Goal: Task Accomplishment & Management: Use online tool/utility

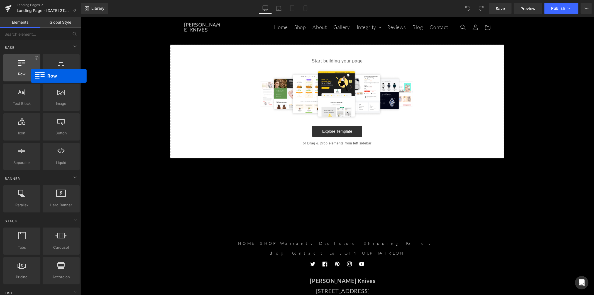
click at [31, 76] on span "Row" at bounding box center [22, 74] width 34 height 6
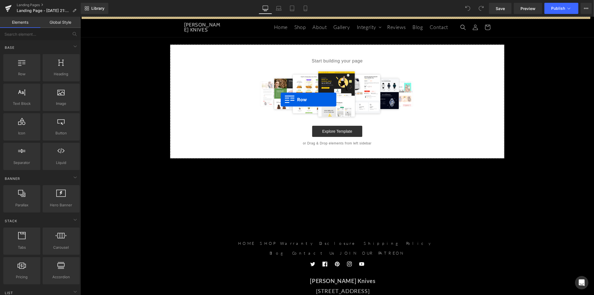
drag, startPoint x: 105, startPoint y: 89, endPoint x: 292, endPoint y: 99, distance: 187.3
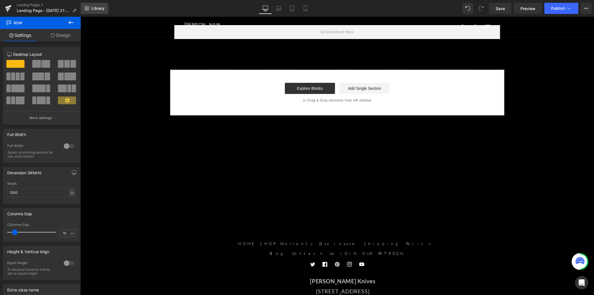
click at [95, 9] on span "Library" at bounding box center [97, 8] width 13 height 5
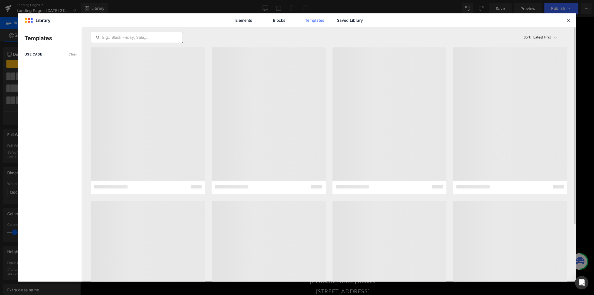
click at [154, 39] on input "text" at bounding box center [137, 37] width 92 height 7
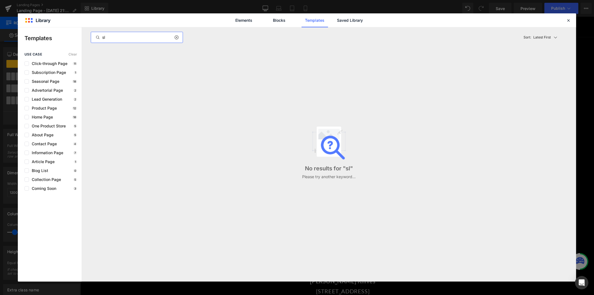
type input "s"
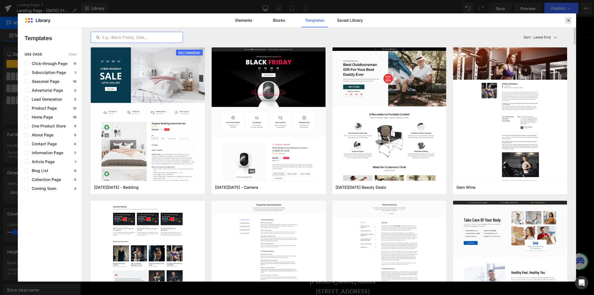
click at [570, 21] on icon at bounding box center [568, 20] width 5 height 5
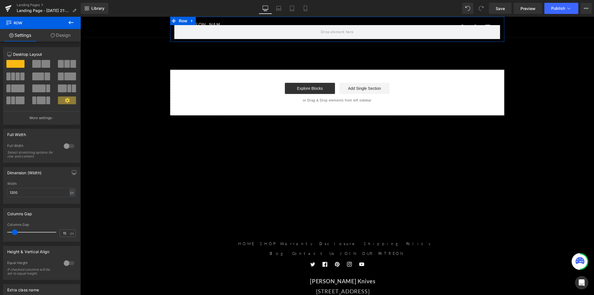
click at [51, 37] on icon at bounding box center [53, 35] width 4 height 4
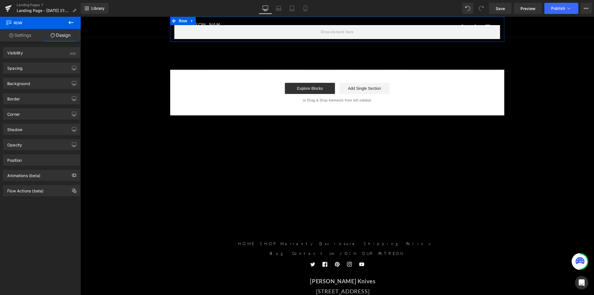
click at [24, 38] on link "Settings" at bounding box center [20, 35] width 40 height 13
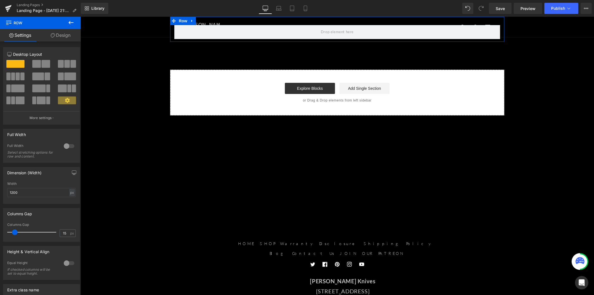
click at [60, 38] on link "Design" at bounding box center [60, 35] width 40 height 13
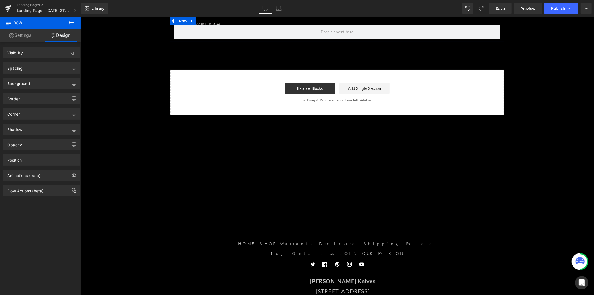
click at [27, 40] on link "Settings" at bounding box center [20, 35] width 40 height 13
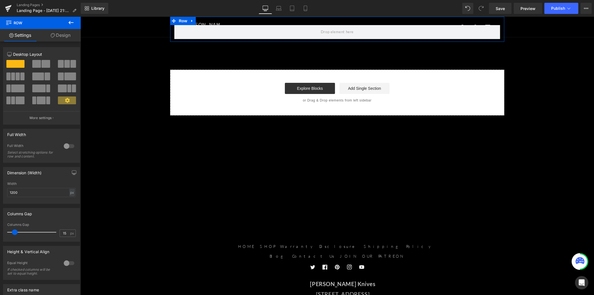
click at [70, 40] on link "Design" at bounding box center [60, 35] width 40 height 13
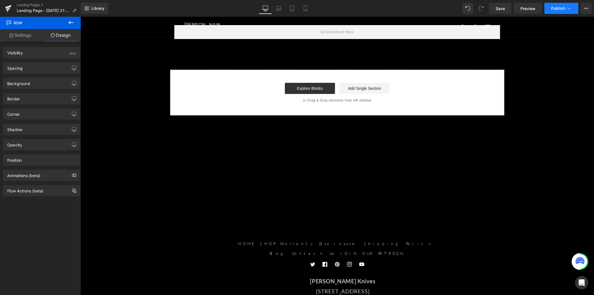
click at [558, 7] on span "Publish" at bounding box center [558, 8] width 14 height 4
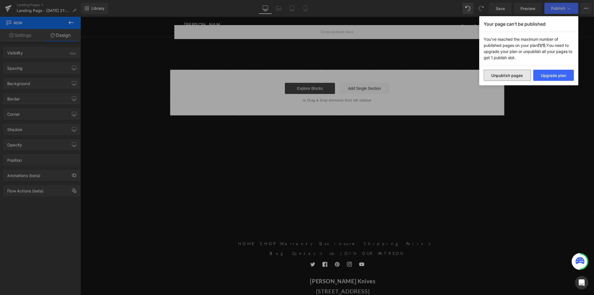
click at [522, 78] on button "Unpublish pages" at bounding box center [507, 75] width 47 height 11
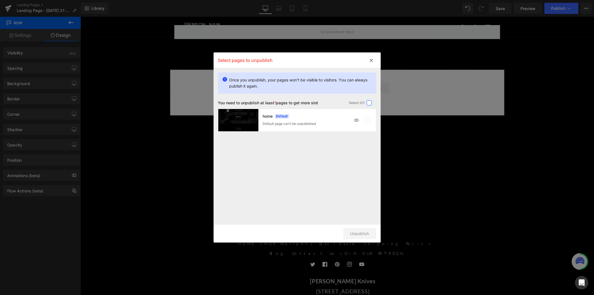
click at [370, 102] on label at bounding box center [369, 102] width 5 height 5
click at [369, 103] on input "checkbox" at bounding box center [369, 103] width 0 height 0
click at [369, 119] on label at bounding box center [367, 119] width 5 height 5
click at [365, 119] on label at bounding box center [367, 119] width 5 height 5
click at [369, 61] on icon at bounding box center [371, 59] width 9 height 9
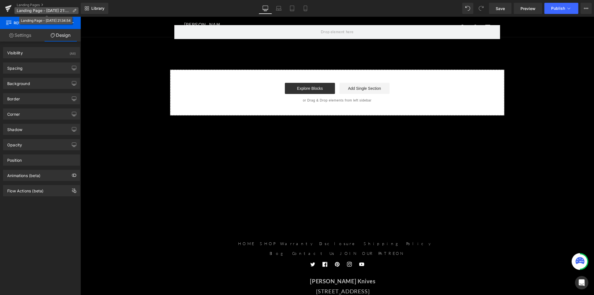
click at [67, 12] on span "Landing Page - Aug 27, 21:34:54" at bounding box center [43, 10] width 53 height 4
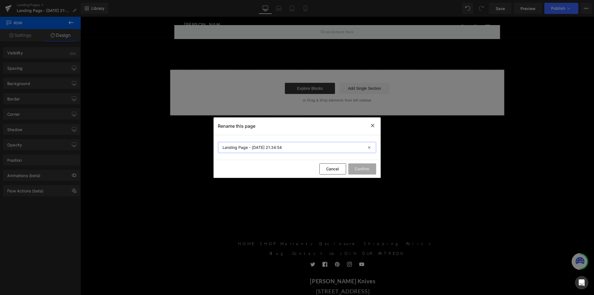
drag, startPoint x: 280, startPoint y: 146, endPoint x: 190, endPoint y: 140, distance: 90.1
click at [190, 140] on div "Rename this page Landing Page - Aug 27, 21:34:54 Cancel Confirm" at bounding box center [297, 147] width 594 height 295
type input "Homepage"
click at [356, 170] on button "Confirm" at bounding box center [362, 168] width 28 height 11
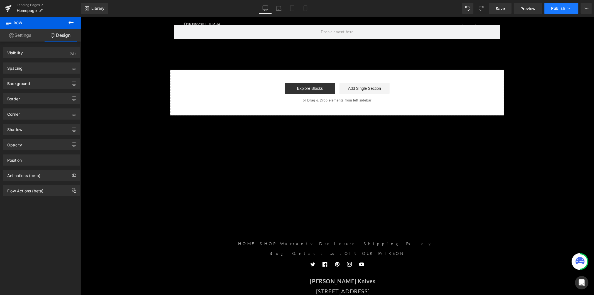
click at [564, 10] on span "Publish" at bounding box center [558, 8] width 14 height 4
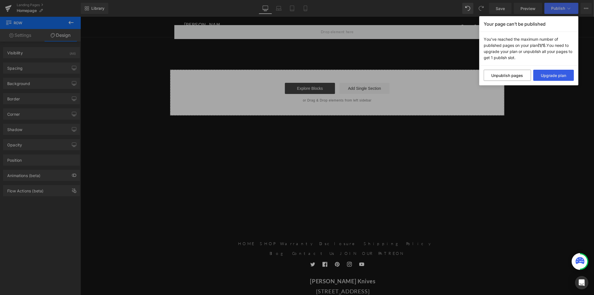
click at [543, 77] on button "Upgrade plan" at bounding box center [553, 75] width 41 height 11
click at [505, 76] on button "Unpublish pages" at bounding box center [507, 75] width 47 height 11
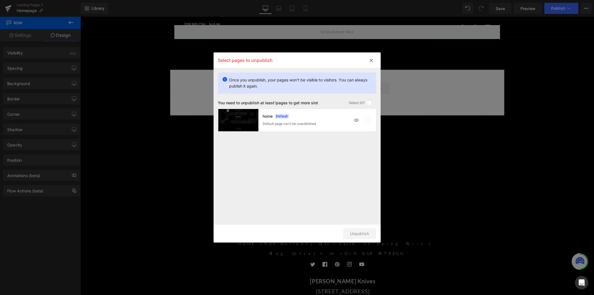
click at [268, 116] on p "home" at bounding box center [268, 116] width 10 height 4
click at [371, 58] on icon at bounding box center [371, 59] width 9 height 9
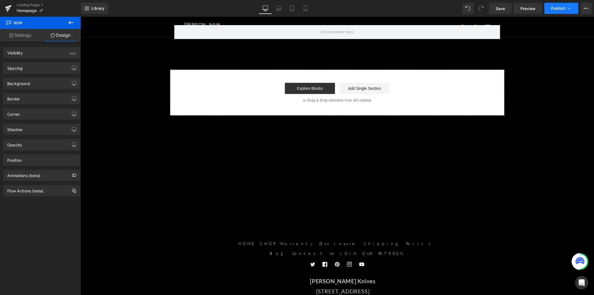
click at [573, 9] on button "Publish" at bounding box center [561, 8] width 34 height 11
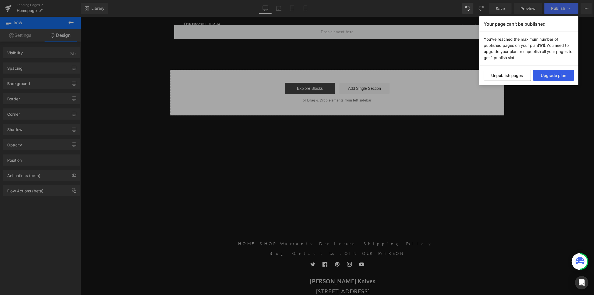
click at [558, 73] on button "Upgrade plan" at bounding box center [553, 75] width 41 height 11
click at [495, 73] on button "Unpublish pages" at bounding box center [507, 75] width 47 height 11
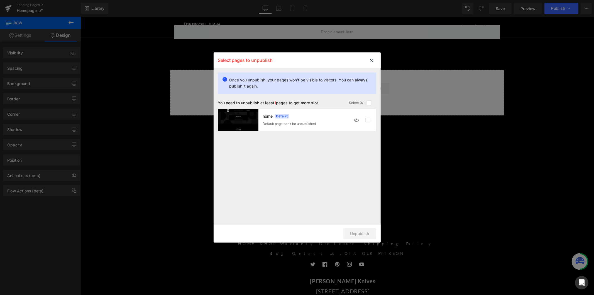
click at [367, 121] on label at bounding box center [367, 119] width 5 height 5
click at [371, 61] on icon at bounding box center [371, 59] width 9 height 9
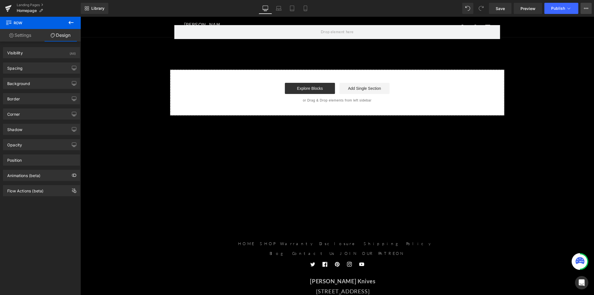
click at [583, 7] on button "Upgrade Plan View Live Page View with current Template Save Template to Library…" at bounding box center [585, 8] width 11 height 11
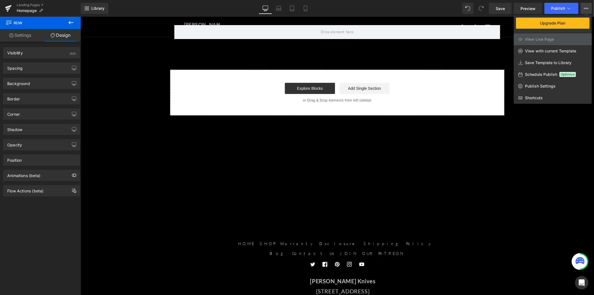
click at [401, 11] on div "Library Desktop Desktop Laptop Tablet Mobile Save Preview Publish Scheduled Upg…" at bounding box center [337, 8] width 513 height 11
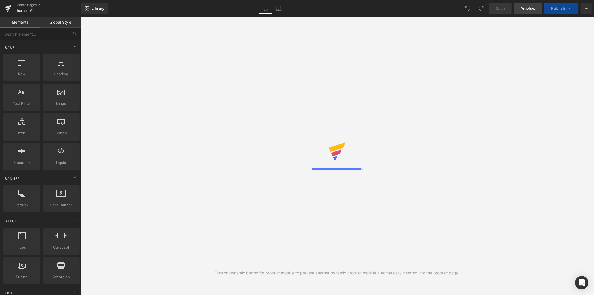
click at [536, 10] on link "Preview" at bounding box center [528, 8] width 28 height 11
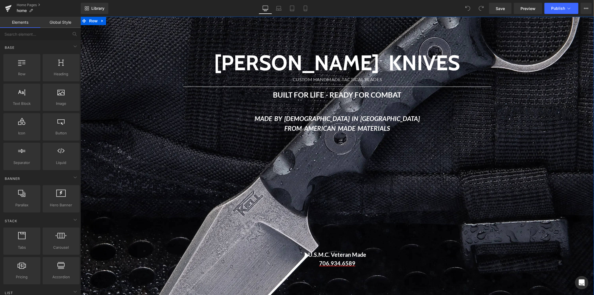
click at [306, 28] on div "T.KELL KNIVES CUSTOM HANDMADE TACTICAL BLADES Heading Separator BUILT FOR LIFE …" at bounding box center [336, 181] width 513 height 318
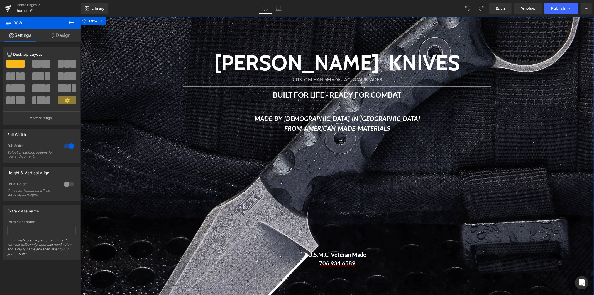
click at [68, 35] on link "Design" at bounding box center [60, 35] width 40 height 13
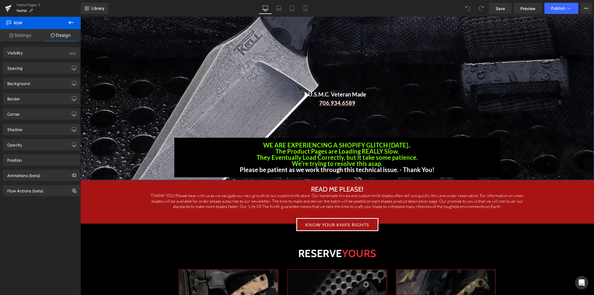
scroll to position [185, 0]
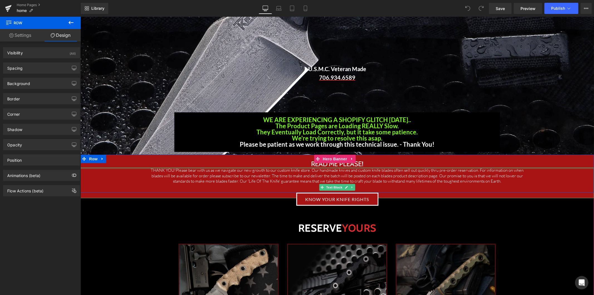
click at [389, 167] on div at bounding box center [336, 167] width 513 height 1
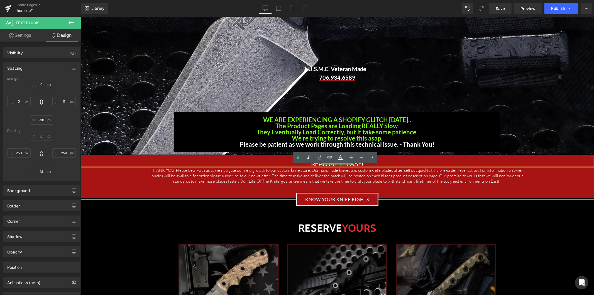
click at [395, 160] on h3 "READ ME PLEASE!" at bounding box center [336, 163] width 513 height 7
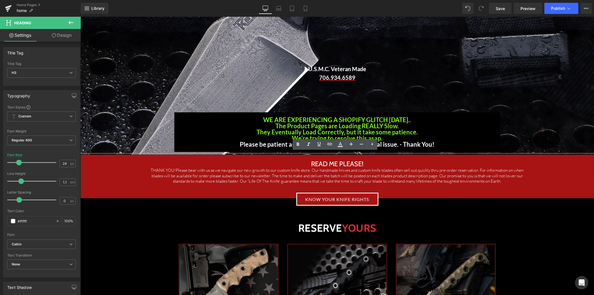
click at [210, 160] on h3 "READ ME PLEASE!" at bounding box center [336, 163] width 513 height 7
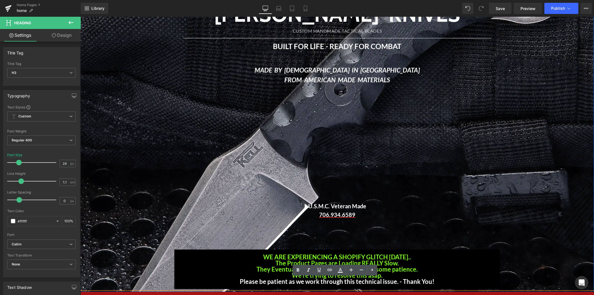
scroll to position [0, 0]
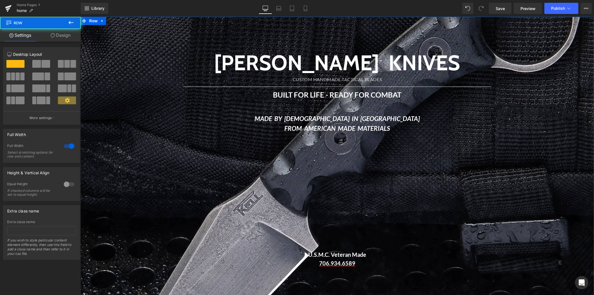
click at [455, 24] on div "T.KELL KNIVES CUSTOM HANDMADE TACTICAL BLADES Heading Separator BUILT FOR LIFE …" at bounding box center [336, 181] width 513 height 318
click at [93, 21] on span "Row" at bounding box center [92, 20] width 11 height 8
click at [101, 21] on icon at bounding box center [101, 20] width 1 height 3
click at [279, 60] on strong "T.KELL KNIVES" at bounding box center [337, 63] width 246 height 26
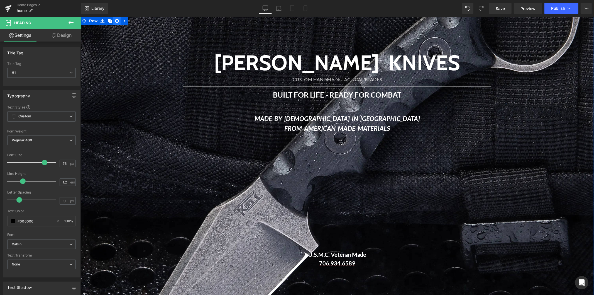
click at [115, 20] on icon at bounding box center [117, 21] width 4 height 4
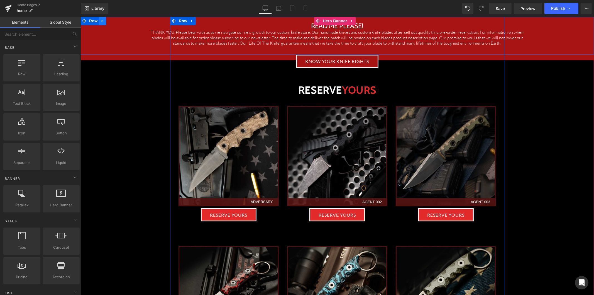
click at [100, 22] on icon at bounding box center [102, 21] width 4 height 4
click at [115, 23] on link at bounding box center [116, 20] width 7 height 8
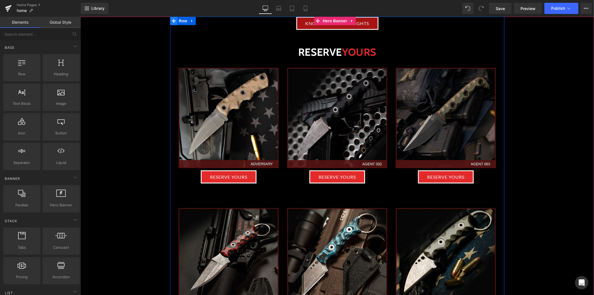
click at [171, 20] on icon at bounding box center [173, 21] width 4 height 4
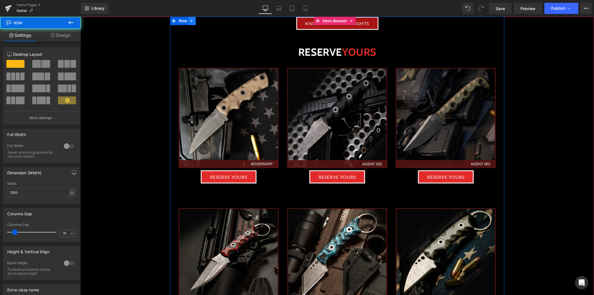
click at [188, 21] on link at bounding box center [191, 20] width 7 height 8
click at [203, 23] on link at bounding box center [206, 20] width 7 height 8
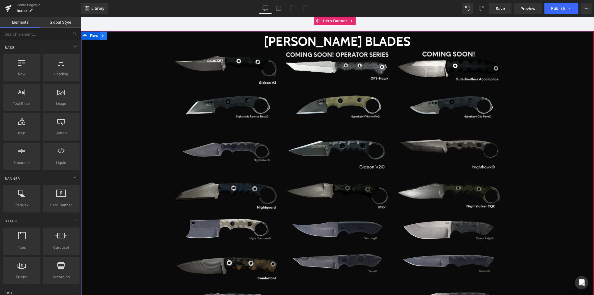
click at [101, 36] on icon at bounding box center [103, 35] width 4 height 4
click at [117, 34] on icon at bounding box center [118, 35] width 4 height 4
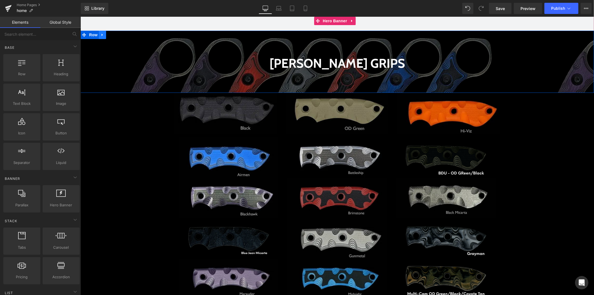
click at [101, 35] on icon at bounding box center [101, 34] width 1 height 3
click at [115, 36] on icon at bounding box center [117, 35] width 4 height 4
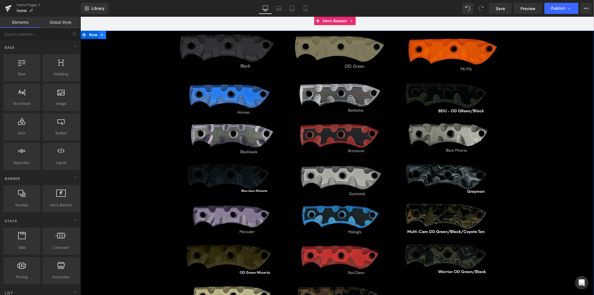
click at [100, 34] on icon at bounding box center [102, 35] width 4 height 4
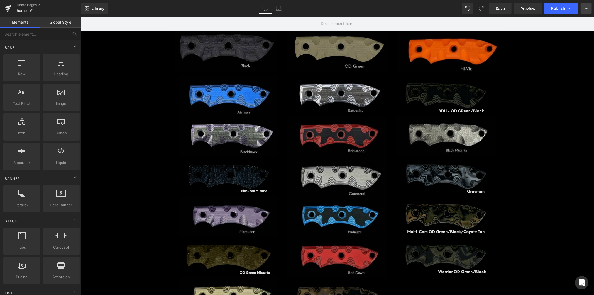
click at [589, 8] on button "Upgrade Plan View Live Page View with current Template Save Template to Library…" at bounding box center [585, 8] width 11 height 11
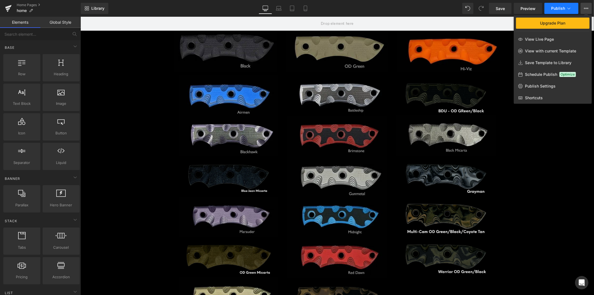
click at [568, 8] on icon at bounding box center [569, 9] width 6 height 6
click at [585, 8] on icon at bounding box center [584, 8] width 1 height 1
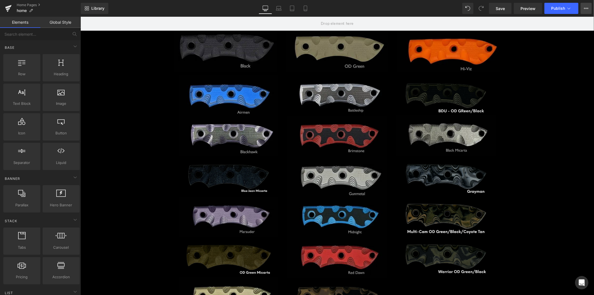
click at [585, 8] on icon at bounding box center [584, 8] width 1 height 1
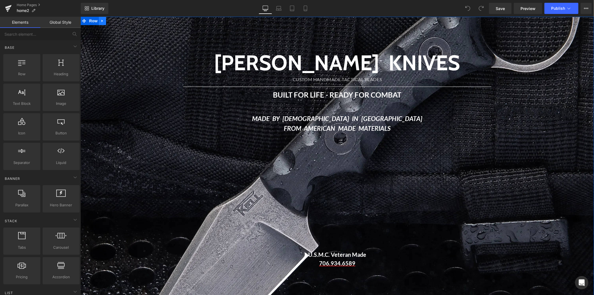
click at [100, 23] on icon at bounding box center [102, 21] width 4 height 4
click at [115, 22] on icon at bounding box center [117, 21] width 4 height 4
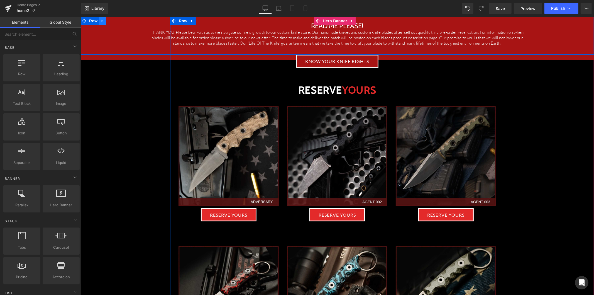
click at [102, 22] on link at bounding box center [102, 20] width 7 height 8
click at [115, 21] on icon at bounding box center [117, 21] width 4 height 4
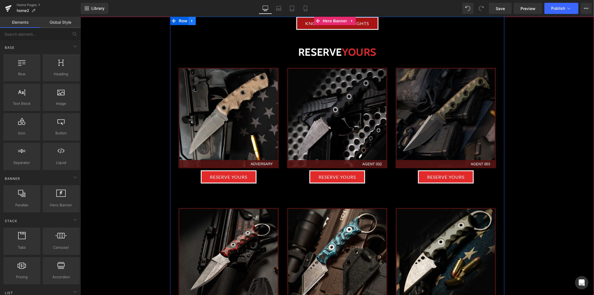
click at [190, 23] on icon at bounding box center [192, 21] width 4 height 4
click at [204, 21] on icon at bounding box center [206, 21] width 4 height 4
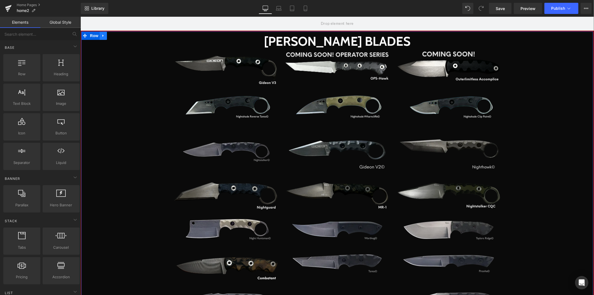
click at [101, 36] on icon at bounding box center [103, 35] width 4 height 4
click at [116, 37] on icon at bounding box center [118, 35] width 4 height 4
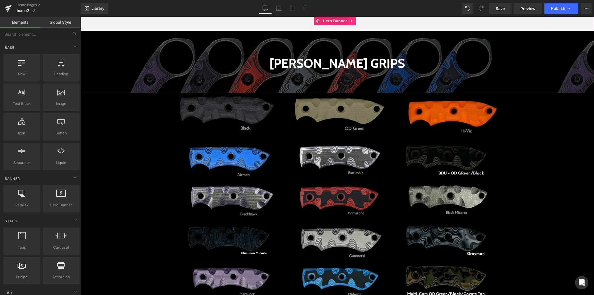
click at [352, 19] on icon at bounding box center [352, 21] width 4 height 4
click at [100, 36] on icon at bounding box center [102, 35] width 4 height 4
click at [115, 35] on icon at bounding box center [117, 35] width 4 height 4
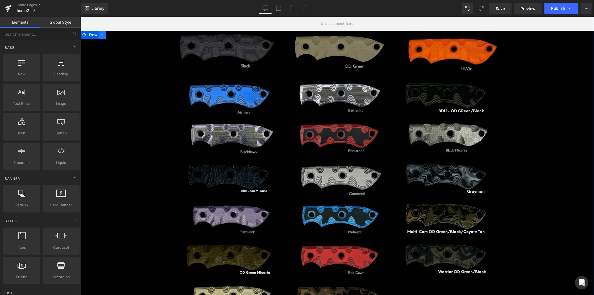
click at [100, 35] on icon at bounding box center [102, 35] width 4 height 4
click at [115, 35] on icon at bounding box center [117, 35] width 4 height 4
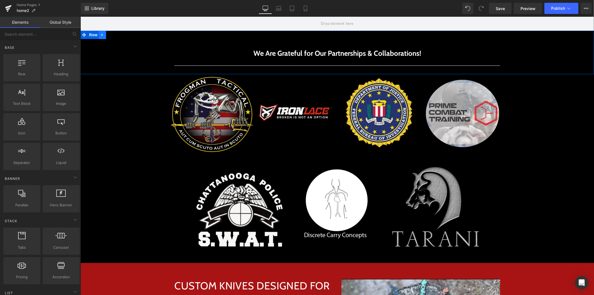
click at [100, 35] on icon at bounding box center [102, 35] width 4 height 4
click at [115, 36] on icon at bounding box center [117, 35] width 4 height 4
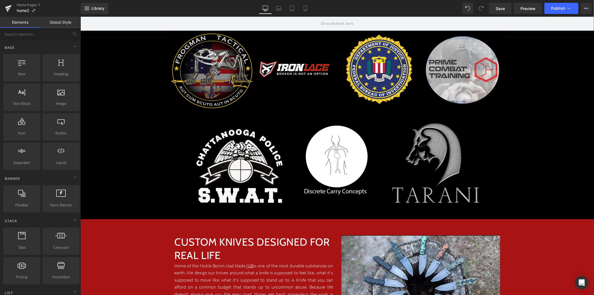
click at [195, 46] on img at bounding box center [212, 70] width 84 height 75
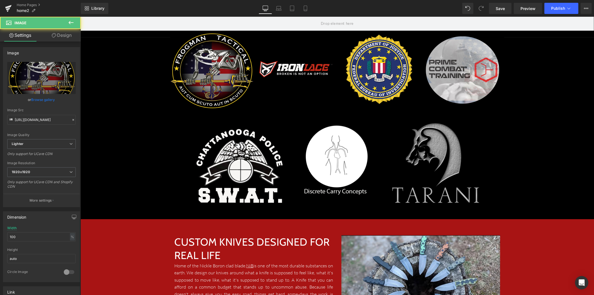
click at [141, 39] on div "Hero Banner Image Image Image Image Row Image Image Image Row CUSTOM KNIVES DES…" at bounding box center [336, 292] width 513 height 552
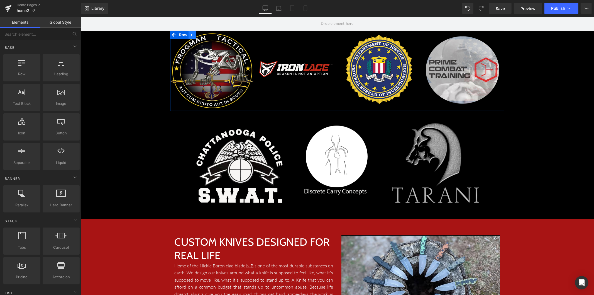
click at [190, 36] on icon at bounding box center [192, 35] width 4 height 4
click at [204, 35] on icon at bounding box center [206, 35] width 4 height 4
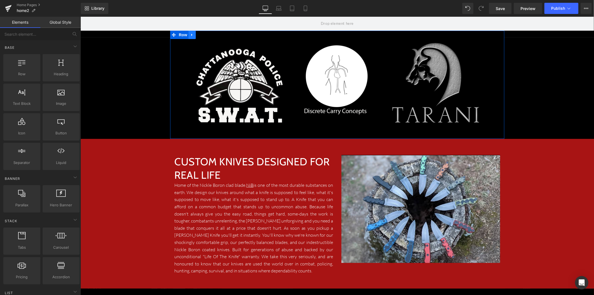
click at [190, 35] on icon at bounding box center [192, 35] width 4 height 4
click at [203, 34] on link at bounding box center [206, 34] width 7 height 8
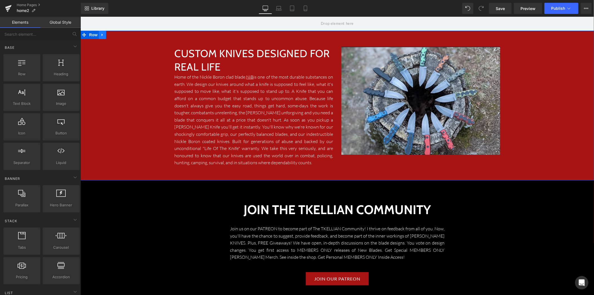
click at [100, 35] on icon at bounding box center [102, 35] width 4 height 4
click at [115, 35] on icon at bounding box center [117, 35] width 4 height 4
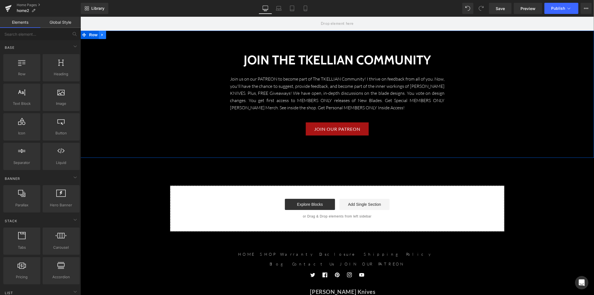
click at [100, 34] on icon at bounding box center [102, 35] width 4 height 4
click at [115, 35] on icon at bounding box center [117, 35] width 4 height 4
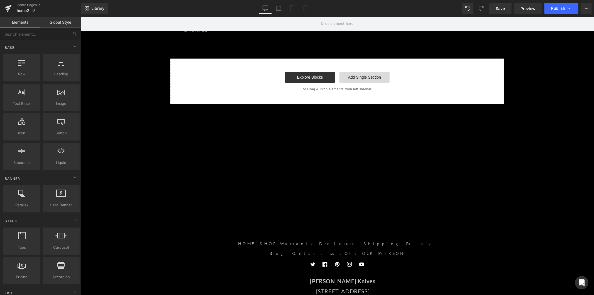
click at [350, 77] on link "Add Single Section" at bounding box center [364, 76] width 50 height 11
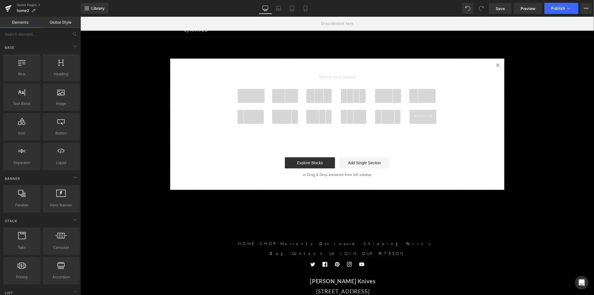
click at [251, 95] on span at bounding box center [250, 96] width 27 height 14
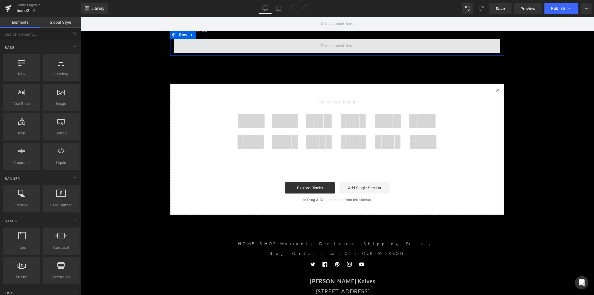
click at [247, 50] on span at bounding box center [337, 46] width 326 height 14
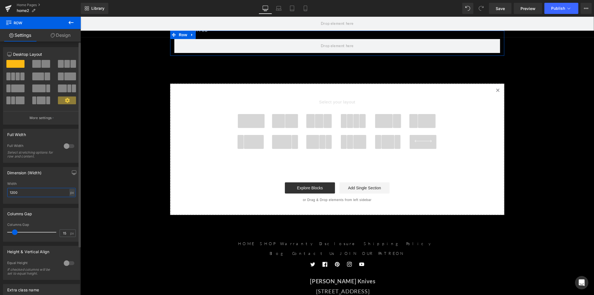
click at [67, 188] on input "1200" at bounding box center [41, 192] width 68 height 9
click at [68, 147] on div at bounding box center [68, 145] width 13 height 9
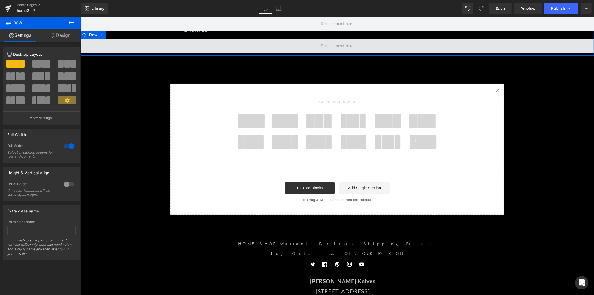
click at [327, 44] on span at bounding box center [336, 45] width 37 height 9
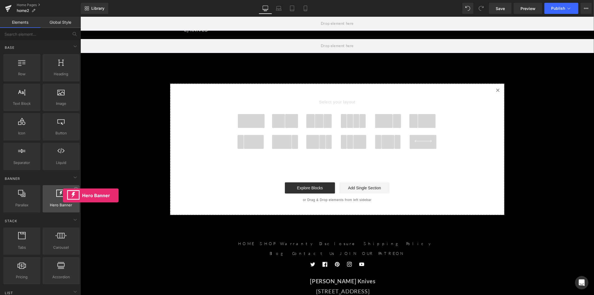
click at [63, 195] on icon at bounding box center [61, 192] width 9 height 7
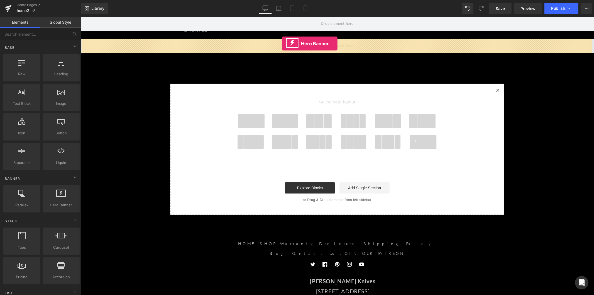
drag, startPoint x: 143, startPoint y: 213, endPoint x: 281, endPoint y: 43, distance: 219.2
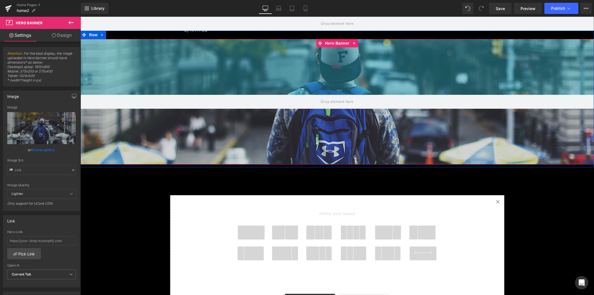
click at [337, 57] on div "200px" at bounding box center [336, 67] width 513 height 56
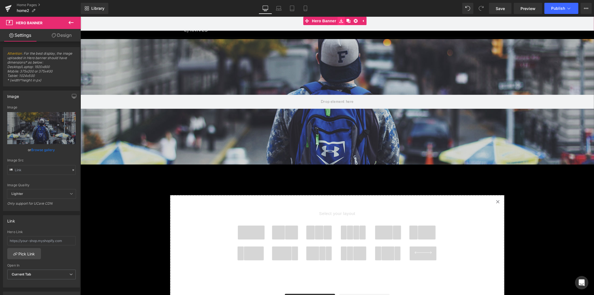
click at [341, 21] on icon at bounding box center [341, 21] width 4 height 4
click at [355, 21] on icon at bounding box center [356, 21] width 4 height 4
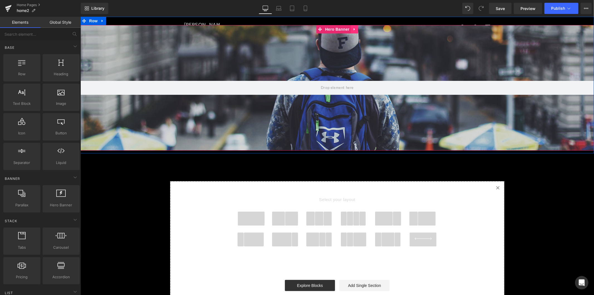
click at [350, 30] on link at bounding box center [353, 29] width 7 height 8
click at [356, 31] on icon at bounding box center [358, 29] width 4 height 4
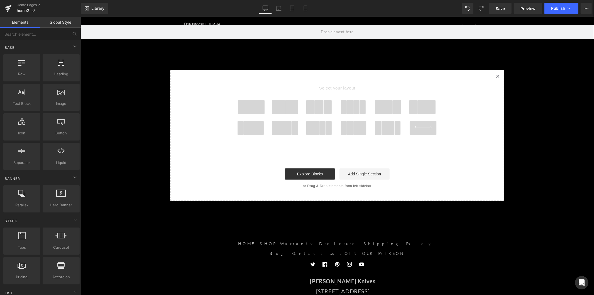
click at [251, 103] on span at bounding box center [250, 107] width 27 height 14
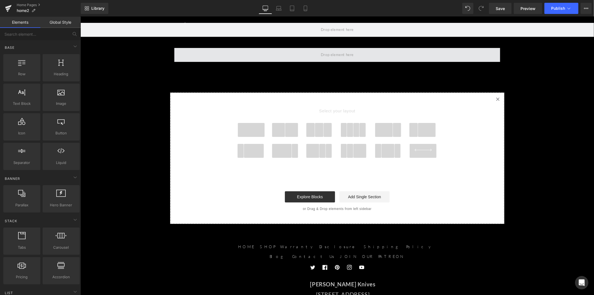
scroll to position [3, 0]
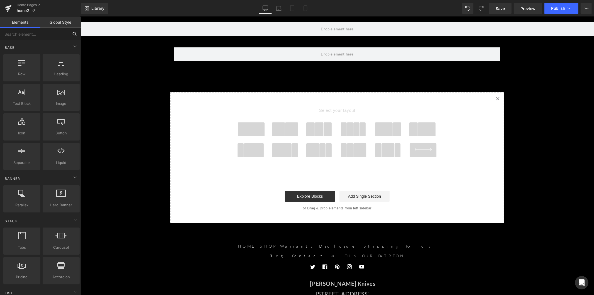
click at [40, 33] on input "text" at bounding box center [34, 34] width 68 height 12
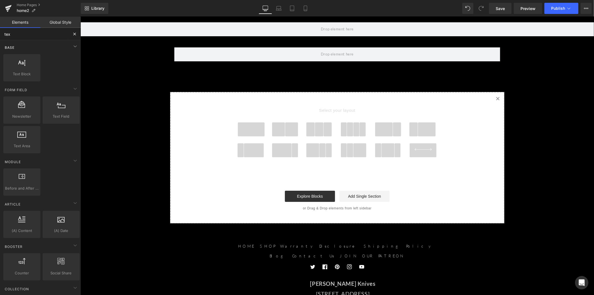
type input "text"
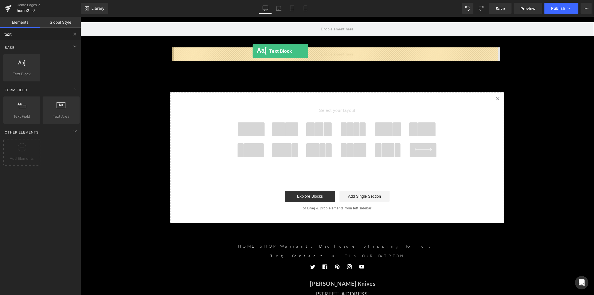
drag, startPoint x: 109, startPoint y: 79, endPoint x: 252, endPoint y: 51, distance: 146.4
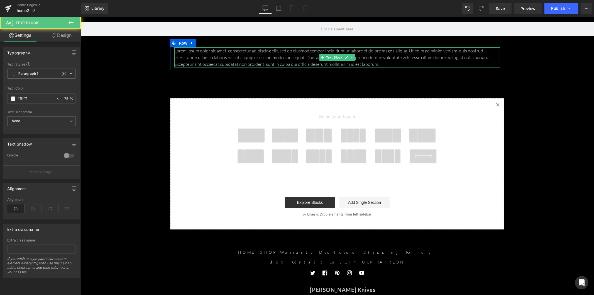
click at [186, 58] on p "Lorem ipsum dolor sit amet, consectetur adipiscing elit, sed do eiusmod tempor …" at bounding box center [337, 57] width 326 height 20
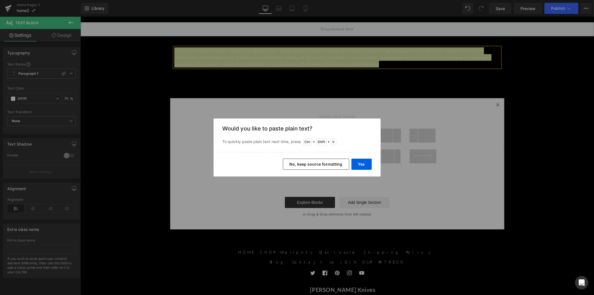
drag, startPoint x: 340, startPoint y: 164, endPoint x: 259, endPoint y: 148, distance: 82.7
click at [340, 164] on button "No, keep source formatting" at bounding box center [316, 163] width 66 height 11
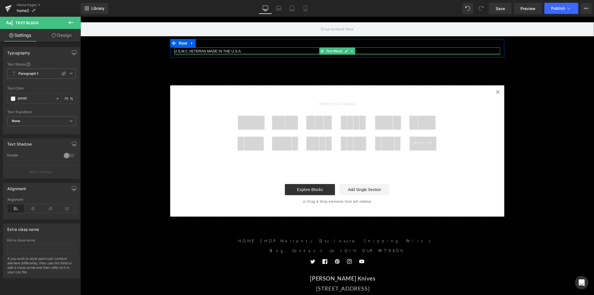
click at [227, 53] on div "U.S.M.C VETERAN MADE IN THE U.S.A. Text Block" at bounding box center [337, 50] width 326 height 7
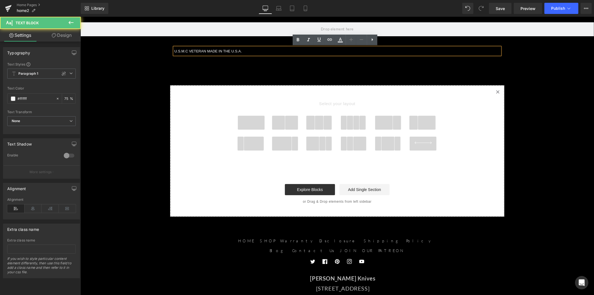
click at [227, 53] on div "U.S.M.C VETERAN MADE IN THE U.S.A. Text Block" at bounding box center [337, 50] width 326 height 7
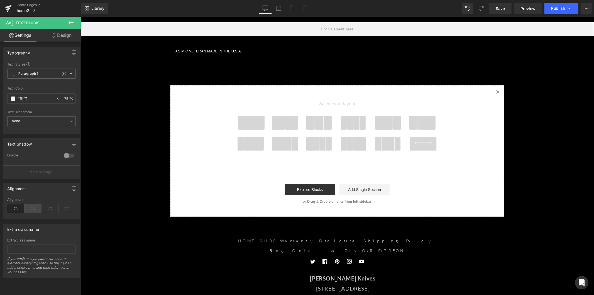
click at [37, 209] on icon at bounding box center [32, 208] width 17 height 8
click at [326, 121] on span at bounding box center [327, 122] width 9 height 14
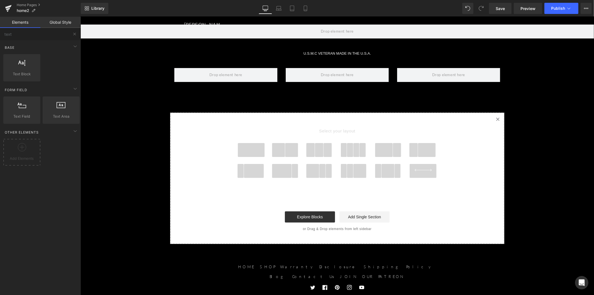
scroll to position [0, 0]
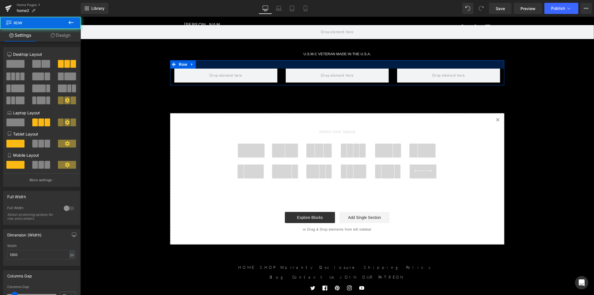
click at [197, 64] on div at bounding box center [337, 64] width 334 height 8
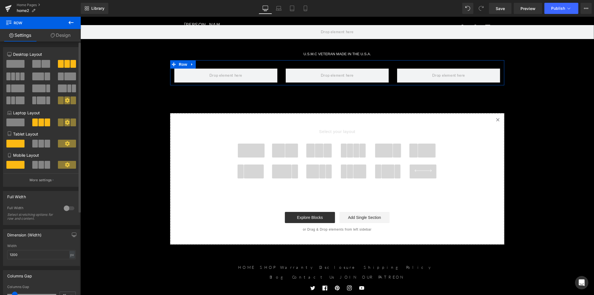
click at [68, 212] on div at bounding box center [68, 207] width 13 height 9
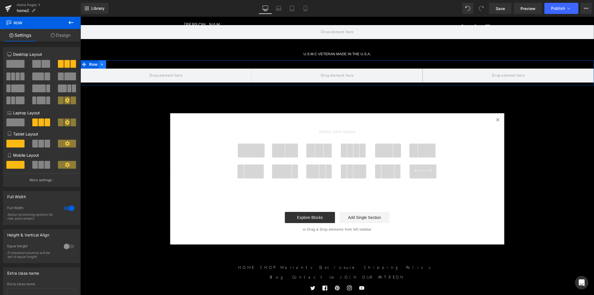
click at [100, 64] on icon at bounding box center [102, 64] width 4 height 4
click at [115, 64] on icon at bounding box center [117, 64] width 4 height 4
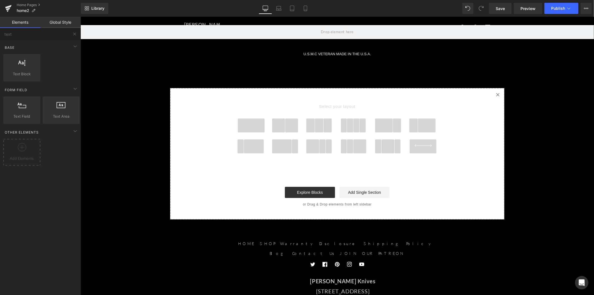
click at [258, 124] on span at bounding box center [250, 125] width 27 height 14
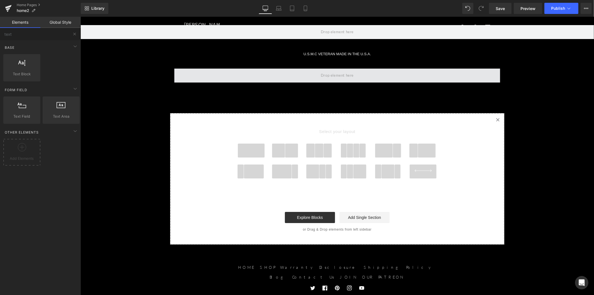
click at [177, 70] on span at bounding box center [337, 75] width 326 height 14
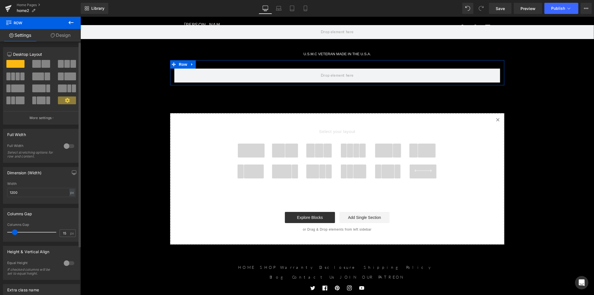
drag, startPoint x: 71, startPoint y: 144, endPoint x: 16, endPoint y: 126, distance: 57.7
click at [71, 144] on div at bounding box center [68, 145] width 13 height 9
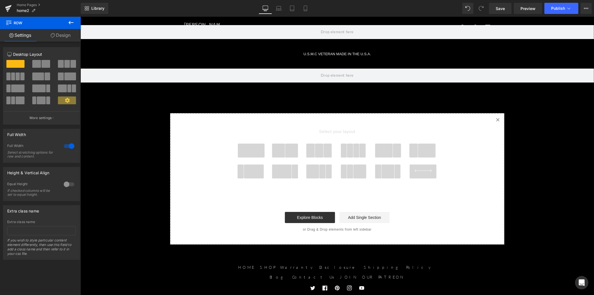
click at [315, 148] on span at bounding box center [319, 150] width 9 height 14
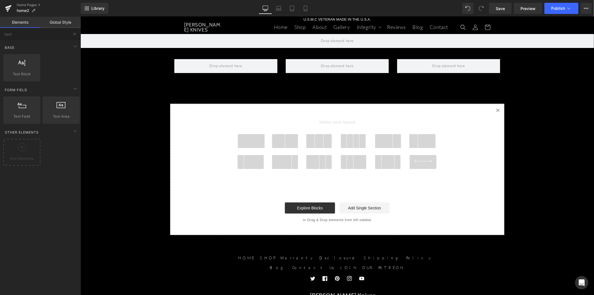
scroll to position [15, 0]
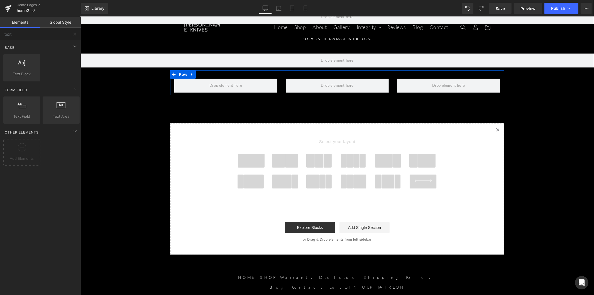
click at [190, 77] on link at bounding box center [191, 74] width 7 height 8
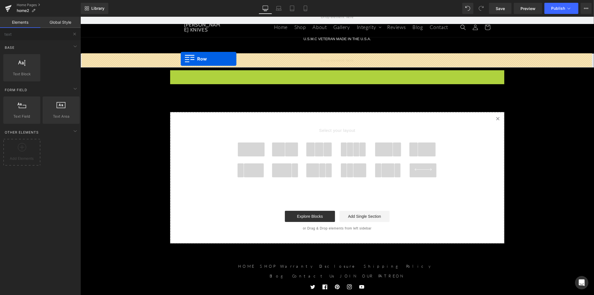
drag, startPoint x: 175, startPoint y: 73, endPoint x: 180, endPoint y: 58, distance: 15.7
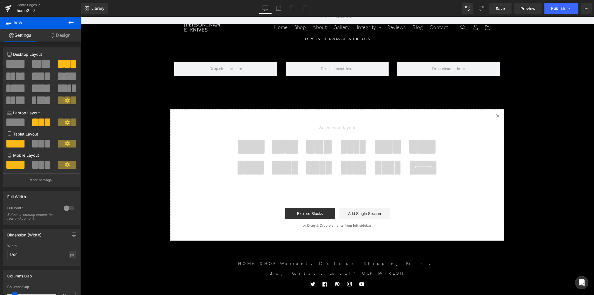
click at [70, 23] on icon at bounding box center [70, 22] width 5 height 3
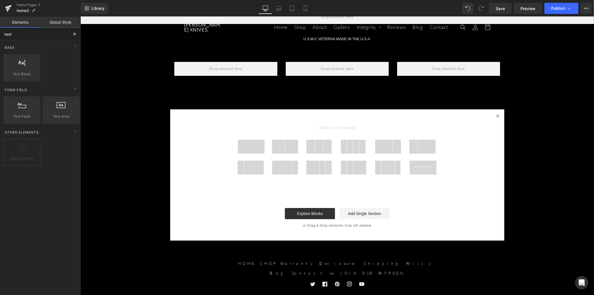
drag, startPoint x: 36, startPoint y: 35, endPoint x: -10, endPoint y: 35, distance: 46.2
click at [0, 35] on html "Row You are previewing how the will restyle your page. You can not edit Element…" at bounding box center [297, 147] width 594 height 295
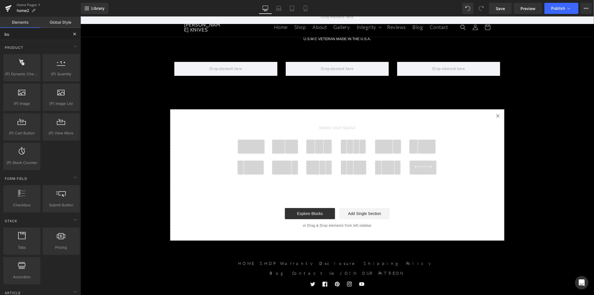
type input "but"
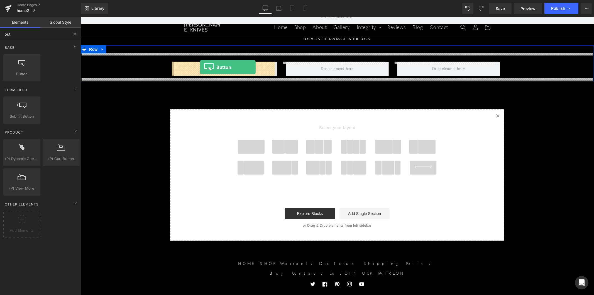
drag, startPoint x: 107, startPoint y: 87, endPoint x: 200, endPoint y: 67, distance: 94.8
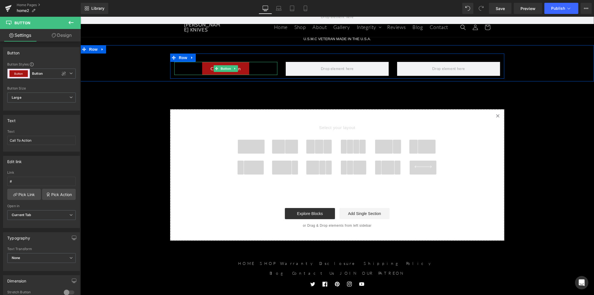
click at [257, 67] on div "Call To Action" at bounding box center [225, 68] width 103 height 13
click at [233, 69] on icon at bounding box center [234, 68] width 3 height 3
click at [230, 68] on icon at bounding box center [231, 68] width 3 height 3
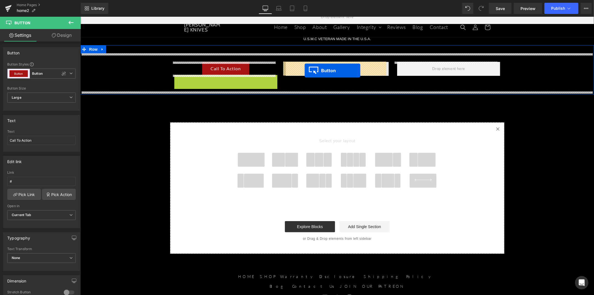
drag, startPoint x: 214, startPoint y: 80, endPoint x: 304, endPoint y: 70, distance: 90.7
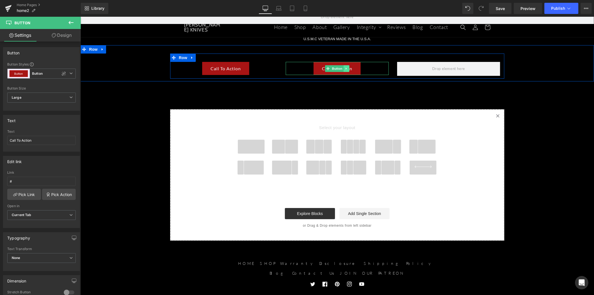
click at [345, 67] on icon at bounding box center [346, 68] width 3 height 3
click at [342, 69] on icon at bounding box center [343, 68] width 3 height 3
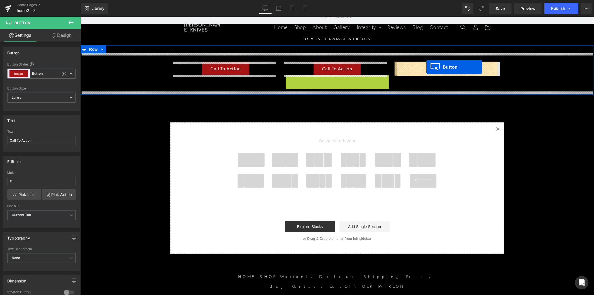
drag, startPoint x: 324, startPoint y: 78, endPoint x: 426, endPoint y: 67, distance: 102.6
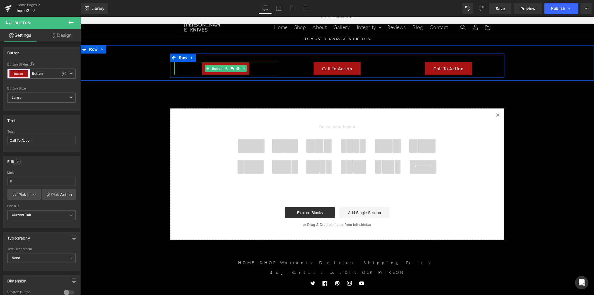
click at [254, 68] on div "Call To Action" at bounding box center [225, 68] width 103 height 13
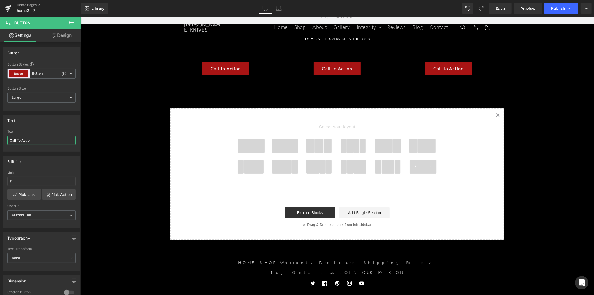
drag, startPoint x: 36, startPoint y: 143, endPoint x: -14, endPoint y: 146, distance: 50.8
click at [0, 146] on html "Button You are previewing how the will restyle your page. You can not edit Elem…" at bounding box center [297, 147] width 594 height 295
type input "T"
type input "."
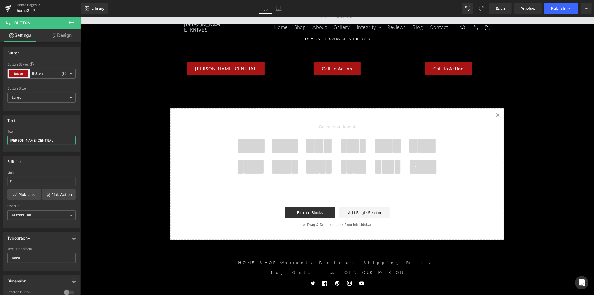
type input "[PERSON_NAME] CENTRAL"
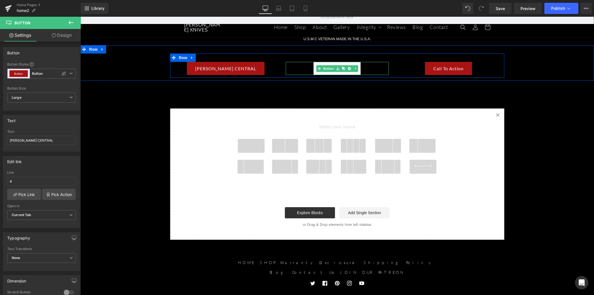
click at [335, 70] on link at bounding box center [338, 68] width 6 height 7
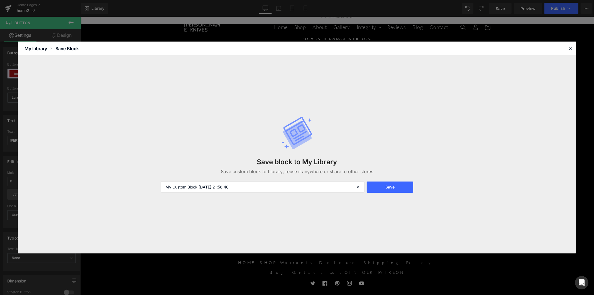
click at [366, 72] on div "Save block to My Library Save custom block to Library, reuse it anywhere or sha…" at bounding box center [297, 154] width 558 height 198
click at [569, 49] on icon at bounding box center [570, 48] width 5 height 5
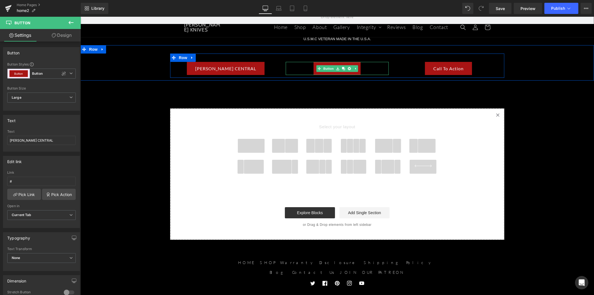
click at [363, 70] on div "Call To Action" at bounding box center [336, 68] width 103 height 13
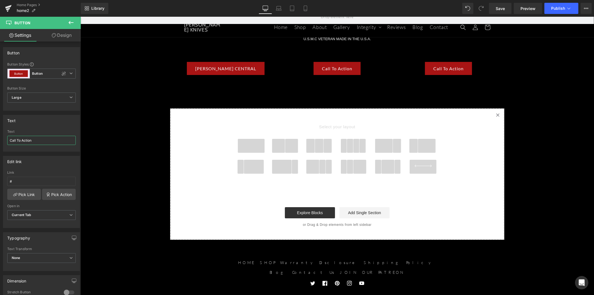
drag, startPoint x: 36, startPoint y: 142, endPoint x: -21, endPoint y: 141, distance: 56.5
click at [0, 141] on html "Button You are previewing how the will restyle your page. You can not edit Elem…" at bounding box center [297, 147] width 594 height 295
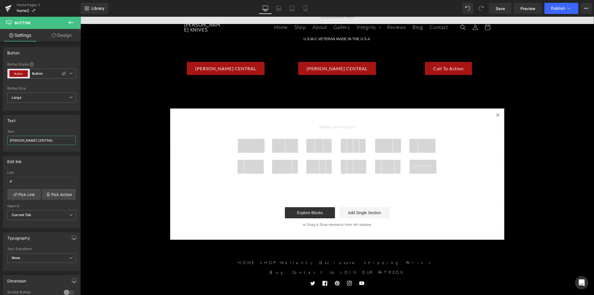
type input "[PERSON_NAME] CENTRAL"
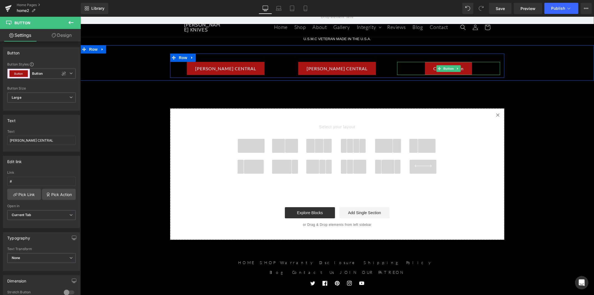
click at [475, 70] on div "Call To Action" at bounding box center [448, 68] width 103 height 13
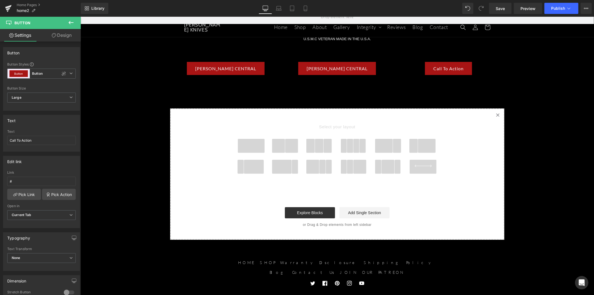
drag, startPoint x: 11, startPoint y: 140, endPoint x: -21, endPoint y: 138, distance: 32.1
click at [0, 138] on html "Button You are previewing how the will restyle your page. You can not edit Elem…" at bounding box center [297, 147] width 594 height 295
type input "[PERSON_NAME] CENTRAL"
click at [94, 50] on span "Row" at bounding box center [92, 49] width 11 height 8
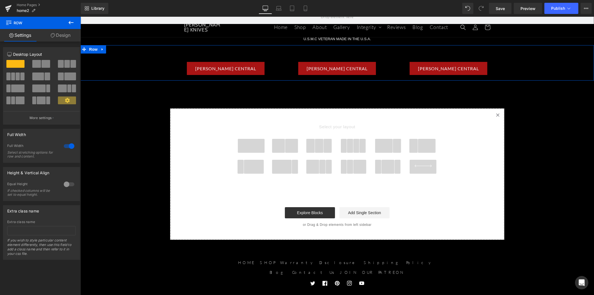
click at [59, 34] on link "Design" at bounding box center [60, 35] width 40 height 13
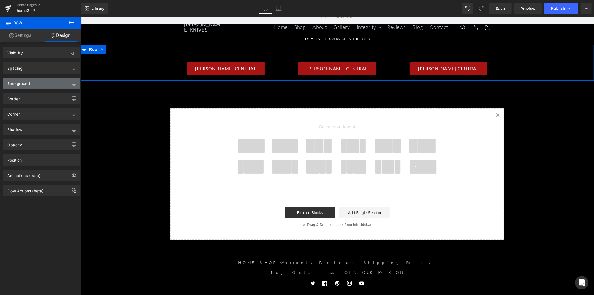
click at [48, 87] on div "Background" at bounding box center [41, 83] width 76 height 11
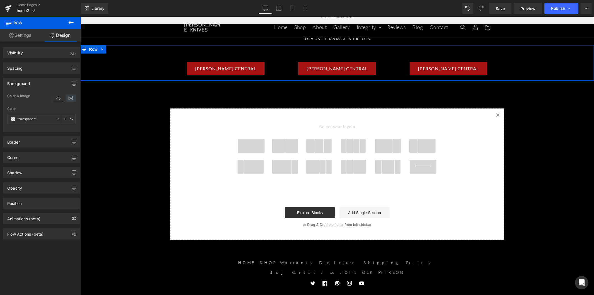
click at [67, 98] on icon at bounding box center [71, 97] width 10 height 7
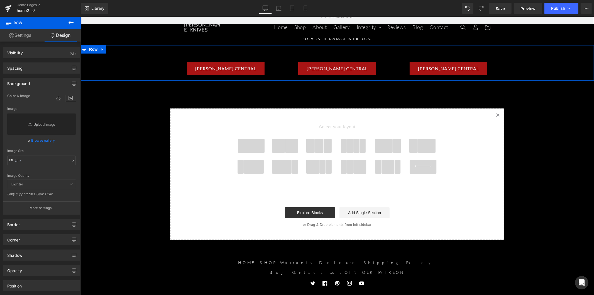
click at [48, 122] on link "Replace Image" at bounding box center [41, 123] width 68 height 21
type input "C:\fakepath\SideNav.jpg"
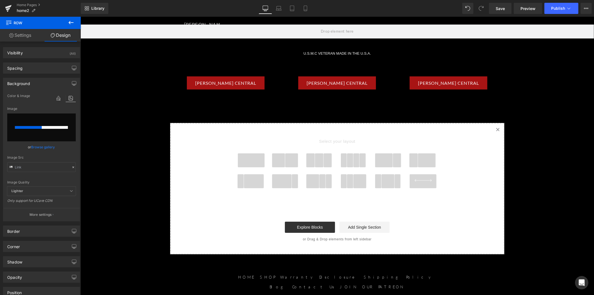
scroll to position [0, 0]
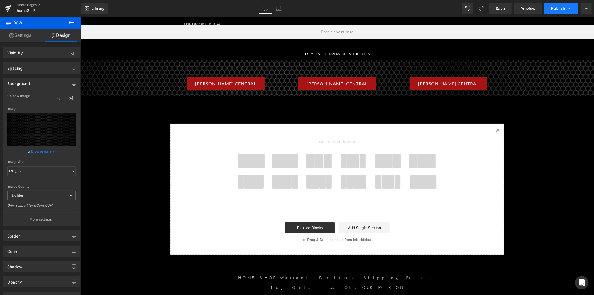
click at [572, 11] on button "Publish" at bounding box center [561, 8] width 34 height 11
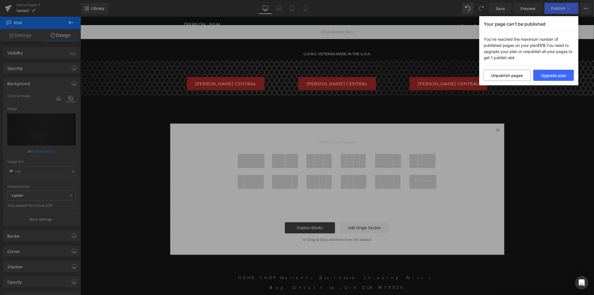
click at [541, 111] on div "Your page can’t be published You've reached the maximum number of published pag…" at bounding box center [297, 147] width 594 height 295
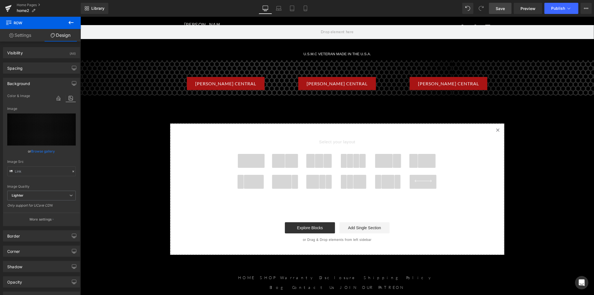
drag, startPoint x: 505, startPoint y: 10, endPoint x: 364, endPoint y: 4, distance: 140.4
click at [505, 10] on span "Save" at bounding box center [499, 9] width 9 height 6
click at [253, 163] on span at bounding box center [250, 160] width 27 height 14
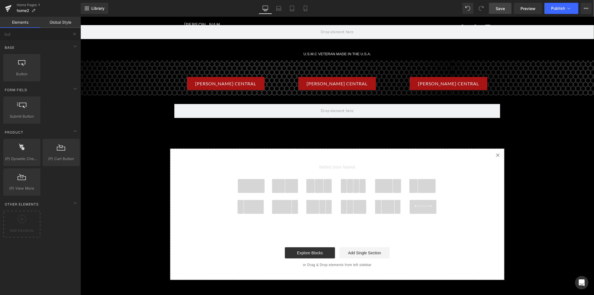
drag, startPoint x: 30, startPoint y: 34, endPoint x: -8, endPoint y: 31, distance: 37.5
click at [0, 31] on html "Row You are previewing how the will restyle your page. You can not edit Element…" at bounding box center [297, 147] width 594 height 295
type input "IMAGE"
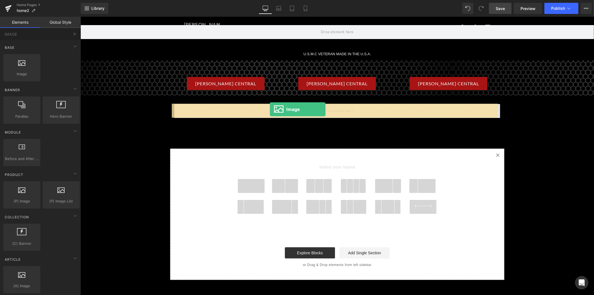
drag, startPoint x: 105, startPoint y: 86, endPoint x: 269, endPoint y: 109, distance: 165.8
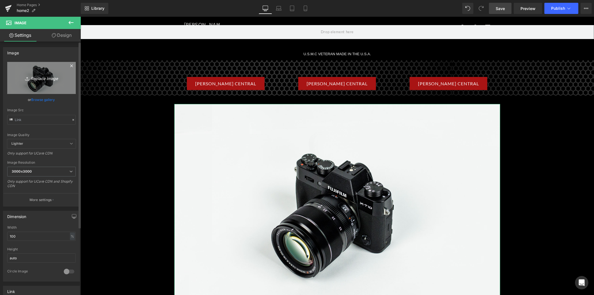
click at [57, 77] on icon "Replace Image" at bounding box center [41, 77] width 45 height 7
type input "C:\fakepath\MICRO-DROP3-ADVERSARY-VAMPIRE.jpg"
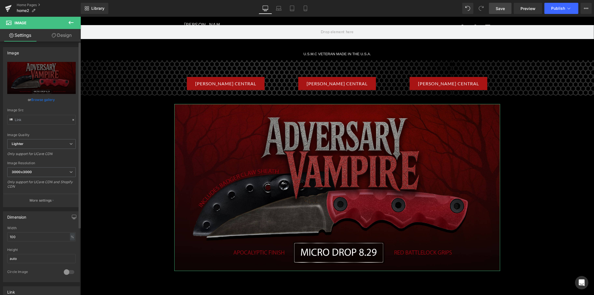
drag, startPoint x: 29, startPoint y: 51, endPoint x: 49, endPoint y: 42, distance: 22.0
click at [4, 51] on div "Image" at bounding box center [41, 52] width 76 height 11
click at [65, 24] on button at bounding box center [70, 23] width 19 height 12
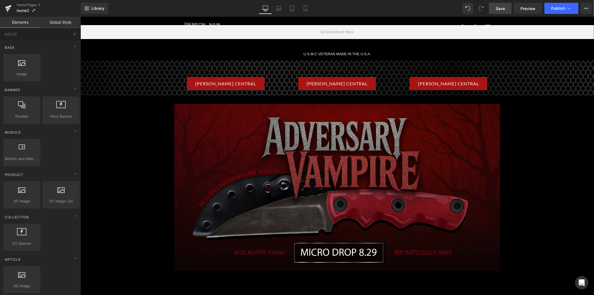
drag, startPoint x: 21, startPoint y: 43, endPoint x: 1, endPoint y: 43, distance: 20.0
click at [1, 43] on div "Base Row rows, columns, layouts, div Heading headings, titles, h1,h2,h3,h4,h5,h…" at bounding box center [41, 201] width 83 height 323
click at [23, 35] on input "IMAGE" at bounding box center [34, 34] width 68 height 12
drag, startPoint x: 23, startPoint y: 35, endPoint x: -19, endPoint y: 33, distance: 42.9
click at [0, 33] on html "Image You are previewing how the will restyle your page. You can not edit Eleme…" at bounding box center [297, 147] width 594 height 295
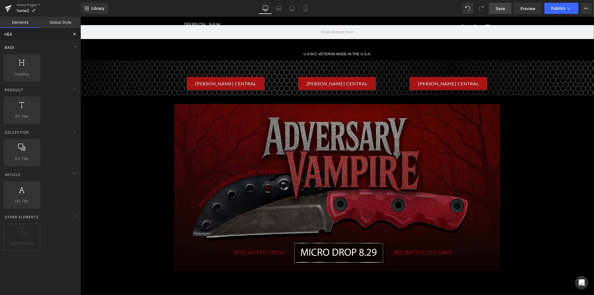
type input "HEAD"
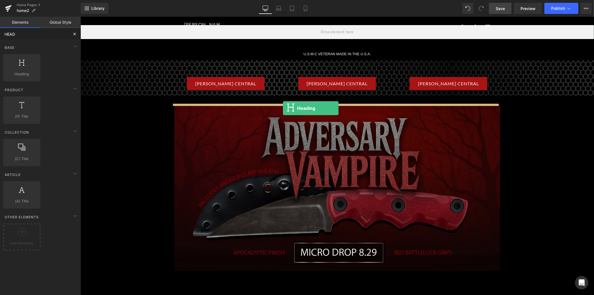
drag, startPoint x: 110, startPoint y: 77, endPoint x: 283, endPoint y: 108, distance: 175.6
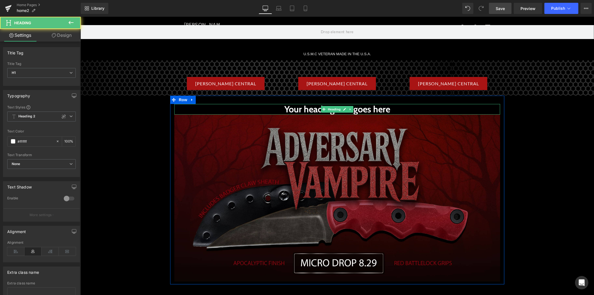
click at [308, 111] on h1 "Your heading text goes here" at bounding box center [337, 109] width 326 height 11
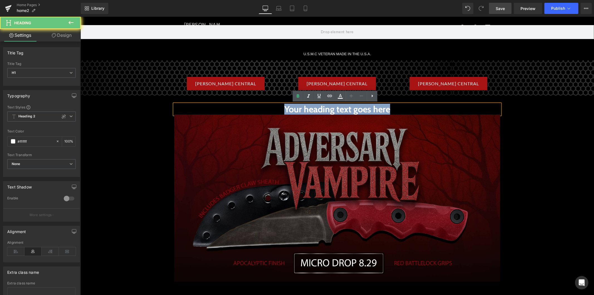
click at [308, 111] on h1 "Your heading text goes here" at bounding box center [337, 109] width 326 height 11
paste div
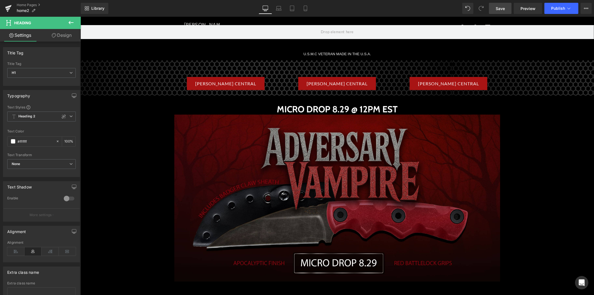
click at [74, 20] on icon at bounding box center [71, 22] width 7 height 7
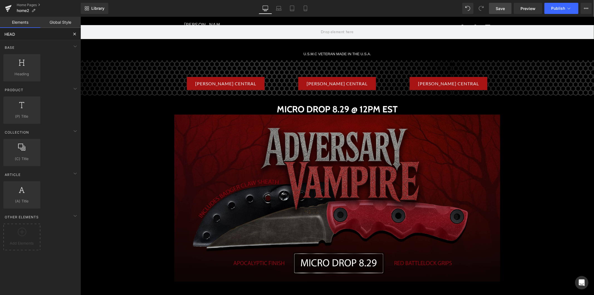
drag, startPoint x: 34, startPoint y: 35, endPoint x: -6, endPoint y: 36, distance: 39.8
click at [0, 36] on html "Heading You are previewing how the will restyle your page. You can not edit Ele…" at bounding box center [297, 147] width 594 height 295
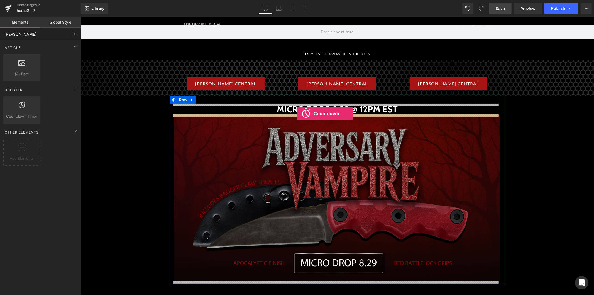
drag, startPoint x: 104, startPoint y: 124, endPoint x: 297, endPoint y: 113, distance: 192.6
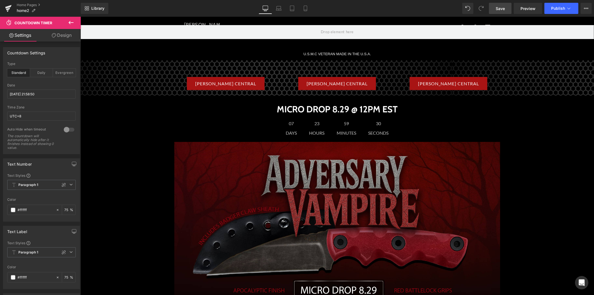
click at [496, 9] on link "Save" at bounding box center [500, 8] width 23 height 11
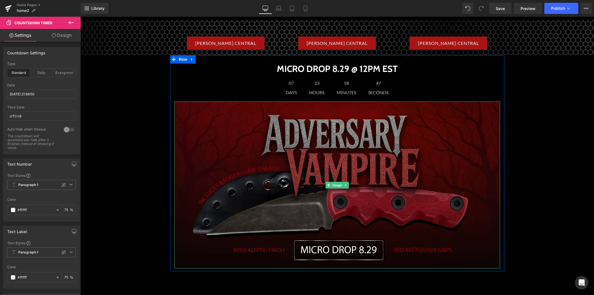
scroll to position [154, 0]
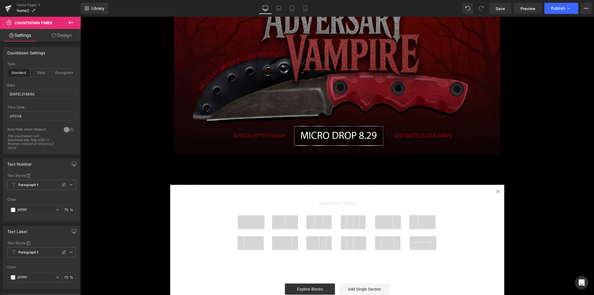
click at [257, 223] on span at bounding box center [250, 222] width 27 height 14
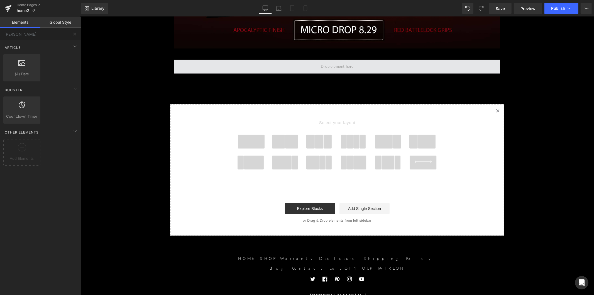
scroll to position [210, 0]
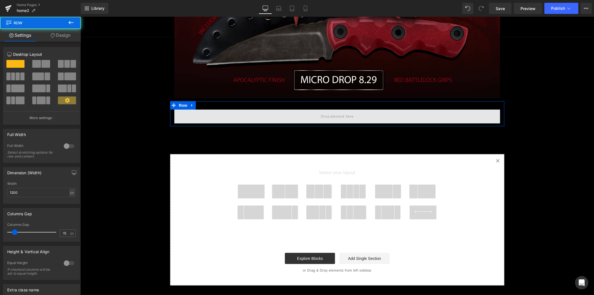
click at [201, 120] on span at bounding box center [337, 116] width 326 height 14
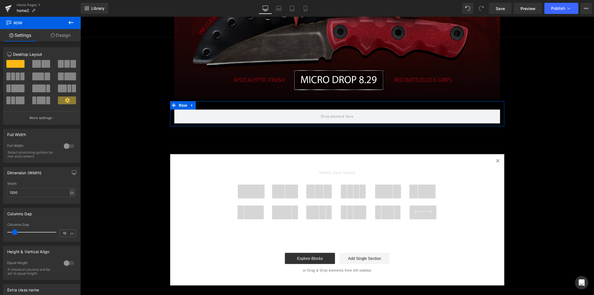
click at [59, 38] on link "Design" at bounding box center [60, 35] width 40 height 13
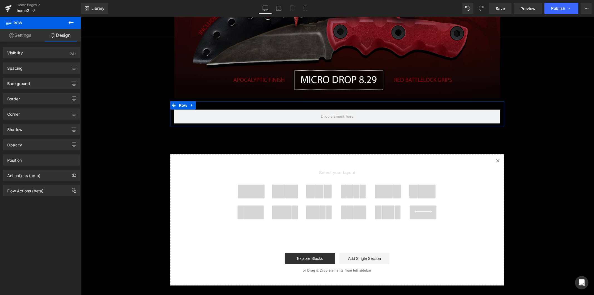
click at [32, 40] on link "Settings" at bounding box center [20, 35] width 40 height 13
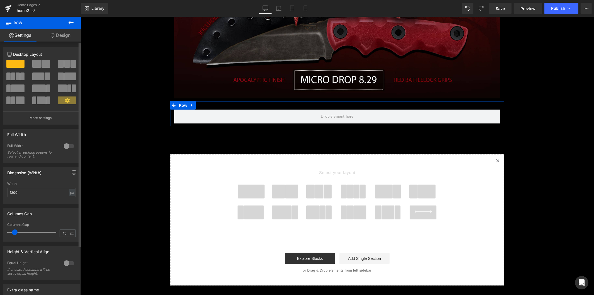
click at [70, 146] on div at bounding box center [68, 145] width 13 height 9
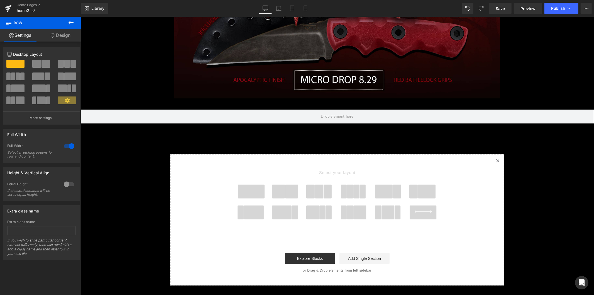
click at [70, 17] on button at bounding box center [70, 23] width 19 height 12
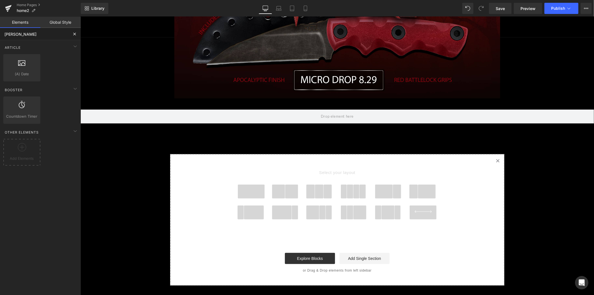
drag, startPoint x: 44, startPoint y: 35, endPoint x: -9, endPoint y: 31, distance: 53.3
click at [0, 31] on html "Countdown Timer You are previewing how the will restyle your page. You can not …" at bounding box center [297, 147] width 594 height 295
type input "HEAD"
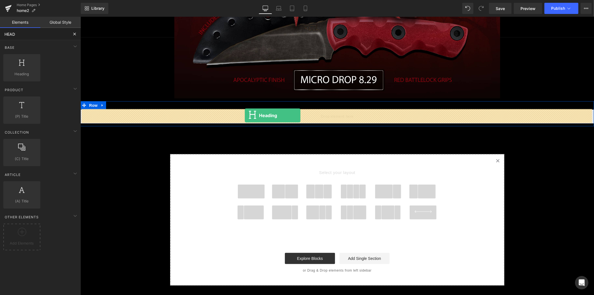
drag, startPoint x: 107, startPoint y: 75, endPoint x: 244, endPoint y: 115, distance: 143.0
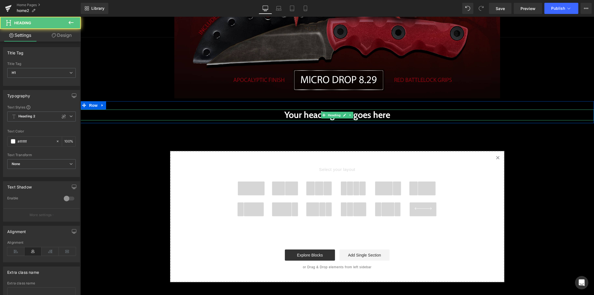
click at [311, 117] on h1 "Your heading text goes here" at bounding box center [336, 114] width 513 height 11
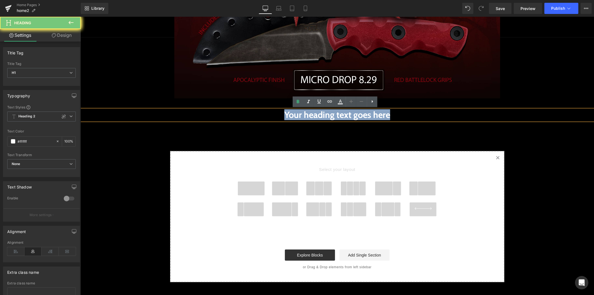
click at [311, 117] on h1 "Your heading text goes here" at bounding box center [336, 114] width 513 height 11
paste div
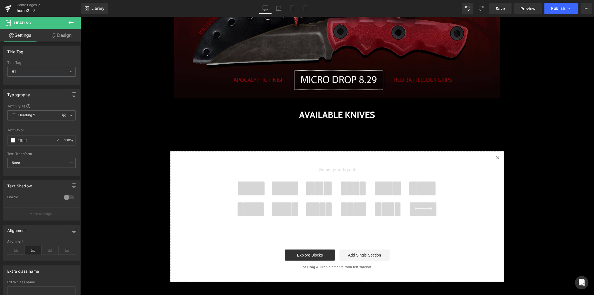
scroll to position [0, 0]
click at [65, 29] on link "Design" at bounding box center [61, 35] width 40 height 13
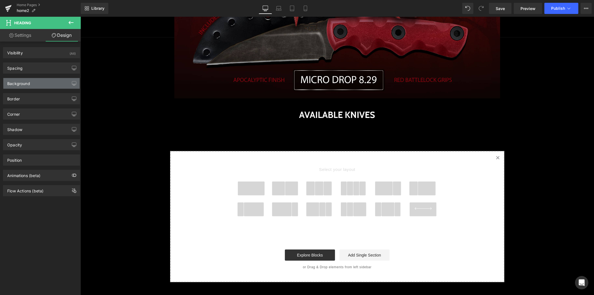
click at [54, 84] on div "Background" at bounding box center [41, 83] width 76 height 11
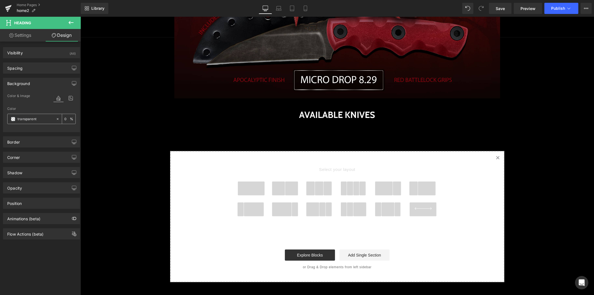
click at [46, 121] on input "transparent" at bounding box center [36, 119] width 36 height 6
click at [13, 120] on span at bounding box center [13, 119] width 4 height 4
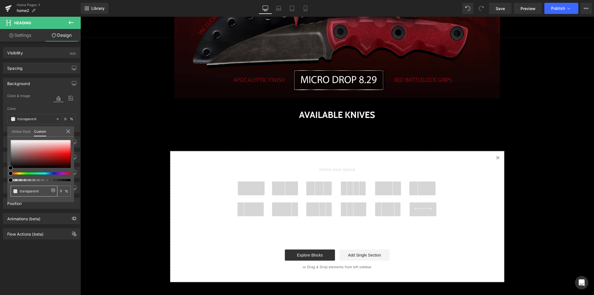
click at [37, 190] on input "transparent" at bounding box center [35, 191] width 30 height 6
paste input "FF0000"
type input "FF0000"
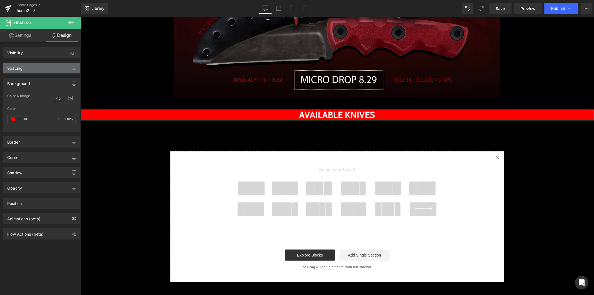
click at [40, 65] on div "Spacing" at bounding box center [41, 68] width 76 height 11
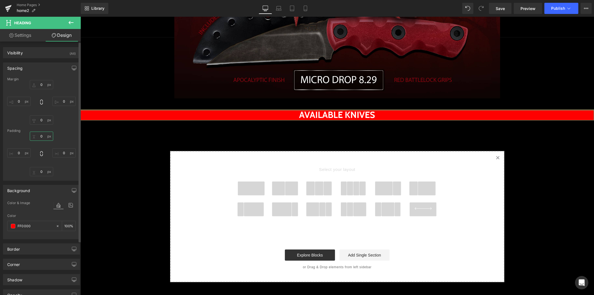
click at [38, 139] on input "0" at bounding box center [41, 135] width 23 height 9
click at [39, 136] on input "0" at bounding box center [41, 135] width 23 height 9
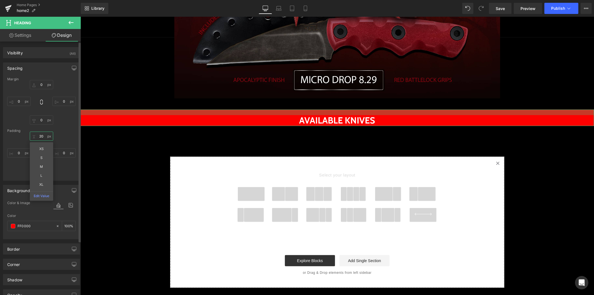
drag, startPoint x: 42, startPoint y: 135, endPoint x: 39, endPoint y: 136, distance: 3.4
click at [39, 136] on input "20" at bounding box center [41, 135] width 23 height 9
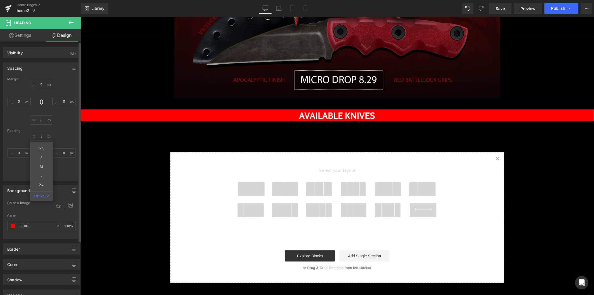
click at [60, 136] on div "3 XS S M L XL Edit Value 0 0 0" at bounding box center [41, 153] width 68 height 45
click at [43, 137] on input "3" at bounding box center [41, 135] width 23 height 9
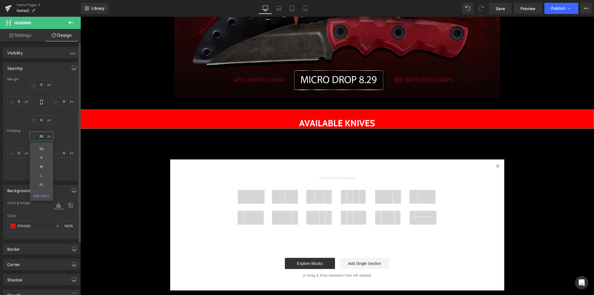
type input "30"
click at [68, 134] on div "30 XS S M L XL Edit Value 0 0 0" at bounding box center [41, 153] width 68 height 45
click at [40, 171] on input "0" at bounding box center [41, 171] width 23 height 9
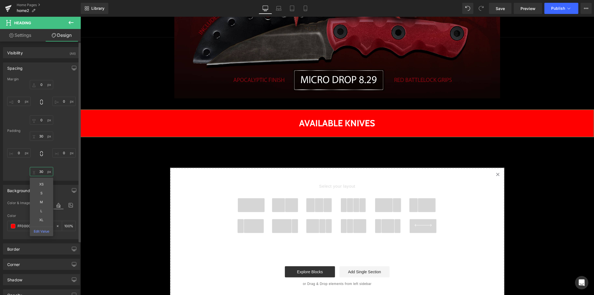
type input "30"
click at [64, 134] on div "30 0 30 XS S M L XL Edit Value 0" at bounding box center [41, 153] width 68 height 45
click at [54, 205] on icon at bounding box center [58, 204] width 10 height 7
click at [43, 227] on input "transparent" at bounding box center [36, 226] width 36 height 6
click at [62, 226] on div "0 %" at bounding box center [68, 226] width 13 height 10
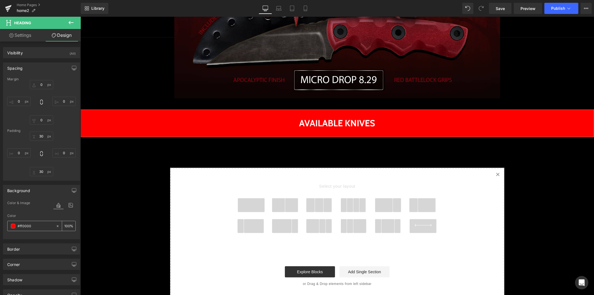
click at [40, 225] on input "transparent" at bounding box center [36, 226] width 36 height 6
click at [70, 227] on div "0 %" at bounding box center [68, 226] width 13 height 10
click at [46, 224] on input "transparent" at bounding box center [36, 226] width 36 height 6
click at [17, 225] on div "transparent" at bounding box center [32, 226] width 48 height 10
click at [14, 226] on span at bounding box center [13, 226] width 4 height 4
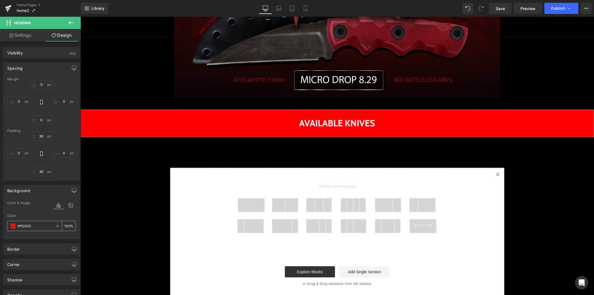
click at [16, 224] on div "transparent" at bounding box center [32, 226] width 48 height 10
click at [14, 225] on span at bounding box center [13, 226] width 4 height 4
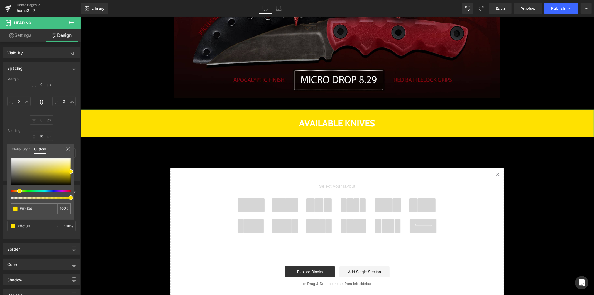
drag, startPoint x: 11, startPoint y: 190, endPoint x: 18, endPoint y: 190, distance: 7.0
click at [18, 190] on span at bounding box center [19, 190] width 4 height 4
click at [21, 209] on input "#ff0000" at bounding box center [35, 208] width 30 height 6
paste input "FF00"
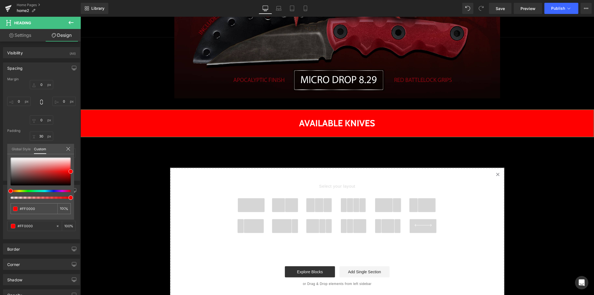
type input "#FF0000"
click at [29, 148] on link "Global Style" at bounding box center [21, 148] width 19 height 9
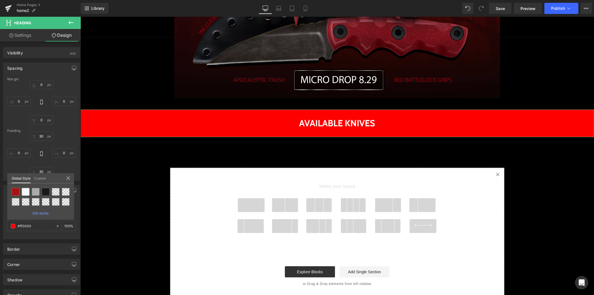
click at [46, 179] on link "Custom" at bounding box center [40, 177] width 12 height 9
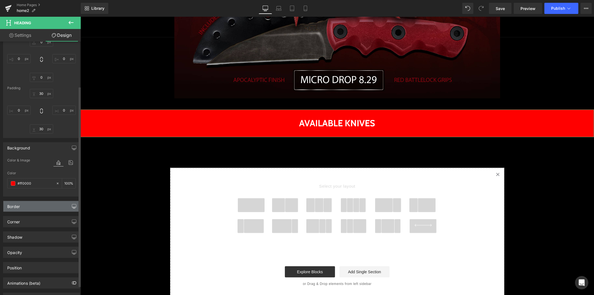
scroll to position [62, 0]
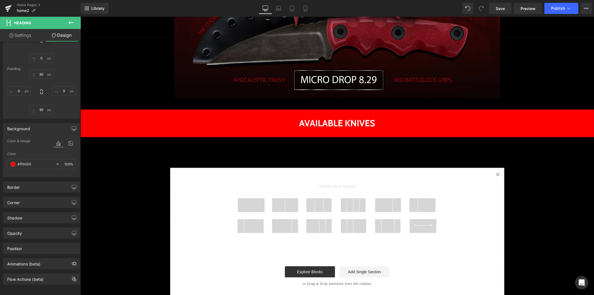
click at [252, 201] on body "Skip to content Home Shop About Gallery Integrity Integrity" at bounding box center [336, 113] width 513 height 615
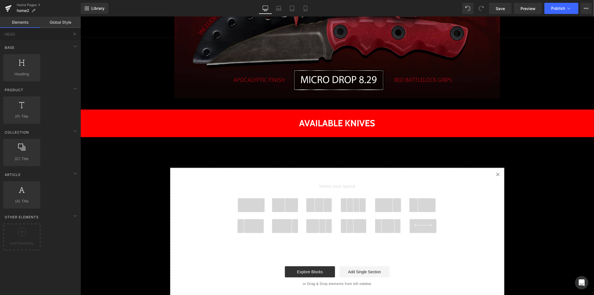
click at [245, 209] on span at bounding box center [250, 205] width 27 height 14
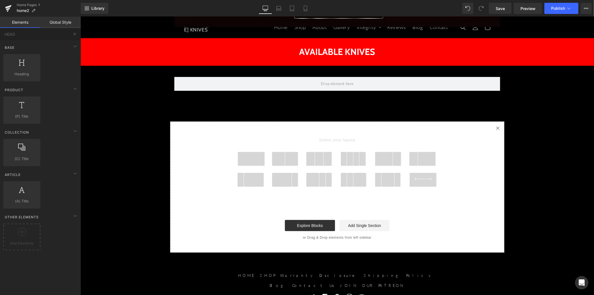
scroll to position [279, 0]
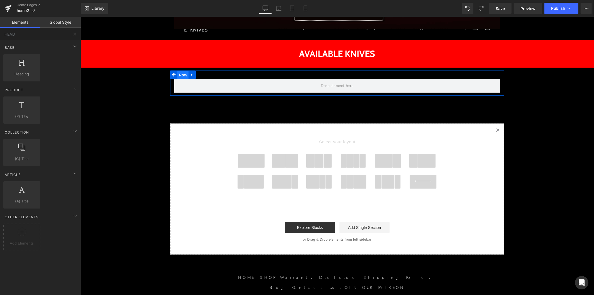
click at [177, 73] on span "Row" at bounding box center [182, 74] width 11 height 8
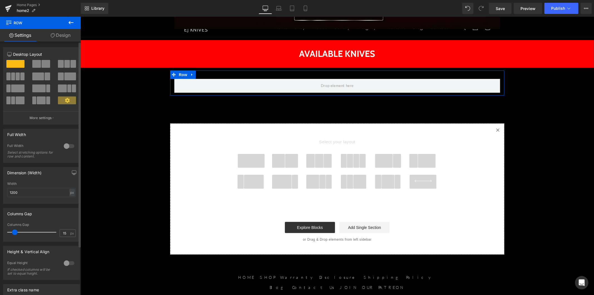
drag, startPoint x: 70, startPoint y: 145, endPoint x: 31, endPoint y: 129, distance: 41.5
click at [70, 145] on div at bounding box center [68, 145] width 13 height 9
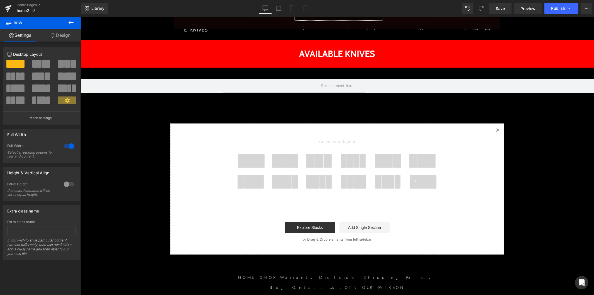
click at [323, 162] on span at bounding box center [327, 160] width 9 height 14
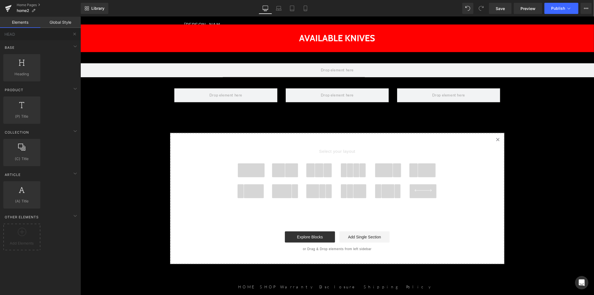
scroll to position [243, 0]
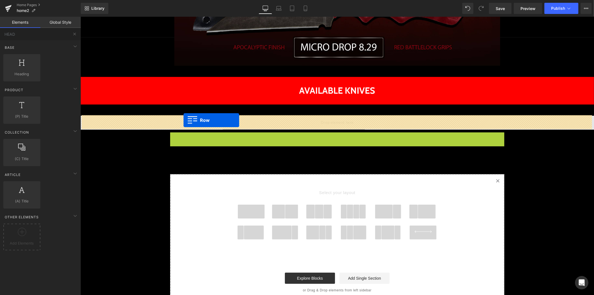
drag, startPoint x: 181, startPoint y: 135, endPoint x: 183, endPoint y: 120, distance: 15.7
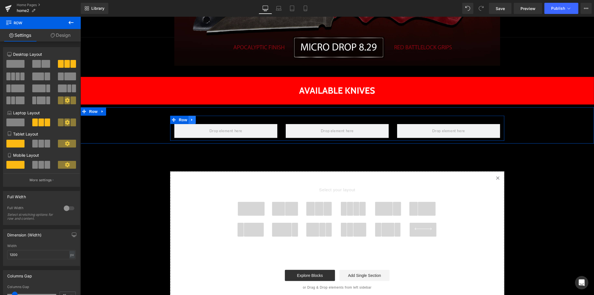
click at [190, 118] on icon at bounding box center [192, 119] width 4 height 4
click at [197, 120] on icon at bounding box center [199, 119] width 4 height 4
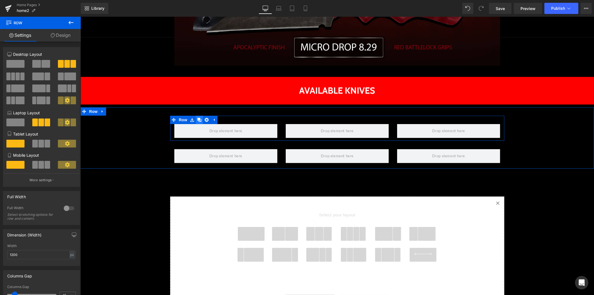
click at [197, 121] on icon at bounding box center [199, 119] width 4 height 4
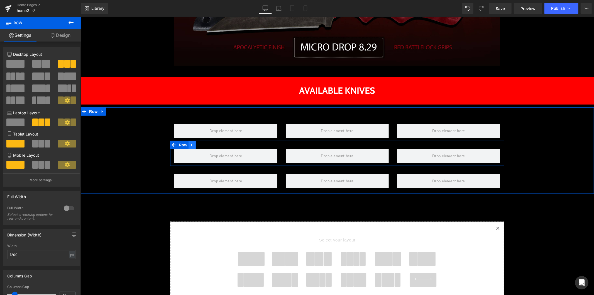
click at [190, 143] on icon at bounding box center [192, 144] width 4 height 4
click at [198, 145] on icon at bounding box center [199, 145] width 4 height 4
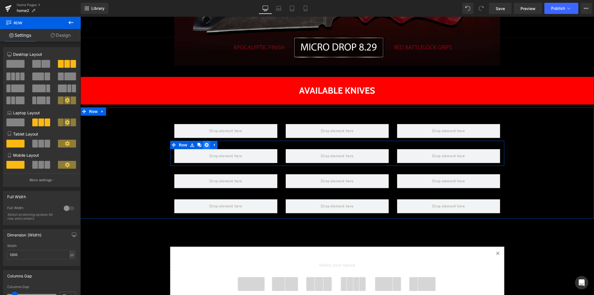
click at [205, 146] on icon at bounding box center [206, 145] width 4 height 4
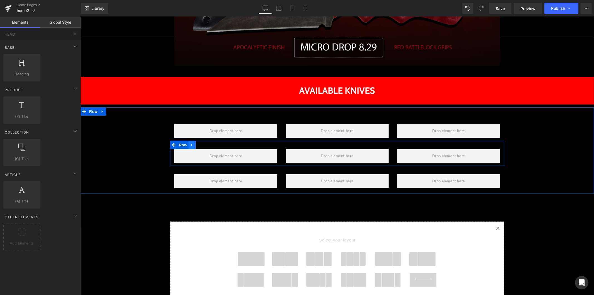
click at [192, 145] on link at bounding box center [191, 144] width 7 height 8
click at [204, 145] on icon at bounding box center [206, 145] width 4 height 4
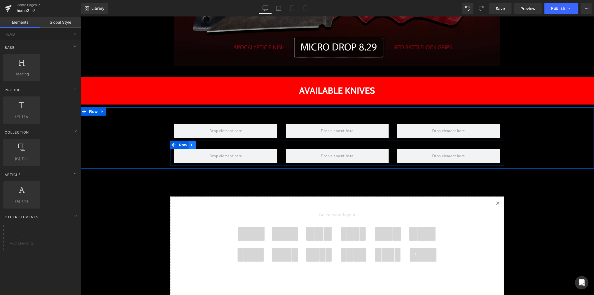
click at [192, 145] on link at bounding box center [191, 144] width 7 height 8
click at [204, 144] on icon at bounding box center [206, 144] width 4 height 4
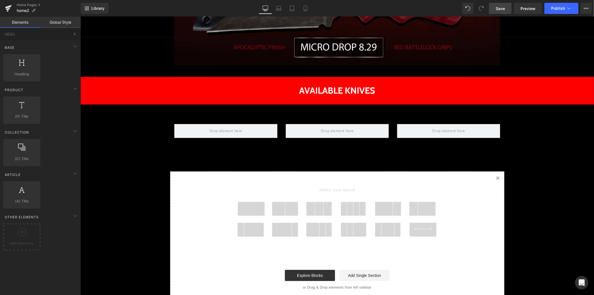
click at [505, 11] on link "Save" at bounding box center [500, 8] width 23 height 11
click at [47, 36] on input "HEAD" at bounding box center [34, 34] width 68 height 12
drag, startPoint x: 7, startPoint y: 35, endPoint x: 0, endPoint y: 35, distance: 6.4
click at [0, 35] on input "HEAD" at bounding box center [34, 34] width 68 height 12
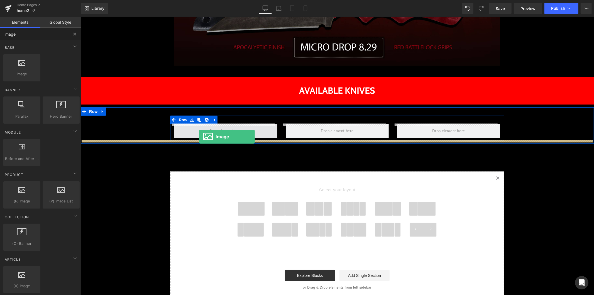
drag, startPoint x: 116, startPoint y: 90, endPoint x: 199, endPoint y: 136, distance: 94.2
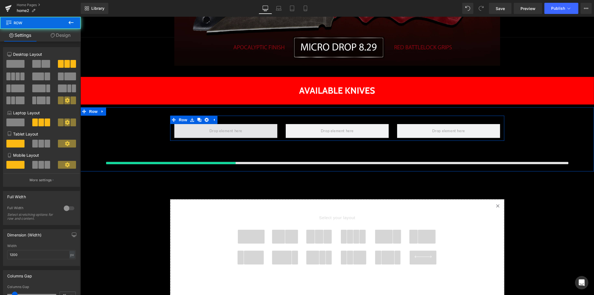
click at [199, 137] on span at bounding box center [225, 131] width 103 height 14
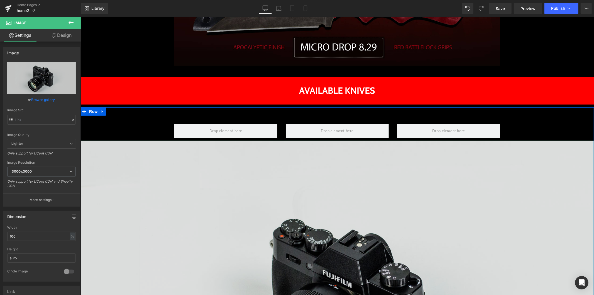
drag, startPoint x: 551, startPoint y: 156, endPoint x: 523, endPoint y: 154, distance: 27.7
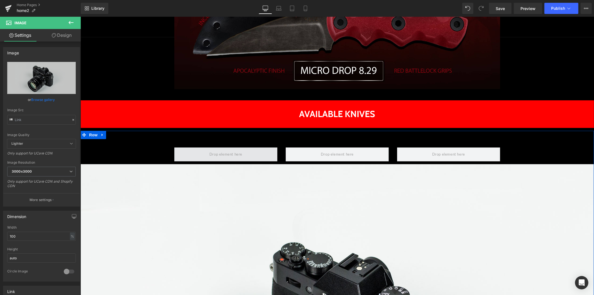
scroll to position [212, 0]
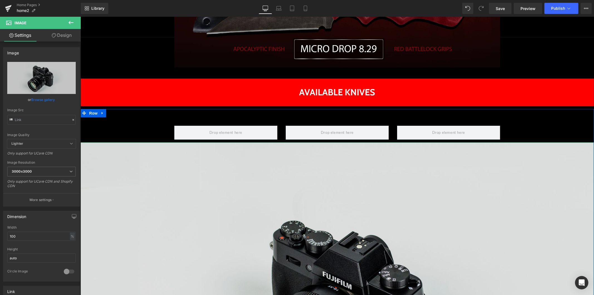
scroll to position [243, 0]
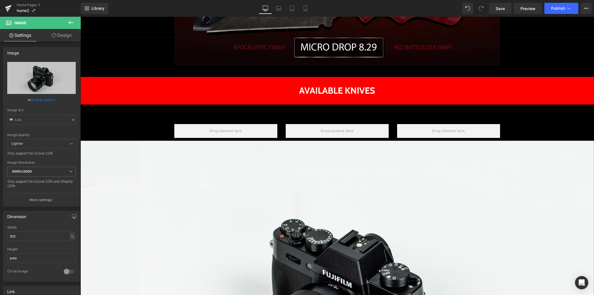
click at [67, 22] on button at bounding box center [70, 23] width 19 height 12
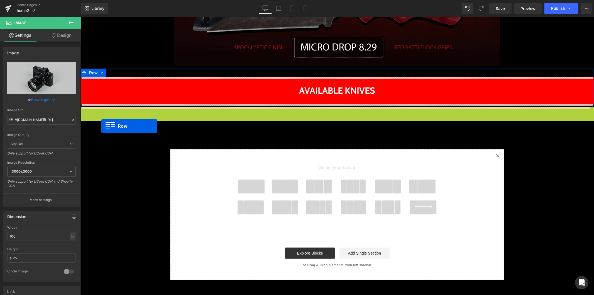
drag, startPoint x: 90, startPoint y: 109, endPoint x: 101, endPoint y: 126, distance: 19.5
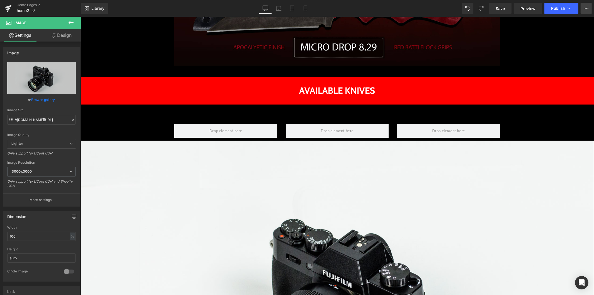
click at [589, 4] on button "Upgrade Plan View Live Page View with current Template Save Template to Library…" at bounding box center [585, 8] width 11 height 11
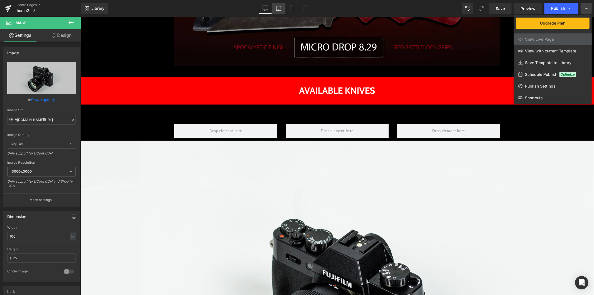
click at [282, 9] on link "Laptop" at bounding box center [278, 8] width 13 height 11
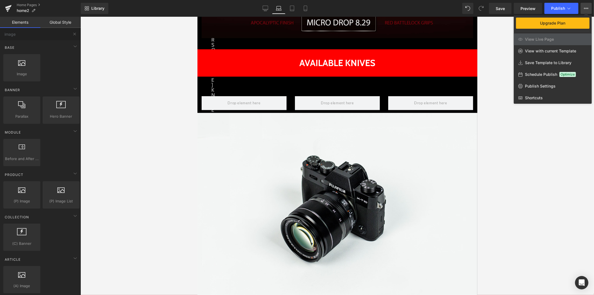
drag, startPoint x: 319, startPoint y: 157, endPoint x: 338, endPoint y: 151, distance: 20.3
click at [338, 151] on div at bounding box center [336, 156] width 513 height 278
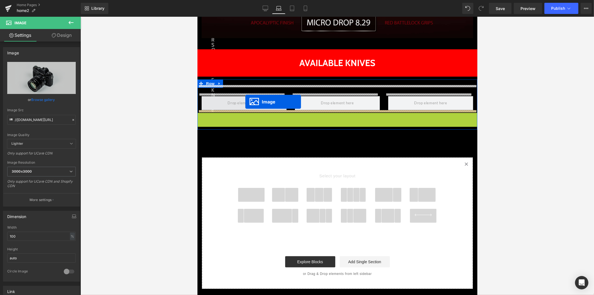
drag, startPoint x: 337, startPoint y: 202, endPoint x: 245, endPoint y: 101, distance: 136.1
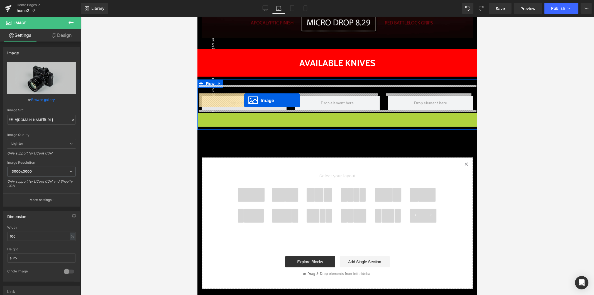
drag, startPoint x: 334, startPoint y: 199, endPoint x: 244, endPoint y: 100, distance: 134.2
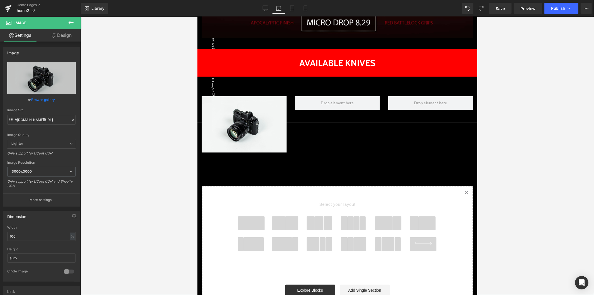
click at [66, 23] on button at bounding box center [70, 23] width 19 height 12
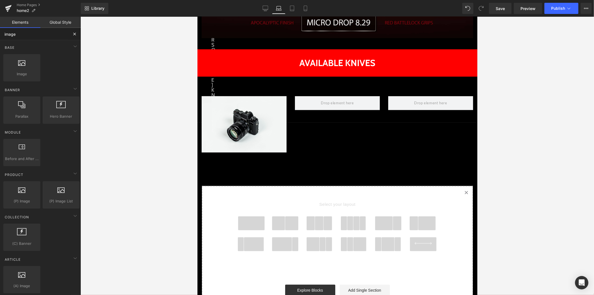
drag, startPoint x: 36, startPoint y: 34, endPoint x: -11, endPoint y: 34, distance: 47.0
click at [0, 34] on html "Image You are previewing how the will restyle your page. You can not edit Eleme…" at bounding box center [297, 147] width 594 height 295
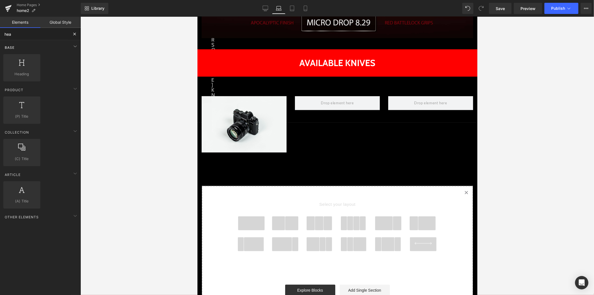
type input "head"
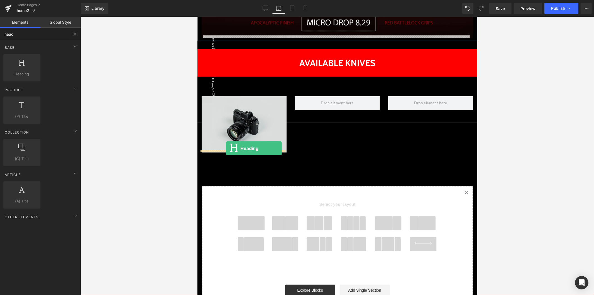
drag, startPoint x: 224, startPoint y: 89, endPoint x: 226, endPoint y: 148, distance: 59.0
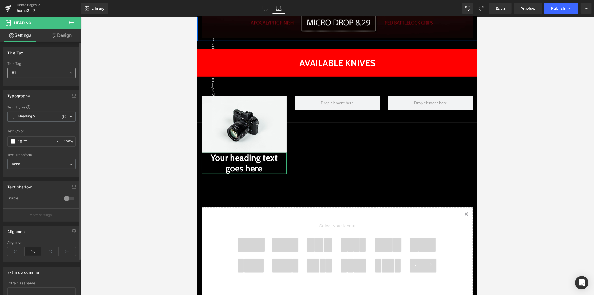
click at [34, 74] on span "H1" at bounding box center [41, 73] width 68 height 10
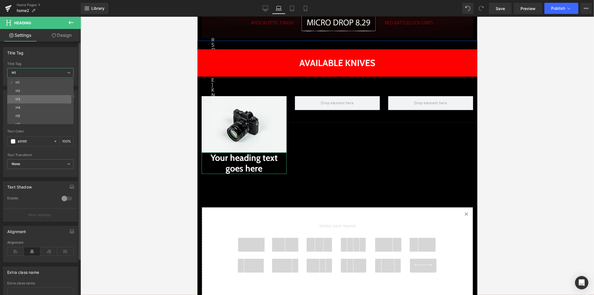
click at [27, 97] on li "H3" at bounding box center [41, 99] width 69 height 8
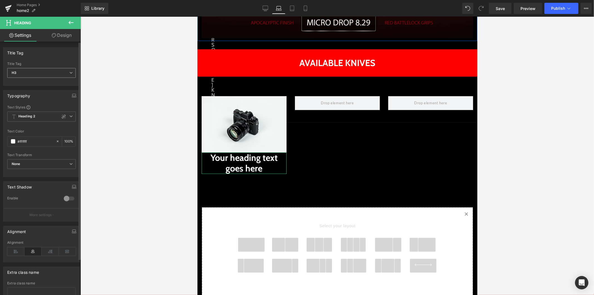
click at [48, 73] on span "H3" at bounding box center [41, 73] width 68 height 10
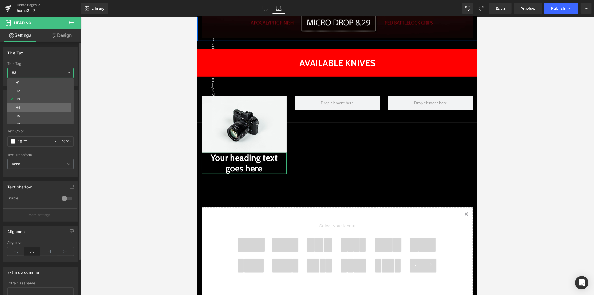
click at [37, 106] on li "H4" at bounding box center [41, 107] width 69 height 8
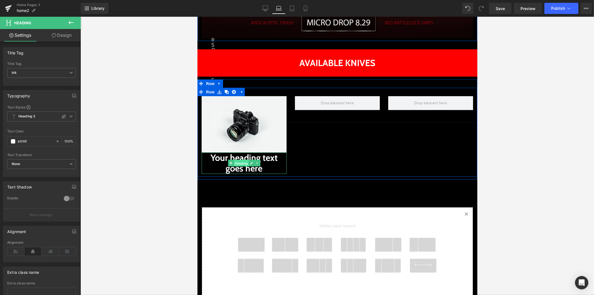
click at [237, 160] on span "Heading" at bounding box center [240, 163] width 15 height 7
click at [250, 168] on h4 "Your heading text goes here" at bounding box center [243, 162] width 85 height 21
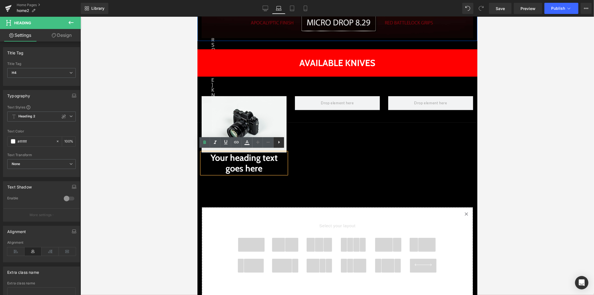
click at [279, 143] on icon at bounding box center [279, 142] width 7 height 7
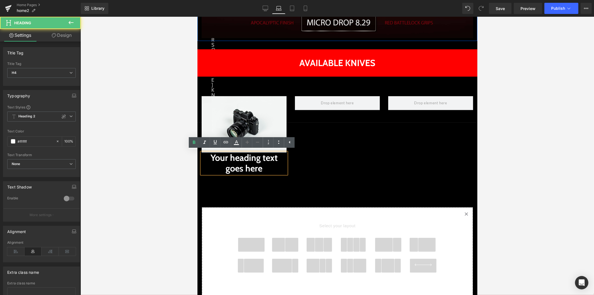
click at [265, 161] on h4 "Your heading text goes here" at bounding box center [243, 162] width 85 height 21
click at [279, 143] on icon at bounding box center [278, 141] width 1 height 3
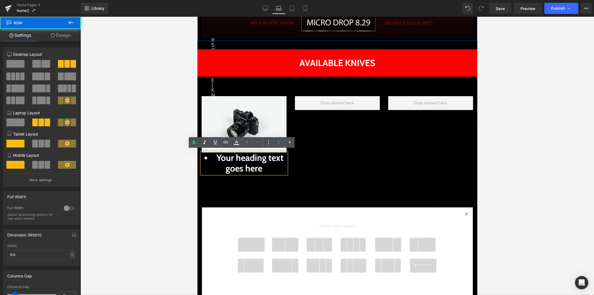
click at [311, 157] on div "Image Your heading text goes here Heading Row" at bounding box center [337, 131] width 280 height 89
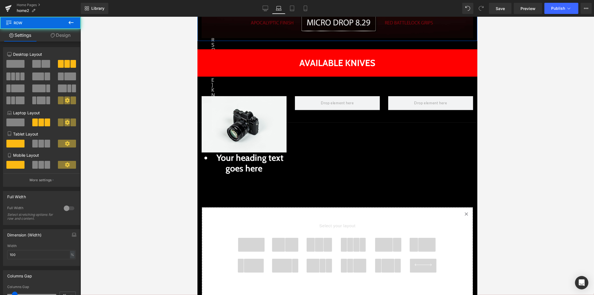
click at [256, 161] on icon at bounding box center [257, 162] width 3 height 3
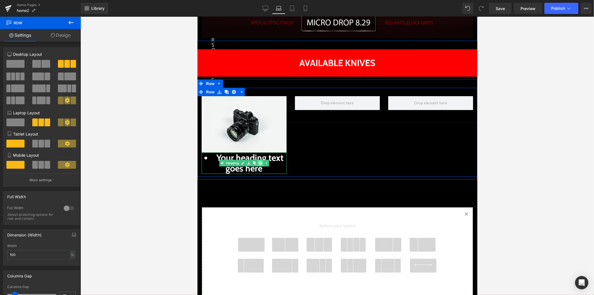
click at [258, 161] on icon at bounding box center [259, 162] width 3 height 3
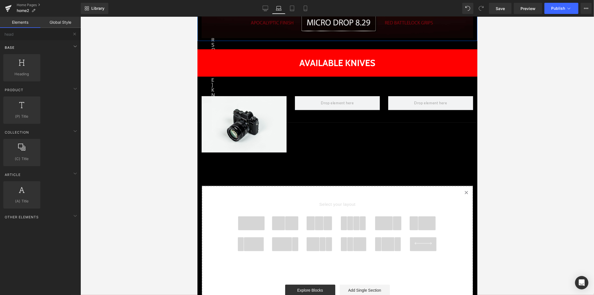
drag, startPoint x: 25, startPoint y: 48, endPoint x: 15, endPoint y: 47, distance: 10.1
click at [15, 47] on div "Base" at bounding box center [41, 47] width 78 height 11
click at [27, 58] on div "Product" at bounding box center [41, 60] width 78 height 11
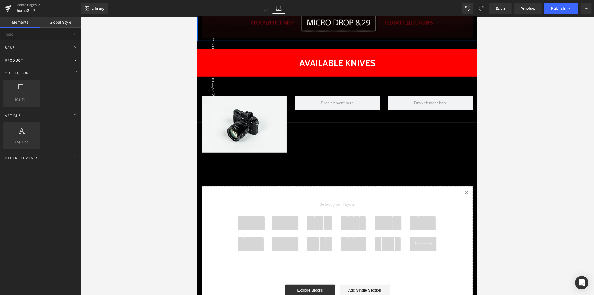
click at [31, 60] on div "Product" at bounding box center [41, 60] width 78 height 11
click at [26, 46] on div "Base" at bounding box center [41, 47] width 78 height 11
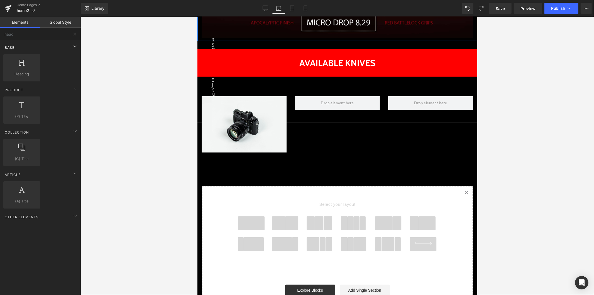
click at [21, 46] on div "Base" at bounding box center [41, 47] width 78 height 11
click at [54, 46] on div "Base" at bounding box center [41, 47] width 78 height 11
drag, startPoint x: 11, startPoint y: 35, endPoint x: -4, endPoint y: 34, distance: 15.3
click at [0, 34] on html "Heading You are previewing how the will restyle your page. You can not edit Ele…" at bounding box center [297, 147] width 594 height 295
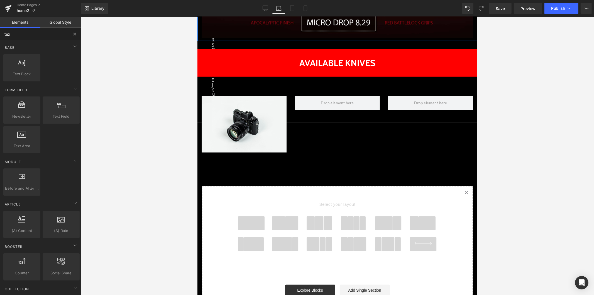
type input "text"
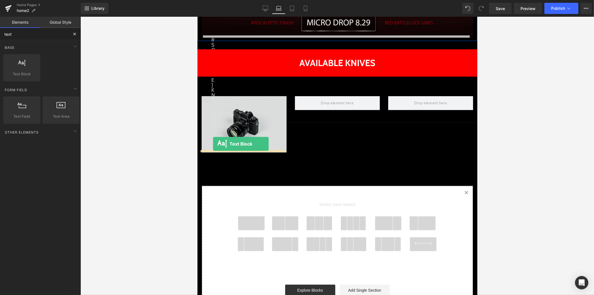
drag, startPoint x: 224, startPoint y: 89, endPoint x: 213, endPoint y: 143, distance: 55.2
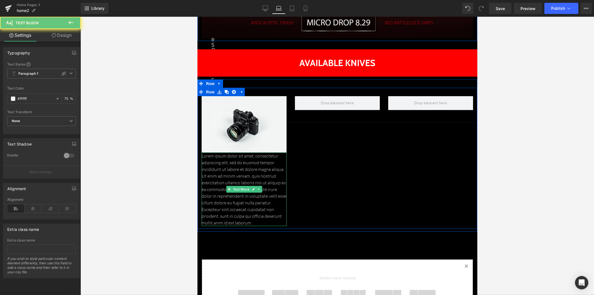
click at [240, 167] on p "Lorem ipsum dolor sit amet, consectetur adipiscing elit, sed do eiusmod tempor …" at bounding box center [243, 188] width 85 height 73
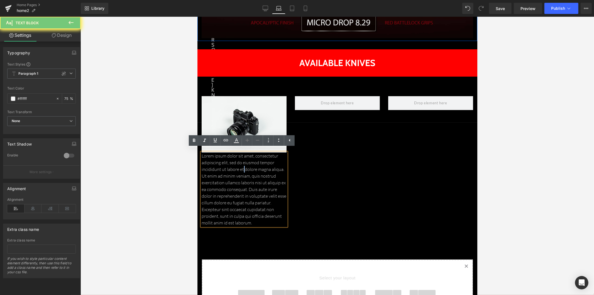
click at [240, 167] on p "Lorem ipsum dolor sit amet, consectetur adipiscing elit, sed do eiusmod tempor …" at bounding box center [243, 188] width 85 height 73
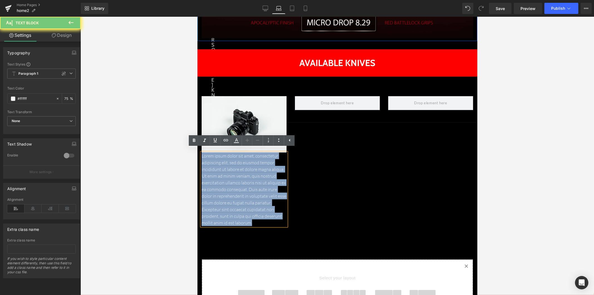
click at [240, 167] on p "Lorem ipsum dolor sit amet, consectetur adipiscing elit, sed do eiusmod tempor …" at bounding box center [243, 188] width 85 height 73
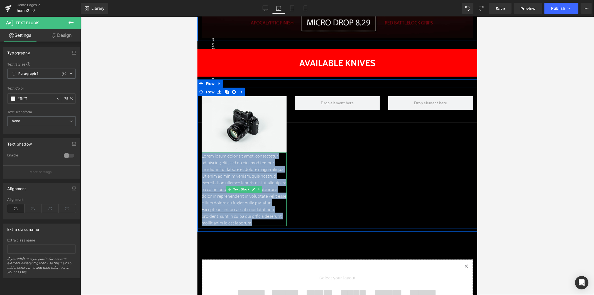
click at [236, 165] on p "Lorem ipsum dolor sit amet, consectetur adipiscing elit, sed do eiusmod tempor …" at bounding box center [243, 188] width 85 height 73
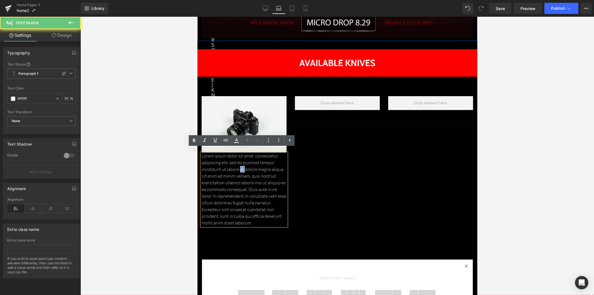
click at [236, 165] on p "Lorem ipsum dolor sit amet, consectetur adipiscing elit, sed do eiusmod tempor …" at bounding box center [243, 188] width 85 height 73
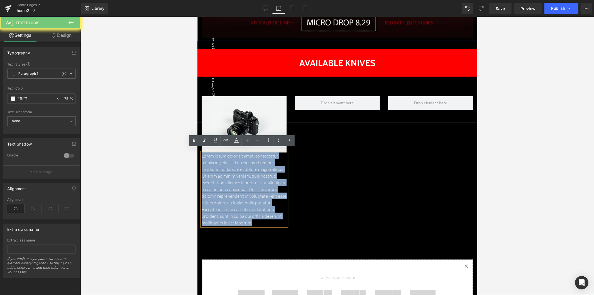
click at [236, 165] on p "Lorem ipsum dolor sit amet, consectetur adipiscing elit, sed do eiusmod tempor …" at bounding box center [243, 188] width 85 height 73
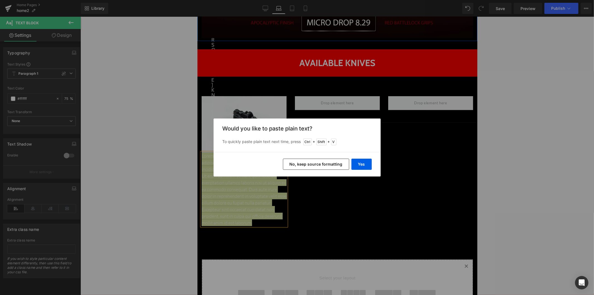
click at [363, 187] on div "Back to Library Insert Would you like to paste plain text? To quickly paste pla…" at bounding box center [297, 147] width 594 height 295
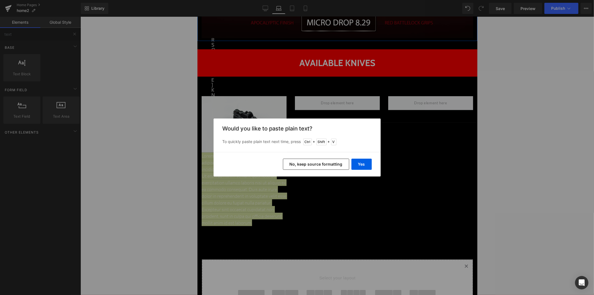
click at [333, 168] on button "No, keep source formatting" at bounding box center [316, 163] width 66 height 11
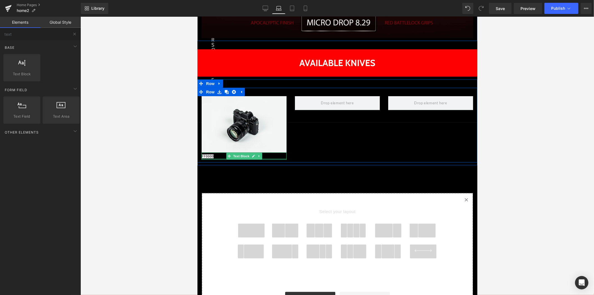
click at [212, 158] on div at bounding box center [243, 158] width 85 height 1
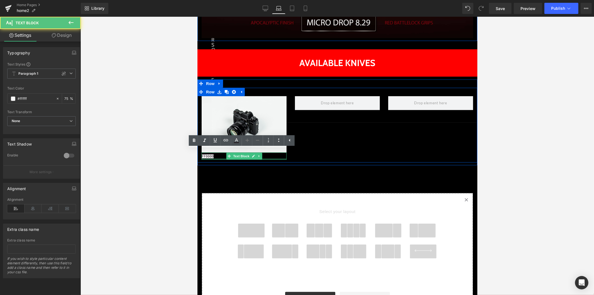
click at [212, 156] on p "FF0000" at bounding box center [243, 155] width 85 height 7
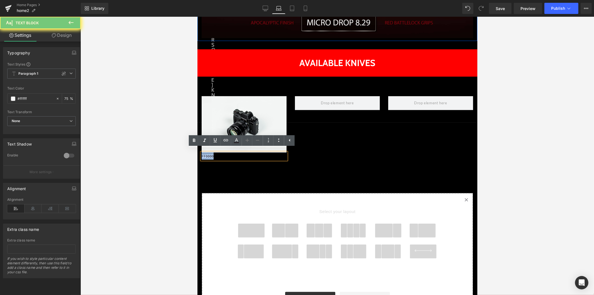
click at [212, 156] on p "FF0000" at bounding box center [243, 155] width 85 height 7
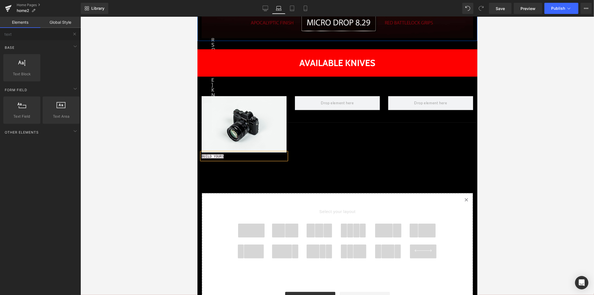
click at [255, 170] on div "Row U.S.M.C VETERAN MADE IN THE U.S.A. Text Block Row T.KELL CENTRAL Button T.K…" at bounding box center [337, 49] width 280 height 550
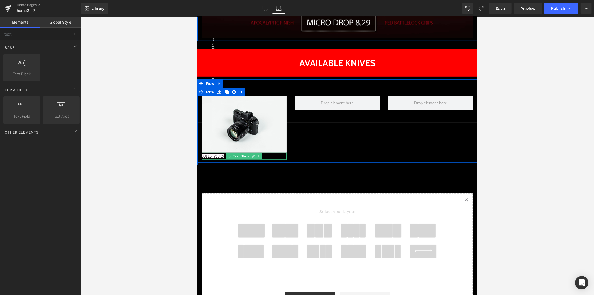
click at [215, 154] on span "BUILD YOURS" at bounding box center [212, 156] width 22 height 4
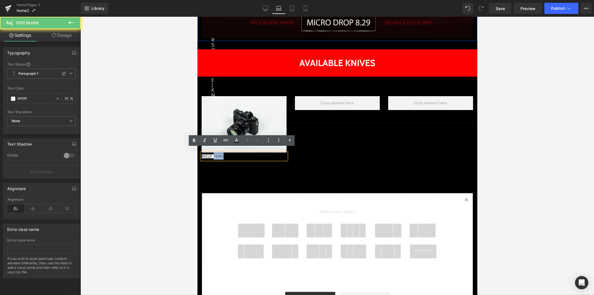
click at [215, 154] on span "BUILD YOURS" at bounding box center [212, 156] width 22 height 4
click at [257, 154] on p "BUILD YOURS" at bounding box center [243, 155] width 85 height 7
drag, startPoint x: 278, startPoint y: 172, endPoint x: 287, endPoint y: 188, distance: 17.8
click at [278, 173] on div "Row U.S.M.C VETERAN MADE IN THE U.S.A. Text Block Row T.KELL CENTRAL Button T.K…" at bounding box center [337, 49] width 280 height 550
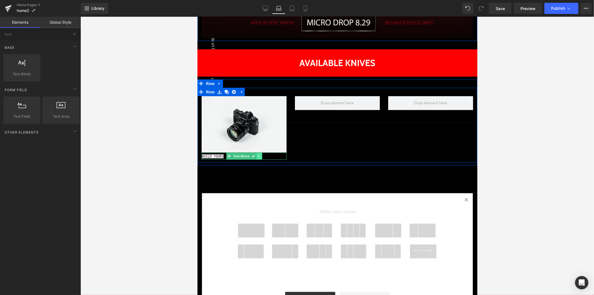
click at [257, 154] on icon at bounding box center [258, 155] width 3 height 3
click at [260, 154] on icon at bounding box center [261, 155] width 3 height 3
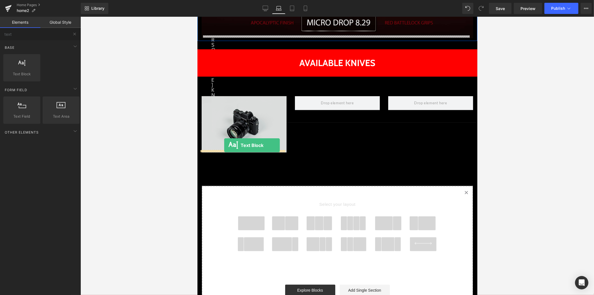
drag, startPoint x: 232, startPoint y: 84, endPoint x: 224, endPoint y: 145, distance: 61.2
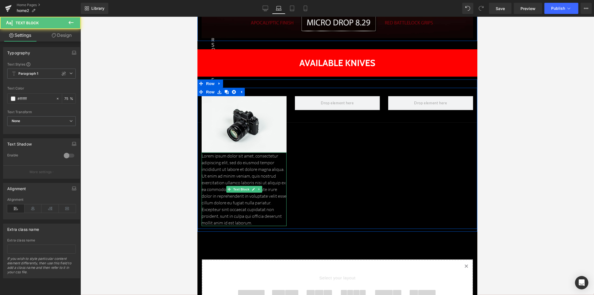
click at [230, 167] on p "Lorem ipsum dolor sit amet, consectetur adipiscing elit, sed do eiusmod tempor …" at bounding box center [243, 188] width 85 height 73
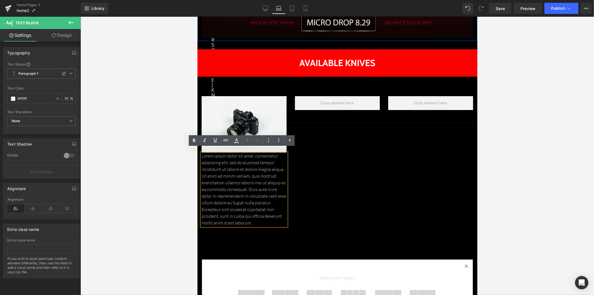
click at [235, 165] on p "Lorem ipsum dolor sit amet, consectetur adipiscing elit, sed do eiusmod tempor …" at bounding box center [243, 188] width 85 height 73
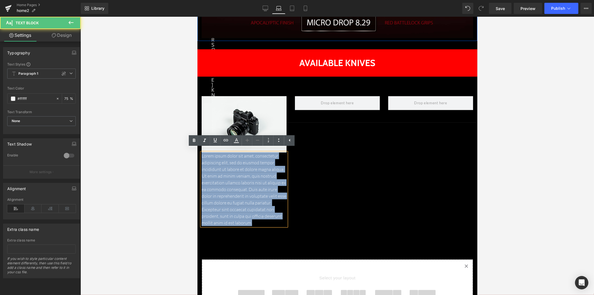
click at [235, 165] on p "Lorem ipsum dolor sit amet, consectetur adipiscing elit, sed do eiusmod tempor …" at bounding box center [243, 188] width 85 height 73
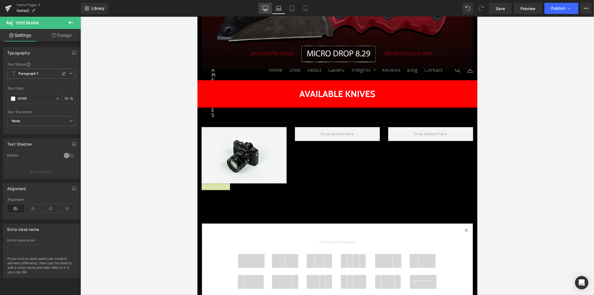
drag, startPoint x: 267, startPoint y: 8, endPoint x: 186, endPoint y: 41, distance: 87.9
click at [267, 8] on icon at bounding box center [265, 9] width 6 height 6
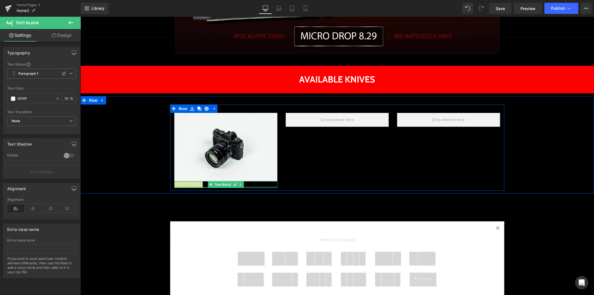
click at [200, 186] on div at bounding box center [225, 186] width 103 height 1
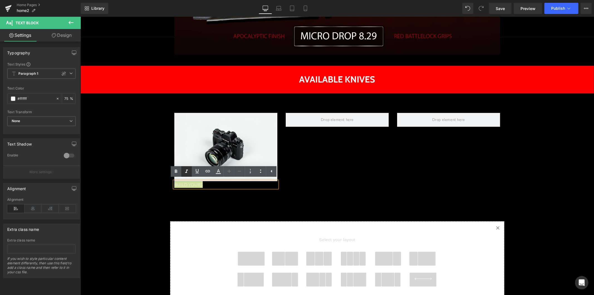
click at [187, 171] on icon at bounding box center [186, 171] width 3 height 3
click at [225, 188] on div "Image BUILD YOURS Text Block Row" at bounding box center [337, 147] width 334 height 86
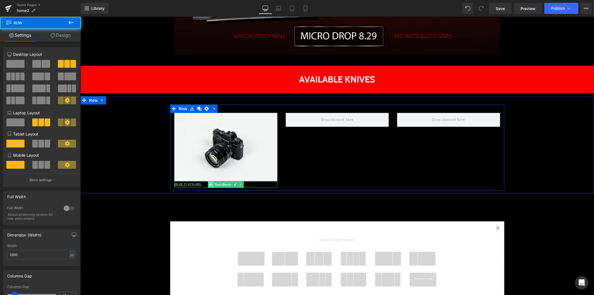
click at [208, 186] on span at bounding box center [211, 184] width 6 height 7
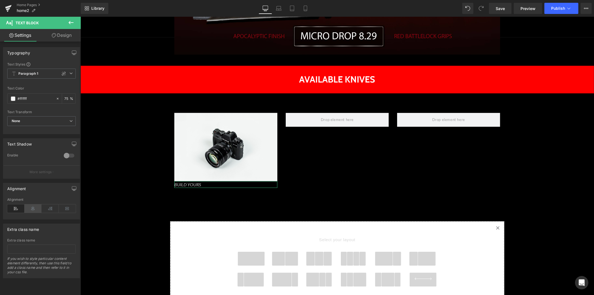
click at [32, 209] on icon at bounding box center [32, 208] width 17 height 8
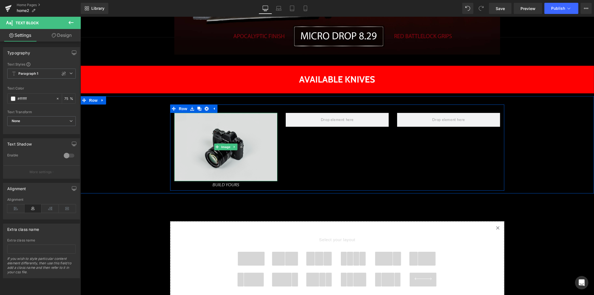
click at [206, 121] on img at bounding box center [225, 146] width 103 height 68
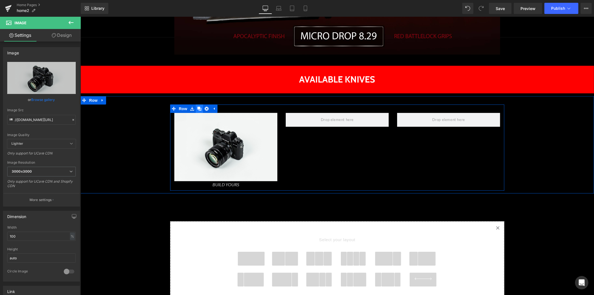
click at [197, 109] on icon at bounding box center [199, 108] width 4 height 4
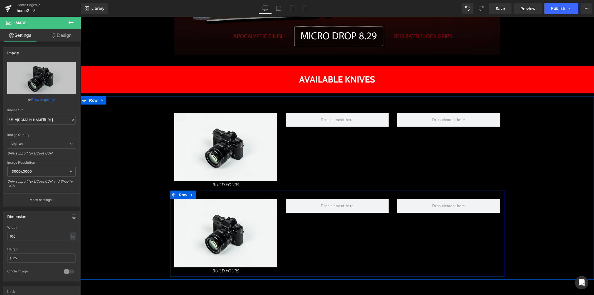
click at [190, 194] on icon at bounding box center [192, 194] width 4 height 4
click at [205, 195] on icon at bounding box center [206, 194] width 4 height 4
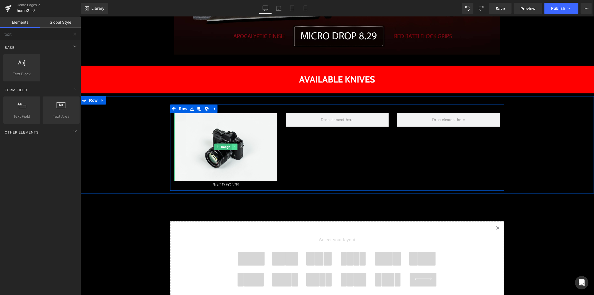
click at [233, 146] on icon at bounding box center [234, 146] width 3 height 3
click at [228, 147] on link at bounding box center [231, 146] width 6 height 7
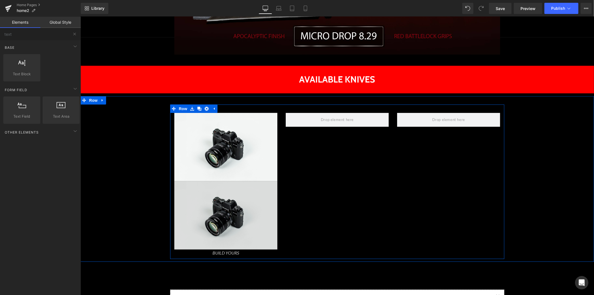
drag, startPoint x: 232, startPoint y: 213, endPoint x: 233, endPoint y: 195, distance: 18.1
click at [239, 189] on div "Image" at bounding box center [225, 215] width 103 height 68
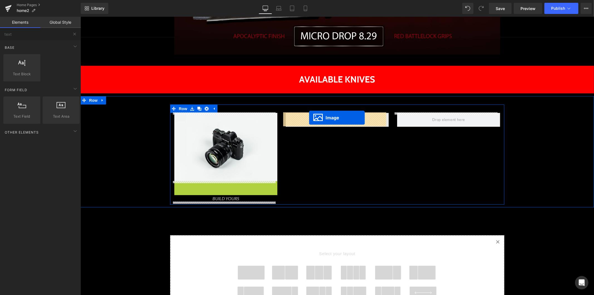
drag, startPoint x: 212, startPoint y: 215, endPoint x: 309, endPoint y: 117, distance: 137.8
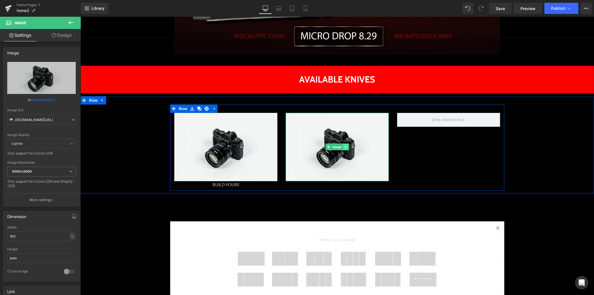
click at [344, 148] on icon at bounding box center [345, 146] width 3 height 3
click at [341, 147] on icon at bounding box center [342, 146] width 3 height 3
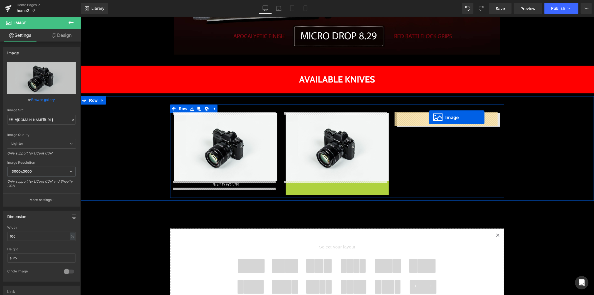
drag, startPoint x: 328, startPoint y: 213, endPoint x: 428, endPoint y: 117, distance: 138.8
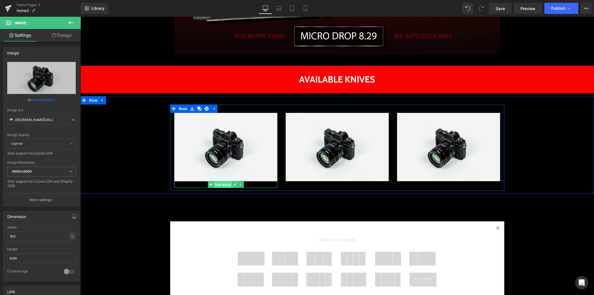
click at [226, 185] on span "Text Block" at bounding box center [222, 184] width 18 height 7
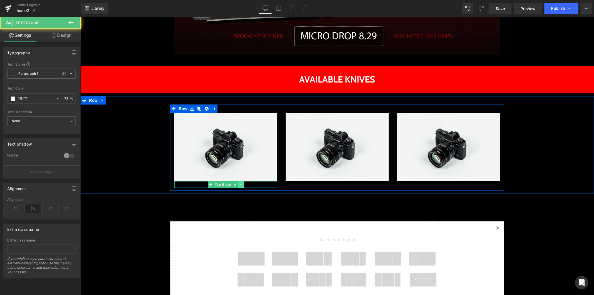
click at [239, 184] on icon at bounding box center [240, 183] width 3 height 3
click at [235, 185] on link at bounding box center [238, 184] width 6 height 7
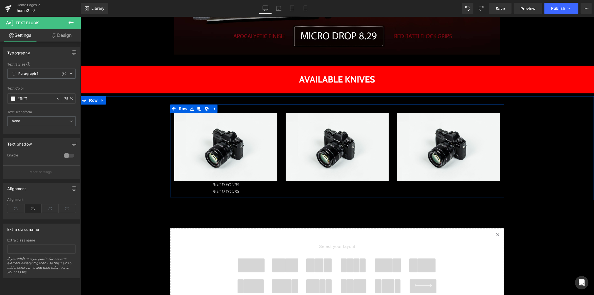
click at [248, 193] on div "BUILD YOURS Text Block" at bounding box center [225, 190] width 103 height 7
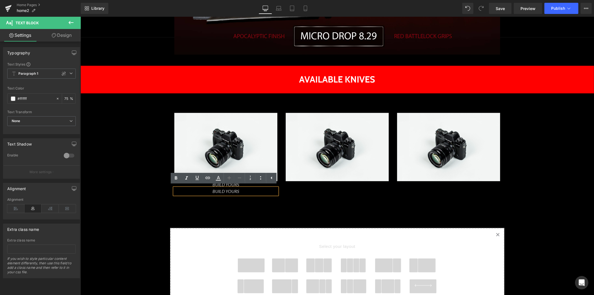
click at [241, 192] on p "BUILD YOURS" at bounding box center [225, 190] width 103 height 7
click at [259, 179] on icon at bounding box center [260, 177] width 7 height 7
click at [279, 197] on div "Image BUILD YOURS Text Block BUILD YOURS Text Block Image Image Row Row" at bounding box center [336, 148] width 513 height 104
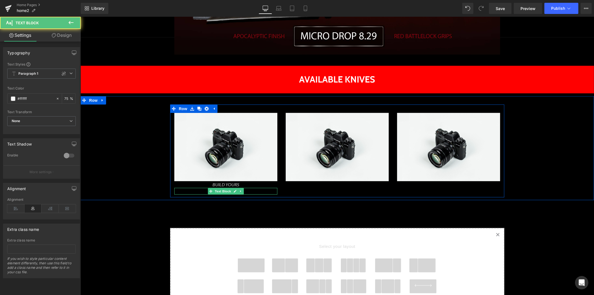
click at [231, 191] on div "BUILD YOURS Text Block" at bounding box center [225, 190] width 103 height 7
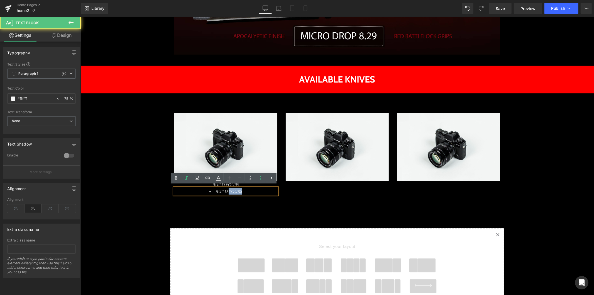
click at [231, 191] on icon "BUILD YOURS" at bounding box center [228, 190] width 27 height 5
click at [234, 188] on icon "BUILD YOURS" at bounding box center [228, 190] width 27 height 5
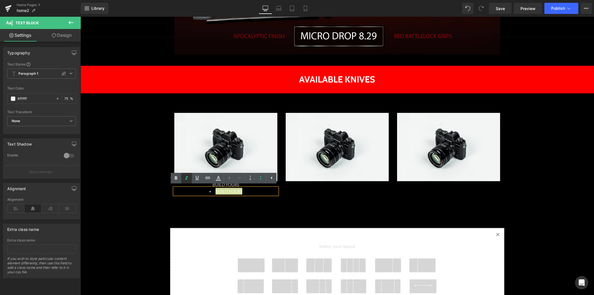
click at [187, 178] on icon at bounding box center [186, 178] width 7 height 7
click at [258, 180] on icon at bounding box center [260, 177] width 7 height 7
click at [305, 201] on div "Row U.S.M.C VETERAN MADE IN THE U.S.A. Text Block Row T.KELL CENTRAL Button T.K…" at bounding box center [336, 61] width 513 height 596
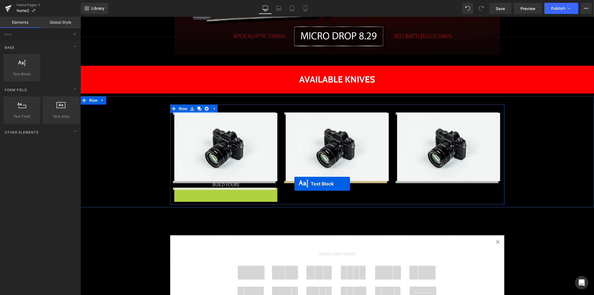
drag, startPoint x: 207, startPoint y: 190, endPoint x: 296, endPoint y: 182, distance: 89.6
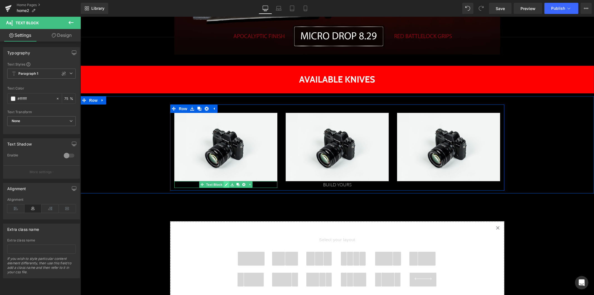
click at [226, 185] on link at bounding box center [226, 184] width 6 height 7
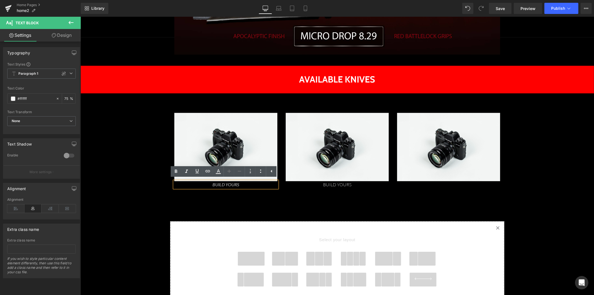
click at [266, 187] on div "BUILD YOURS" at bounding box center [225, 184] width 103 height 7
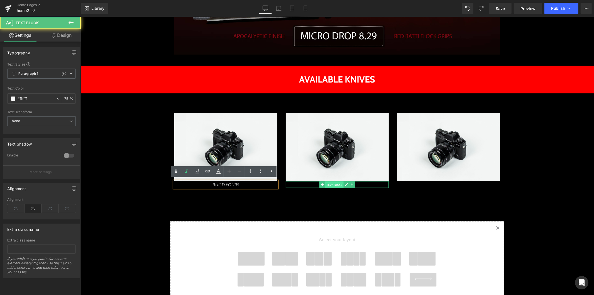
click at [327, 185] on span "Text Block" at bounding box center [334, 184] width 18 height 7
click at [351, 185] on icon at bounding box center [351, 184] width 1 height 2
click at [353, 184] on icon at bounding box center [354, 183] width 3 height 3
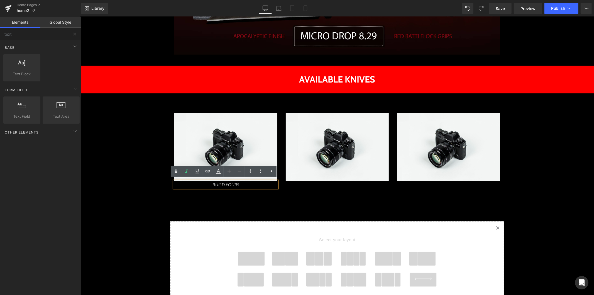
click at [245, 184] on p "BUILD YOURS" at bounding box center [225, 184] width 103 height 7
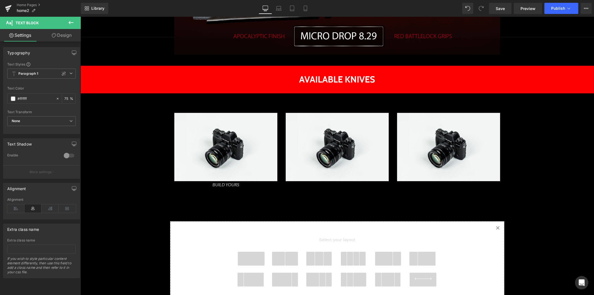
click at [58, 31] on link "Design" at bounding box center [61, 35] width 40 height 13
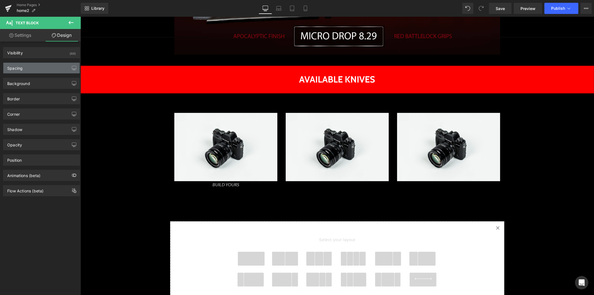
click at [45, 70] on div "Spacing" at bounding box center [41, 68] width 76 height 11
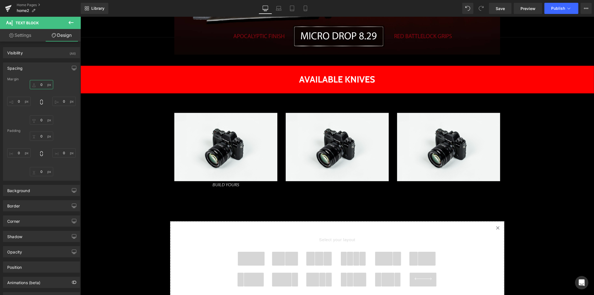
click at [40, 85] on input "text" at bounding box center [41, 84] width 23 height 9
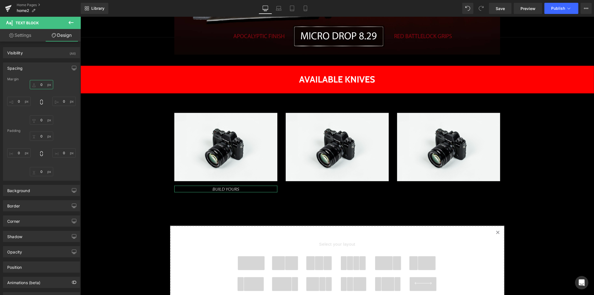
click at [41, 89] on input "text" at bounding box center [41, 84] width 23 height 9
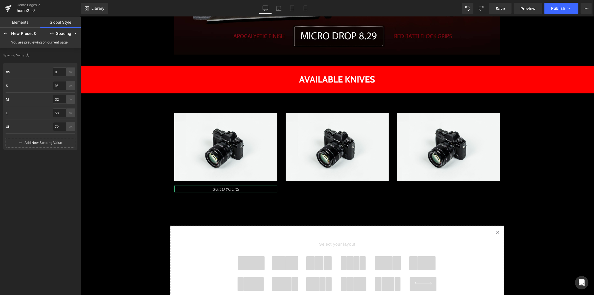
click at [23, 23] on link "Elements" at bounding box center [20, 22] width 40 height 11
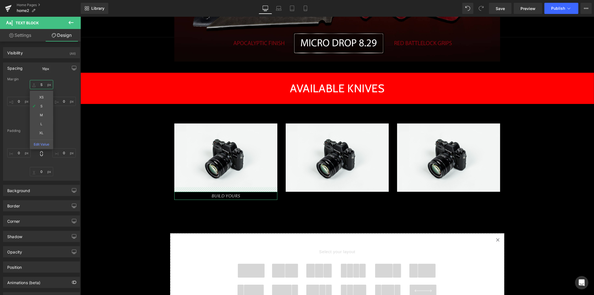
type input "1"
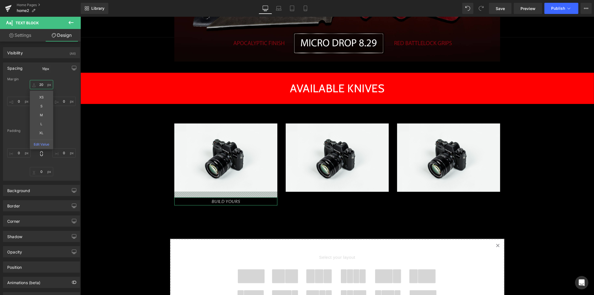
type input "2"
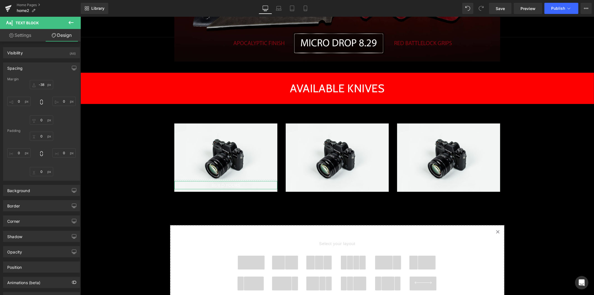
click at [57, 82] on div "-38" at bounding box center [41, 102] width 68 height 45
click at [44, 84] on input "-38" at bounding box center [41, 84] width 23 height 9
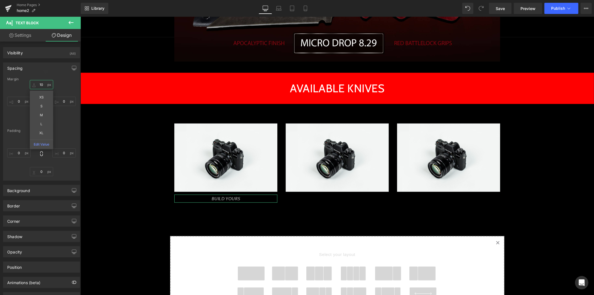
click at [39, 84] on input "10" at bounding box center [41, 84] width 23 height 9
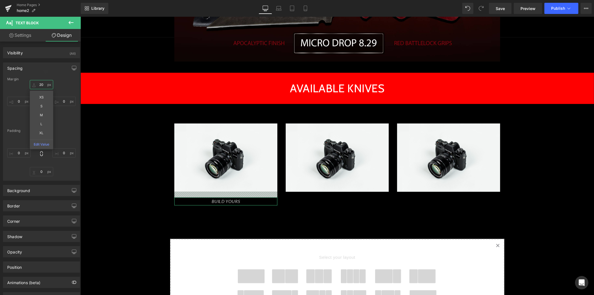
drag, startPoint x: 43, startPoint y: 85, endPoint x: 35, endPoint y: 84, distance: 8.2
click at [35, 84] on input "20" at bounding box center [41, 84] width 23 height 9
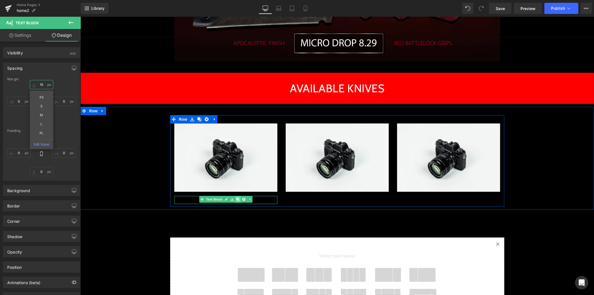
type input "15"
click at [236, 197] on icon at bounding box center [237, 198] width 3 height 3
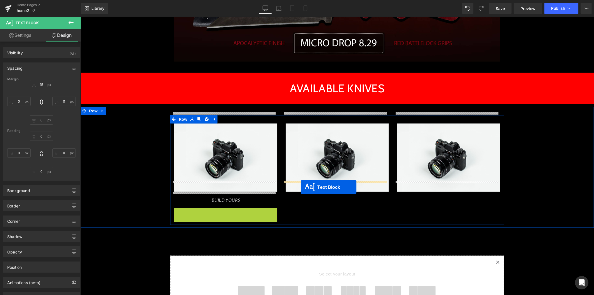
drag, startPoint x: 208, startPoint y: 198, endPoint x: 300, endPoint y: 187, distance: 92.9
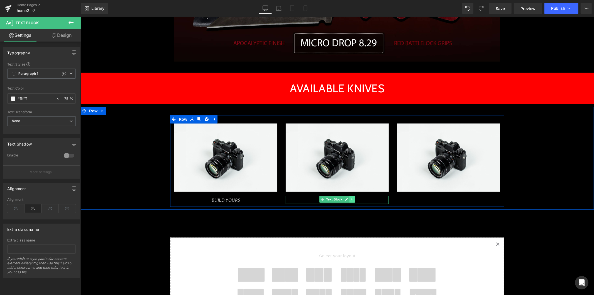
click at [351, 198] on icon at bounding box center [351, 199] width 1 height 2
click at [347, 197] on icon at bounding box center [348, 198] width 3 height 3
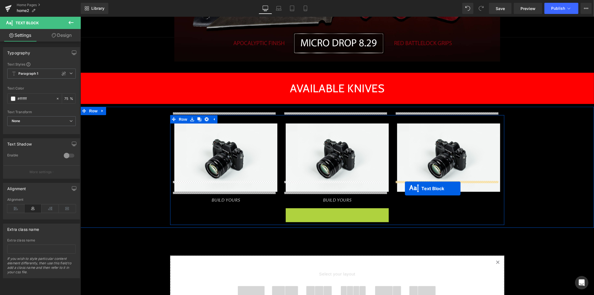
drag, startPoint x: 319, startPoint y: 200, endPoint x: 407, endPoint y: 187, distance: 89.0
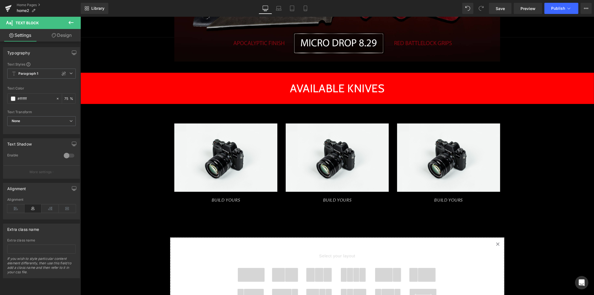
click at [500, 0] on div "Library Desktop Desktop Laptop Tablet Mobile Save Preview Publish Scheduled Upg…" at bounding box center [337, 8] width 513 height 17
click at [498, 4] on link "Save" at bounding box center [500, 8] width 23 height 11
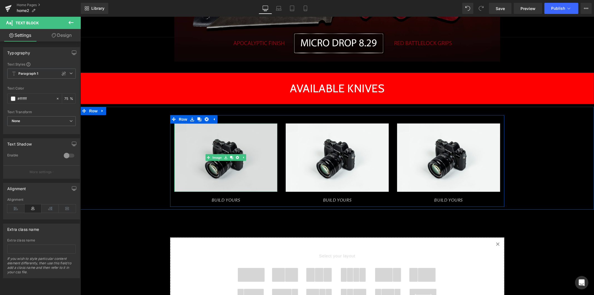
click at [232, 132] on img at bounding box center [225, 157] width 103 height 68
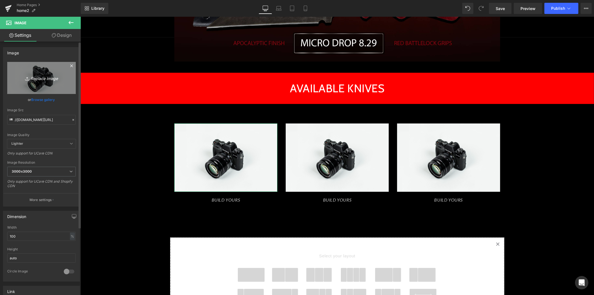
click at [48, 80] on icon "Replace Image" at bounding box center [41, 77] width 45 height 7
click at [45, 81] on icon "Replace Image" at bounding box center [41, 77] width 45 height 7
type input "C:\fakepath\HERO-ADVERSARY-ODGMICARTA-1024x1024.jpg"
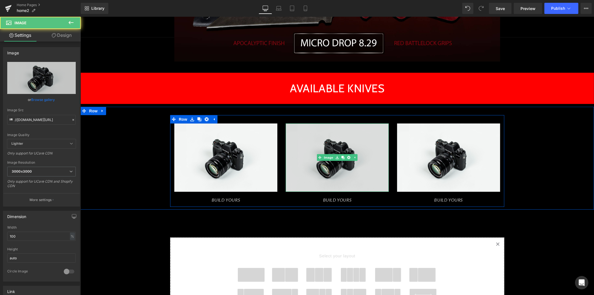
drag, startPoint x: 323, startPoint y: 139, endPoint x: 305, endPoint y: 133, distance: 18.7
click at [322, 139] on img at bounding box center [336, 157] width 103 height 68
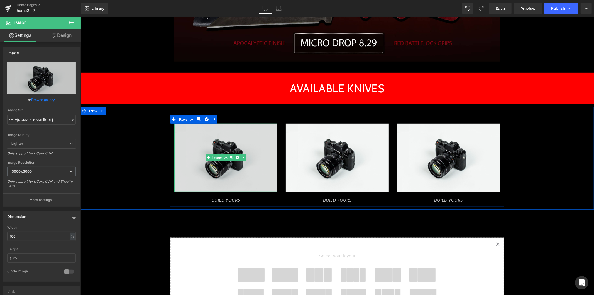
click at [230, 135] on img at bounding box center [225, 157] width 103 height 68
click at [233, 126] on img at bounding box center [225, 157] width 103 height 68
click at [246, 129] on img at bounding box center [225, 157] width 103 height 68
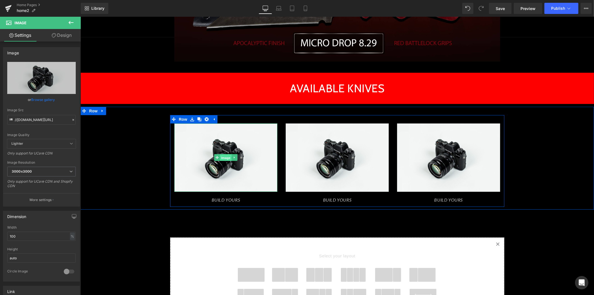
click at [220, 154] on span "Image" at bounding box center [226, 157] width 12 height 7
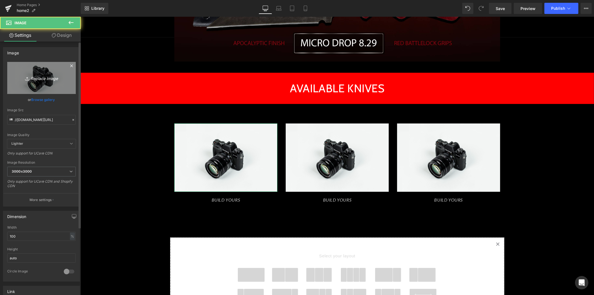
click at [40, 80] on icon "Replace Image" at bounding box center [41, 77] width 45 height 7
type input "C:\fakepath\HERO-ADVERSARY-ODGMICARTA-1024x1024.jpg"
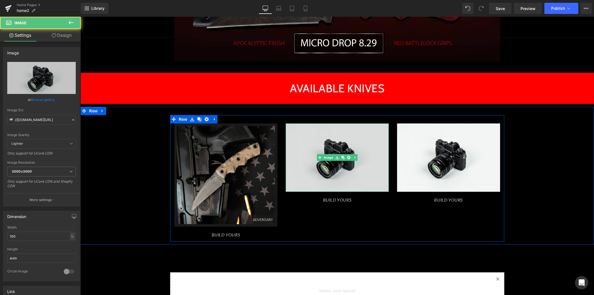
click at [341, 141] on img at bounding box center [336, 157] width 103 height 68
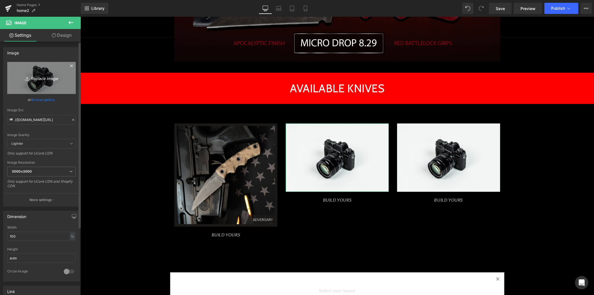
click at [46, 78] on icon "Replace Image" at bounding box center [41, 77] width 45 height 7
type input "C:\fakepath\HERO-COMBATANT2-1024x1024.jpg"
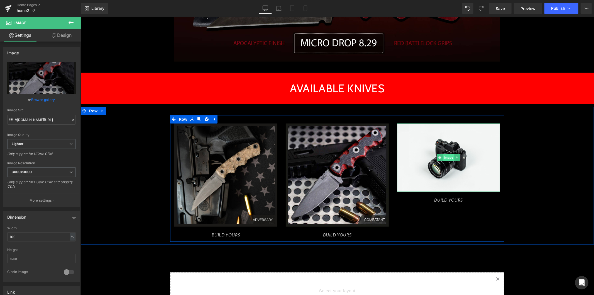
click at [444, 154] on span "Image" at bounding box center [448, 157] width 12 height 7
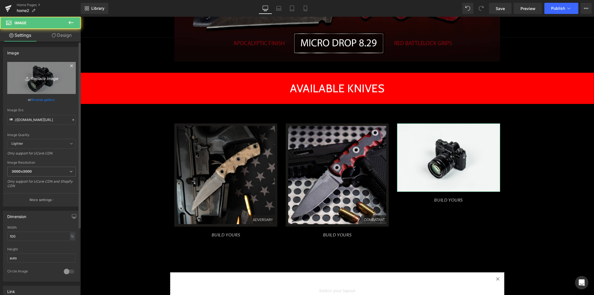
click at [48, 77] on icon "Replace Image" at bounding box center [41, 77] width 45 height 7
type input "C:\fakepath\DP1-1050-1024x1024.jpg"
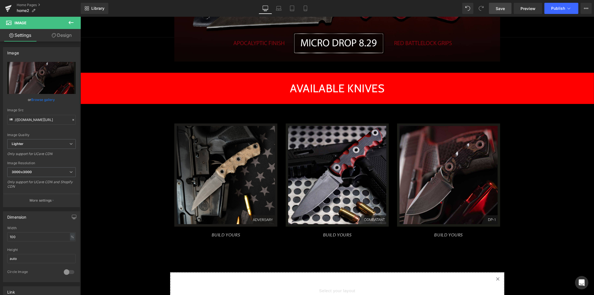
drag, startPoint x: 495, startPoint y: 9, endPoint x: 404, endPoint y: 1, distance: 91.1
click at [495, 9] on link "Save" at bounding box center [500, 8] width 23 height 11
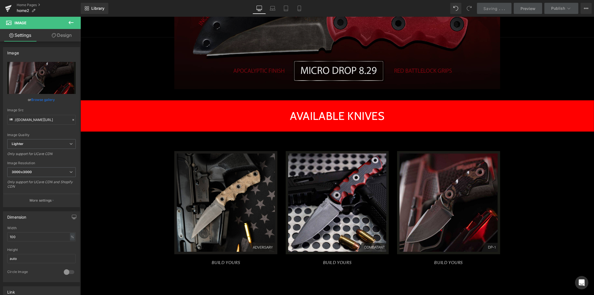
scroll to position [309, 0]
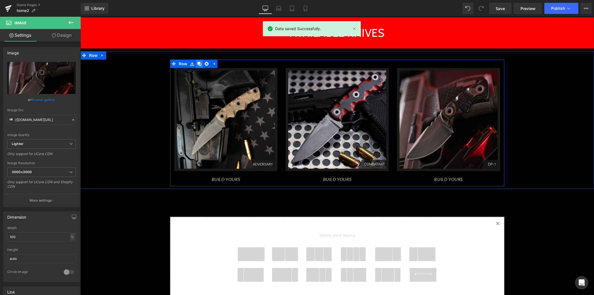
click at [197, 61] on icon at bounding box center [199, 63] width 4 height 4
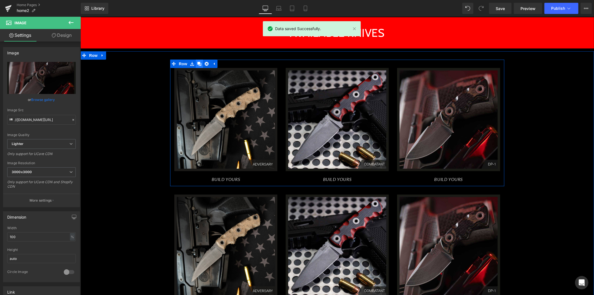
click at [197, 61] on icon at bounding box center [199, 63] width 4 height 4
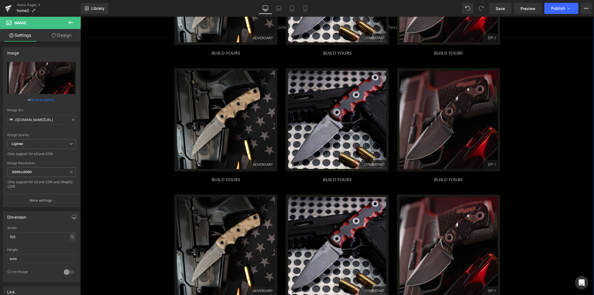
scroll to position [433, 0]
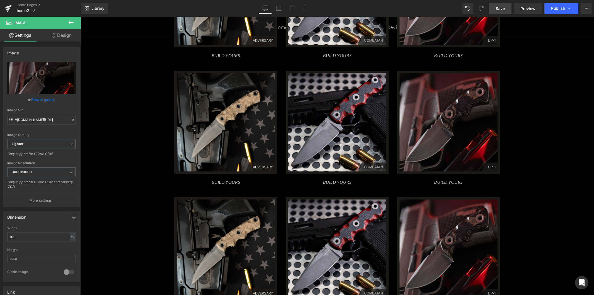
click at [507, 9] on link "Save" at bounding box center [500, 8] width 23 height 11
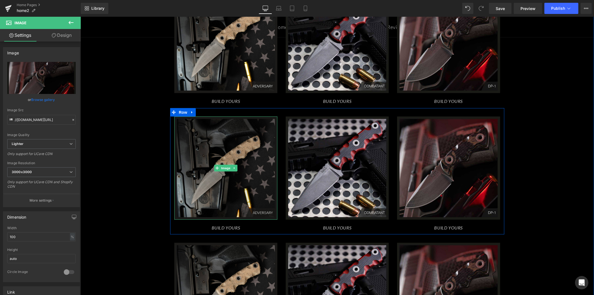
scroll to position [371, 0]
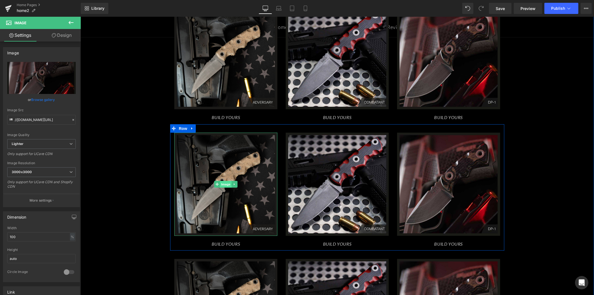
click at [223, 180] on span "Image" at bounding box center [226, 183] width 12 height 7
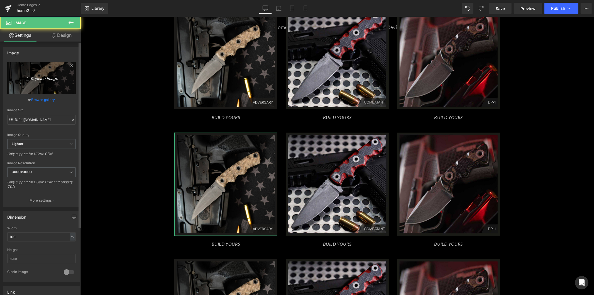
click at [33, 74] on icon "Replace Image" at bounding box center [41, 77] width 45 height 7
type input "C:\fakepath\2024-HERO-GUARDIAN-2024-1024x1024.jpg"
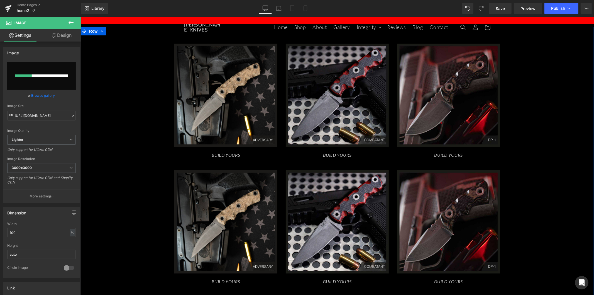
scroll to position [402, 0]
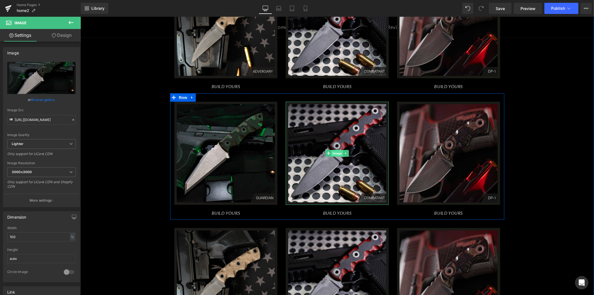
click at [335, 149] on span "Image" at bounding box center [337, 152] width 12 height 7
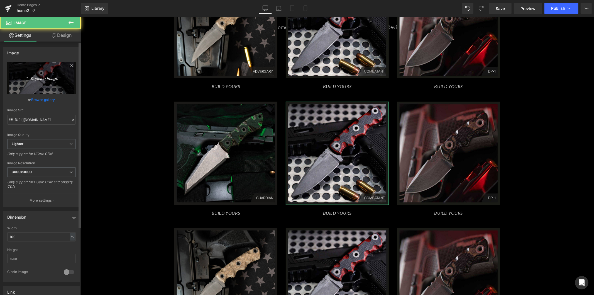
click at [45, 80] on icon "Replace Image" at bounding box center [41, 77] width 45 height 7
type input "C:\fakepath\HERO-RAIDER2-1024x1024.jpg"
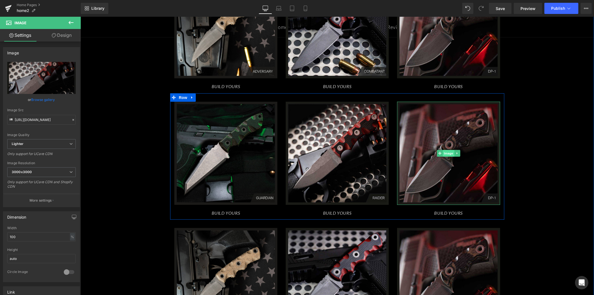
click at [445, 149] on span "Image" at bounding box center [448, 152] width 12 height 7
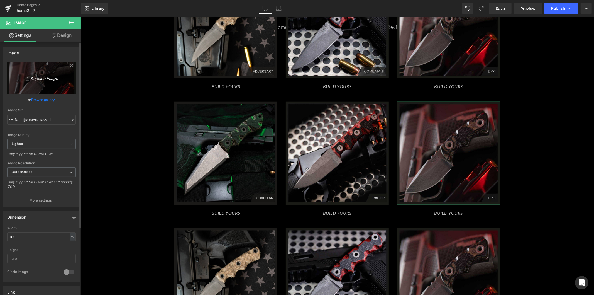
click at [41, 80] on icon "Replace Image" at bounding box center [41, 77] width 45 height 7
type input "C:\fakepath\HERO-SAPPER4-1024x1024.jpg"
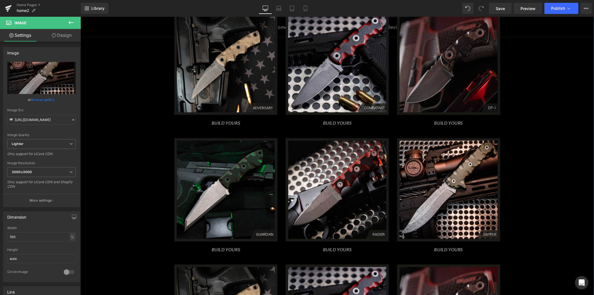
scroll to position [340, 0]
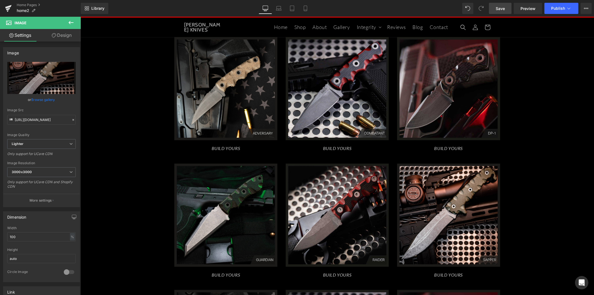
click at [499, 9] on span "Save" at bounding box center [499, 9] width 9 height 6
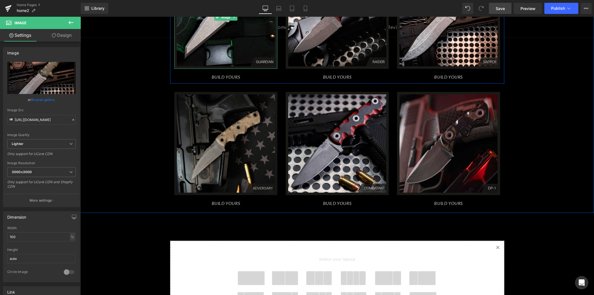
scroll to position [557, 0]
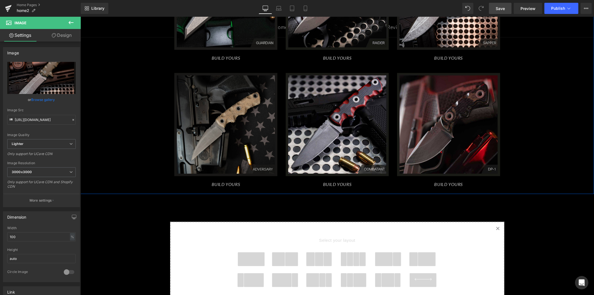
click at [219, 105] on img at bounding box center [225, 124] width 103 height 103
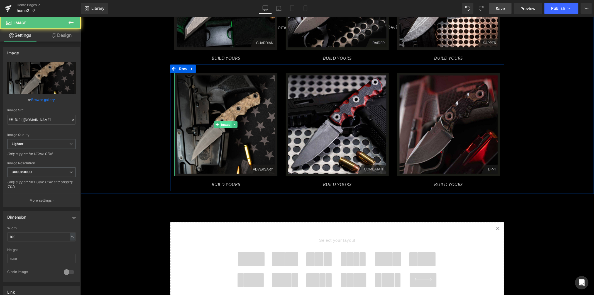
click at [220, 121] on span "Image" at bounding box center [226, 124] width 12 height 7
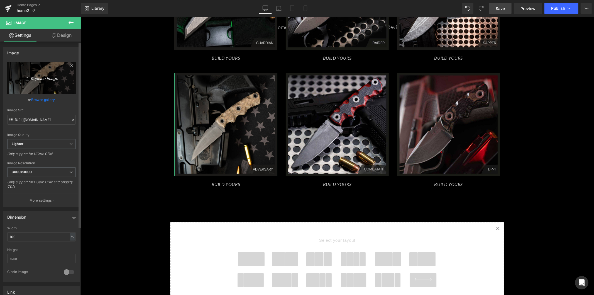
click at [49, 81] on icon "Replace Image" at bounding box center [41, 77] width 45 height 7
type input "C:\fakepath\HERO-STRIKER3-1024x1024.jpg"
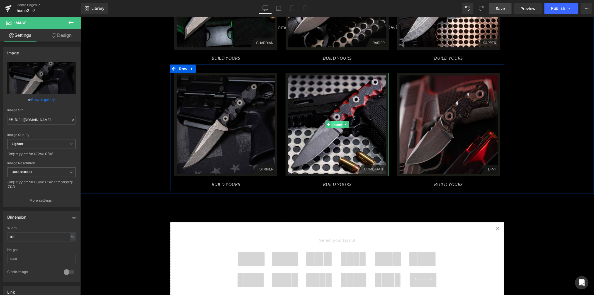
click at [336, 121] on span "Image" at bounding box center [337, 124] width 12 height 7
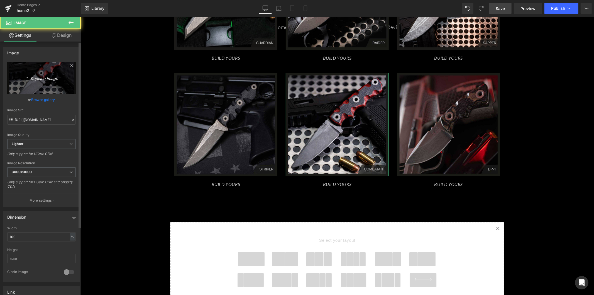
click at [46, 77] on icon "Replace Image" at bounding box center [41, 77] width 45 height 7
type input "C:\fakepath\HERO-TAYLORS-RIDGE-1024x1024.jpg"
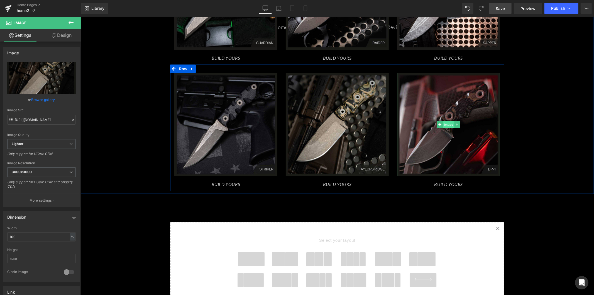
click at [443, 121] on span "Image" at bounding box center [448, 124] width 12 height 7
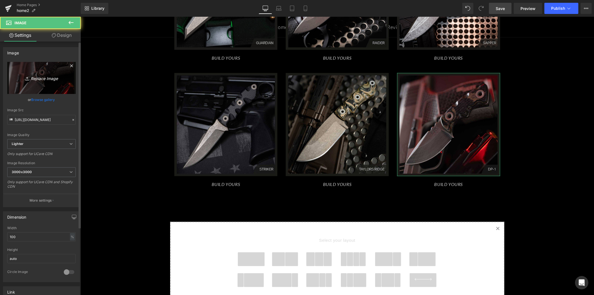
click at [40, 77] on icon "Replace Image" at bounding box center [41, 77] width 45 height 7
type input "C:\fakepath\2024-HERO-WARTHOG-2024-1024x1024.jpg"
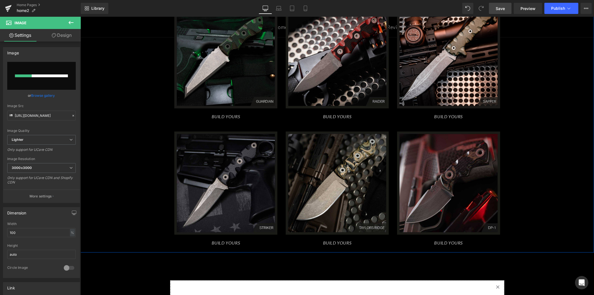
scroll to position [495, 0]
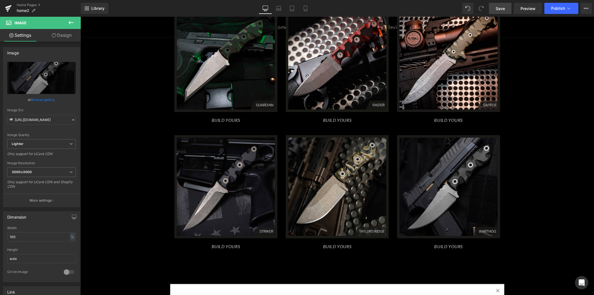
click at [505, 10] on link "Save" at bounding box center [500, 8] width 23 height 11
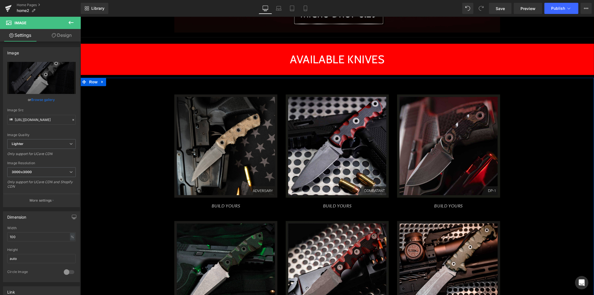
scroll to position [216, 0]
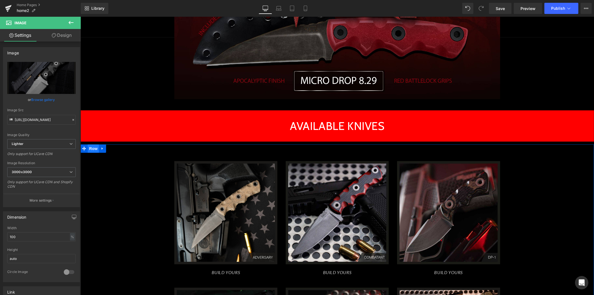
click at [87, 144] on span "Row" at bounding box center [92, 148] width 11 height 8
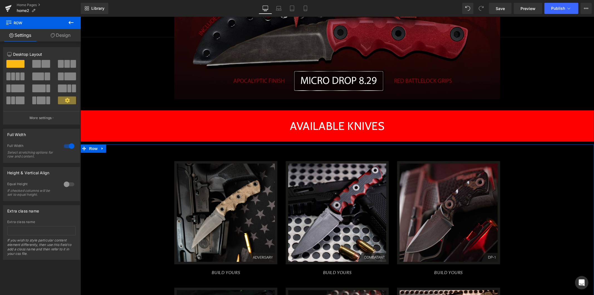
click at [54, 38] on link "Design" at bounding box center [60, 35] width 40 height 13
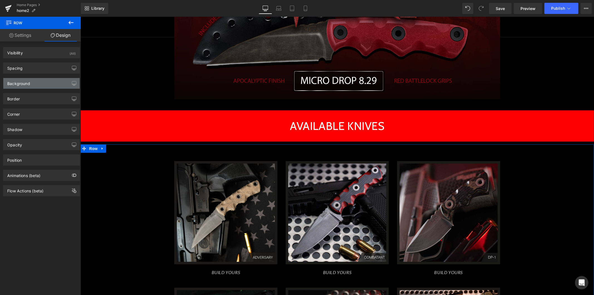
click at [46, 85] on div "Background" at bounding box center [41, 83] width 76 height 11
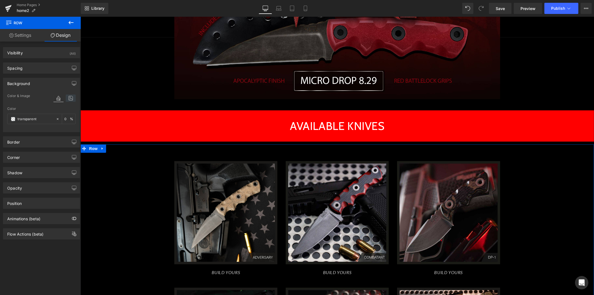
click at [66, 98] on icon at bounding box center [71, 97] width 10 height 7
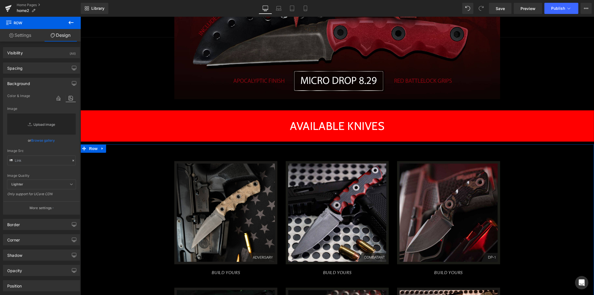
click at [43, 125] on link "Replace Image" at bounding box center [41, 123] width 68 height 21
type input "C:\fakepath\Black-metal-BG.jpg"
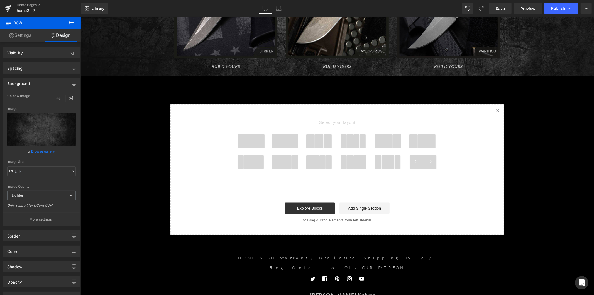
scroll to position [680, 0]
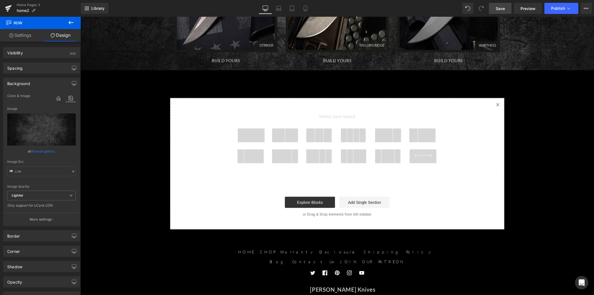
click at [511, 13] on link "Save" at bounding box center [500, 8] width 23 height 11
click at [294, 128] on span at bounding box center [291, 135] width 13 height 14
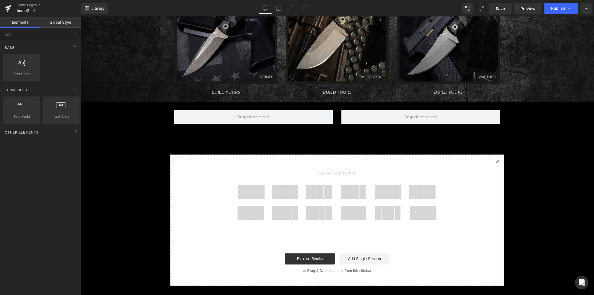
scroll to position [635, 0]
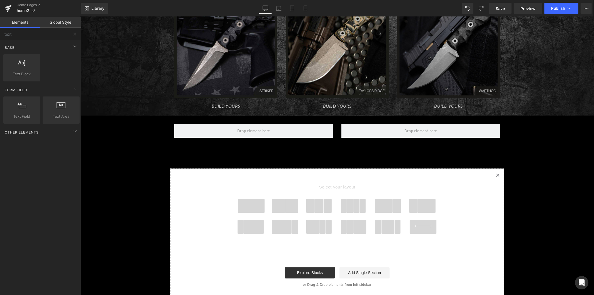
drag, startPoint x: 23, startPoint y: 34, endPoint x: -11, endPoint y: 34, distance: 33.4
click at [0, 34] on html "Row You are previewing how the New Preset 0 will restyle your page. You can not…" at bounding box center [297, 147] width 594 height 295
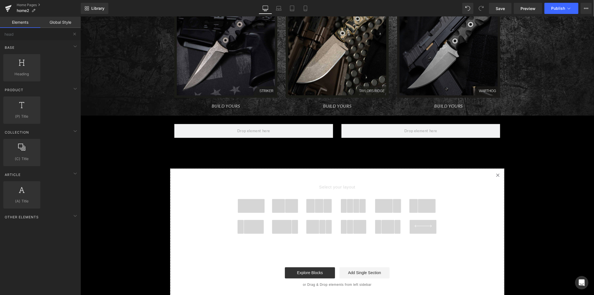
type input "head"
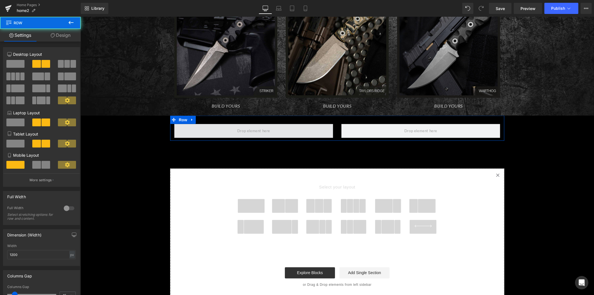
click at [217, 124] on span at bounding box center [253, 131] width 159 height 14
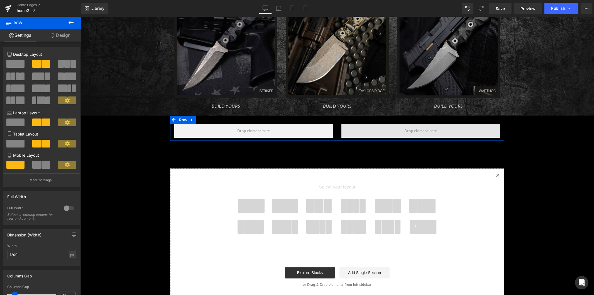
click at [373, 124] on span at bounding box center [420, 131] width 159 height 14
click at [191, 118] on icon at bounding box center [191, 119] width 1 height 3
click at [204, 117] on icon at bounding box center [206, 119] width 4 height 4
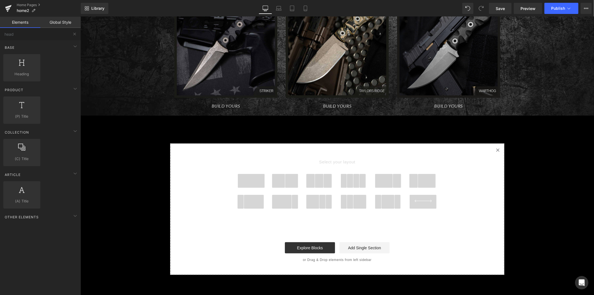
click at [247, 173] on span at bounding box center [250, 180] width 27 height 14
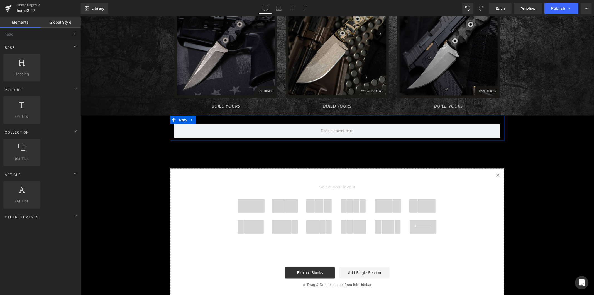
click at [239, 123] on div "Row" at bounding box center [337, 127] width 334 height 25
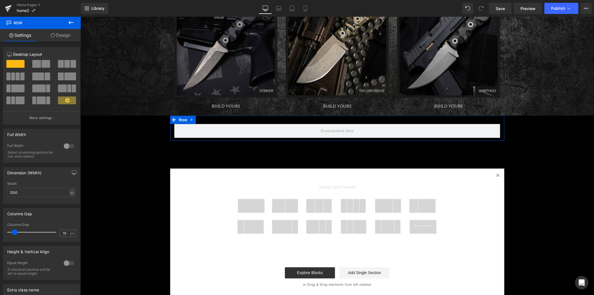
click at [68, 146] on div at bounding box center [68, 145] width 13 height 9
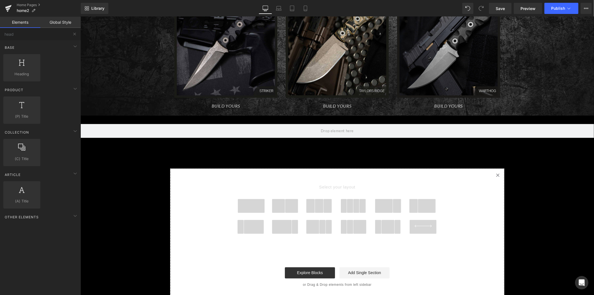
click at [272, 198] on span at bounding box center [278, 205] width 13 height 14
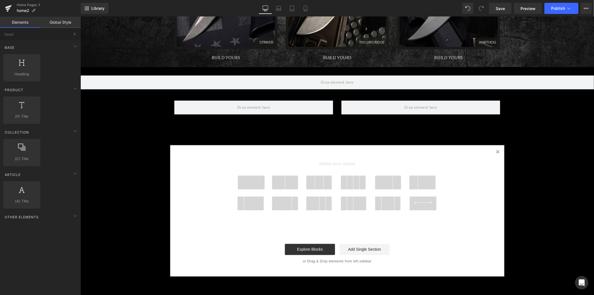
scroll to position [665, 0]
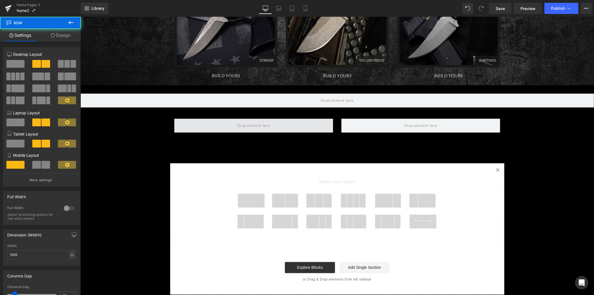
click at [234, 118] on span at bounding box center [253, 125] width 159 height 14
drag, startPoint x: 191, startPoint y: 100, endPoint x: 189, endPoint y: 106, distance: 6.5
click at [189, 110] on div "Row" at bounding box center [337, 122] width 334 height 25
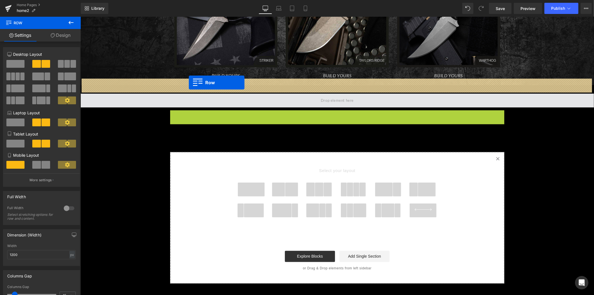
drag, startPoint x: 172, startPoint y: 100, endPoint x: 188, endPoint y: 82, distance: 24.2
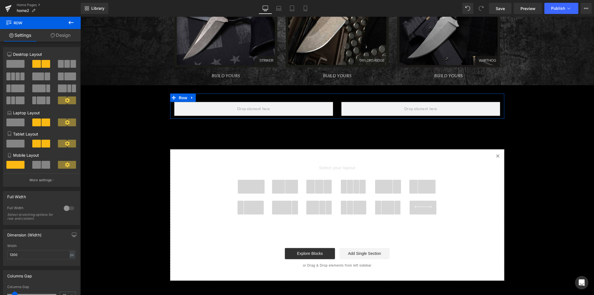
click at [60, 32] on link "Design" at bounding box center [60, 35] width 40 height 13
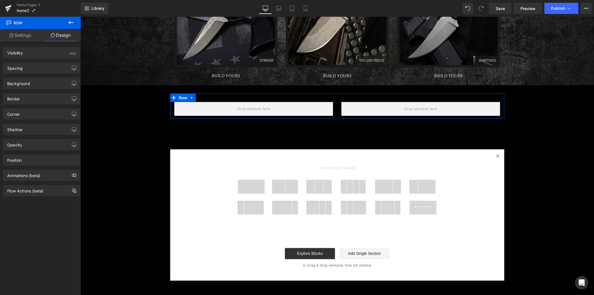
click at [26, 35] on link "Settings" at bounding box center [20, 35] width 40 height 13
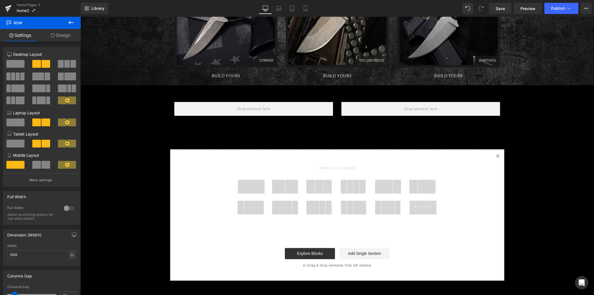
click at [72, 23] on icon at bounding box center [71, 22] width 7 height 7
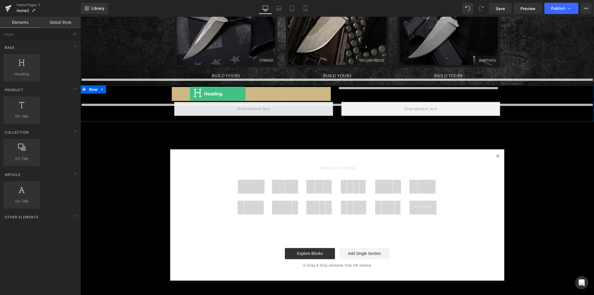
drag, startPoint x: 123, startPoint y: 84, endPoint x: 190, endPoint y: 93, distance: 67.4
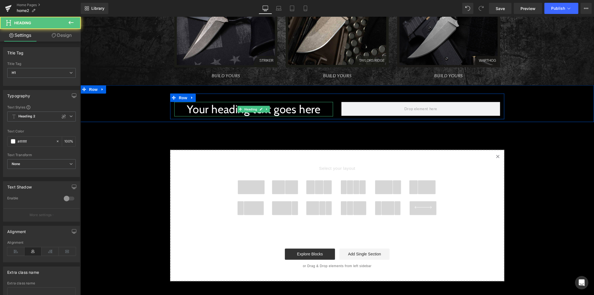
click at [226, 102] on h1 "Your heading text goes here" at bounding box center [253, 109] width 159 height 14
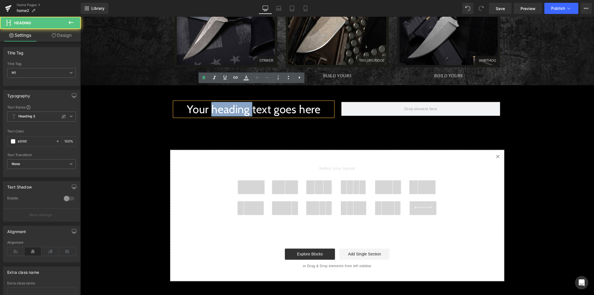
click at [226, 102] on h1 "Your heading text goes here" at bounding box center [253, 109] width 159 height 14
drag, startPoint x: 226, startPoint y: 90, endPoint x: 220, endPoint y: 89, distance: 5.7
click at [225, 102] on h1 "Your heading text goes here" at bounding box center [253, 109] width 159 height 14
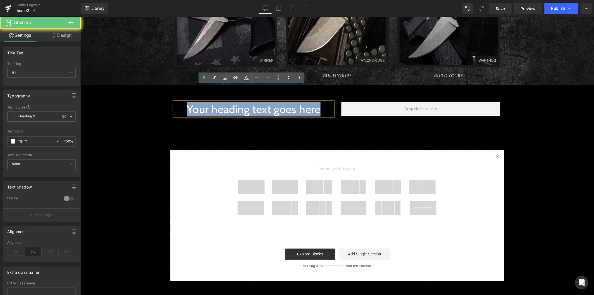
paste div
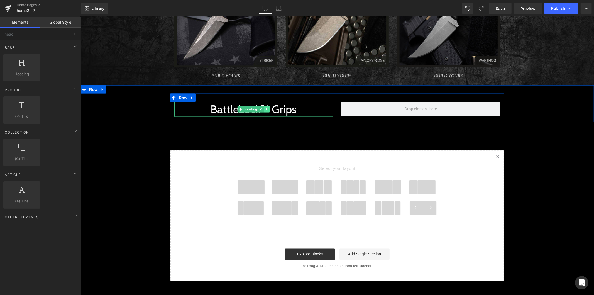
click at [265, 107] on icon at bounding box center [266, 108] width 3 height 3
click at [262, 107] on icon at bounding box center [263, 108] width 3 height 3
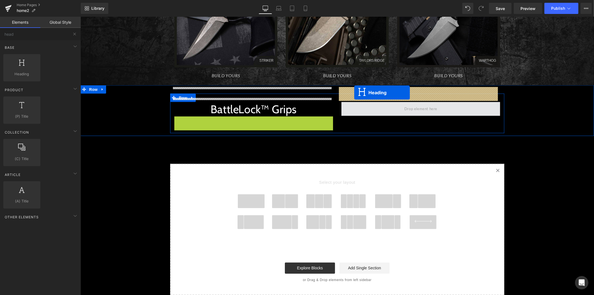
drag, startPoint x: 237, startPoint y: 103, endPoint x: 354, endPoint y: 92, distance: 117.4
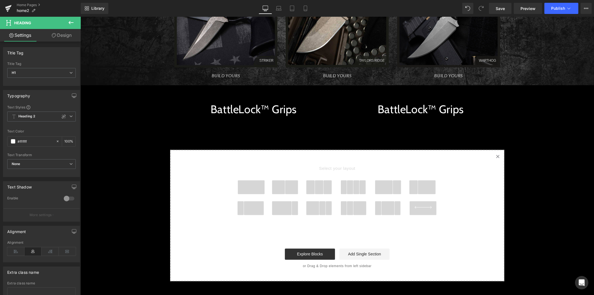
click at [397, 102] on h1 "BattleLock™ Grips" at bounding box center [420, 109] width 159 height 14
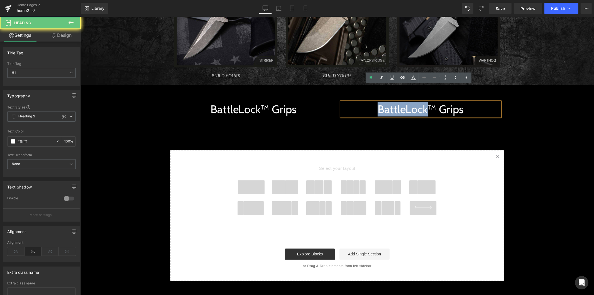
click at [397, 102] on h1 "BattleLock™ Grips" at bounding box center [420, 109] width 159 height 14
paste div
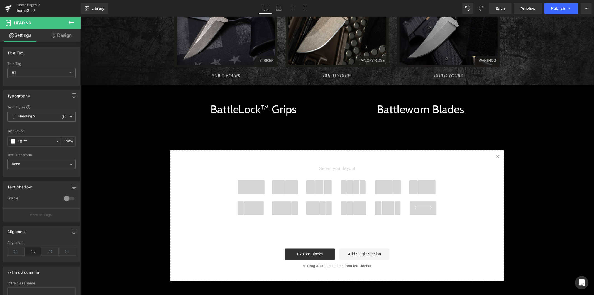
click at [72, 21] on icon at bounding box center [71, 22] width 7 height 7
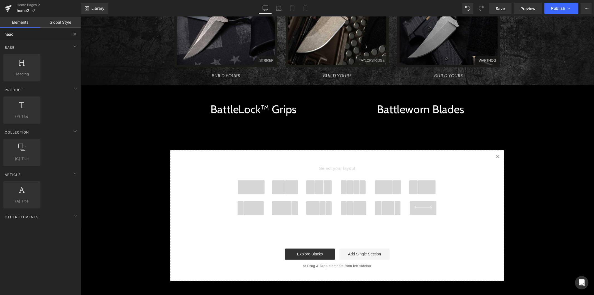
drag, startPoint x: 43, startPoint y: 35, endPoint x: -10, endPoint y: 37, distance: 52.6
click at [0, 37] on html "Heading You are previewing how the New Preset 0 will restyle your page. You can…" at bounding box center [297, 147] width 594 height 295
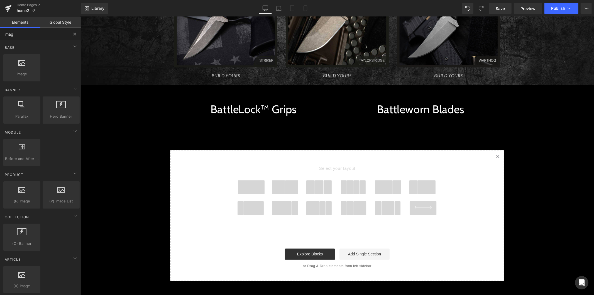
type input "image"
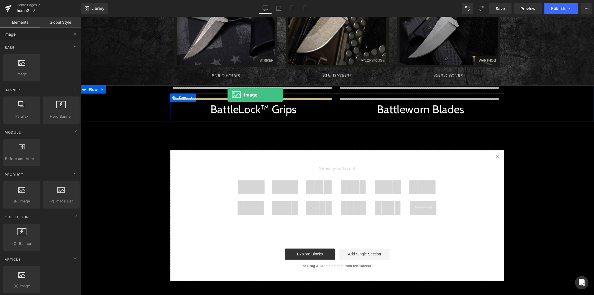
drag, startPoint x: 100, startPoint y: 86, endPoint x: 227, endPoint y: 94, distance: 126.9
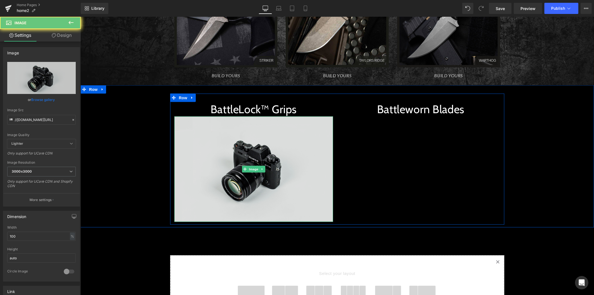
click at [286, 128] on img at bounding box center [253, 168] width 159 height 105
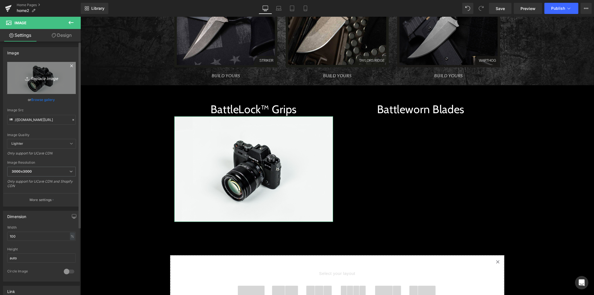
click at [46, 74] on icon "Replace Image" at bounding box center [41, 77] width 45 height 7
type input "C:\fakepath\BATTLELOCK-GRIPS-WEB-SHAD2-270x300.webp"
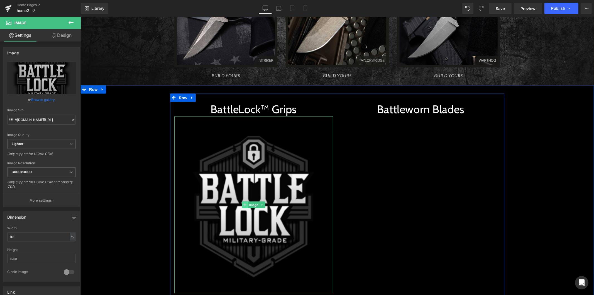
click at [243, 203] on icon at bounding box center [244, 204] width 3 height 3
click at [261, 203] on icon at bounding box center [261, 204] width 1 height 2
click at [258, 203] on icon at bounding box center [258, 204] width 3 height 3
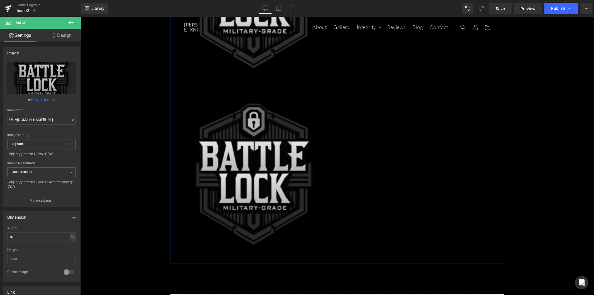
scroll to position [810, 0]
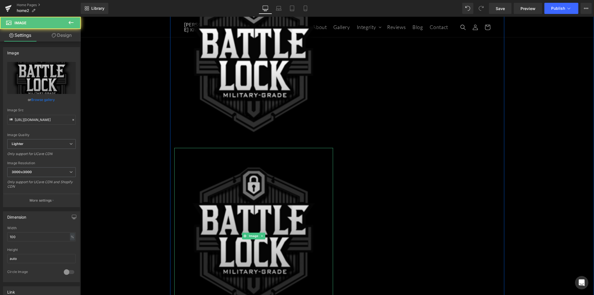
click at [254, 156] on img at bounding box center [253, 236] width 159 height 176
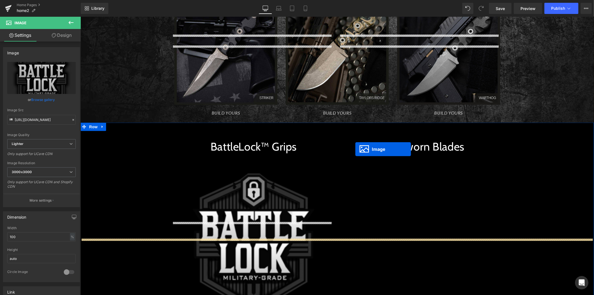
scroll to position [594, 0]
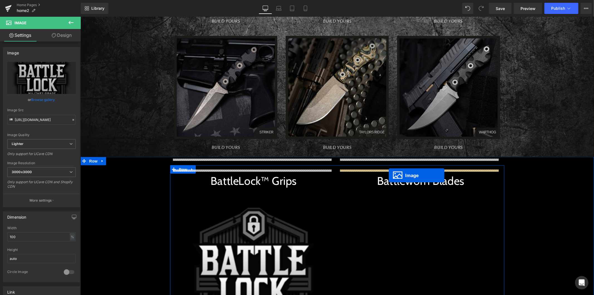
drag, startPoint x: 244, startPoint y: 215, endPoint x: 388, endPoint y: 175, distance: 149.5
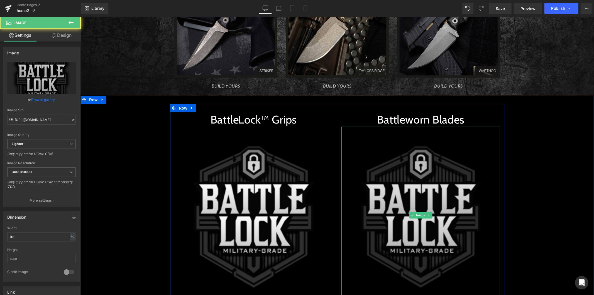
scroll to position [656, 0]
click at [402, 181] on img at bounding box center [420, 214] width 159 height 176
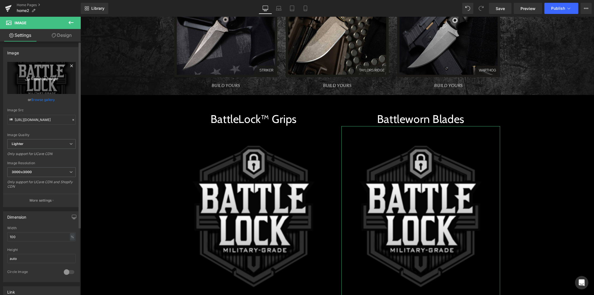
click at [44, 80] on icon "Replace Image" at bounding box center [41, 77] width 45 height 7
type input "C:\fakepath\BATTLEWORN-FINAL-WEB-NO-SHAD-270x300.webp"
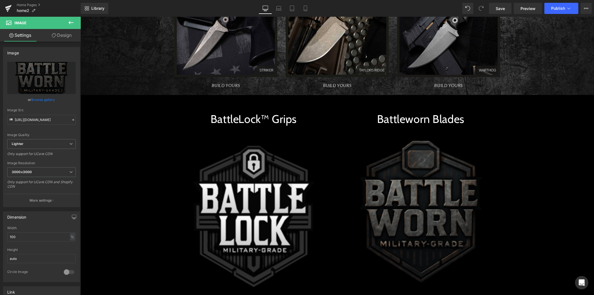
click at [68, 23] on icon at bounding box center [71, 22] width 7 height 7
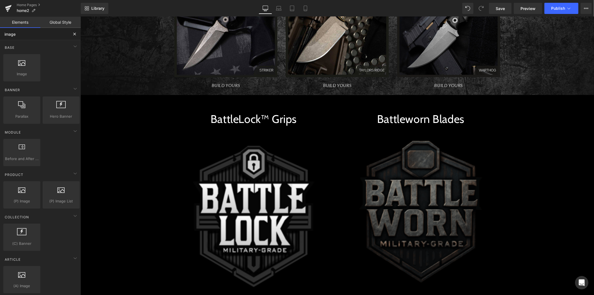
click at [27, 36] on input "image" at bounding box center [34, 34] width 68 height 12
drag, startPoint x: 21, startPoint y: 35, endPoint x: 2, endPoint y: 33, distance: 19.4
click at [2, 33] on input "image" at bounding box center [34, 34] width 68 height 12
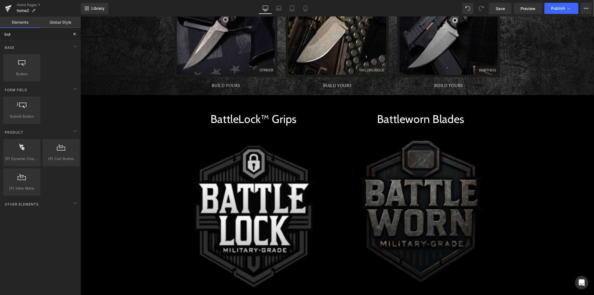
type input "butt"
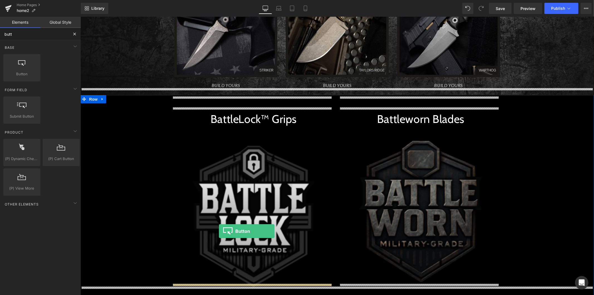
drag, startPoint x: 104, startPoint y: 85, endPoint x: 219, endPoint y: 231, distance: 184.8
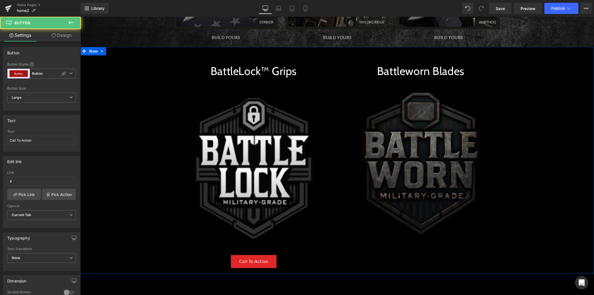
scroll to position [717, 0]
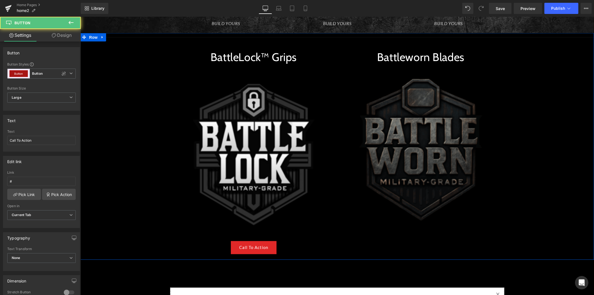
click at [278, 241] on div "Call To Action" at bounding box center [253, 247] width 159 height 13
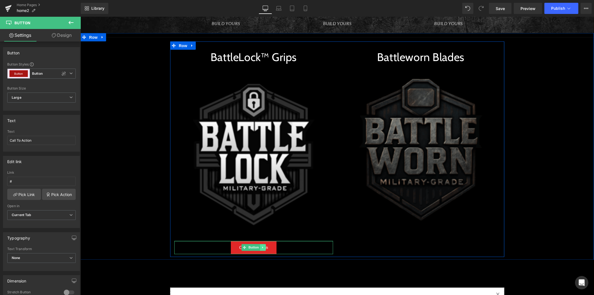
click at [261, 245] on icon at bounding box center [262, 246] width 3 height 3
click at [258, 245] on icon at bounding box center [259, 246] width 3 height 3
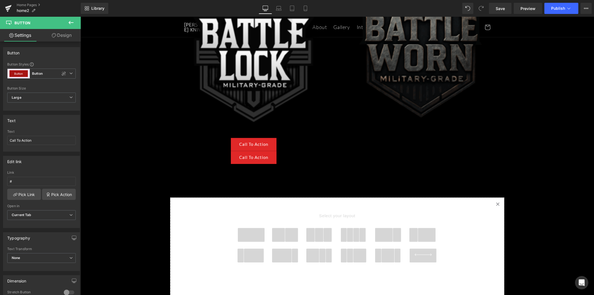
scroll to position [789, 0]
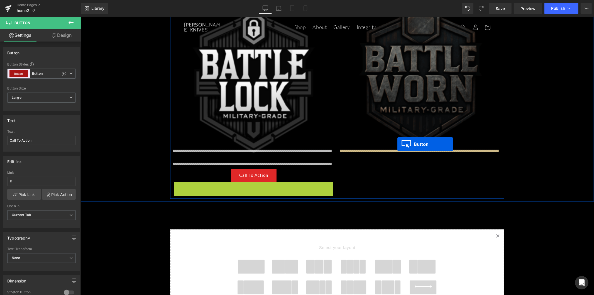
drag, startPoint x: 244, startPoint y: 170, endPoint x: 397, endPoint y: 144, distance: 155.5
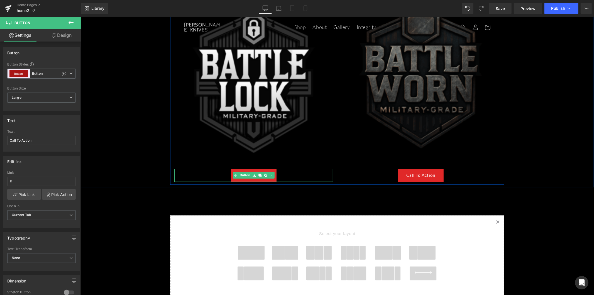
click at [284, 168] on div "Call To Action" at bounding box center [253, 174] width 159 height 13
click at [230, 168] on link "Call To Action" at bounding box center [253, 174] width 46 height 13
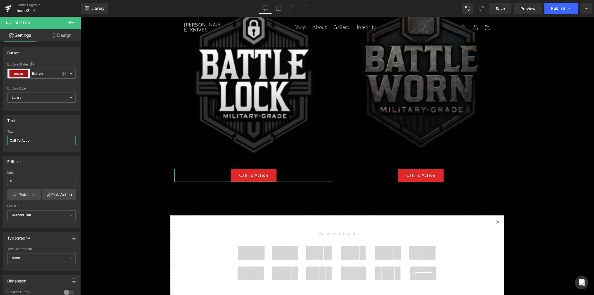
drag, startPoint x: 35, startPoint y: 142, endPoint x: -21, endPoint y: 138, distance: 56.7
click at [0, 138] on html "Button You are previewing how the New Preset 0 will restyle your page. You can …" at bounding box center [297, 147] width 594 height 295
type input "b"
type input "BATTLELOCK GRIPS"
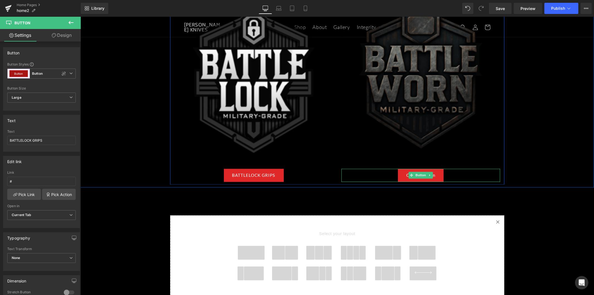
click at [441, 168] on link "Call To Action" at bounding box center [421, 174] width 46 height 13
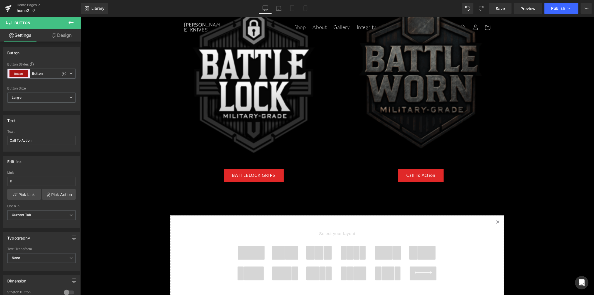
drag, startPoint x: 28, startPoint y: 139, endPoint x: -19, endPoint y: 145, distance: 47.7
click at [0, 145] on html "Button You are previewing how the New Preset 0 will restyle your page. You can …" at bounding box center [297, 147] width 594 height 295
type input "BATTLEWORN BLADES"
click at [496, 4] on link "Save" at bounding box center [500, 8] width 23 height 11
click at [69, 23] on icon at bounding box center [70, 22] width 5 height 3
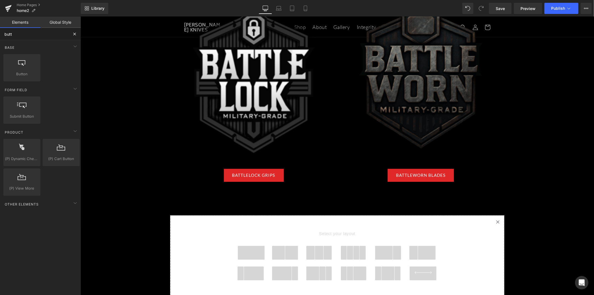
drag, startPoint x: 23, startPoint y: 35, endPoint x: -13, endPoint y: 34, distance: 36.5
click at [0, 34] on html "Button You are previewing how the New Preset 0 will restyle your page. You can …" at bounding box center [297, 147] width 594 height 295
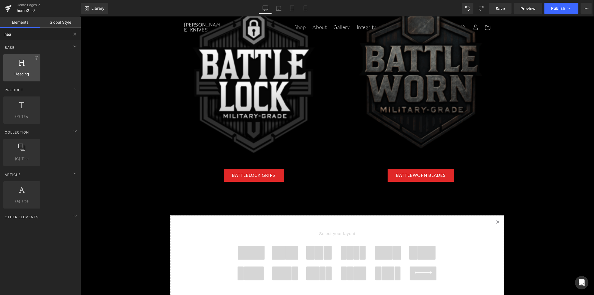
type input "head"
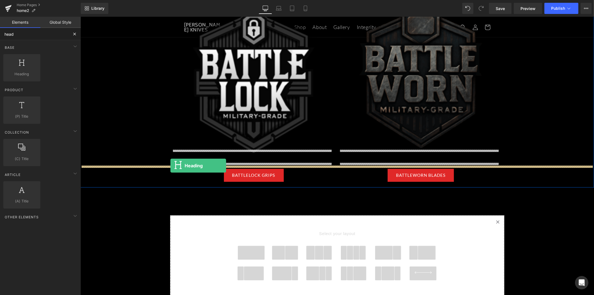
drag, startPoint x: 104, startPoint y: 80, endPoint x: 170, endPoint y: 165, distance: 107.1
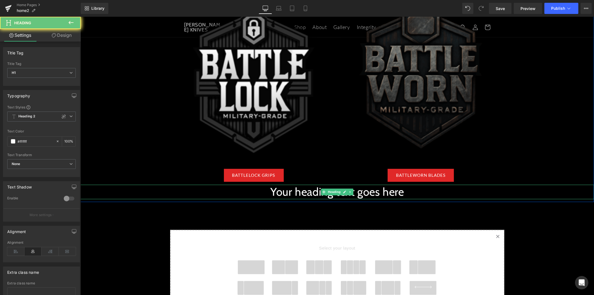
click at [297, 184] on h1 "Your heading text goes here" at bounding box center [336, 191] width 513 height 14
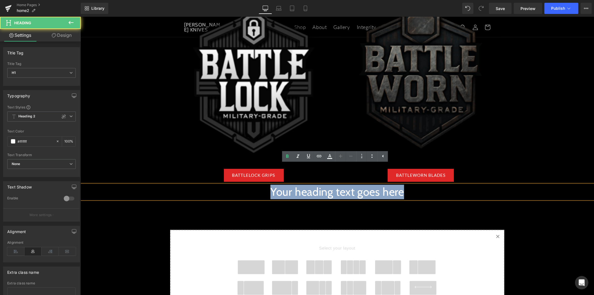
click at [297, 184] on h1 "Your heading text goes here" at bounding box center [336, 191] width 513 height 14
paste div
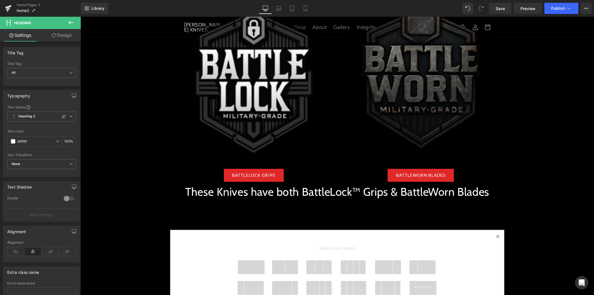
click at [68, 37] on link "Design" at bounding box center [61, 35] width 40 height 13
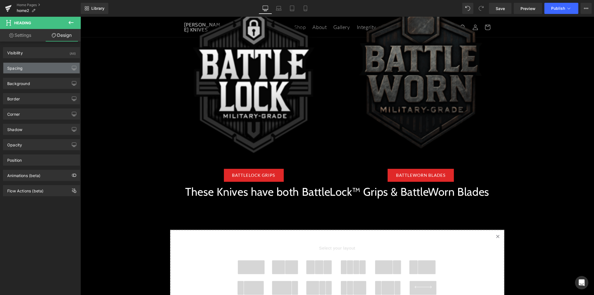
click at [41, 70] on div "Spacing" at bounding box center [41, 68] width 76 height 11
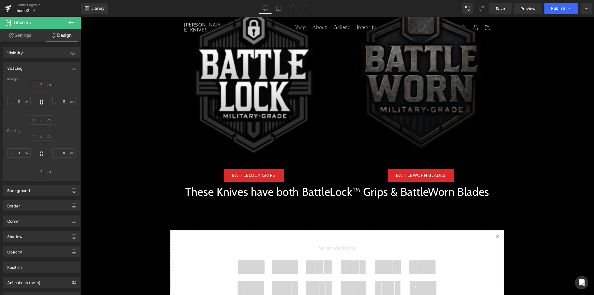
click at [43, 83] on input "0" at bounding box center [41, 84] width 23 height 9
click at [39, 84] on input "0" at bounding box center [41, 84] width 23 height 9
click at [38, 85] on input "0" at bounding box center [41, 84] width 23 height 9
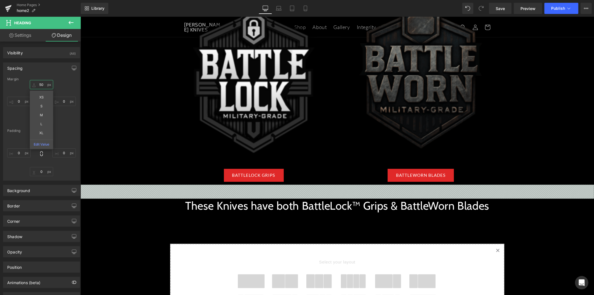
drag, startPoint x: 41, startPoint y: 87, endPoint x: 38, endPoint y: 86, distance: 3.2
click at [38, 86] on input "50" at bounding box center [41, 84] width 23 height 9
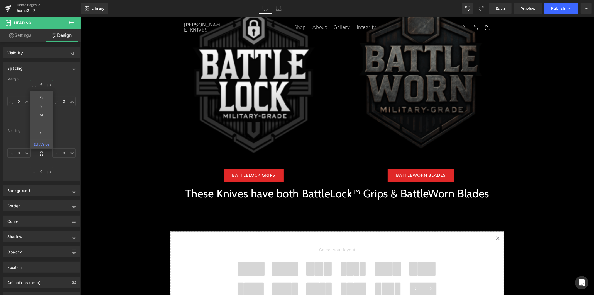
type input "60"
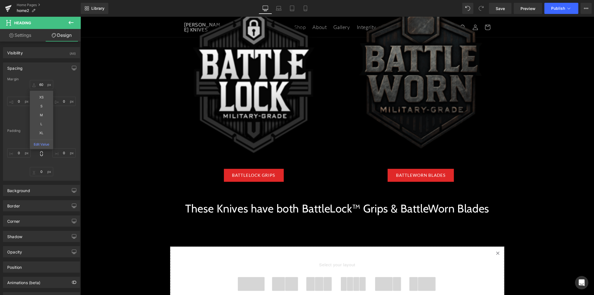
click at [355, 276] on span at bounding box center [356, 283] width 6 height 14
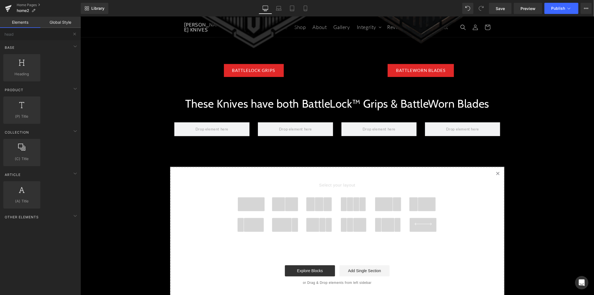
scroll to position [884, 0]
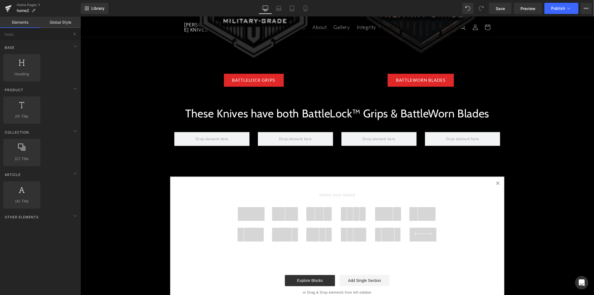
click at [80, 16] on div at bounding box center [80, 16] width 0 height 0
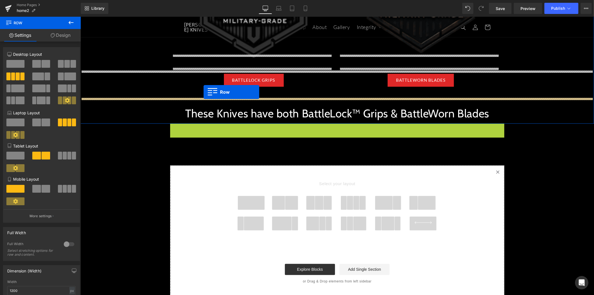
drag, startPoint x: 171, startPoint y: 104, endPoint x: 203, endPoint y: 92, distance: 34.5
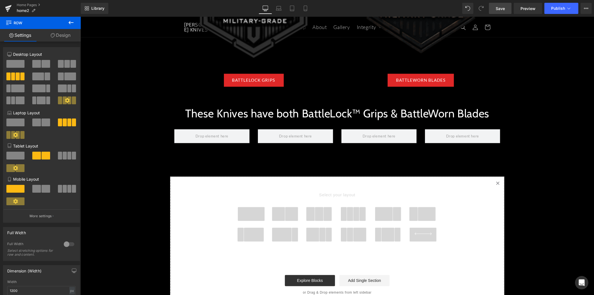
drag, startPoint x: 500, startPoint y: 9, endPoint x: 374, endPoint y: 4, distance: 125.7
click at [500, 9] on span "Save" at bounding box center [499, 9] width 9 height 6
click at [72, 20] on icon at bounding box center [71, 22] width 7 height 7
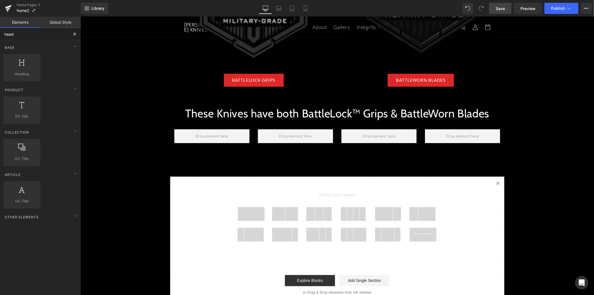
drag, startPoint x: 20, startPoint y: 35, endPoint x: -12, endPoint y: 35, distance: 32.0
click at [0, 35] on html "Row You are previewing how the New Preset 0 will restyle your page. You can not…" at bounding box center [297, 147] width 594 height 295
type input "im"
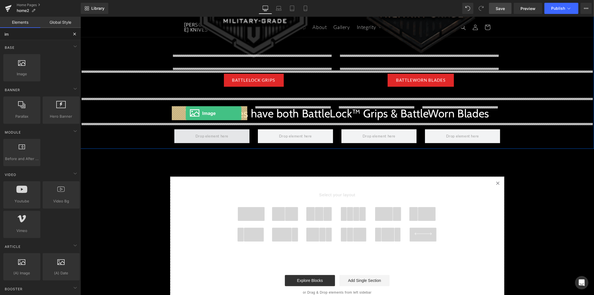
drag, startPoint x: 104, startPoint y: 82, endPoint x: 185, endPoint y: 113, distance: 86.9
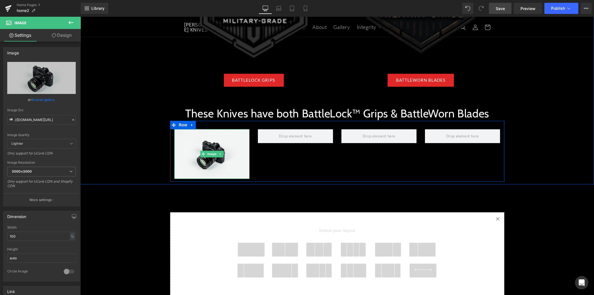
click at [219, 152] on icon at bounding box center [220, 153] width 3 height 3
click at [216, 152] on icon at bounding box center [217, 153] width 3 height 3
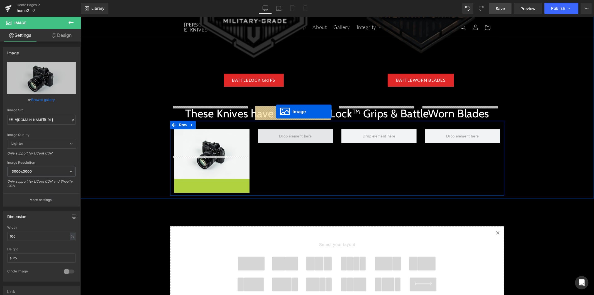
drag, startPoint x: 200, startPoint y: 181, endPoint x: 276, endPoint y: 111, distance: 103.2
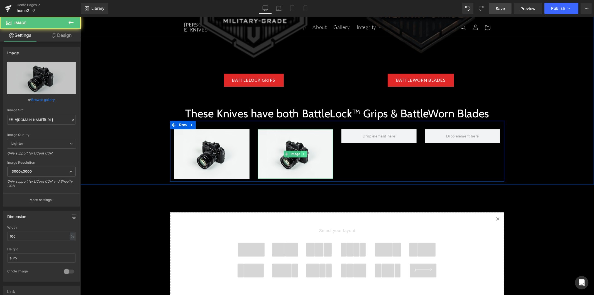
click at [301, 150] on link at bounding box center [304, 153] width 6 height 7
click at [298, 150] on link at bounding box center [301, 153] width 6 height 7
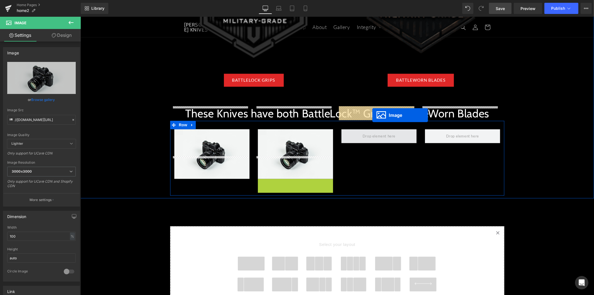
drag, startPoint x: 286, startPoint y: 181, endPoint x: 372, endPoint y: 115, distance: 108.9
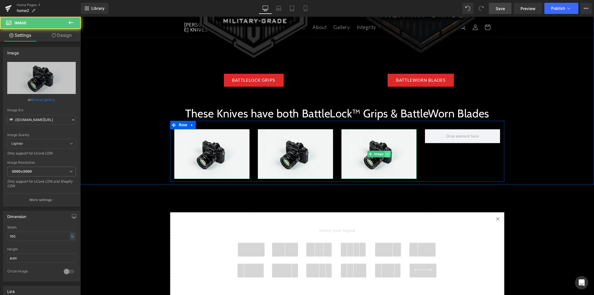
click at [386, 152] on icon at bounding box center [387, 153] width 3 height 3
click at [383, 152] on icon at bounding box center [384, 153] width 3 height 3
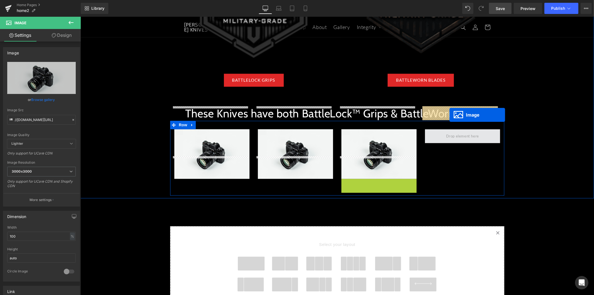
drag, startPoint x: 367, startPoint y: 183, endPoint x: 449, endPoint y: 114, distance: 106.3
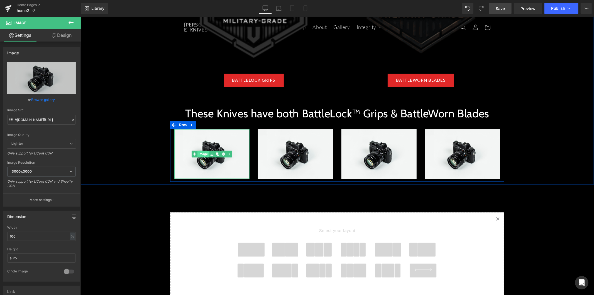
click at [205, 150] on span "Image" at bounding box center [203, 153] width 12 height 7
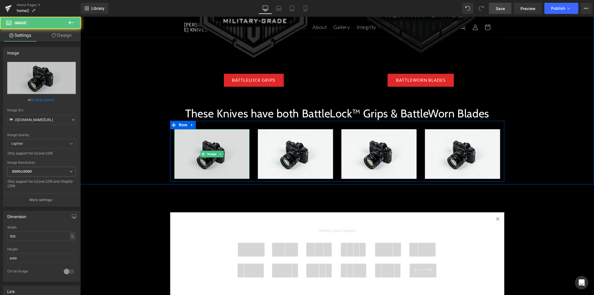
click at [210, 129] on img at bounding box center [211, 154] width 75 height 50
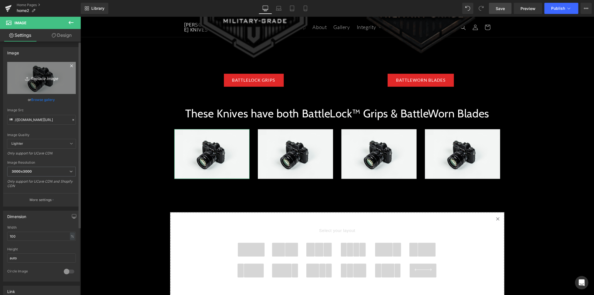
click at [33, 76] on icon "Replace Image" at bounding box center [41, 77] width 45 height 7
type input "C:\fakepath\BLBW-NIGHTSTALKER-800x400.jpg"
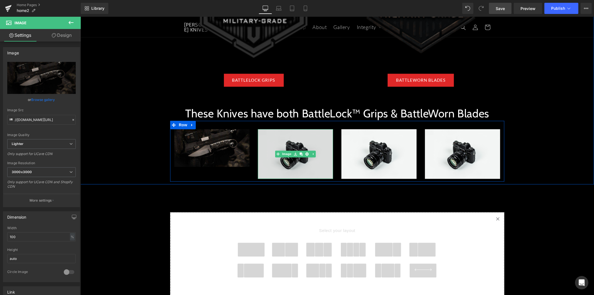
click at [283, 129] on img at bounding box center [294, 154] width 75 height 50
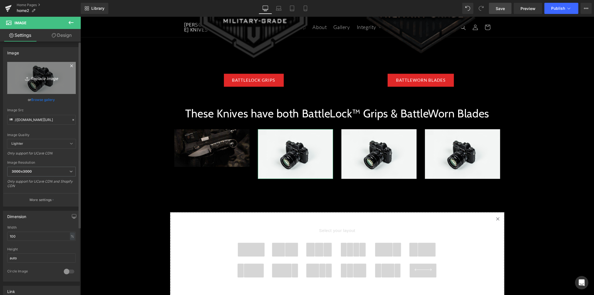
click at [40, 80] on icon "Replace Image" at bounding box center [41, 77] width 45 height 7
click at [50, 77] on icon "Replace Image" at bounding box center [41, 77] width 45 height 7
type input "C:\fakepath\BLBW-AGENT-003-800x400.jpg"
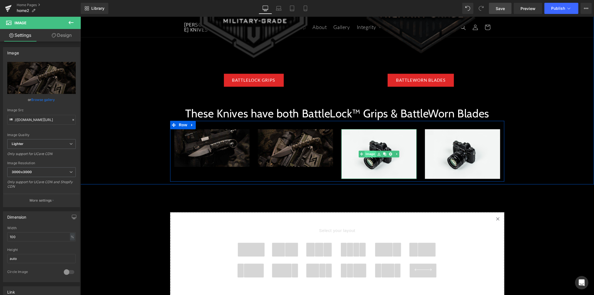
click at [373, 150] on span "Image" at bounding box center [370, 153] width 12 height 7
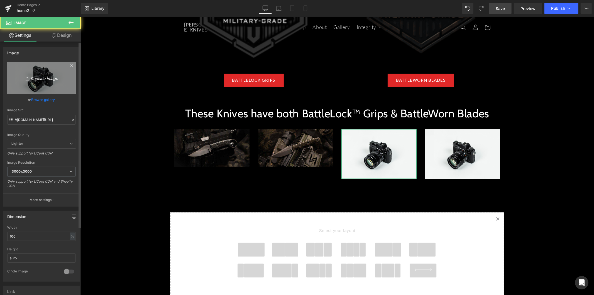
click at [43, 78] on icon "Replace Image" at bounding box center [41, 77] width 45 height 7
type input "C:\fakepath\BLBW-NIGHTHAWK-800x400.jpg"
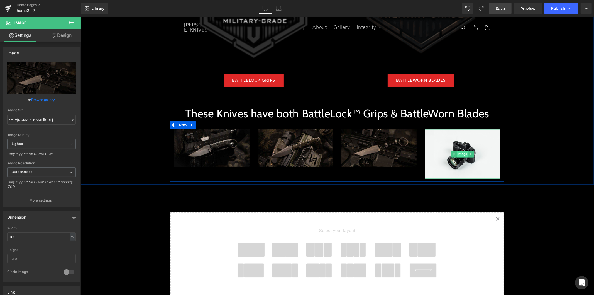
click at [460, 150] on span "Image" at bounding box center [462, 153] width 12 height 7
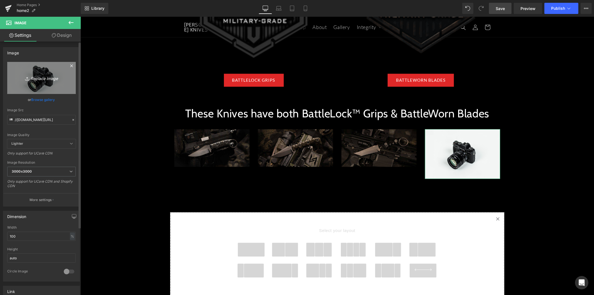
click at [40, 78] on icon "Replace Image" at bounding box center [41, 77] width 45 height 7
click at [47, 81] on icon "Replace Image" at bounding box center [41, 77] width 45 height 7
type input "C:\fakepath\BLBW-AGENT-004-800x400.jpg"
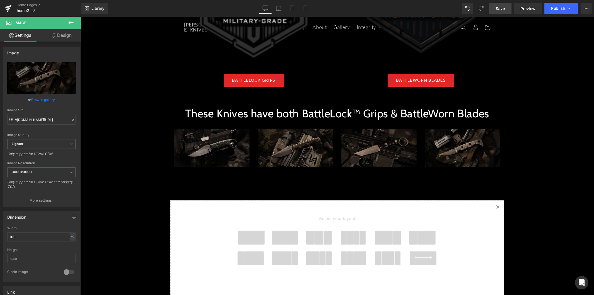
click at [507, 9] on link "Save" at bounding box center [500, 8] width 23 height 11
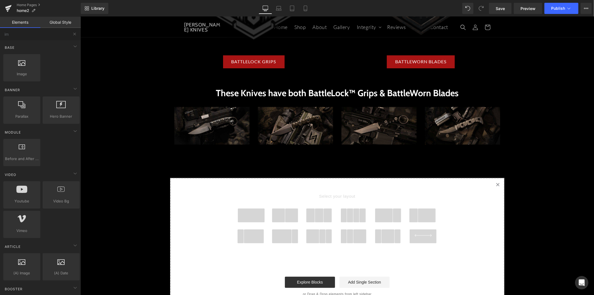
click at [253, 212] on span at bounding box center [250, 215] width 27 height 14
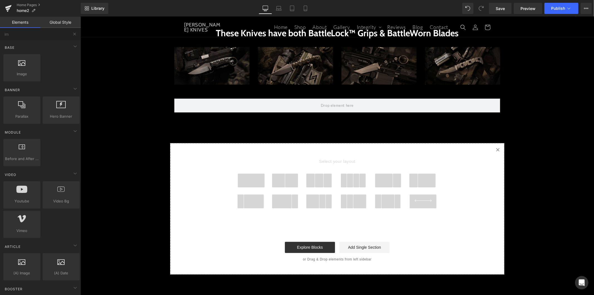
scroll to position [933, 0]
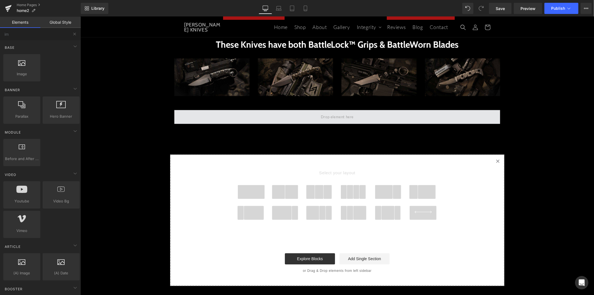
click at [236, 113] on span at bounding box center [337, 116] width 326 height 14
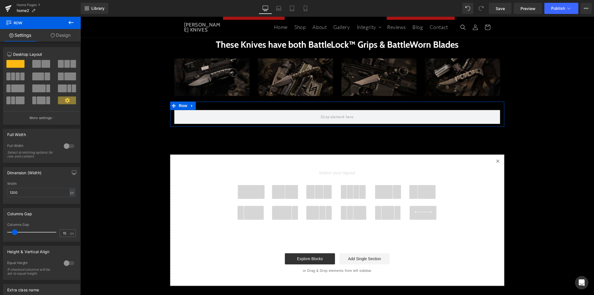
click at [66, 147] on div at bounding box center [68, 145] width 13 height 9
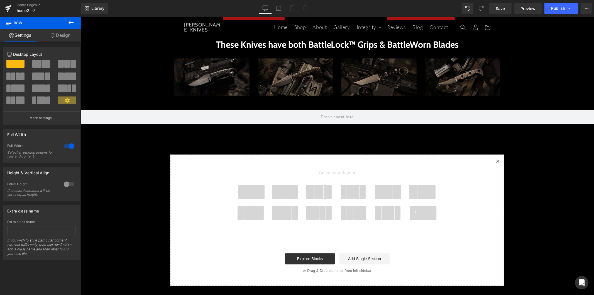
click at [68, 22] on icon at bounding box center [71, 22] width 7 height 7
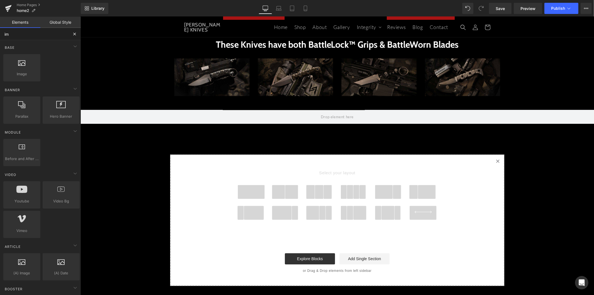
drag, startPoint x: 8, startPoint y: 35, endPoint x: -5, endPoint y: 35, distance: 13.1
click at [0, 35] on html "Image You are previewing how the New Preset 0 will restyle your page. You can n…" at bounding box center [297, 147] width 594 height 295
type input "hea"
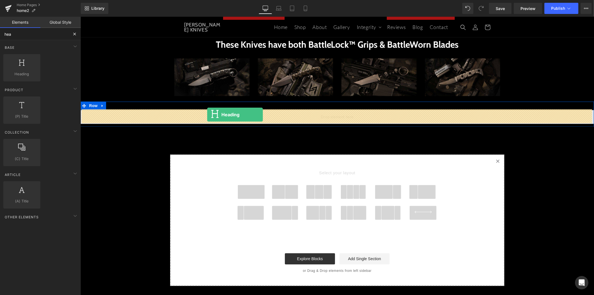
drag, startPoint x: 112, startPoint y: 85, endPoint x: 207, endPoint y: 114, distance: 98.9
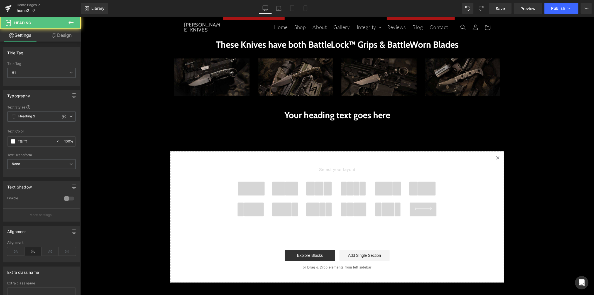
click at [306, 116] on h1 "Your heading text goes here" at bounding box center [336, 114] width 513 height 11
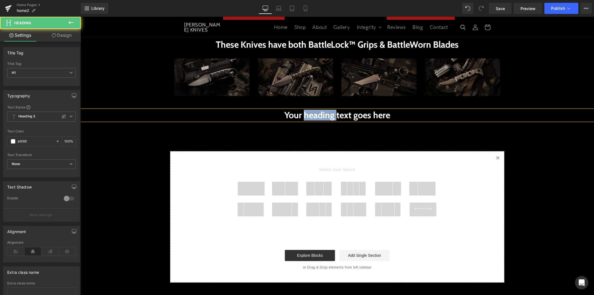
click at [306, 116] on h1 "Your heading text goes here" at bounding box center [336, 114] width 513 height 11
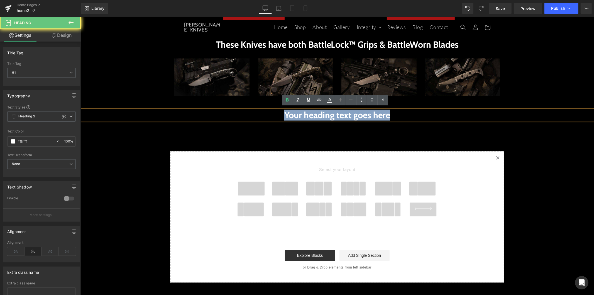
click at [306, 116] on h1 "Your heading text goes here" at bounding box center [336, 114] width 513 height 11
paste div
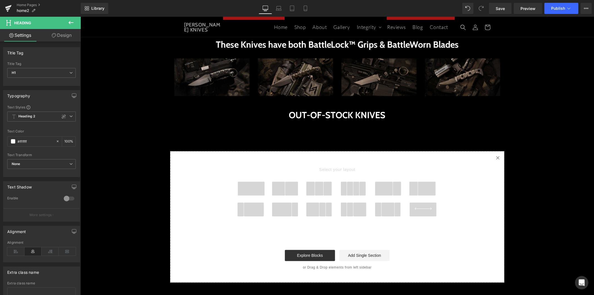
click at [347, 194] on span at bounding box center [350, 188] width 6 height 14
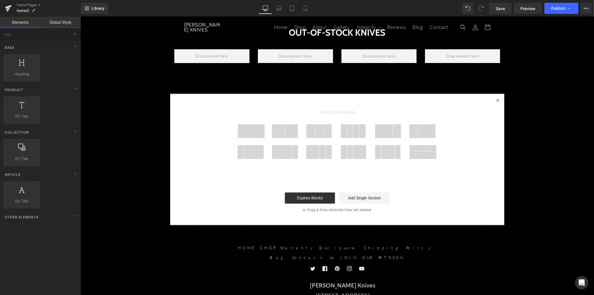
scroll to position [1017, 0]
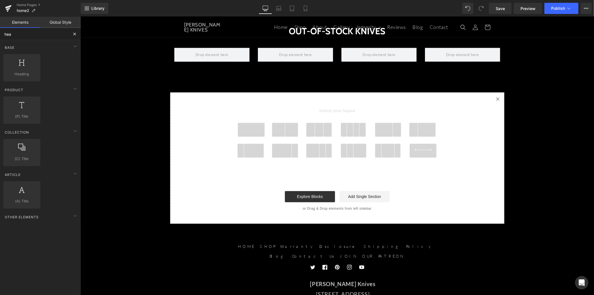
drag, startPoint x: 31, startPoint y: 33, endPoint x: -27, endPoint y: 31, distance: 58.8
click at [0, 31] on html "Heading You are previewing how the New Preset 0 will restyle your page. You can…" at bounding box center [297, 147] width 594 height 295
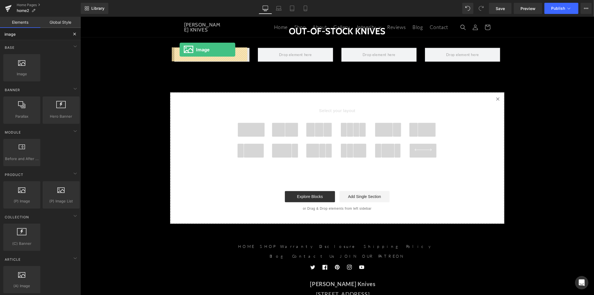
drag, startPoint x: 106, startPoint y: 92, endPoint x: 179, endPoint y: 49, distance: 85.2
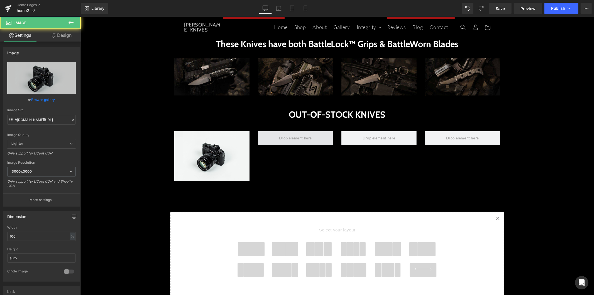
scroll to position [924, 0]
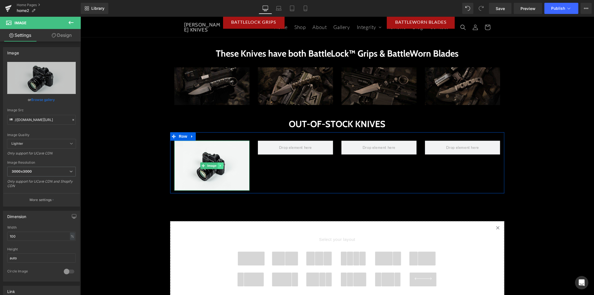
click at [219, 165] on icon at bounding box center [220, 164] width 3 height 3
click at [215, 167] on link at bounding box center [217, 165] width 6 height 7
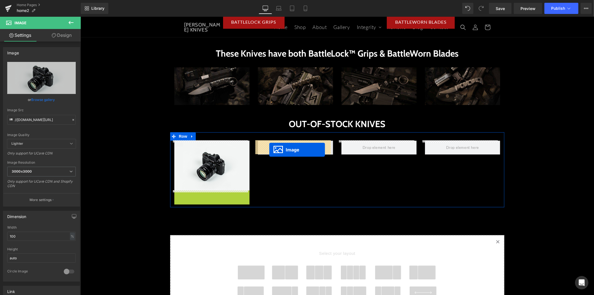
drag, startPoint x: 200, startPoint y: 214, endPoint x: 270, endPoint y: 146, distance: 97.1
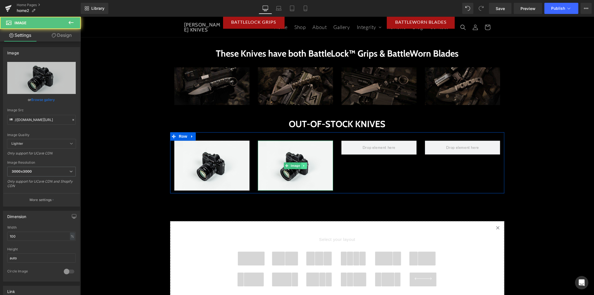
click at [302, 165] on icon at bounding box center [303, 164] width 3 height 3
click at [299, 165] on icon at bounding box center [300, 164] width 3 height 3
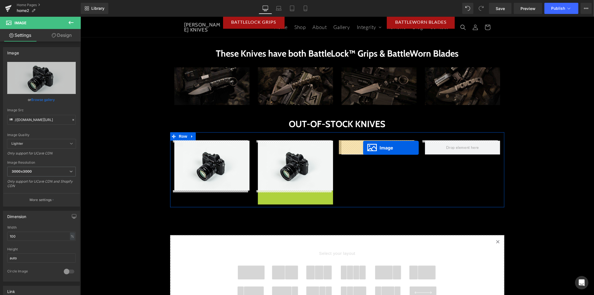
drag, startPoint x: 281, startPoint y: 214, endPoint x: 363, endPoint y: 147, distance: 105.4
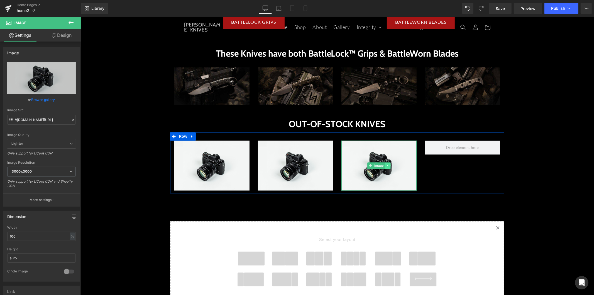
click at [386, 166] on icon at bounding box center [387, 164] width 3 height 3
click at [383, 167] on link at bounding box center [384, 165] width 6 height 7
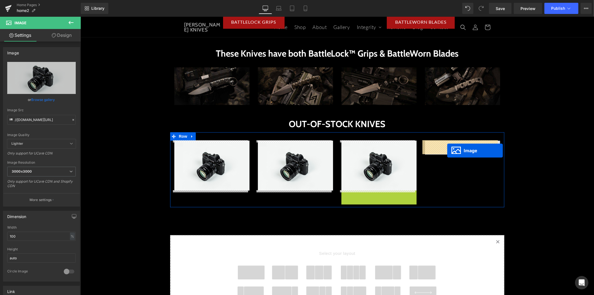
drag, startPoint x: 368, startPoint y: 213, endPoint x: 448, endPoint y: 149, distance: 102.7
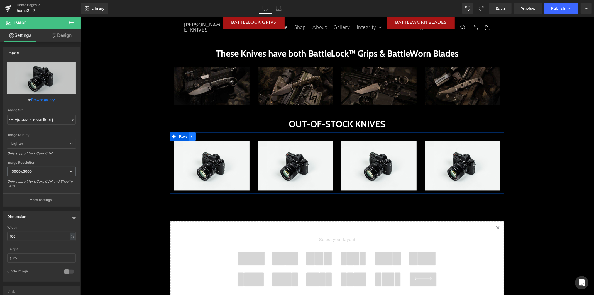
click at [191, 137] on icon at bounding box center [192, 136] width 4 height 4
click at [197, 135] on icon at bounding box center [199, 136] width 4 height 4
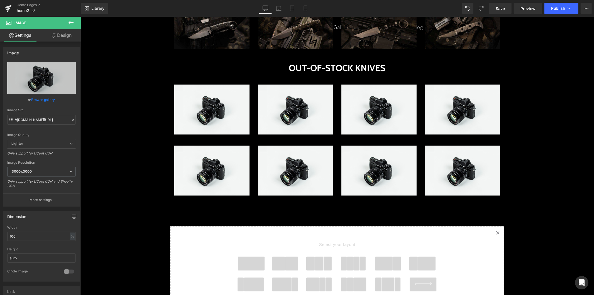
scroll to position [986, 0]
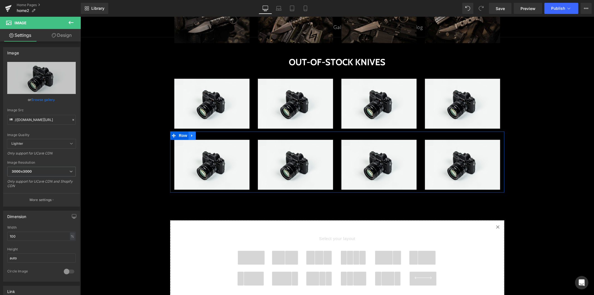
click at [191, 135] on icon at bounding box center [192, 135] width 4 height 4
click at [197, 135] on icon at bounding box center [199, 135] width 4 height 4
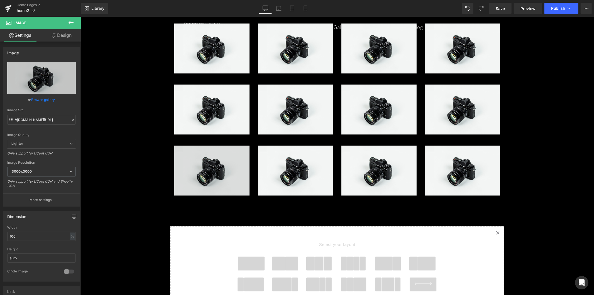
scroll to position [1048, 0]
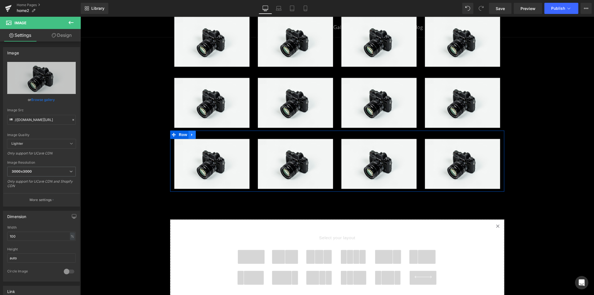
click at [190, 136] on link at bounding box center [191, 134] width 7 height 8
click at [197, 134] on icon at bounding box center [199, 134] width 4 height 4
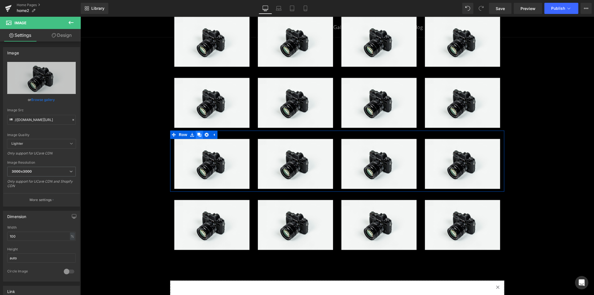
click at [197, 135] on icon at bounding box center [199, 134] width 4 height 4
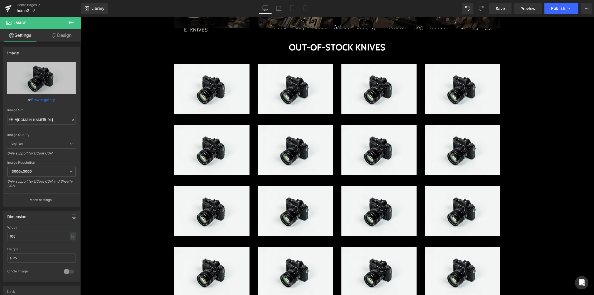
scroll to position [986, 0]
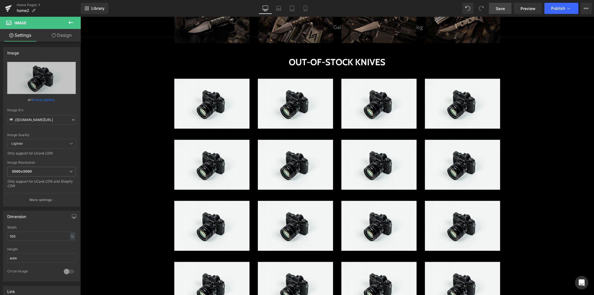
click at [502, 10] on span "Save" at bounding box center [499, 9] width 9 height 6
click at [505, 11] on span "Save" at bounding box center [499, 9] width 9 height 6
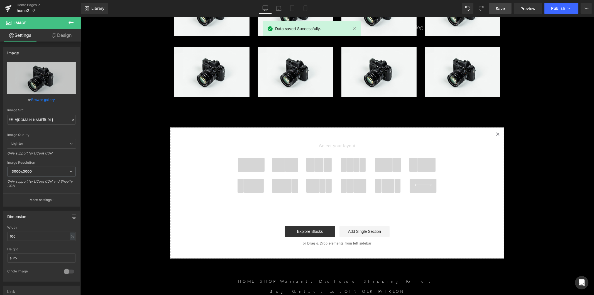
scroll to position [1264, 0]
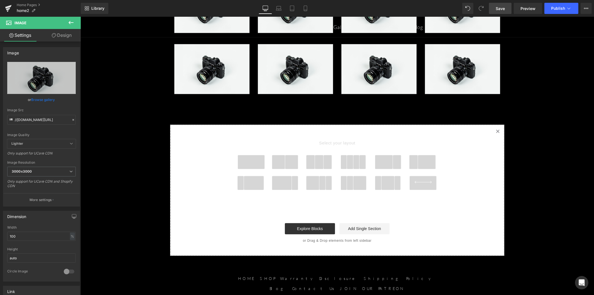
click at [256, 165] on span at bounding box center [250, 161] width 27 height 14
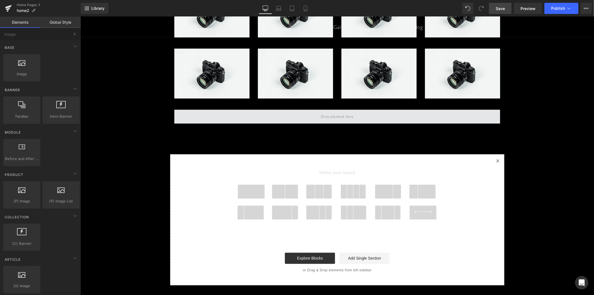
scroll to position [1260, 0]
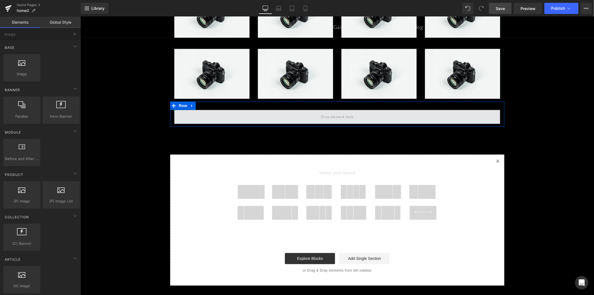
click at [205, 118] on span at bounding box center [337, 116] width 326 height 14
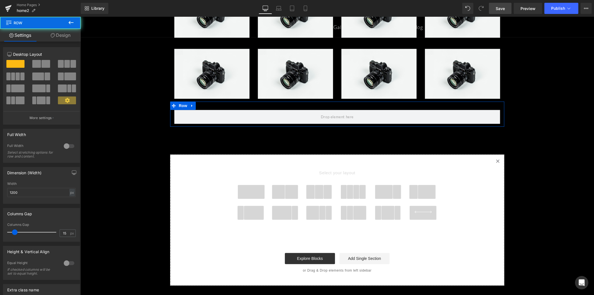
click at [63, 145] on div at bounding box center [68, 145] width 13 height 9
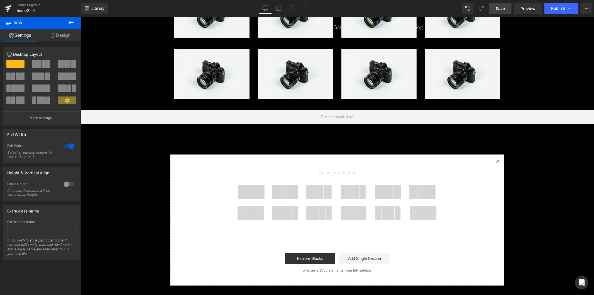
click at [256, 193] on span at bounding box center [250, 191] width 27 height 14
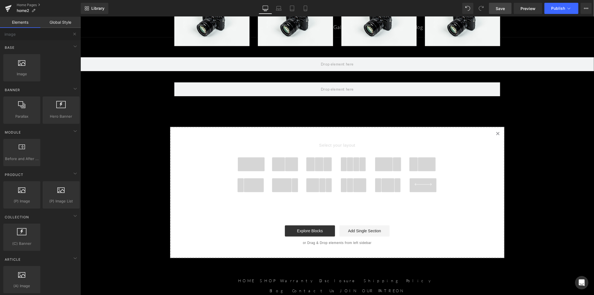
scroll to position [1306, 0]
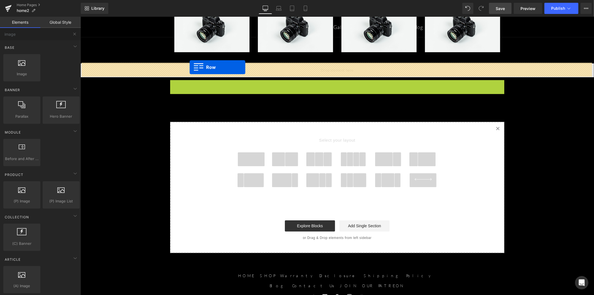
drag, startPoint x: 168, startPoint y: 84, endPoint x: 189, endPoint y: 67, distance: 27.3
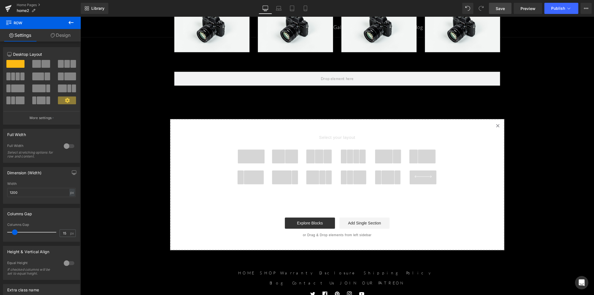
click at [68, 24] on icon at bounding box center [71, 22] width 7 height 7
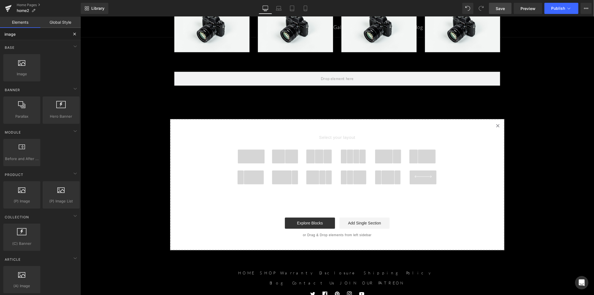
drag, startPoint x: 38, startPoint y: 36, endPoint x: 6, endPoint y: 34, distance: 31.3
click at [6, 34] on input "image" at bounding box center [34, 34] width 68 height 12
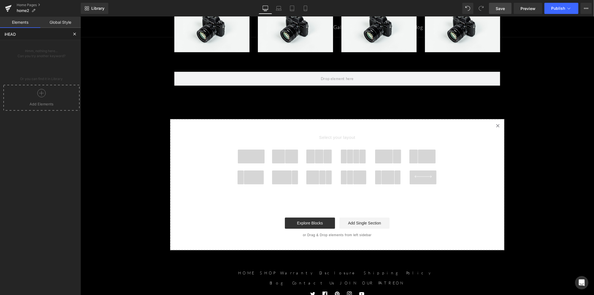
drag, startPoint x: 23, startPoint y: 32, endPoint x: -29, endPoint y: 32, distance: 51.8
click at [0, 32] on html "Row You are previewing how the New Preset 0 will restyle your page. You can not…" at bounding box center [297, 147] width 594 height 295
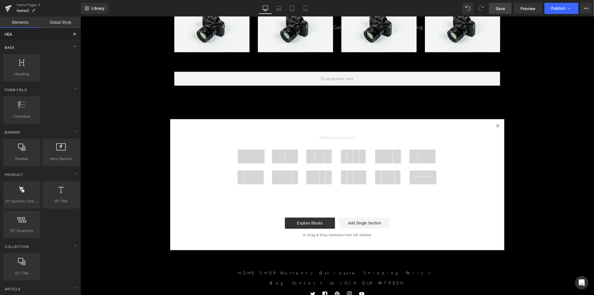
type input "HEAD"
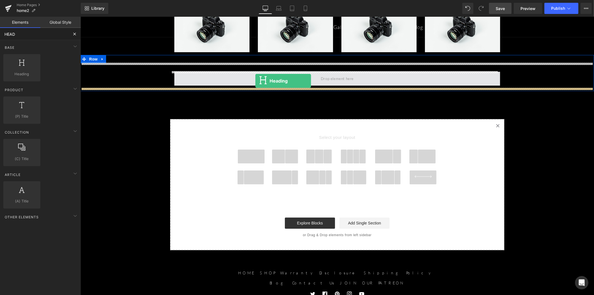
drag, startPoint x: 110, startPoint y: 80, endPoint x: 255, endPoint y: 80, distance: 145.3
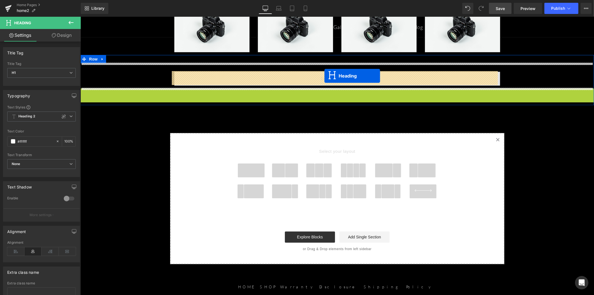
drag, startPoint x: 323, startPoint y: 92, endPoint x: 324, endPoint y: 75, distance: 16.5
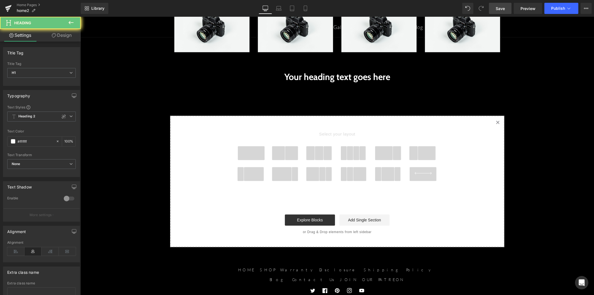
click at [304, 77] on h1 "Your heading text goes here" at bounding box center [337, 76] width 326 height 11
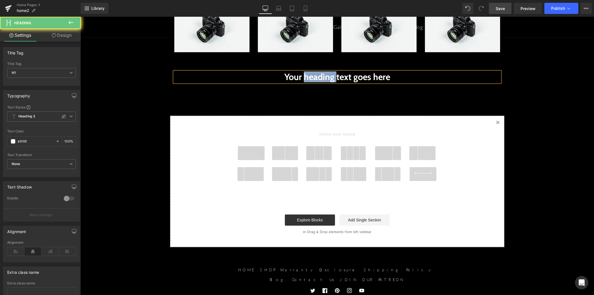
click at [304, 77] on h1 "Your heading text goes here" at bounding box center [337, 76] width 326 height 11
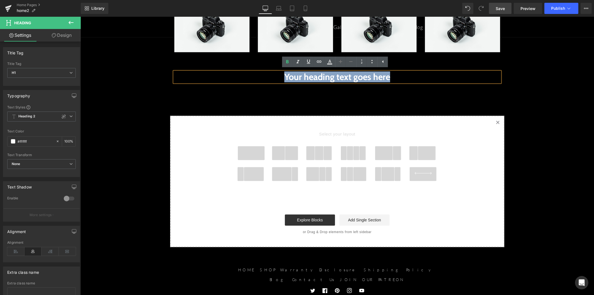
click at [304, 77] on h1 "Your heading text goes here" at bounding box center [337, 76] width 326 height 11
paste div
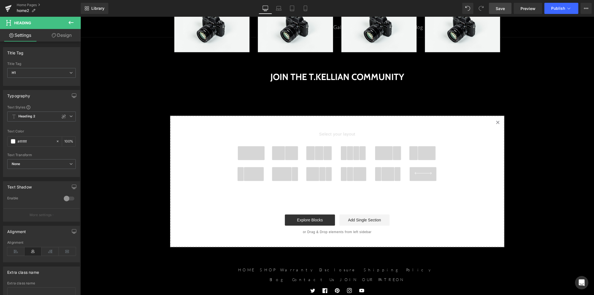
click at [69, 23] on icon at bounding box center [71, 22] width 7 height 7
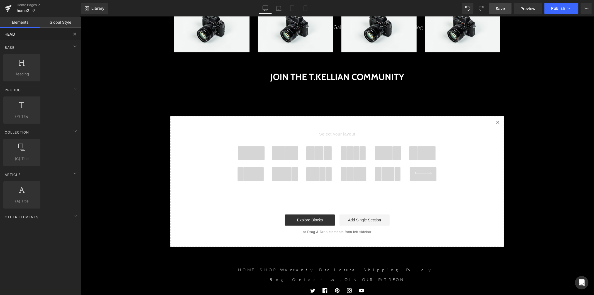
drag, startPoint x: 30, startPoint y: 35, endPoint x: -14, endPoint y: 35, distance: 43.7
click at [0, 35] on html "Heading You are previewing how the New Preset 0 will restyle your page. You can…" at bounding box center [297, 147] width 594 height 295
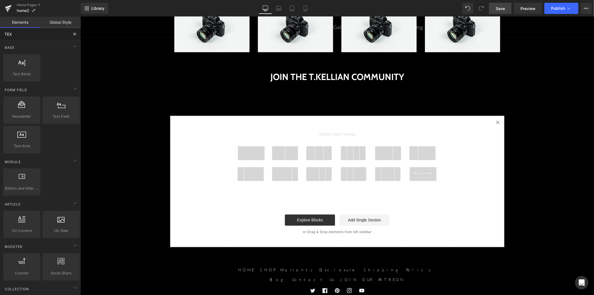
type input "TEXT"
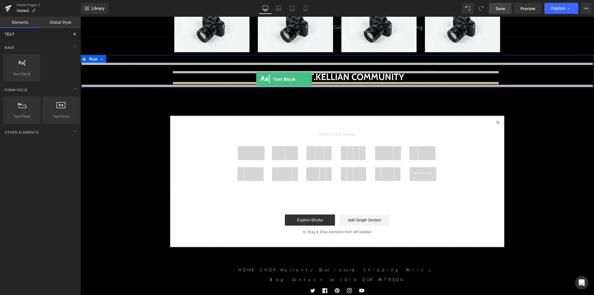
drag, startPoint x: 111, startPoint y: 85, endPoint x: 256, endPoint y: 79, distance: 144.6
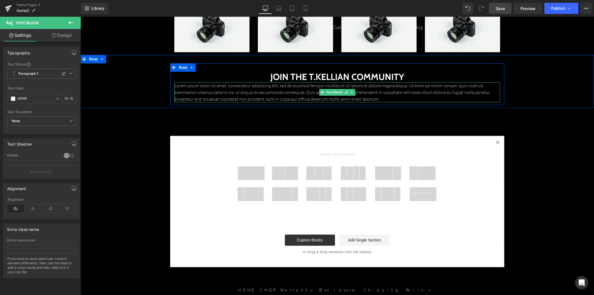
click at [259, 89] on p "Lorem ipsum dolor sit amet, consectetur adipiscing elit, sed do eiusmod tempor …" at bounding box center [337, 92] width 326 height 20
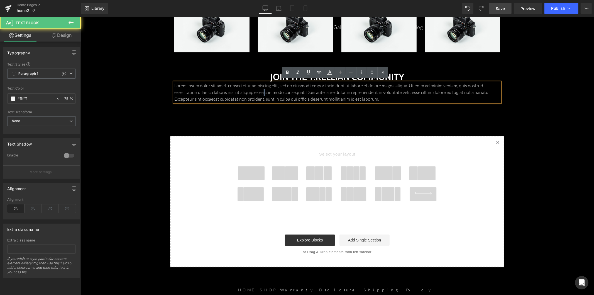
click at [259, 89] on p "Lorem ipsum dolor sit amet, consectetur adipiscing elit, sed do eiusmod tempor …" at bounding box center [337, 92] width 326 height 20
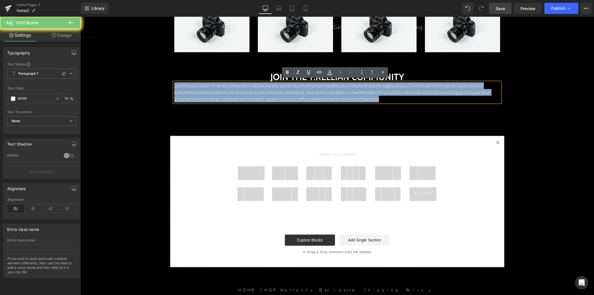
click at [259, 89] on p "Lorem ipsum dolor sit amet, consectetur adipiscing elit, sed do eiusmod tempor …" at bounding box center [337, 92] width 326 height 20
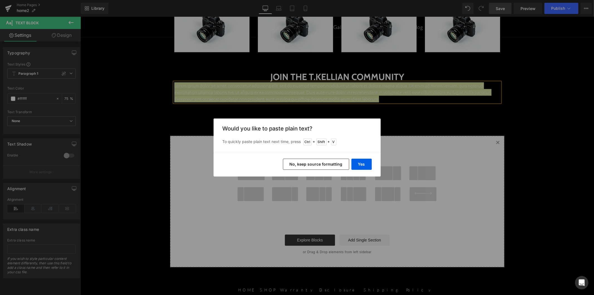
drag, startPoint x: 329, startPoint y: 166, endPoint x: 208, endPoint y: 102, distance: 137.2
click at [329, 166] on button "No, keep source formatting" at bounding box center [316, 163] width 66 height 11
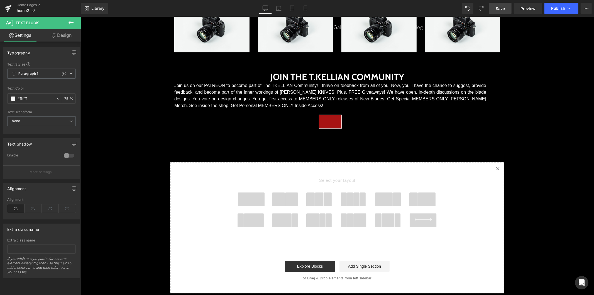
click at [72, 22] on icon at bounding box center [71, 22] width 7 height 7
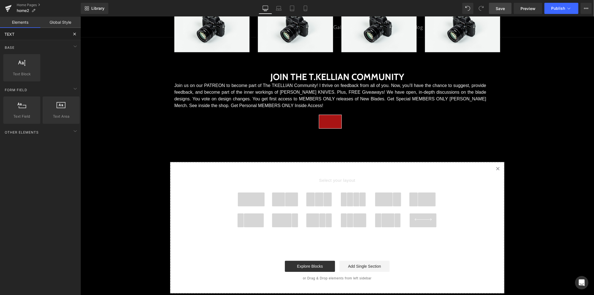
drag, startPoint x: 29, startPoint y: 37, endPoint x: -6, endPoint y: 37, distance: 34.5
click at [0, 37] on html "Text Block You are previewing how the New Preset 0 will restyle your page. You …" at bounding box center [297, 147] width 594 height 295
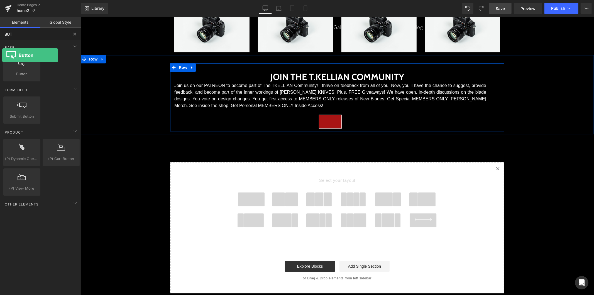
drag, startPoint x: 65, startPoint y: 76, endPoint x: 68, endPoint y: 63, distance: 13.2
click at [3, 45] on div "Base Row rows, columns, layouts, div Heading headings, titles, h1,h2,h3,h4,h5,h…" at bounding box center [41, 61] width 78 height 42
click at [320, 123] on link at bounding box center [329, 121] width 23 height 14
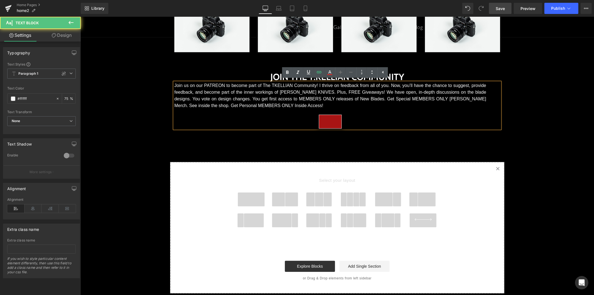
click at [323, 123] on link at bounding box center [329, 121] width 23 height 14
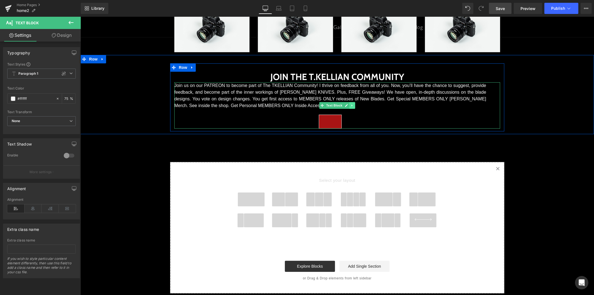
click at [350, 106] on icon at bounding box center [351, 104] width 3 height 3
click at [353, 106] on icon at bounding box center [354, 105] width 3 height 3
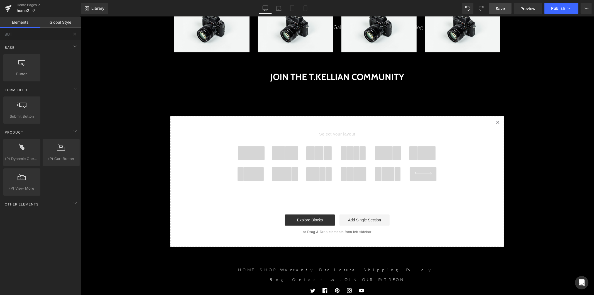
drag, startPoint x: -2, startPoint y: 34, endPoint x: -30, endPoint y: 33, distance: 28.7
click at [0, 33] on html "Button You are previewing how the New Preset 0 will restyle your page. You can …" at bounding box center [297, 147] width 594 height 295
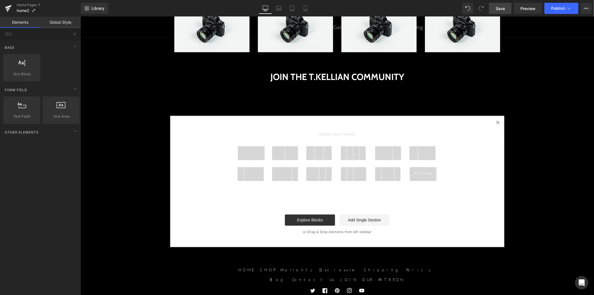
type input "TEXT"
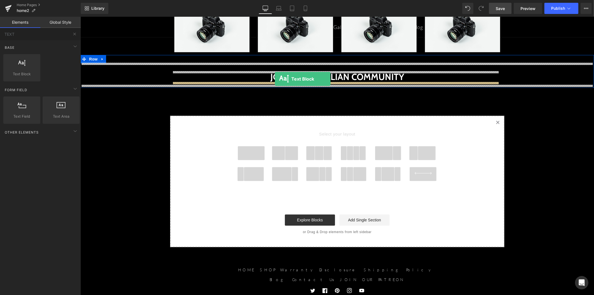
drag, startPoint x: 106, startPoint y: 84, endPoint x: 274, endPoint y: 78, distance: 168.8
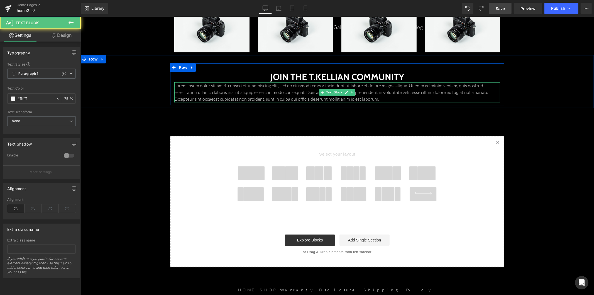
click at [240, 98] on p "Lorem ipsum dolor sit amet, consectetur adipiscing elit, sed do eiusmod tempor …" at bounding box center [337, 92] width 326 height 20
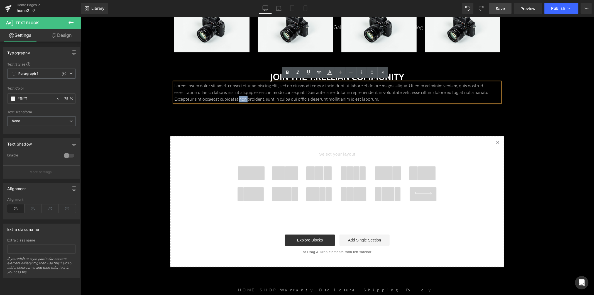
click at [240, 98] on p "Lorem ipsum dolor sit amet, consectetur adipiscing elit, sed do eiusmod tempor …" at bounding box center [337, 92] width 326 height 20
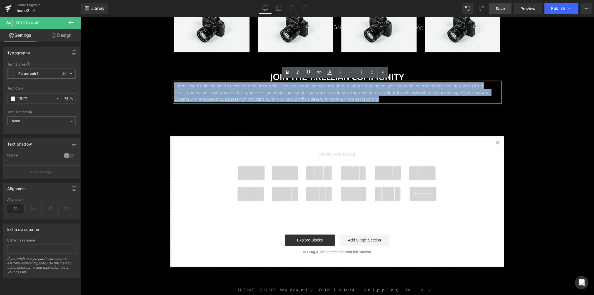
click at [240, 98] on p "Lorem ipsum dolor sit amet, consectetur adipiscing elit, sed do eiusmod tempor …" at bounding box center [337, 92] width 326 height 20
click at [223, 96] on p "Lorem ipsum dolor sit amet, consectetur adipiscing elit, sed do eiusmod tempor …" at bounding box center [337, 92] width 326 height 20
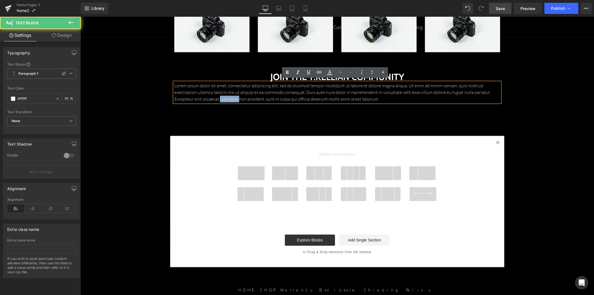
click at [223, 96] on p "Lorem ipsum dolor sit amet, consectetur adipiscing elit, sed do eiusmod tempor …" at bounding box center [337, 92] width 326 height 20
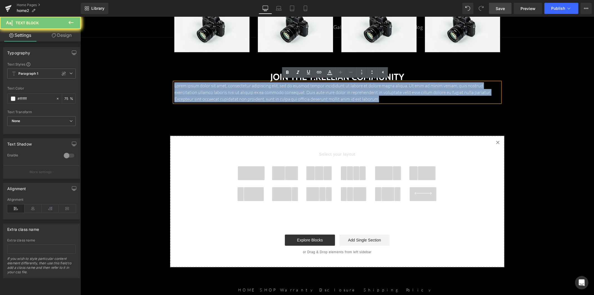
click at [223, 96] on p "Lorem ipsum dolor sit amet, consectetur adipiscing elit, sed do eiusmod tempor …" at bounding box center [337, 92] width 326 height 20
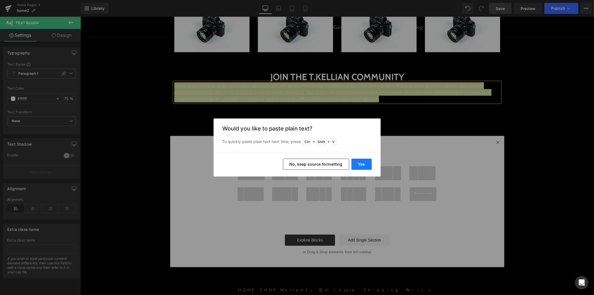
click at [357, 163] on button "Yes" at bounding box center [361, 163] width 20 height 11
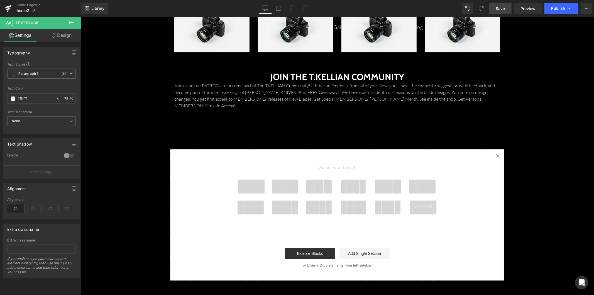
click at [68, 23] on icon at bounding box center [71, 22] width 7 height 7
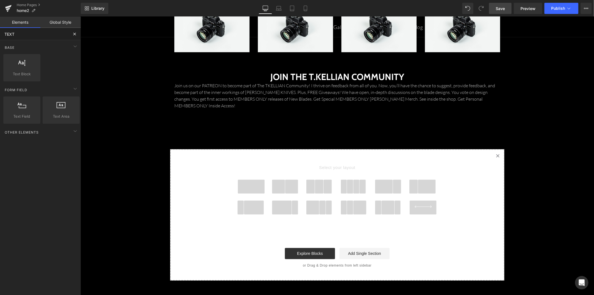
drag, startPoint x: 31, startPoint y: 36, endPoint x: -8, endPoint y: 35, distance: 38.7
click at [0, 35] on html "Text Block You are previewing how the New Preset 0 will restyle your page. You …" at bounding box center [297, 147] width 594 height 295
type input "BUT"
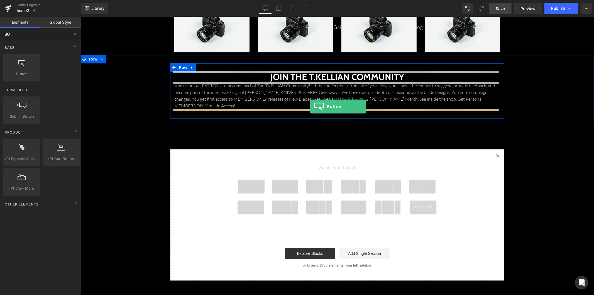
drag, startPoint x: 106, startPoint y: 83, endPoint x: 310, endPoint y: 106, distance: 205.6
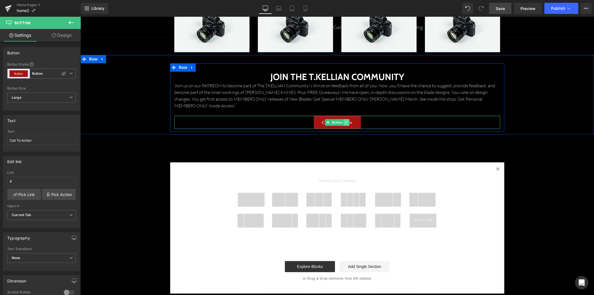
click at [343, 119] on link at bounding box center [346, 122] width 6 height 7
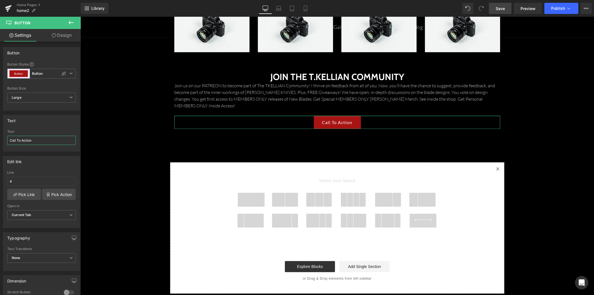
drag, startPoint x: 37, startPoint y: 139, endPoint x: -8, endPoint y: 138, distance: 45.1
click at [0, 138] on html "Button You are previewing how the New Preset 0 will restyle your page. You can …" at bounding box center [297, 147] width 594 height 295
type input "JOIN OUR PATREON"
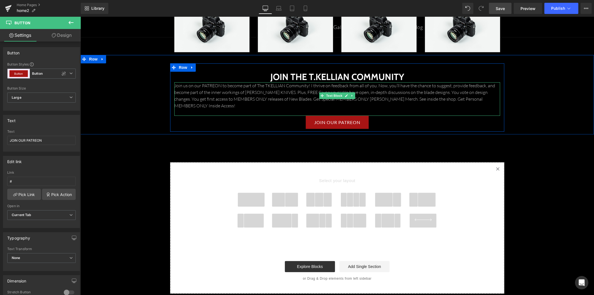
click at [290, 91] on p "Join us on our PATREON to become part of The TKELLIAN Community! I thrive on fe…" at bounding box center [337, 95] width 326 height 27
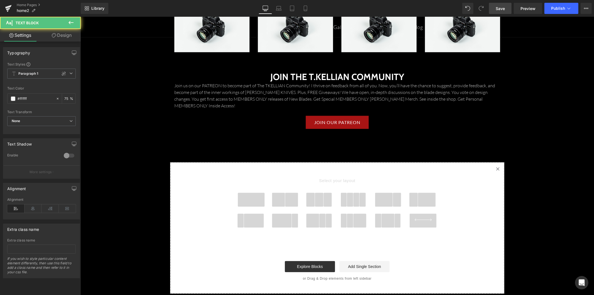
click at [66, 36] on link "Design" at bounding box center [61, 35] width 40 height 13
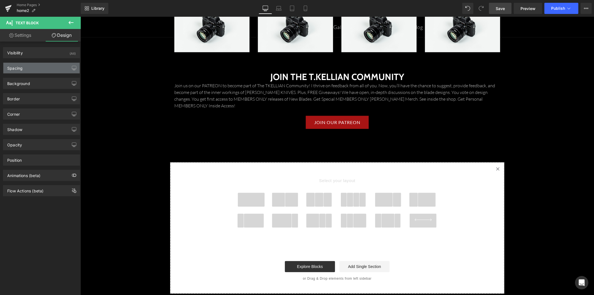
click at [59, 69] on div "Spacing" at bounding box center [41, 68] width 76 height 11
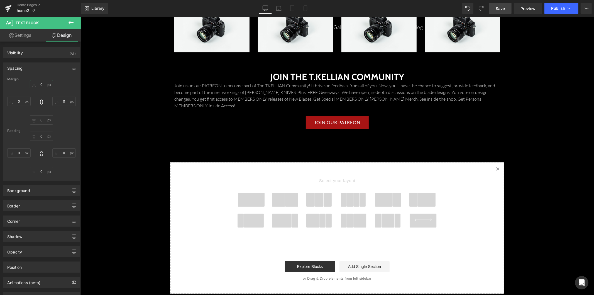
click at [38, 85] on input "0" at bounding box center [41, 84] width 23 height 9
type input "2"
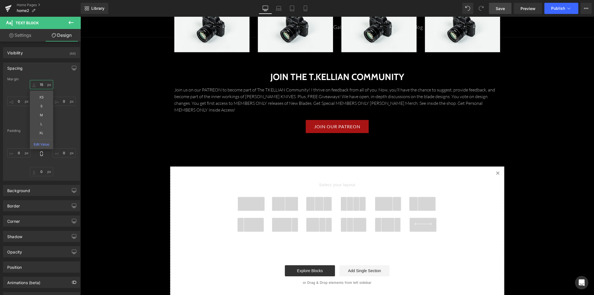
type input "15"
click at [502, 9] on span "Save" at bounding box center [499, 9] width 9 height 6
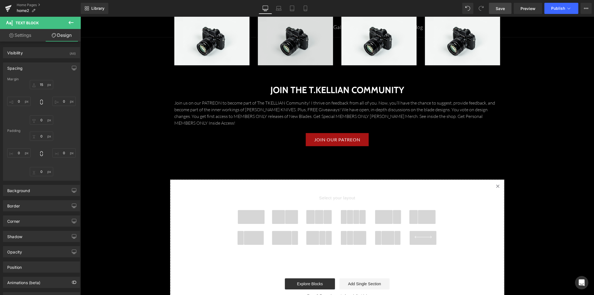
scroll to position [1244, 0]
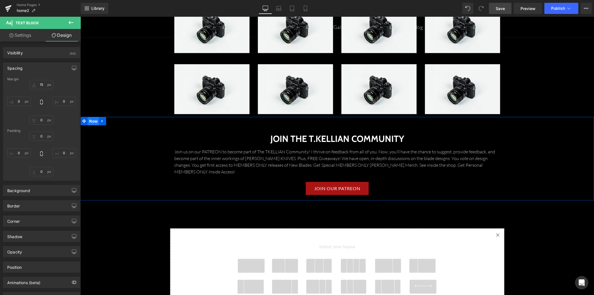
click at [89, 122] on span "Row" at bounding box center [92, 121] width 11 height 8
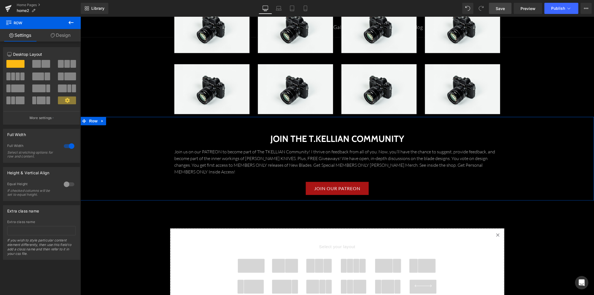
click at [144, 125] on div "JOIN THE T.KELLIAN COMMUNITY Heading Join us on our PATREON to become part of T…" at bounding box center [336, 161] width 513 height 72
click at [61, 39] on link "Design" at bounding box center [60, 35] width 40 height 13
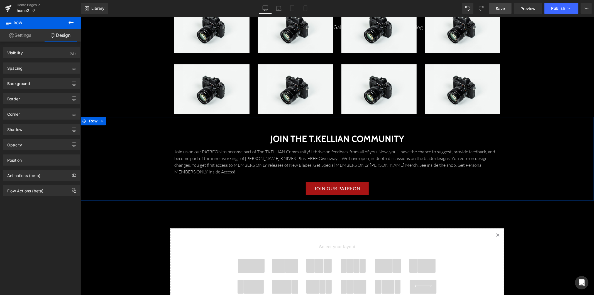
click at [45, 90] on div "Border Border Style Custom Border Solid Border Dashed Border Dotted Custom Cust…" at bounding box center [41, 96] width 83 height 15
click at [45, 85] on div "Background" at bounding box center [41, 83] width 76 height 11
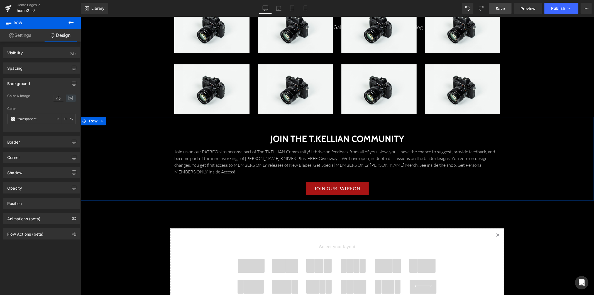
click at [66, 100] on icon at bounding box center [71, 97] width 10 height 7
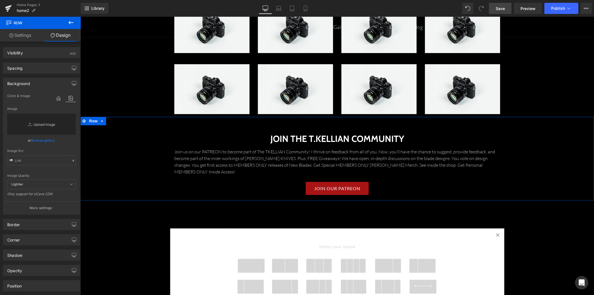
click at [52, 124] on link "Replace Image" at bounding box center [41, 123] width 68 height 21
type input "C:\fakepath\Tkell-Studio-BG-01 (2).jpg"
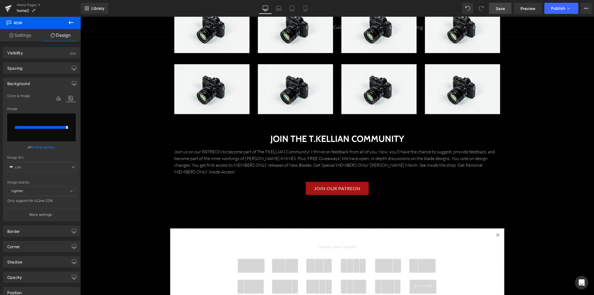
type input "https://ucarecdn.com/2ab4ef21-3852-4bf5-bd73-74ee7f968e41/-/format/auto/-/previ…"
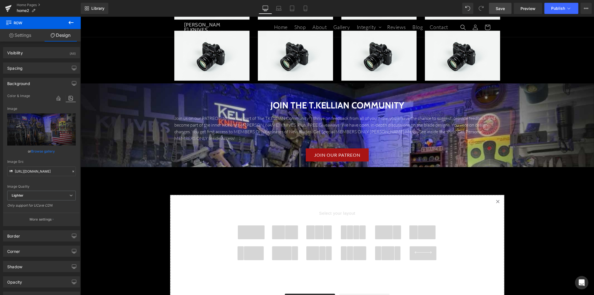
scroll to position [1275, 0]
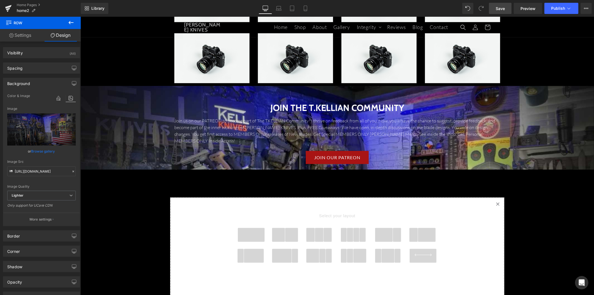
click at [505, 10] on span "Save" at bounding box center [499, 9] width 9 height 6
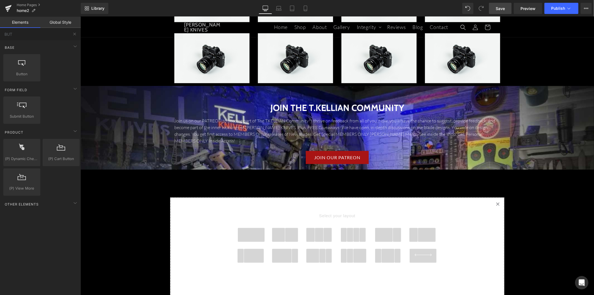
click at [252, 227] on span at bounding box center [250, 234] width 27 height 14
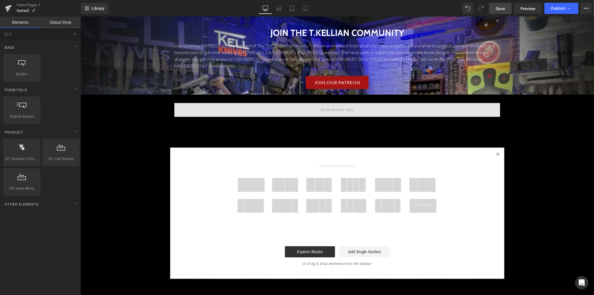
scroll to position [1337, 0]
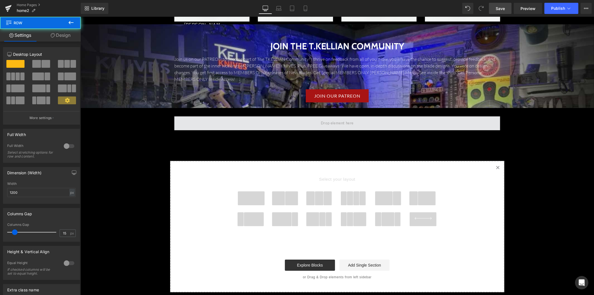
click at [269, 118] on span at bounding box center [337, 123] width 326 height 14
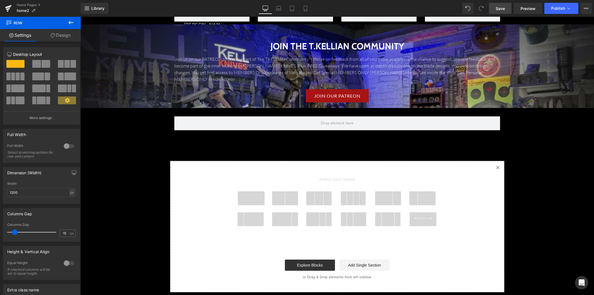
click at [68, 23] on icon at bounding box center [71, 22] width 7 height 7
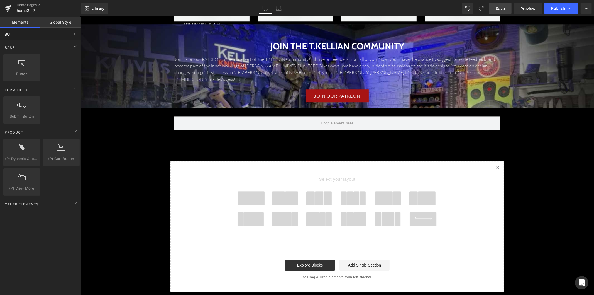
drag, startPoint x: 28, startPoint y: 35, endPoint x: -6, endPoint y: 33, distance: 33.5
click at [0, 33] on html "Row You are previewing how the New Preset 0 will restyle your page. You can not…" at bounding box center [297, 147] width 594 height 295
type input "HEA"
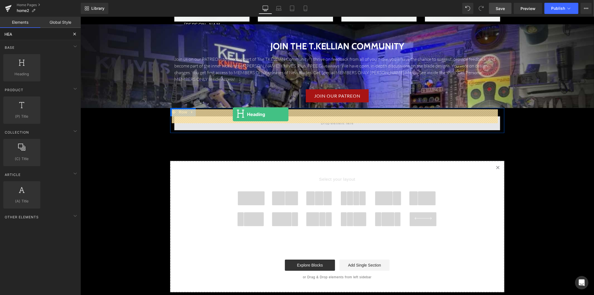
drag, startPoint x: 121, startPoint y: 80, endPoint x: 232, endPoint y: 114, distance: 116.7
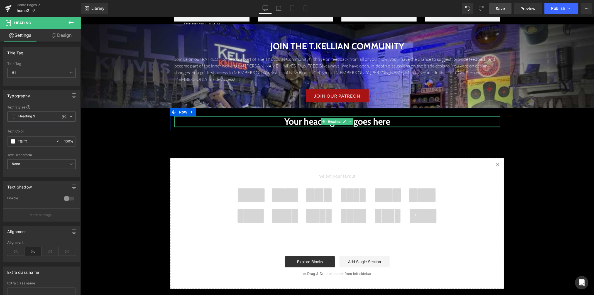
click at [291, 125] on div at bounding box center [337, 125] width 326 height 1
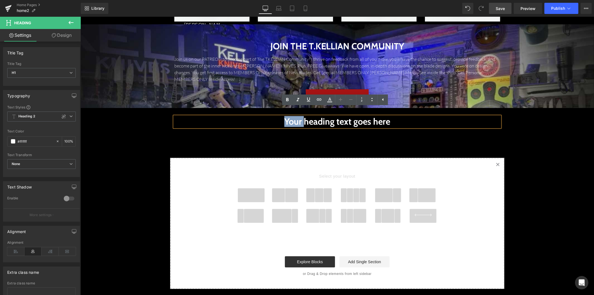
click at [291, 119] on h1 "Your heading text goes here" at bounding box center [337, 121] width 326 height 11
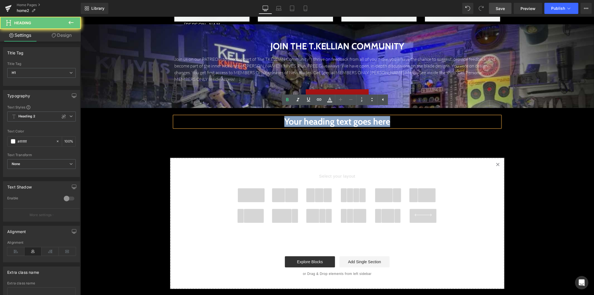
click at [291, 119] on h1 "Your heading text goes here" at bounding box center [337, 121] width 326 height 11
paste div
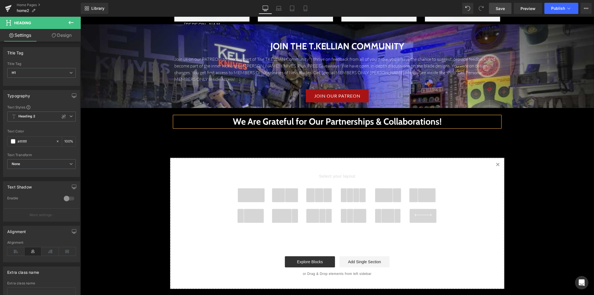
click at [348, 193] on span at bounding box center [350, 195] width 6 height 14
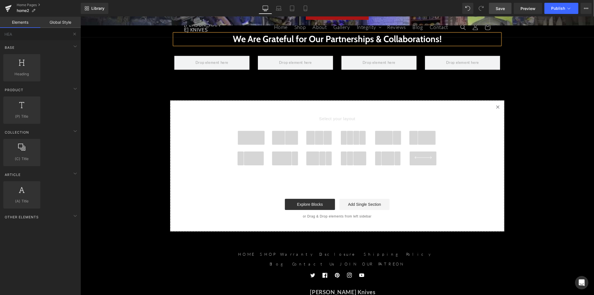
scroll to position [1420, 0]
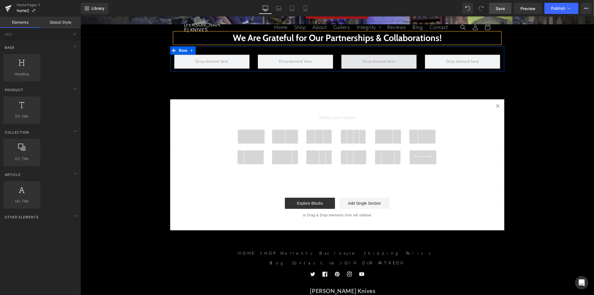
click at [372, 57] on span at bounding box center [378, 61] width 37 height 9
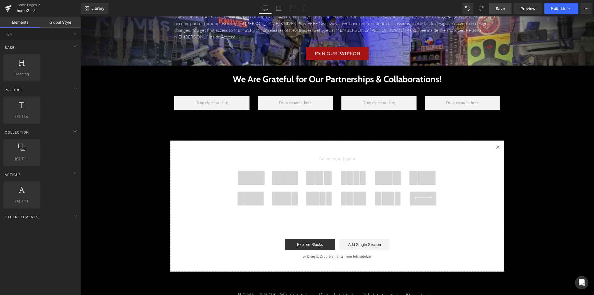
scroll to position [1358, 0]
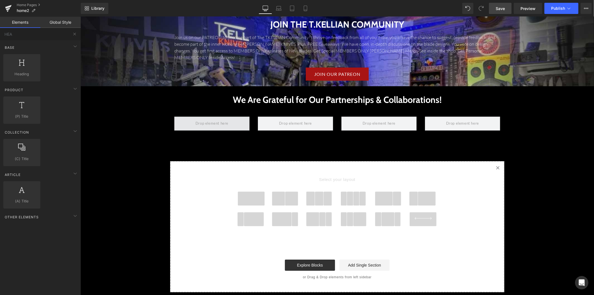
click at [225, 118] on span at bounding box center [211, 122] width 37 height 9
click at [55, 28] on input "HEA" at bounding box center [34, 34] width 68 height 12
click at [57, 22] on link "Global Style" at bounding box center [60, 22] width 40 height 11
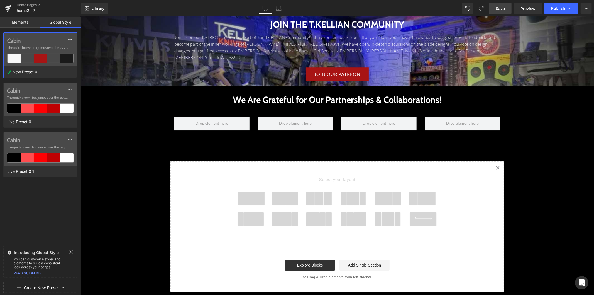
click at [30, 26] on link "Elements" at bounding box center [20, 22] width 40 height 11
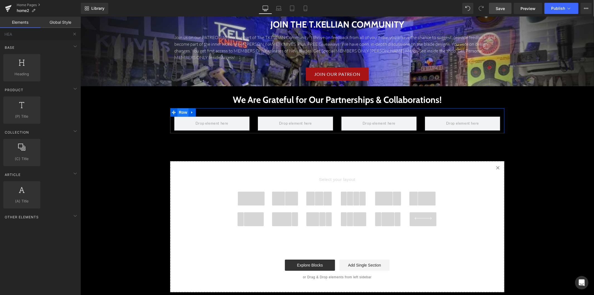
click at [183, 108] on span "Row" at bounding box center [182, 112] width 11 height 8
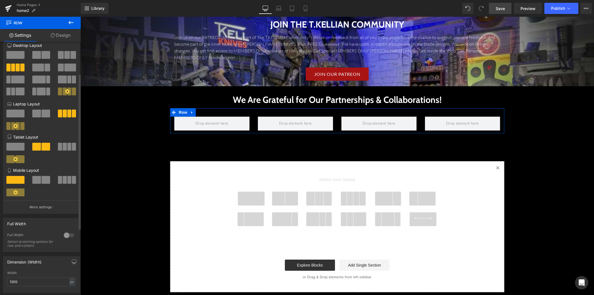
scroll to position [0, 0]
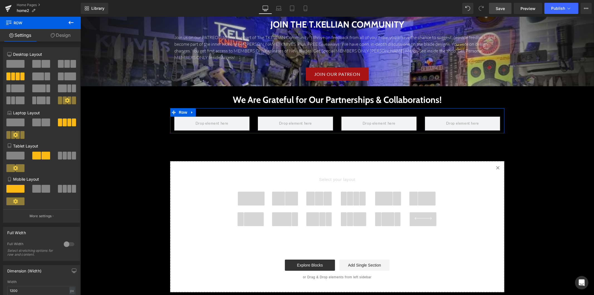
click at [55, 35] on link "Design" at bounding box center [60, 35] width 40 height 13
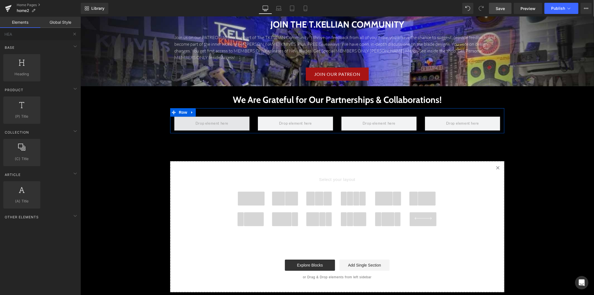
click at [214, 118] on span at bounding box center [211, 122] width 37 height 9
click at [190, 110] on icon at bounding box center [192, 112] width 4 height 4
click at [230, 117] on span at bounding box center [211, 123] width 75 height 14
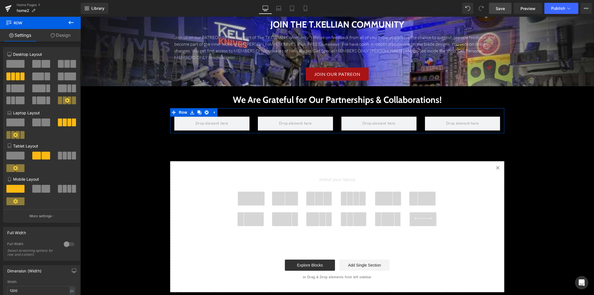
click at [65, 101] on icon at bounding box center [67, 100] width 5 height 5
click at [66, 100] on icon at bounding box center [67, 100] width 5 height 5
click at [366, 118] on span at bounding box center [378, 122] width 37 height 9
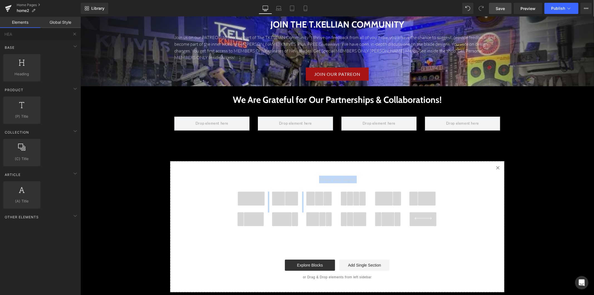
drag, startPoint x: 310, startPoint y: 184, endPoint x: 317, endPoint y: 190, distance: 8.9
click at [314, 191] on link at bounding box center [319, 198] width 27 height 14
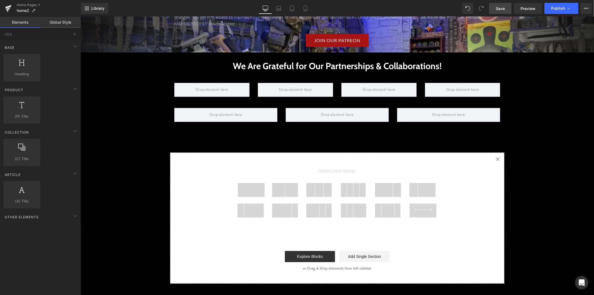
drag, startPoint x: 317, startPoint y: 195, endPoint x: 315, endPoint y: 190, distance: 5.6
click at [316, 192] on div "Select your layout" at bounding box center [336, 195] width 223 height 85
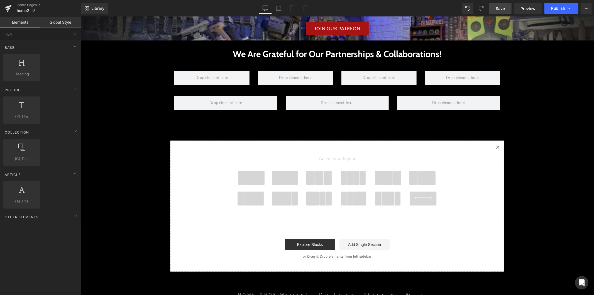
scroll to position [1383, 0]
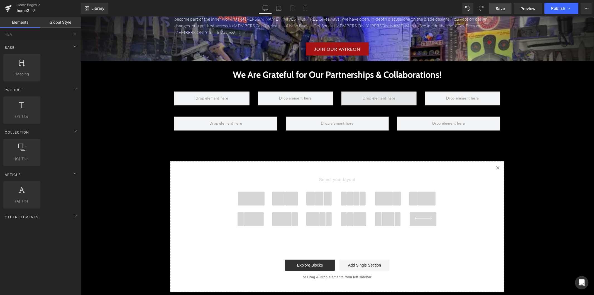
click at [390, 93] on span at bounding box center [378, 97] width 37 height 9
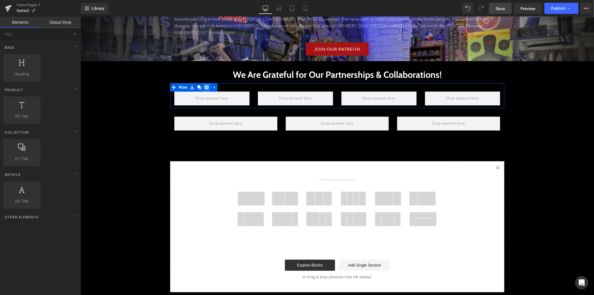
click at [204, 85] on icon at bounding box center [206, 87] width 4 height 4
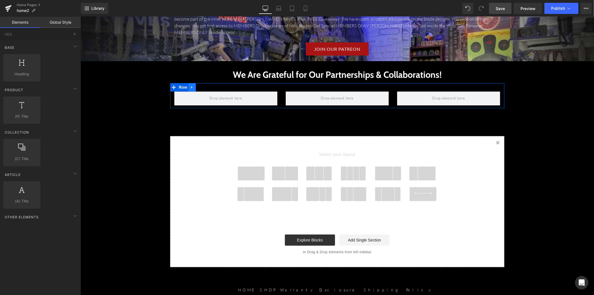
click at [189, 83] on link at bounding box center [191, 87] width 7 height 8
click at [197, 85] on icon at bounding box center [199, 87] width 4 height 4
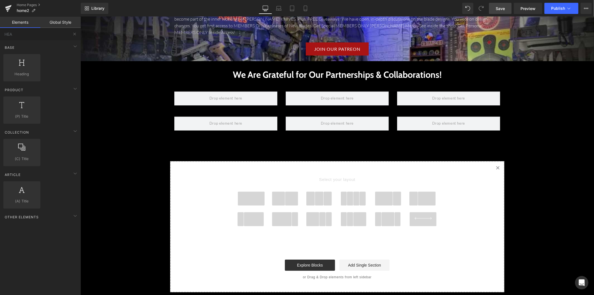
drag, startPoint x: 35, startPoint y: 36, endPoint x: -15, endPoint y: 35, distance: 49.9
click at [0, 35] on html "Row You are previewing how the New Preset 0 will restyle your page. You can not…" at bounding box center [297, 147] width 594 height 295
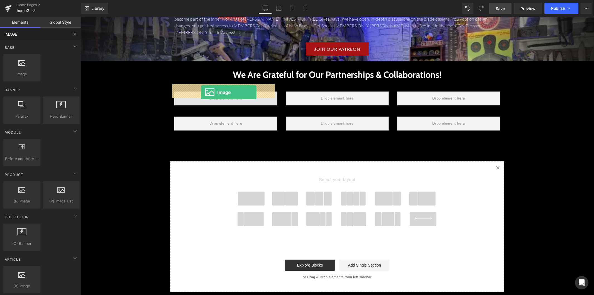
drag, startPoint x: 104, startPoint y: 82, endPoint x: 200, endPoint y: 92, distance: 96.6
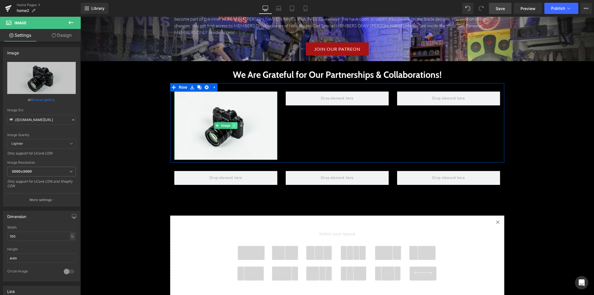
click at [233, 123] on icon at bounding box center [234, 124] width 3 height 3
click at [230, 123] on icon at bounding box center [231, 124] width 3 height 3
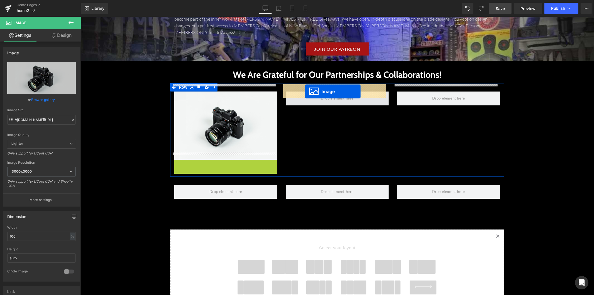
drag, startPoint x: 216, startPoint y: 186, endPoint x: 305, endPoint y: 91, distance: 130.0
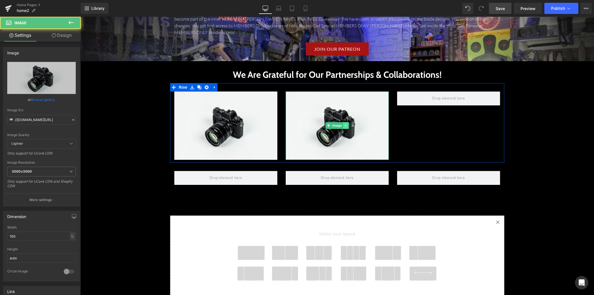
click at [344, 123] on icon at bounding box center [345, 124] width 3 height 3
click at [341, 123] on icon at bounding box center [342, 124] width 3 height 3
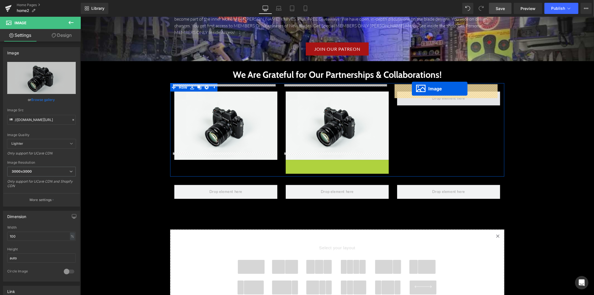
drag, startPoint x: 324, startPoint y: 184, endPoint x: 411, endPoint y: 88, distance: 129.5
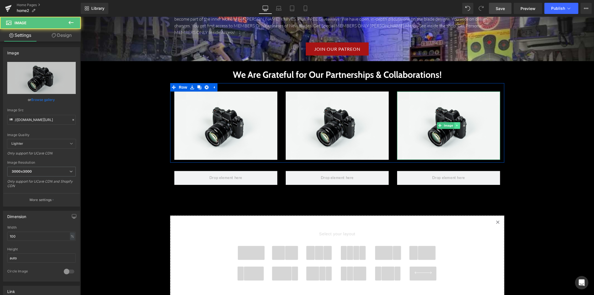
click at [455, 123] on icon at bounding box center [456, 124] width 3 height 3
click at [453, 123] on icon at bounding box center [453, 124] width 3 height 3
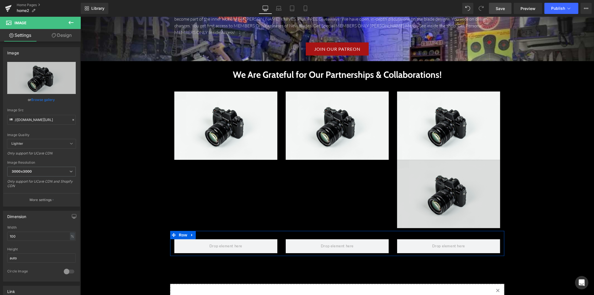
drag, startPoint x: 453, startPoint y: 185, endPoint x: 439, endPoint y: 214, distance: 31.8
click at [434, 217] on div "Image" at bounding box center [448, 193] width 103 height 68
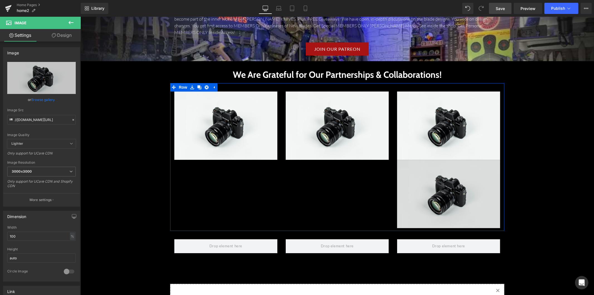
drag, startPoint x: 455, startPoint y: 187, endPoint x: 442, endPoint y: 190, distance: 13.5
click at [430, 198] on div "Image" at bounding box center [448, 193] width 103 height 68
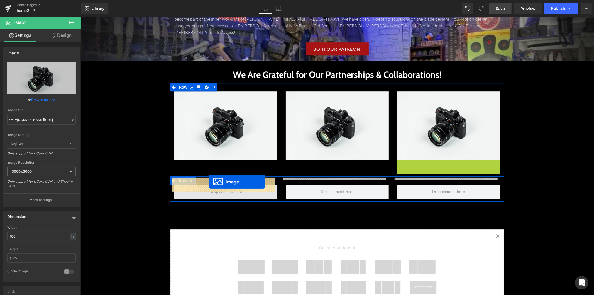
drag, startPoint x: 437, startPoint y: 187, endPoint x: 209, endPoint y: 181, distance: 228.3
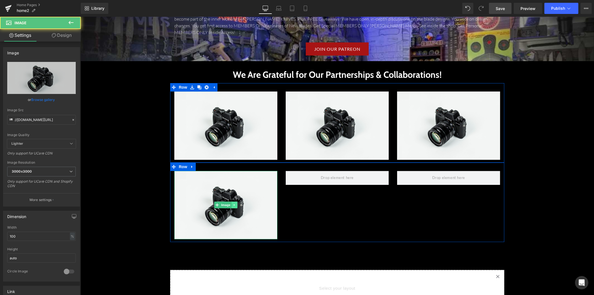
click at [233, 203] on icon at bounding box center [234, 204] width 3 height 3
click at [230, 203] on icon at bounding box center [231, 204] width 3 height 3
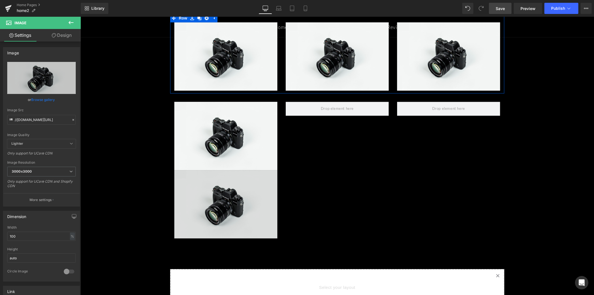
scroll to position [1452, 0]
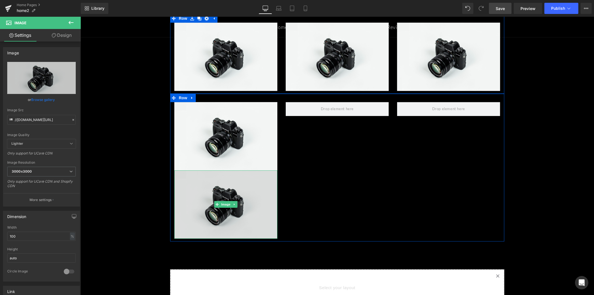
click at [203, 174] on img at bounding box center [225, 204] width 103 height 68
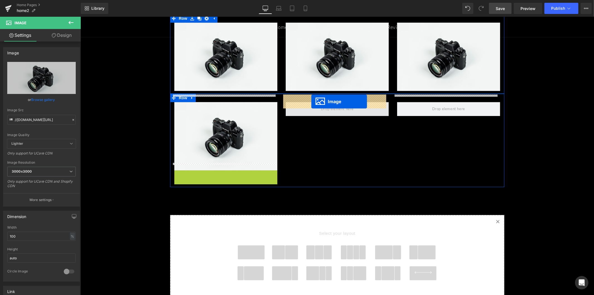
drag, startPoint x: 213, startPoint y: 197, endPoint x: 311, endPoint y: 97, distance: 139.8
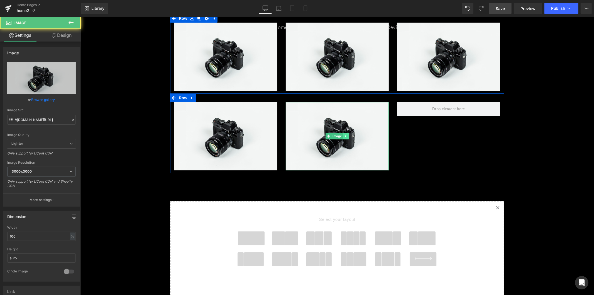
click at [344, 134] on icon at bounding box center [345, 135] width 3 height 3
click at [340, 132] on link at bounding box center [343, 135] width 6 height 7
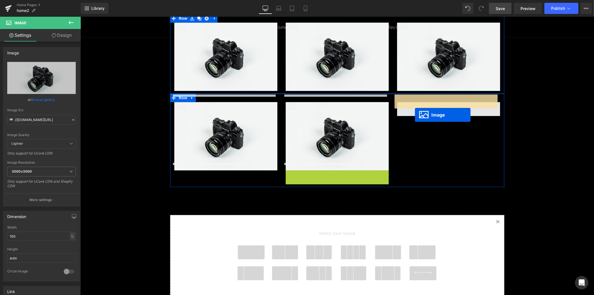
drag, startPoint x: 325, startPoint y: 197, endPoint x: 417, endPoint y: 100, distance: 133.7
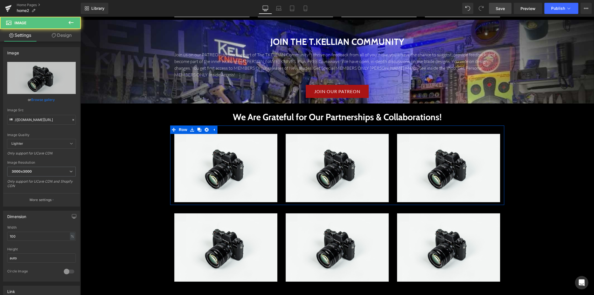
scroll to position [1329, 0]
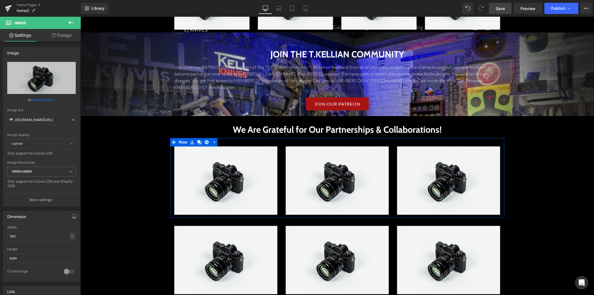
click at [505, 10] on link "Save" at bounding box center [500, 8] width 23 height 11
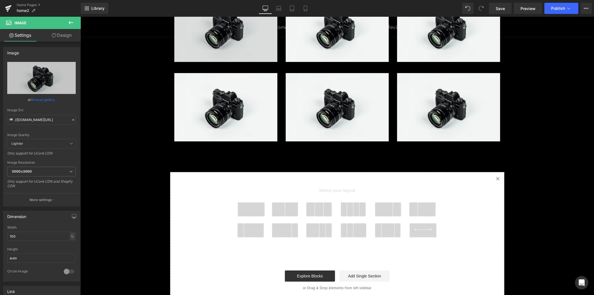
scroll to position [1483, 0]
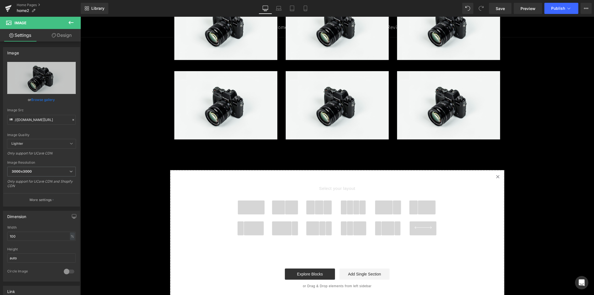
click at [68, 22] on icon at bounding box center [71, 22] width 7 height 7
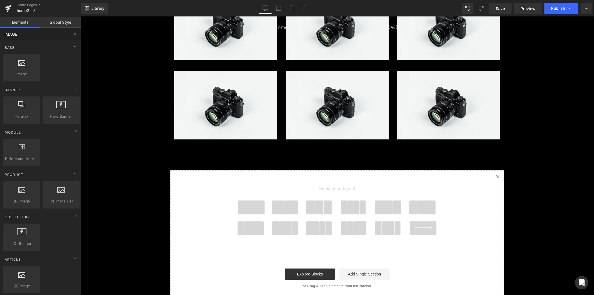
click at [25, 35] on input "IMAGE" at bounding box center [34, 34] width 68 height 12
drag, startPoint x: 9, startPoint y: 33, endPoint x: -7, endPoint y: 32, distance: 16.8
click at [0, 32] on html "Image You are previewing how the New Preset 0 will restyle your page. You can n…" at bounding box center [297, 147] width 594 height 295
type input "TEXT"
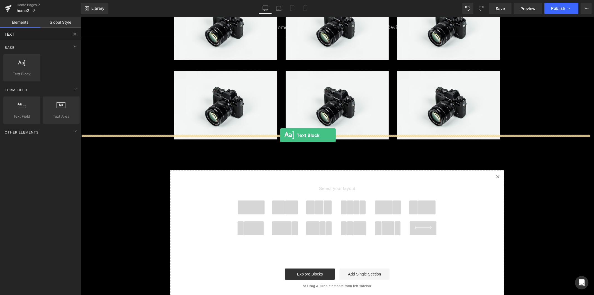
drag, startPoint x: 109, startPoint y: 85, endPoint x: 280, endPoint y: 135, distance: 178.1
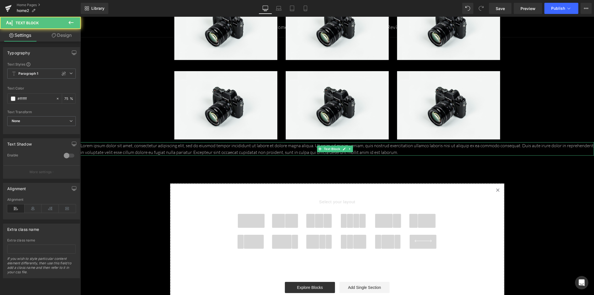
click at [217, 142] on p "Lorem ipsum dolor sit amet, consectetur adipiscing elit, sed do eiusmod tempor …" at bounding box center [336, 148] width 513 height 13
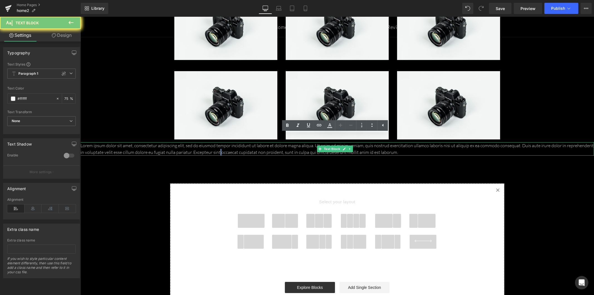
click at [217, 142] on p "Lorem ipsum dolor sit amet, consectetur adipiscing elit, sed do eiusmod tempor …" at bounding box center [336, 148] width 513 height 13
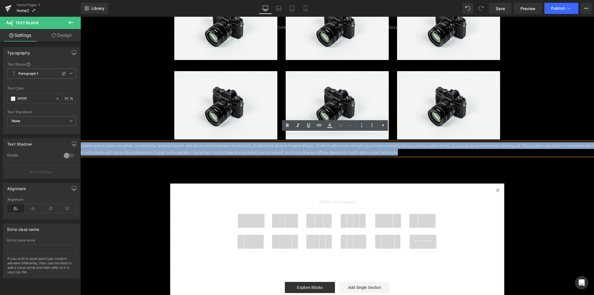
click at [217, 142] on p "Lorem ipsum dolor sit amet, consectetur adipiscing elit, sed do eiusmod tempor …" at bounding box center [336, 148] width 513 height 13
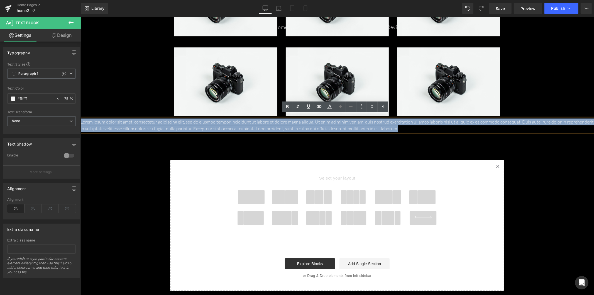
scroll to position [1514, 0]
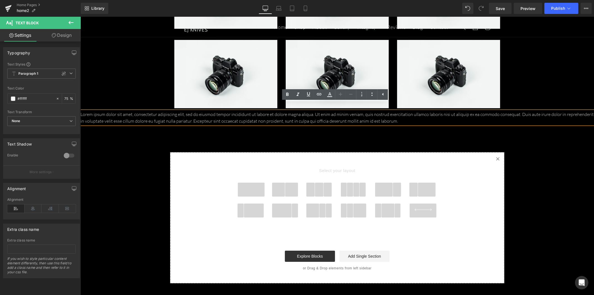
click at [256, 182] on span at bounding box center [250, 189] width 27 height 14
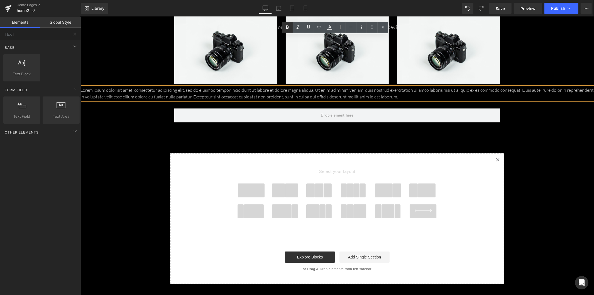
scroll to position [1530, 0]
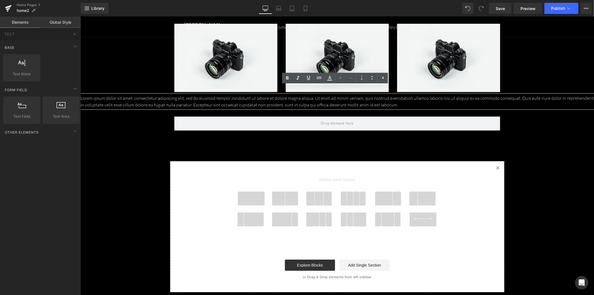
click at [260, 94] on p "Lorem ipsum dolor sit amet, consectetur adipiscing elit, sed do eiusmod tempor …" at bounding box center [336, 100] width 513 height 13
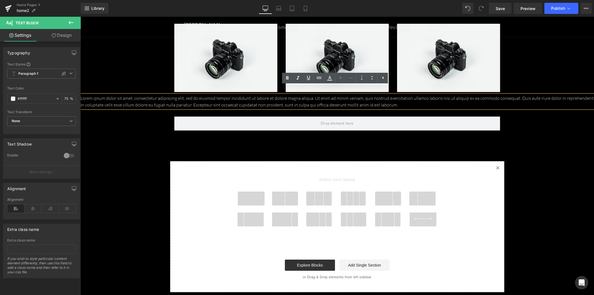
click at [208, 94] on p "Lorem ipsum dolor sit amet, consectetur adipiscing elit, sed do eiusmod tempor …" at bounding box center [336, 100] width 513 height 13
click at [0, 0] on icon at bounding box center [0, 0] width 0 height 0
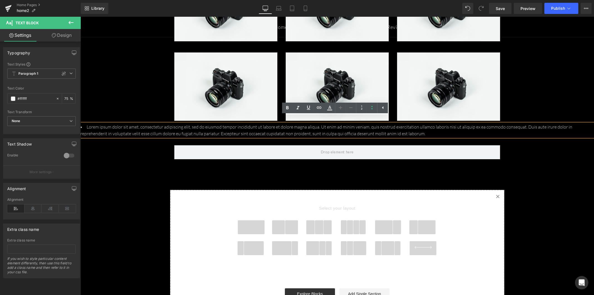
scroll to position [1500, 0]
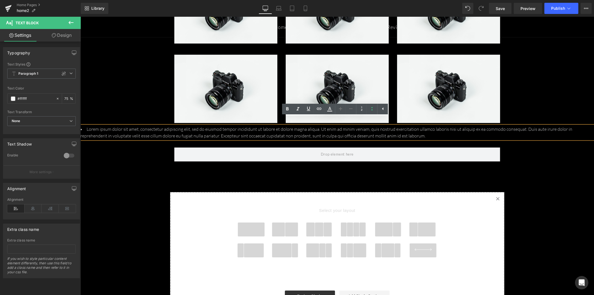
click at [82, 125] on li "Lorem ipsum dolor sit amet, consectetur adipiscing elit, sed do eiusmod tempor …" at bounding box center [336, 131] width 513 height 13
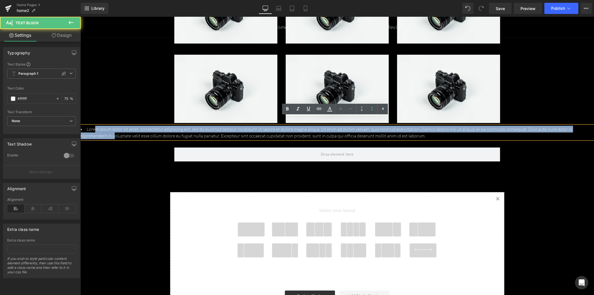
drag, startPoint x: 97, startPoint y: 122, endPoint x: 118, endPoint y: 127, distance: 21.1
click at [116, 128] on li "Lorem ipsum dolor sit amet, consectetur adipiscing elit, sed do eiusmod tempor …" at bounding box center [336, 131] width 513 height 13
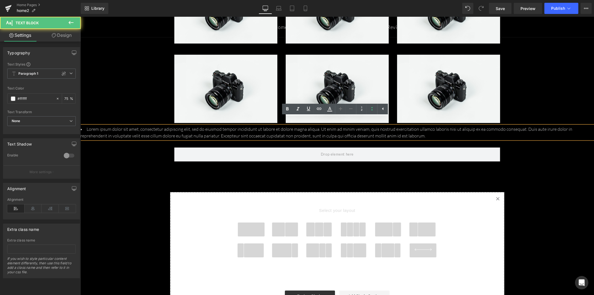
click at [142, 126] on li "Lorem ipsum dolor sit amet, consectetur adipiscing elit, sed do eiusmod tempor …" at bounding box center [336, 131] width 513 height 13
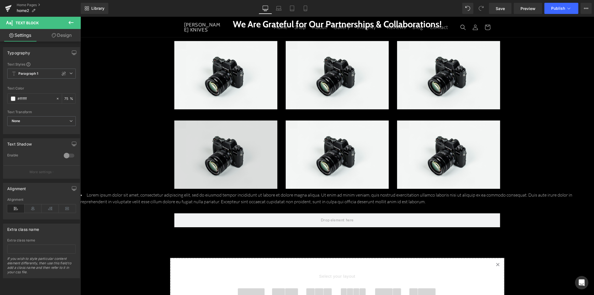
scroll to position [1438, 0]
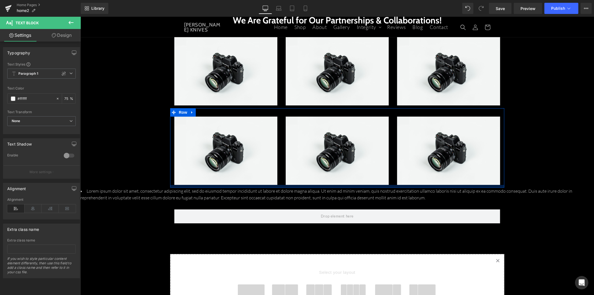
click at [197, 184] on div at bounding box center [337, 185] width 334 height 3
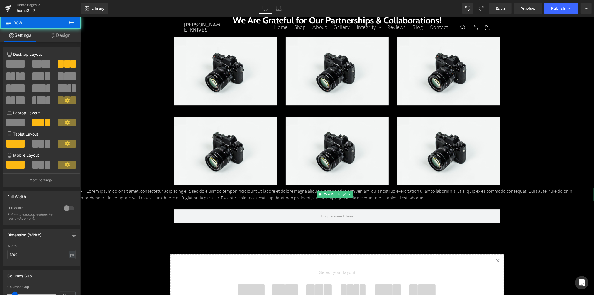
click at [191, 187] on li "Lorem ipsum dolor sit amet, consectetur adipiscing elit, sed do eiusmod tempor …" at bounding box center [336, 193] width 513 height 13
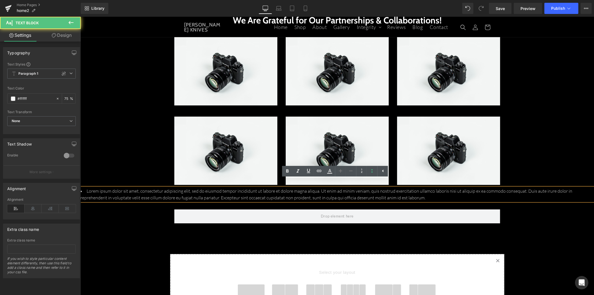
click at [161, 188] on li "Lorem ipsum dolor sit amet, consectetur adipiscing elit, sed do eiusmod tempor …" at bounding box center [336, 193] width 513 height 13
click at [0, 0] on icon at bounding box center [0, 0] width 0 height 0
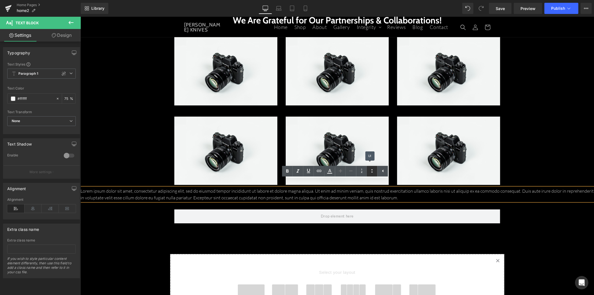
click at [0, 0] on icon at bounding box center [0, 0] width 0 height 0
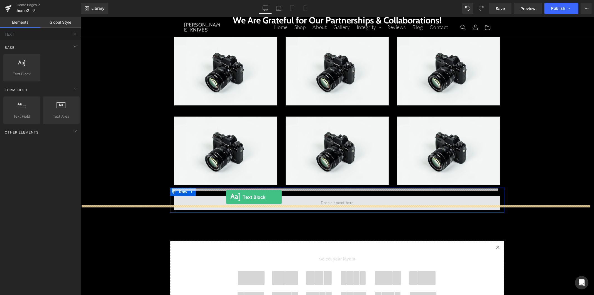
drag, startPoint x: 103, startPoint y: 80, endPoint x: 226, endPoint y: 197, distance: 169.5
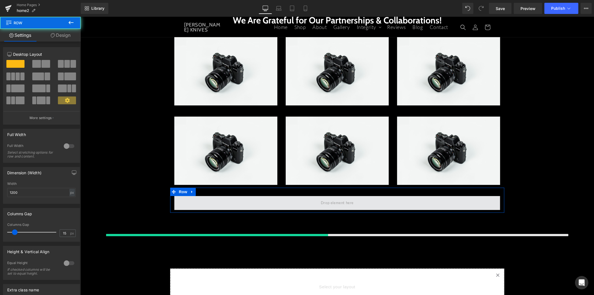
click at [226, 197] on span at bounding box center [337, 202] width 326 height 14
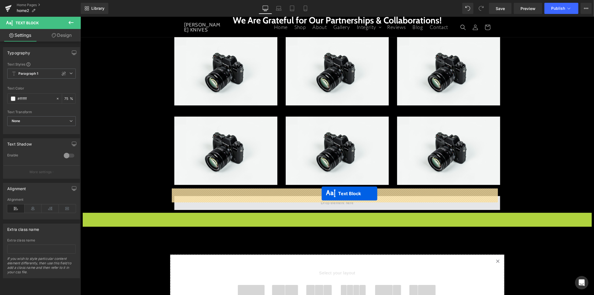
drag, startPoint x: 321, startPoint y: 212, endPoint x: 321, endPoint y: 193, distance: 18.9
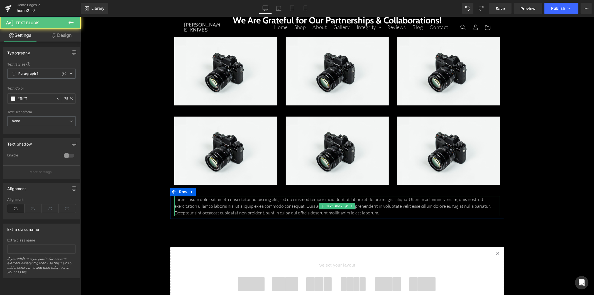
click at [222, 195] on p "Lorem ipsum dolor sit amet, consectetur adipiscing elit, sed do eiusmod tempor …" at bounding box center [337, 205] width 326 height 20
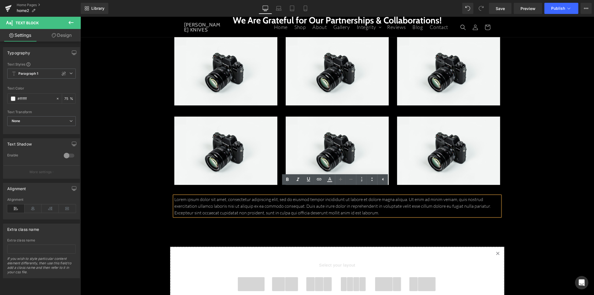
click at [230, 201] on p "Lorem ipsum dolor sit amet, consectetur adipiscing elit, sed do eiusmod tempor …" at bounding box center [337, 205] width 326 height 20
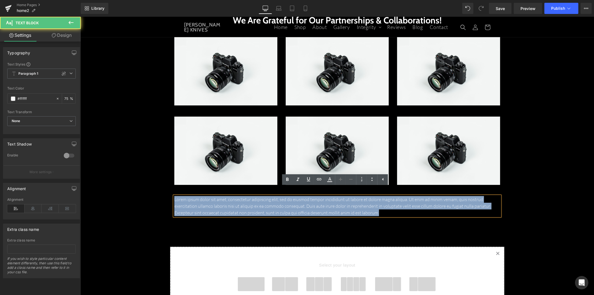
click at [230, 201] on p "Lorem ipsum dolor sit amet, consectetur adipiscing elit, sed do eiusmod tempor …" at bounding box center [337, 205] width 326 height 20
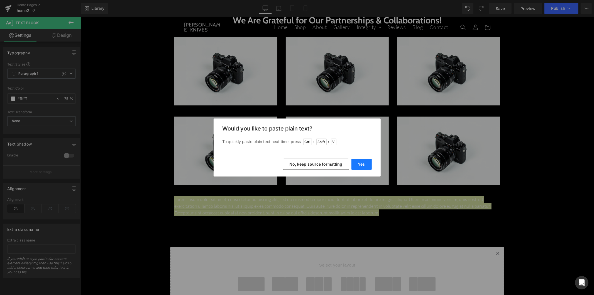
click at [358, 164] on button "Yes" at bounding box center [361, 163] width 20 height 11
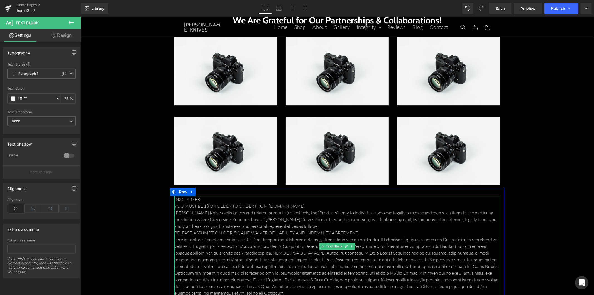
click at [218, 195] on p "DISCLAIMER" at bounding box center [337, 198] width 326 height 7
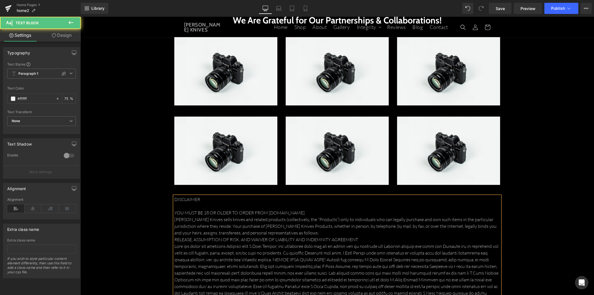
click at [311, 209] on p "YOU MUST BE 18 OR OLDER TO ORDER FROM TKELLKNIVES.COM" at bounding box center [337, 212] width 326 height 7
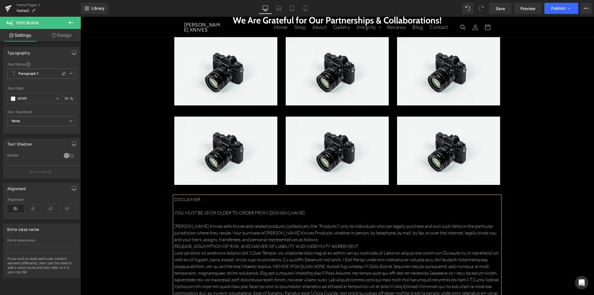
click at [298, 232] on p "T.Kell Knives sells knives and related products (collectively, the “Products”) …" at bounding box center [337, 232] width 326 height 20
click at [365, 249] on p "RELEASE, ASSUMPTION OF RISK, AND WAIVER OF LIABILITY AND INDEMNITY AGREEMENT" at bounding box center [337, 252] width 326 height 7
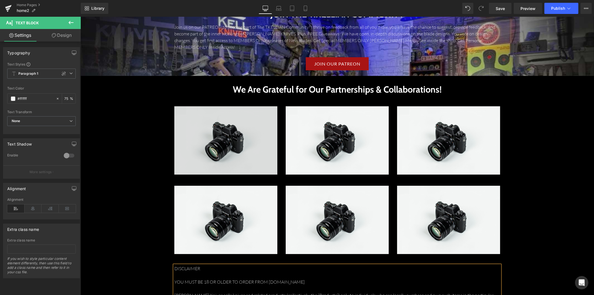
scroll to position [1376, 0]
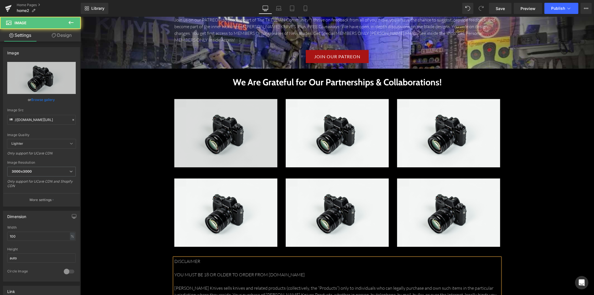
click at [209, 128] on div "Image" at bounding box center [225, 133] width 103 height 68
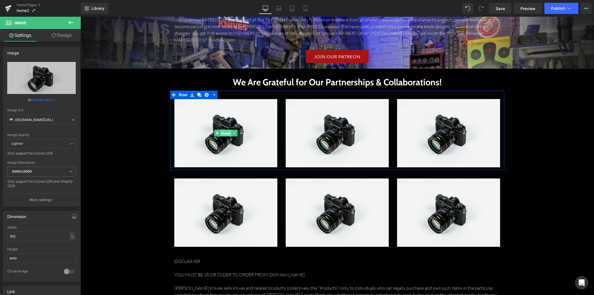
click at [220, 129] on span "Image" at bounding box center [226, 132] width 12 height 7
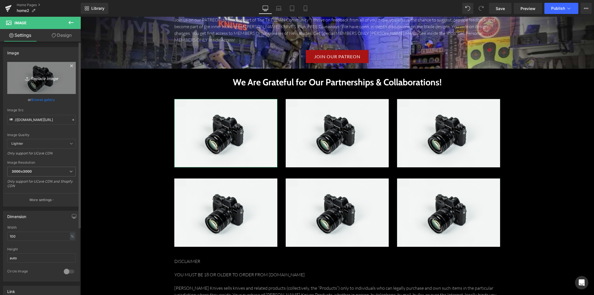
click at [42, 77] on icon "Replace Image" at bounding box center [41, 77] width 45 height 7
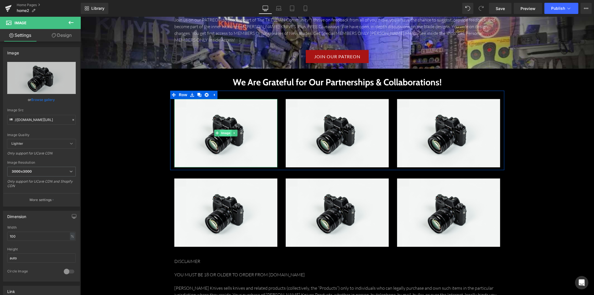
click at [224, 129] on span "Image" at bounding box center [226, 132] width 12 height 7
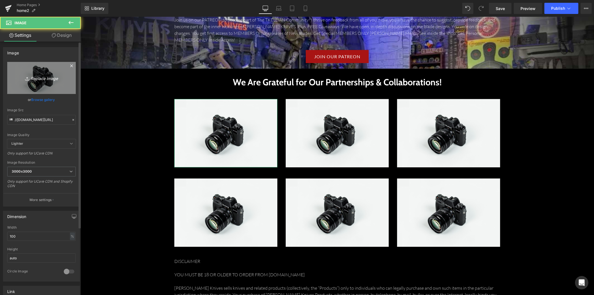
click at [43, 79] on icon "Replace Image" at bounding box center [41, 77] width 45 height 7
type input "C:\fakepath\FrogmanTactical.png"
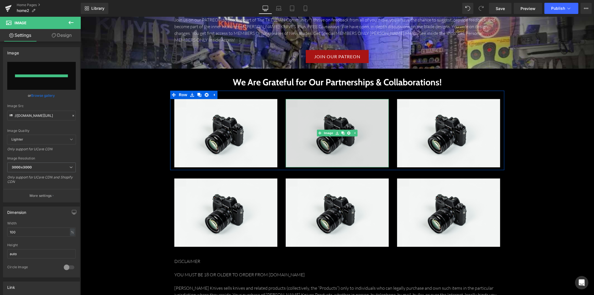
type input "https://ucarecdn.com/f4d3d951-1e16-441d-8899-29db8dc71d7d/-/format/auto/-/previ…"
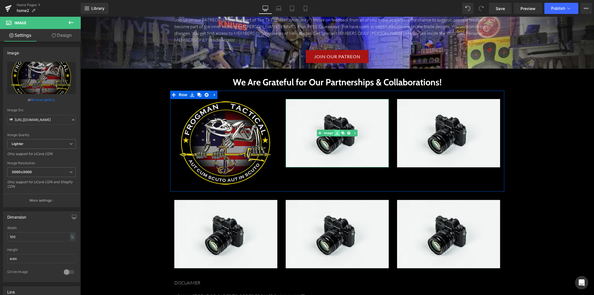
click at [335, 131] on icon at bounding box center [336, 132] width 3 height 3
click at [327, 129] on link "Image" at bounding box center [325, 132] width 17 height 7
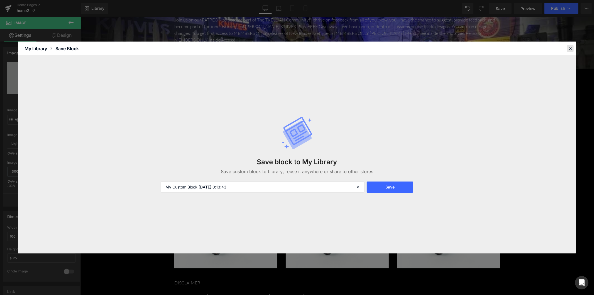
click at [569, 50] on icon at bounding box center [570, 48] width 5 height 5
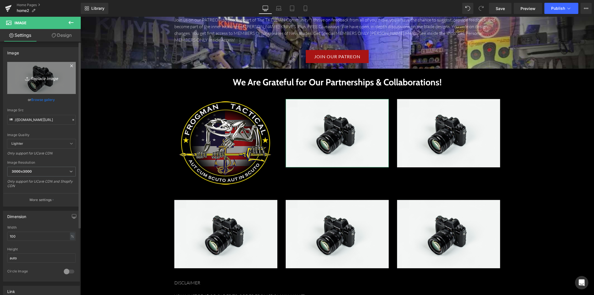
click at [41, 78] on icon "Replace Image" at bounding box center [41, 77] width 45 height 7
type input "C:\fakepath\IronLace2-1 (1).webp"
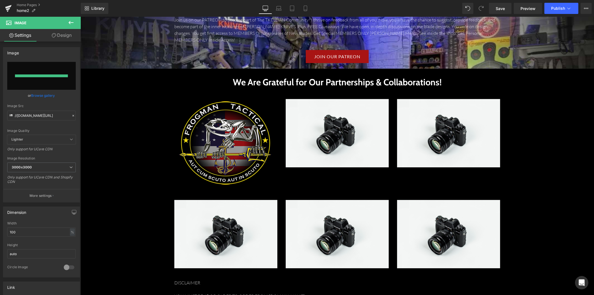
type input "https://ucarecdn.com/549b9d49-023c-4dc8-a533-5722ca9a42b9/-/format/auto/-/previ…"
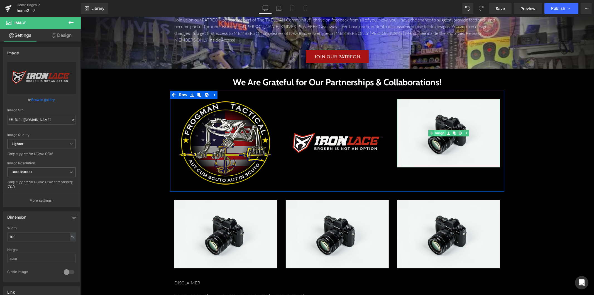
click at [440, 129] on span "Image" at bounding box center [440, 132] width 12 height 7
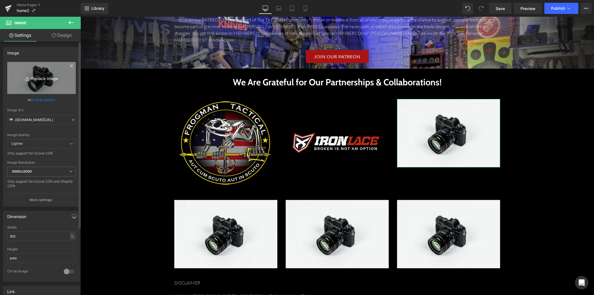
click at [41, 78] on icon "Replace Image" at bounding box center [41, 77] width 45 height 7
type input "C:\fakepath\FBI.png"
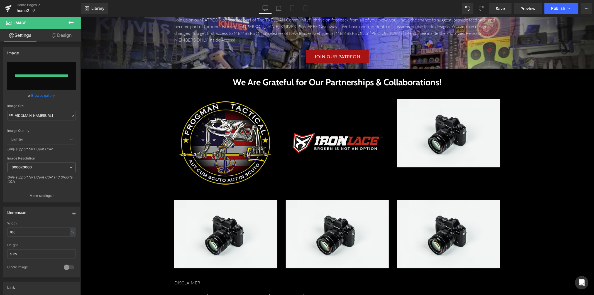
type input "https://ucarecdn.com/16dc63ae-d2ba-4620-93e1-dfa17cad7f42/-/format/auto/-/previ…"
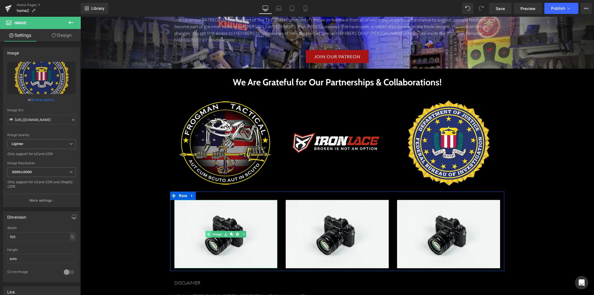
click at [214, 230] on link "Image" at bounding box center [213, 233] width 17 height 7
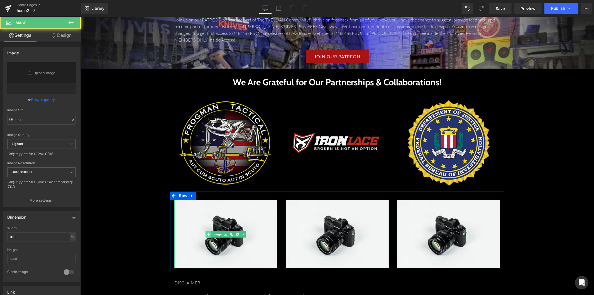
type input "//d1um8515vdn9kb.cloudfront.net/images/parallax.jpg"
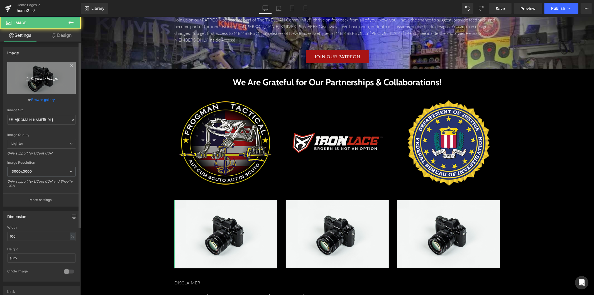
click at [45, 79] on icon "Replace Image" at bounding box center [41, 77] width 45 height 7
type input "C:\fakepath\PrimeCombatTraining-logo (1).webp"
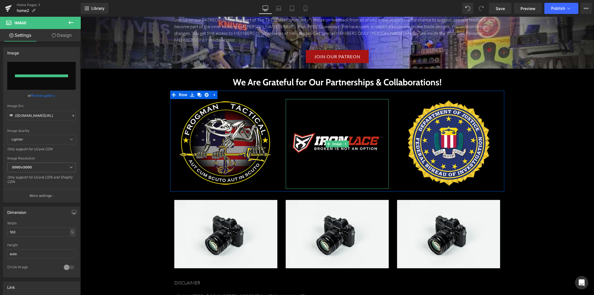
type input "https://ucarecdn.com/f0f10948-ab50-471e-9bdd-a7d8b5ead327/-/format/auto/-/previ…"
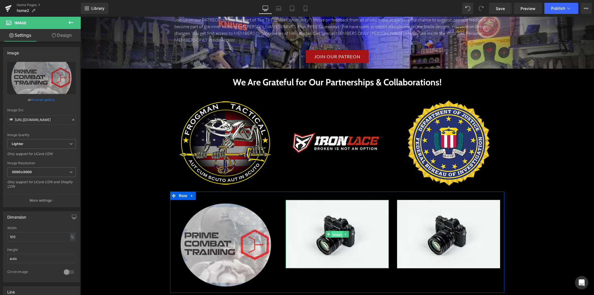
click at [331, 230] on span "Image" at bounding box center [337, 233] width 12 height 7
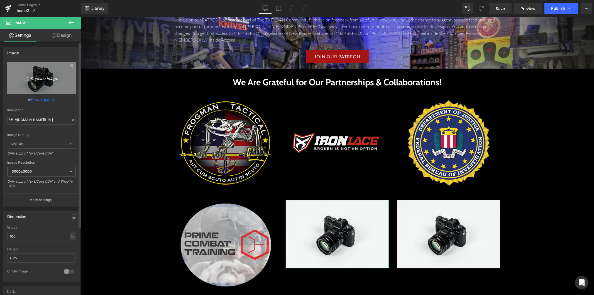
click at [45, 77] on icon "Replace Image" at bounding box center [41, 77] width 45 height 7
type input "C:\fakepath\SWAT-on-dark.png"
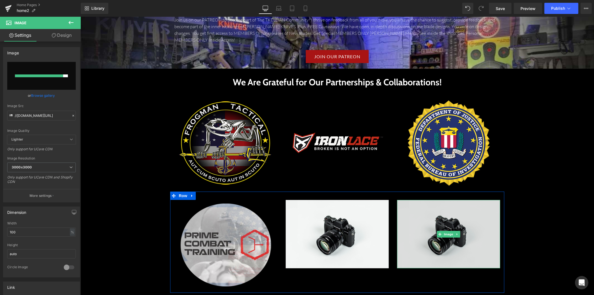
type input "https://ucarecdn.com/d4573a4b-880d-4025-ad7b-3dde0df58166/-/format/auto/-/previ…"
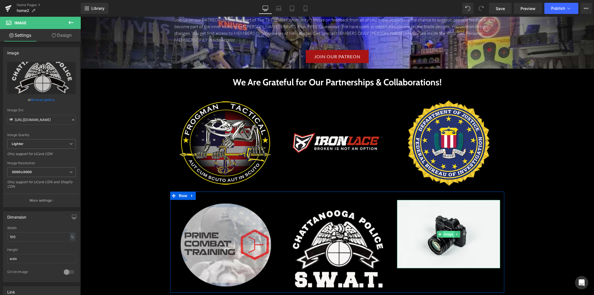
click at [444, 230] on span "Image" at bounding box center [448, 233] width 12 height 7
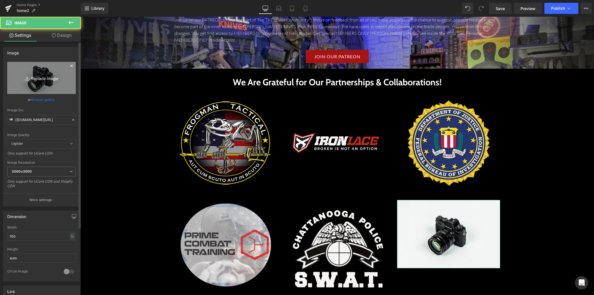
click at [41, 79] on icon "Replace Image" at bounding box center [41, 77] width 45 height 7
type input "C:\fakepath\DiscreteCarryConcepts-logo (1).webp"
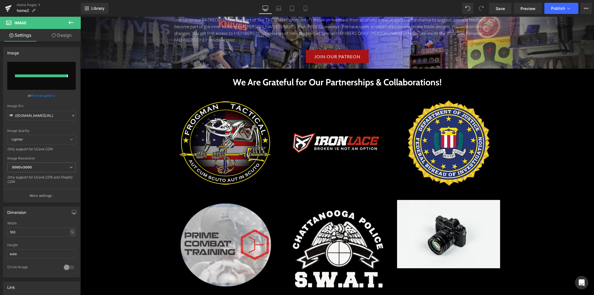
type input "https://ucarecdn.com/a5ebff2e-b6ca-49ef-9a15-15c8df1ebd65/-/format/auto/-/previ…"
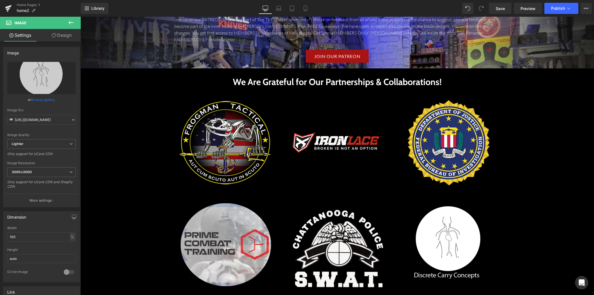
scroll to position [1314, 0]
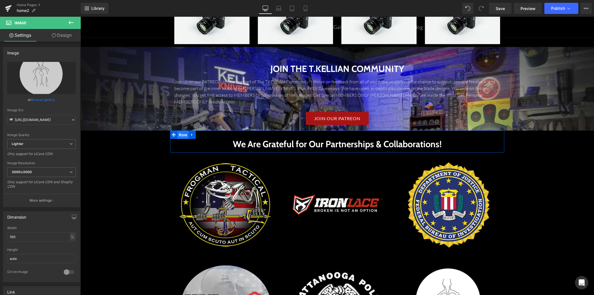
click at [180, 130] on span "Row" at bounding box center [182, 134] width 11 height 8
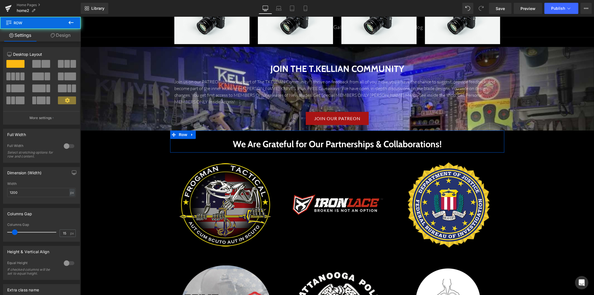
click at [71, 35] on link "Design" at bounding box center [60, 35] width 40 height 13
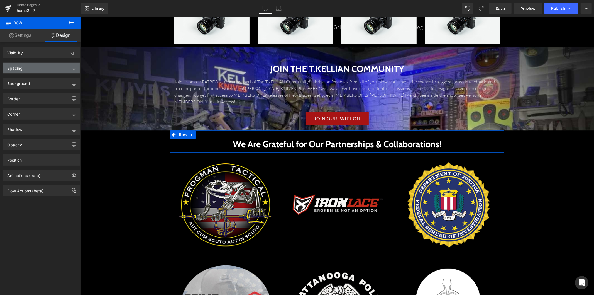
click at [51, 69] on div "Spacing" at bounding box center [41, 68] width 76 height 11
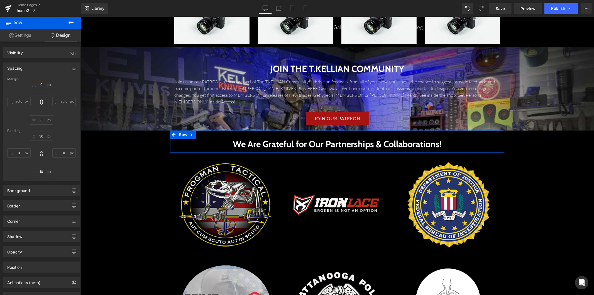
click at [40, 85] on input "0" at bounding box center [41, 84] width 23 height 9
click at [39, 85] on input "0" at bounding box center [41, 84] width 23 height 9
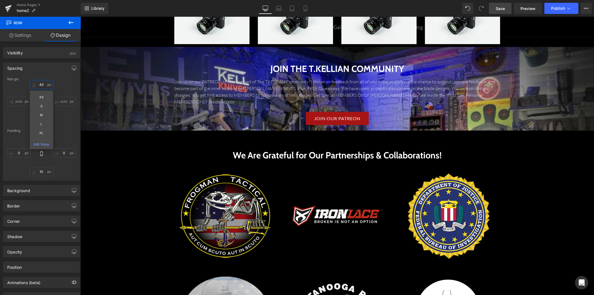
type input "40"
click at [504, 12] on link "Save" at bounding box center [500, 8] width 23 height 11
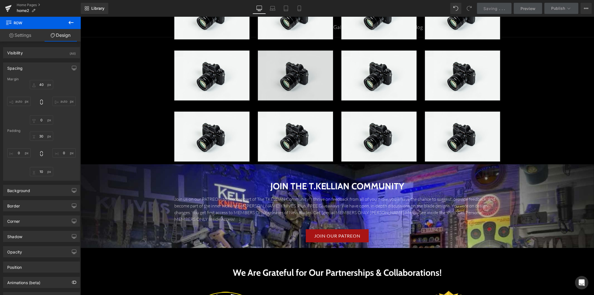
scroll to position [1190, 0]
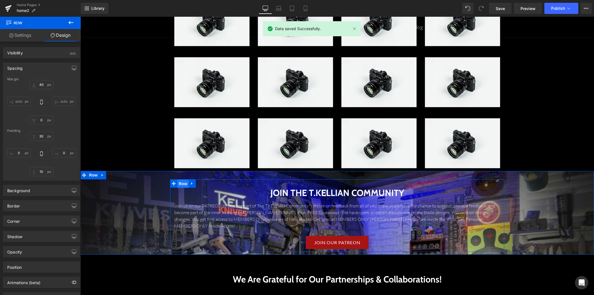
click at [177, 182] on span "Row" at bounding box center [182, 183] width 11 height 8
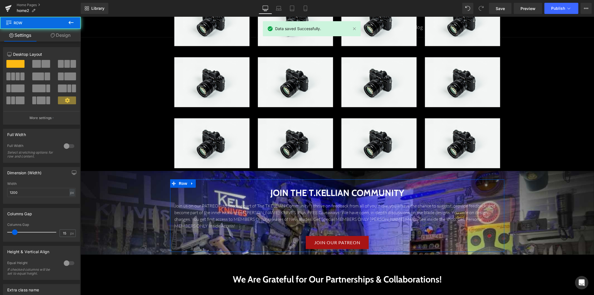
click at [64, 35] on link "Design" at bounding box center [60, 35] width 40 height 13
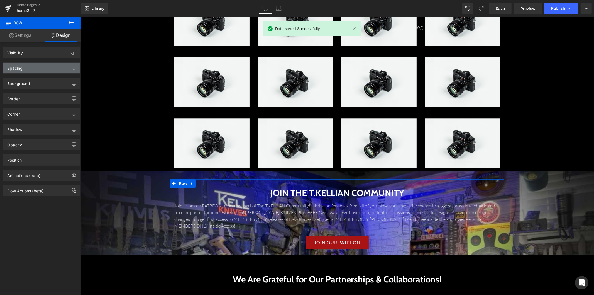
click at [40, 70] on div "Spacing" at bounding box center [41, 68] width 76 height 11
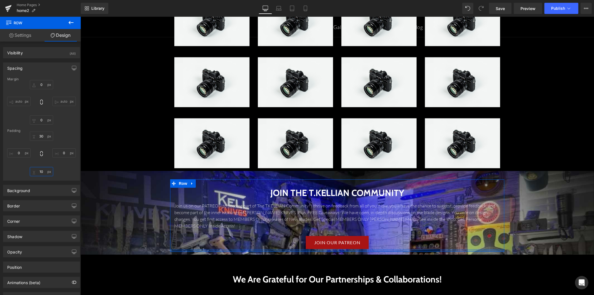
click at [41, 171] on input "10" at bounding box center [41, 171] width 23 height 9
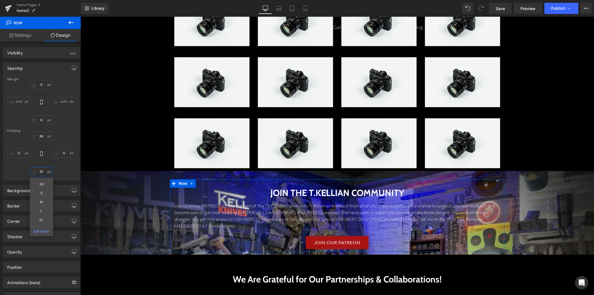
click at [41, 171] on input "10" at bounding box center [41, 171] width 23 height 9
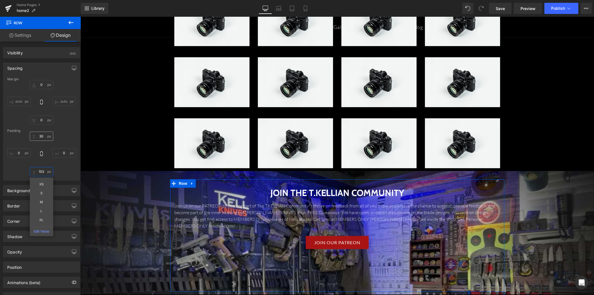
type input "190"
click at [43, 121] on input "0" at bounding box center [41, 119] width 23 height 9
click at [42, 137] on input "30" at bounding box center [41, 135] width 23 height 9
type input "S"
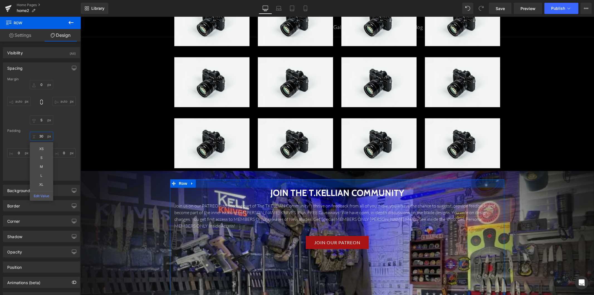
click at [40, 137] on input "30" at bounding box center [41, 135] width 23 height 9
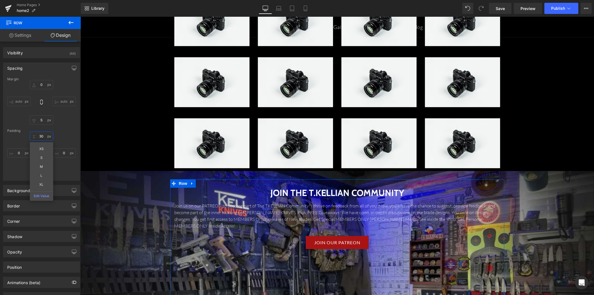
click at [40, 137] on input "30" at bounding box center [41, 135] width 23 height 9
type input "3"
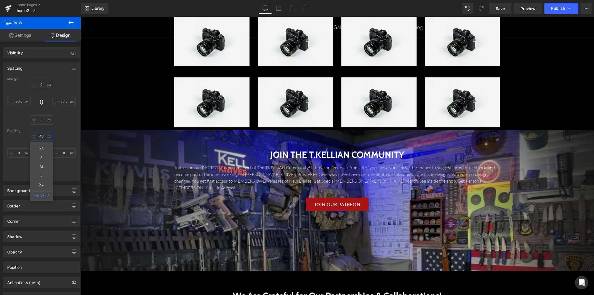
scroll to position [1221, 0]
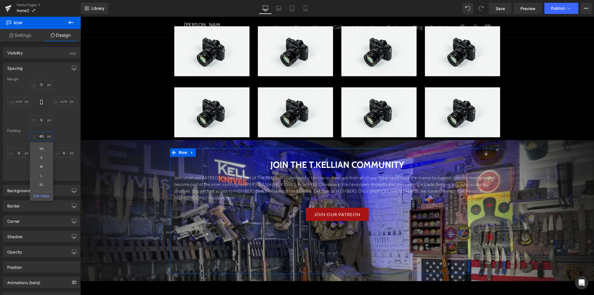
type input "40"
click at [66, 126] on div "Margin 0px 0 auto auto 16px S auto auto Padding 40 40 XS S M L XL Edit Value 0p…" at bounding box center [41, 128] width 76 height 103
click at [42, 170] on input "190" at bounding box center [41, 171] width 23 height 9
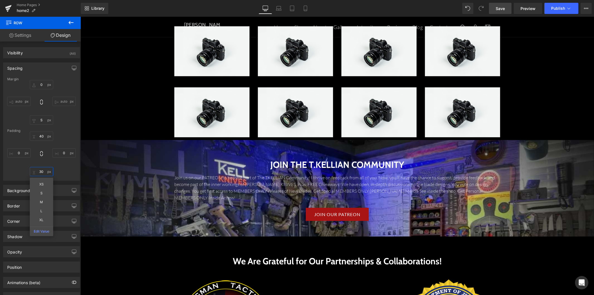
type input "30"
click at [503, 9] on span "Save" at bounding box center [499, 9] width 9 height 6
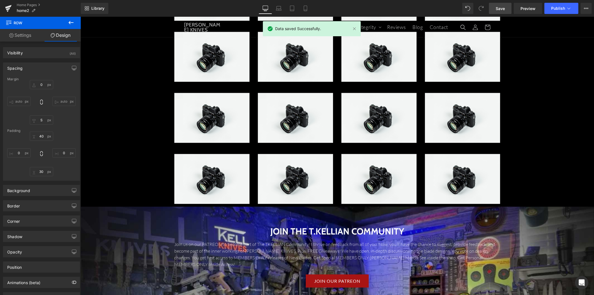
scroll to position [1159, 0]
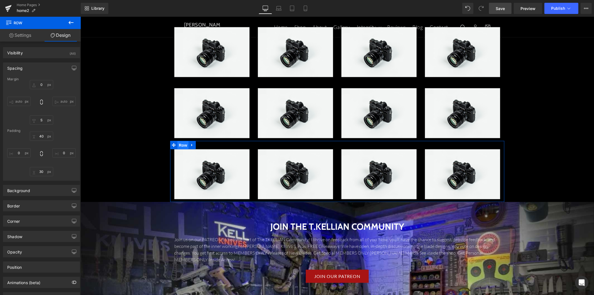
click at [182, 143] on span "Row" at bounding box center [182, 145] width 11 height 8
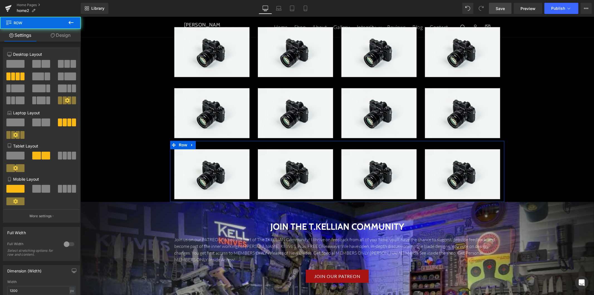
click at [68, 38] on link "Design" at bounding box center [60, 35] width 40 height 13
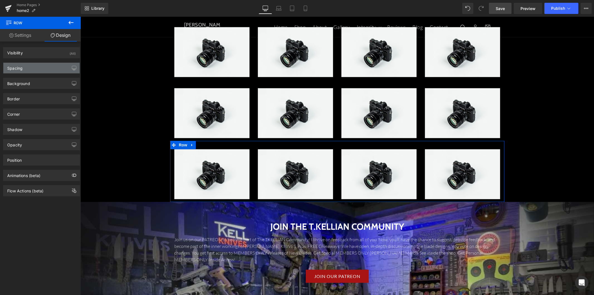
click at [41, 70] on div "Spacing" at bounding box center [41, 68] width 76 height 11
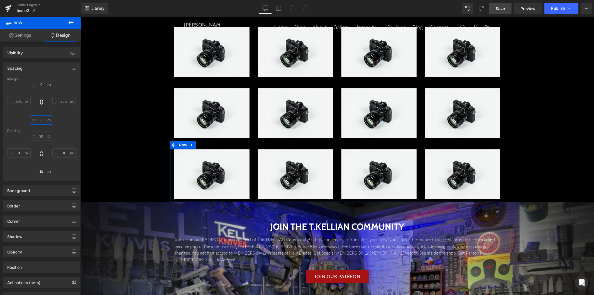
click at [38, 116] on input "0" at bounding box center [41, 119] width 23 height 9
click at [39, 120] on input "0" at bounding box center [41, 119] width 23 height 9
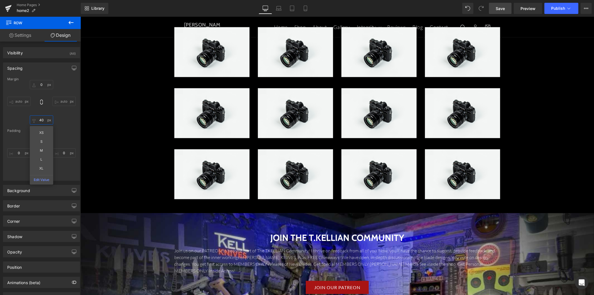
type input "40"
click at [505, 9] on link "Save" at bounding box center [500, 8] width 23 height 11
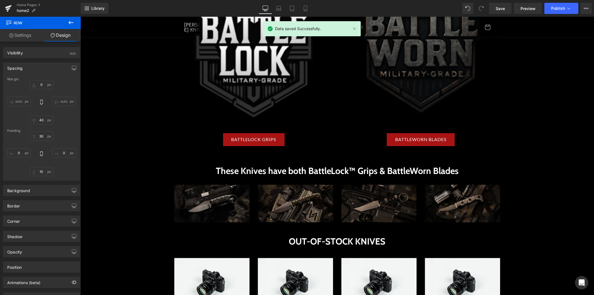
scroll to position [819, 0]
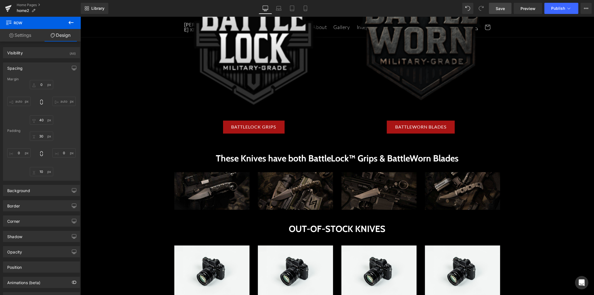
click at [502, 7] on span "Save" at bounding box center [499, 9] width 9 height 6
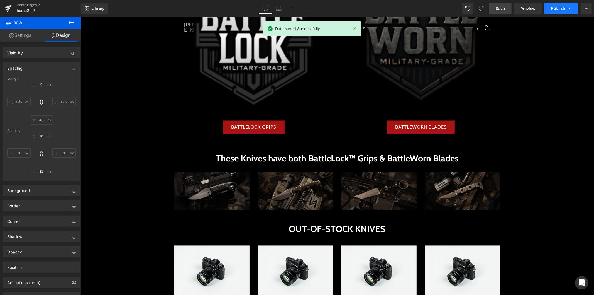
click at [558, 8] on span "Publish" at bounding box center [558, 8] width 14 height 4
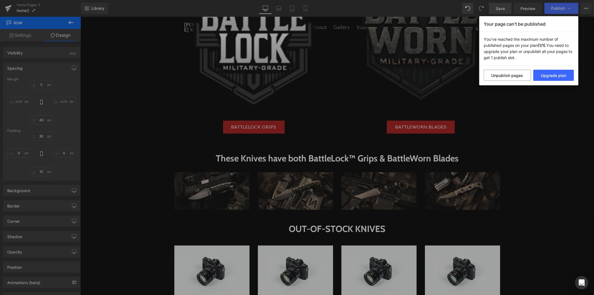
click at [583, 16] on div "Your page can’t be published You've reached the maximum number of published pag…" at bounding box center [297, 147] width 594 height 295
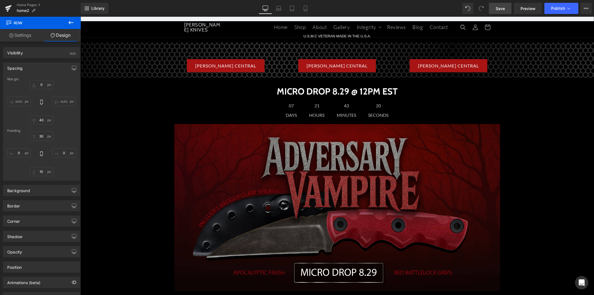
scroll to position [0, 0]
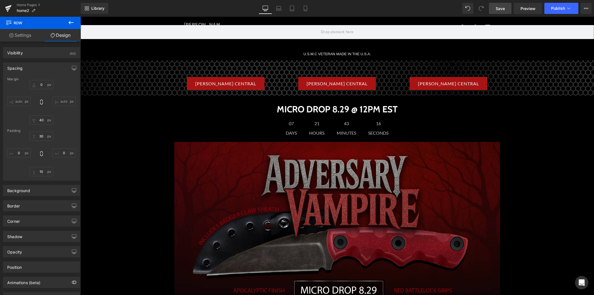
click at [67, 23] on button at bounding box center [70, 23] width 19 height 12
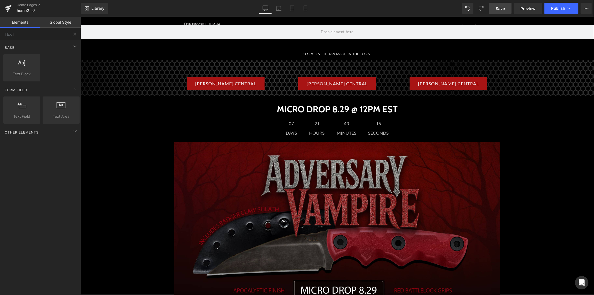
click at [72, 36] on button at bounding box center [74, 34] width 12 height 12
drag, startPoint x: 54, startPoint y: 35, endPoint x: -3, endPoint y: 36, distance: 56.8
click at [0, 36] on html "Row You are previewing how the New Preset 0 will restyle your page. You can not…" at bounding box center [297, 147] width 594 height 295
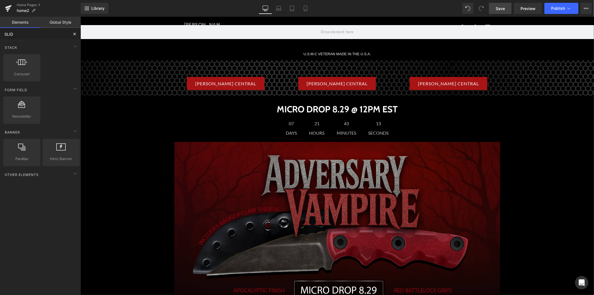
type input "SLIDE"
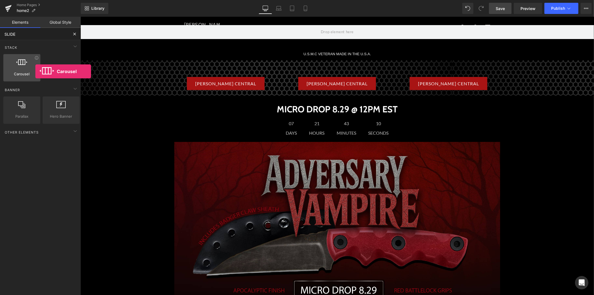
click at [35, 71] on span "Carousel" at bounding box center [22, 74] width 34 height 6
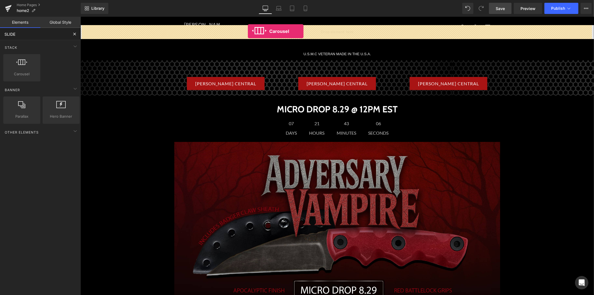
drag, startPoint x: 111, startPoint y: 87, endPoint x: 247, endPoint y: 31, distance: 147.8
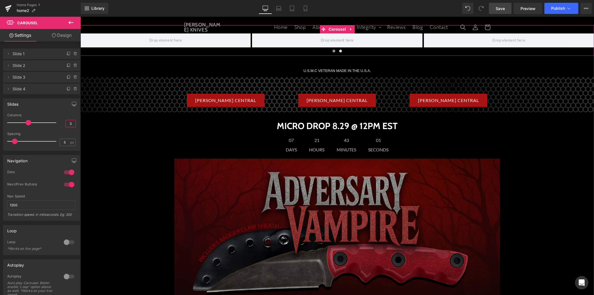
drag, startPoint x: 71, startPoint y: 122, endPoint x: 67, endPoint y: 122, distance: 3.9
click at [67, 122] on input "3" at bounding box center [71, 123] width 10 height 7
type input "1"
click at [63, 112] on div "Slides 1 Columns 1 3 Columns 3 3 Columns 3 1 Columns 1 5px Spacing 5 px 5px Spa…" at bounding box center [41, 124] width 77 height 52
click at [503, 8] on span "Save" at bounding box center [499, 9] width 9 height 6
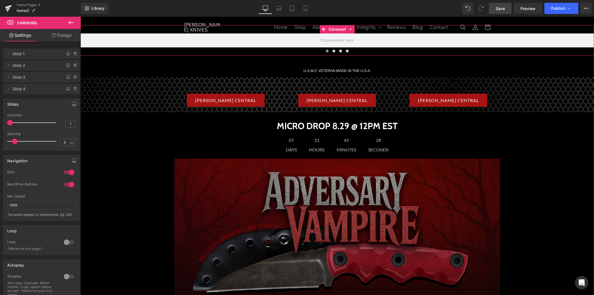
click at [42, 54] on span "Slide 1" at bounding box center [36, 53] width 47 height 11
click at [48, 56] on span "Slide 1" at bounding box center [36, 53] width 47 height 11
click at [10, 56] on span at bounding box center [8, 53] width 7 height 7
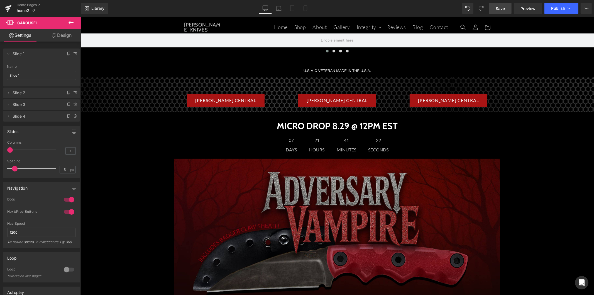
click at [68, 22] on icon at bounding box center [71, 22] width 7 height 7
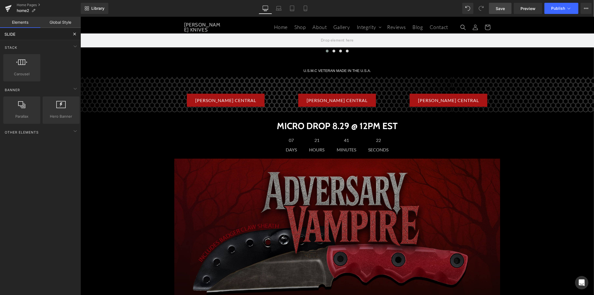
drag, startPoint x: 31, startPoint y: 35, endPoint x: -6, endPoint y: 34, distance: 37.0
click at [0, 34] on html "Carousel You are previewing how the New Preset 0 will restyle your page. You ca…" at bounding box center [297, 147] width 594 height 295
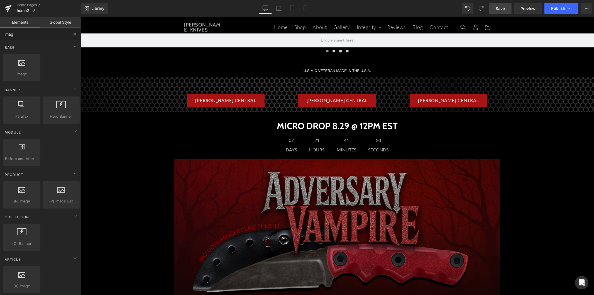
type input "image"
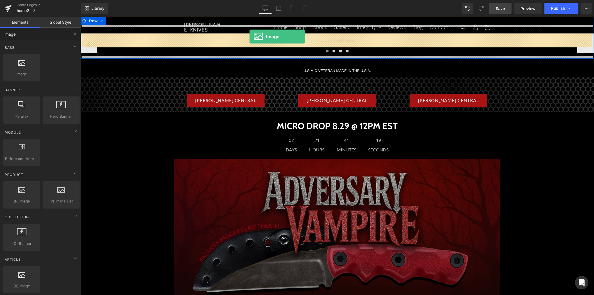
drag, startPoint x: 94, startPoint y: 86, endPoint x: 249, endPoint y: 36, distance: 162.9
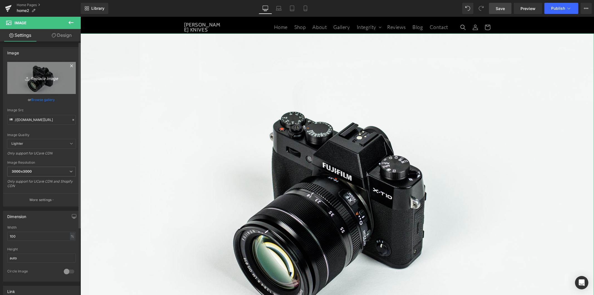
click at [40, 76] on icon "Replace Image" at bounding box center [41, 77] width 45 height 7
type input "C:\fakepath\MICRO-DROP3-ADVERSARY-VAMPIRE (1).jpg"
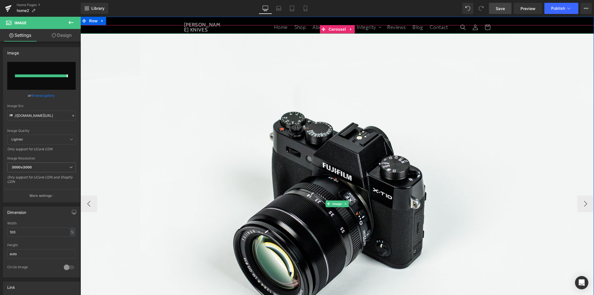
type input "https://ucarecdn.com/ebc6d35f-d5b3-4436-939c-424cdc63760c/-/format/auto/-/previ…"
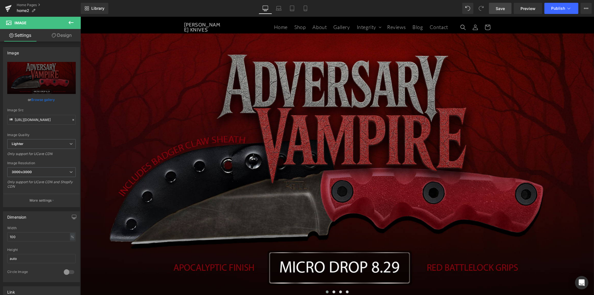
click at [500, 10] on span "Save" at bounding box center [499, 9] width 9 height 6
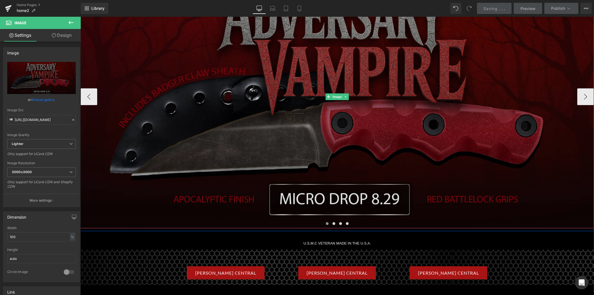
scroll to position [93, 0]
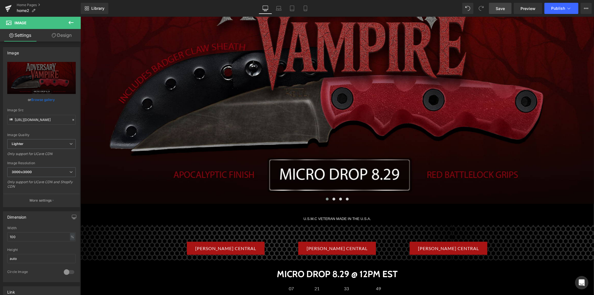
click at [501, 8] on span "Save" at bounding box center [499, 9] width 9 height 6
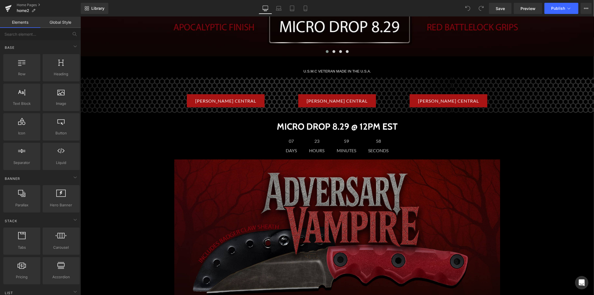
scroll to position [247, 0]
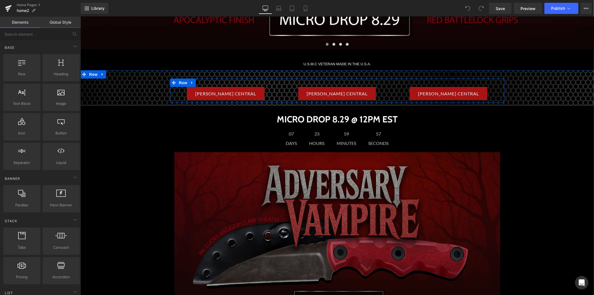
click at [259, 80] on div "T.KELL CENTRAL Button T.KELL CENTRAL Button T.KELL CENTRAL Button Row" at bounding box center [337, 90] width 334 height 24
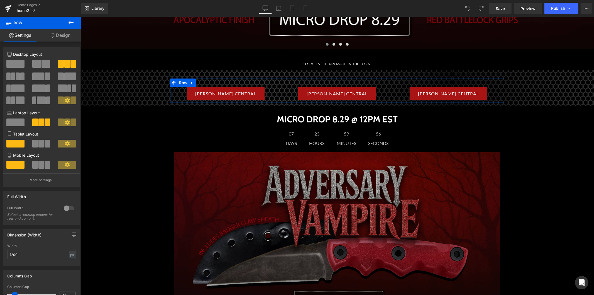
click at [62, 36] on link "Design" at bounding box center [60, 35] width 40 height 13
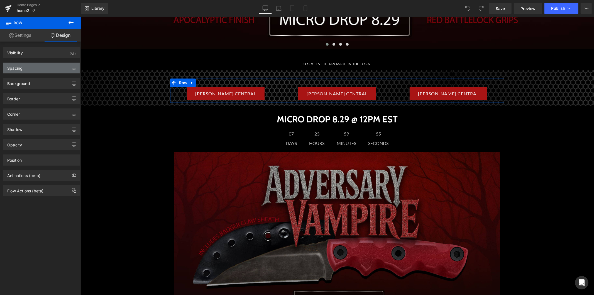
click at [48, 68] on div "Spacing" at bounding box center [41, 68] width 76 height 11
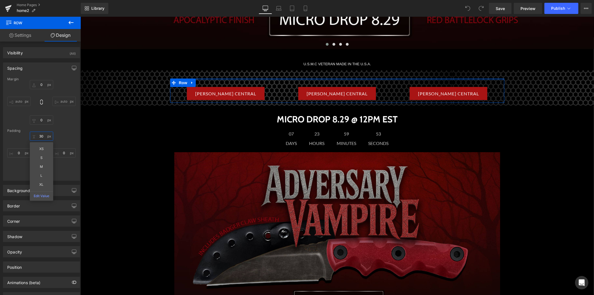
click at [43, 134] on input "30" at bounding box center [41, 135] width 23 height 9
click at [41, 136] on input "30" at bounding box center [41, 135] width 23 height 9
click at [38, 137] on input "30" at bounding box center [41, 135] width 23 height 9
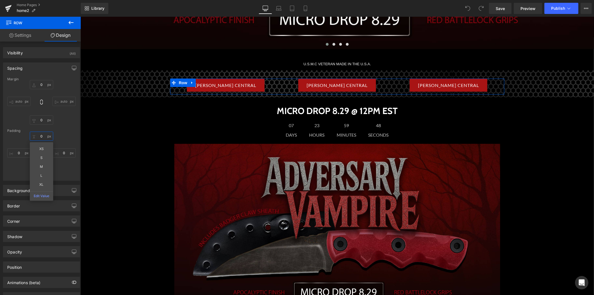
type input "0"
click at [64, 124] on div "Margin 0px 0 auto auto 0px 0 auto auto Padding 0 0 XS S M L XL Edit Value 0px 0…" at bounding box center [41, 128] width 76 height 103
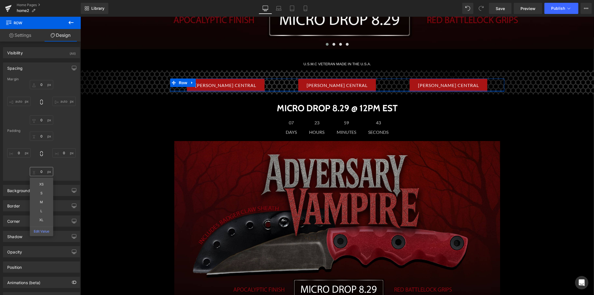
click at [44, 177] on div "Margin 0px 0 auto auto 0px 0 auto auto Padding 0 0 0px 0 0 0 XS S M L XL Edit V…" at bounding box center [41, 128] width 76 height 103
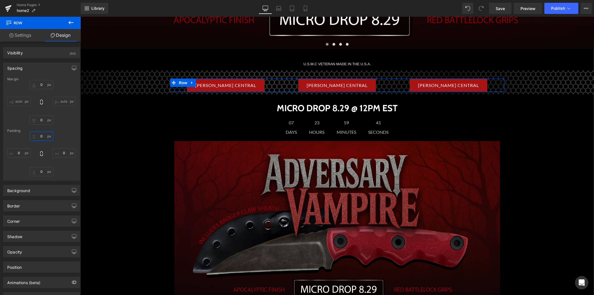
click at [41, 136] on input "0" at bounding box center [41, 135] width 23 height 9
click at [40, 136] on input "0" at bounding box center [41, 135] width 23 height 9
click at [57, 171] on div "0 0 XS S M L XL Edit Value 0px 0 0 0 0px 0" at bounding box center [41, 153] width 68 height 45
click at [40, 173] on input "0" at bounding box center [41, 171] width 23 height 9
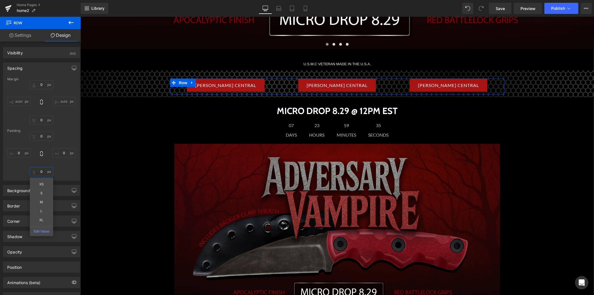
type input "20"
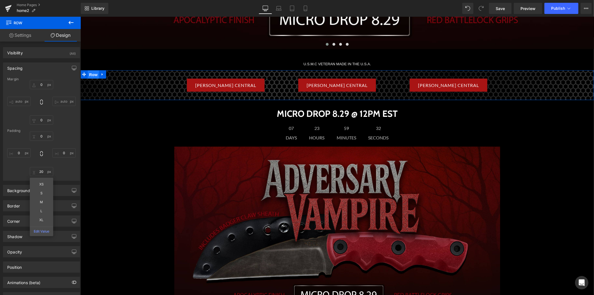
click at [91, 76] on span "Row" at bounding box center [92, 74] width 11 height 8
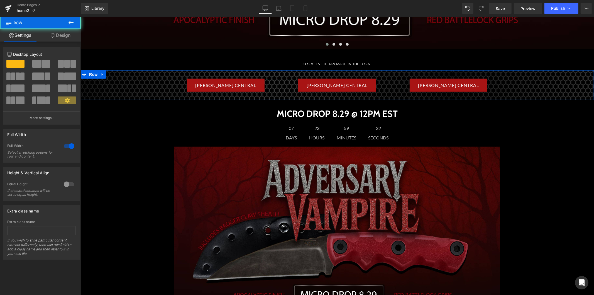
click at [60, 38] on link "Design" at bounding box center [60, 35] width 40 height 13
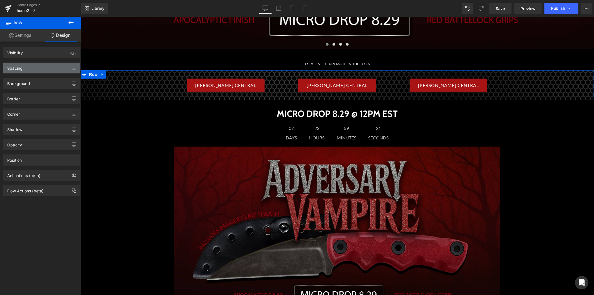
click at [40, 70] on div "Spacing" at bounding box center [41, 68] width 76 height 11
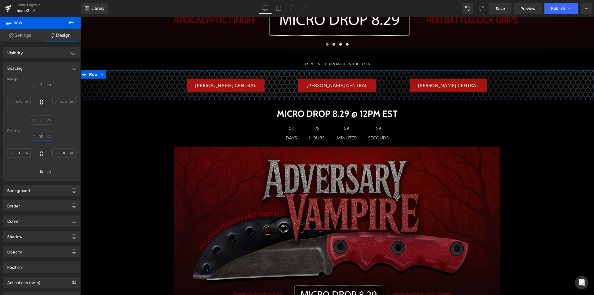
click at [42, 135] on input "30" at bounding box center [41, 135] width 23 height 9
drag, startPoint x: 42, startPoint y: 135, endPoint x: 38, endPoint y: 135, distance: 3.9
click at [38, 135] on input "30" at bounding box center [41, 135] width 23 height 9
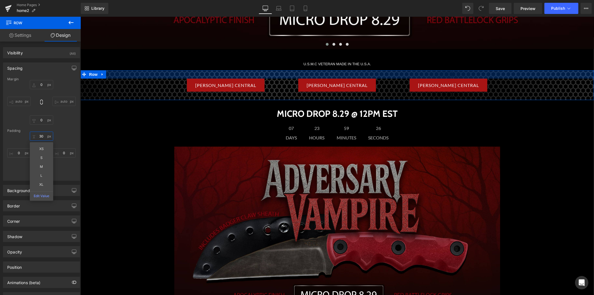
drag, startPoint x: 41, startPoint y: 137, endPoint x: 38, endPoint y: 136, distance: 3.2
click at [38, 136] on input "30" at bounding box center [41, 135] width 23 height 9
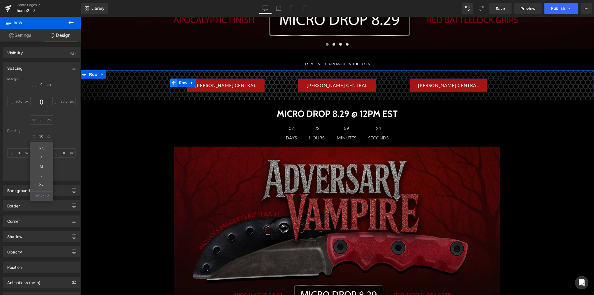
click at [174, 84] on span at bounding box center [173, 82] width 7 height 8
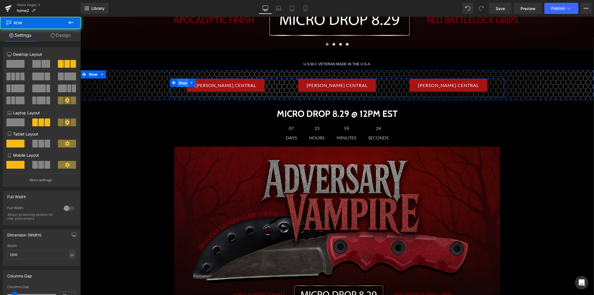
click at [178, 84] on span "Row" at bounding box center [182, 82] width 11 height 8
click at [70, 39] on link "Design" at bounding box center [60, 35] width 40 height 13
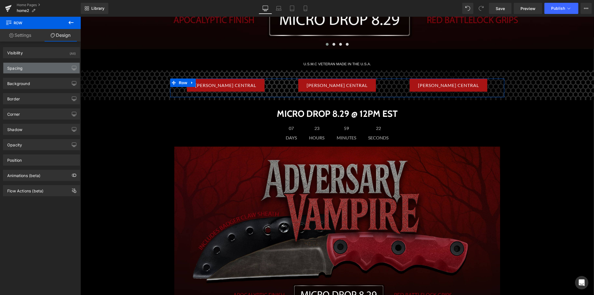
click at [38, 71] on div "Spacing" at bounding box center [41, 68] width 76 height 11
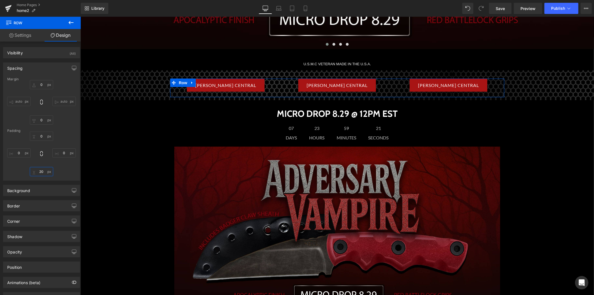
click at [43, 172] on input "20" at bounding box center [41, 171] width 23 height 9
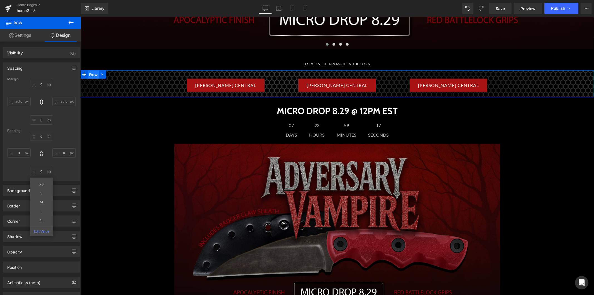
click at [92, 75] on span "Row" at bounding box center [92, 74] width 11 height 8
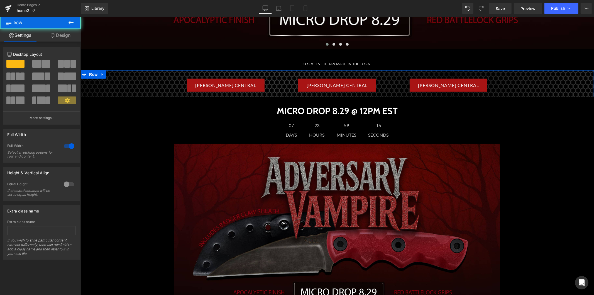
click at [62, 35] on link "Design" at bounding box center [60, 35] width 40 height 13
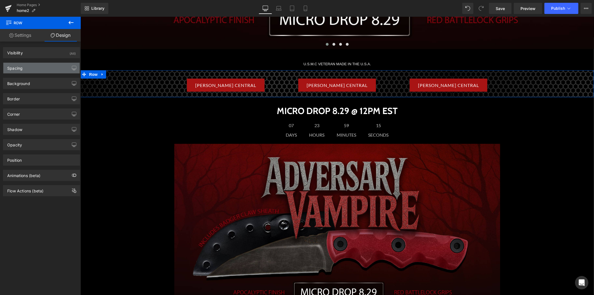
click at [41, 71] on div "Spacing" at bounding box center [41, 68] width 76 height 11
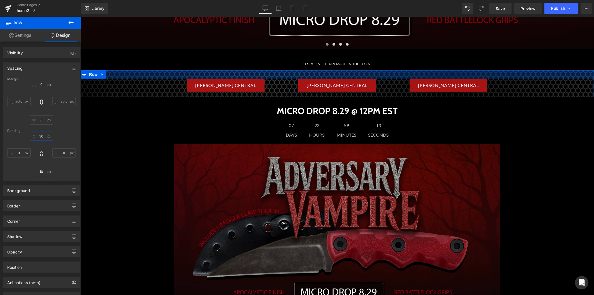
click at [43, 137] on input "30" at bounding box center [41, 135] width 23 height 9
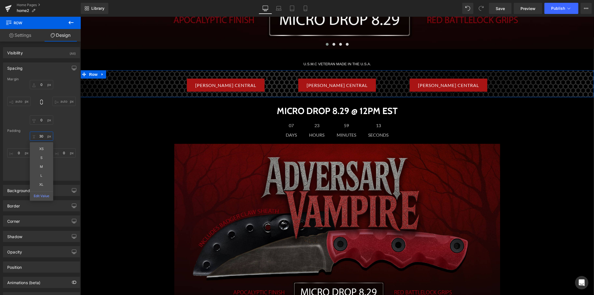
click at [41, 138] on input "30" at bounding box center [41, 135] width 23 height 9
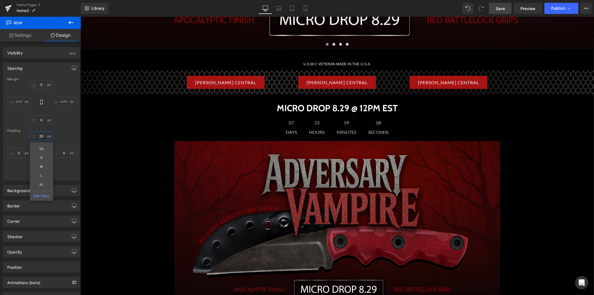
type input "20"
click at [485, 12] on link "Save" at bounding box center [500, 8] width 23 height 11
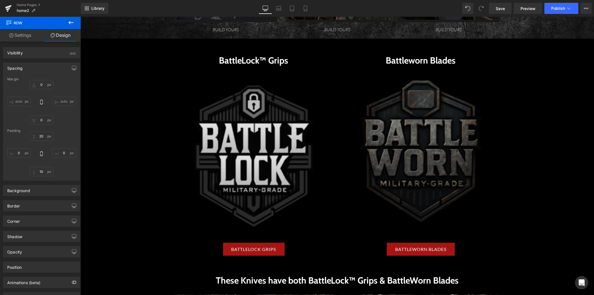
scroll to position [928, 0]
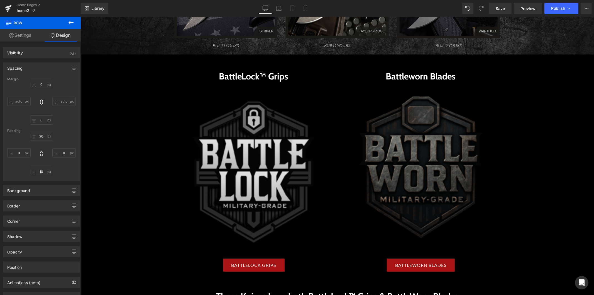
click at [200, 115] on img at bounding box center [253, 169] width 159 height 176
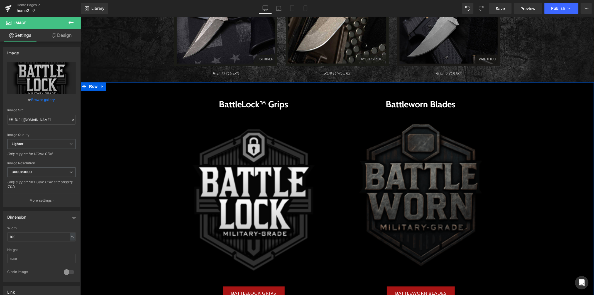
scroll to position [897, 0]
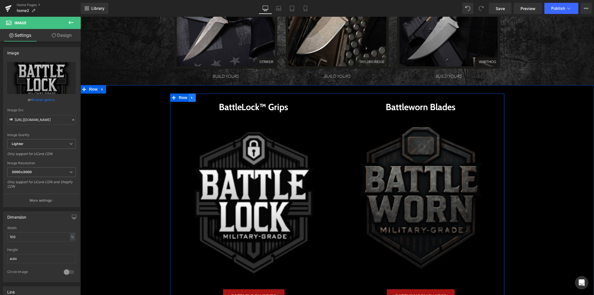
click at [190, 98] on icon at bounding box center [192, 97] width 4 height 4
click at [197, 97] on icon at bounding box center [199, 97] width 4 height 4
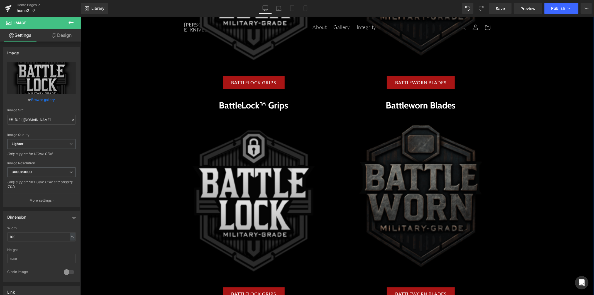
scroll to position [1100, 0]
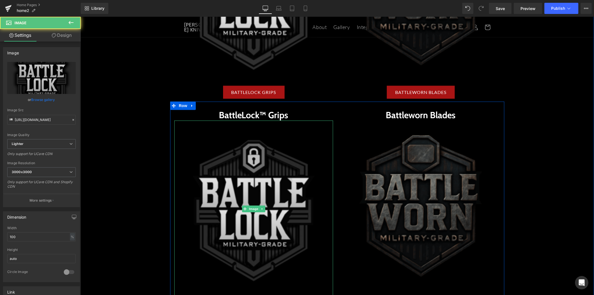
click at [200, 139] on img at bounding box center [253, 208] width 159 height 176
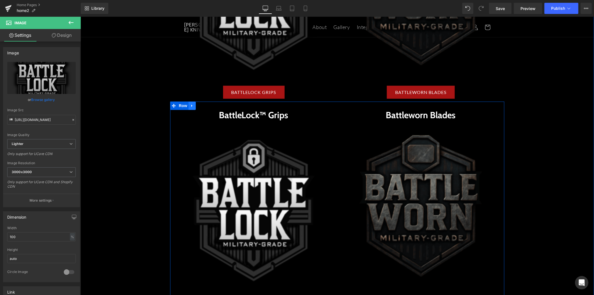
click at [190, 107] on link at bounding box center [191, 105] width 7 height 8
click at [203, 106] on link at bounding box center [206, 105] width 7 height 8
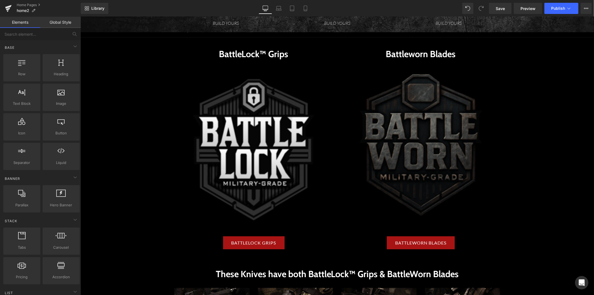
scroll to position [946, 0]
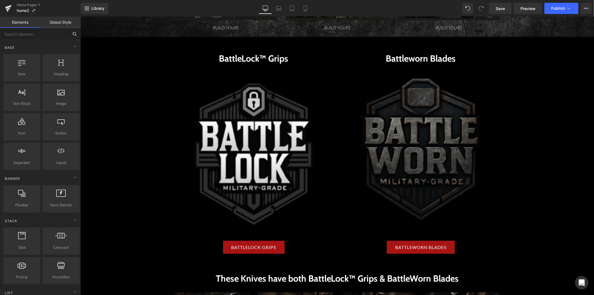
click at [36, 34] on input "text" at bounding box center [34, 34] width 68 height 12
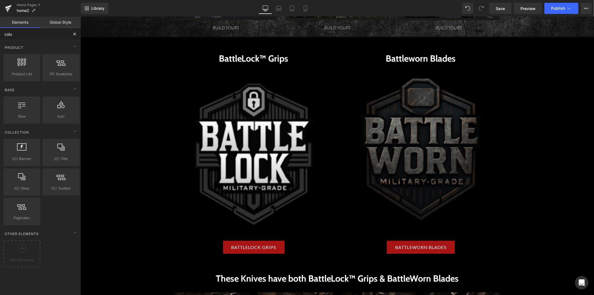
type input "colum"
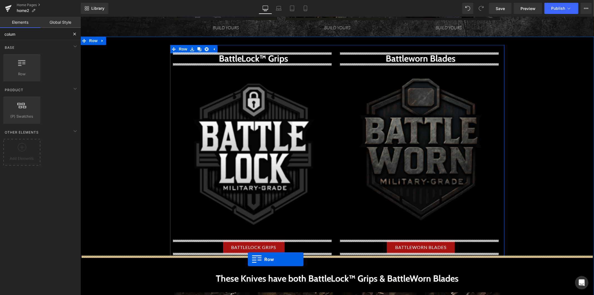
drag, startPoint x: 106, startPoint y: 84, endPoint x: 247, endPoint y: 259, distance: 224.8
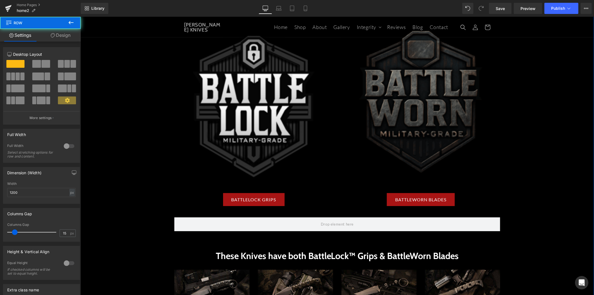
scroll to position [1008, 0]
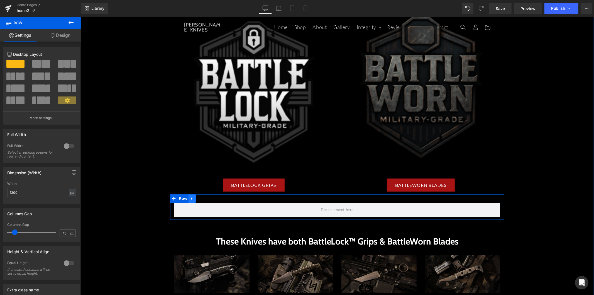
click at [188, 198] on link at bounding box center [191, 198] width 7 height 8
click at [197, 198] on icon at bounding box center [199, 198] width 4 height 4
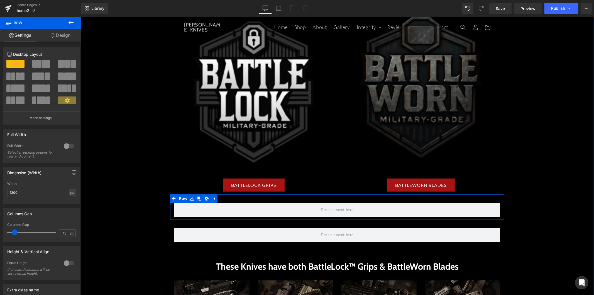
click at [246, 198] on div "Row" at bounding box center [337, 206] width 334 height 25
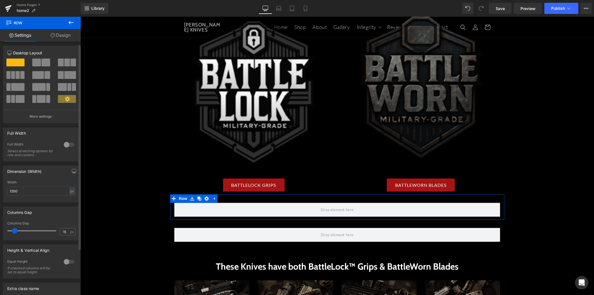
scroll to position [0, 0]
click at [55, 36] on link "Design" at bounding box center [60, 35] width 40 height 13
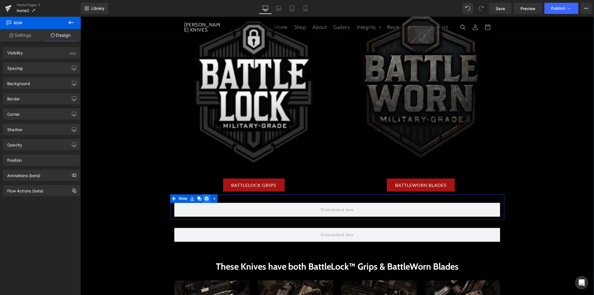
click at [204, 198] on icon at bounding box center [206, 198] width 4 height 4
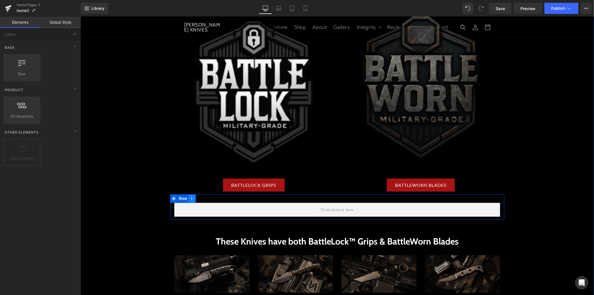
click at [192, 198] on link at bounding box center [191, 198] width 7 height 8
click at [207, 197] on link at bounding box center [206, 198] width 7 height 8
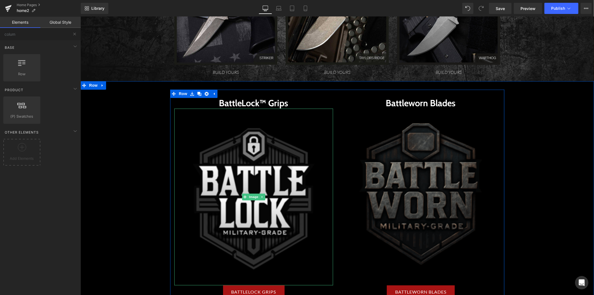
scroll to position [884, 0]
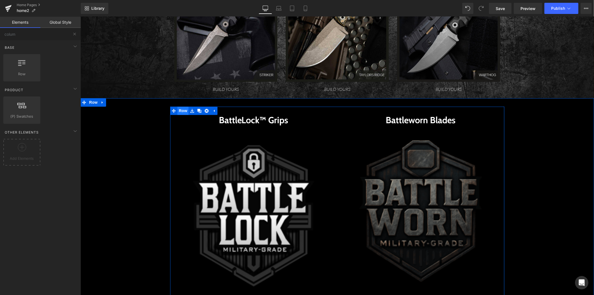
click at [180, 111] on span "Row" at bounding box center [182, 110] width 11 height 8
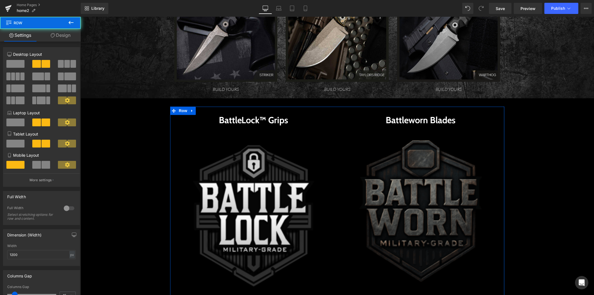
click at [63, 37] on link "Design" at bounding box center [60, 35] width 40 height 13
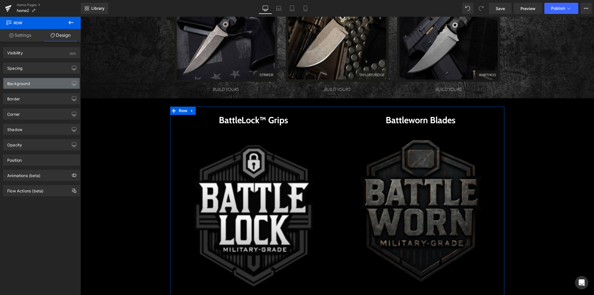
click at [48, 82] on div "Background" at bounding box center [41, 83] width 76 height 11
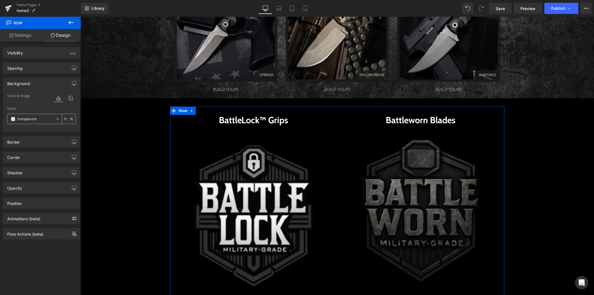
click at [31, 119] on input "transparent" at bounding box center [36, 119] width 36 height 6
click at [13, 121] on span at bounding box center [13, 119] width 4 height 4
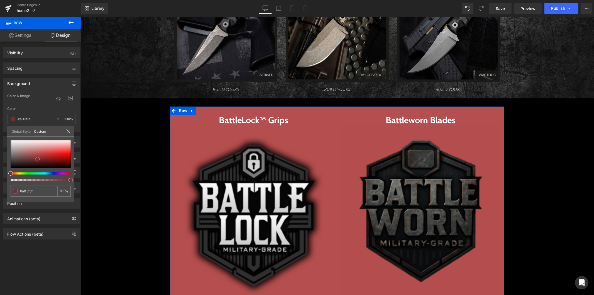
drag, startPoint x: 37, startPoint y: 159, endPoint x: 38, endPoint y: 163, distance: 4.9
click at [38, 163] on div at bounding box center [41, 154] width 60 height 28
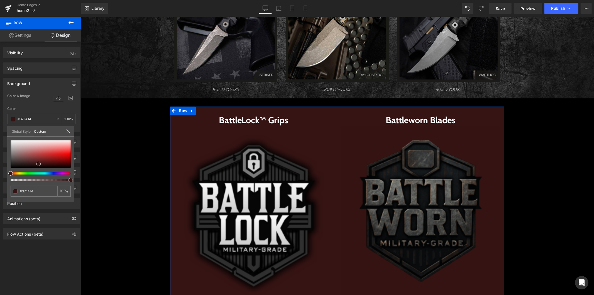
click at [68, 130] on icon at bounding box center [68, 131] width 4 height 4
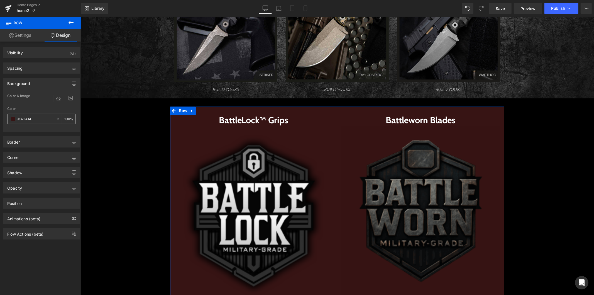
click at [57, 119] on icon at bounding box center [58, 119] width 4 height 4
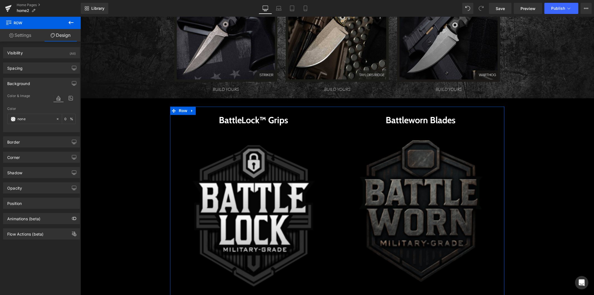
click at [45, 80] on div "Background" at bounding box center [41, 83] width 76 height 11
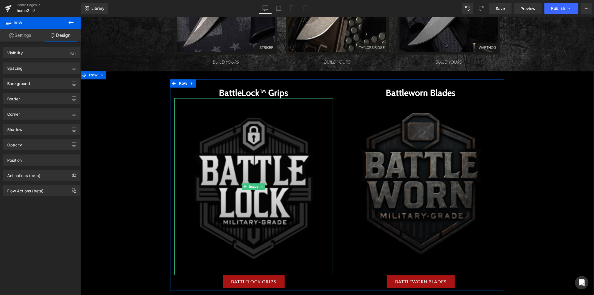
scroll to position [915, 0]
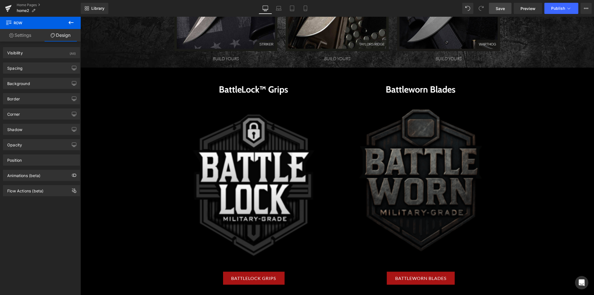
drag, startPoint x: 505, startPoint y: 9, endPoint x: 357, endPoint y: 38, distance: 150.8
click at [485, 9] on span "Save" at bounding box center [499, 9] width 9 height 6
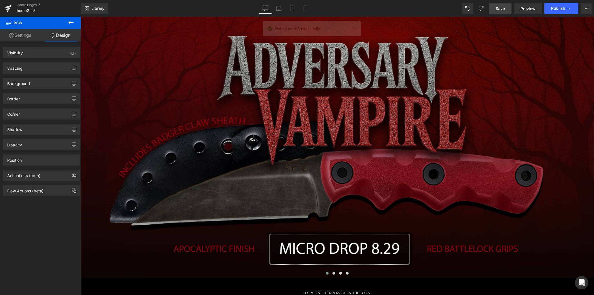
scroll to position [0, 0]
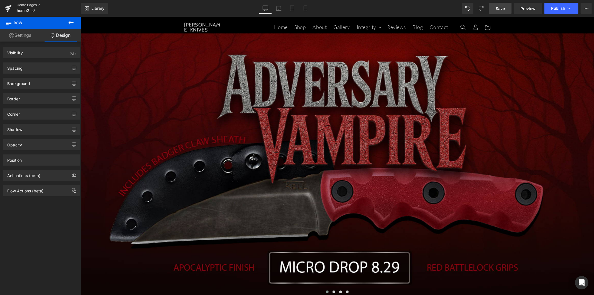
click at [34, 4] on link "Home Pages" at bounding box center [49, 5] width 64 height 4
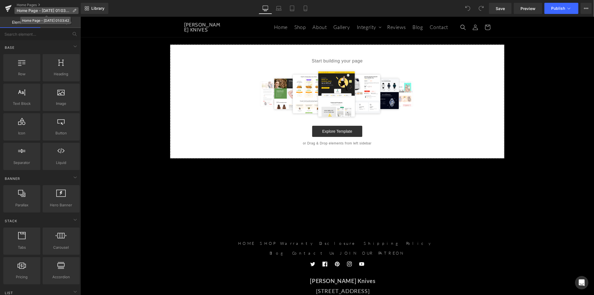
click at [74, 9] on icon at bounding box center [74, 11] width 4 height 4
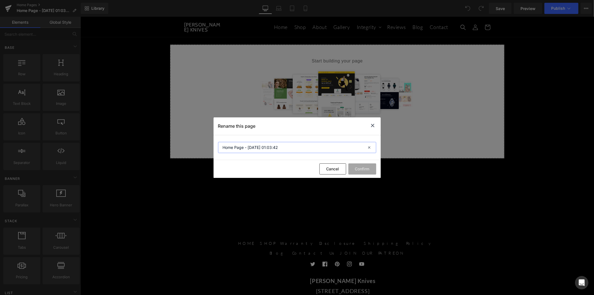
click at [250, 143] on input "Home Page - [DATE] 01:03:42" at bounding box center [297, 147] width 158 height 11
type input "TKELL CENTRAL"
click at [352, 172] on button "Confirm" at bounding box center [362, 168] width 28 height 11
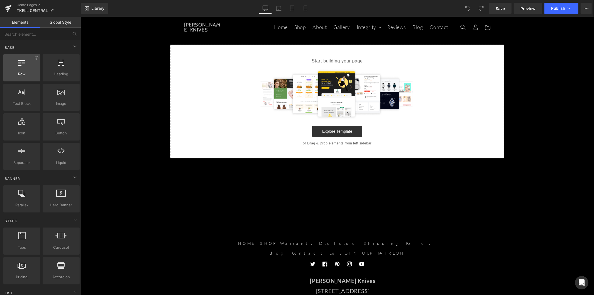
click at [31, 75] on span "Row" at bounding box center [22, 74] width 34 height 6
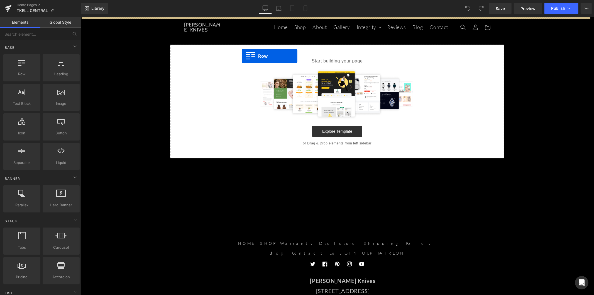
drag, startPoint x: 103, startPoint y: 92, endPoint x: 241, endPoint y: 56, distance: 143.0
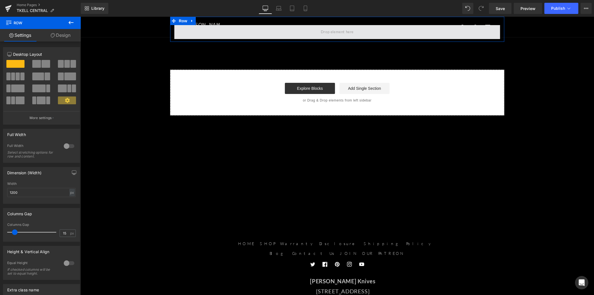
click at [289, 30] on span at bounding box center [337, 32] width 326 height 14
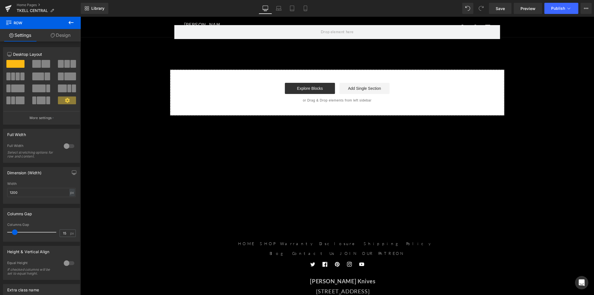
click at [73, 22] on icon at bounding box center [70, 22] width 5 height 3
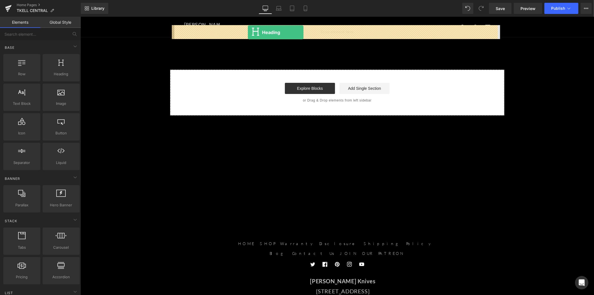
drag, startPoint x: 146, startPoint y: 85, endPoint x: 247, endPoint y: 32, distance: 114.1
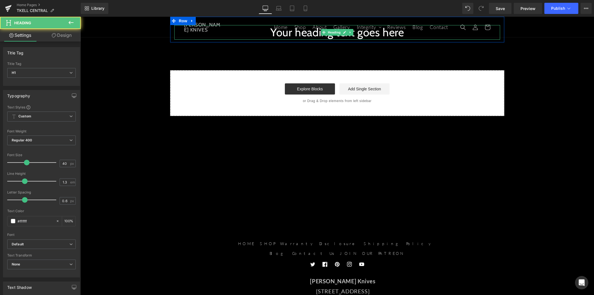
click at [302, 34] on h1 "Your heading text goes here" at bounding box center [337, 32] width 326 height 14
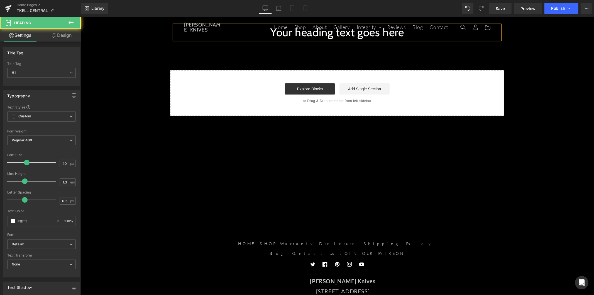
click at [0, 0] on icon at bounding box center [0, 0] width 0 height 0
click at [302, 35] on link at bounding box center [298, 36] width 11 height 11
click at [275, 35] on h1 "Your heading text goes here" at bounding box center [337, 32] width 326 height 14
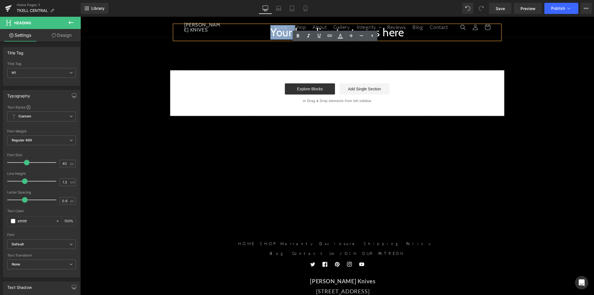
click at [275, 35] on h1 "Your heading text goes here" at bounding box center [337, 32] width 326 height 14
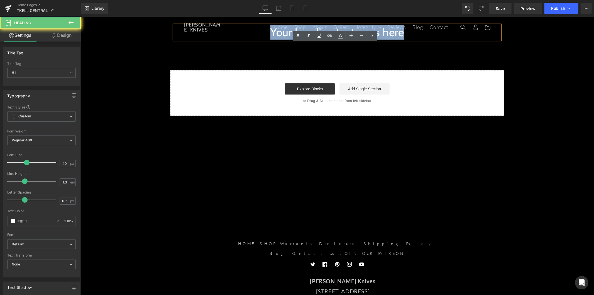
click at [275, 35] on h1 "Your heading text goes here" at bounding box center [337, 32] width 326 height 14
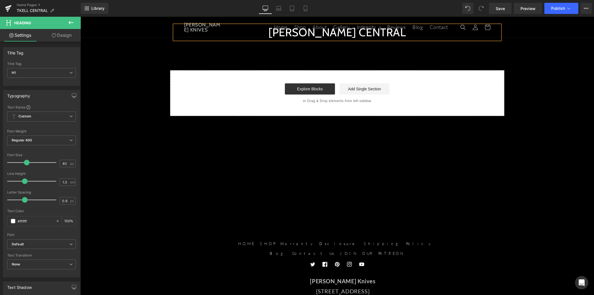
click at [73, 38] on link "Design" at bounding box center [61, 35] width 40 height 13
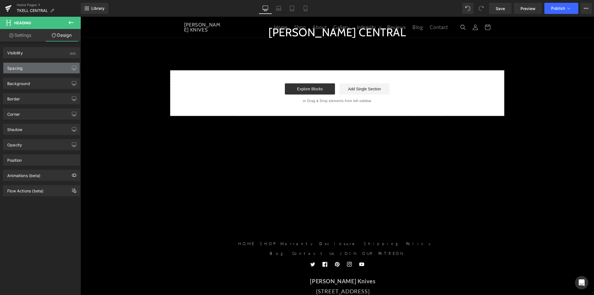
click at [54, 71] on div "Spacing" at bounding box center [41, 68] width 76 height 11
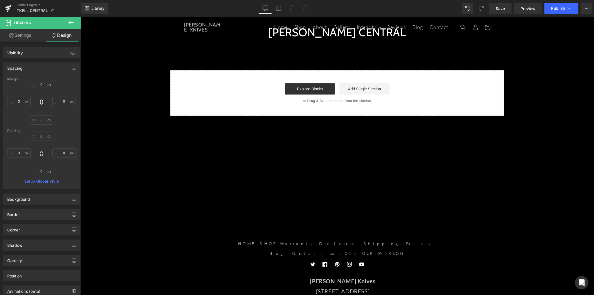
click at [43, 85] on input "text" at bounding box center [41, 84] width 23 height 9
click at [38, 86] on input "text" at bounding box center [41, 84] width 23 height 9
type input "60"
click at [57, 89] on div "60 60" at bounding box center [41, 102] width 68 height 45
click at [183, 23] on span "Row" at bounding box center [182, 21] width 11 height 8
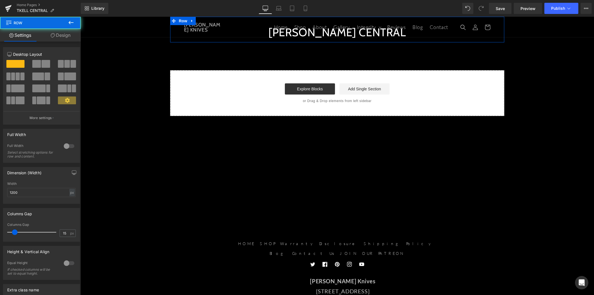
click at [67, 37] on link "Design" at bounding box center [60, 35] width 40 height 13
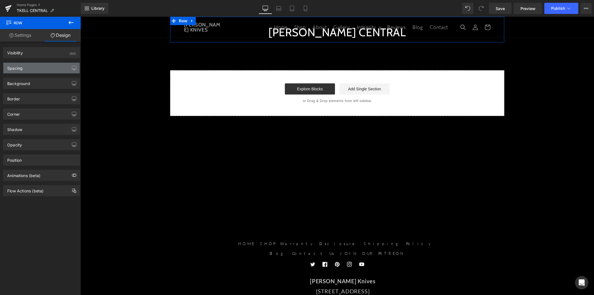
click at [47, 69] on div "Spacing" at bounding box center [41, 68] width 76 height 11
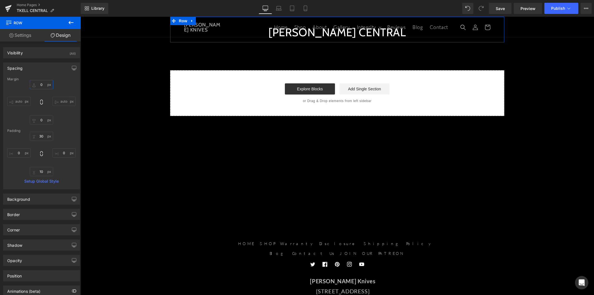
click at [38, 83] on input "0" at bounding box center [41, 84] width 23 height 9
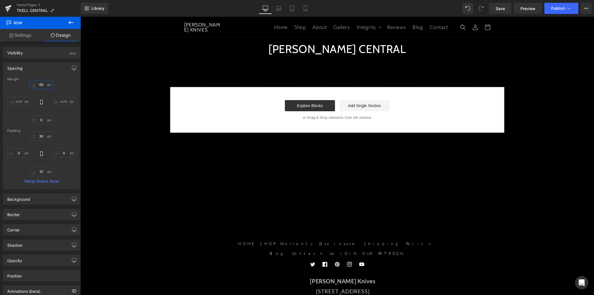
type input "60"
click at [71, 22] on icon at bounding box center [71, 22] width 7 height 7
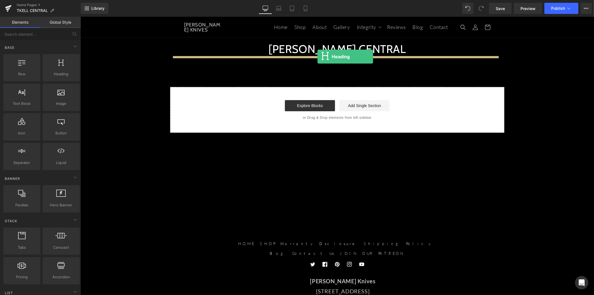
drag, startPoint x: 144, startPoint y: 85, endPoint x: 317, endPoint y: 56, distance: 175.0
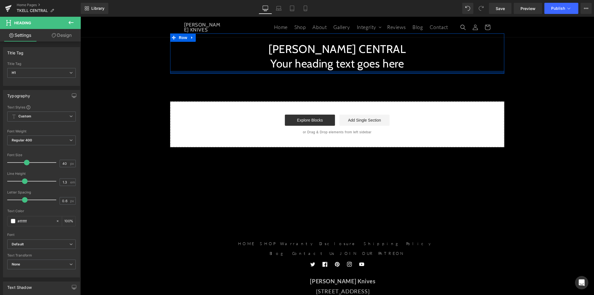
click at [289, 65] on h1 "Your heading text goes here" at bounding box center [337, 63] width 326 height 14
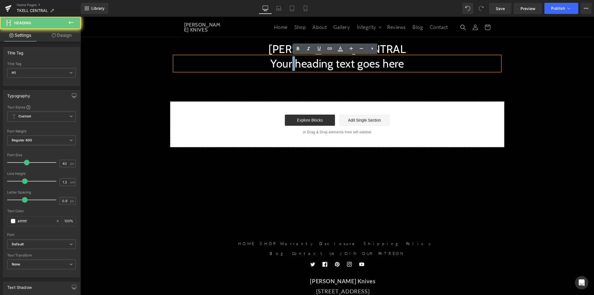
click at [289, 65] on h1 "Your heading text goes here" at bounding box center [337, 63] width 326 height 14
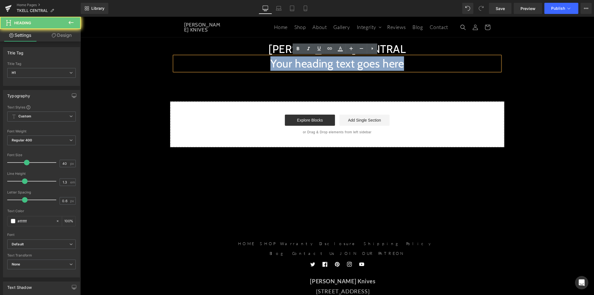
click at [289, 65] on h1 "Your heading text goes here" at bounding box center [337, 63] width 326 height 14
paste div
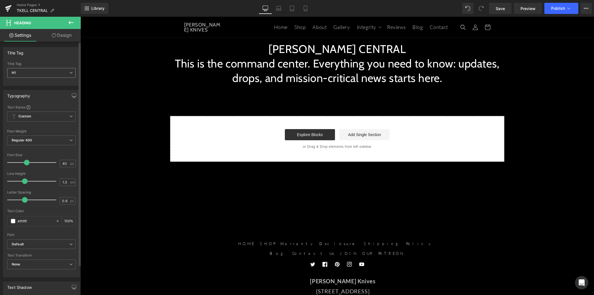
click at [49, 75] on span "H1" at bounding box center [41, 73] width 68 height 10
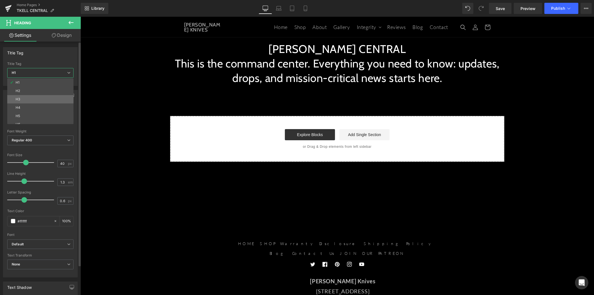
click at [42, 100] on li "H3" at bounding box center [41, 99] width 69 height 8
type input "18"
type input "100"
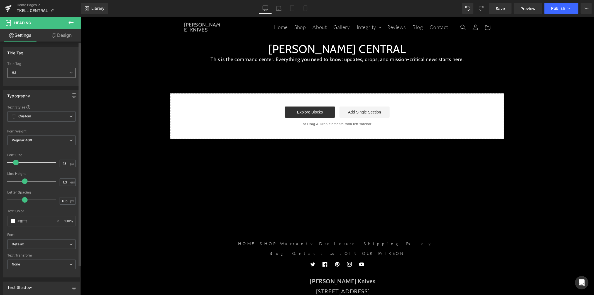
click at [50, 75] on span "H3" at bounding box center [41, 73] width 68 height 10
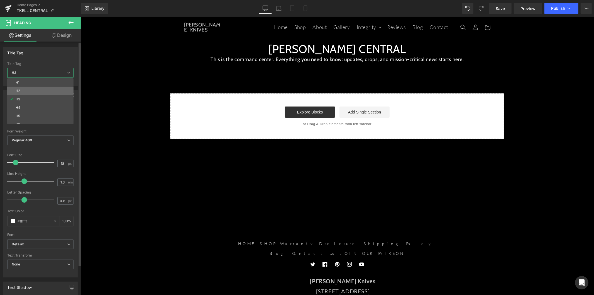
click at [43, 90] on li "H2" at bounding box center [41, 91] width 69 height 8
type input "24"
type input "100"
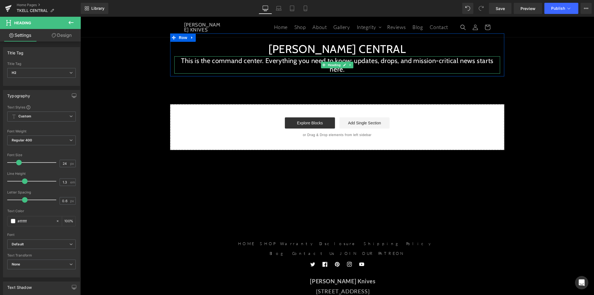
click at [282, 66] on h2 "This is the command center. Everything you need to know: updates, drops, and mi…" at bounding box center [337, 64] width 326 height 17
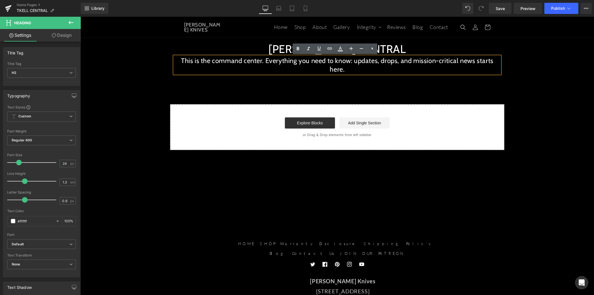
click at [399, 60] on h2 "This is the command center. Everything you need to know: updates, drops, and mi…" at bounding box center [337, 64] width 326 height 17
click at [411, 60] on h2 "This is the command center. Everything you need to know: updates, drops, and mi…" at bounding box center [337, 64] width 326 height 17
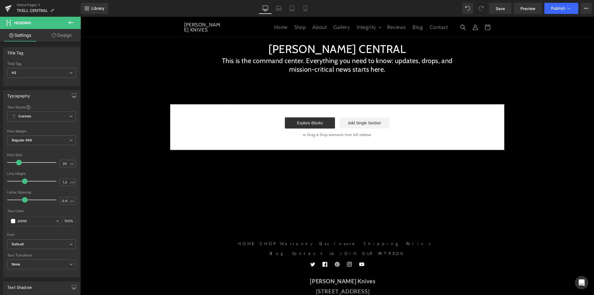
click at [70, 23] on icon at bounding box center [71, 22] width 7 height 7
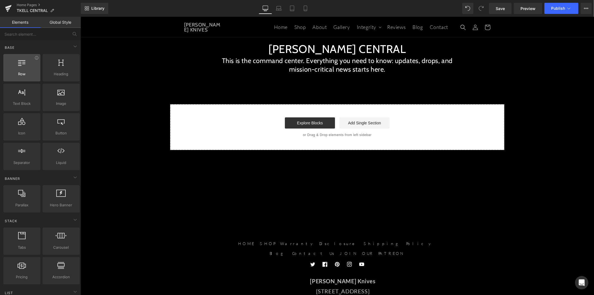
click at [31, 72] on span "Row" at bounding box center [22, 74] width 34 height 6
click at [30, 73] on span "Row" at bounding box center [22, 74] width 34 height 6
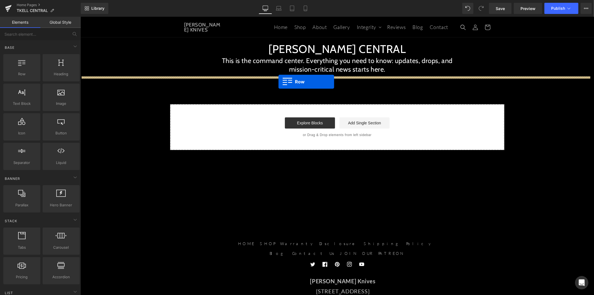
drag, startPoint x: 107, startPoint y: 90, endPoint x: 278, endPoint y: 81, distance: 171.7
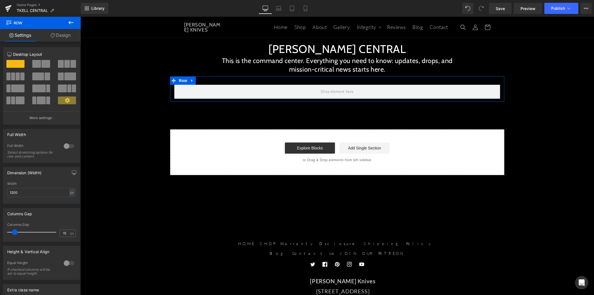
click at [64, 65] on span at bounding box center [67, 64] width 6 height 8
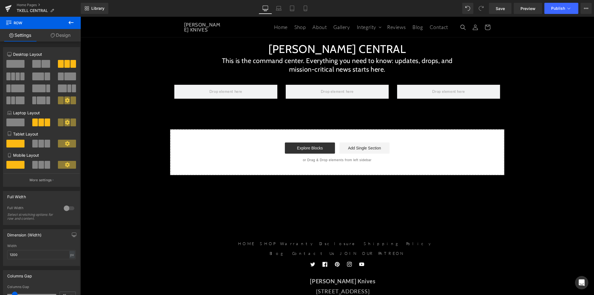
click at [68, 21] on icon at bounding box center [71, 22] width 7 height 7
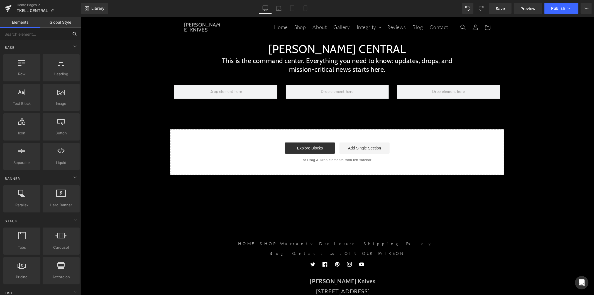
click at [35, 36] on input "text" at bounding box center [34, 34] width 68 height 12
type input "but"
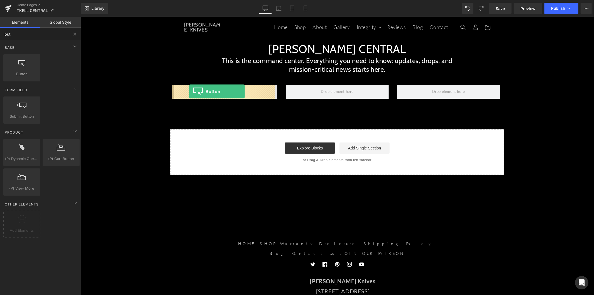
drag, startPoint x: 107, startPoint y: 79, endPoint x: 189, endPoint y: 91, distance: 82.2
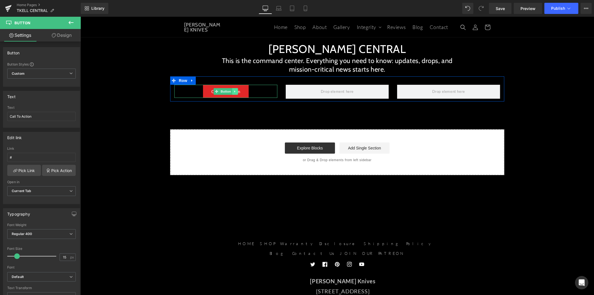
click at [233, 90] on icon at bounding box center [234, 90] width 3 height 3
click at [230, 91] on icon at bounding box center [231, 90] width 3 height 3
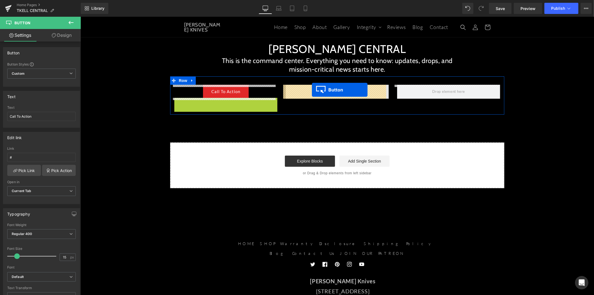
drag, startPoint x: 213, startPoint y: 104, endPoint x: 311, endPoint y: 89, distance: 99.3
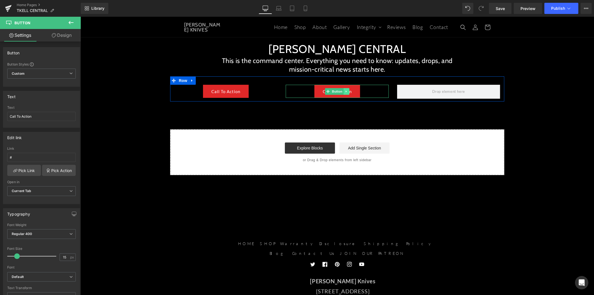
click at [345, 91] on icon at bounding box center [346, 90] width 3 height 3
click at [342, 94] on link at bounding box center [343, 91] width 6 height 7
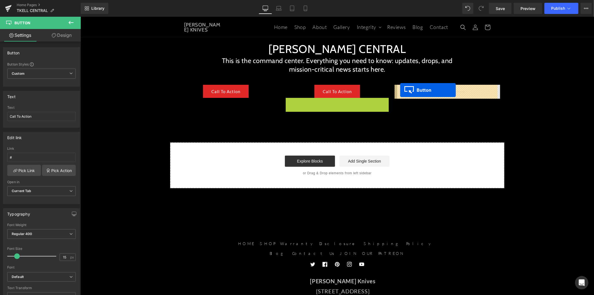
drag, startPoint x: 323, startPoint y: 104, endPoint x: 400, endPoint y: 90, distance: 77.9
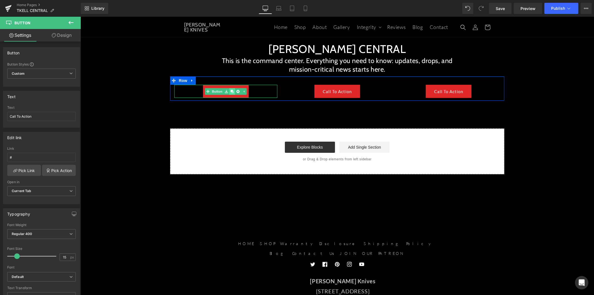
click at [230, 90] on icon at bounding box center [231, 90] width 3 height 3
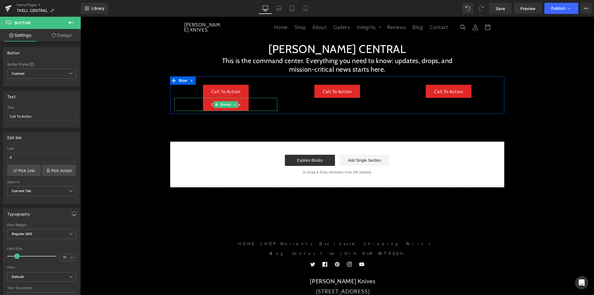
click at [253, 106] on div "Call To Action" at bounding box center [225, 103] width 103 height 13
click at [234, 104] on link at bounding box center [235, 104] width 6 height 7
click at [236, 104] on icon at bounding box center [237, 103] width 3 height 3
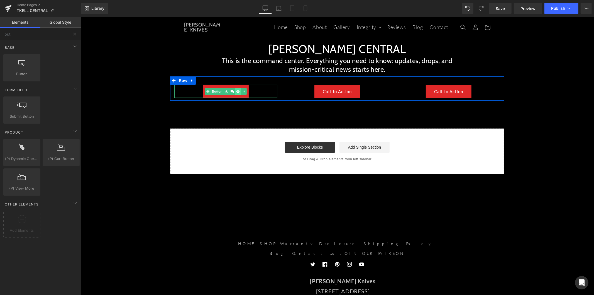
click at [236, 90] on icon at bounding box center [237, 90] width 3 height 3
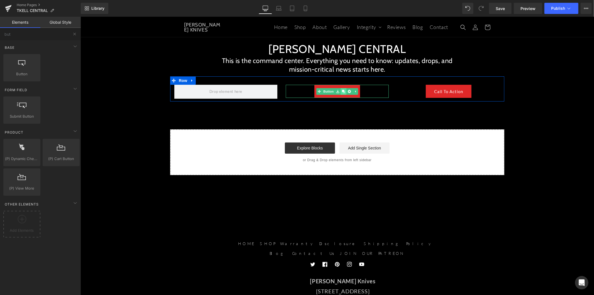
click at [342, 91] on icon at bounding box center [343, 90] width 3 height 3
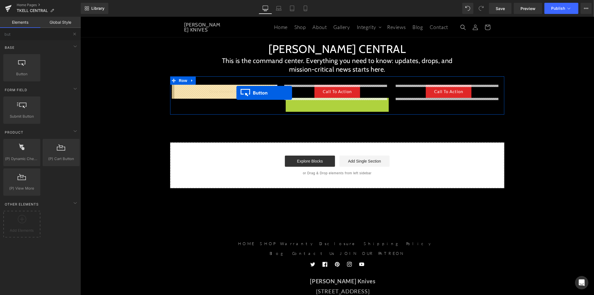
drag, startPoint x: 325, startPoint y: 105, endPoint x: 236, endPoint y: 92, distance: 90.0
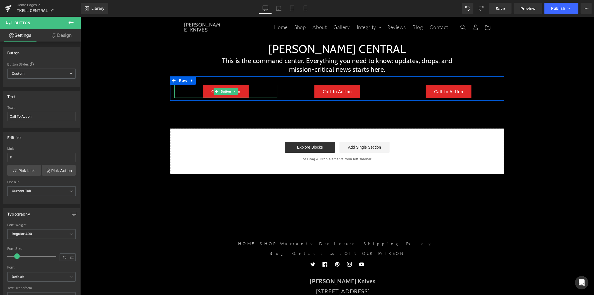
click at [243, 94] on link "Call To Action" at bounding box center [226, 90] width 46 height 13
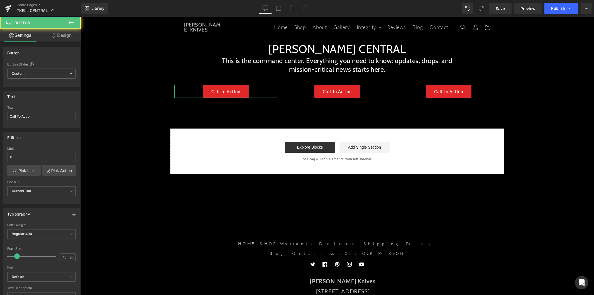
drag, startPoint x: 42, startPoint y: 117, endPoint x: -4, endPoint y: 118, distance: 46.5
click at [0, 118] on html "Button You are previewing how the will restyle your page. You can not edit Elem…" at bounding box center [297, 147] width 594 height 295
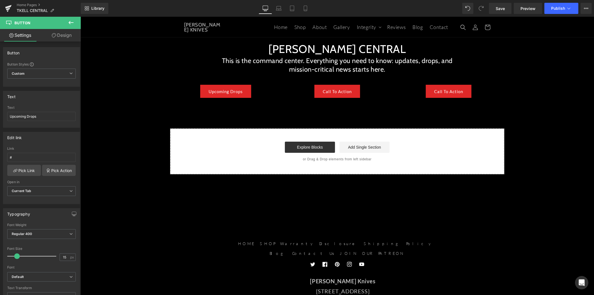
type input "Upcoming Drops"
click at [360, 93] on div "Call To Action" at bounding box center [336, 90] width 103 height 13
drag, startPoint x: 39, startPoint y: 118, endPoint x: -9, endPoint y: 117, distance: 47.9
click at [0, 117] on html "Button You are previewing how the will restyle your page. You can not edit Elem…" at bounding box center [297, 147] width 594 height 295
type input "Where's my order?"
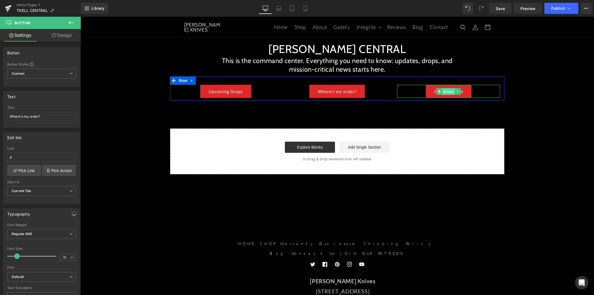
click at [444, 94] on span "Button" at bounding box center [448, 91] width 13 height 7
click at [459, 95] on link "Call To Action" at bounding box center [448, 90] width 46 height 13
drag, startPoint x: 36, startPoint y: 116, endPoint x: -3, endPoint y: 117, distance: 39.0
click at [0, 117] on html "Button You are previewing how the will restyle your page. You can not edit Elem…" at bounding box center [297, 147] width 594 height 295
type input "FAQs"
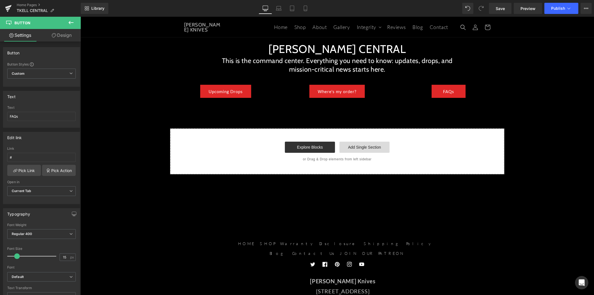
click at [357, 147] on link "Add Single Section" at bounding box center [364, 146] width 50 height 11
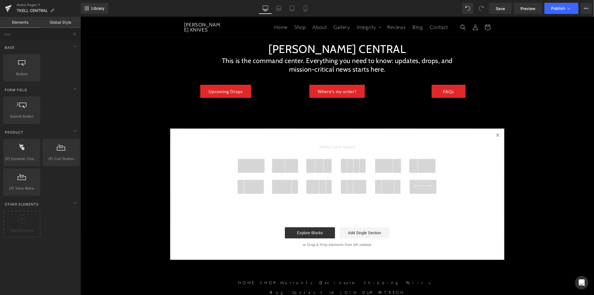
click at [259, 163] on span at bounding box center [250, 165] width 27 height 14
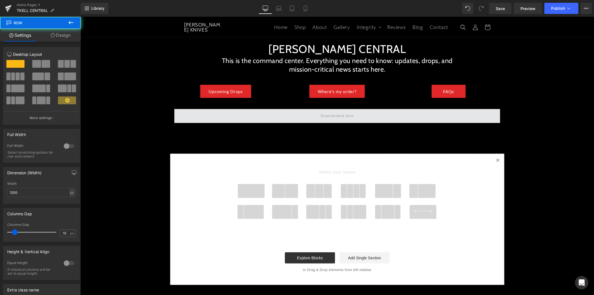
click at [226, 117] on span at bounding box center [337, 116] width 326 height 14
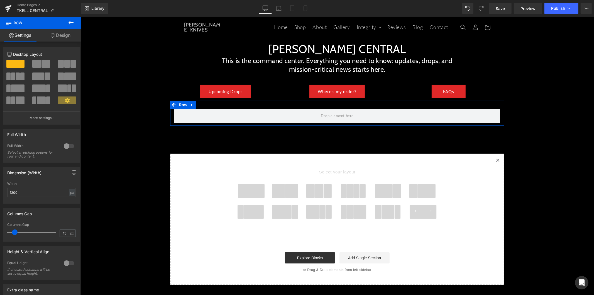
click at [65, 148] on div at bounding box center [68, 145] width 13 height 9
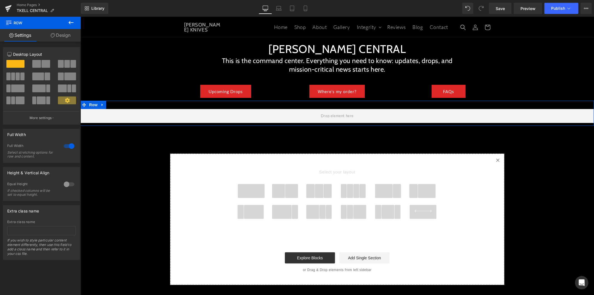
click at [70, 25] on icon at bounding box center [71, 22] width 7 height 7
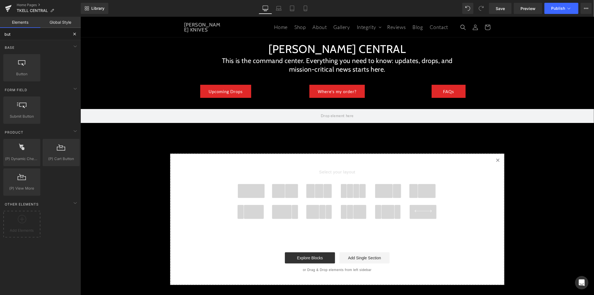
drag, startPoint x: 38, startPoint y: 34, endPoint x: 4, endPoint y: 35, distance: 34.8
click at [4, 35] on input "but" at bounding box center [34, 34] width 68 height 12
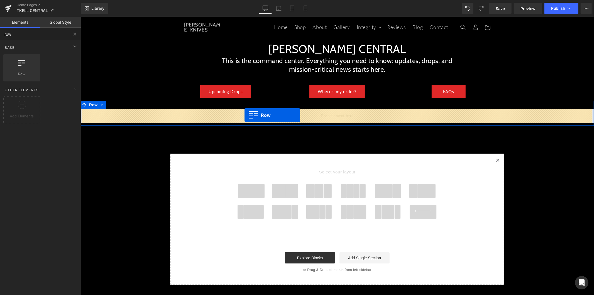
drag, startPoint x: 100, startPoint y: 85, endPoint x: 244, endPoint y: 115, distance: 146.9
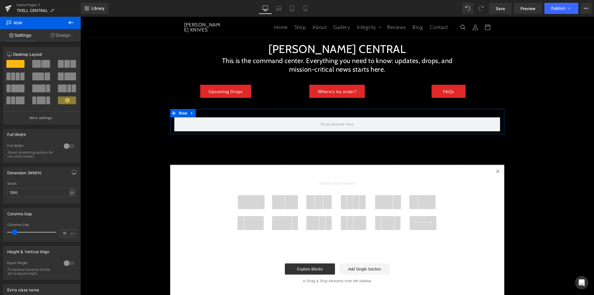
click at [47, 78] on span at bounding box center [48, 76] width 6 height 8
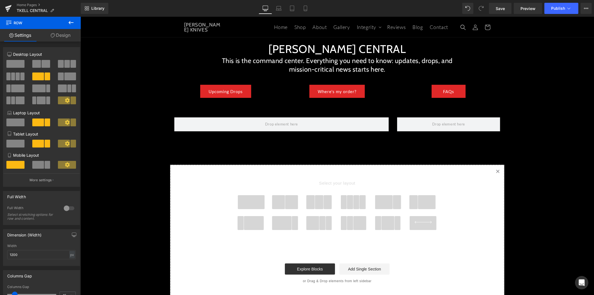
click at [70, 23] on icon at bounding box center [70, 22] width 5 height 3
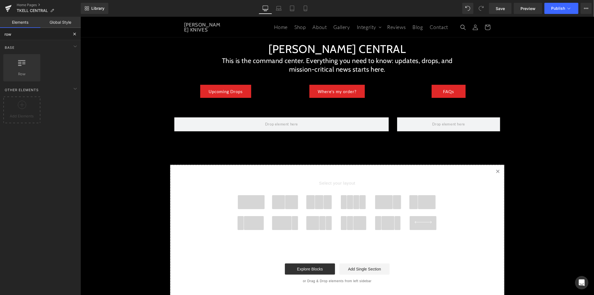
drag, startPoint x: 30, startPoint y: 35, endPoint x: -12, endPoint y: 36, distance: 42.0
click at [0, 36] on html "Row You are previewing how the will restyle your page. You can not edit Element…" at bounding box center [297, 147] width 594 height 295
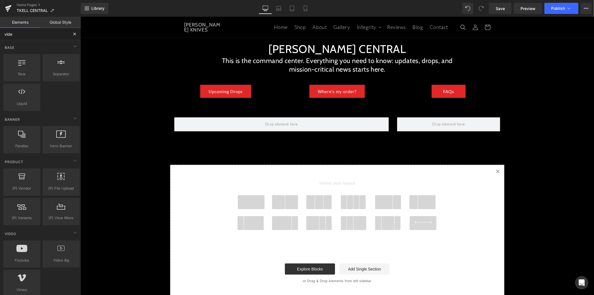
type input "video"
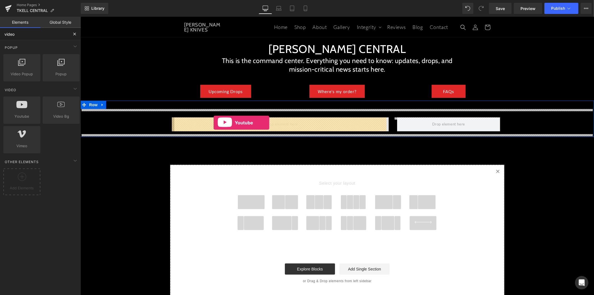
drag, startPoint x: 103, startPoint y: 133, endPoint x: 213, endPoint y: 122, distance: 110.7
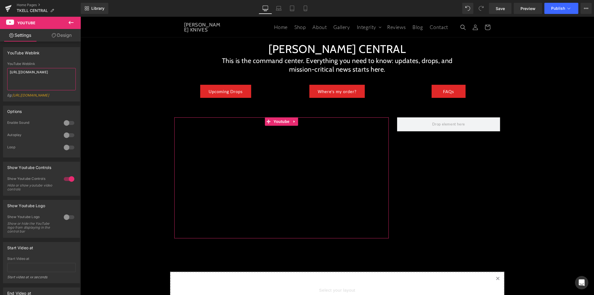
click at [44, 77] on textarea "[URL][DOMAIN_NAME]" at bounding box center [41, 79] width 68 height 22
paste textarea "gdOZU0BVEB8"
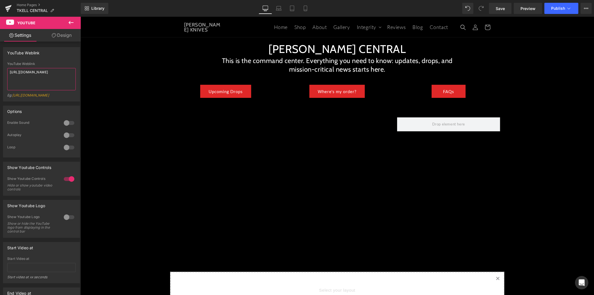
type textarea "[URL][DOMAIN_NAME]"
click at [71, 24] on icon at bounding box center [71, 22] width 7 height 7
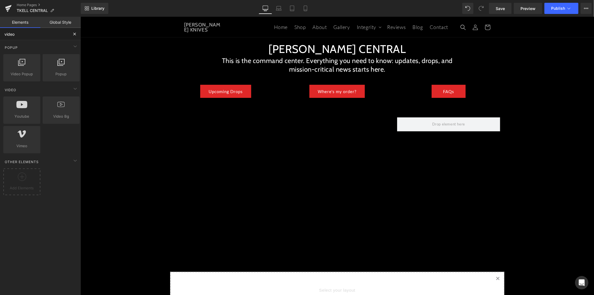
drag, startPoint x: 37, startPoint y: 37, endPoint x: -14, endPoint y: 35, distance: 51.5
click at [0, 35] on html "Youtube You are previewing how the will restyle your page. You can not edit Ele…" at bounding box center [297, 147] width 594 height 295
type input "but"
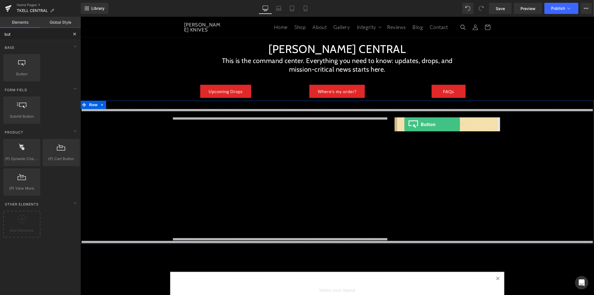
drag, startPoint x: 103, startPoint y: 82, endPoint x: 404, endPoint y: 124, distance: 304.1
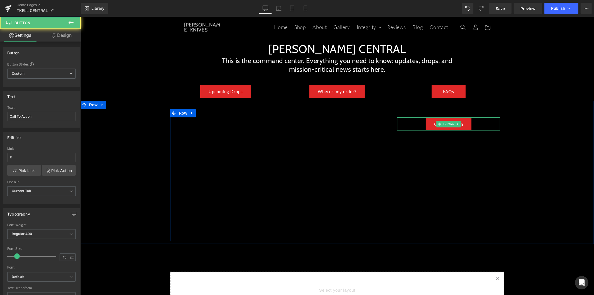
click at [473, 124] on div "Call To Action" at bounding box center [448, 123] width 103 height 13
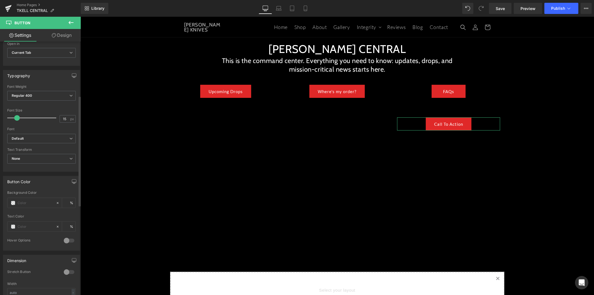
scroll to position [216, 0]
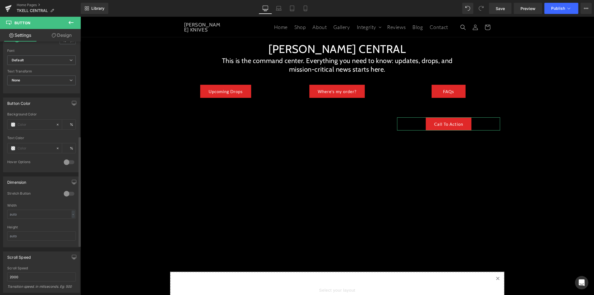
click at [66, 195] on div at bounding box center [68, 193] width 13 height 9
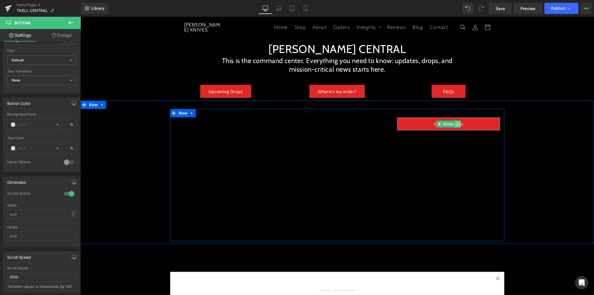
click at [455, 123] on link at bounding box center [458, 123] width 6 height 7
click at [452, 124] on link at bounding box center [455, 123] width 6 height 7
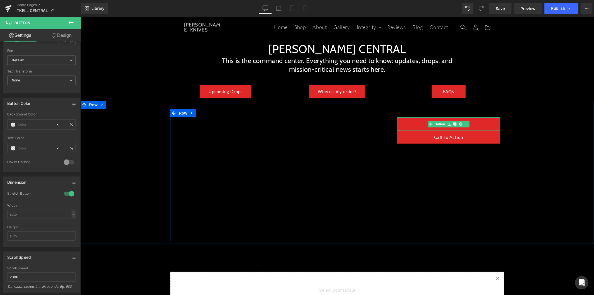
click at [481, 123] on link "Call To Action" at bounding box center [448, 123] width 103 height 13
click at [456, 136] on icon at bounding box center [457, 136] width 3 height 3
click at [459, 137] on icon at bounding box center [460, 136] width 3 height 3
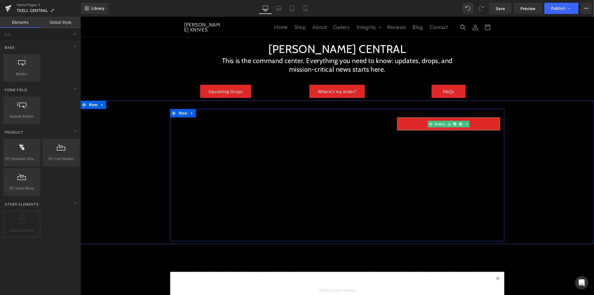
click at [476, 123] on link "Call To Action" at bounding box center [448, 123] width 103 height 13
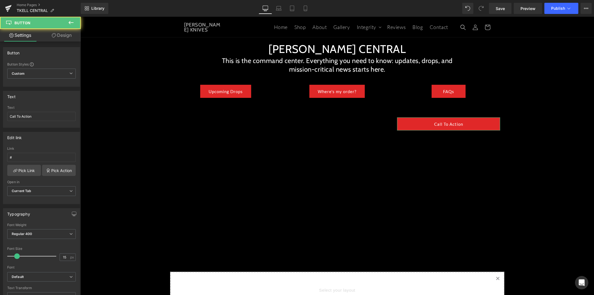
click at [66, 36] on link "Design" at bounding box center [61, 35] width 40 height 13
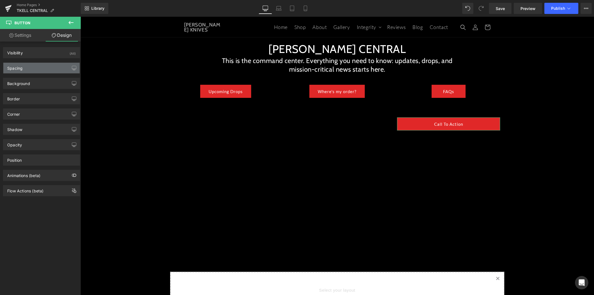
click at [46, 67] on div "Spacing" at bounding box center [41, 68] width 76 height 11
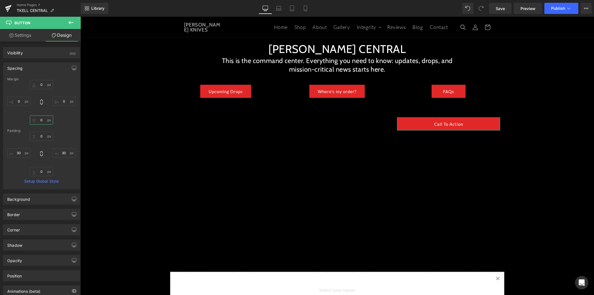
click at [42, 117] on input "0" at bounding box center [41, 119] width 23 height 9
click at [40, 119] on input "0" at bounding box center [41, 119] width 23 height 9
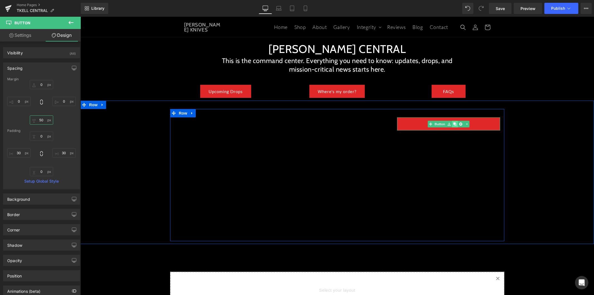
type input "50"
click at [453, 124] on icon at bounding box center [454, 123] width 3 height 3
click at [414, 125] on link "Call To Action" at bounding box center [448, 123] width 103 height 13
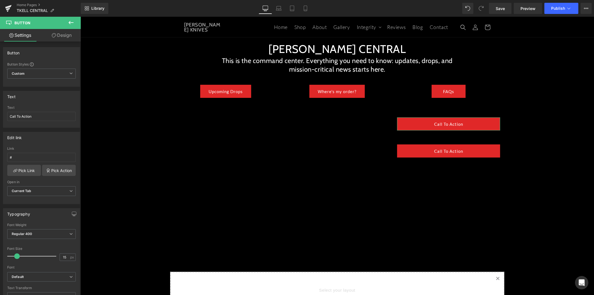
click at [62, 35] on link "Design" at bounding box center [61, 35] width 40 height 13
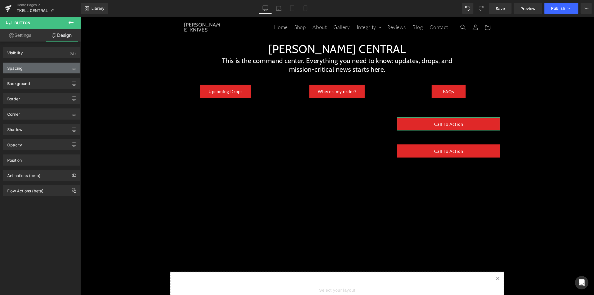
click at [37, 72] on div "Spacing" at bounding box center [41, 68] width 76 height 11
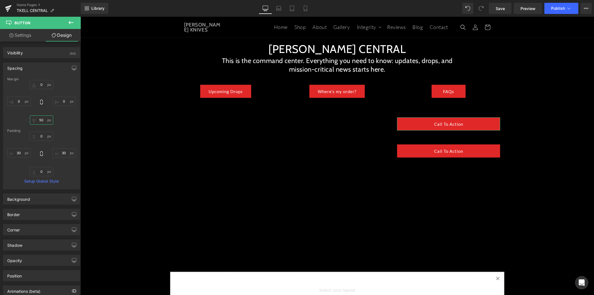
click at [44, 121] on input "50" at bounding box center [41, 119] width 23 height 9
click at [41, 119] on input "50" at bounding box center [41, 119] width 23 height 9
click at [39, 119] on input "50" at bounding box center [41, 119] width 23 height 9
type input "30"
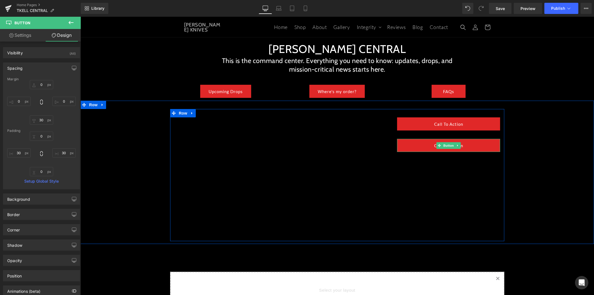
click at [461, 146] on link "Call To Action" at bounding box center [448, 144] width 103 height 13
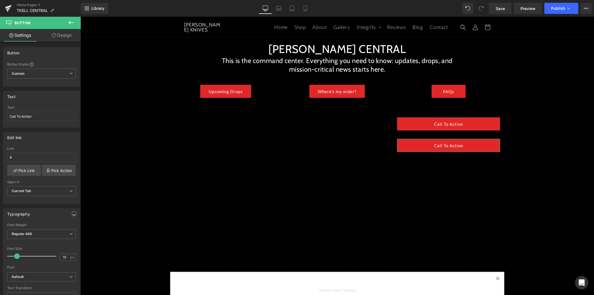
click at [60, 34] on link "Design" at bounding box center [61, 35] width 40 height 13
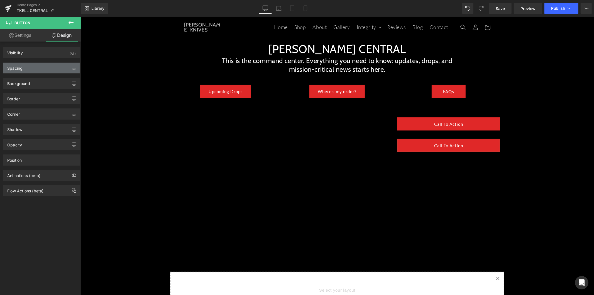
click at [47, 67] on div "Spacing" at bounding box center [41, 68] width 76 height 11
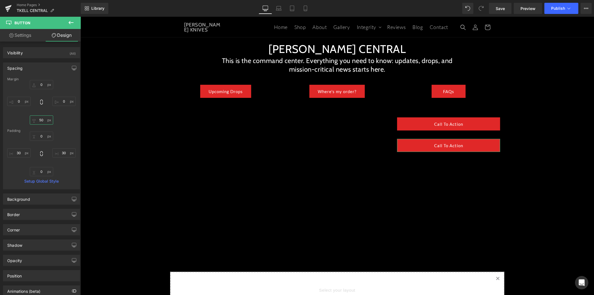
click at [41, 121] on input "50" at bounding box center [41, 119] width 23 height 9
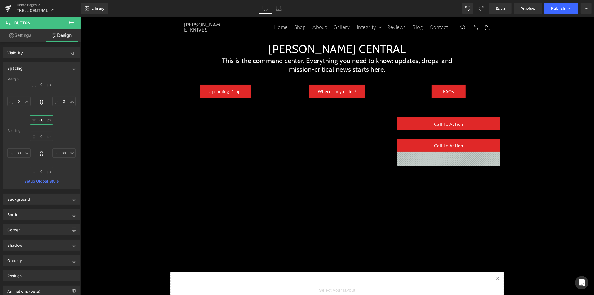
click at [42, 120] on input "50" at bounding box center [41, 119] width 23 height 9
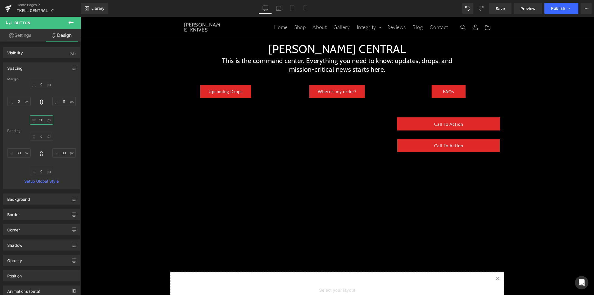
click at [38, 120] on input "50" at bounding box center [41, 119] width 23 height 9
type input "30"
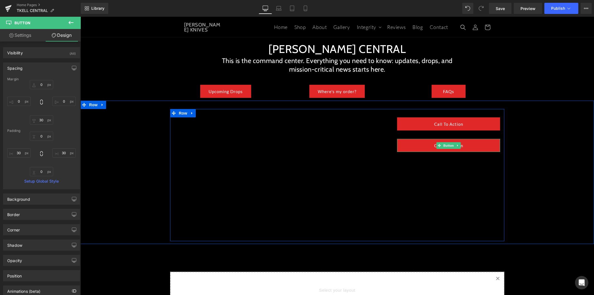
click at [476, 148] on link "Call To Action" at bounding box center [448, 144] width 103 height 13
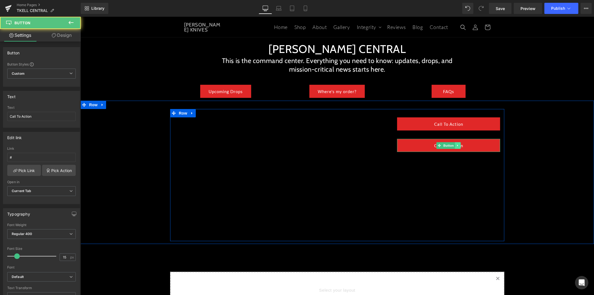
click at [455, 147] on link at bounding box center [458, 145] width 6 height 7
click at [453, 146] on icon at bounding box center [454, 144] width 3 height 3
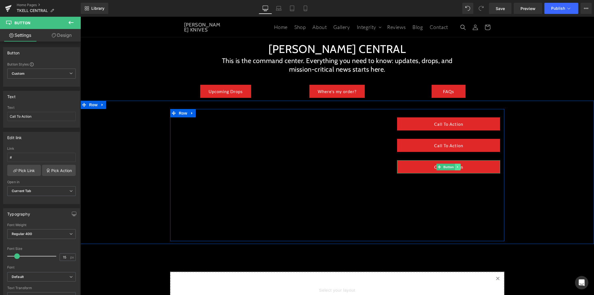
click at [455, 167] on link at bounding box center [458, 166] width 6 height 7
click at [453, 168] on icon at bounding box center [454, 166] width 3 height 3
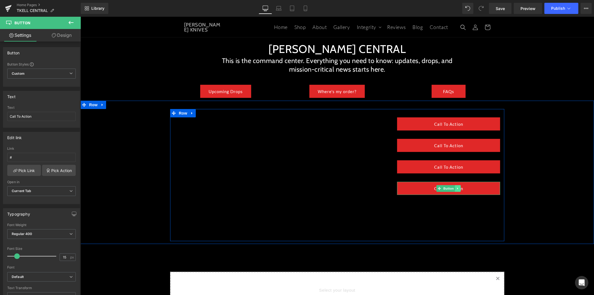
click at [456, 187] on icon at bounding box center [457, 187] width 3 height 3
click at [453, 188] on icon at bounding box center [454, 187] width 3 height 3
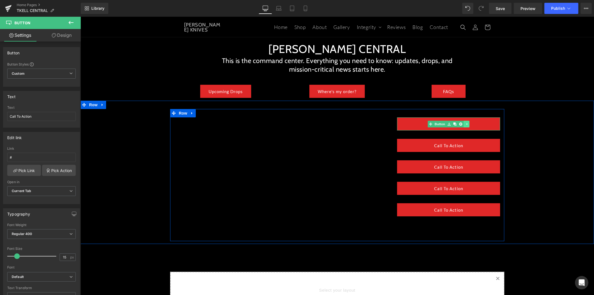
click at [464, 126] on link at bounding box center [466, 123] width 6 height 7
click at [466, 125] on link "Call To Action" at bounding box center [448, 123] width 103 height 13
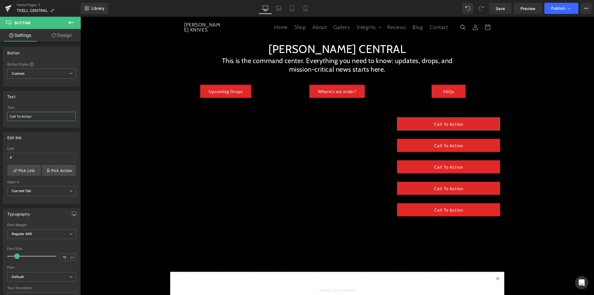
drag, startPoint x: 38, startPoint y: 118, endPoint x: -13, endPoint y: 117, distance: 50.7
click at [0, 117] on html "Button You are previewing how the will restyle your page. You can not edit Elem…" at bounding box center [297, 147] width 594 height 295
type input "Available Knives"
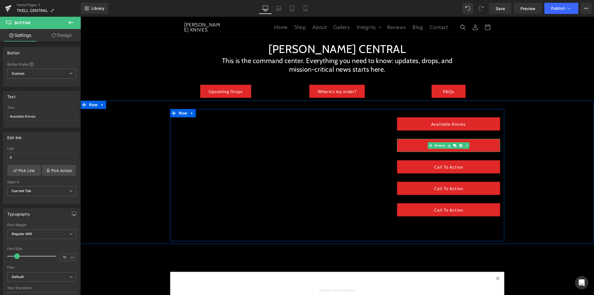
click at [471, 147] on link "Call To Action" at bounding box center [448, 144] width 103 height 13
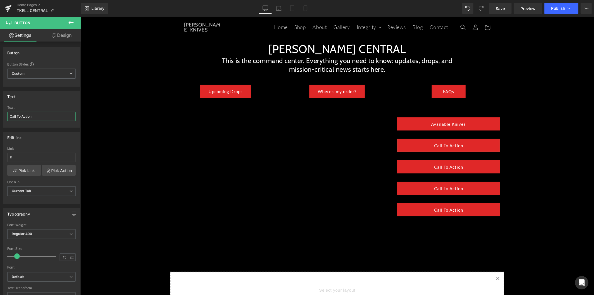
drag, startPoint x: 37, startPoint y: 119, endPoint x: -14, endPoint y: 117, distance: 51.0
click at [0, 117] on html "Button You are previewing how the will restyle your page. You can not edit Elem…" at bounding box center [297, 147] width 594 height 295
type input "KNIVES BY SIZE"
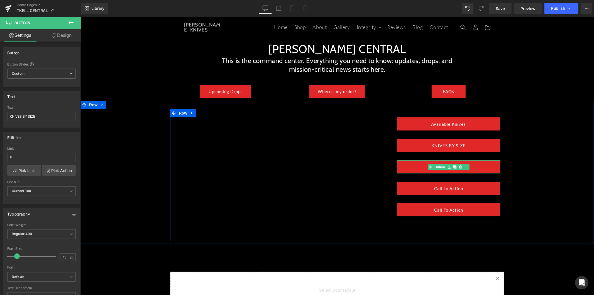
click at [472, 168] on link "Call To Action" at bounding box center [448, 166] width 103 height 13
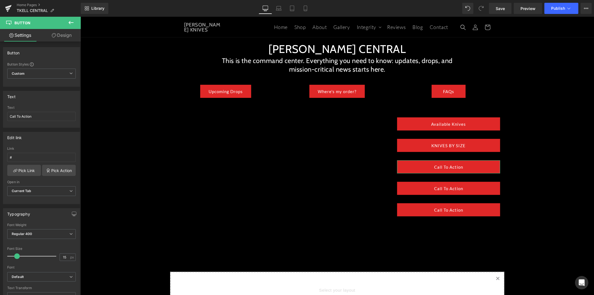
drag, startPoint x: 37, startPoint y: 116, endPoint x: -18, endPoint y: 115, distance: 54.3
click at [0, 115] on html "Button You are previewing how the will restyle your page. You can not edit Elem…" at bounding box center [297, 147] width 594 height 295
type input "ORDER UPDATES"
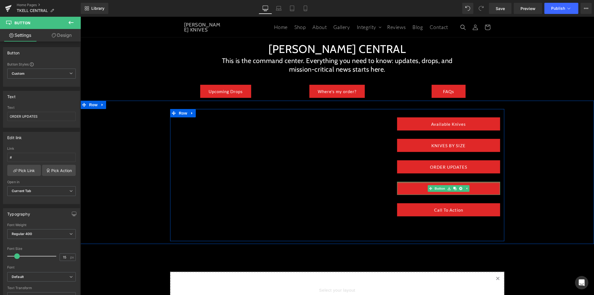
click at [482, 182] on div at bounding box center [448, 181] width 103 height 1
click at [484, 187] on link "Call To Action" at bounding box center [448, 187] width 103 height 13
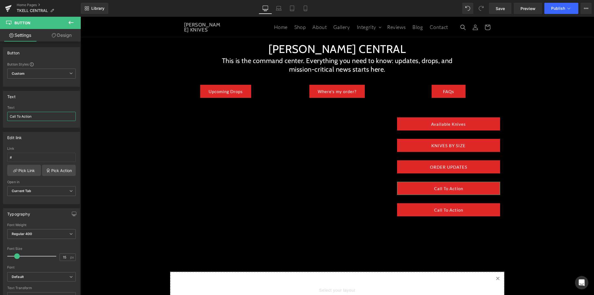
drag, startPoint x: 42, startPoint y: 117, endPoint x: -11, endPoint y: 112, distance: 53.1
click at [0, 112] on html "Button You are previewing how the will restyle your page. You can not edit Elem…" at bounding box center [297, 147] width 594 height 295
type input "TRAINER BLADES"
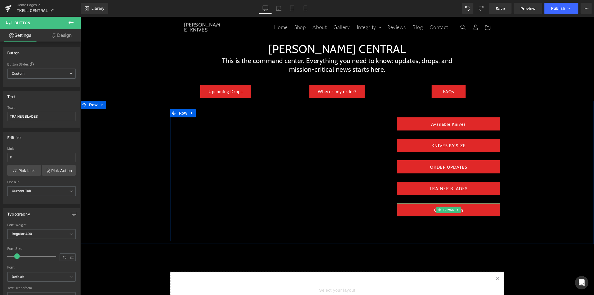
click at [478, 211] on link "Call To Action" at bounding box center [448, 209] width 103 height 13
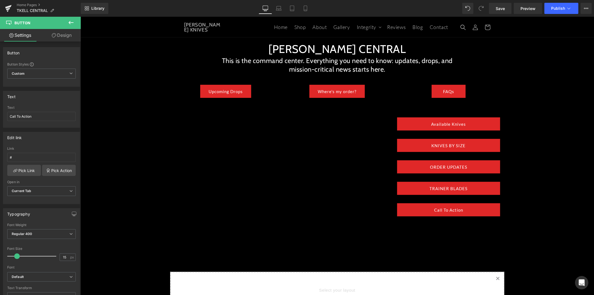
drag, startPoint x: 46, startPoint y: 113, endPoint x: -3, endPoint y: 117, distance: 48.3
click at [0, 117] on html "Button You are previewing how the will restyle your page. You can not edit Elem…" at bounding box center [297, 147] width 594 height 295
type input "WATCH OUR VIDEOS"
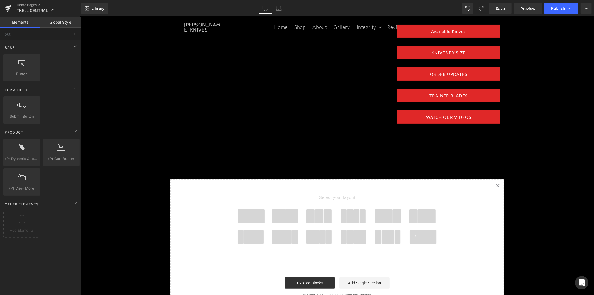
click at [249, 216] on span at bounding box center [250, 216] width 27 height 14
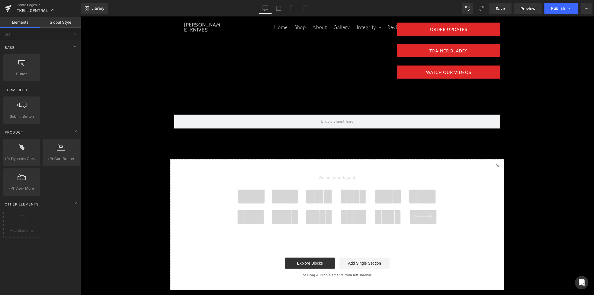
scroll to position [112, 0]
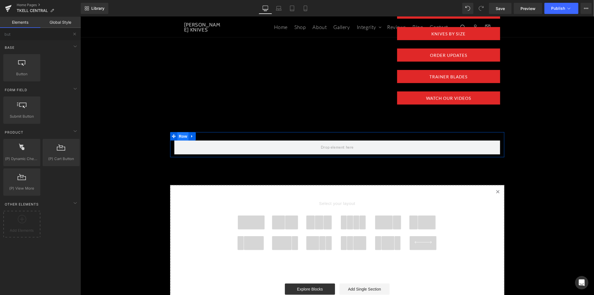
click at [181, 136] on span "Row" at bounding box center [182, 136] width 11 height 8
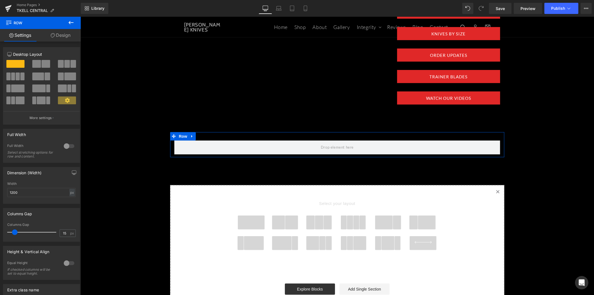
click at [60, 40] on link "Design" at bounding box center [60, 35] width 40 height 13
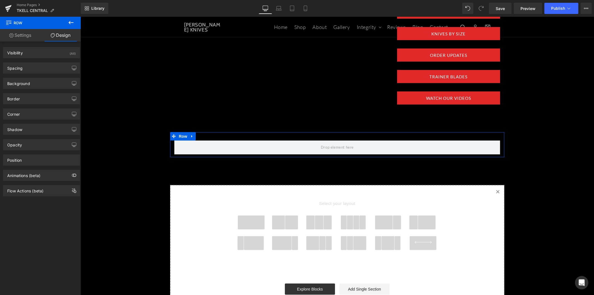
click at [28, 36] on link "Settings" at bounding box center [20, 35] width 40 height 13
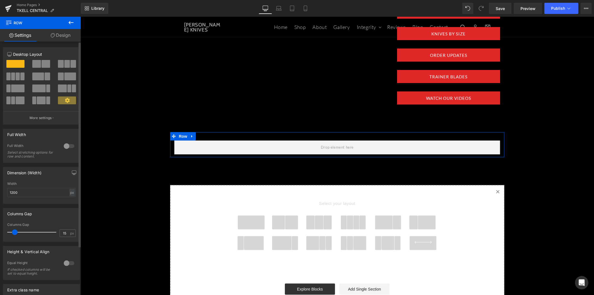
click at [72, 146] on div at bounding box center [68, 145] width 13 height 9
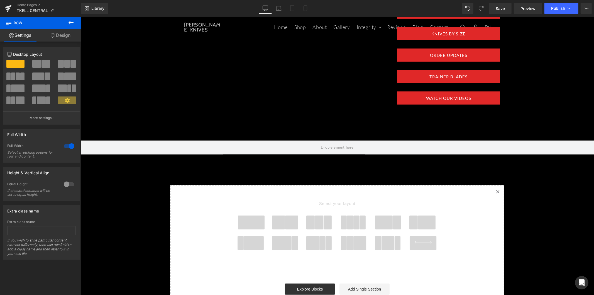
click at [69, 23] on icon at bounding box center [71, 22] width 7 height 7
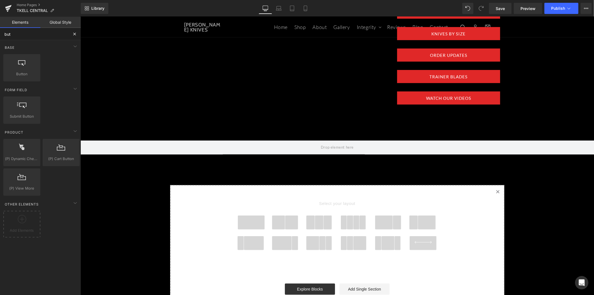
drag, startPoint x: 13, startPoint y: 35, endPoint x: -1, endPoint y: 34, distance: 13.9
click at [0, 34] on html "Row You are previewing how the will restyle your page. You can not edit Element…" at bounding box center [297, 147] width 594 height 295
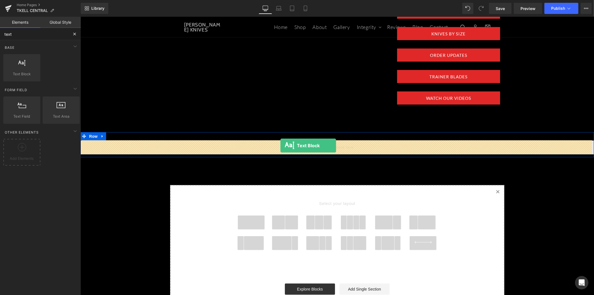
drag, startPoint x: 110, startPoint y: 94, endPoint x: 280, endPoint y: 145, distance: 177.9
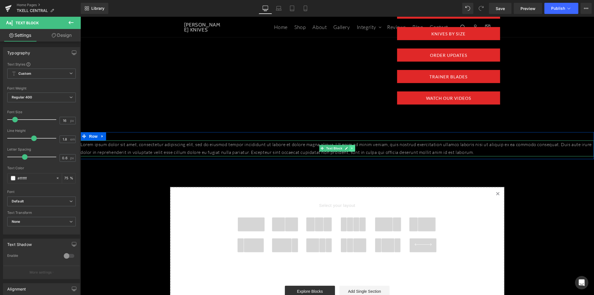
click at [349, 149] on link at bounding box center [352, 147] width 6 height 7
click at [353, 149] on icon at bounding box center [354, 147] width 3 height 3
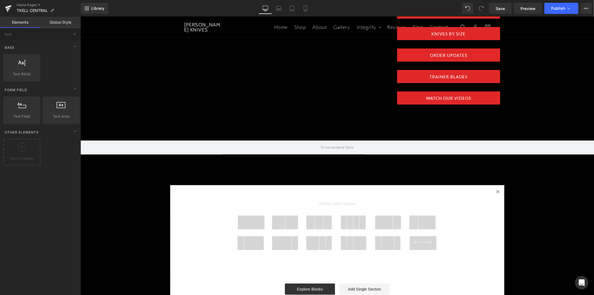
click at [54, 22] on link "Global Style" at bounding box center [60, 22] width 40 height 11
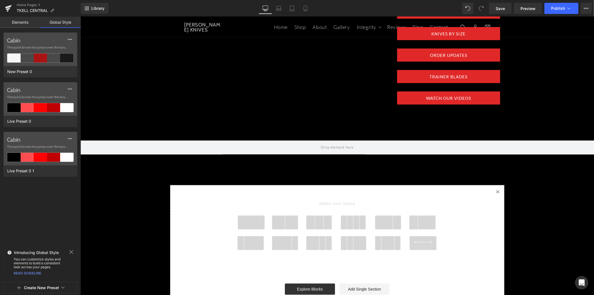
click at [19, 23] on link "Elements" at bounding box center [20, 22] width 40 height 11
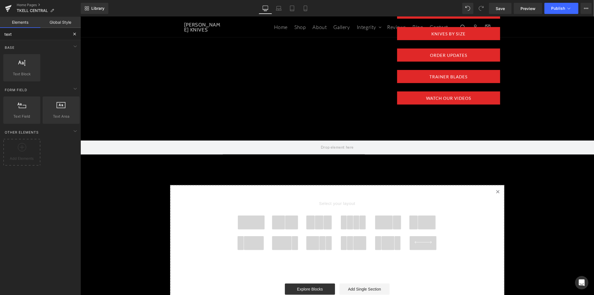
drag, startPoint x: 43, startPoint y: 32, endPoint x: -18, endPoint y: 35, distance: 61.0
click at [0, 35] on html "Text Block You are previewing how the will restyle your page. You can not edit …" at bounding box center [297, 147] width 594 height 295
type input "hea"
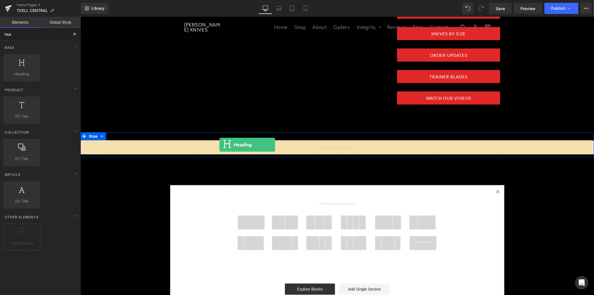
drag, startPoint x: 107, startPoint y: 84, endPoint x: 219, endPoint y: 144, distance: 126.9
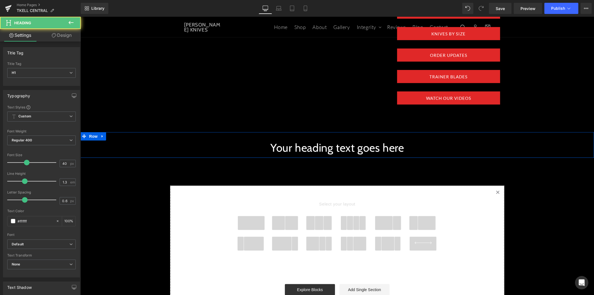
click at [286, 146] on h1 "Your heading text goes here" at bounding box center [336, 147] width 513 height 14
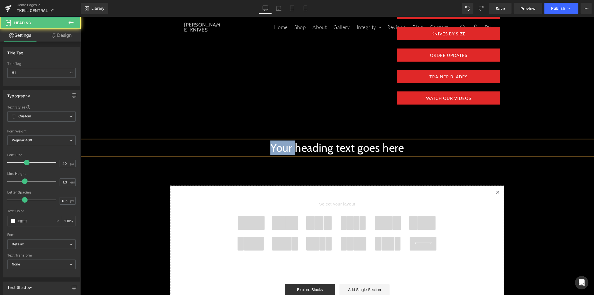
click at [286, 146] on h1 "Your heading text goes here" at bounding box center [336, 147] width 513 height 14
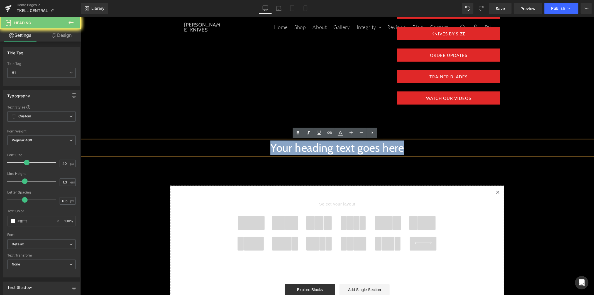
click at [286, 146] on h1 "Your heading text goes here" at bounding box center [336, 147] width 513 height 14
paste div
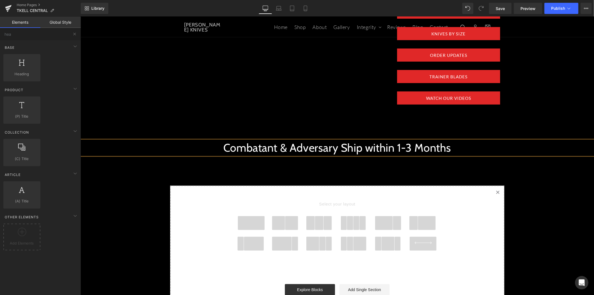
click at [291, 224] on span at bounding box center [291, 222] width 13 height 14
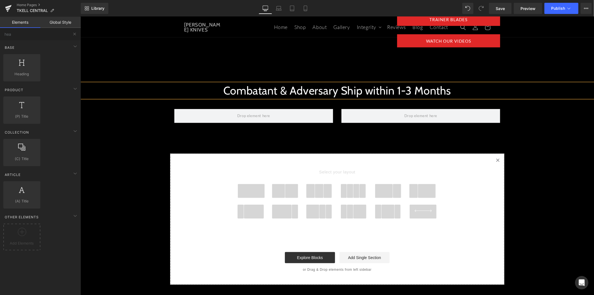
scroll to position [168, 0]
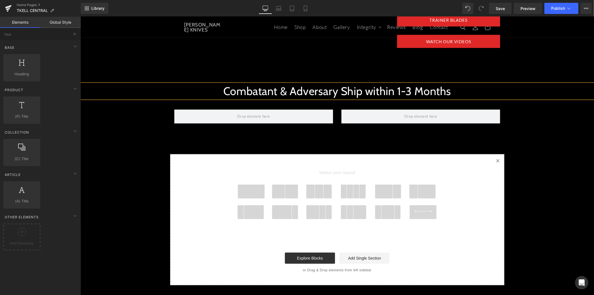
click at [156, 89] on h1 "Combatant & Adversary Ship within 1-3 Months" at bounding box center [336, 91] width 513 height 14
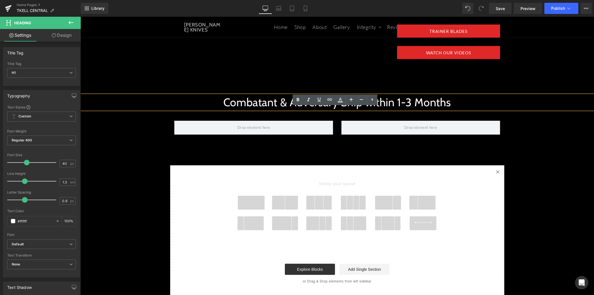
scroll to position [137, 0]
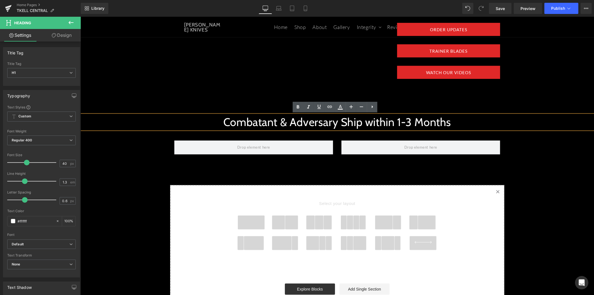
drag, startPoint x: 224, startPoint y: 133, endPoint x: 235, endPoint y: 129, distance: 11.1
click at [225, 133] on div "Row" at bounding box center [337, 144] width 334 height 25
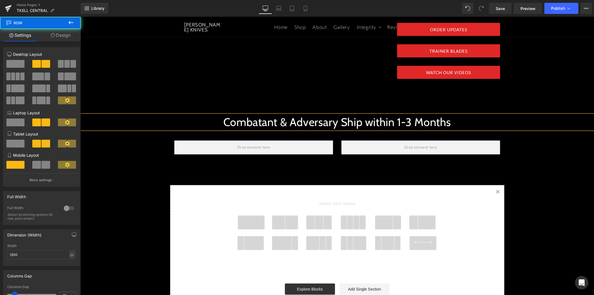
click at [244, 125] on h1 "Combatant & Adversary Ship within 1-3 Months" at bounding box center [336, 121] width 513 height 14
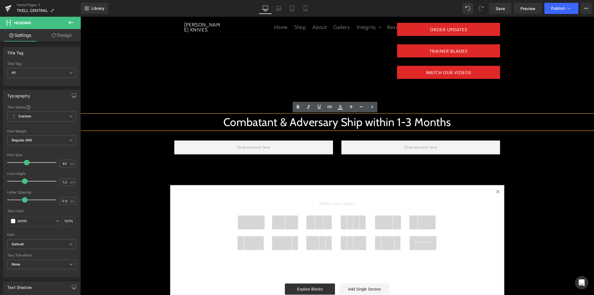
click at [247, 107] on div "Combatant & Adversary Ship within 1-3 Months Heading Row" at bounding box center [336, 119] width 513 height 26
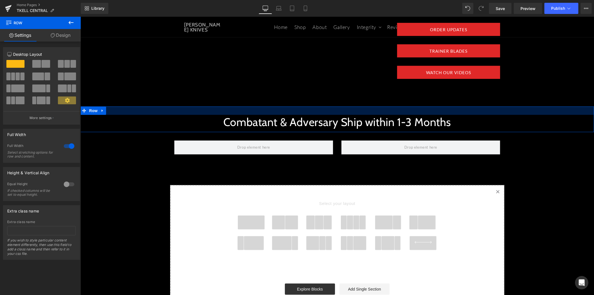
click at [153, 109] on div at bounding box center [336, 110] width 513 height 8
click at [154, 111] on div at bounding box center [336, 110] width 513 height 8
click at [133, 112] on div at bounding box center [336, 110] width 513 height 8
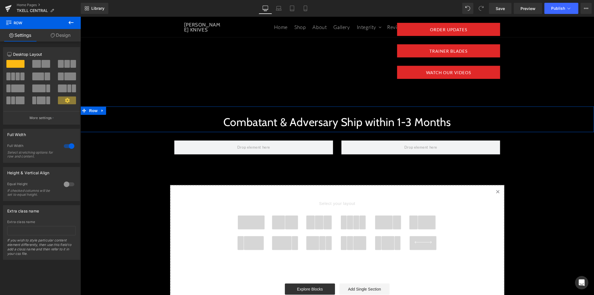
click at [65, 39] on link "Design" at bounding box center [60, 35] width 40 height 13
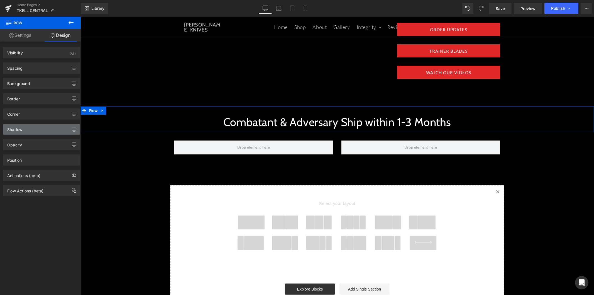
click at [48, 127] on div "Shadow" at bounding box center [41, 129] width 76 height 11
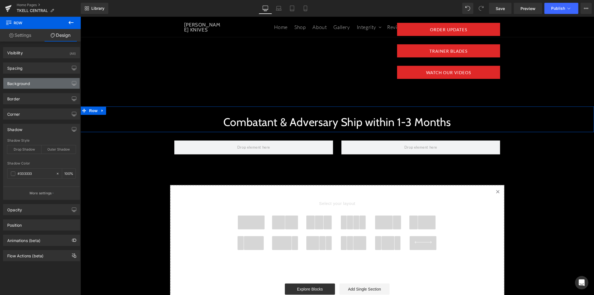
click at [46, 84] on div "Background" at bounding box center [41, 83] width 76 height 11
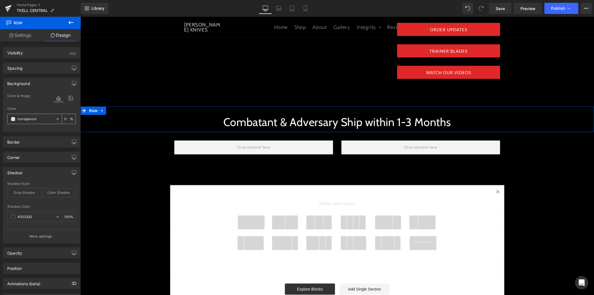
click at [38, 116] on input "transparent" at bounding box center [36, 119] width 36 height 6
click at [14, 119] on span at bounding box center [13, 119] width 4 height 4
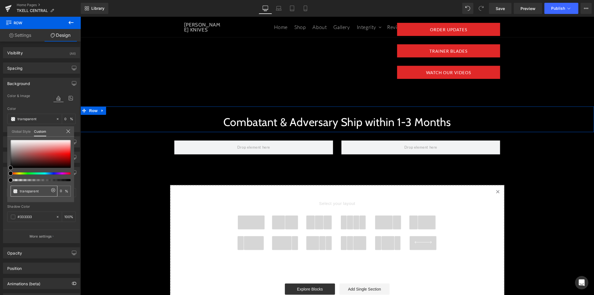
click at [39, 188] on input "transparent" at bounding box center [35, 191] width 30 height 6
paste input "#BB0000"
type input "#BB0000"
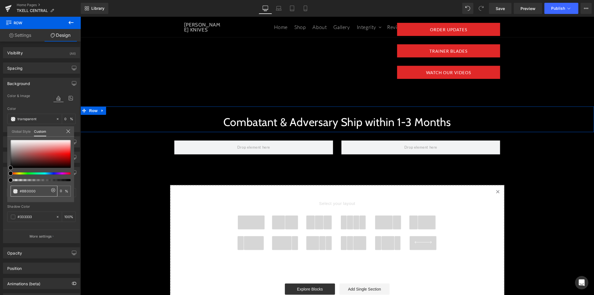
type input "100"
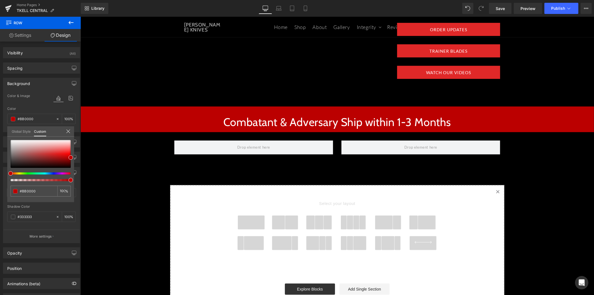
type input "#BB0000"
type input "#bb0000"
click at [69, 20] on icon at bounding box center [71, 22] width 7 height 7
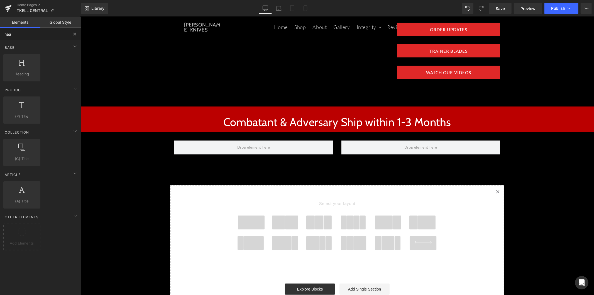
drag, startPoint x: 25, startPoint y: 35, endPoint x: -9, endPoint y: 33, distance: 34.5
click at [0, 33] on html "Heading You are previewing how the will restyle your page. You can not edit Ele…" at bounding box center [297, 147] width 594 height 295
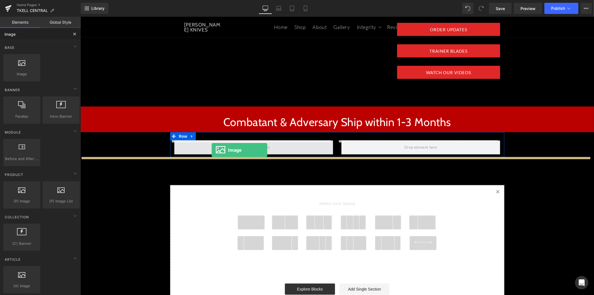
drag, startPoint x: 109, startPoint y: 83, endPoint x: 211, endPoint y: 149, distance: 121.8
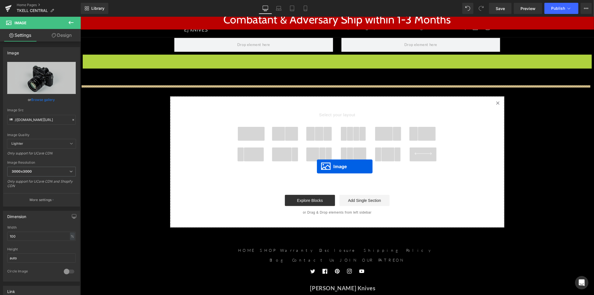
scroll to position [168, 0]
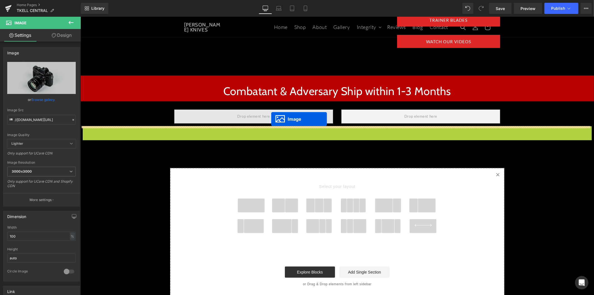
drag, startPoint x: 327, startPoint y: 199, endPoint x: 271, endPoint y: 118, distance: 98.2
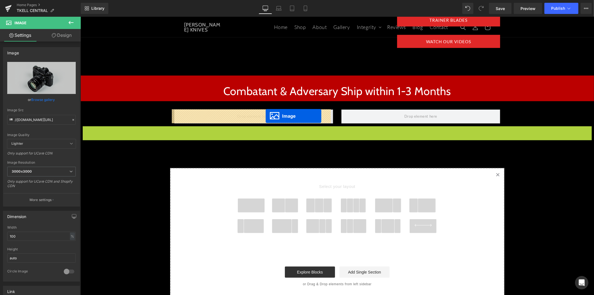
drag, startPoint x: 327, startPoint y: 202, endPoint x: 265, endPoint y: 115, distance: 106.7
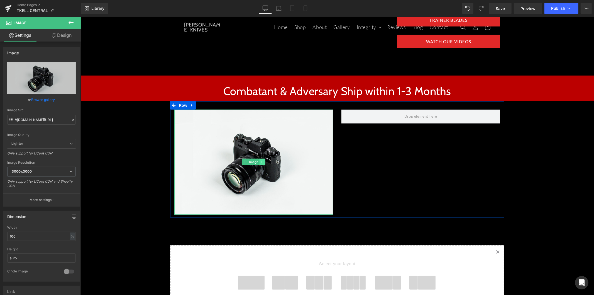
click at [261, 163] on icon at bounding box center [262, 161] width 3 height 3
click at [257, 162] on icon at bounding box center [258, 161] width 3 height 3
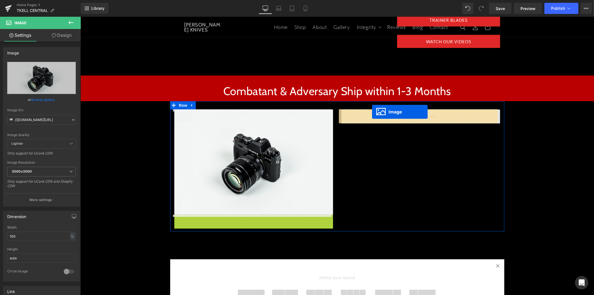
drag, startPoint x: 242, startPoint y: 266, endPoint x: 372, endPoint y: 111, distance: 201.3
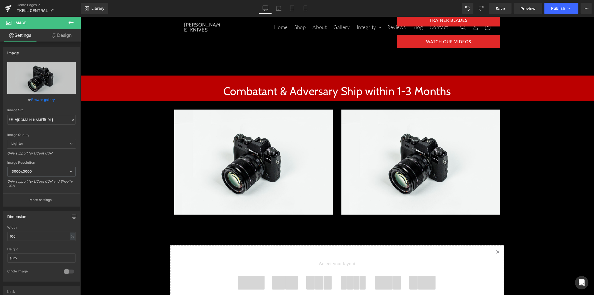
click at [67, 23] on button at bounding box center [70, 23] width 19 height 12
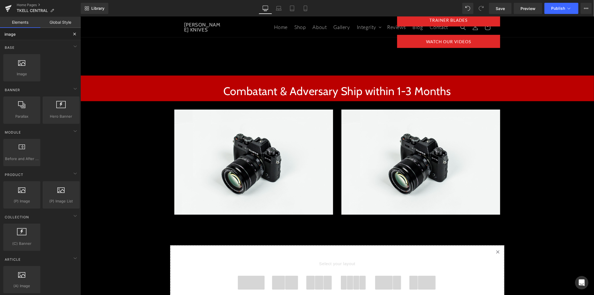
drag, startPoint x: 29, startPoint y: 38, endPoint x: -7, endPoint y: 36, distance: 36.3
click at [0, 36] on html "Image You are previewing how the will restyle your page. You can not edit Eleme…" at bounding box center [297, 147] width 594 height 295
type input "but"
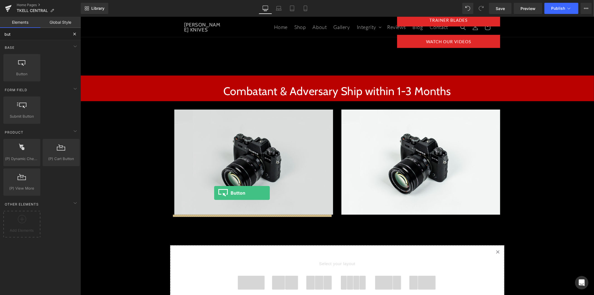
drag, startPoint x: 106, startPoint y: 88, endPoint x: 215, endPoint y: 193, distance: 151.4
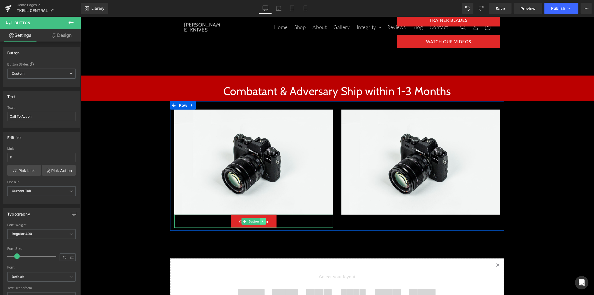
click at [261, 222] on icon at bounding box center [262, 220] width 3 height 3
click at [258, 222] on icon at bounding box center [259, 220] width 3 height 3
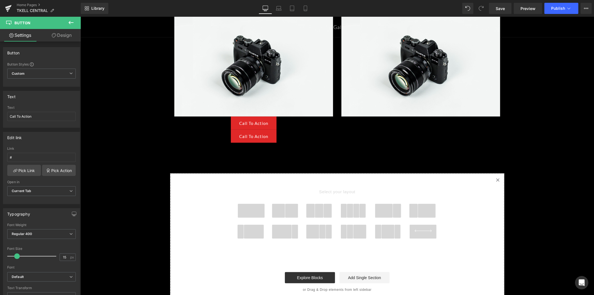
scroll to position [264, 0]
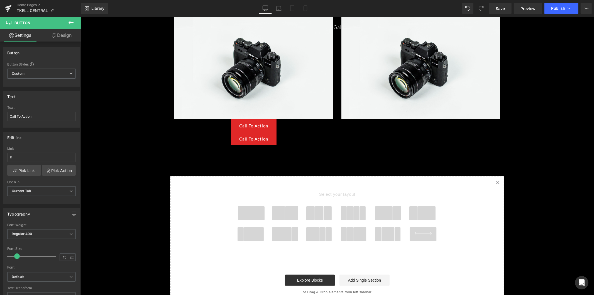
click at [249, 139] on div "Call To Action Button" at bounding box center [253, 138] width 159 height 13
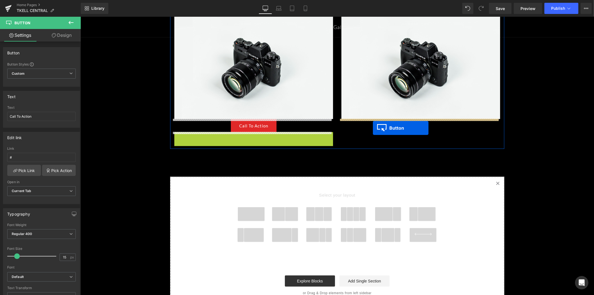
drag, startPoint x: 242, startPoint y: 138, endPoint x: 372, endPoint y: 128, distance: 131.2
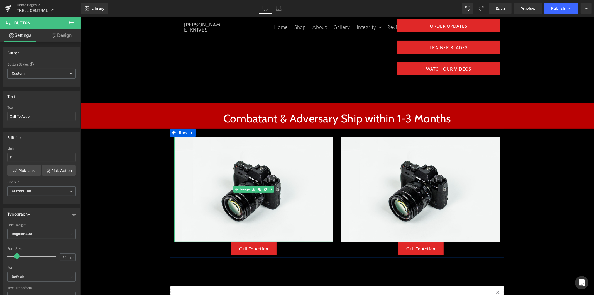
scroll to position [140, 0]
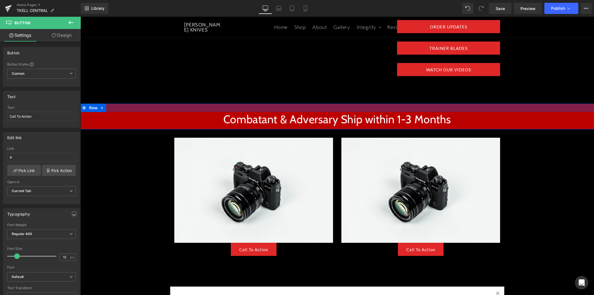
click at [80, 16] on div at bounding box center [80, 16] width 0 height 0
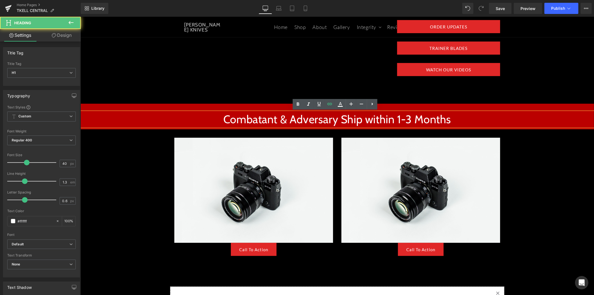
click at [313, 112] on div "Combatant & Adversary Ship within 1-3 Months" at bounding box center [336, 119] width 513 height 14
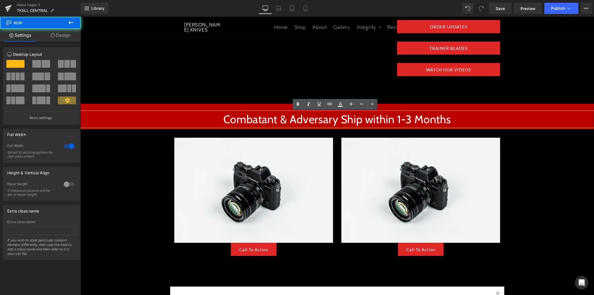
click at [204, 103] on div "Combatant & Adversary Ship within 1-3 Months Heading Row" at bounding box center [336, 116] width 513 height 26
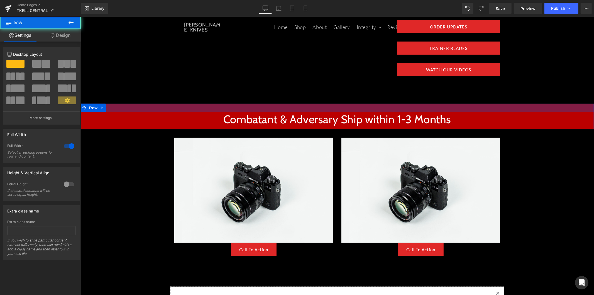
click at [132, 104] on div "Combatant & Adversary Ship within 1-3 Months Heading Row" at bounding box center [336, 116] width 513 height 26
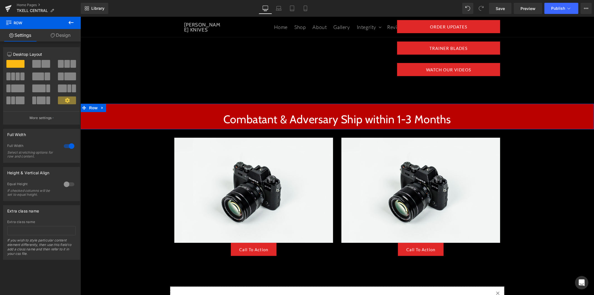
click at [65, 31] on link "Design" at bounding box center [60, 35] width 40 height 13
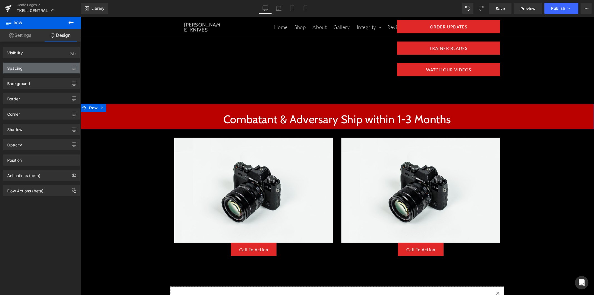
click at [46, 71] on div "Spacing" at bounding box center [41, 68] width 76 height 11
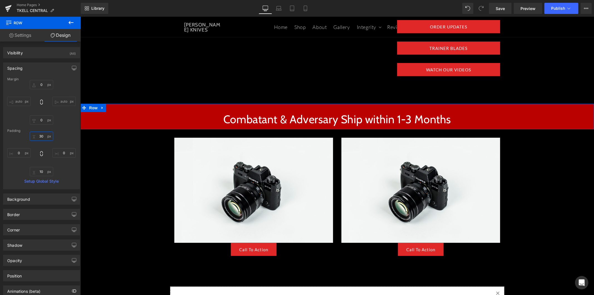
click at [39, 136] on input "30" at bounding box center [41, 135] width 23 height 9
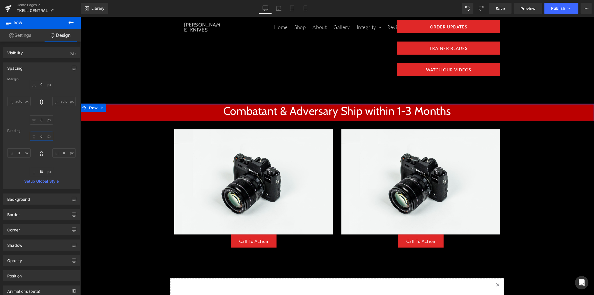
click at [40, 136] on input "0" at bounding box center [41, 135] width 23 height 9
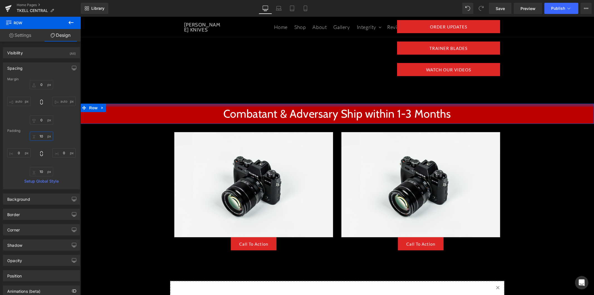
drag, startPoint x: 44, startPoint y: 134, endPoint x: 29, endPoint y: 134, distance: 14.5
click at [30, 134] on input "10" at bounding box center [41, 135] width 23 height 9
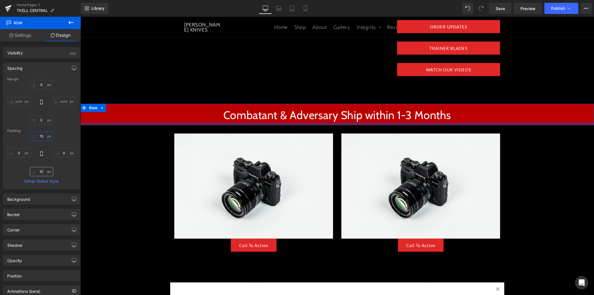
type input "15"
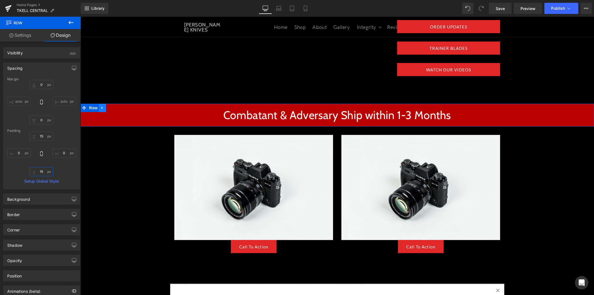
type input "15"
click at [100, 109] on link at bounding box center [102, 107] width 7 height 8
click at [107, 110] on link at bounding box center [109, 107] width 7 height 8
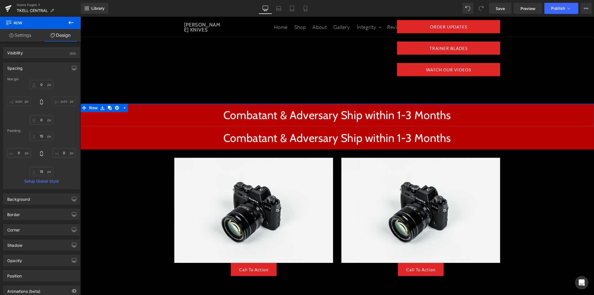
click at [192, 133] on h1 "Combatant & Adversary Ship within 1-3 Months" at bounding box center [336, 137] width 513 height 14
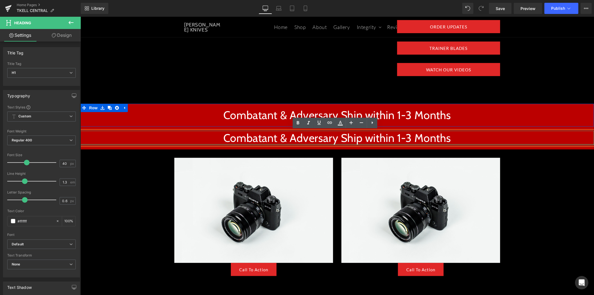
click at [322, 143] on div at bounding box center [336, 143] width 513 height 1
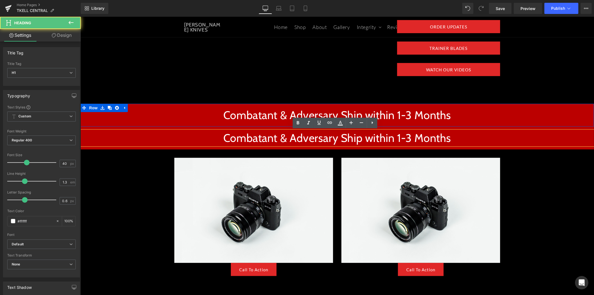
click at [115, 130] on h1 "Combatant & Adversary Ship within 1-3 Months" at bounding box center [336, 137] width 513 height 14
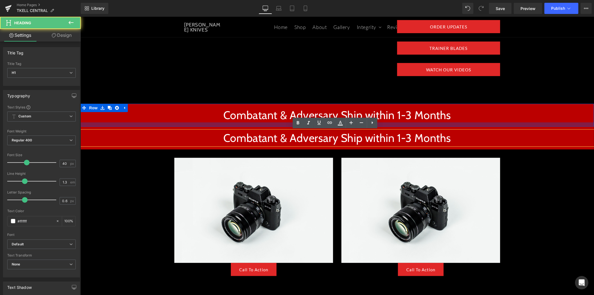
click at [104, 124] on div at bounding box center [336, 124] width 513 height 4
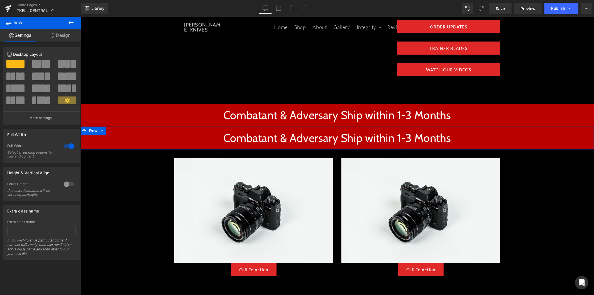
click at [98, 138] on h1 "Combatant & Adversary Ship within 1-3 Months" at bounding box center [336, 137] width 513 height 14
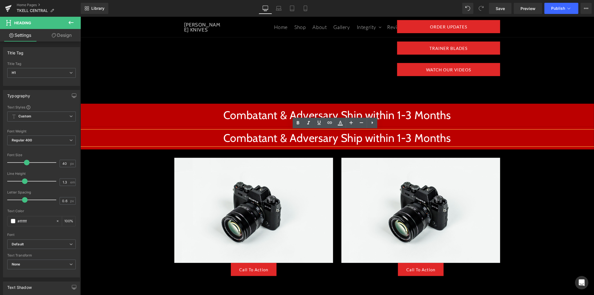
click at [106, 131] on h1 "Combatant & Adversary Ship within 1-3 Months" at bounding box center [336, 137] width 513 height 14
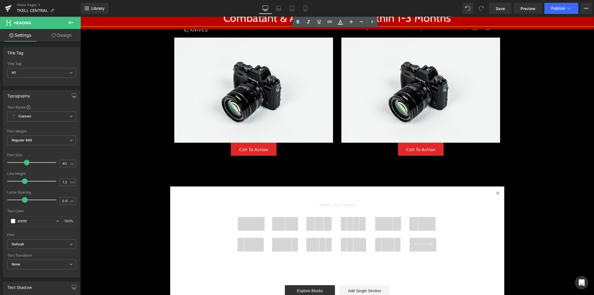
scroll to position [171, 0]
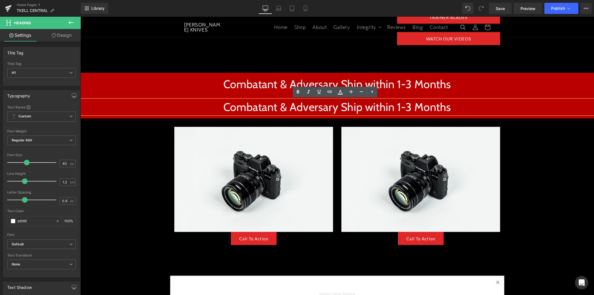
click at [132, 112] on h1 "Combatant & Adversary Ship within 1-3 Months" at bounding box center [336, 106] width 513 height 14
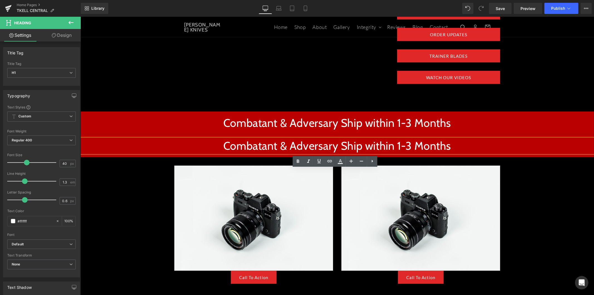
scroll to position [140, 0]
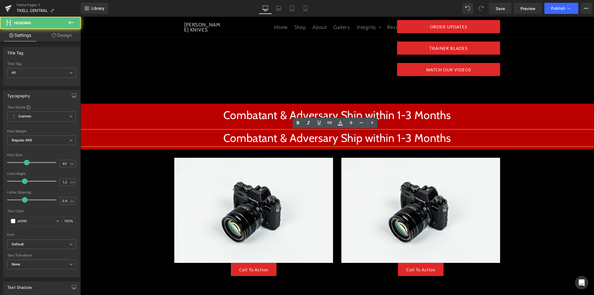
click at [143, 131] on h1 "Combatant & Adversary Ship within 1-3 Months" at bounding box center [336, 137] width 513 height 14
click at [118, 163] on div "T.KELL CENTRAL Heading This is the command center. Everything you need to know:…" at bounding box center [336, 156] width 513 height 561
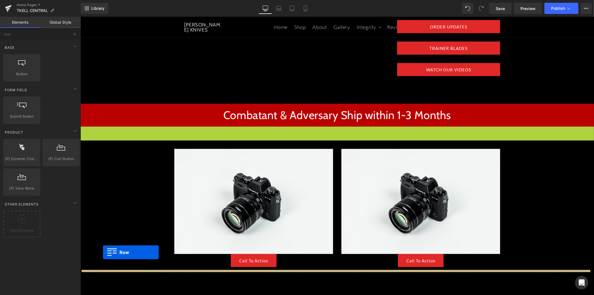
drag, startPoint x: 81, startPoint y: 131, endPoint x: 123, endPoint y: 236, distance: 114.0
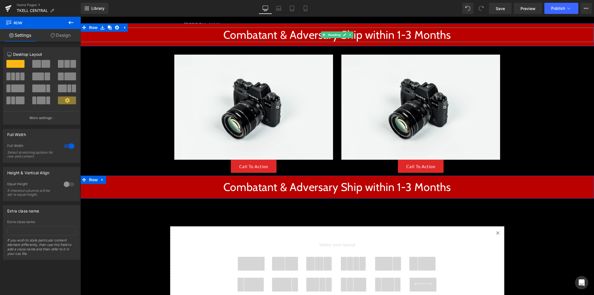
scroll to position [264, 0]
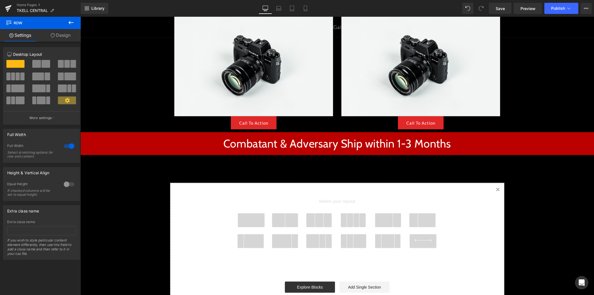
click at [289, 224] on span at bounding box center [291, 220] width 13 height 14
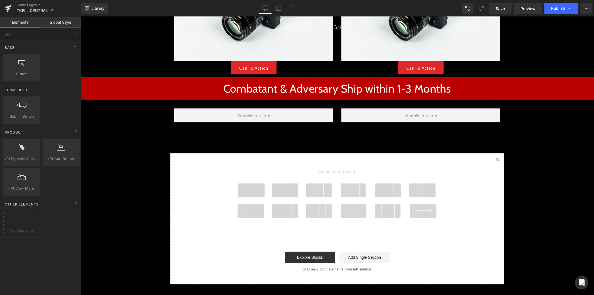
scroll to position [318, 0]
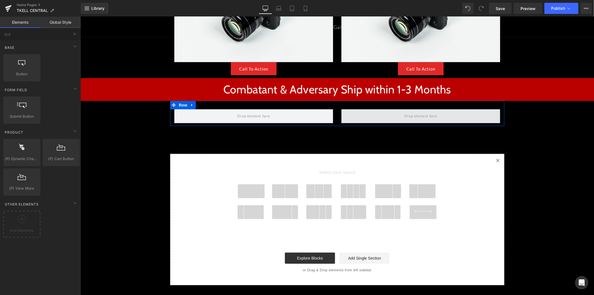
click at [396, 114] on span at bounding box center [420, 116] width 159 height 14
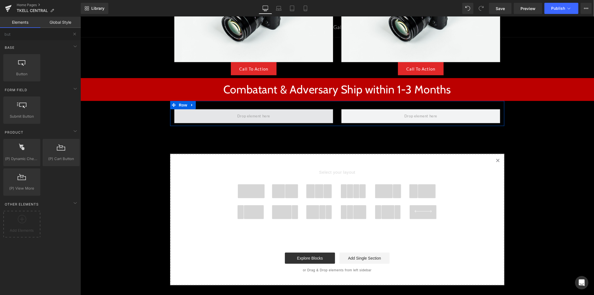
click at [266, 116] on span at bounding box center [253, 115] width 37 height 9
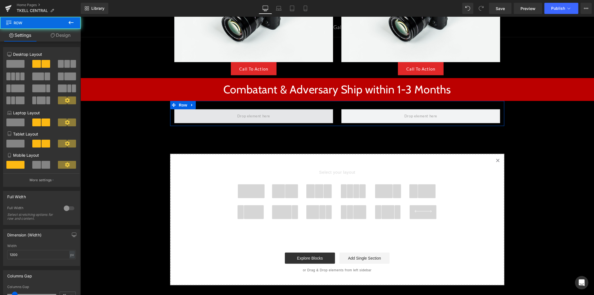
click at [290, 115] on span at bounding box center [253, 116] width 159 height 14
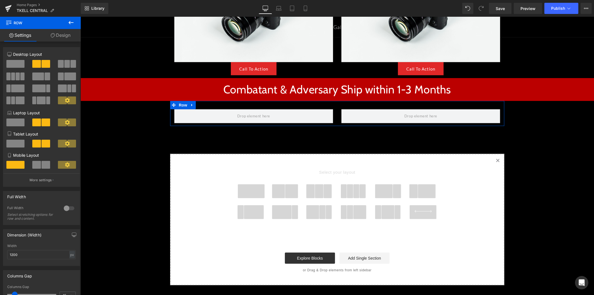
click at [65, 101] on icon at bounding box center [67, 100] width 5 height 5
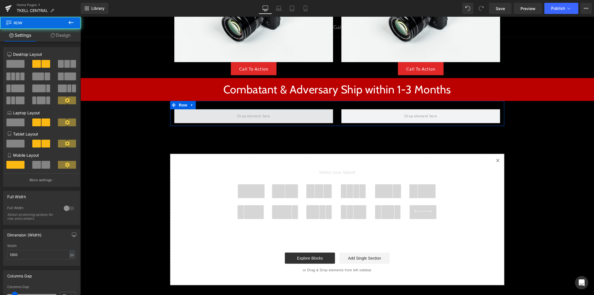
click at [285, 112] on span at bounding box center [253, 116] width 159 height 14
click at [177, 105] on span "Row" at bounding box center [182, 104] width 11 height 8
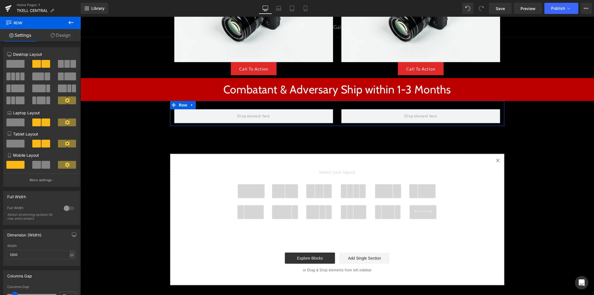
click at [67, 38] on link "Design" at bounding box center [60, 35] width 40 height 13
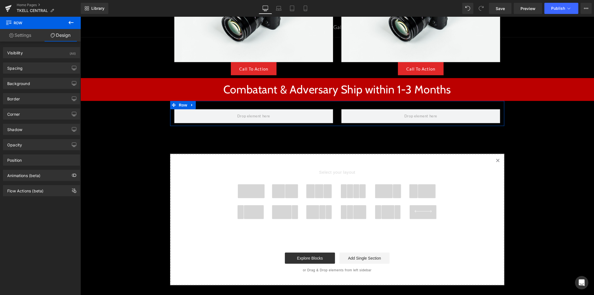
click at [27, 34] on link "Settings" at bounding box center [20, 35] width 40 height 13
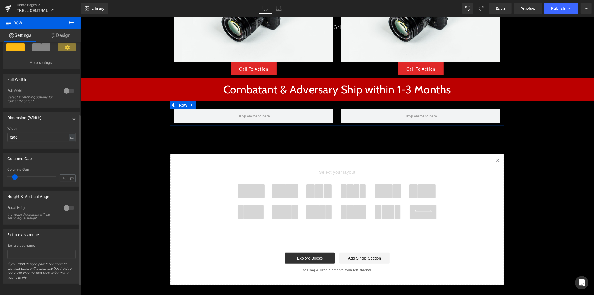
scroll to position [124, 0]
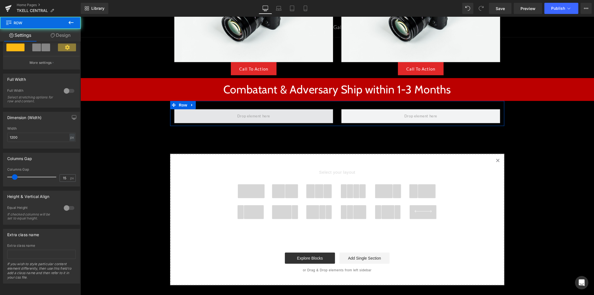
click at [283, 117] on span at bounding box center [253, 116] width 159 height 14
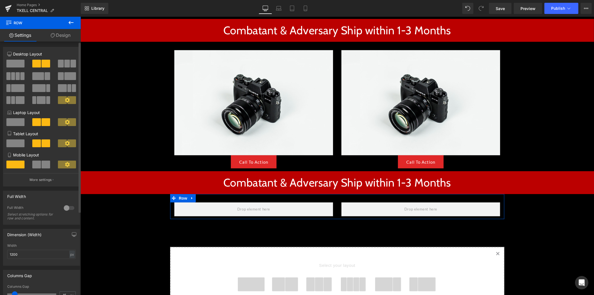
scroll to position [0, 0]
click at [72, 21] on icon at bounding box center [71, 22] width 7 height 7
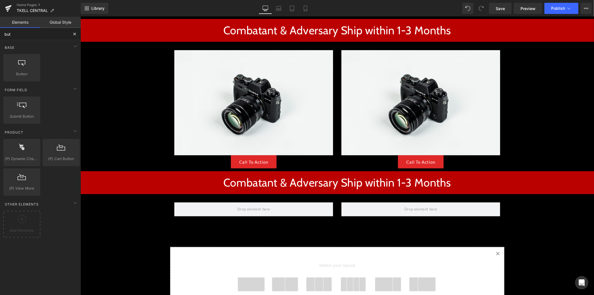
drag, startPoint x: 26, startPoint y: 34, endPoint x: -10, endPoint y: 31, distance: 35.8
click at [0, 31] on html "Row You are previewing how the will restyle your page. You can not edit Element…" at bounding box center [297, 147] width 594 height 295
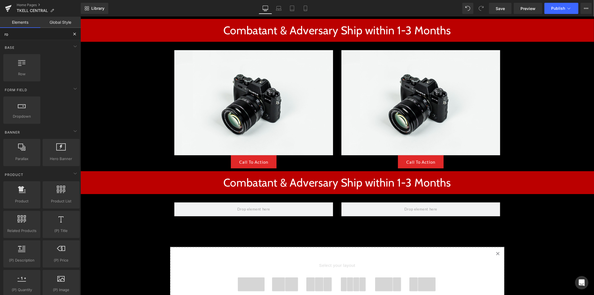
type input "row"
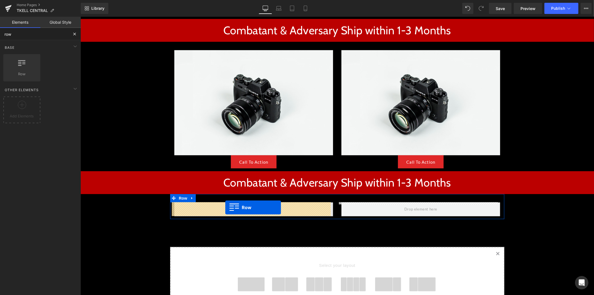
drag, startPoint x: 99, startPoint y: 80, endPoint x: 225, endPoint y: 207, distance: 178.3
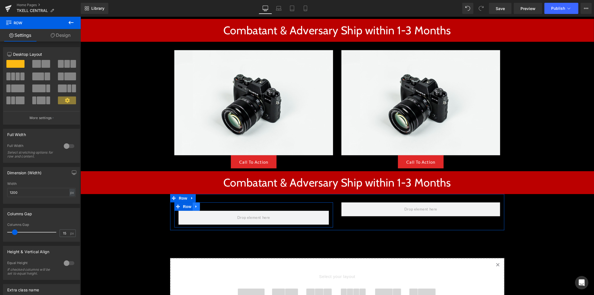
click at [192, 207] on link at bounding box center [195, 206] width 7 height 8
click at [203, 206] on link at bounding box center [203, 206] width 7 height 8
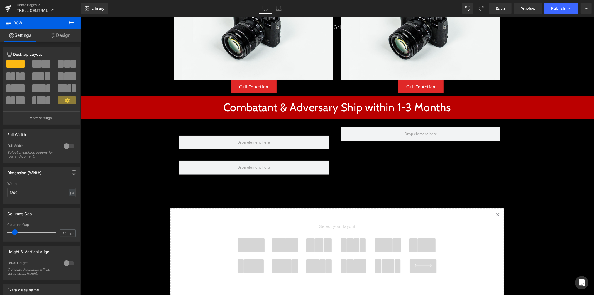
scroll to position [289, 0]
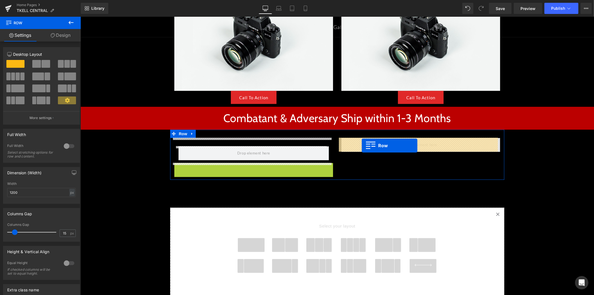
drag, startPoint x: 176, startPoint y: 165, endPoint x: 361, endPoint y: 145, distance: 186.2
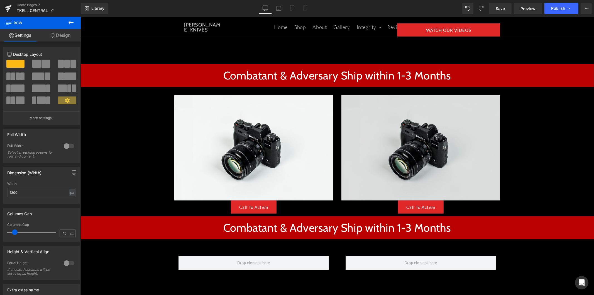
scroll to position [278, 0]
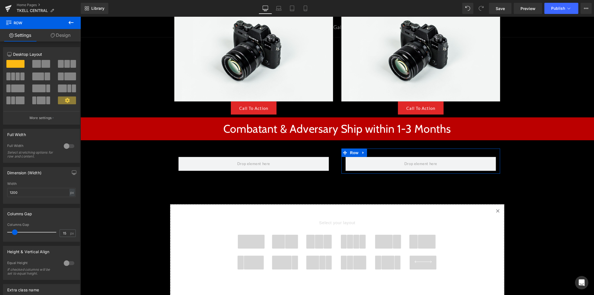
click at [68, 25] on icon at bounding box center [71, 22] width 7 height 7
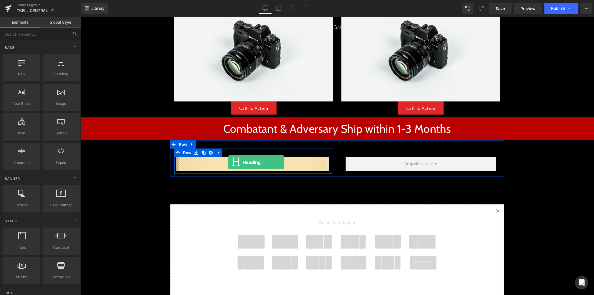
drag, startPoint x: 145, startPoint y: 89, endPoint x: 228, endPoint y: 162, distance: 110.1
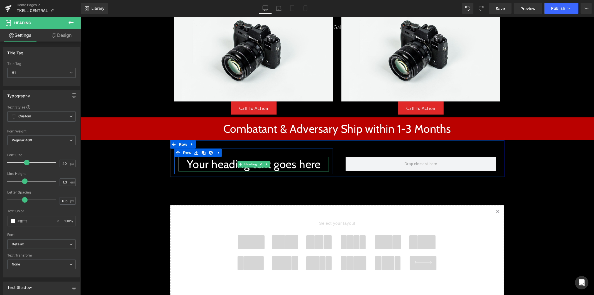
drag, startPoint x: 242, startPoint y: 167, endPoint x: 231, endPoint y: 164, distance: 10.9
click at [241, 167] on div "Your heading text goes here Heading" at bounding box center [253, 163] width 150 height 14
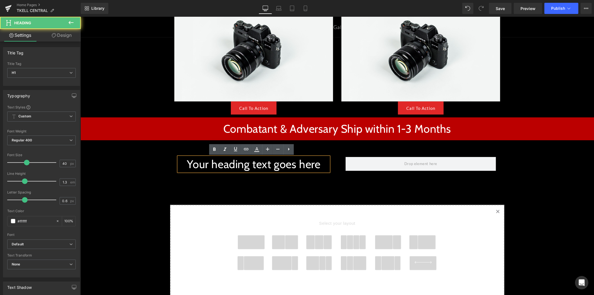
click at [220, 163] on h1 "Your heading text goes here" at bounding box center [253, 163] width 150 height 14
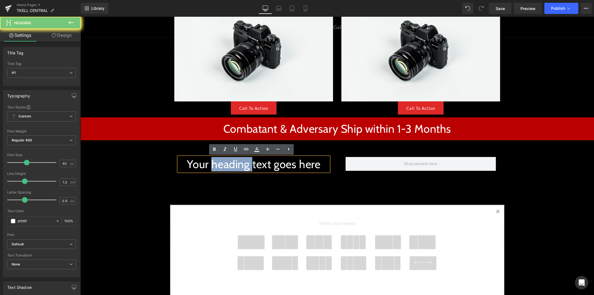
click at [220, 163] on h1 "Your heading text goes here" at bounding box center [253, 163] width 150 height 14
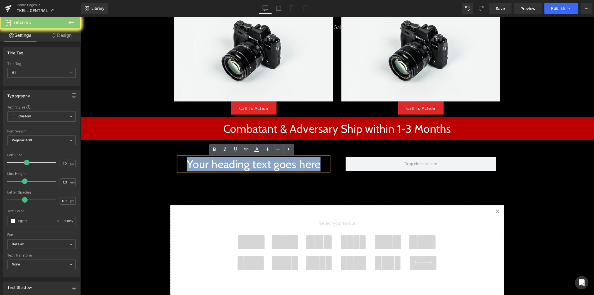
paste div
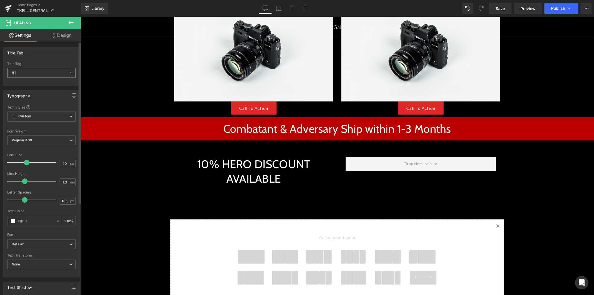
click at [56, 71] on span "H1" at bounding box center [41, 73] width 68 height 10
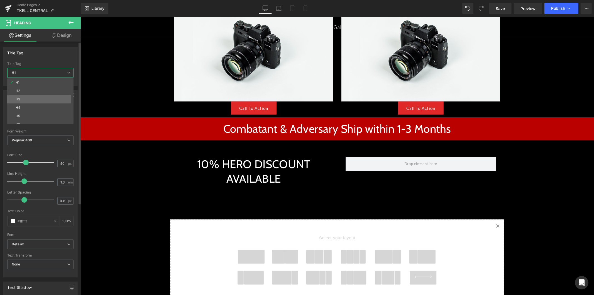
click at [48, 100] on li "H3" at bounding box center [41, 99] width 69 height 8
type input "18"
type input "100"
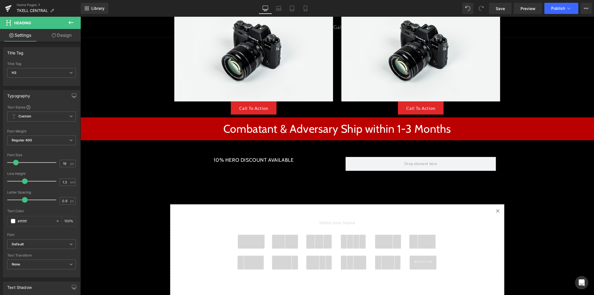
drag, startPoint x: 69, startPoint y: 23, endPoint x: 65, endPoint y: 26, distance: 4.7
click at [69, 23] on icon at bounding box center [71, 22] width 7 height 7
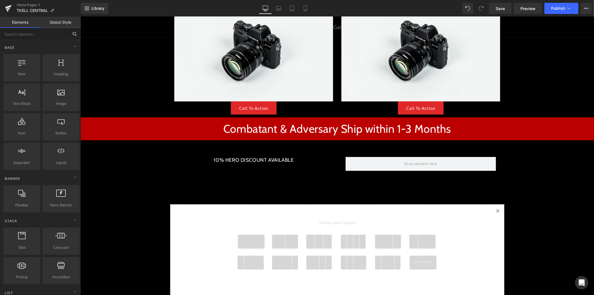
click at [36, 34] on input "text" at bounding box center [34, 34] width 68 height 12
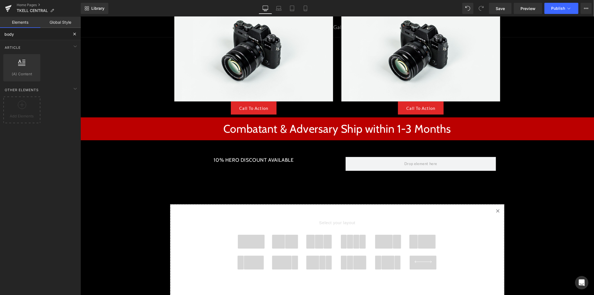
drag, startPoint x: 27, startPoint y: 35, endPoint x: -7, endPoint y: 32, distance: 34.4
click at [0, 32] on html "Heading You are previewing how the will restyle your page. You can not edit Ele…" at bounding box center [297, 147] width 594 height 295
type input "text"
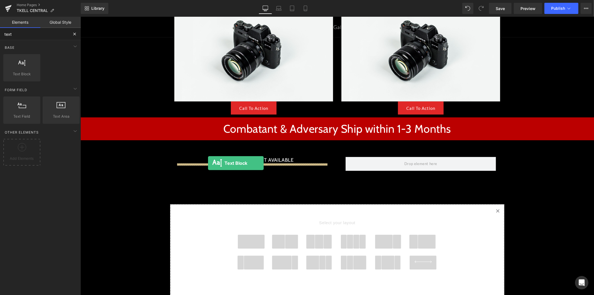
drag, startPoint x: 112, startPoint y: 86, endPoint x: 208, endPoint y: 163, distance: 122.0
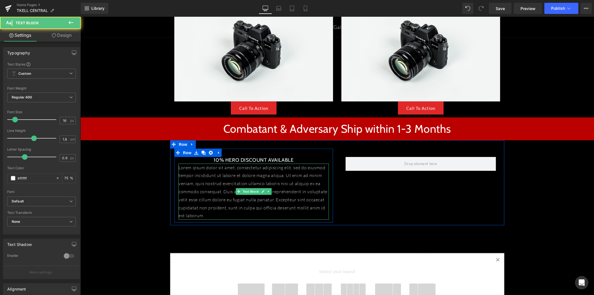
click at [221, 178] on p "Lorem ipsum dolor sit amet, consectetur adipiscing elit, sed do eiusmod tempor …" at bounding box center [253, 191] width 150 height 56
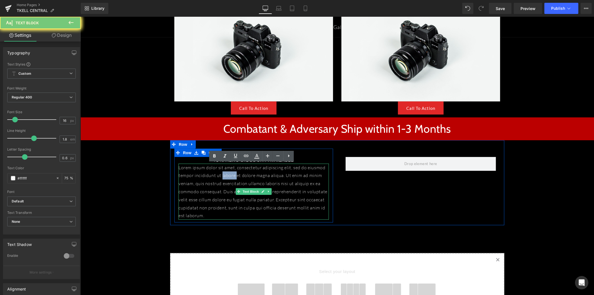
click at [221, 178] on p "Lorem ipsum dolor sit amet, consectetur adipiscing elit, sed do eiusmod tempor …" at bounding box center [253, 191] width 150 height 56
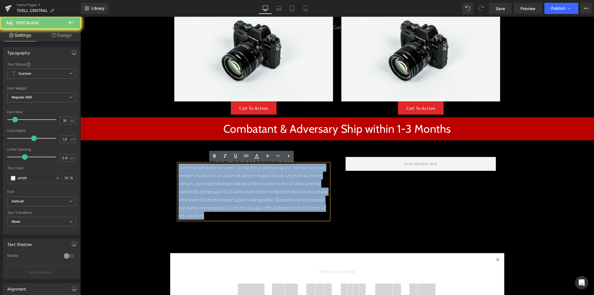
click at [221, 178] on p "Lorem ipsum dolor sit amet, consectetur adipiscing elit, sed do eiusmod tempor …" at bounding box center [253, 191] width 150 height 56
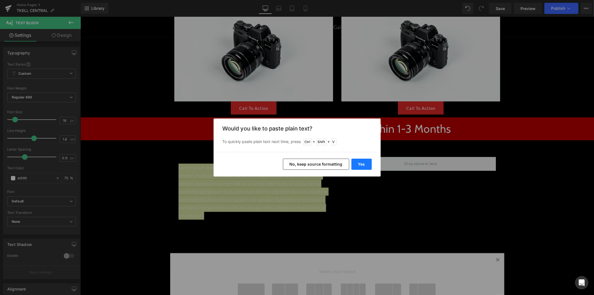
drag, startPoint x: 364, startPoint y: 166, endPoint x: 283, endPoint y: 149, distance: 82.4
click at [364, 166] on button "Yes" at bounding box center [361, 163] width 20 height 11
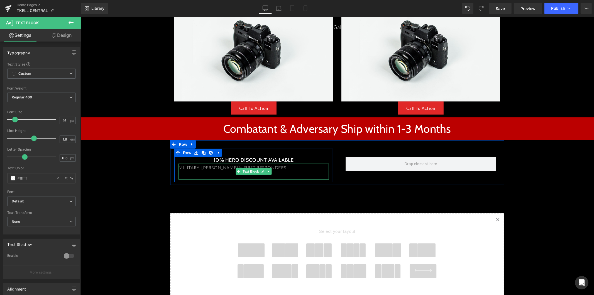
click at [204, 171] on p at bounding box center [253, 175] width 150 height 8
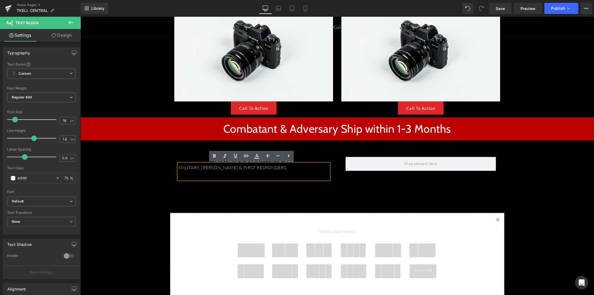
click at [227, 171] on p "MILITARY, L.E.O. & FIRST RESPONDERS" at bounding box center [253, 167] width 150 height 8
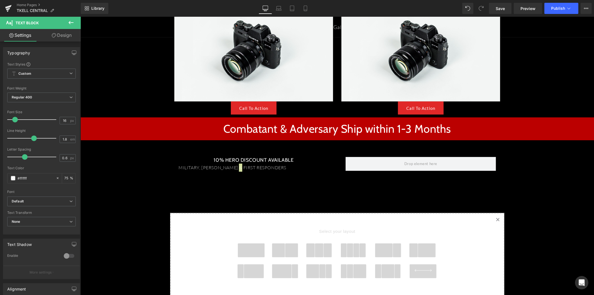
click at [56, 37] on link "Design" at bounding box center [61, 35] width 40 height 13
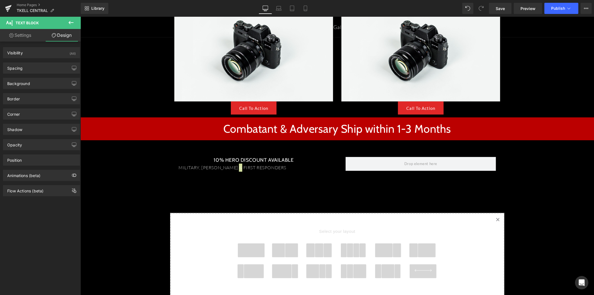
click at [30, 35] on link "Settings" at bounding box center [20, 35] width 40 height 13
type input "75"
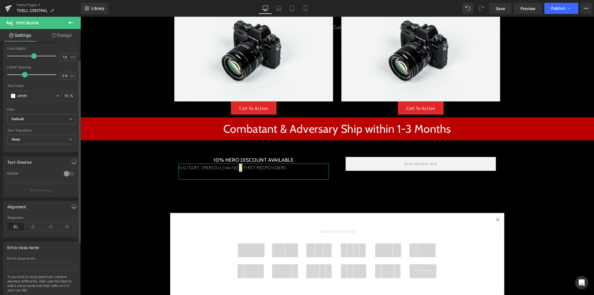
scroll to position [93, 0]
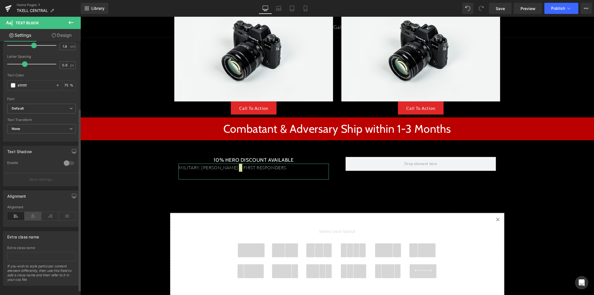
click at [37, 213] on icon at bounding box center [32, 216] width 17 height 8
click at [71, 23] on icon at bounding box center [70, 22] width 5 height 3
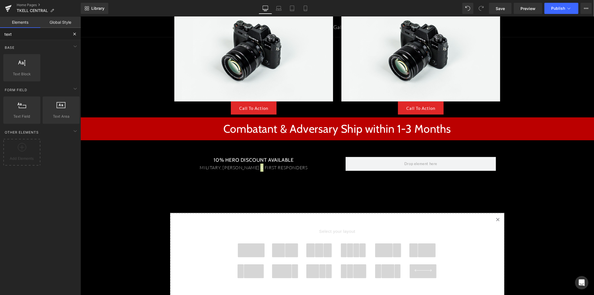
drag, startPoint x: 43, startPoint y: 35, endPoint x: -3, endPoint y: 35, distance: 45.1
click at [0, 35] on html "Text Block You are previewing how the will restyle your page. You can not edit …" at bounding box center [297, 147] width 594 height 295
type input "but"
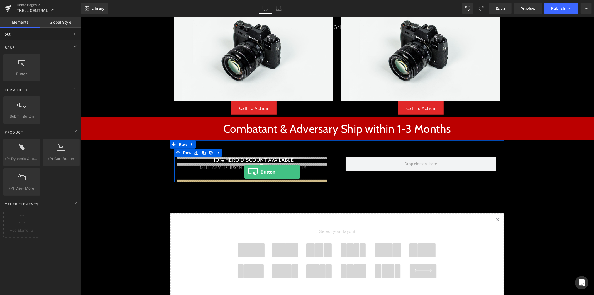
drag, startPoint x: 159, startPoint y: 111, endPoint x: 244, endPoint y: 171, distance: 104.3
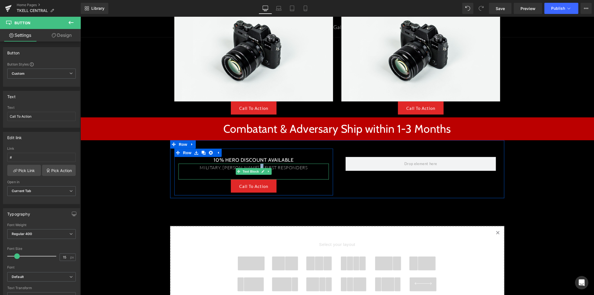
click at [280, 169] on p "MILITARY, L.E.O. & FIRST RESPONDERS" at bounding box center [253, 167] width 150 height 8
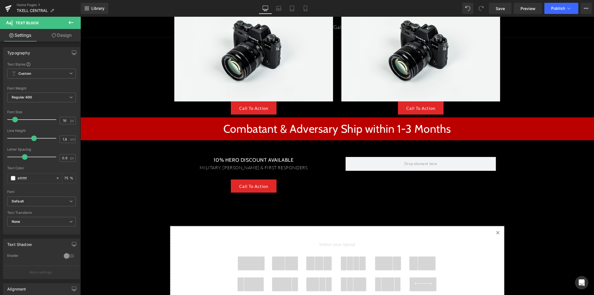
click at [75, 23] on button at bounding box center [70, 23] width 19 height 12
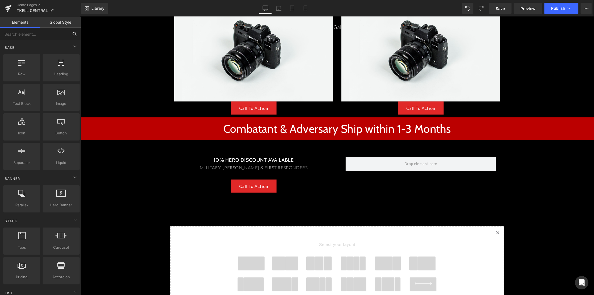
click at [54, 35] on input "text" at bounding box center [34, 34] width 68 height 12
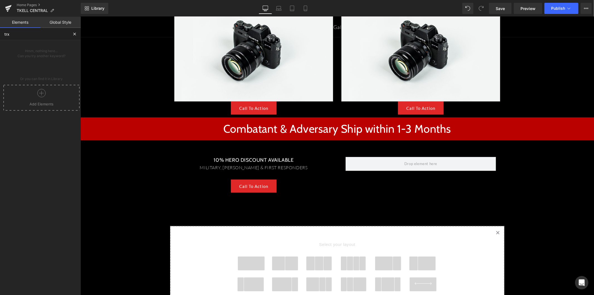
type input "trxt"
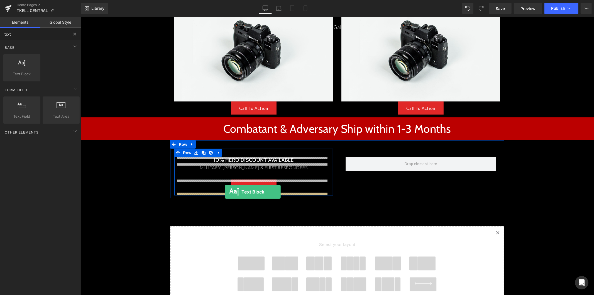
drag, startPoint x: 110, startPoint y: 83, endPoint x: 225, endPoint y: 191, distance: 157.7
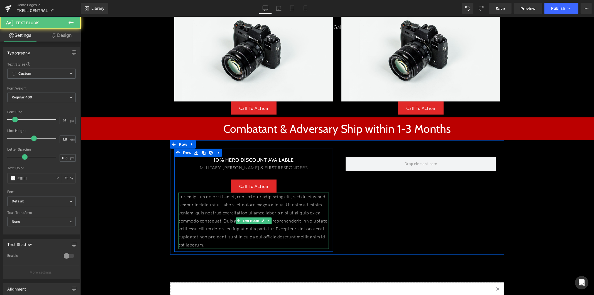
click at [233, 225] on p "Lorem ipsum dolor sit amet, consectetur adipiscing elit, sed do eiusmod tempor …" at bounding box center [253, 220] width 150 height 56
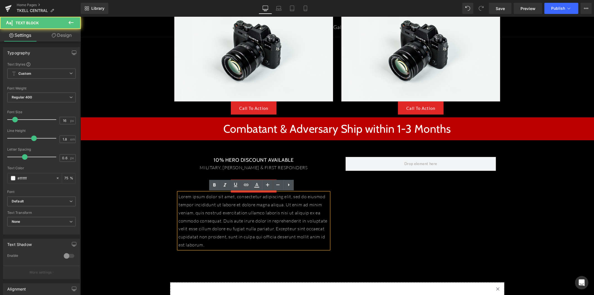
click at [230, 225] on p "Lorem ipsum dolor sit amet, consectetur adipiscing elit, sed do eiusmod tempor …" at bounding box center [253, 220] width 150 height 56
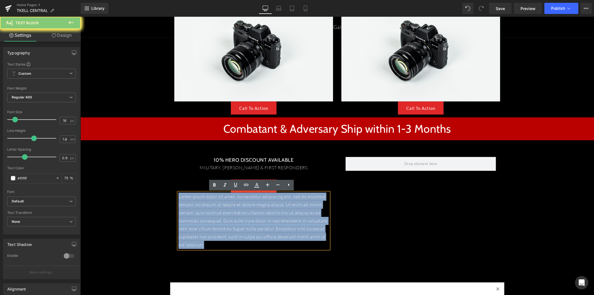
click at [230, 225] on p "Lorem ipsum dolor sit amet, consectetur adipiscing elit, sed do eiusmod tempor …" at bounding box center [253, 220] width 150 height 56
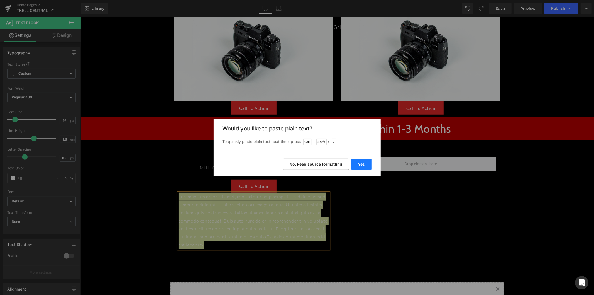
click at [368, 162] on button "Yes" at bounding box center [361, 163] width 20 height 11
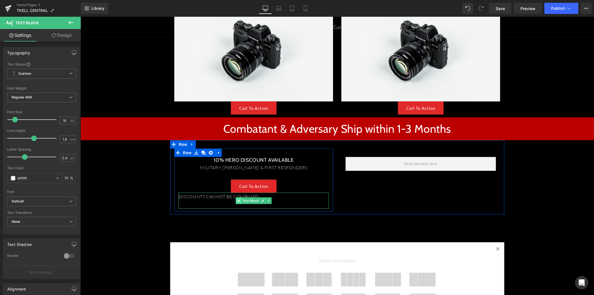
click at [237, 200] on icon at bounding box center [238, 199] width 3 height 3
click at [212, 197] on p "DISCOUNTS CANNOT BE COMBINED" at bounding box center [253, 196] width 150 height 8
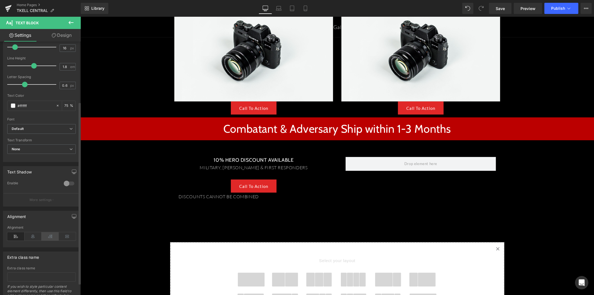
scroll to position [100, 0]
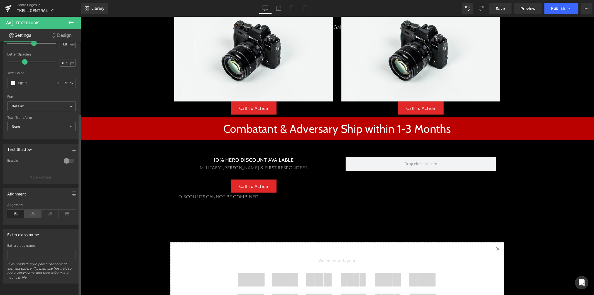
click at [35, 209] on icon at bounding box center [32, 213] width 17 height 8
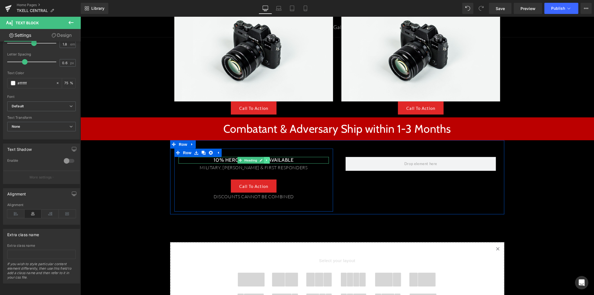
click at [264, 161] on link at bounding box center [267, 159] width 6 height 7
click at [262, 160] on icon at bounding box center [263, 159] width 3 height 3
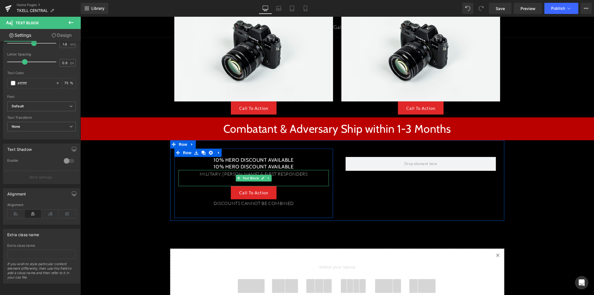
click at [267, 178] on icon at bounding box center [268, 177] width 3 height 3
click at [264, 177] on icon at bounding box center [265, 177] width 3 height 3
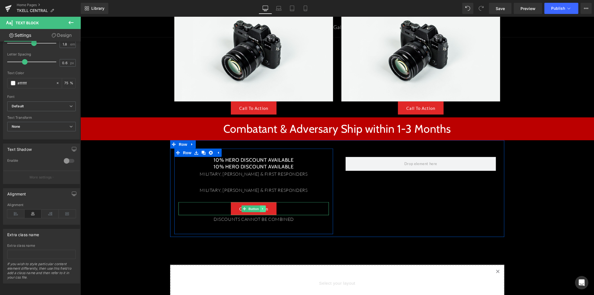
click at [261, 208] on icon at bounding box center [262, 208] width 3 height 3
click at [258, 208] on icon at bounding box center [259, 208] width 3 height 3
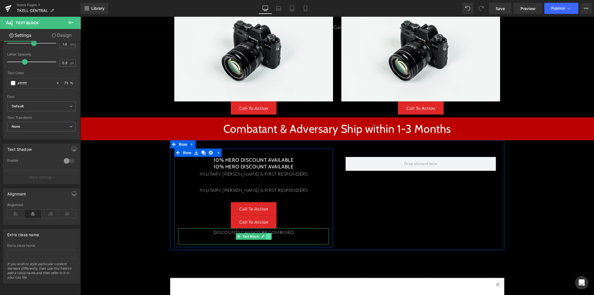
click at [267, 236] on icon at bounding box center [268, 235] width 3 height 3
click at [264, 235] on icon at bounding box center [265, 235] width 3 height 3
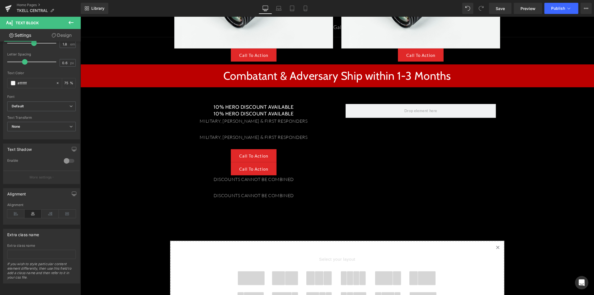
scroll to position [329, 0]
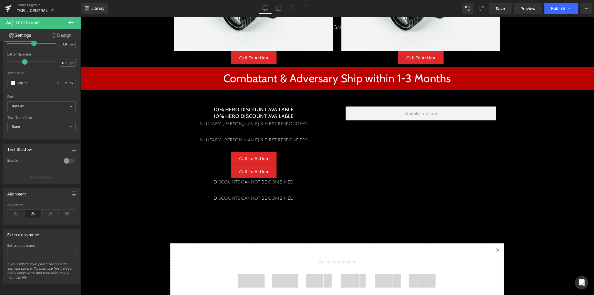
click at [222, 117] on h3 "10% HERO DISCOUNT AVAILABLE" at bounding box center [253, 116] width 150 height 6
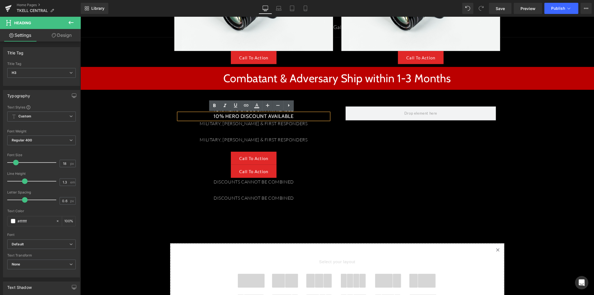
click at [210, 115] on h3 "10% HERO DISCOUNT AVAILABLE" at bounding box center [253, 116] width 150 height 6
click at [194, 128] on p at bounding box center [253, 131] width 150 height 8
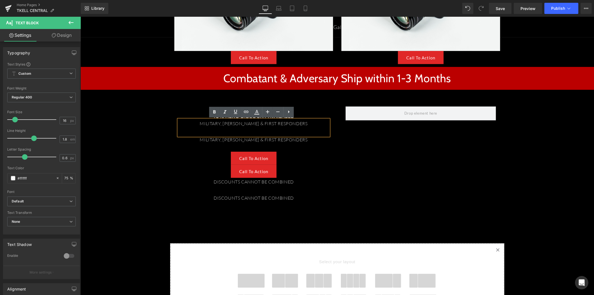
click at [182, 106] on div "10% HERO DISCOUNT AVAILABLE Heading" at bounding box center [253, 109] width 150 height 6
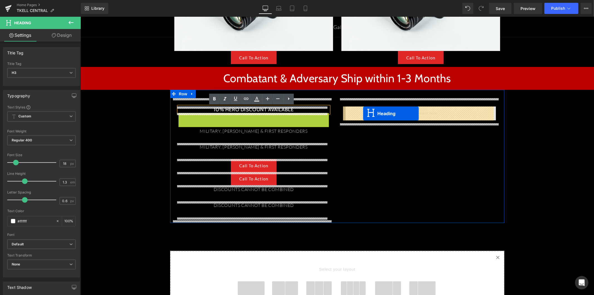
drag, startPoint x: 237, startPoint y: 117, endPoint x: 363, endPoint y: 113, distance: 125.3
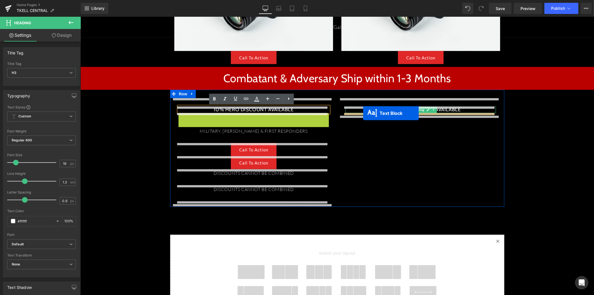
drag, startPoint x: 225, startPoint y: 121, endPoint x: 363, endPoint y: 113, distance: 137.5
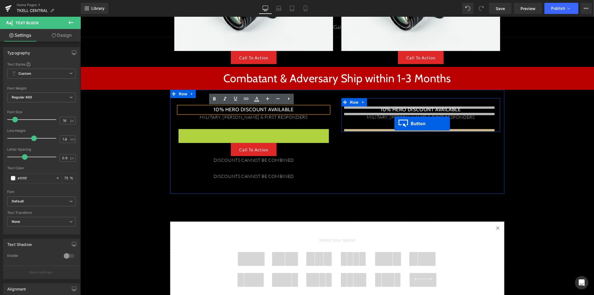
drag, startPoint x: 233, startPoint y: 137, endPoint x: 394, endPoint y: 123, distance: 161.2
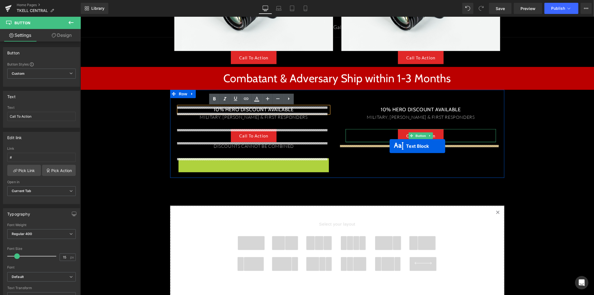
drag, startPoint x: 235, startPoint y: 167, endPoint x: 391, endPoint y: 144, distance: 157.3
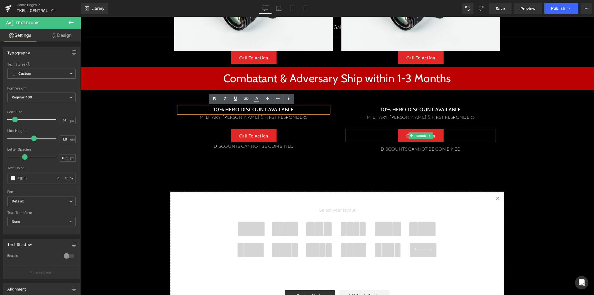
click at [161, 112] on div "T.KELL CENTRAL Heading This is the command center. Everything you need to know:…" at bounding box center [336, 5] width 513 height 634
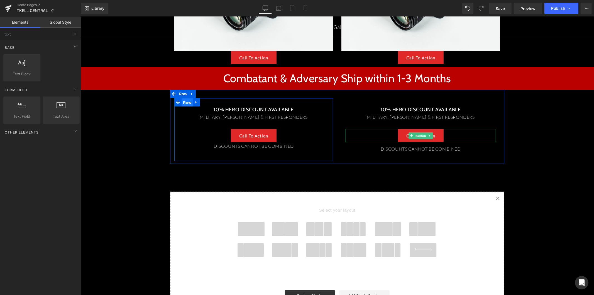
click at [185, 106] on span "Row" at bounding box center [186, 102] width 11 height 8
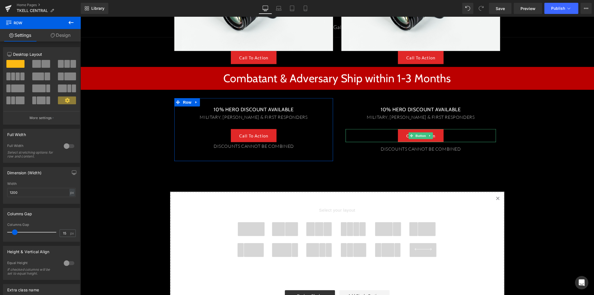
click at [58, 35] on link "Design" at bounding box center [60, 35] width 40 height 13
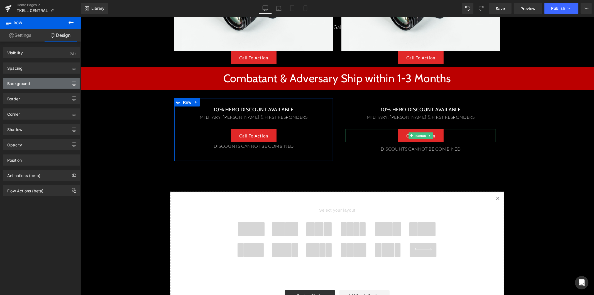
click at [75, 85] on button "button" at bounding box center [74, 83] width 9 height 11
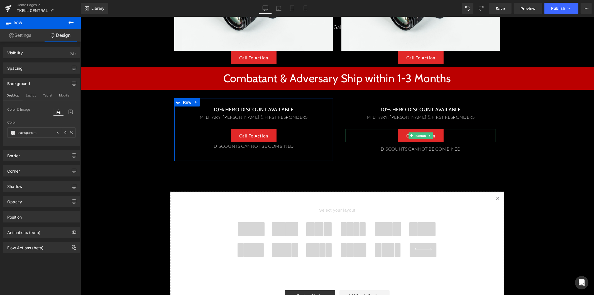
click at [45, 80] on div "Background" at bounding box center [41, 83] width 76 height 11
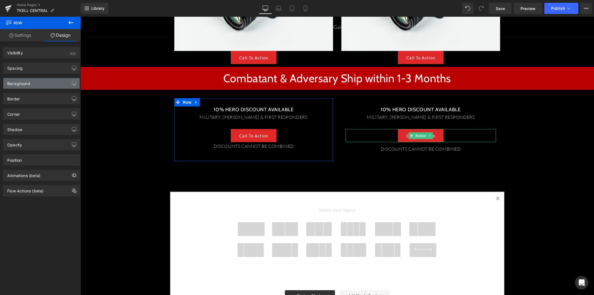
click at [46, 83] on div "Background" at bounding box center [41, 83] width 76 height 11
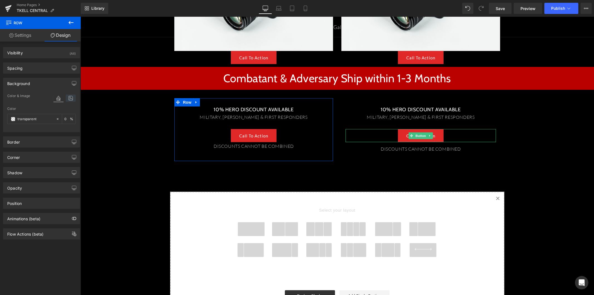
click at [66, 100] on icon at bounding box center [71, 97] width 10 height 7
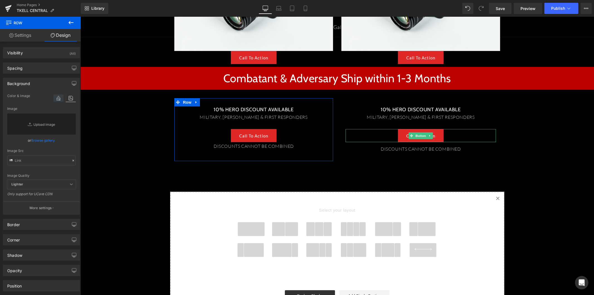
click at [58, 98] on icon at bounding box center [58, 97] width 10 height 7
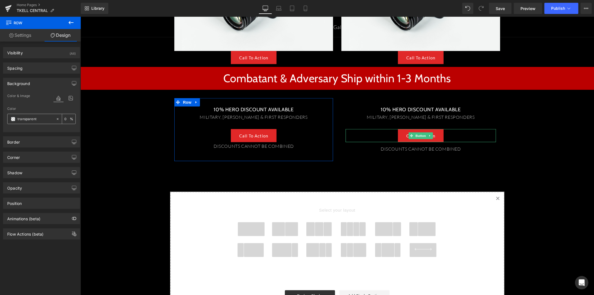
click at [45, 120] on input "transparent" at bounding box center [36, 119] width 36 height 6
paste input "#063270"
type input "#063270"
type input "100"
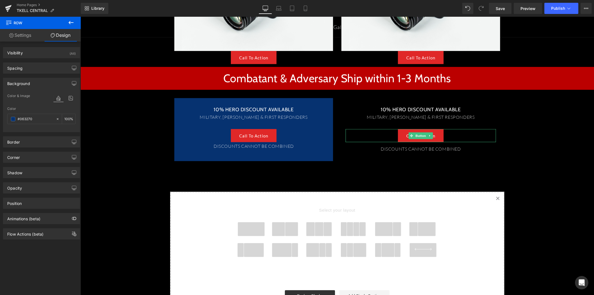
type input "#063270"
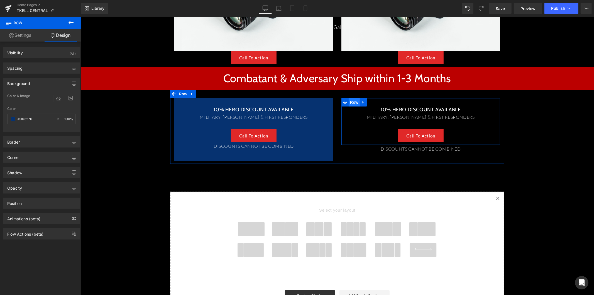
click at [353, 104] on span "Row" at bounding box center [353, 102] width 11 height 8
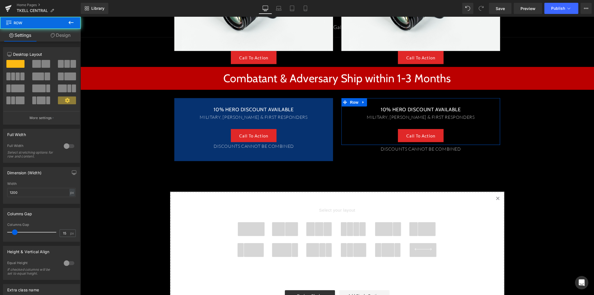
click at [61, 37] on link "Design" at bounding box center [60, 35] width 40 height 13
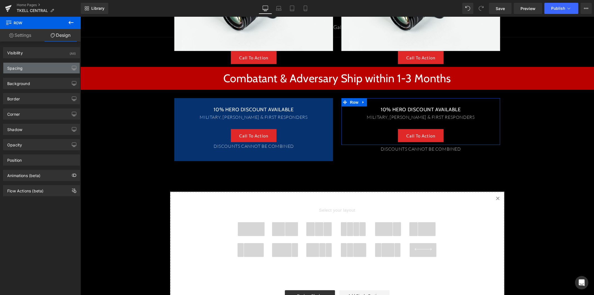
click at [50, 65] on div "Spacing" at bounding box center [41, 68] width 76 height 11
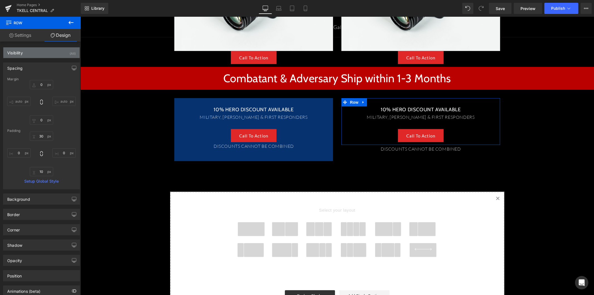
click at [46, 51] on div "Visibility (All)" at bounding box center [41, 52] width 76 height 11
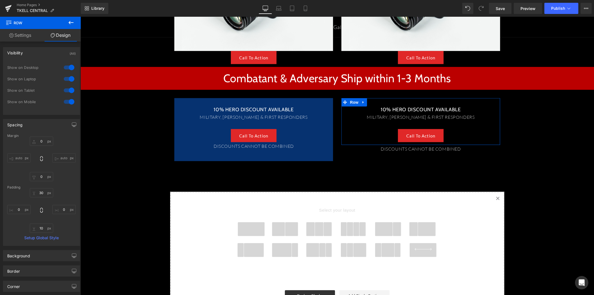
click at [51, 49] on div "Visibility (All)" at bounding box center [41, 52] width 76 height 11
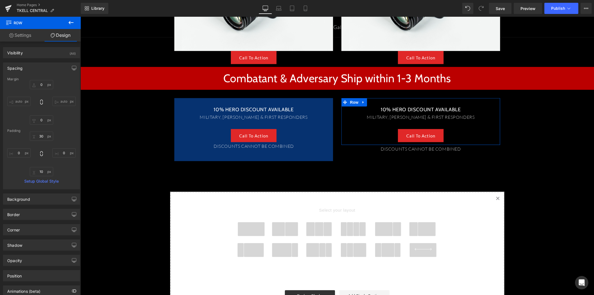
click at [50, 66] on div "Spacing" at bounding box center [41, 68] width 76 height 11
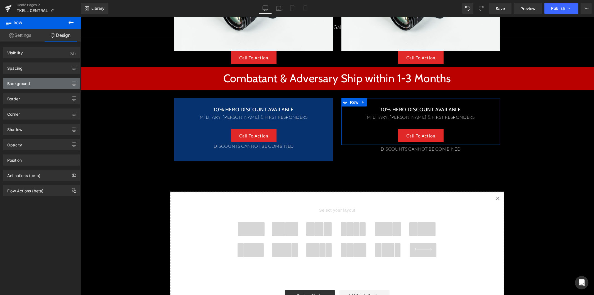
click at [50, 80] on div "Background" at bounding box center [41, 83] width 76 height 11
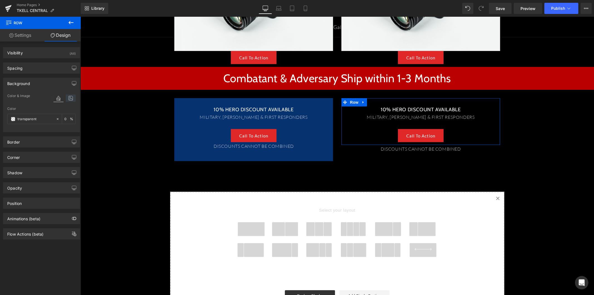
click at [66, 99] on icon at bounding box center [71, 97] width 10 height 7
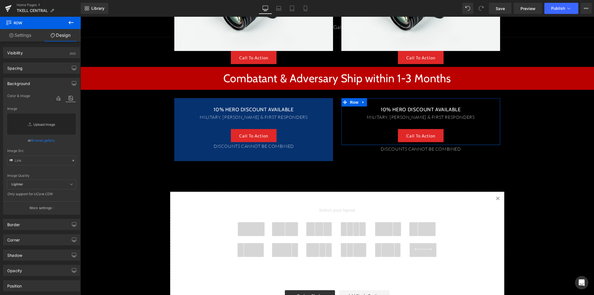
click at [60, 123] on link "Replace Image" at bounding box center [41, 123] width 68 height 21
type input "C:\fakepath\AdobeStock_256172031-scaled.jpeg"
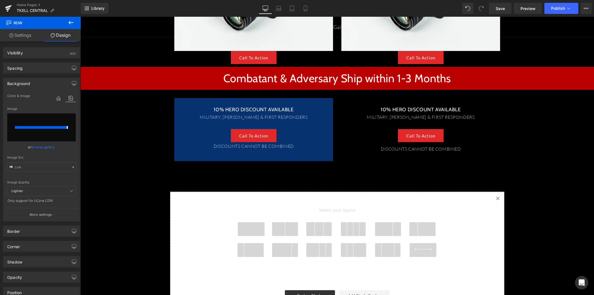
type input "https://ucarecdn.com/c18abaf2-3d47-40d2-b7b6-88f6e21ecebb/-/format/auto/-/previ…"
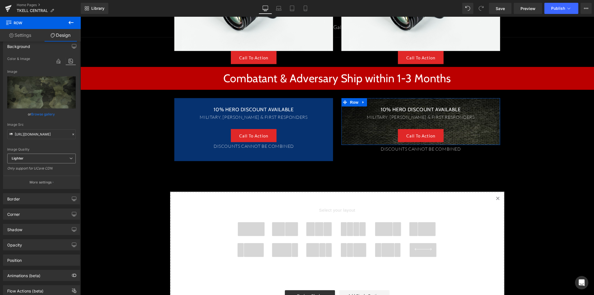
scroll to position [55, 0]
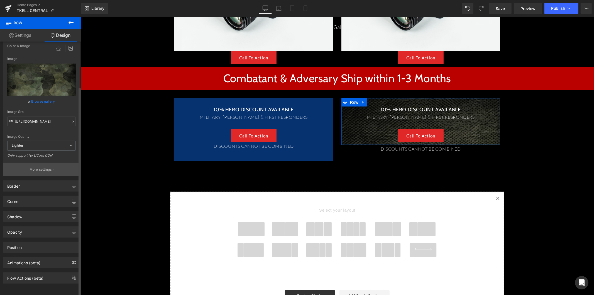
click at [60, 168] on button "More settings" at bounding box center [41, 169] width 76 height 13
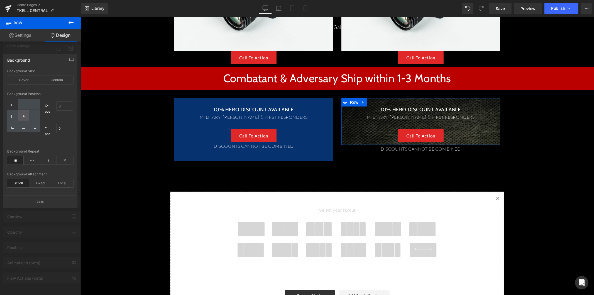
click at [25, 117] on div at bounding box center [23, 115] width 11 height 11
type input "50"
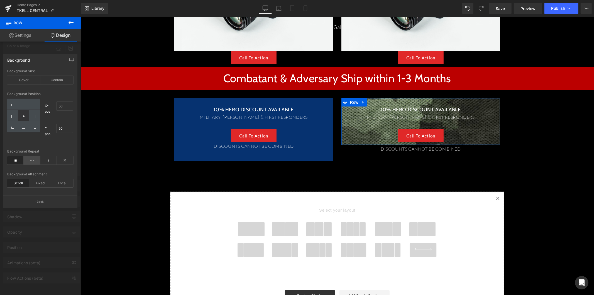
click at [37, 160] on icon at bounding box center [32, 160] width 16 height 8
click at [62, 160] on icon at bounding box center [65, 160] width 16 height 8
click at [32, 80] on div "Cover" at bounding box center [23, 80] width 33 height 8
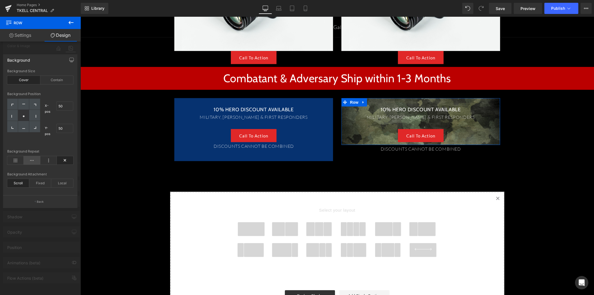
click at [31, 162] on icon at bounding box center [32, 160] width 16 height 8
click at [364, 120] on div at bounding box center [336, 155] width 513 height 278
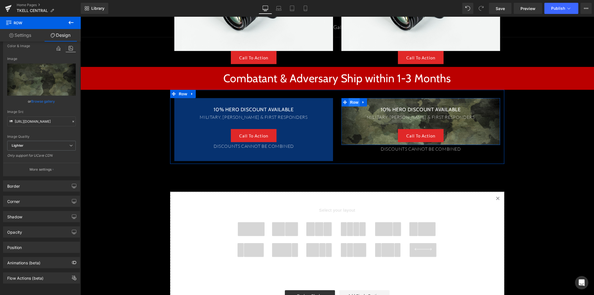
click at [353, 101] on span "Row" at bounding box center [353, 102] width 11 height 8
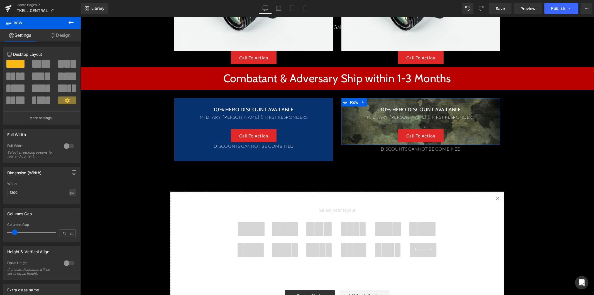
click at [67, 30] on link "Design" at bounding box center [60, 35] width 40 height 13
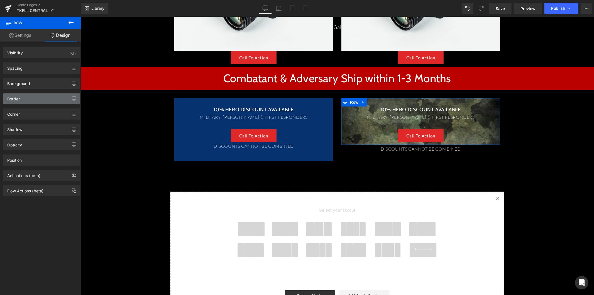
type input "transparent"
type input "0"
click at [43, 78] on div "Background" at bounding box center [41, 83] width 76 height 11
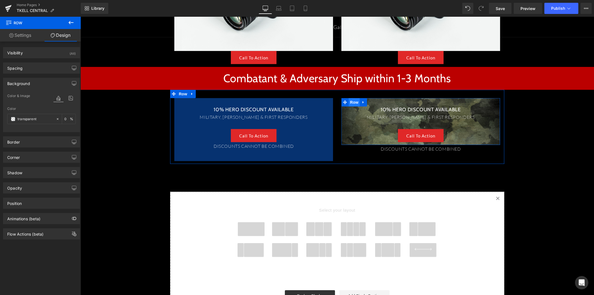
click at [353, 104] on span "Row" at bounding box center [353, 102] width 11 height 8
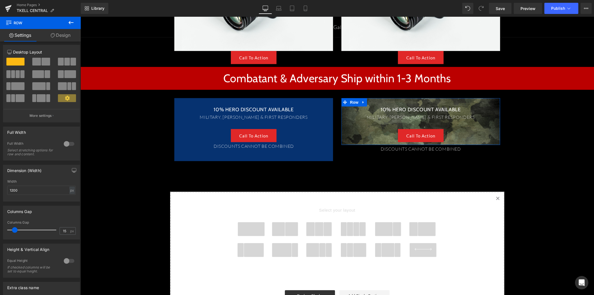
scroll to position [0, 0]
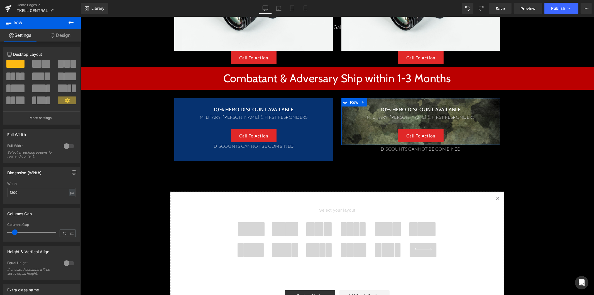
click at [62, 33] on link "Design" at bounding box center [60, 35] width 40 height 13
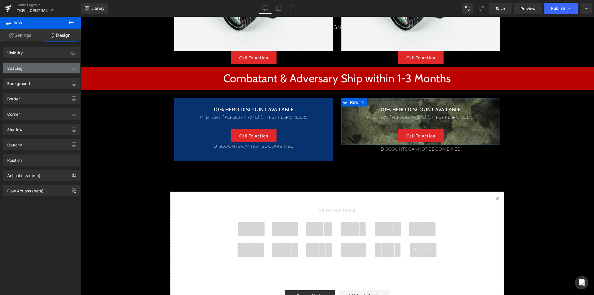
type input "https://ucarecdn.com/c18abaf2-3d47-40d2-b7b6-88f6e21ecebb/-/format/auto/-/previ…"
click at [50, 83] on div "Background" at bounding box center [41, 83] width 76 height 11
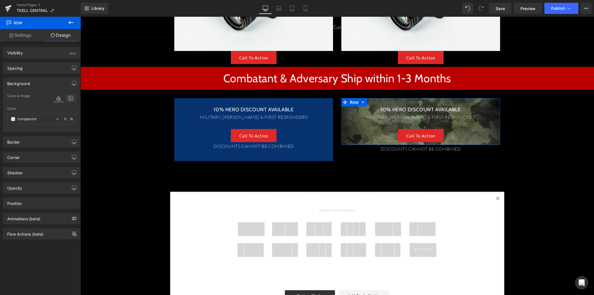
click at [73, 97] on icon at bounding box center [71, 97] width 10 height 7
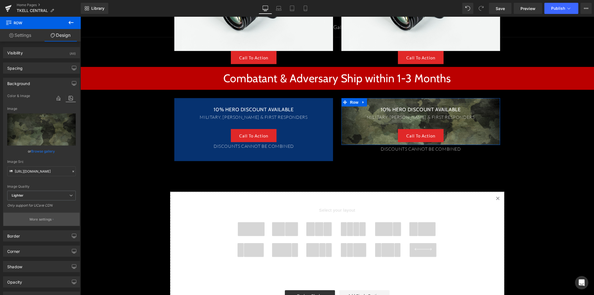
click at [43, 217] on p "More settings" at bounding box center [41, 219] width 22 height 5
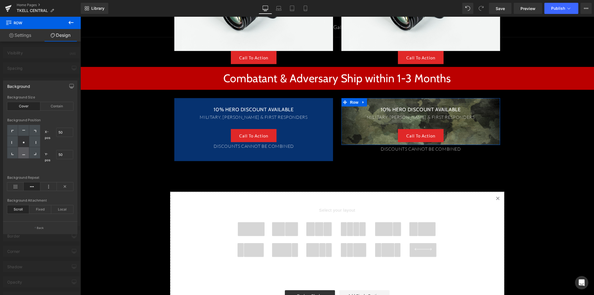
click at [24, 155] on div at bounding box center [23, 152] width 11 height 11
type input "50"
type input "100"
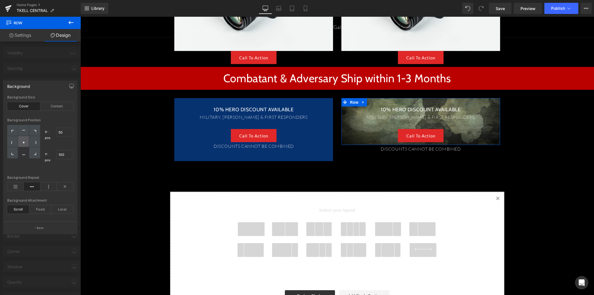
click at [23, 141] on icon at bounding box center [23, 142] width 3 height 3
type input "50"
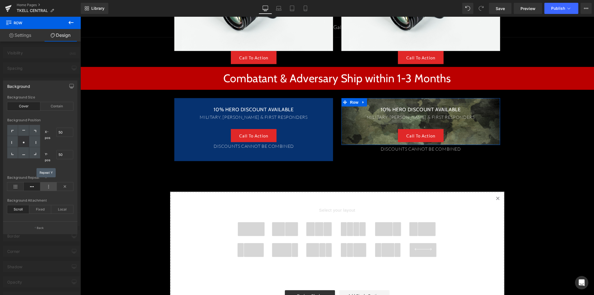
click at [42, 188] on icon at bounding box center [48, 186] width 16 height 8
click at [9, 186] on icon at bounding box center [15, 186] width 16 height 8
click at [431, 134] on body "Skip to content Home Shop About Gallery Integrity Integrity" at bounding box center [336, 66] width 513 height 757
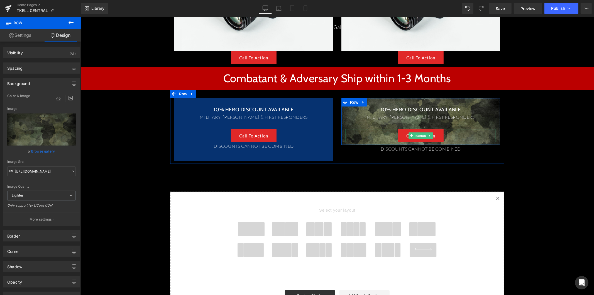
click at [433, 138] on link "Call To Action" at bounding box center [421, 135] width 46 height 13
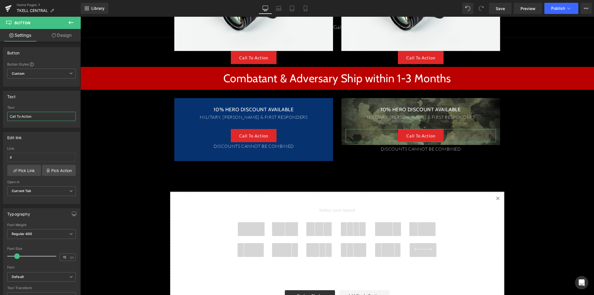
drag, startPoint x: 38, startPoint y: 117, endPoint x: -6, endPoint y: 117, distance: 44.0
click at [0, 117] on html "Row You are previewing how the will restyle your page. You can not edit Element…" at bounding box center [297, 147] width 594 height 295
type input "j"
type input "JOIN PATREON"
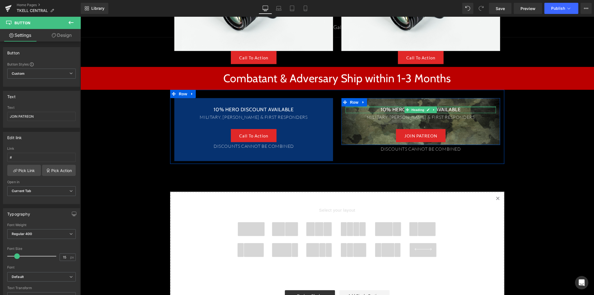
click at [401, 107] on div at bounding box center [420, 106] width 150 height 1
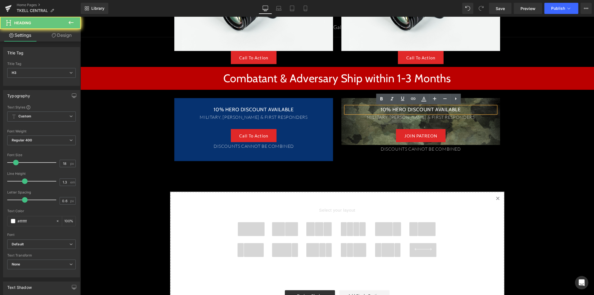
click at [395, 107] on h3 "10% HERO DISCOUNT AVAILABLE" at bounding box center [420, 109] width 150 height 6
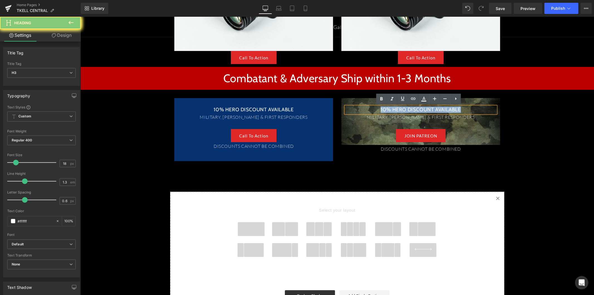
paste div
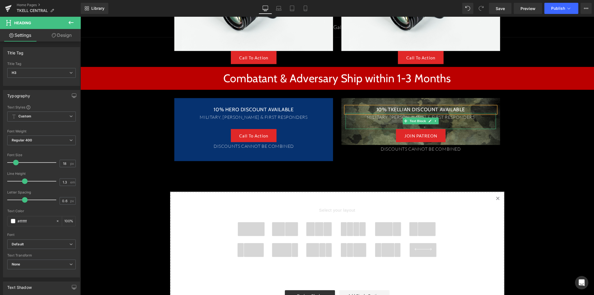
click at [391, 118] on p "MILITARY, L.E.O. & FIRST RESPONDERS" at bounding box center [420, 117] width 150 height 8
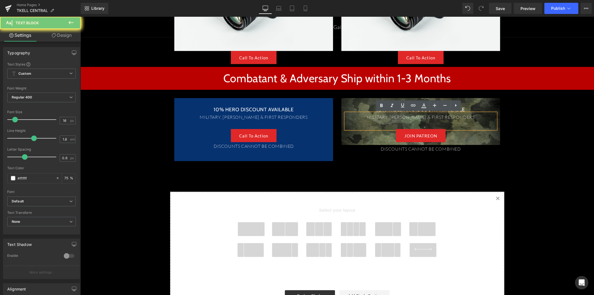
click at [391, 118] on p "MILITARY, L.E.O. & FIRST RESPONDERS" at bounding box center [420, 117] width 150 height 8
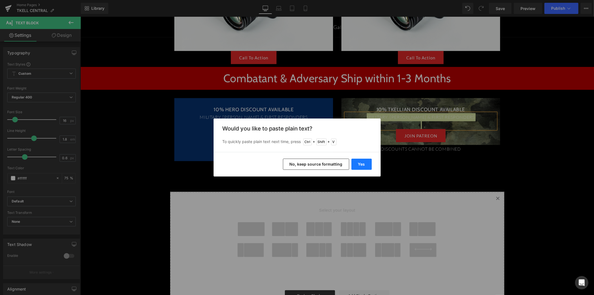
click at [364, 163] on button "Yes" at bounding box center [361, 163] width 20 height 11
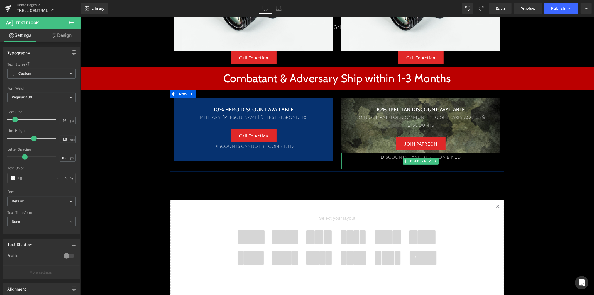
click at [392, 157] on p "DISCOUNTS CANNOT BE COMBINED" at bounding box center [420, 157] width 159 height 8
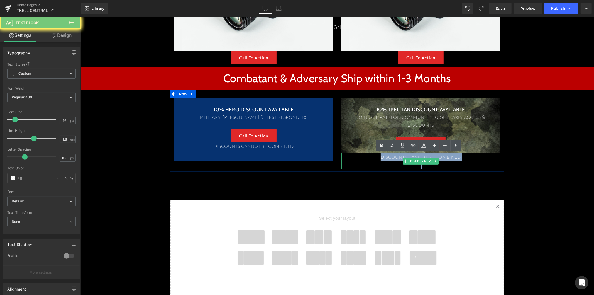
click at [392, 157] on p "DISCOUNTS CANNOT BE COMBINED" at bounding box center [420, 157] width 159 height 8
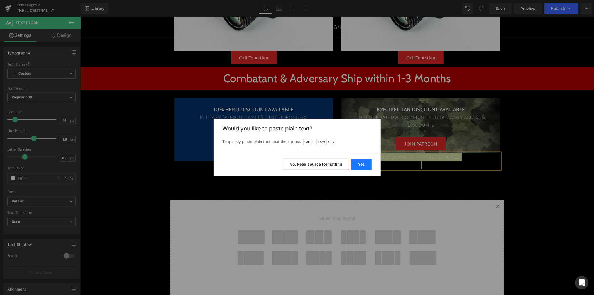
click at [363, 162] on button "Yes" at bounding box center [361, 163] width 20 height 11
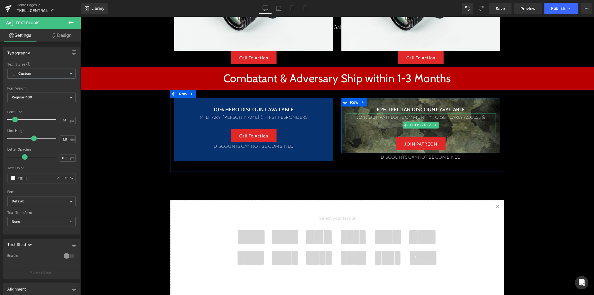
click at [451, 121] on p "JOIN OUR PATREON COMMUNITY TO GET EARLY ACCESS & DISCOUNTS" at bounding box center [420, 121] width 150 height 16
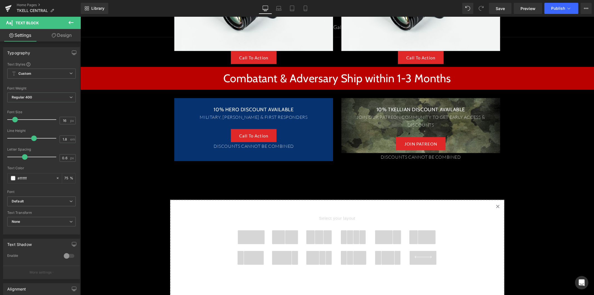
click at [62, 38] on link "Design" at bounding box center [61, 35] width 40 height 13
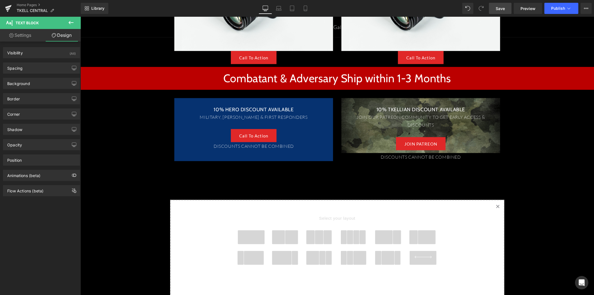
click at [508, 9] on link "Save" at bounding box center [500, 8] width 23 height 11
click at [190, 95] on icon at bounding box center [192, 94] width 4 height 4
click at [198, 95] on icon at bounding box center [199, 94] width 4 height 4
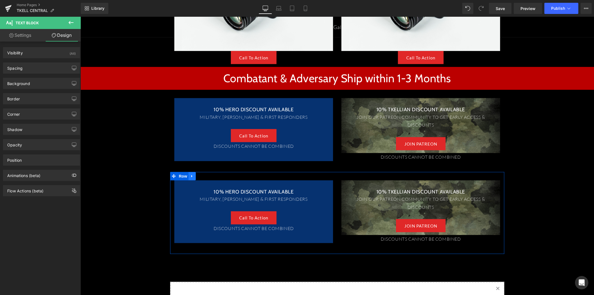
click at [190, 176] on icon at bounding box center [192, 175] width 4 height 4
click at [197, 177] on icon at bounding box center [199, 176] width 4 height 4
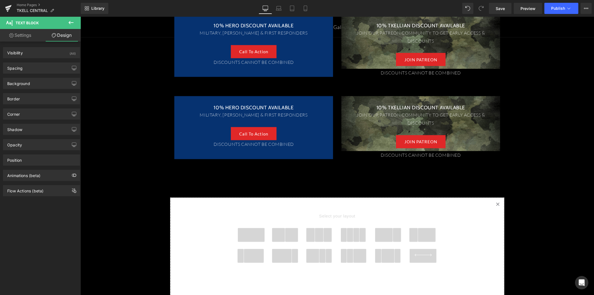
scroll to position [482, 0]
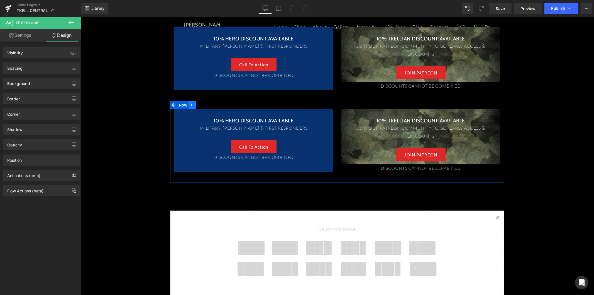
click at [190, 104] on icon at bounding box center [192, 105] width 4 height 4
click at [198, 104] on icon at bounding box center [199, 105] width 4 height 4
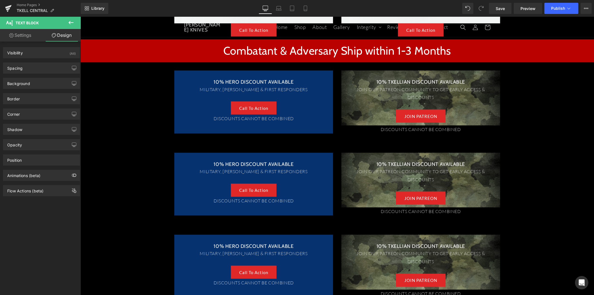
scroll to position [327, 0]
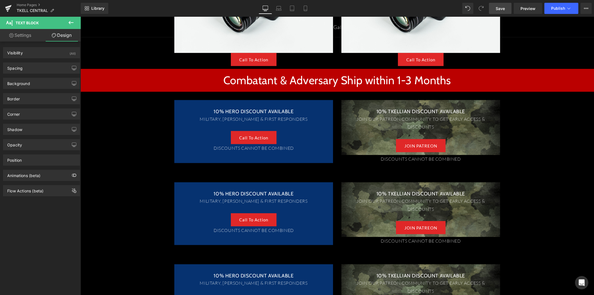
click at [505, 11] on link "Save" at bounding box center [500, 8] width 23 height 11
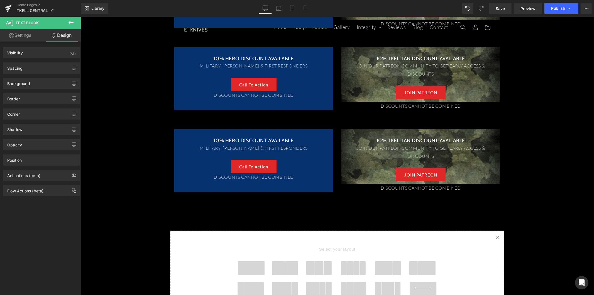
scroll to position [543, 0]
click at [254, 137] on div "10% HERO DISCOUNT AVAILABLE Heading MILITARY, L.E.O. & FIRST RESPONDERS Text Bl…" at bounding box center [253, 160] width 159 height 63
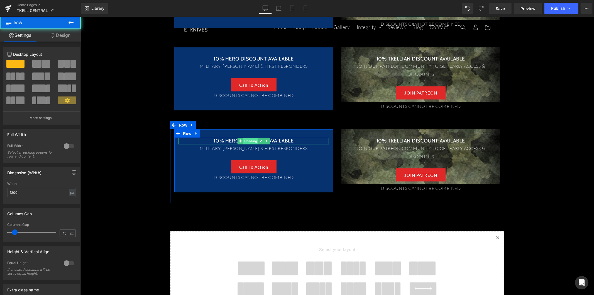
click at [251, 141] on span "Heading" at bounding box center [250, 140] width 15 height 7
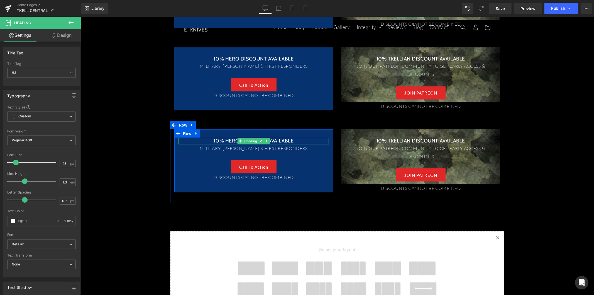
click at [271, 142] on h3 "10% HERO DISCOUNT AVAILABLE" at bounding box center [253, 140] width 150 height 6
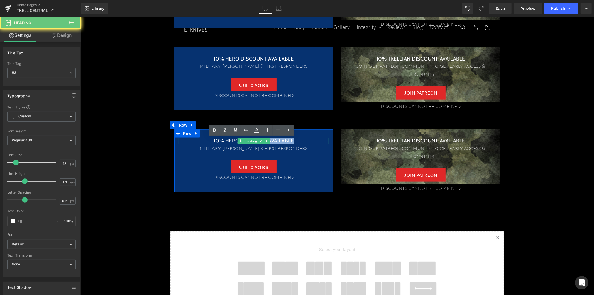
click at [271, 142] on h3 "10% HERO DISCOUNT AVAILABLE" at bounding box center [253, 140] width 150 height 6
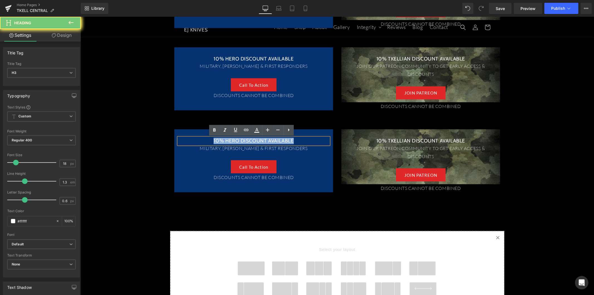
click at [271, 142] on h3 "10% HERO DISCOUNT AVAILABLE" at bounding box center [253, 140] width 150 height 6
paste div
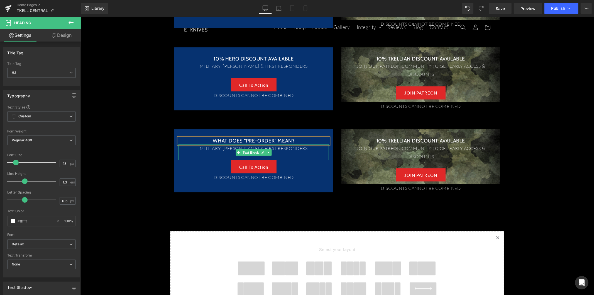
click at [221, 146] on p "MILITARY, L.E.O. & FIRST RESPONDERS" at bounding box center [253, 148] width 150 height 8
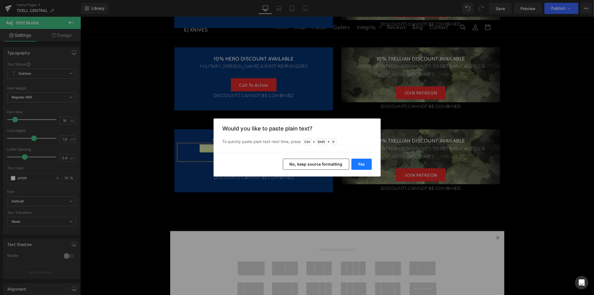
drag, startPoint x: 358, startPoint y: 163, endPoint x: 243, endPoint y: 138, distance: 117.4
click at [358, 163] on button "Yes" at bounding box center [361, 163] width 20 height 11
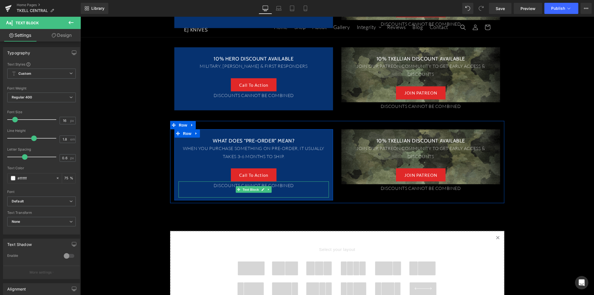
click at [216, 184] on p "DISCOUNTS CANNOT BE COMBINED" at bounding box center [253, 185] width 150 height 8
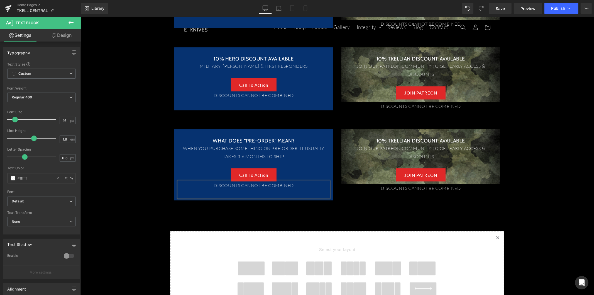
click at [216, 184] on p "DISCOUNTS CANNOT BE COMBINED" at bounding box center [253, 185] width 150 height 8
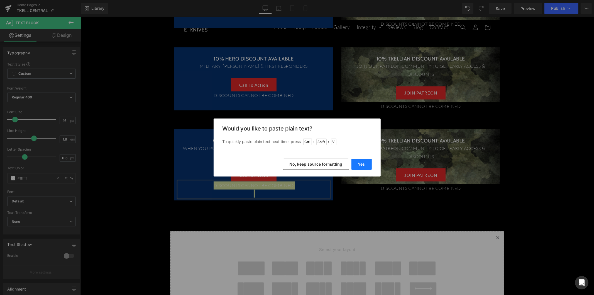
drag, startPoint x: 362, startPoint y: 163, endPoint x: 249, endPoint y: 140, distance: 115.4
click at [362, 163] on button "Yes" at bounding box center [361, 163] width 20 height 11
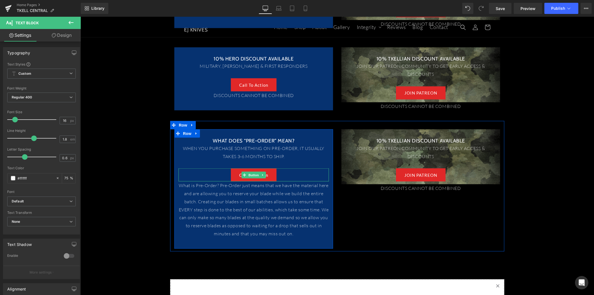
click at [281, 177] on div "Call To Action" at bounding box center [253, 174] width 150 height 13
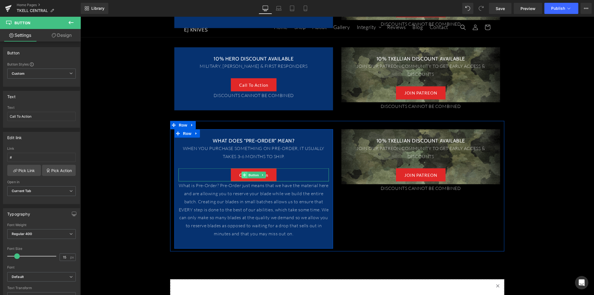
click at [243, 175] on icon at bounding box center [243, 174] width 3 height 3
click at [260, 175] on link at bounding box center [263, 174] width 6 height 7
click at [264, 175] on icon at bounding box center [265, 174] width 3 height 3
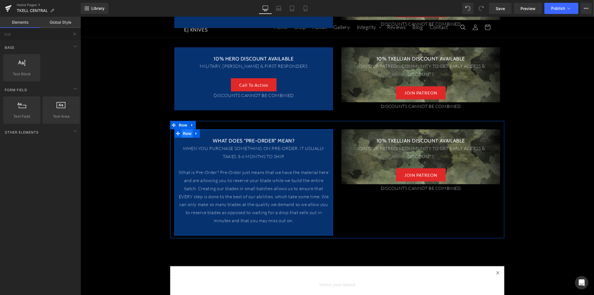
click at [182, 134] on span "Row" at bounding box center [186, 133] width 11 height 8
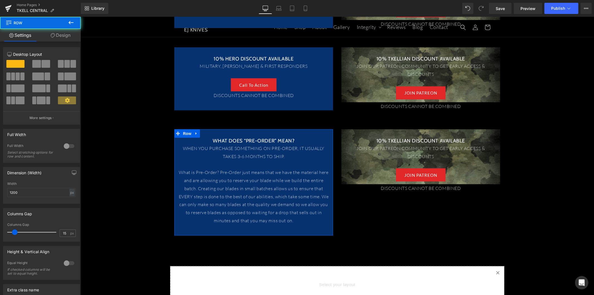
click at [59, 38] on link "Design" at bounding box center [60, 35] width 40 height 13
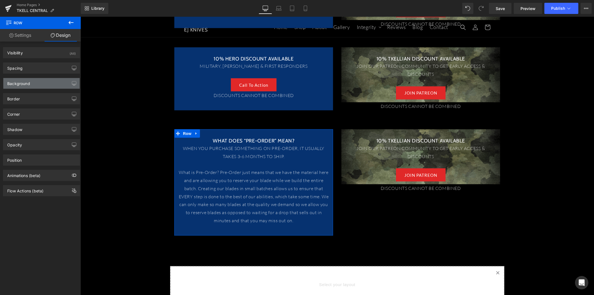
click at [48, 83] on div "Background" at bounding box center [41, 83] width 76 height 11
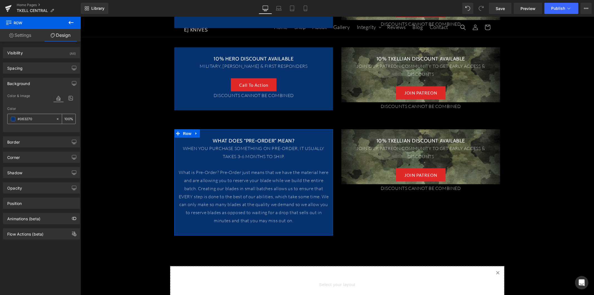
click at [31, 120] on input "#063270" at bounding box center [36, 119] width 36 height 6
paste input "0380A"
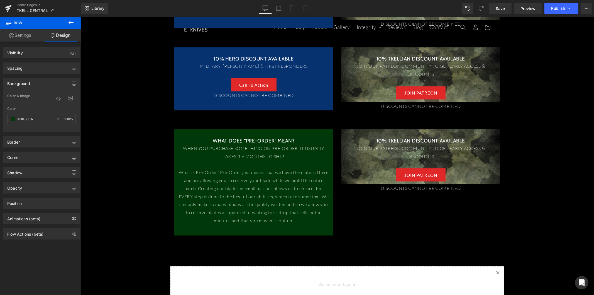
type input "#00380a"
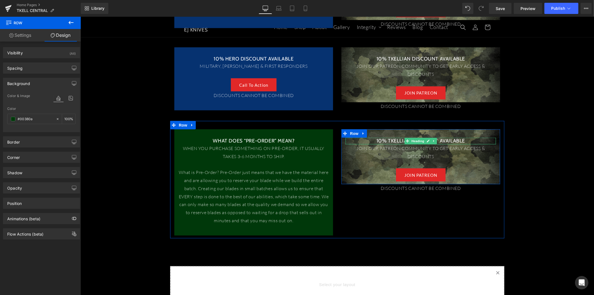
drag, startPoint x: 412, startPoint y: 139, endPoint x: 395, endPoint y: 139, distance: 17.0
click at [412, 139] on span "Heading" at bounding box center [417, 140] width 15 height 7
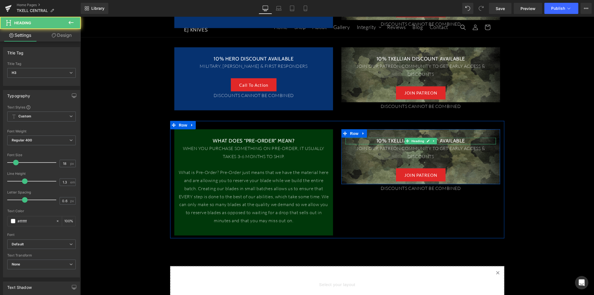
click at [395, 139] on h3 "10% TKELLIAN DISCOUNT AVAILABLE" at bounding box center [420, 140] width 150 height 6
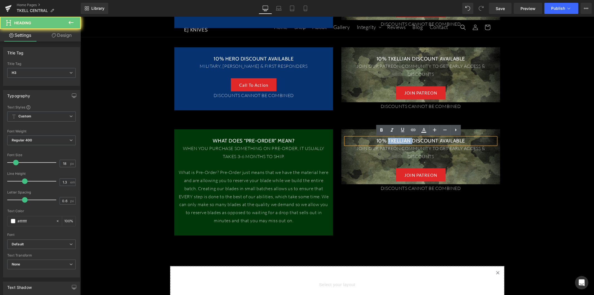
click at [395, 139] on h3 "10% TKELLIAN DISCOUNT AVAILABLE" at bounding box center [420, 140] width 150 height 6
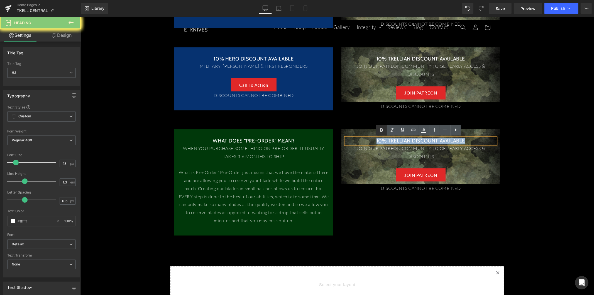
paste div
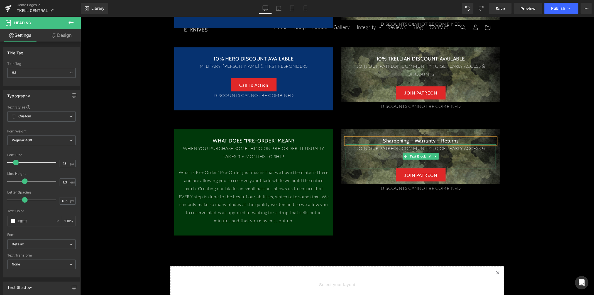
click at [375, 148] on p "JOIN OUR PATREON COMMUNITY TO GET EARLY ACCESS & DISCOUNTS" at bounding box center [420, 152] width 150 height 16
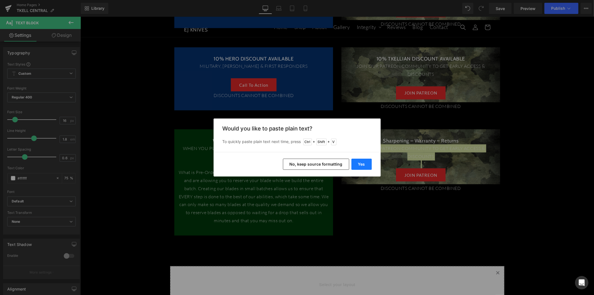
click at [357, 162] on button "Yes" at bounding box center [361, 163] width 20 height 11
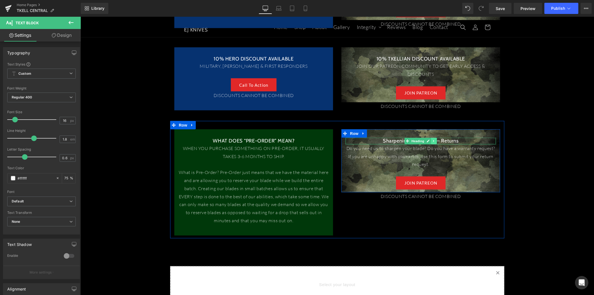
click at [431, 140] on link at bounding box center [434, 140] width 6 height 7
click at [428, 142] on link at bounding box center [431, 140] width 6 height 7
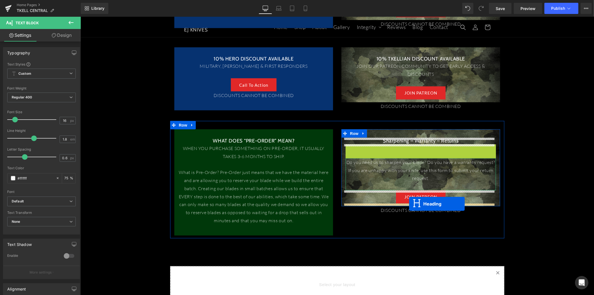
drag, startPoint x: 405, startPoint y: 147, endPoint x: 410, endPoint y: 203, distance: 56.7
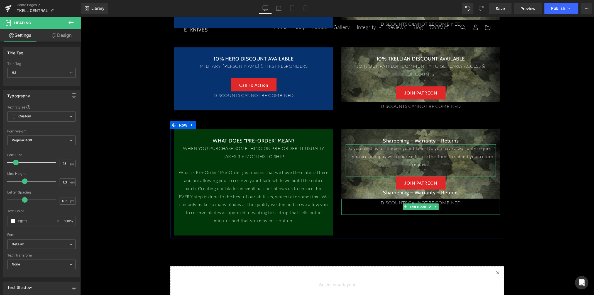
click at [391, 201] on p "DISCOUNTS CANNOT BE COMBINED" at bounding box center [420, 202] width 159 height 8
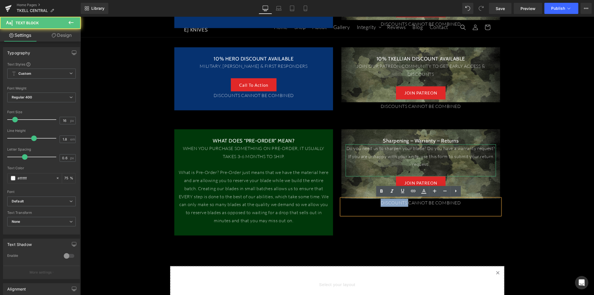
click at [391, 201] on p "DISCOUNTS CANNOT BE COMBINED" at bounding box center [420, 202] width 159 height 8
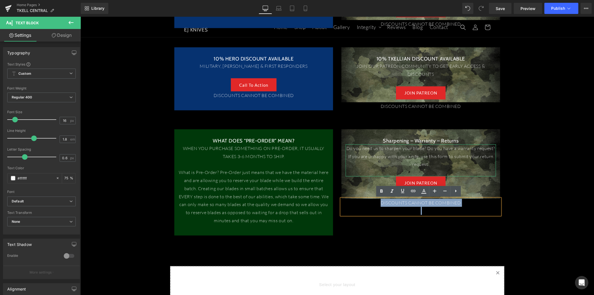
click at [354, 178] on div "JOIN PATREON" at bounding box center [420, 182] width 150 height 13
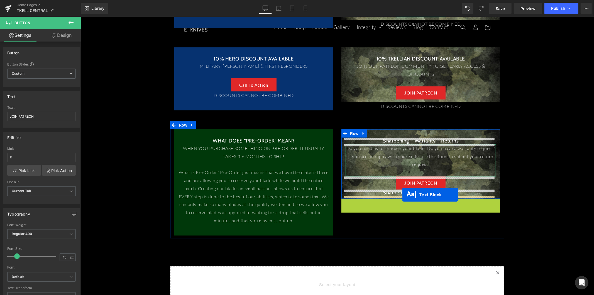
drag, startPoint x: 402, startPoint y: 207, endPoint x: 402, endPoint y: 194, distance: 13.1
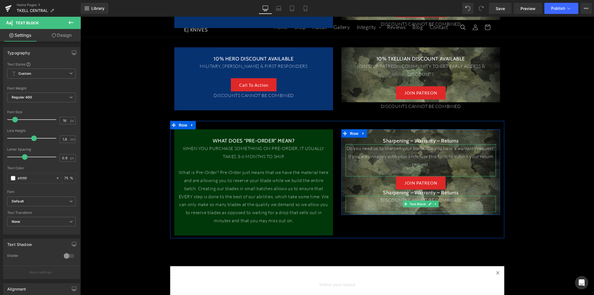
click at [386, 201] on p "DISCOUNTS CANNOT BE COMBINED" at bounding box center [420, 199] width 150 height 8
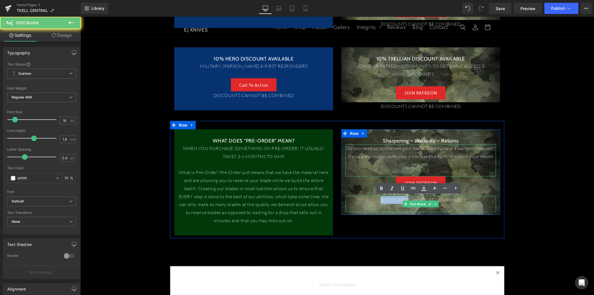
click at [386, 201] on p "DISCOUNTS CANNOT BE COMBINED" at bounding box center [420, 199] width 150 height 8
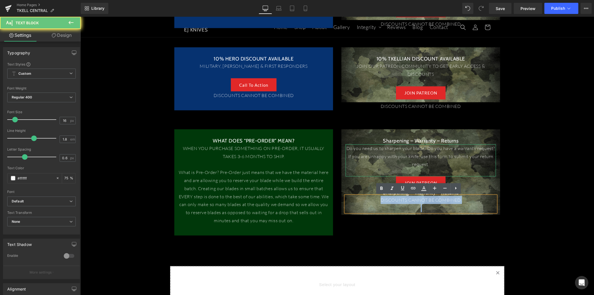
click at [386, 201] on p "DISCOUNTS CANNOT BE COMBINED" at bounding box center [420, 199] width 150 height 8
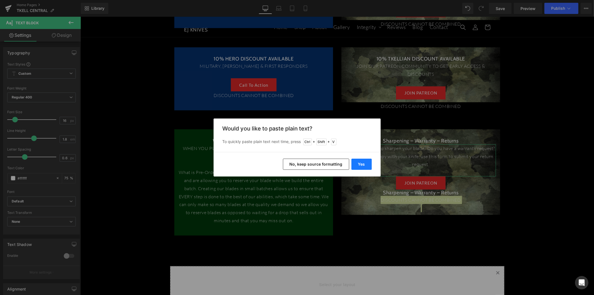
click at [362, 166] on button "Yes" at bounding box center [361, 163] width 20 height 11
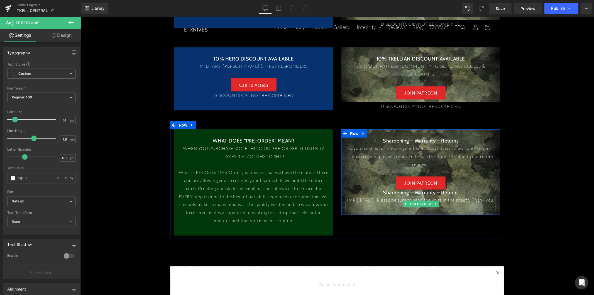
click at [376, 200] on p "IMPORTANT! Please be sure to send the knife in the sheath. Thank you." at bounding box center [420, 199] width 150 height 8
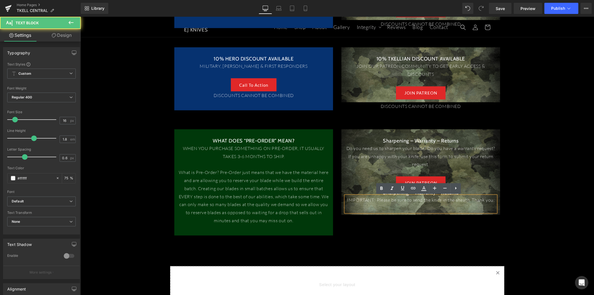
click at [80, 16] on div at bounding box center [80, 16] width 0 height 0
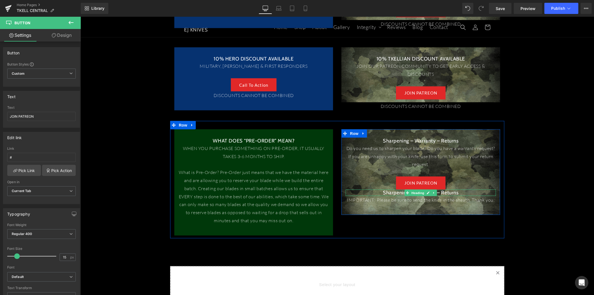
click at [383, 191] on h3 "Sharpening – Warranty – Returns" at bounding box center [420, 192] width 150 height 6
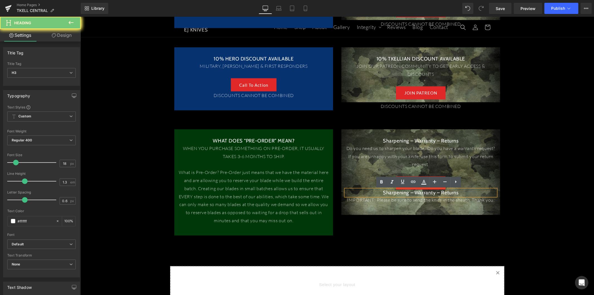
paste div
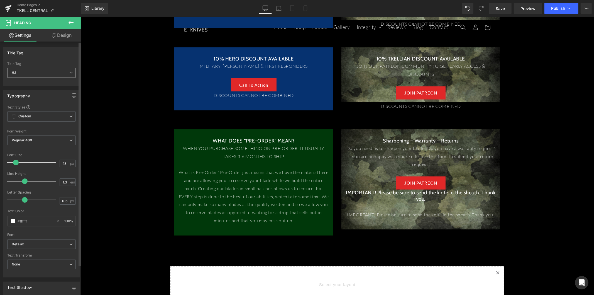
click at [38, 70] on span "H3" at bounding box center [41, 73] width 68 height 10
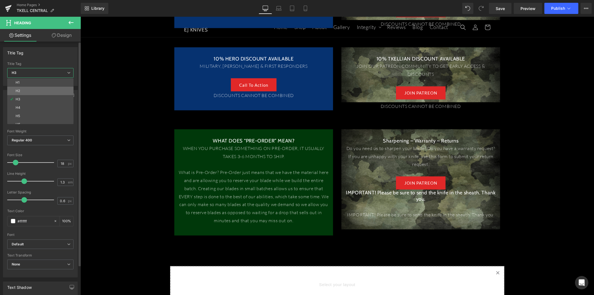
click at [36, 88] on li "H2" at bounding box center [41, 91] width 69 height 8
type input "24"
type input "100"
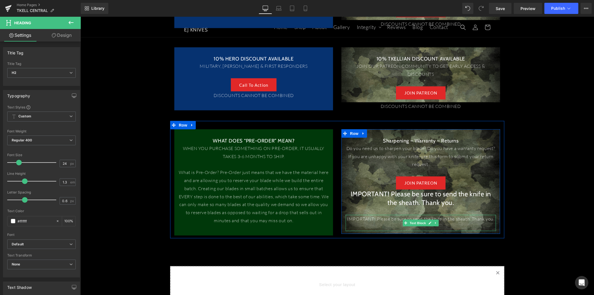
click at [386, 221] on p "IMPORTANT! Please be sure to send the knife in the sheath. Thank you." at bounding box center [420, 218] width 150 height 8
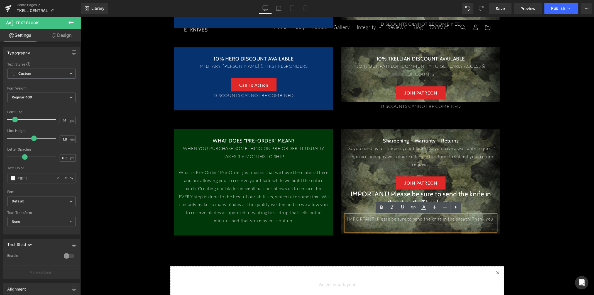
click at [360, 215] on p "IMPORTANT! Please be sure to send the knife in the sheath. Thank you." at bounding box center [420, 218] width 150 height 8
click at [353, 208] on div at bounding box center [420, 210] width 150 height 8
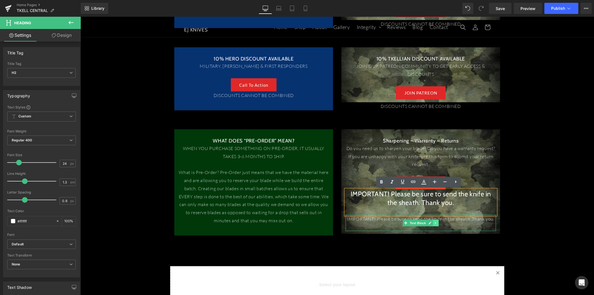
click at [434, 224] on icon at bounding box center [435, 222] width 3 height 3
click at [435, 224] on link at bounding box center [438, 222] width 6 height 7
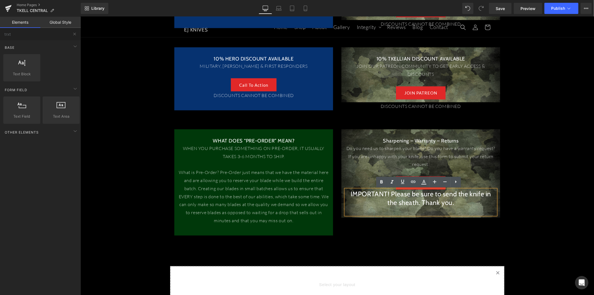
click at [486, 173] on p at bounding box center [420, 172] width 150 height 8
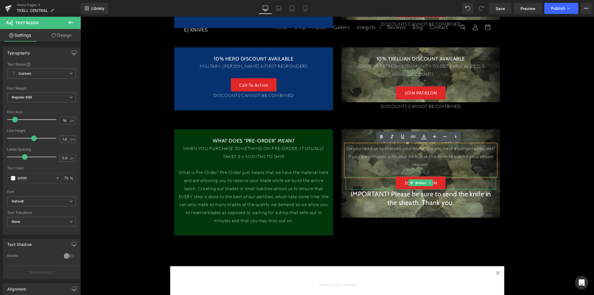
click at [440, 184] on link "JOIN PATREON" at bounding box center [421, 182] width 50 height 13
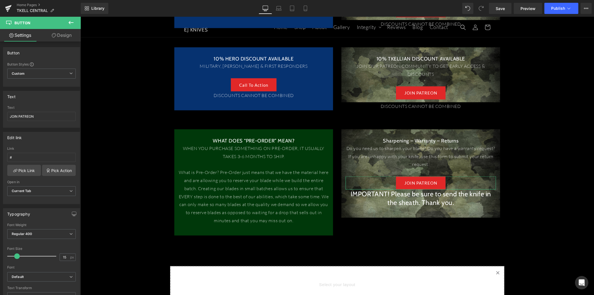
drag, startPoint x: 39, startPoint y: 115, endPoint x: -19, endPoint y: 107, distance: 58.1
click at [0, 107] on html "Text Block You are previewing how the will restyle your page. You can not edit …" at bounding box center [297, 147] width 594 height 295
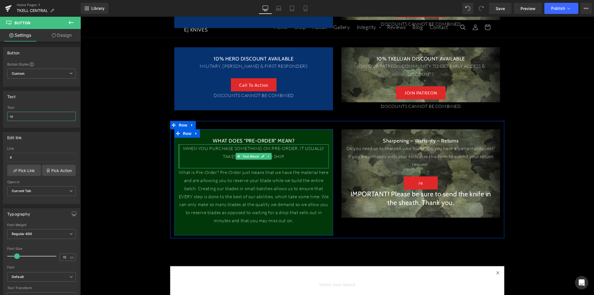
type input "r"
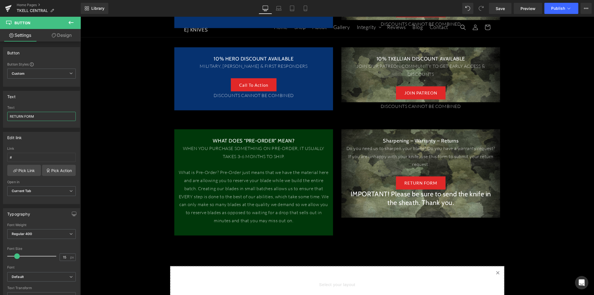
type input "RETURN FORM"
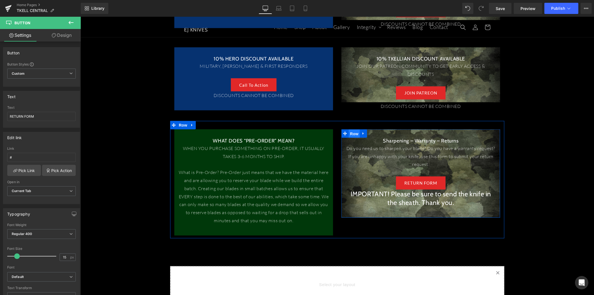
click at [350, 134] on span "Row" at bounding box center [353, 133] width 11 height 8
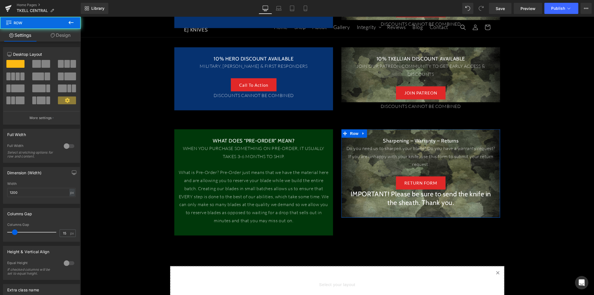
click at [62, 38] on link "Design" at bounding box center [60, 35] width 40 height 13
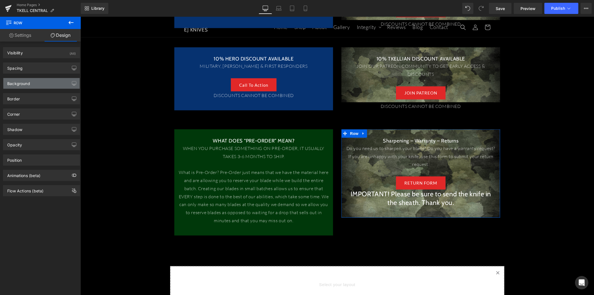
click at [58, 84] on div "Background" at bounding box center [41, 83] width 76 height 11
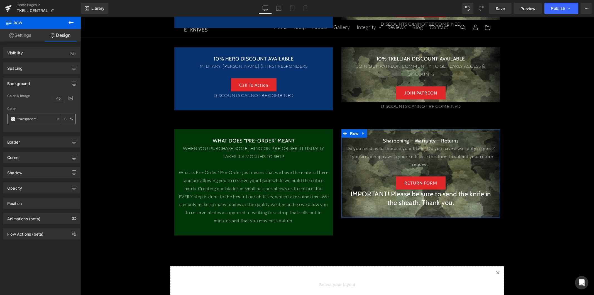
click at [50, 119] on input "transparent" at bounding box center [36, 119] width 36 height 6
click at [32, 120] on input "transparent" at bounding box center [36, 119] width 36 height 6
paste input "#131653FA"
type input "#131653FA"
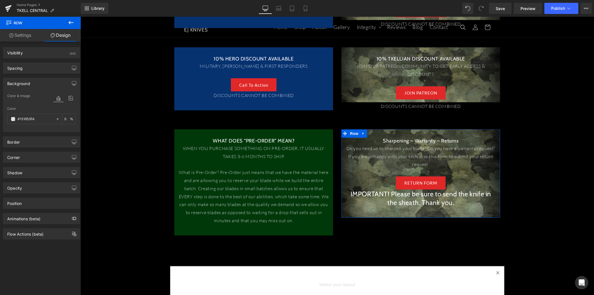
type input "98"
type input "#131653"
click at [68, 96] on icon at bounding box center [71, 97] width 10 height 7
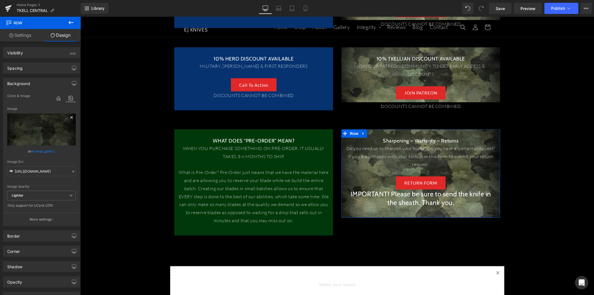
click at [68, 116] on icon at bounding box center [71, 117] width 7 height 7
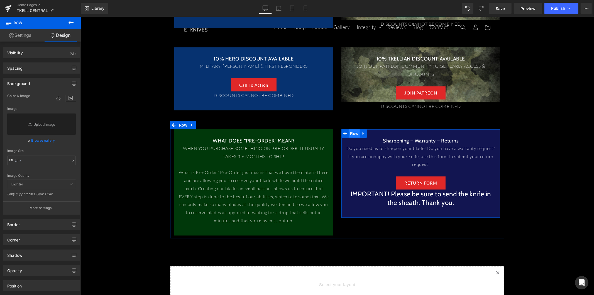
click at [352, 135] on span "Row" at bounding box center [353, 133] width 11 height 8
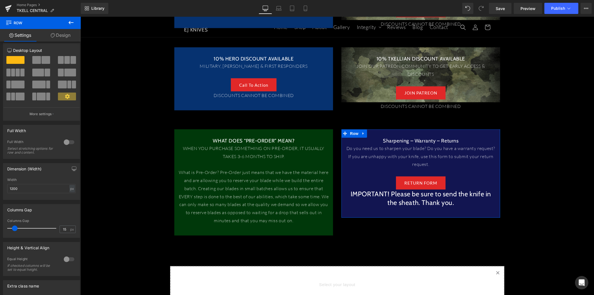
scroll to position [0, 0]
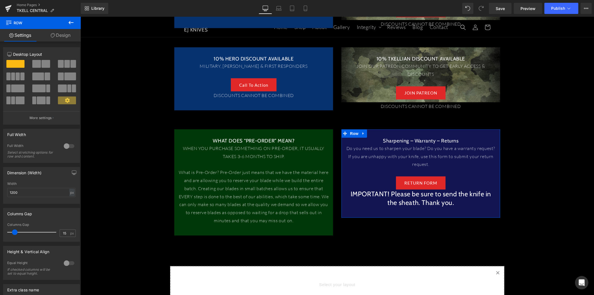
click at [59, 37] on link "Design" at bounding box center [60, 35] width 40 height 13
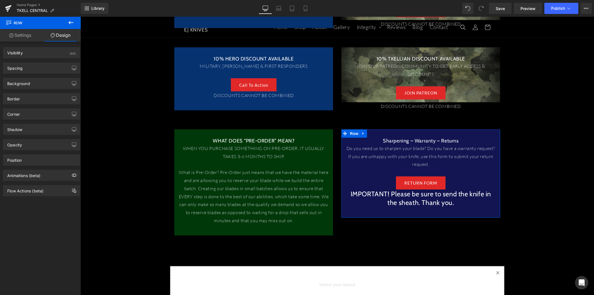
click at [37, 40] on link "Settings" at bounding box center [20, 35] width 40 height 13
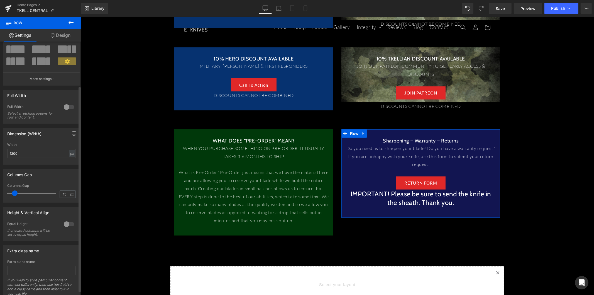
scroll to position [60, 0]
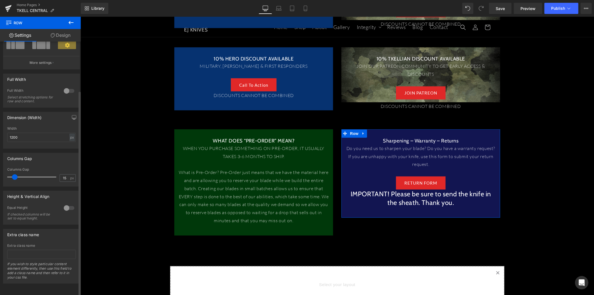
click at [70, 203] on div at bounding box center [68, 207] width 13 height 9
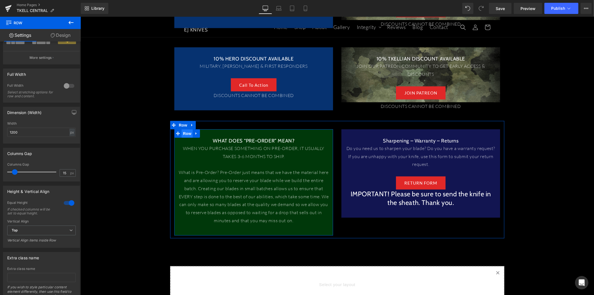
click at [183, 137] on span "Row" at bounding box center [186, 133] width 11 height 8
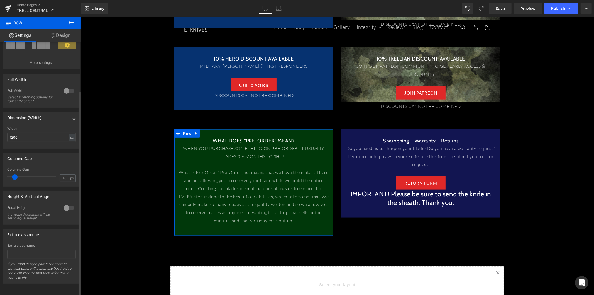
click at [68, 203] on div at bounding box center [68, 207] width 13 height 9
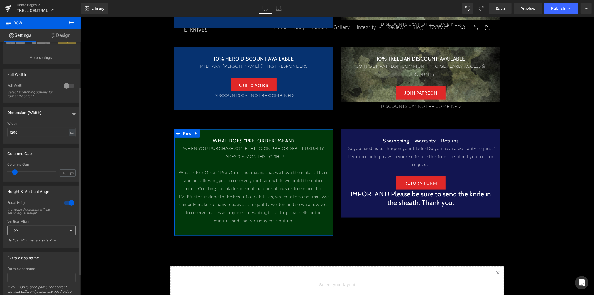
click at [53, 227] on span "Top" at bounding box center [41, 230] width 68 height 10
click at [49, 249] on li "Middle" at bounding box center [40, 248] width 66 height 8
click at [57, 231] on span "Middle" at bounding box center [41, 230] width 68 height 10
click at [46, 239] on li "Top" at bounding box center [40, 240] width 66 height 8
click at [65, 201] on div at bounding box center [68, 202] width 13 height 9
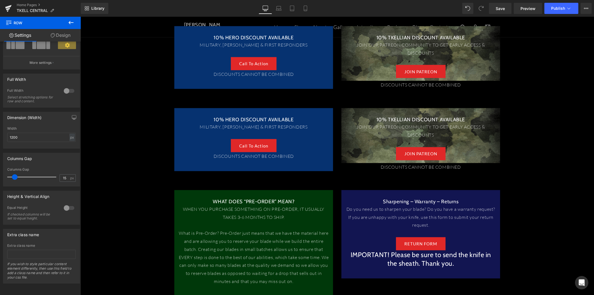
scroll to position [482, 0]
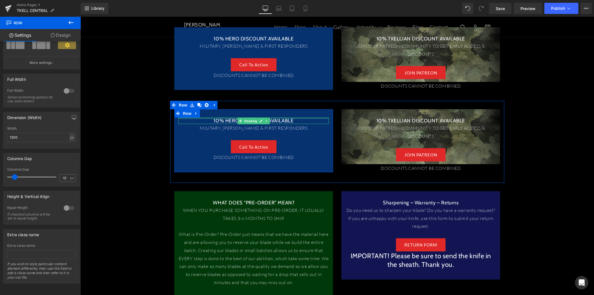
click at [219, 118] on div at bounding box center [253, 117] width 150 height 1
click at [219, 118] on h3 "10% HERO DISCOUNT AVAILABLE" at bounding box center [253, 120] width 150 height 6
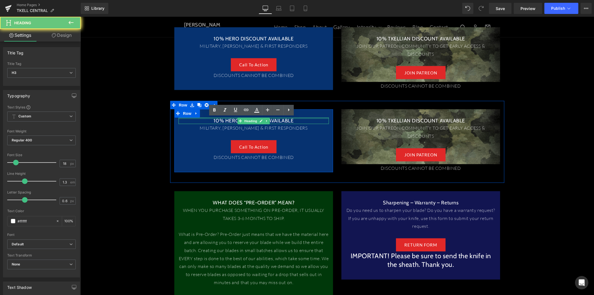
click at [219, 118] on h3 "10% HERO DISCOUNT AVAILABLE" at bounding box center [253, 120] width 150 height 6
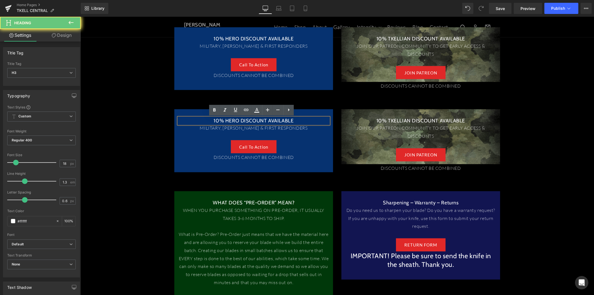
paste div
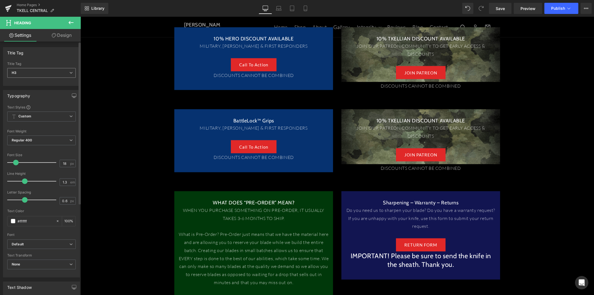
click at [46, 74] on span "H3" at bounding box center [41, 73] width 68 height 10
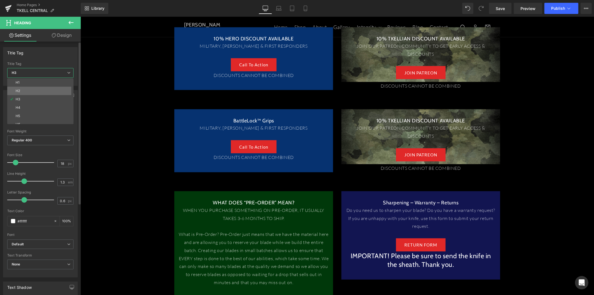
click at [46, 87] on li "H2" at bounding box center [41, 91] width 69 height 8
type input "24"
type input "100"
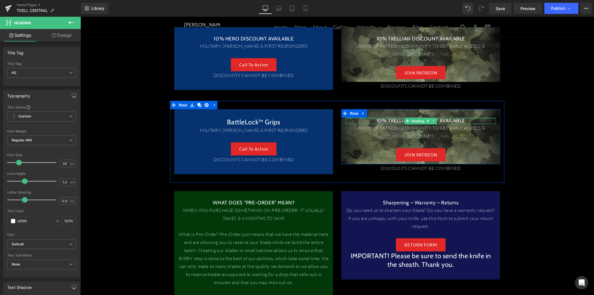
click at [392, 118] on div at bounding box center [420, 117] width 150 height 1
click at [392, 118] on h3 "10% TKELLIAN DISCOUNT AVAILABLE" at bounding box center [420, 120] width 150 height 6
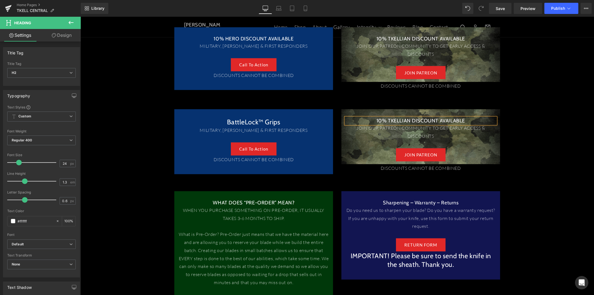
paste div
click at [36, 78] on div "H3 H1 H2 H3 H4 H5 H6" at bounding box center [41, 74] width 68 height 13
click at [35, 73] on span "H3" at bounding box center [41, 73] width 68 height 10
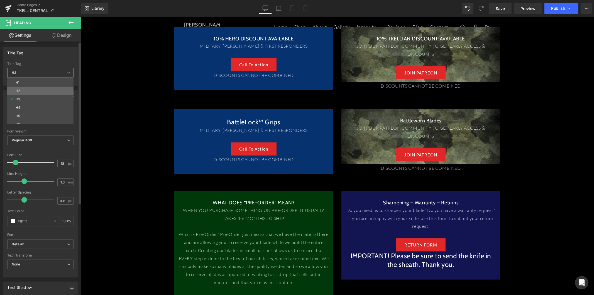
click at [32, 87] on li "H2" at bounding box center [41, 91] width 69 height 8
type input "24"
type input "100"
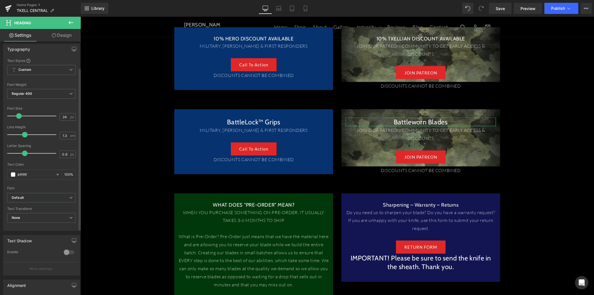
scroll to position [62, 0]
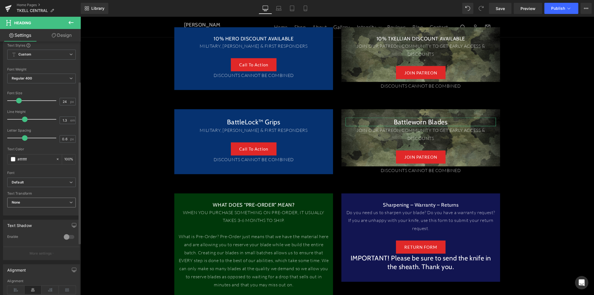
click at [44, 200] on span "None" at bounding box center [41, 202] width 68 height 10
click at [35, 219] on li "Uppercase" at bounding box center [40, 220] width 66 height 8
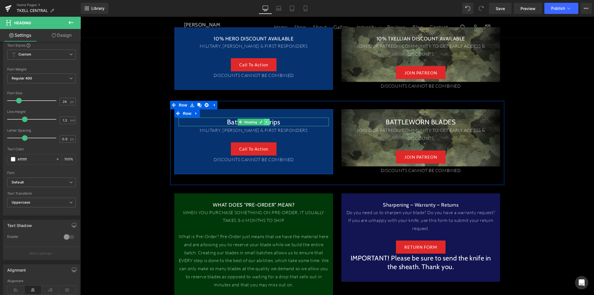
click at [266, 121] on link at bounding box center [267, 121] width 6 height 7
click at [295, 120] on h2 "BattleLock™ Grips" at bounding box center [253, 121] width 150 height 9
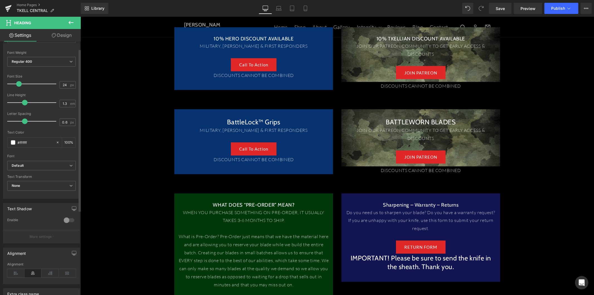
scroll to position [93, 0]
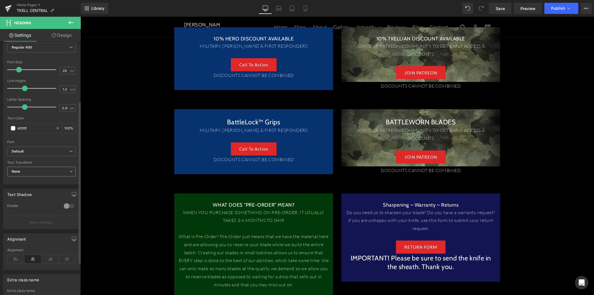
click at [28, 169] on span "None" at bounding box center [41, 171] width 68 height 10
click at [25, 190] on div "Uppercase" at bounding box center [25, 190] width 18 height 4
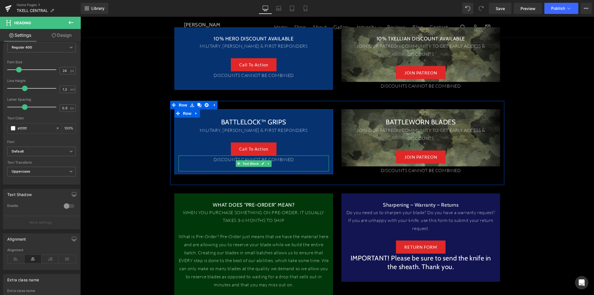
click at [292, 160] on p "DISCOUNTS CANNOT BE COMBINED" at bounding box center [253, 159] width 150 height 8
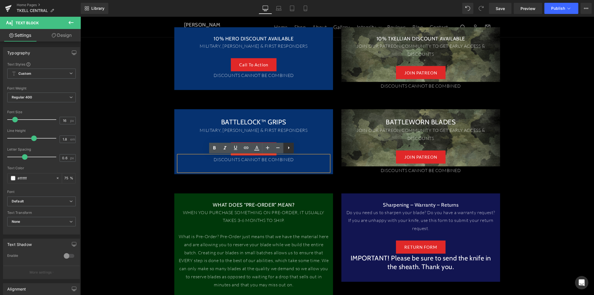
click at [289, 150] on icon at bounding box center [288, 147] width 7 height 7
click at [304, 163] on p at bounding box center [253, 167] width 150 height 8
click at [314, 140] on div "MILITARY, L.E.O. & FIRST RESPONDERS Text Block" at bounding box center [253, 134] width 150 height 16
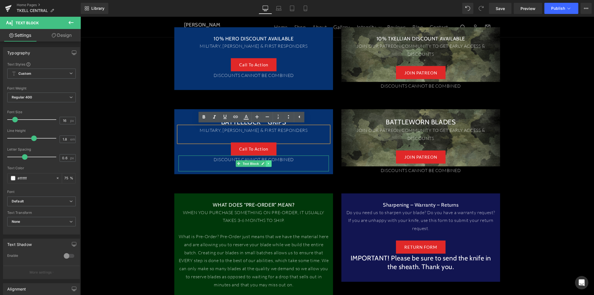
click at [267, 161] on icon at bounding box center [268, 162] width 3 height 3
click at [270, 161] on icon at bounding box center [271, 162] width 3 height 3
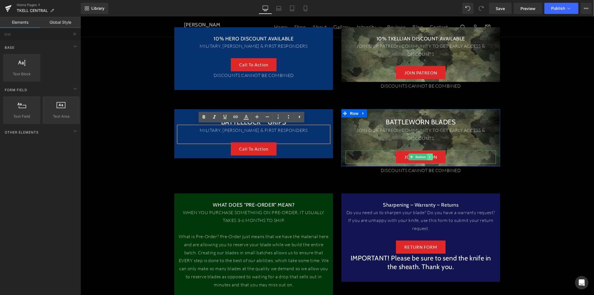
click at [428, 156] on icon at bounding box center [429, 156] width 3 height 3
click at [431, 157] on icon at bounding box center [432, 156] width 3 height 3
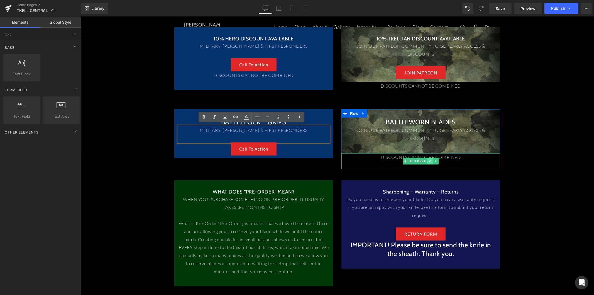
click at [428, 160] on icon at bounding box center [429, 161] width 3 height 3
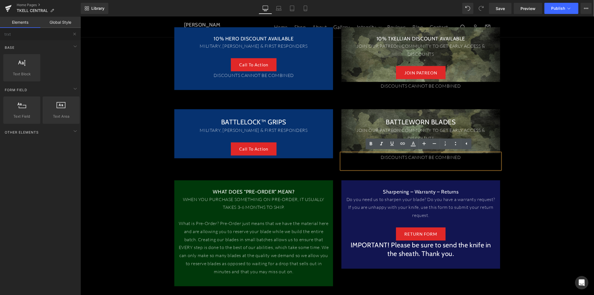
click at [472, 158] on p "DISCOUNTS CANNOT BE COMBINED" at bounding box center [420, 157] width 159 height 8
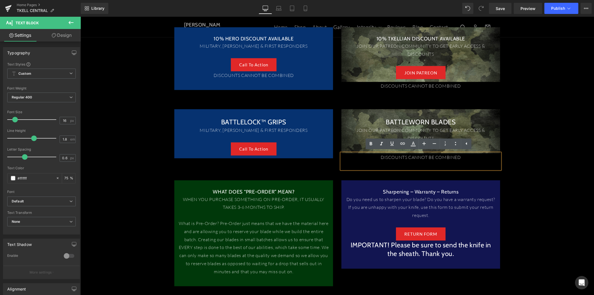
click at [487, 138] on p "JOIN OUR PATREON COMMUNITY TO GET EARLY ACCESS & DISCOUNTS" at bounding box center [420, 134] width 150 height 16
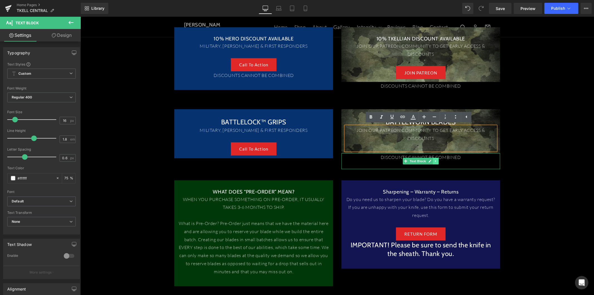
click at [433, 161] on link at bounding box center [436, 160] width 6 height 7
click at [435, 162] on link at bounding box center [438, 160] width 6 height 7
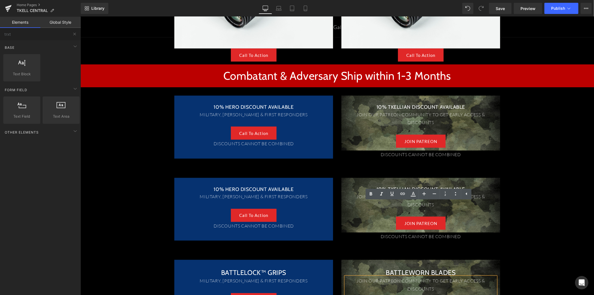
scroll to position [296, 0]
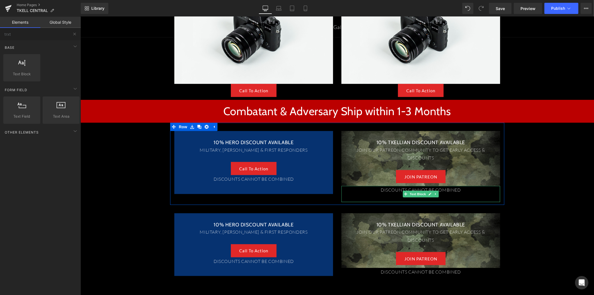
click at [457, 192] on p "DISCOUNTS CANNOT BE COMBINED" at bounding box center [420, 189] width 159 height 8
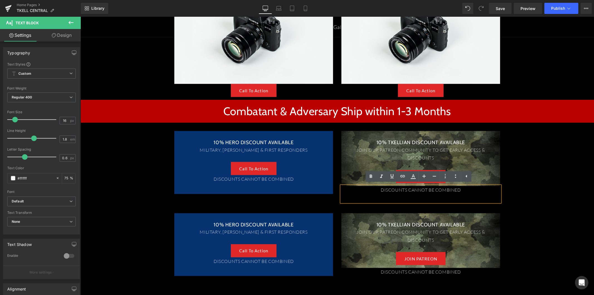
click at [482, 176] on div "JOIN PATREON" at bounding box center [420, 176] width 150 height 13
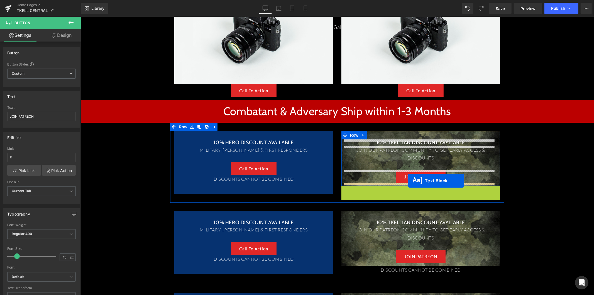
drag, startPoint x: 403, startPoint y: 193, endPoint x: 408, endPoint y: 180, distance: 13.9
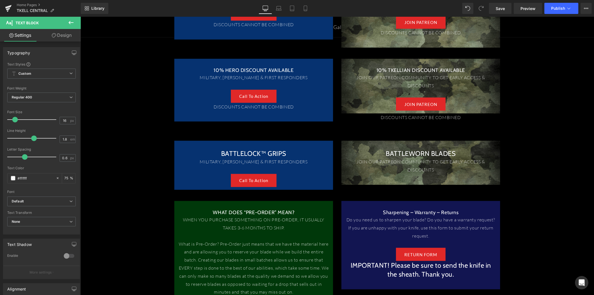
scroll to position [450, 0]
click at [184, 143] on span "Row" at bounding box center [186, 144] width 11 height 8
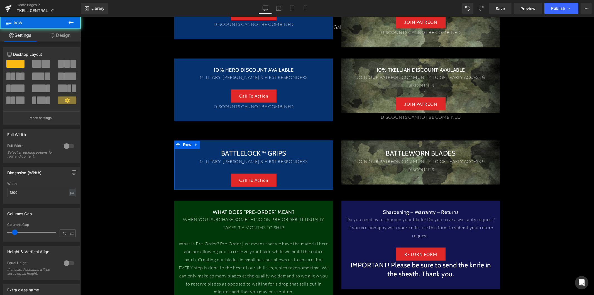
click at [60, 37] on link "Design" at bounding box center [60, 35] width 40 height 13
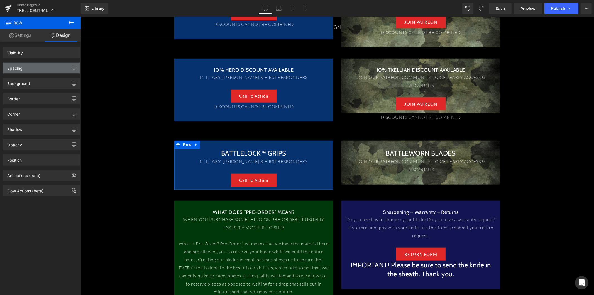
click at [46, 68] on div "Spacing" at bounding box center [41, 68] width 76 height 11
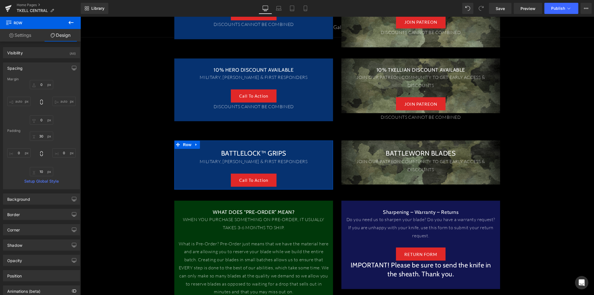
type input "0"
type input "30"
type input "0"
type input "10"
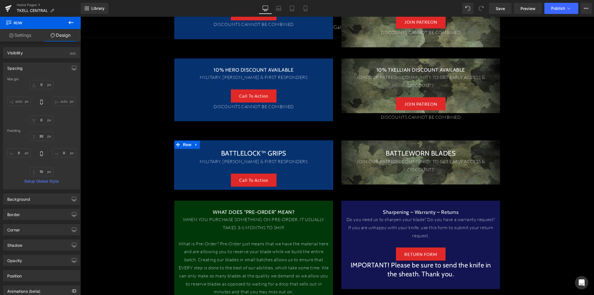
type input "0"
type input "#063270"
type input "100"
click at [46, 68] on div "Spacing" at bounding box center [41, 68] width 76 height 11
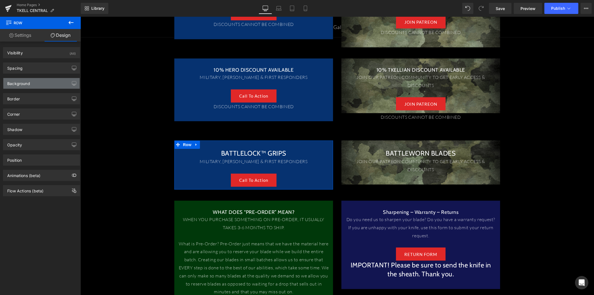
click at [43, 83] on div "Background" at bounding box center [41, 83] width 76 height 11
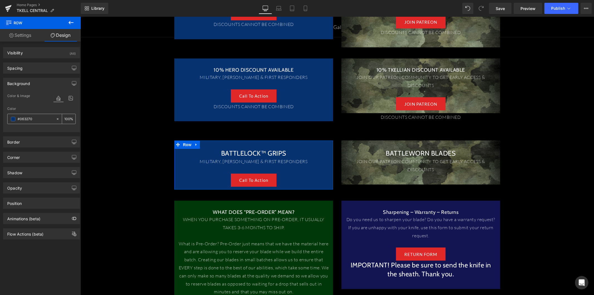
click at [31, 115] on div "#063270" at bounding box center [32, 119] width 48 height 10
click at [26, 120] on input "#063270" at bounding box center [36, 119] width 36 height 6
paste input "1B1B1B"
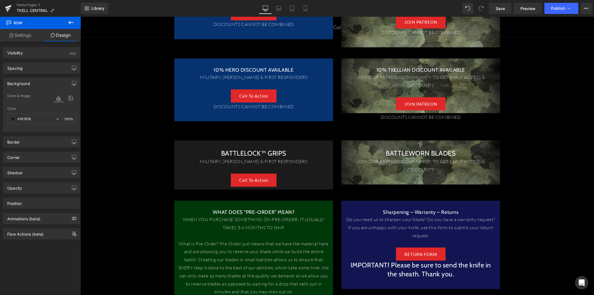
type input "#1b1b1b"
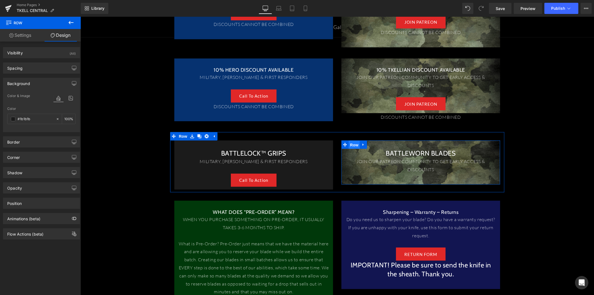
click at [354, 144] on span "Row" at bounding box center [353, 144] width 11 height 8
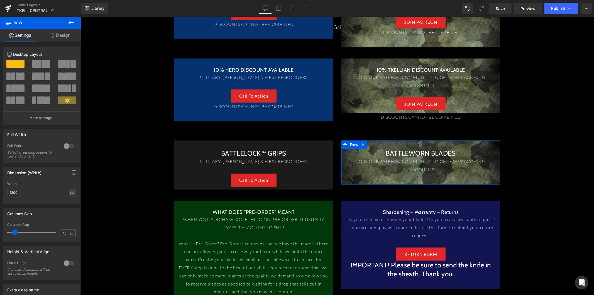
click at [65, 37] on link "Design" at bounding box center [60, 35] width 40 height 13
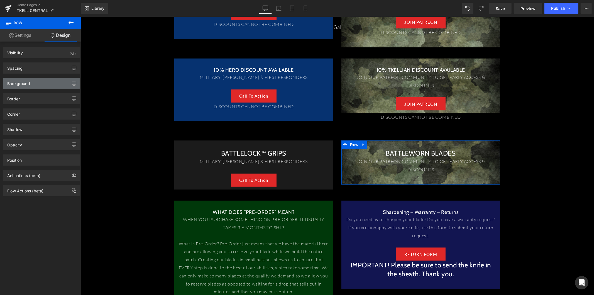
click at [50, 79] on div "Background" at bounding box center [41, 83] width 76 height 11
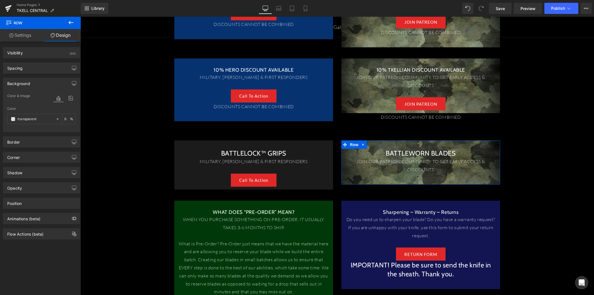
type input "transparent"
type input "0"
type input "https://ucarecdn.com/c18abaf2-3d47-40d2-b7b6-88f6e21ecebb/-/format/auto/-/previ…"
click at [28, 118] on input "transparent" at bounding box center [36, 119] width 36 height 6
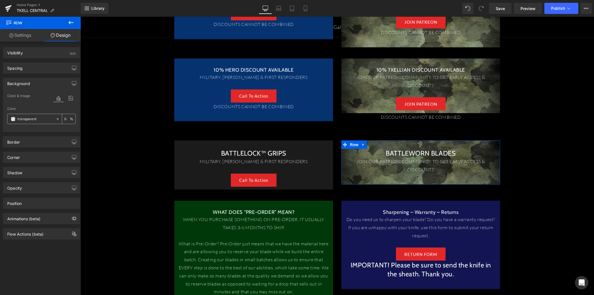
paste input "#1B1B1B85"
type input "#1B1B1B85"
type input "52"
type input "#1b1b1b"
click at [67, 97] on icon at bounding box center [71, 97] width 10 height 7
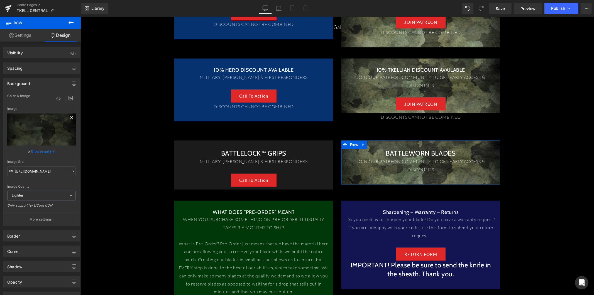
click at [68, 118] on icon at bounding box center [71, 117] width 7 height 7
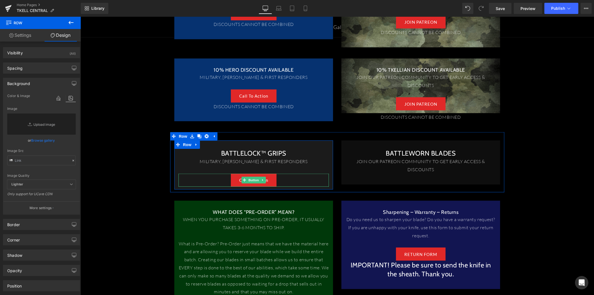
click at [267, 180] on link "Call To Action" at bounding box center [253, 179] width 46 height 13
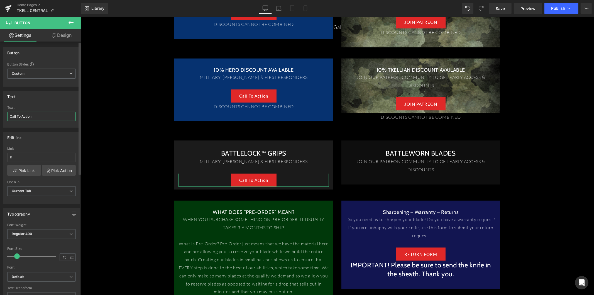
drag, startPoint x: 38, startPoint y: 116, endPoint x: 17, endPoint y: 117, distance: 21.5
click at [17, 117] on input "Call To Action" at bounding box center [41, 116] width 68 height 9
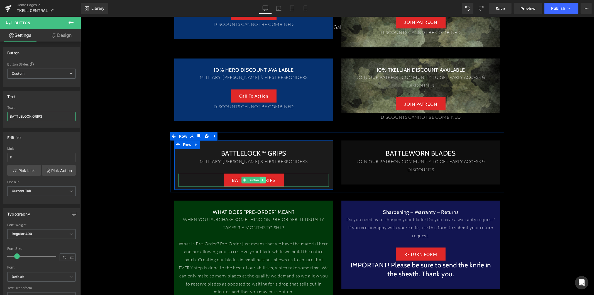
type input "BATTLELOCK GRIPS"
click at [262, 179] on icon at bounding box center [262, 180] width 1 height 2
click at [262, 179] on link at bounding box center [265, 179] width 6 height 7
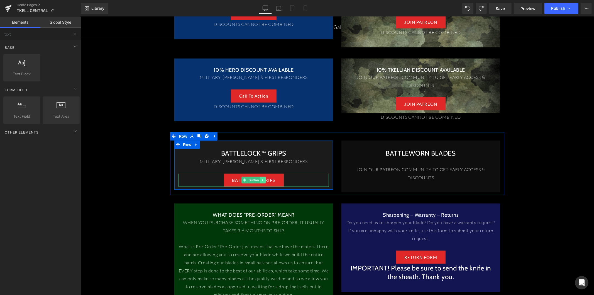
click at [261, 180] on icon at bounding box center [262, 179] width 3 height 3
click at [257, 180] on link at bounding box center [260, 179] width 6 height 7
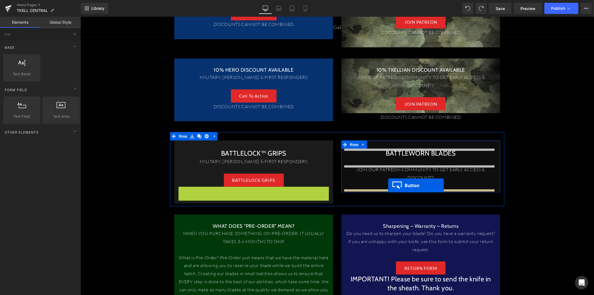
drag, startPoint x: 241, startPoint y: 193, endPoint x: 333, endPoint y: 145, distance: 103.6
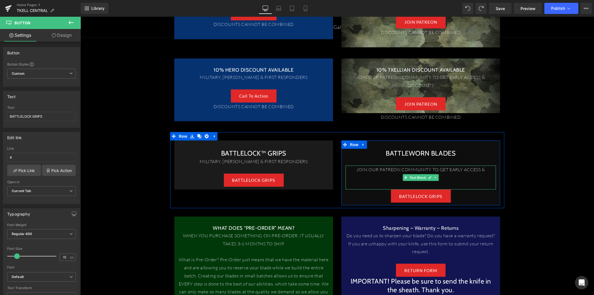
click at [408, 169] on p "JOIN OUR PATREON COMMUNITY TO GET EARLY ACCESS & DISCOUNTS" at bounding box center [420, 173] width 150 height 16
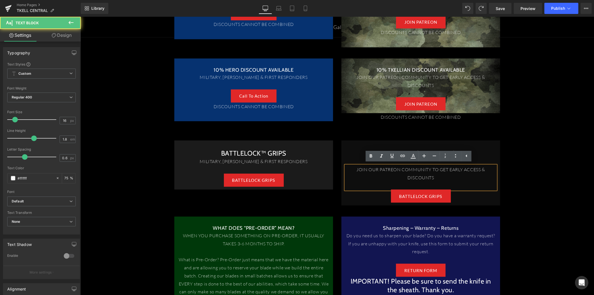
click at [426, 173] on p "JOIN OUR PATREON COMMUNITY TO GET EARLY ACCESS & DISCOUNTS" at bounding box center [420, 173] width 150 height 16
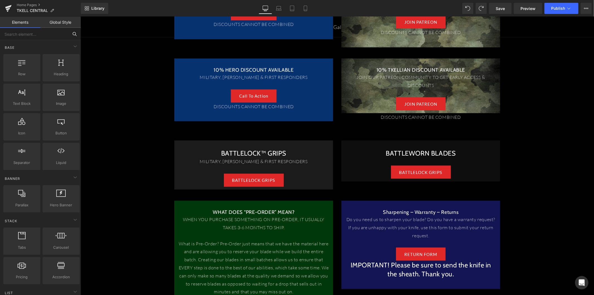
click at [50, 34] on input "text" at bounding box center [34, 34] width 68 height 12
type input "image"
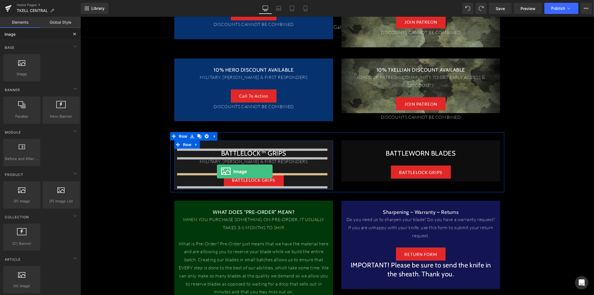
drag, startPoint x: 116, startPoint y: 88, endPoint x: 217, endPoint y: 171, distance: 130.1
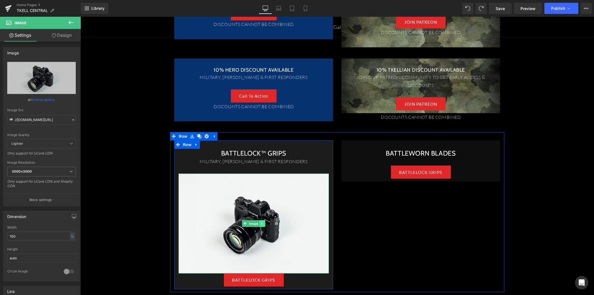
click at [261, 224] on icon at bounding box center [262, 222] width 3 height 3
click at [256, 225] on link at bounding box center [259, 223] width 6 height 7
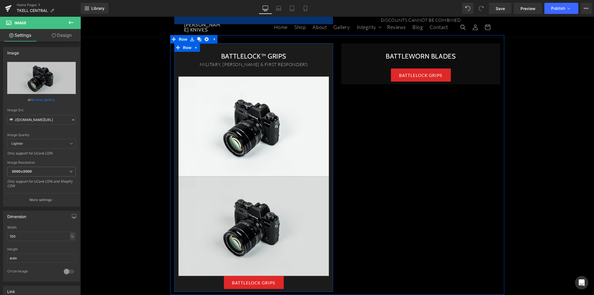
scroll to position [530, 0]
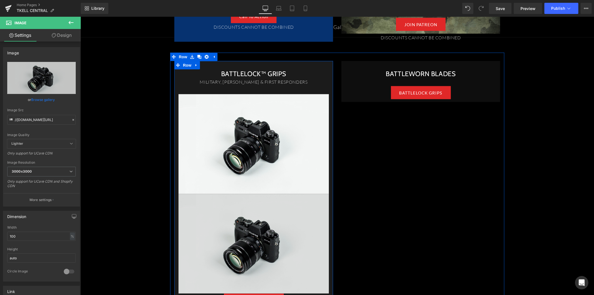
click at [227, 212] on img at bounding box center [253, 243] width 150 height 100
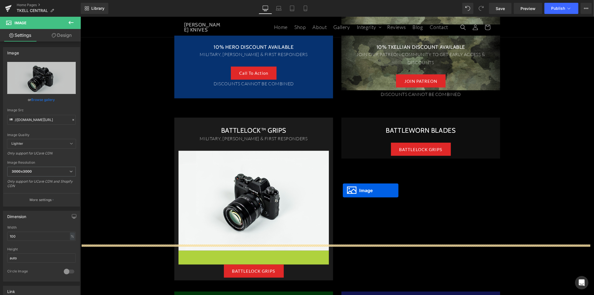
scroll to position [468, 0]
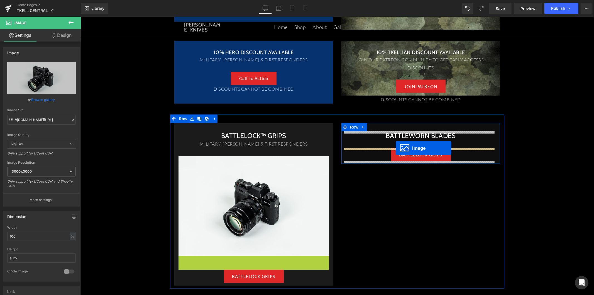
drag, startPoint x: 241, startPoint y: 243, endPoint x: 395, endPoint y: 148, distance: 181.2
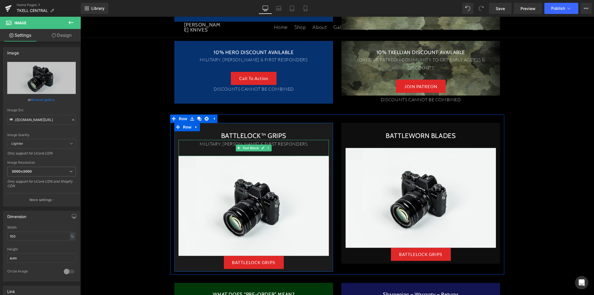
click at [278, 144] on p "MILITARY, L.E.O. & FIRST RESPONDERS" at bounding box center [253, 143] width 150 height 8
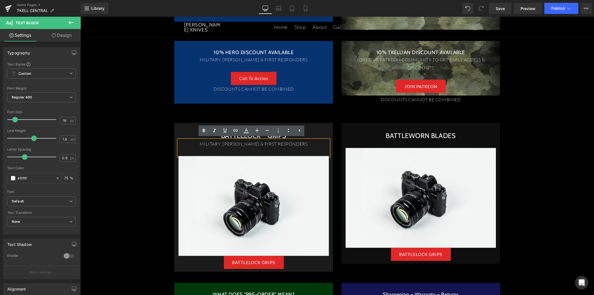
click at [330, 131] on div "BattleLock™ Grips  Heading MILITARY, L.E.O. & FIRST RESPONDERS Text Block Imag…" at bounding box center [253, 200] width 159 height 138
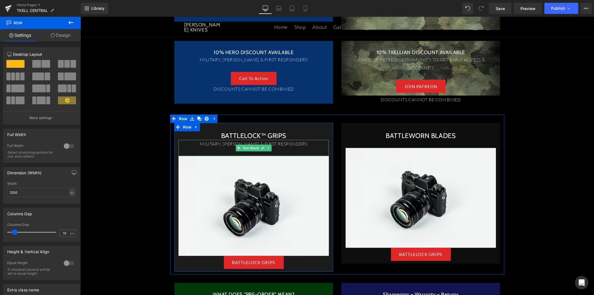
click at [284, 145] on p "MILITARY, L.E.O. & FIRST RESPONDERS" at bounding box center [253, 143] width 150 height 8
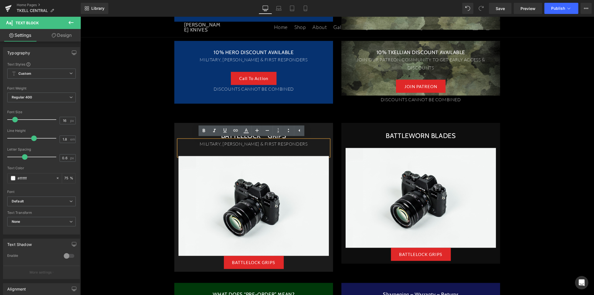
click at [308, 130] on div "BattleLock™ Grips  Heading MILITARY, L.E.O. & FIRST RESPONDERS Text Block Imag…" at bounding box center [253, 196] width 159 height 149
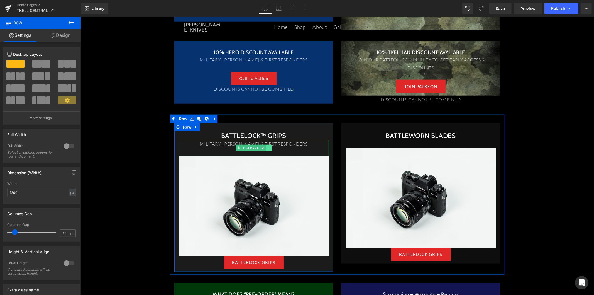
click at [267, 146] on icon at bounding box center [268, 147] width 3 height 3
click at [270, 148] on icon at bounding box center [271, 147] width 3 height 3
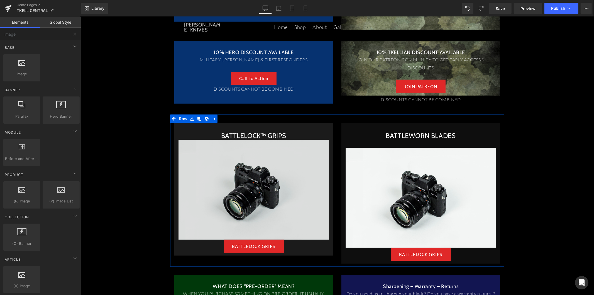
click at [294, 160] on img at bounding box center [253, 189] width 150 height 100
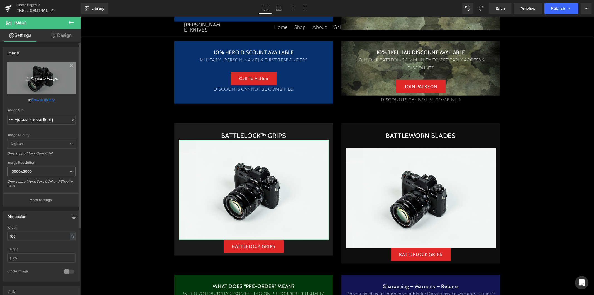
click at [43, 78] on icon "Replace Image" at bounding box center [41, 77] width 45 height 7
type input "C:\fakepath\BATTLELOCK-GRIPS-WEB-SHAD2-270x300.webp"
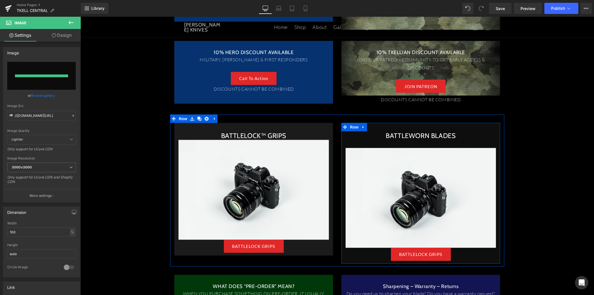
type input "https://ucarecdn.com/014a07ba-7c14-4d87-af4c-b33fa01624d7/-/format/auto/-/previ…"
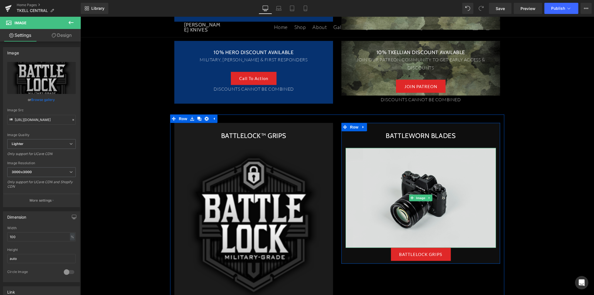
click at [391, 178] on img at bounding box center [420, 198] width 150 height 100
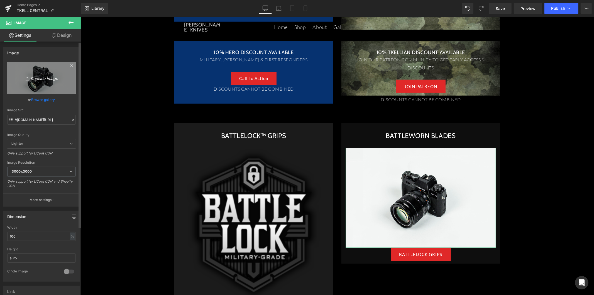
click at [49, 81] on icon "Replace Image" at bounding box center [41, 77] width 45 height 7
type input "C:\fakepath\BATTLEWORN-FINAL-WEB-NO-SHAD-270x300.webp"
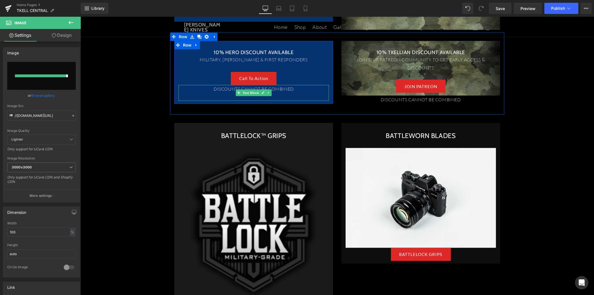
type input "https://ucarecdn.com/5bc7c900-ae4b-4d99-a790-70c99f56f67e/-/format/auto/-/previ…"
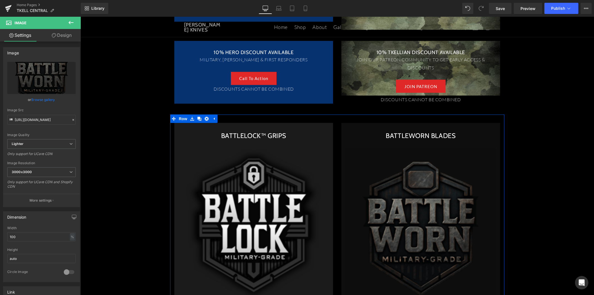
click at [389, 136] on h2 "Battleworn Blades" at bounding box center [420, 135] width 150 height 9
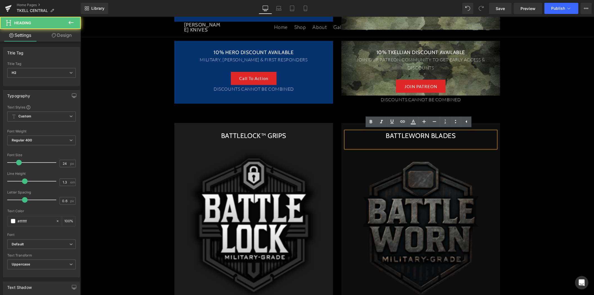
click at [389, 141] on div at bounding box center [420, 143] width 150 height 8
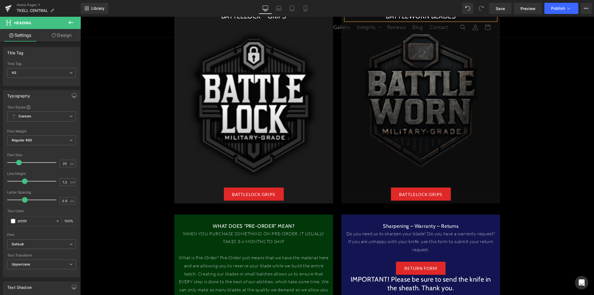
scroll to position [592, 0]
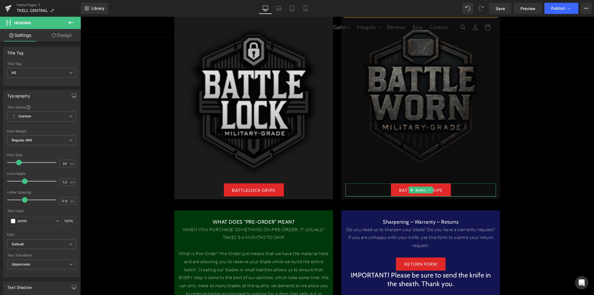
click at [445, 189] on link "BATTLELOCK GRIPS" at bounding box center [421, 189] width 60 height 13
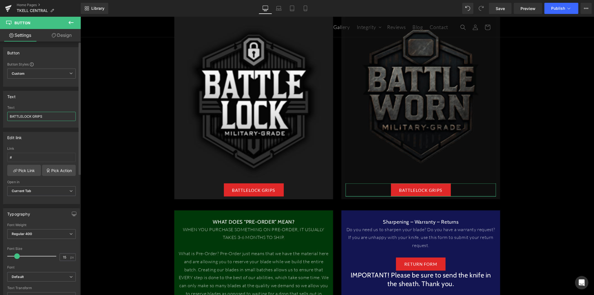
drag, startPoint x: 46, startPoint y: 117, endPoint x: 23, endPoint y: 116, distance: 23.7
click at [23, 116] on input "BATTLELOCK GRIPS" at bounding box center [41, 116] width 68 height 9
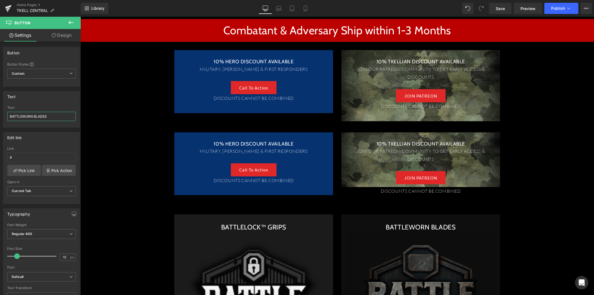
scroll to position [375, 0]
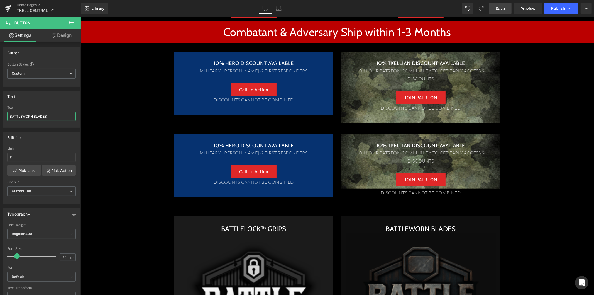
type input "BATTLEWORN BLADES"
click at [503, 6] on span "Save" at bounding box center [499, 9] width 9 height 6
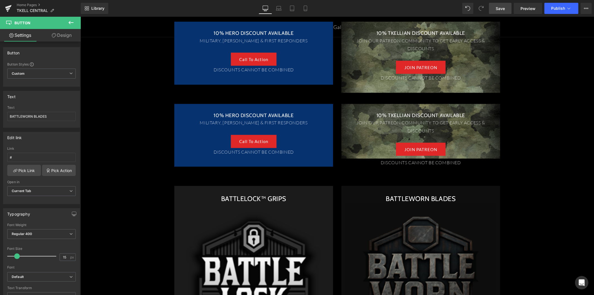
scroll to position [406, 0]
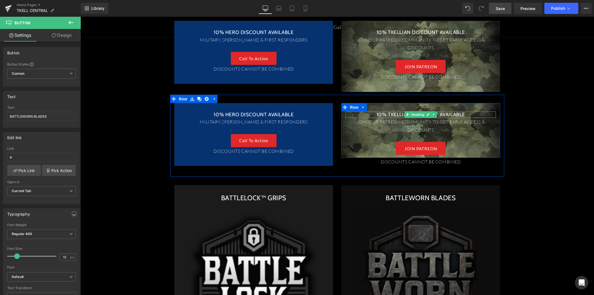
click at [392, 114] on h3 "10% TKELLIAN DISCOUNT AVAILABLE" at bounding box center [420, 114] width 150 height 6
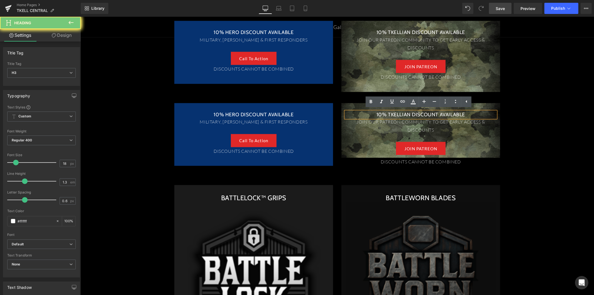
paste div
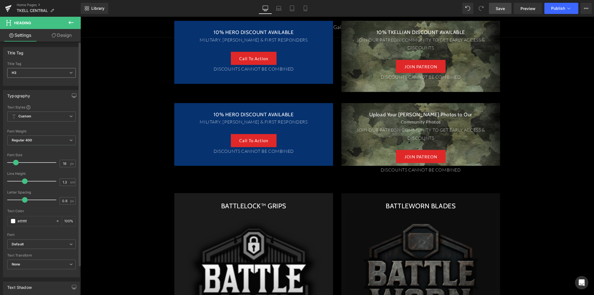
click at [52, 73] on span "H3" at bounding box center [41, 73] width 68 height 10
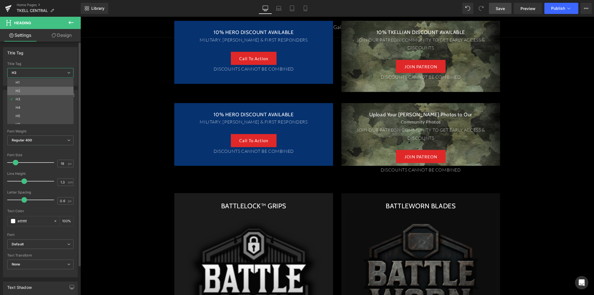
drag, startPoint x: 43, startPoint y: 88, endPoint x: 59, endPoint y: 77, distance: 19.8
click at [43, 88] on li "H2" at bounding box center [41, 91] width 69 height 8
type input "24"
type input "100"
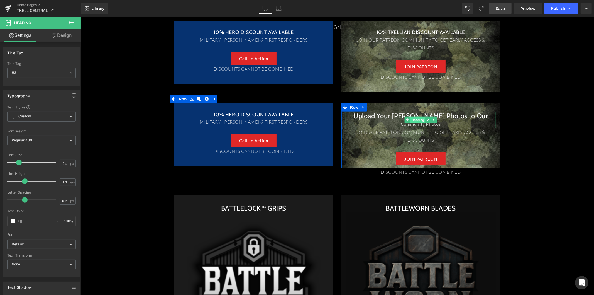
click at [418, 122] on span "Heading" at bounding box center [417, 119] width 15 height 7
click at [448, 123] on div "Community Photos" at bounding box center [420, 124] width 150 height 8
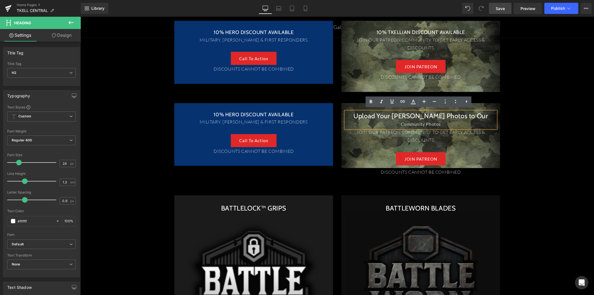
click at [398, 122] on div "Community Photos" at bounding box center [420, 124] width 150 height 8
type input "18"
type input "100"
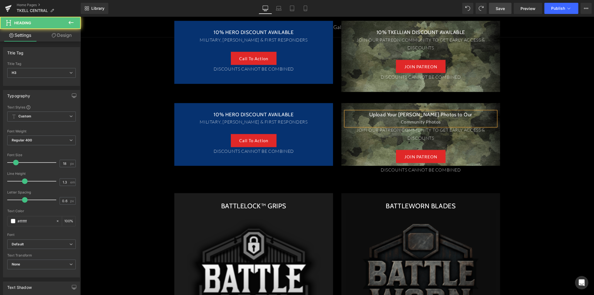
click at [433, 121] on div "Community Photos" at bounding box center [420, 121] width 150 height 8
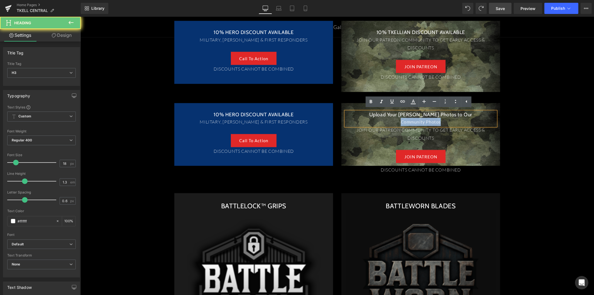
click at [433, 121] on div "Community Photos" at bounding box center [420, 121] width 150 height 8
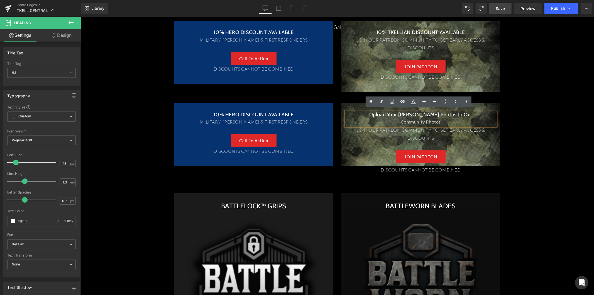
click at [367, 158] on div "JOIN PATREON" at bounding box center [420, 155] width 150 height 13
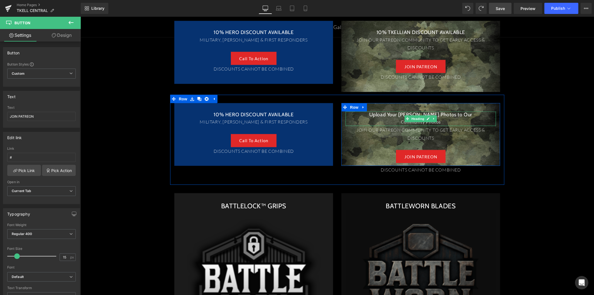
click at [391, 115] on h3 "Upload Your T.Kell Photos to Our" at bounding box center [420, 114] width 150 height 6
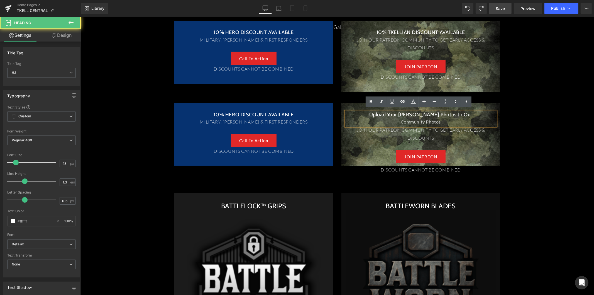
click at [466, 115] on h3 "Upload Your T.Kell Photos to Our" at bounding box center [420, 114] width 150 height 6
click at [434, 113] on h3 "Upload Your T.Kell Photos to Our Community Photos" at bounding box center [420, 114] width 150 height 6
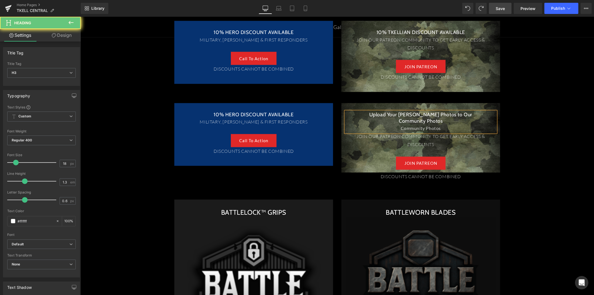
click at [439, 127] on div "Community Photos" at bounding box center [420, 128] width 150 height 8
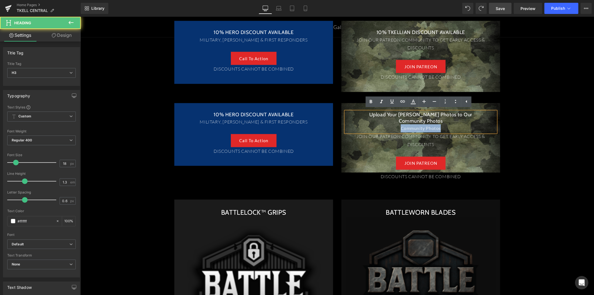
drag, startPoint x: 439, startPoint y: 127, endPoint x: 389, endPoint y: 127, distance: 50.1
click at [389, 127] on div "Community Photos" at bounding box center [420, 128] width 150 height 8
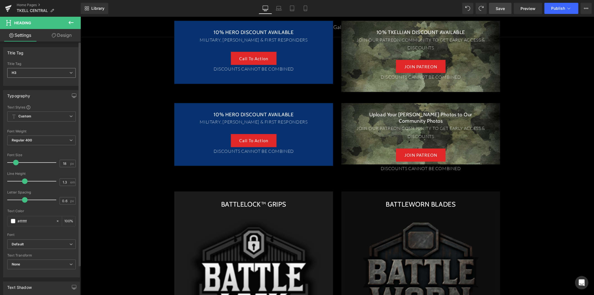
click at [49, 73] on span "H3" at bounding box center [41, 73] width 68 height 10
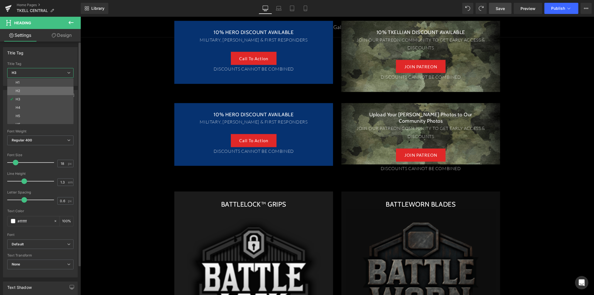
drag, startPoint x: 46, startPoint y: 86, endPoint x: 53, endPoint y: 69, distance: 19.0
click at [46, 87] on li "H2" at bounding box center [41, 91] width 69 height 8
type input "24"
type input "100"
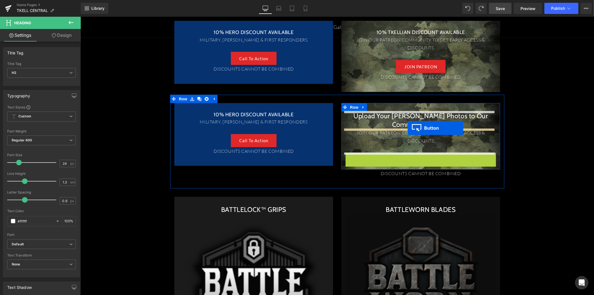
drag, startPoint x: 409, startPoint y: 158, endPoint x: 407, endPoint y: 128, distance: 29.8
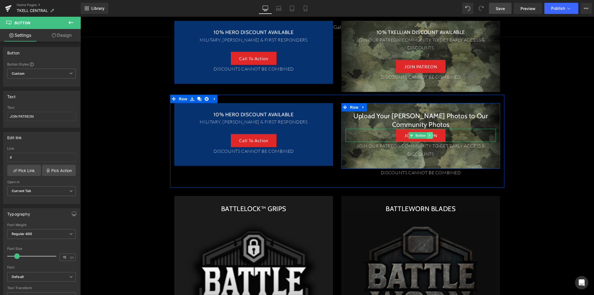
click at [428, 135] on icon at bounding box center [429, 134] width 3 height 3
click at [425, 135] on icon at bounding box center [426, 134] width 3 height 3
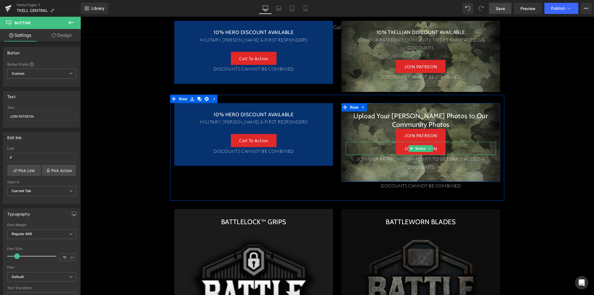
click at [441, 149] on link "JOIN PATREON" at bounding box center [421, 147] width 50 height 13
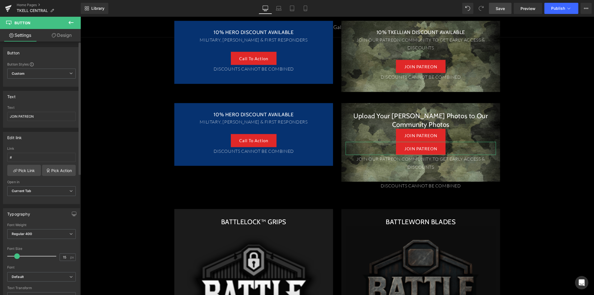
drag, startPoint x: 37, startPoint y: 114, endPoint x: 0, endPoint y: 112, distance: 36.8
click at [0, 112] on div "Text JOIN PATREON Text JOIN PATREON" at bounding box center [41, 107] width 83 height 41
type input "SEE THE PHOTOS"
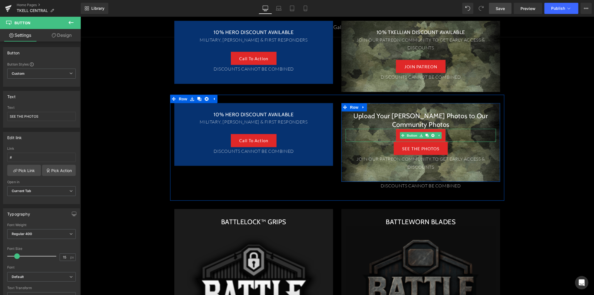
click at [442, 134] on link "JOIN PATREON" at bounding box center [421, 134] width 50 height 13
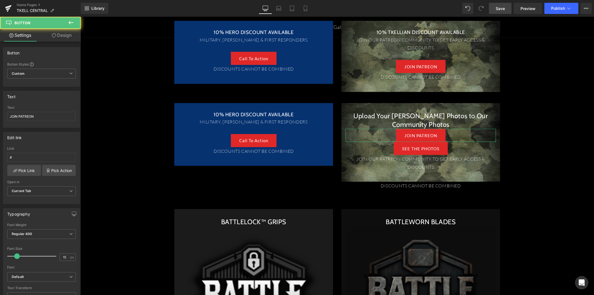
click at [62, 40] on link "Design" at bounding box center [61, 35] width 40 height 13
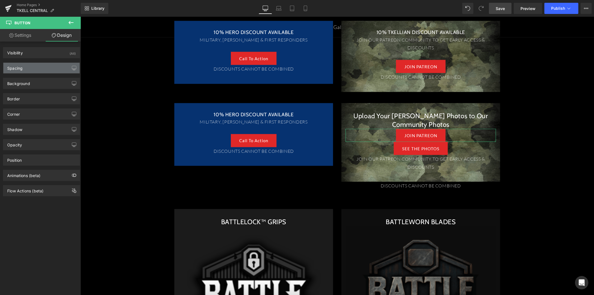
type input "0"
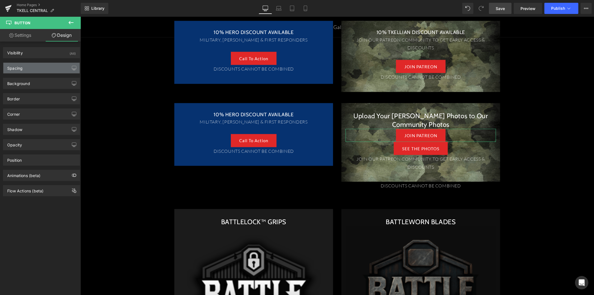
type input "30"
type input "0"
type input "30"
click at [59, 69] on div "Spacing" at bounding box center [41, 68] width 76 height 11
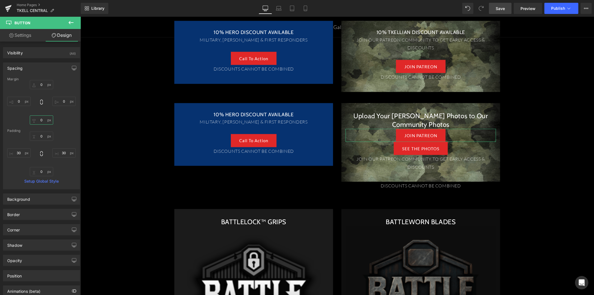
click at [38, 121] on input "0" at bounding box center [41, 119] width 23 height 9
click at [40, 120] on input "0" at bounding box center [41, 119] width 23 height 9
click at [41, 121] on input "0" at bounding box center [41, 119] width 23 height 9
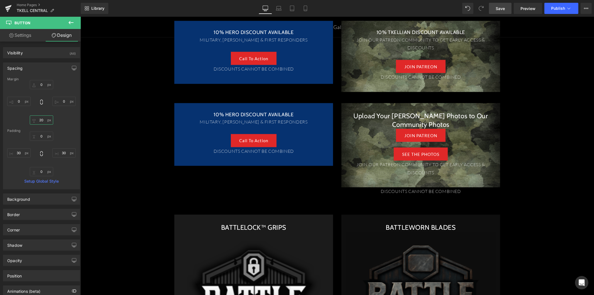
type input "20"
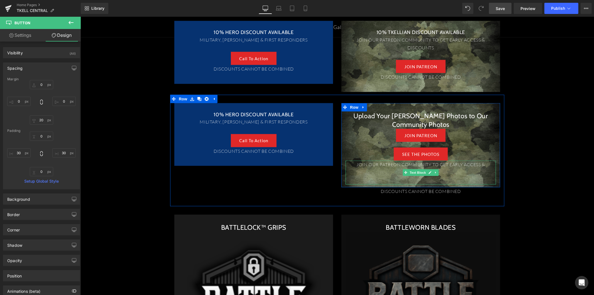
click at [425, 164] on p "JOIN OUR PATREON COMMUNITY TO GET EARLY ACCESS & DISCOUNTS" at bounding box center [420, 168] width 150 height 16
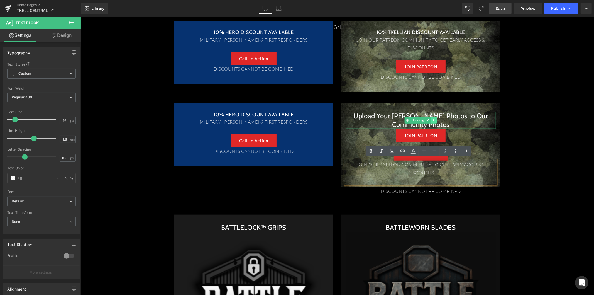
click at [431, 121] on link at bounding box center [434, 119] width 6 height 7
click at [430, 122] on link at bounding box center [431, 119] width 6 height 7
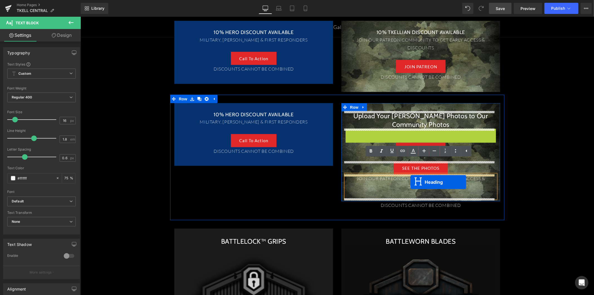
drag, startPoint x: 406, startPoint y: 138, endPoint x: 410, endPoint y: 181, distance: 43.9
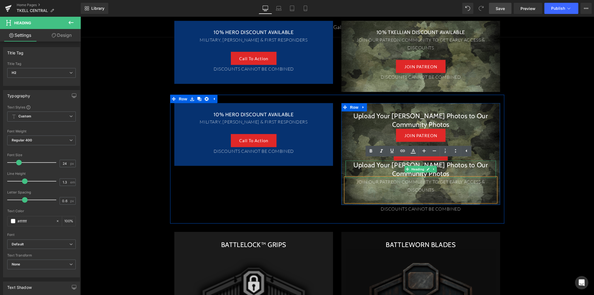
click at [427, 187] on p "JOIN OUR PATREON COMMUNITY TO GET EARLY ACCESS & DISCOUNTS" at bounding box center [420, 185] width 150 height 16
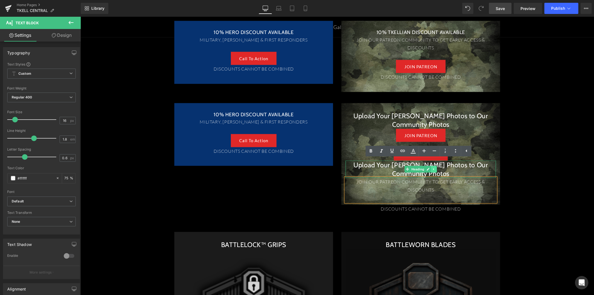
click at [432, 168] on icon at bounding box center [433, 168] width 3 height 3
click at [435, 168] on icon at bounding box center [436, 168] width 3 height 3
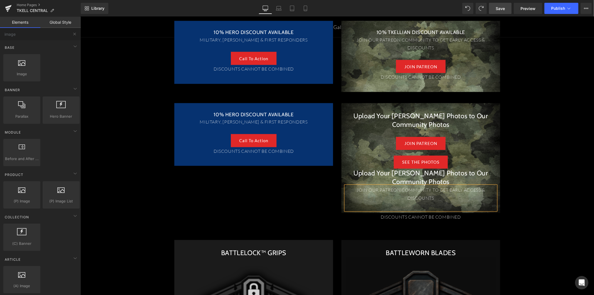
click at [423, 196] on p "JOIN OUR PATREON COMMUNITY TO GET EARLY ACCESS & DISCOUNTS" at bounding box center [420, 193] width 150 height 16
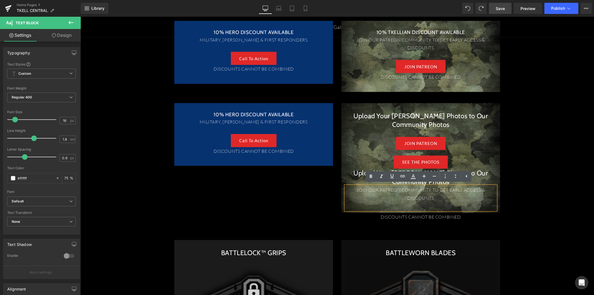
click at [499, 157] on div "Upload Your T.Kell Photos to Our Community Photos Heading JOIN PATREON Button S…" at bounding box center [420, 166] width 167 height 126
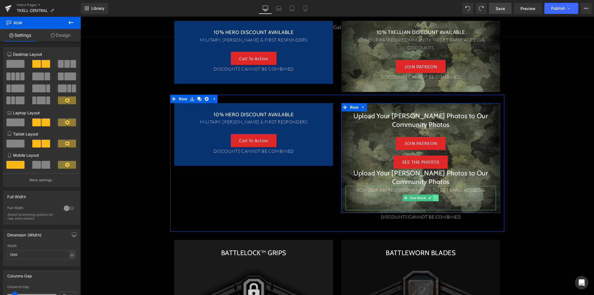
click at [435, 198] on link at bounding box center [436, 197] width 6 height 7
click at [437, 198] on icon at bounding box center [438, 197] width 3 height 3
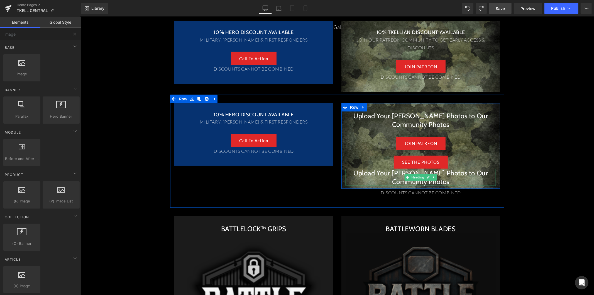
click at [381, 172] on h2 "Upload Your T.Kell Photos to Our" at bounding box center [420, 172] width 150 height 9
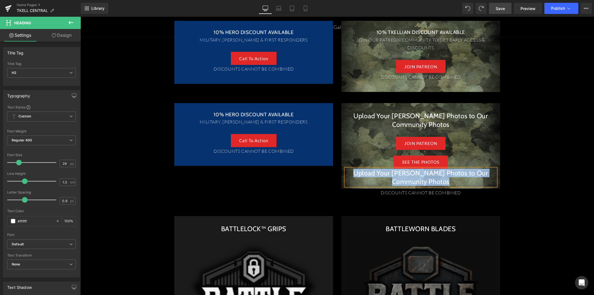
paste div
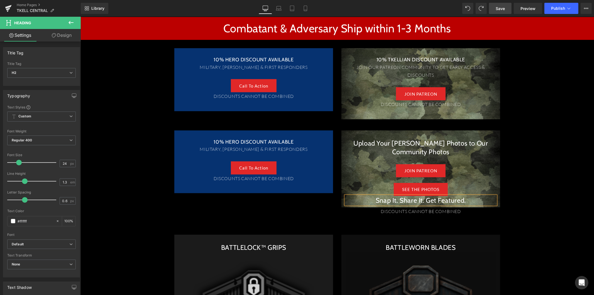
scroll to position [375, 0]
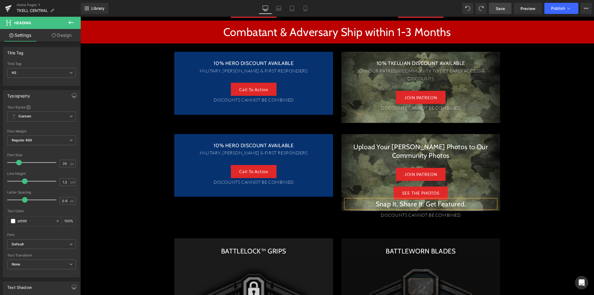
click at [412, 190] on div "SEE THE PHOTOS Button" at bounding box center [420, 192] width 150 height 13
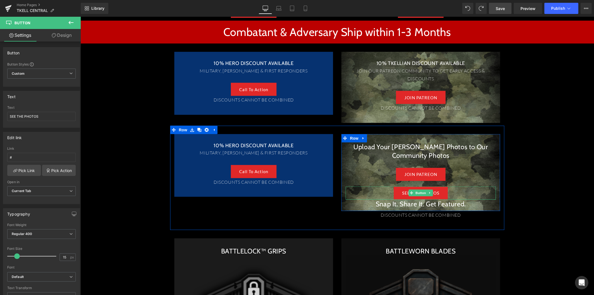
click at [445, 189] on link "SEE THE PHOTOS" at bounding box center [420, 192] width 54 height 13
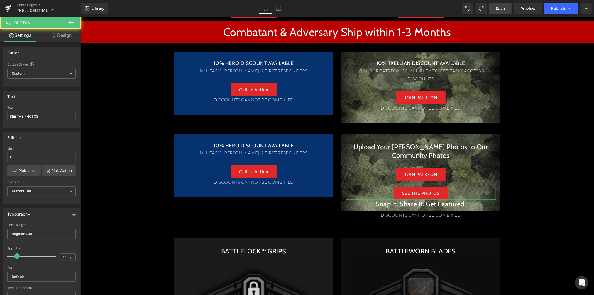
click at [65, 36] on link "Design" at bounding box center [61, 35] width 40 height 13
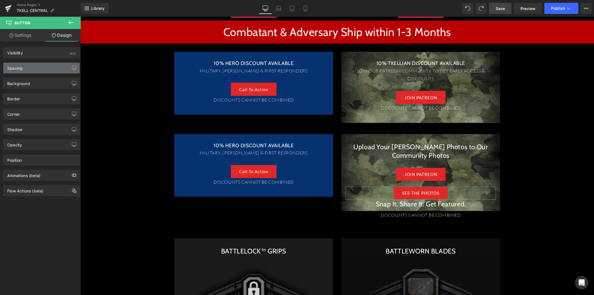
click at [58, 68] on div "Spacing" at bounding box center [41, 68] width 76 height 11
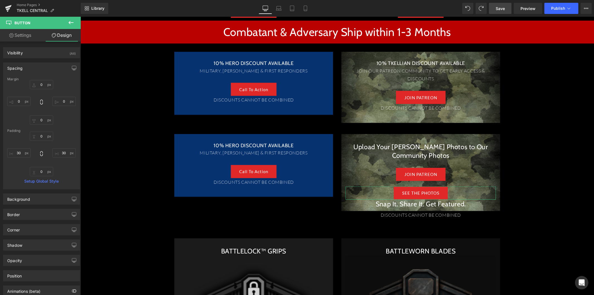
type input "0"
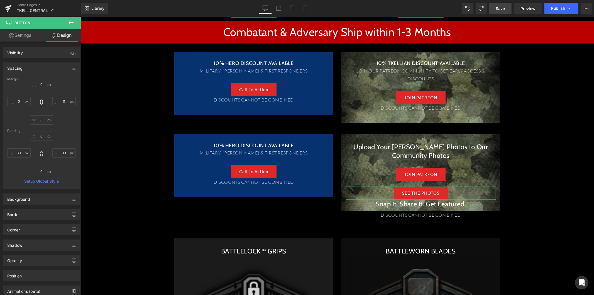
type input "30"
type input "0"
type input "30"
click at [40, 121] on input "0" at bounding box center [41, 119] width 23 height 9
click at [42, 121] on input "0" at bounding box center [41, 119] width 23 height 9
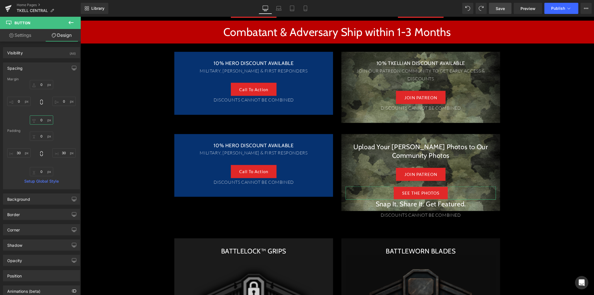
click at [40, 121] on input "0" at bounding box center [41, 119] width 23 height 9
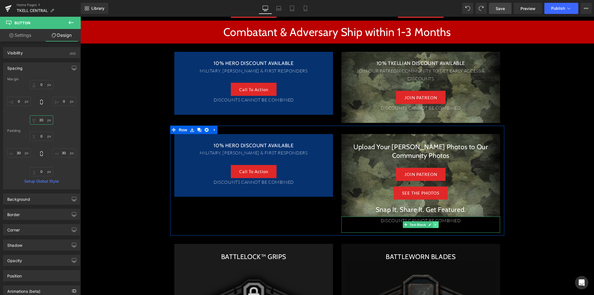
type input "20"
click at [435, 224] on link at bounding box center [436, 224] width 6 height 7
click at [437, 223] on icon at bounding box center [438, 223] width 3 height 3
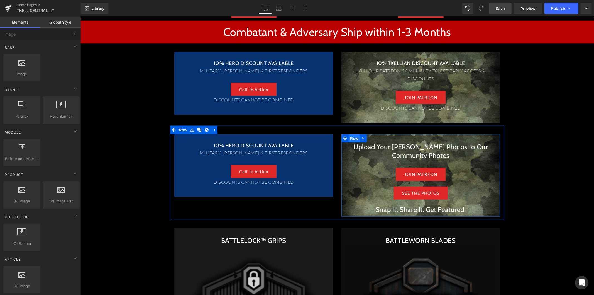
click at [353, 136] on span "Row" at bounding box center [353, 138] width 11 height 8
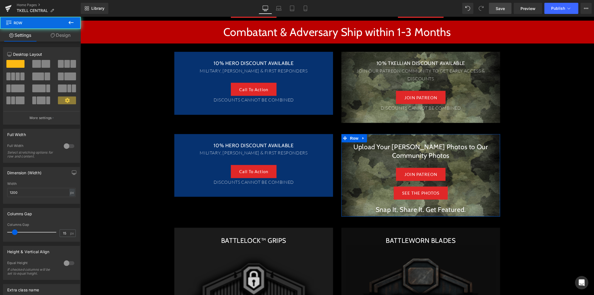
click at [60, 36] on link "Design" at bounding box center [60, 35] width 40 height 13
click at [0, 0] on div "Background" at bounding box center [0, 0] width 0 height 0
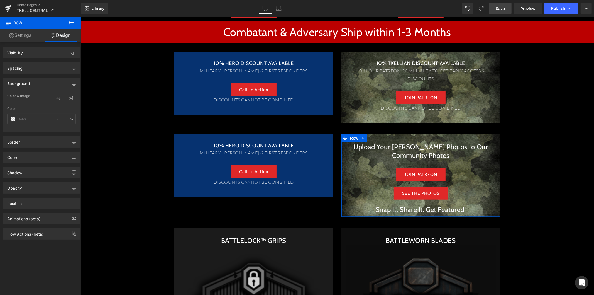
type input "transparent"
type input "0"
click at [35, 116] on input "transparent" at bounding box center [36, 119] width 36 height 6
paste input "#AF0000"
type input "#AF0000"
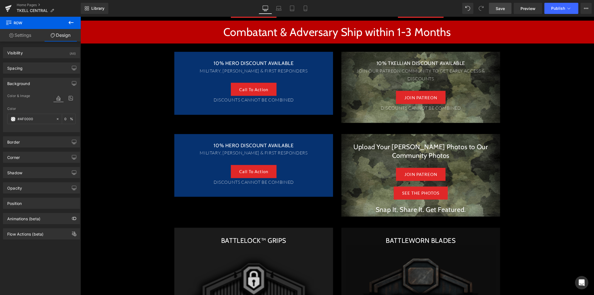
type input "100"
type input "#af0000"
click at [74, 100] on div "Color & Image color rgba(175, 0, 0, 1) Color #af0000 100 % https://ucarecdn.com…" at bounding box center [41, 111] width 76 height 39
click at [68, 100] on icon at bounding box center [71, 97] width 10 height 7
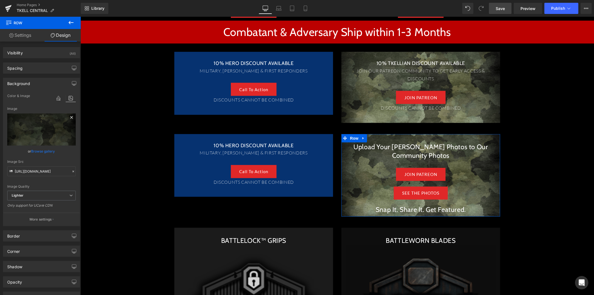
click at [68, 117] on icon at bounding box center [71, 117] width 7 height 7
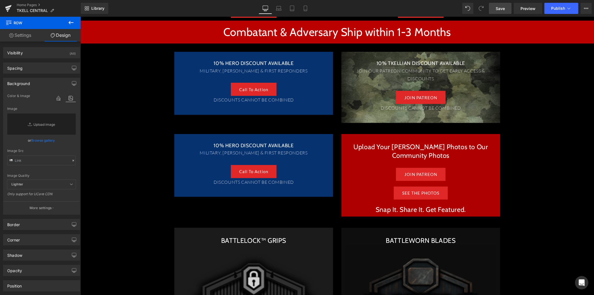
drag, startPoint x: 499, startPoint y: 4, endPoint x: 183, endPoint y: 6, distance: 316.0
click at [499, 4] on link "Save" at bounding box center [500, 8] width 23 height 11
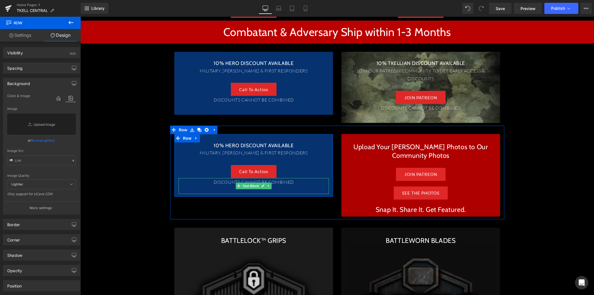
click at [215, 181] on p "DISCOUNTS CANNOT BE COMBINED" at bounding box center [253, 182] width 150 height 8
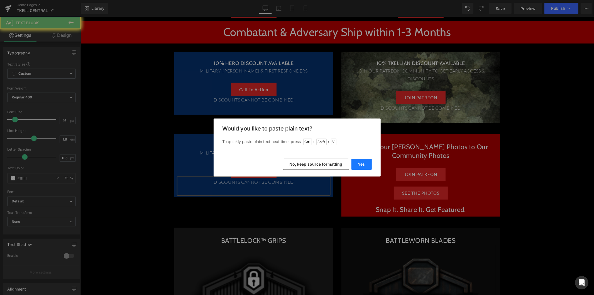
click at [356, 164] on button "Yes" at bounding box center [361, 163] width 20 height 11
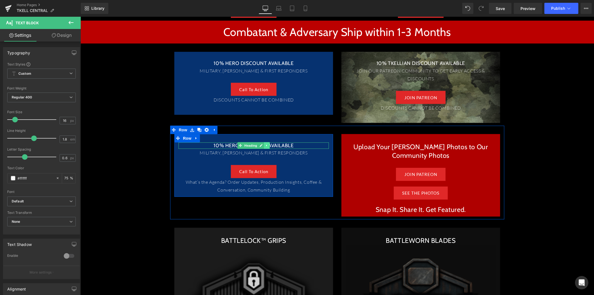
click at [266, 146] on icon at bounding box center [266, 144] width 3 height 3
click at [262, 146] on icon at bounding box center [263, 145] width 3 height 3
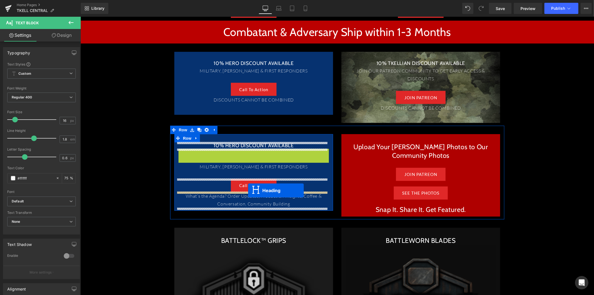
drag, startPoint x: 238, startPoint y: 151, endPoint x: 248, endPoint y: 190, distance: 39.7
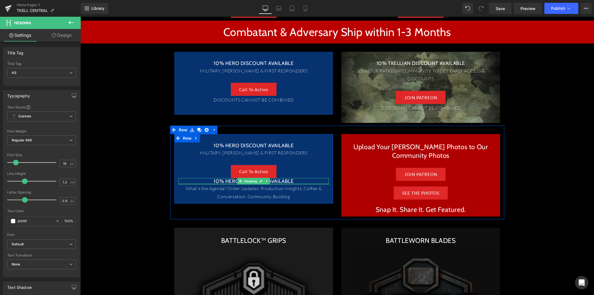
click at [228, 183] on div at bounding box center [253, 183] width 150 height 1
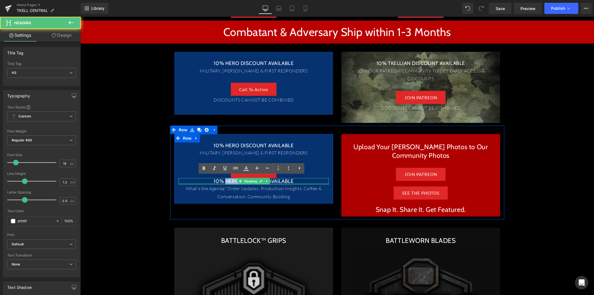
click at [228, 183] on h3 "10% HERO DISCOUNT AVAILABLE" at bounding box center [253, 181] width 150 height 6
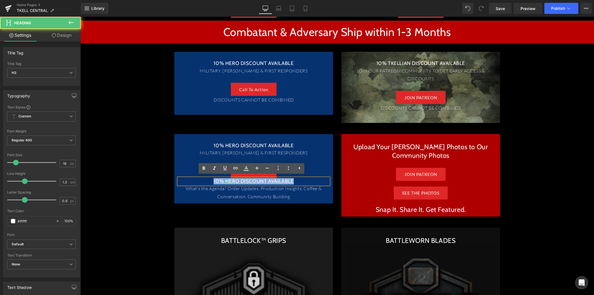
drag, startPoint x: 228, startPoint y: 183, endPoint x: 228, endPoint y: 176, distance: 6.4
click at [228, 182] on h3 "10% HERO DISCOUNT AVAILABLE" at bounding box center [253, 181] width 150 height 6
paste div
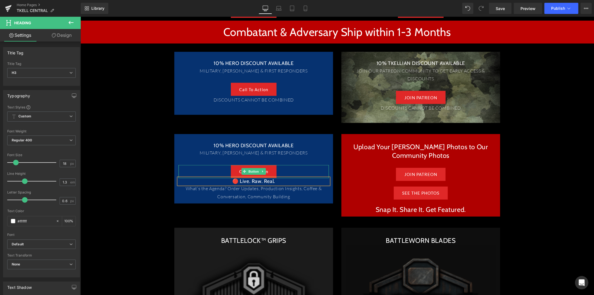
click at [270, 171] on link "Call To Action" at bounding box center [253, 171] width 46 height 13
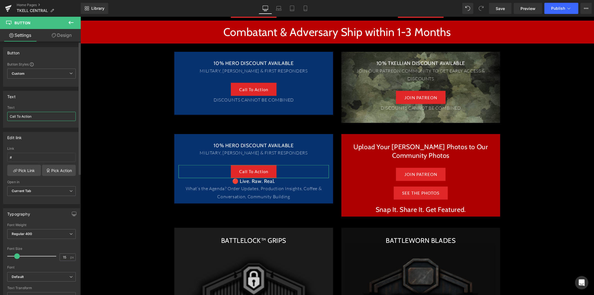
click at [45, 115] on input "Call To Action" at bounding box center [41, 116] width 68 height 9
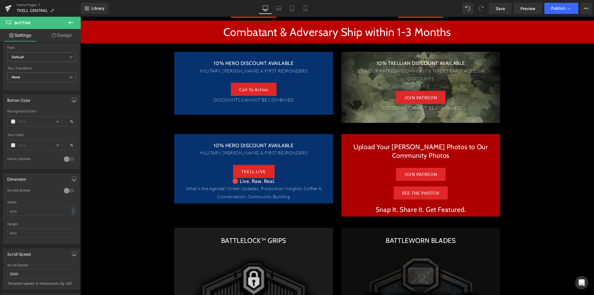
type input "TKELL LIVE"
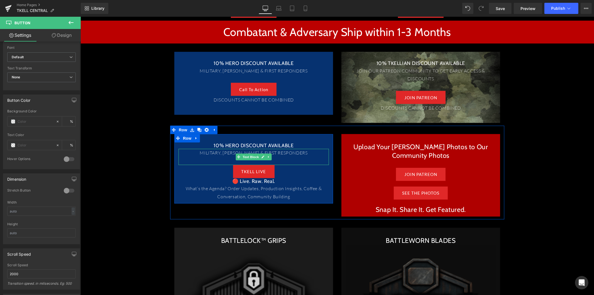
click at [224, 153] on p "MILITARY, L.E.O. & FIRST RESPONDERS" at bounding box center [253, 152] width 150 height 8
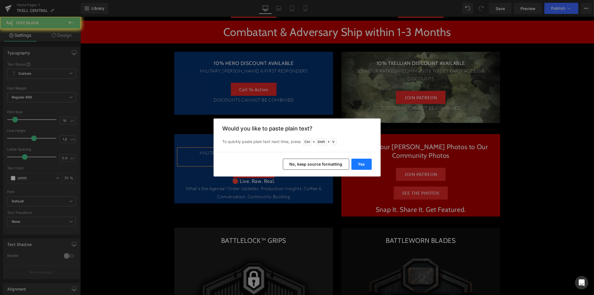
click at [360, 161] on button "Yes" at bounding box center [361, 163] width 20 height 11
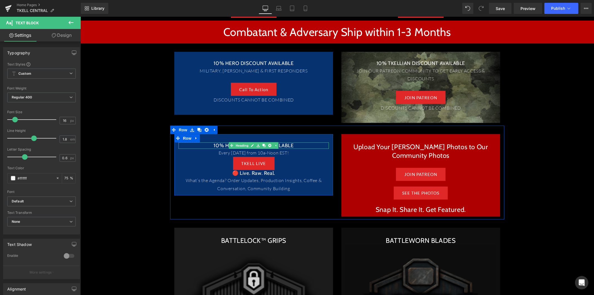
click at [217, 143] on h3 "10% HERO DISCOUNT AVAILABLE" at bounding box center [253, 145] width 150 height 6
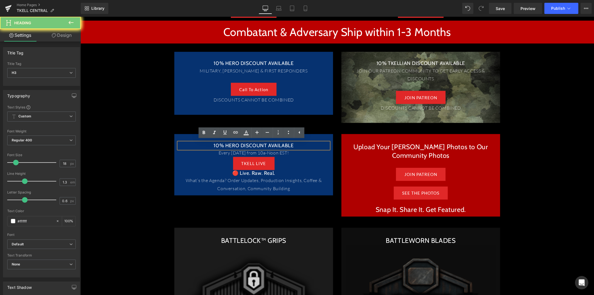
paste div
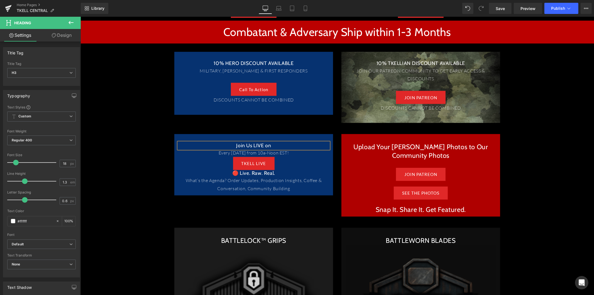
click at [318, 162] on div "TKELL LIVE" at bounding box center [253, 162] width 150 height 13
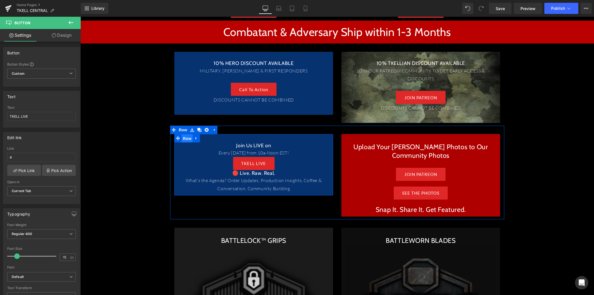
click at [187, 139] on span "Row" at bounding box center [186, 138] width 11 height 8
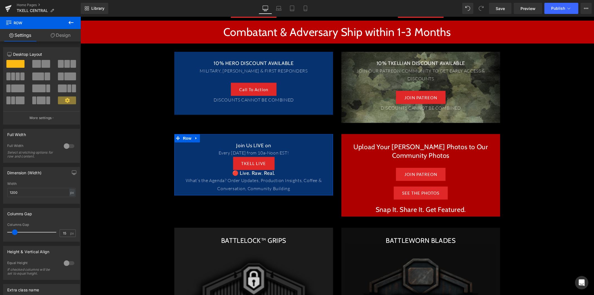
click at [61, 39] on link "Design" at bounding box center [60, 35] width 40 height 13
click at [0, 0] on div "Visibility" at bounding box center [0, 0] width 0 height 0
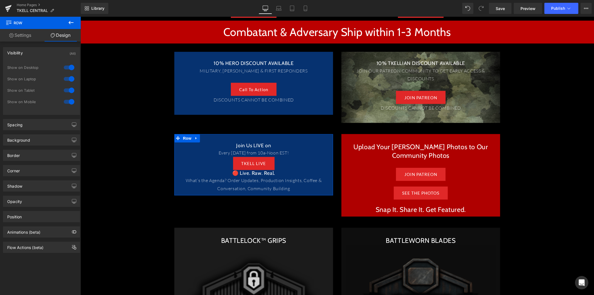
click at [44, 53] on div "Visibility (All)" at bounding box center [41, 52] width 76 height 11
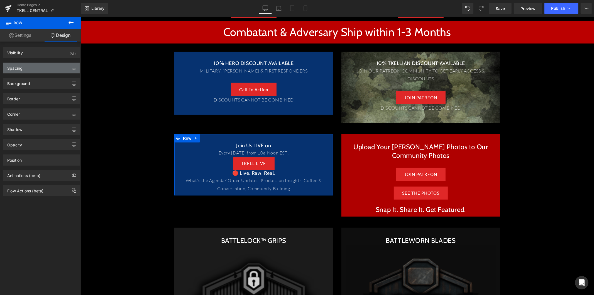
click at [43, 66] on div "Spacing" at bounding box center [41, 68] width 76 height 11
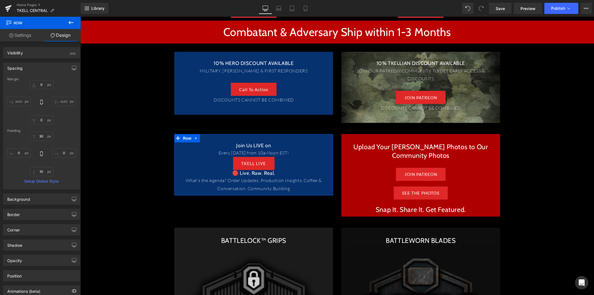
click at [43, 66] on div "Spacing" at bounding box center [41, 68] width 76 height 11
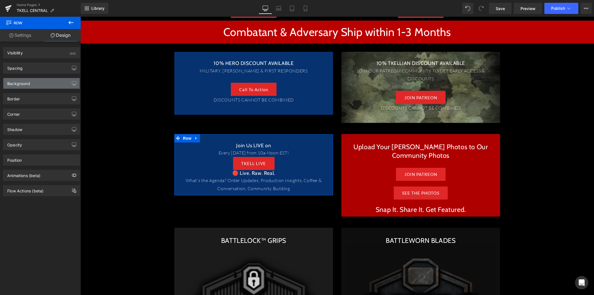
click at [43, 78] on div "Background" at bounding box center [41, 83] width 76 height 11
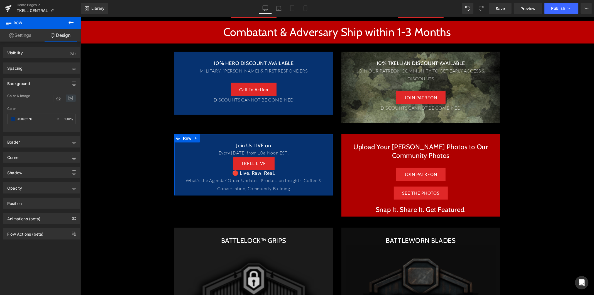
click at [66, 100] on icon at bounding box center [71, 97] width 10 height 7
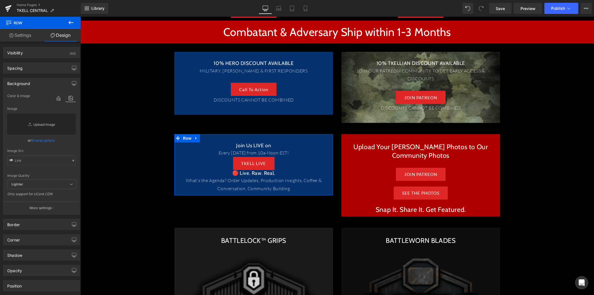
click at [38, 123] on link "Replace Image" at bounding box center [41, 123] width 68 height 21
type input "C:\fakepath\Tkell-Studio-BG-01 (3).jpg"
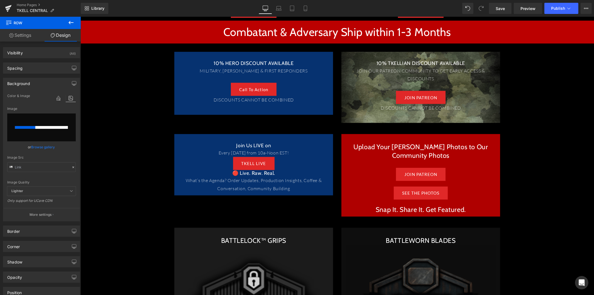
type input "https://ucarecdn.com/89ba8d0c-a71f-4bb3-82ae-463e06fa0c65/-/format/auto/-/previ…"
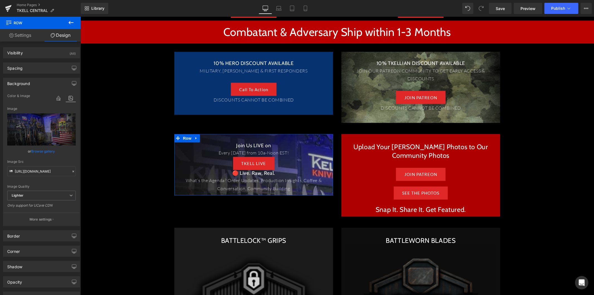
drag, startPoint x: 43, startPoint y: 217, endPoint x: 43, endPoint y: 211, distance: 6.4
click at [43, 217] on p "More settings" at bounding box center [41, 219] width 22 height 5
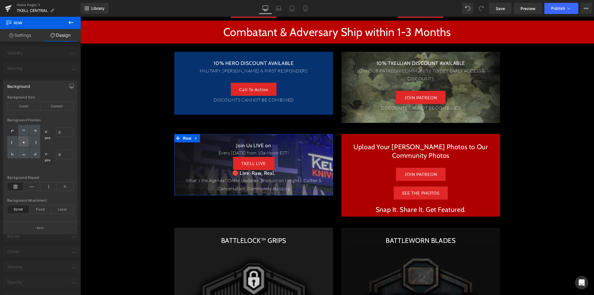
click at [21, 141] on div at bounding box center [23, 141] width 11 height 11
type input "50"
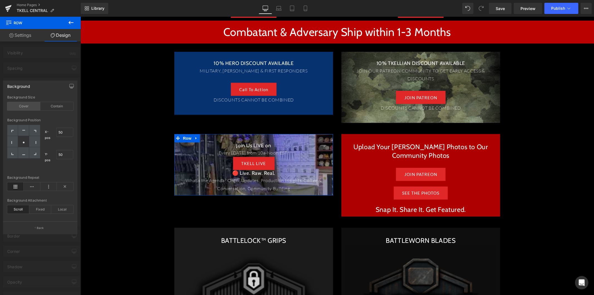
click at [31, 107] on div "Cover" at bounding box center [23, 106] width 33 height 8
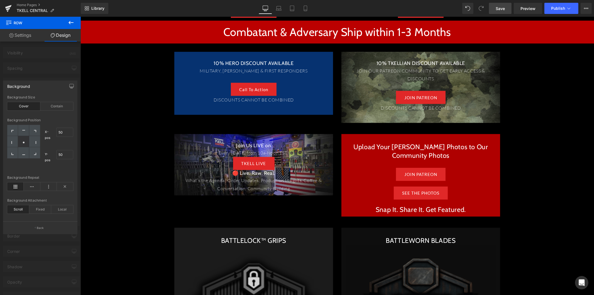
click at [498, 9] on span "Save" at bounding box center [499, 9] width 9 height 6
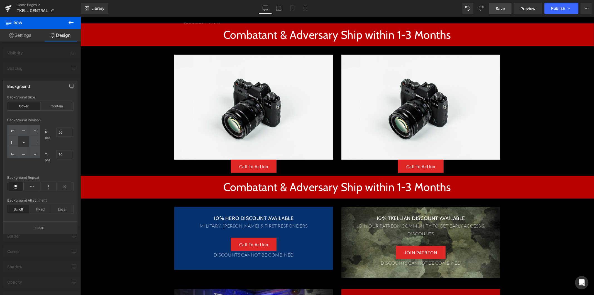
scroll to position [220, 0]
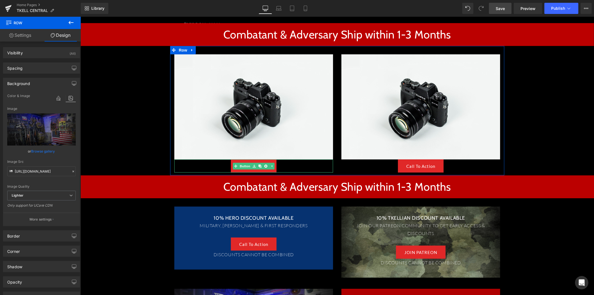
click at [272, 170] on link "Call To Action" at bounding box center [253, 165] width 46 height 13
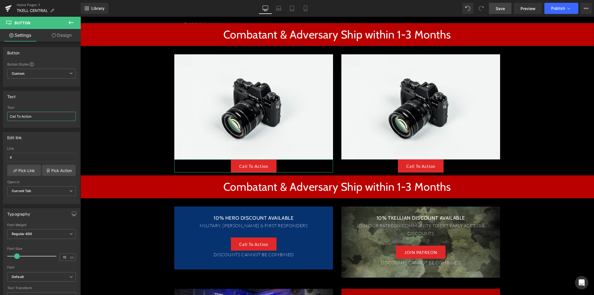
drag, startPoint x: 38, startPoint y: 115, endPoint x: -16, endPoint y: 113, distance: 54.0
click at [0, 113] on html "Row You are previewing how the will restyle your page. You can not edit Element…" at bounding box center [297, 147] width 594 height 295
type input "COMBATANT"
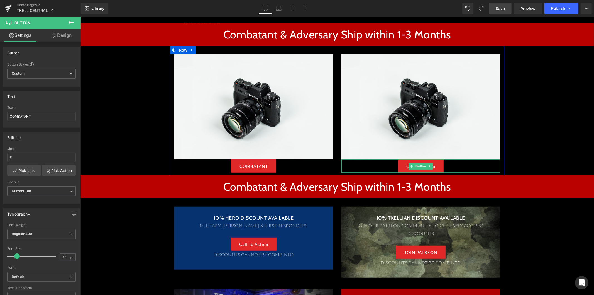
click at [437, 166] on link "Call To Action" at bounding box center [421, 165] width 46 height 13
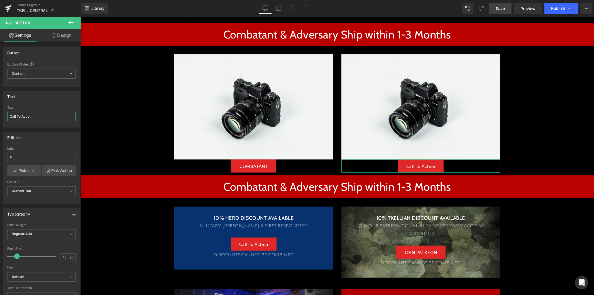
drag, startPoint x: 52, startPoint y: 117, endPoint x: -15, endPoint y: 114, distance: 66.6
click at [0, 114] on html "Row You are previewing how the will restyle your page. You can not edit Element…" at bounding box center [297, 147] width 594 height 295
type input "ADVERSARY"
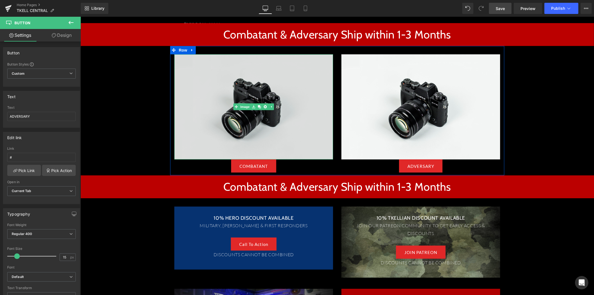
click at [253, 85] on img at bounding box center [253, 106] width 159 height 105
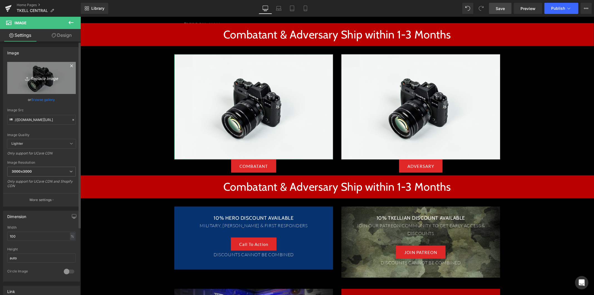
click at [43, 78] on icon "Replace Image" at bounding box center [41, 77] width 45 height 7
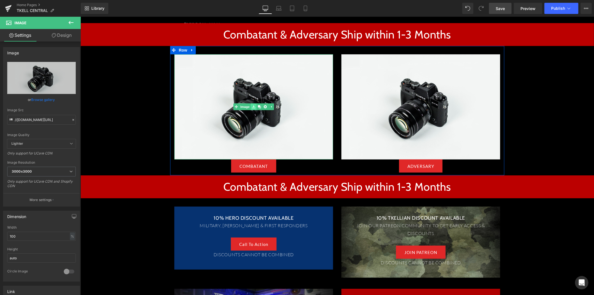
click at [252, 106] on icon at bounding box center [253, 106] width 3 height 3
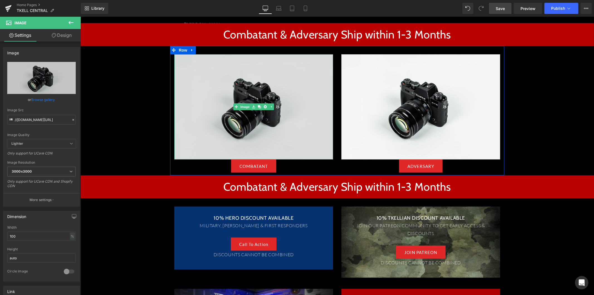
drag, startPoint x: 250, startPoint y: 106, endPoint x: 239, endPoint y: 102, distance: 12.2
click at [226, 97] on div "Image" at bounding box center [253, 106] width 159 height 105
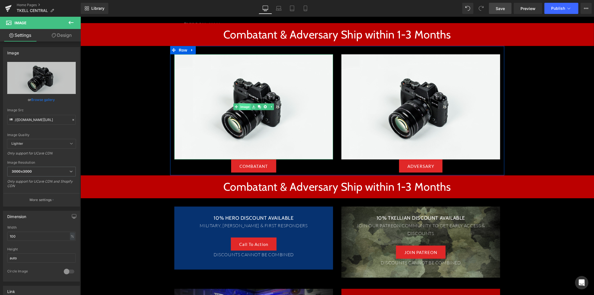
click at [241, 104] on link "Image" at bounding box center [241, 106] width 17 height 7
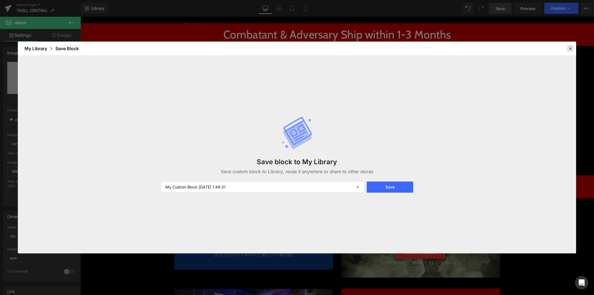
click at [568, 48] on icon at bounding box center [570, 48] width 5 height 5
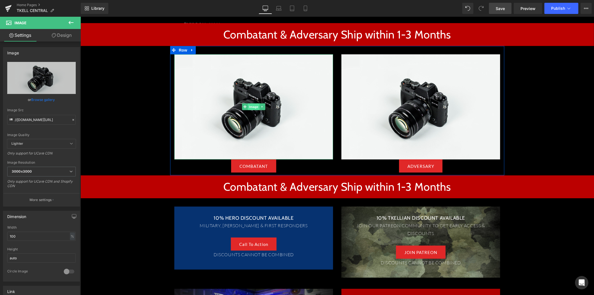
click at [251, 106] on span "Image" at bounding box center [253, 106] width 12 height 7
click at [250, 104] on span "Image" at bounding box center [253, 106] width 12 height 7
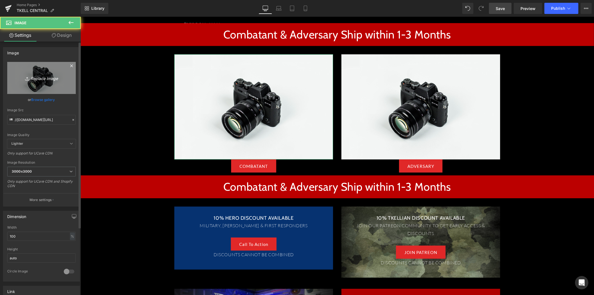
click at [36, 77] on icon "Replace Image" at bounding box center [41, 77] width 45 height 7
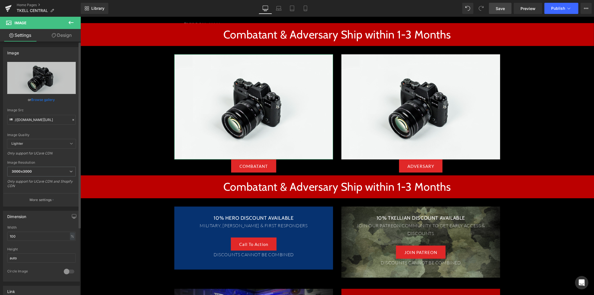
click at [45, 99] on link "Browse gallery" at bounding box center [43, 100] width 24 height 10
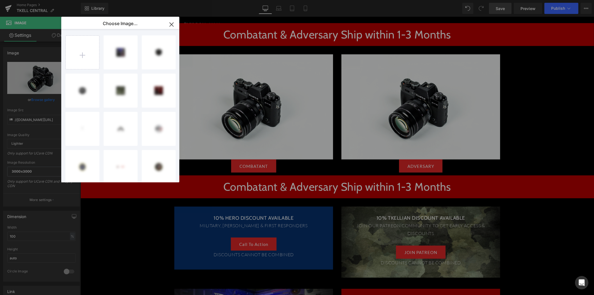
click at [169, 26] on icon "button" at bounding box center [171, 24] width 9 height 9
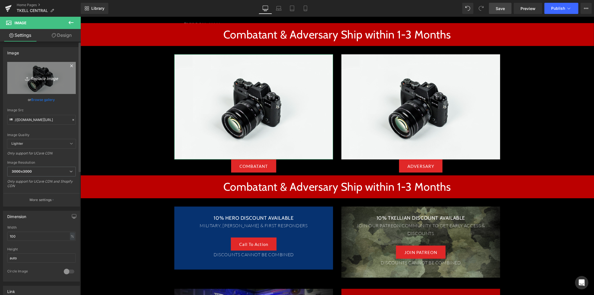
click at [47, 77] on icon "Replace Image" at bounding box center [41, 77] width 45 height 7
type input "C:\fakepath\ADVERSARY-V2-BW-01-800x400.jpg"
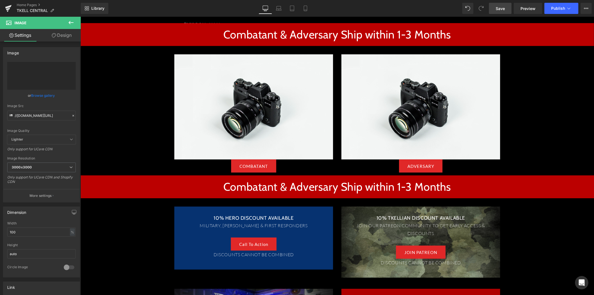
type input "https://ucarecdn.com/b7777149-c780-4760-8b2f-c27e4ff803b4/-/format/auto/-/previ…"
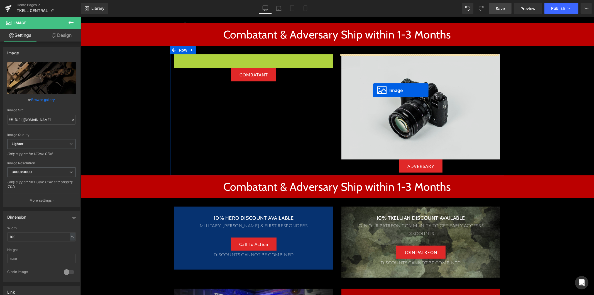
drag, startPoint x: 243, startPoint y: 92, endPoint x: 372, endPoint y: 90, distance: 129.2
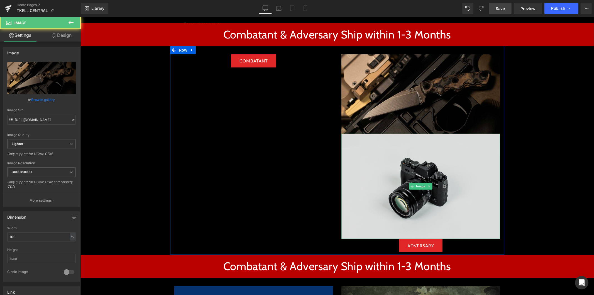
click at [358, 146] on img at bounding box center [420, 185] width 159 height 105
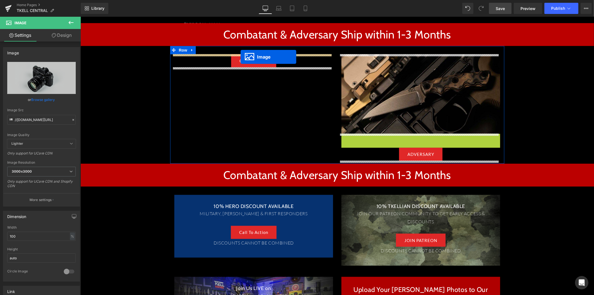
drag, startPoint x: 408, startPoint y: 183, endPoint x: 240, endPoint y: 57, distance: 210.1
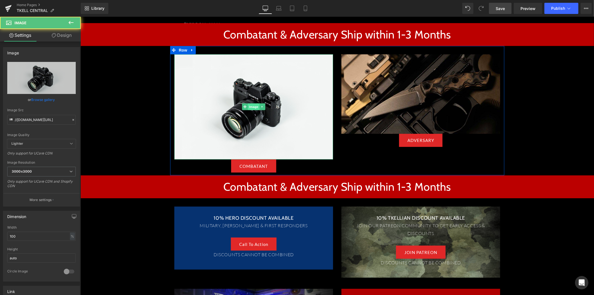
click at [249, 105] on span "Image" at bounding box center [253, 106] width 12 height 7
click at [250, 106] on span "Image" at bounding box center [253, 106] width 12 height 7
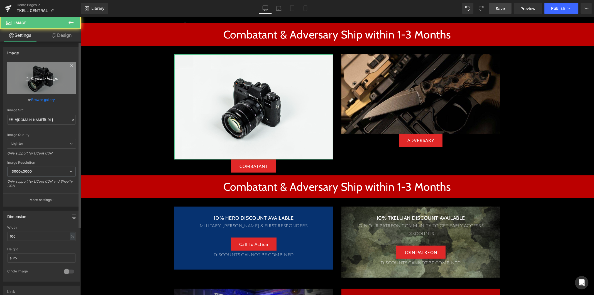
click at [50, 76] on icon "Replace Image" at bounding box center [41, 77] width 45 height 7
type input "C:\fakepath\COMBATANT-V2-03-800x400.jpg"
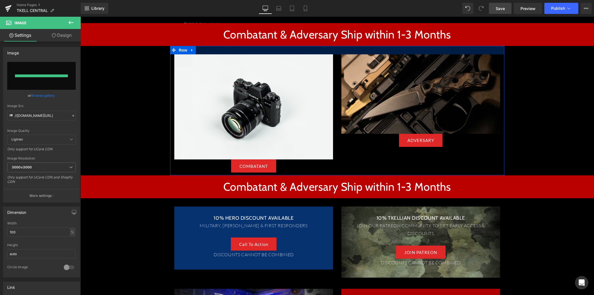
type input "https://ucarecdn.com/e430052e-0571-454f-9ff3-ea42d69ab4f6/-/format/auto/-/previ…"
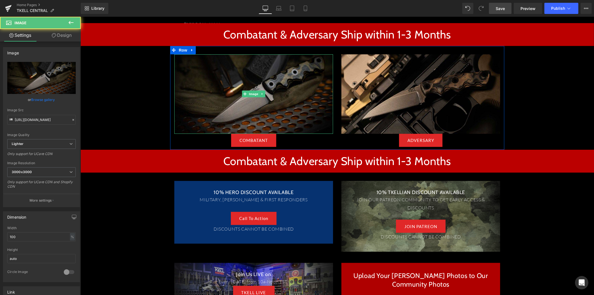
click at [209, 76] on img at bounding box center [253, 93] width 159 height 79
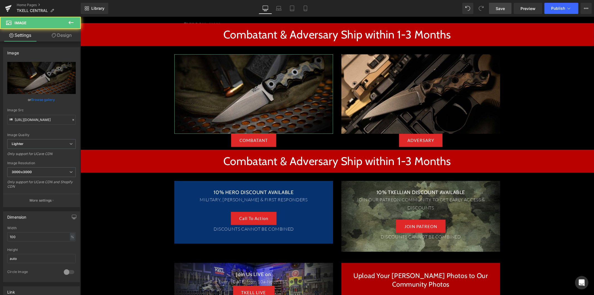
click at [63, 36] on link "Design" at bounding box center [61, 35] width 40 height 13
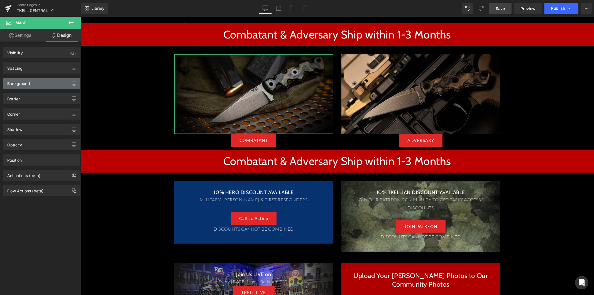
type input "0"
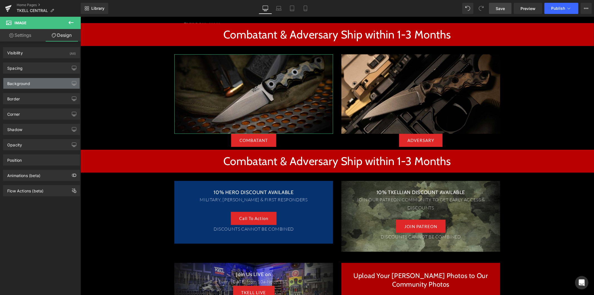
type input "0"
click at [42, 66] on div "Spacing" at bounding box center [41, 68] width 76 height 11
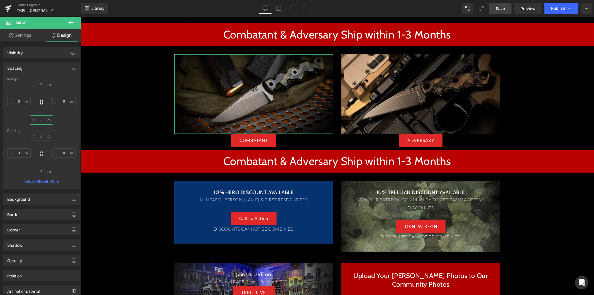
click at [41, 120] on input "0" at bounding box center [41, 119] width 23 height 9
click at [39, 120] on input "0" at bounding box center [41, 119] width 23 height 9
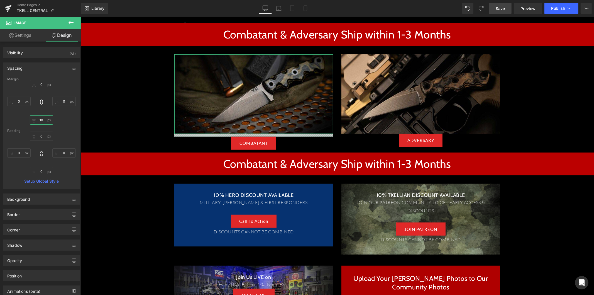
click at [38, 119] on input "10" at bounding box center [41, 119] width 23 height 9
type input "20"
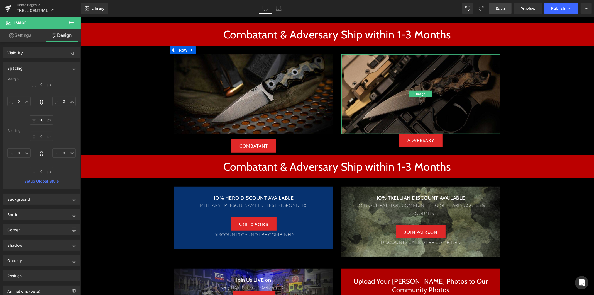
click at [411, 106] on img at bounding box center [420, 93] width 159 height 79
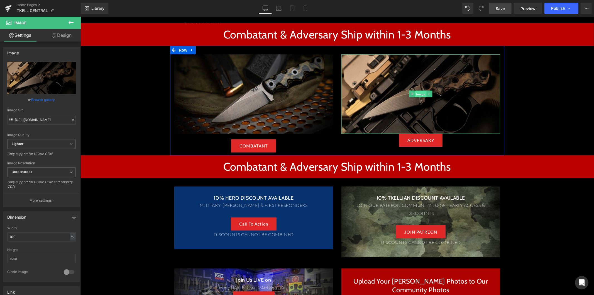
click at [418, 93] on span "Image" at bounding box center [420, 93] width 12 height 7
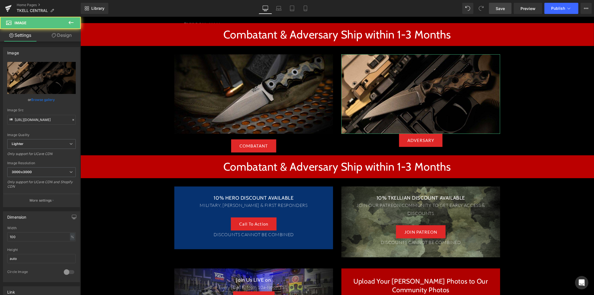
click at [60, 34] on link "Design" at bounding box center [61, 35] width 40 height 13
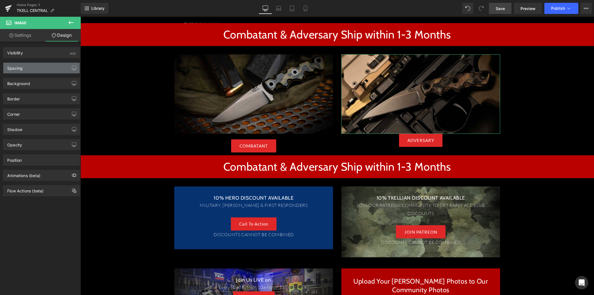
click at [47, 70] on div "Spacing" at bounding box center [41, 68] width 76 height 11
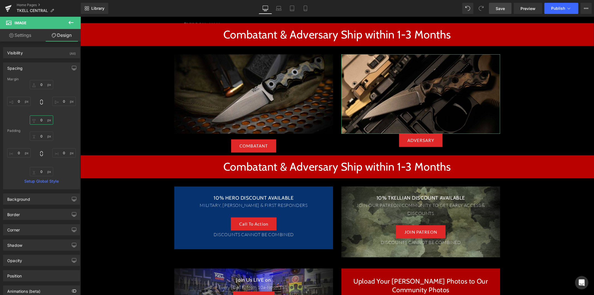
click at [43, 122] on input "0" at bounding box center [41, 119] width 23 height 9
click at [40, 121] on input "0" at bounding box center [41, 119] width 23 height 9
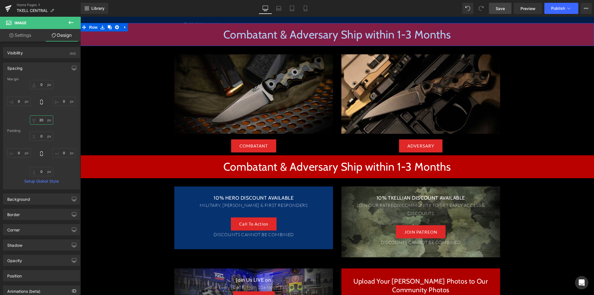
type input "20"
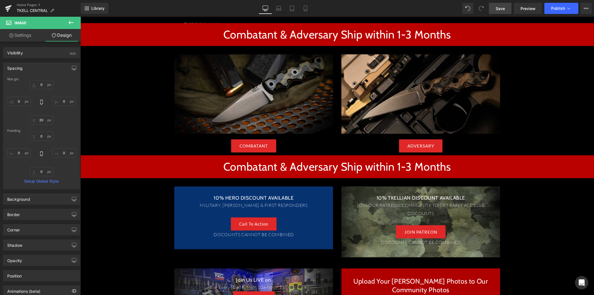
click at [505, 14] on div "Library Desktop Desktop Laptop Tablet Mobile Save Preview Publish Scheduled Upg…" at bounding box center [337, 8] width 513 height 17
click at [505, 12] on link "Save" at bounding box center [500, 8] width 23 height 11
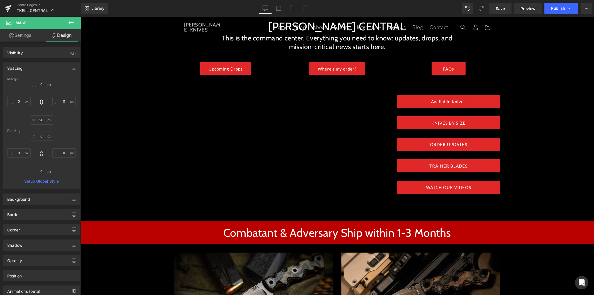
scroll to position [20, 0]
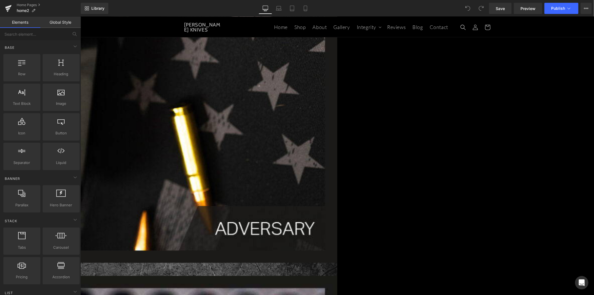
scroll to position [928, 0]
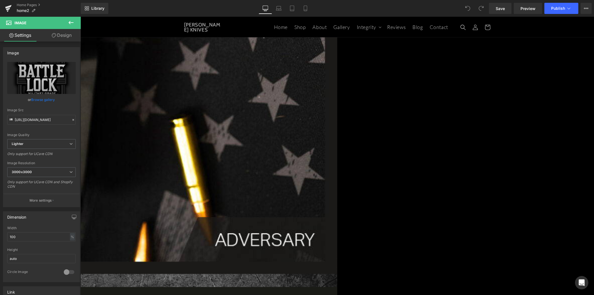
click at [70, 21] on icon at bounding box center [71, 22] width 7 height 7
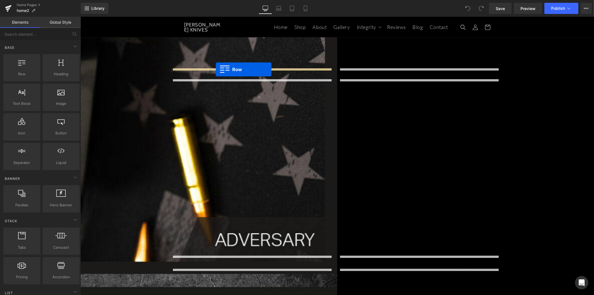
drag, startPoint x: 105, startPoint y: 80, endPoint x: 215, endPoint y: 69, distance: 110.8
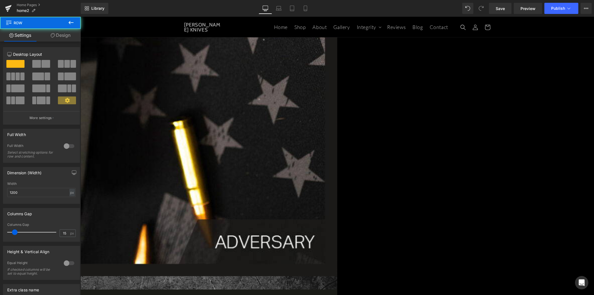
scroll to position [930, 0]
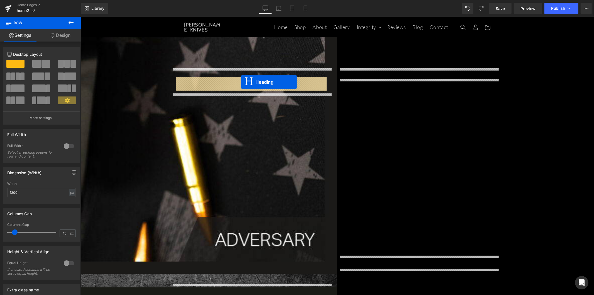
drag, startPoint x: 239, startPoint y: 98, endPoint x: 241, endPoint y: 82, distance: 16.8
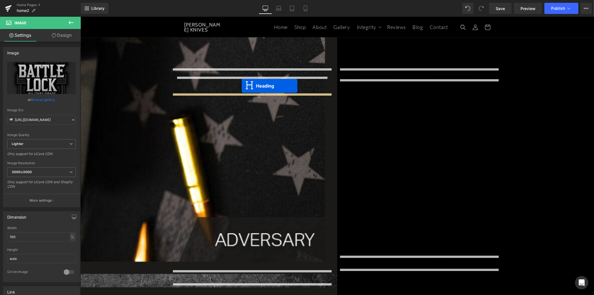
drag, startPoint x: 242, startPoint y: 83, endPoint x: 241, endPoint y: 85, distance: 2.9
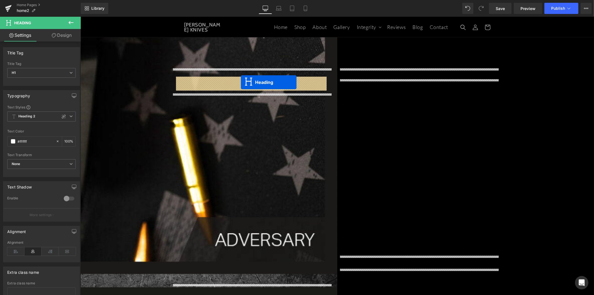
drag, startPoint x: 238, startPoint y: 97, endPoint x: 241, endPoint y: 82, distance: 15.5
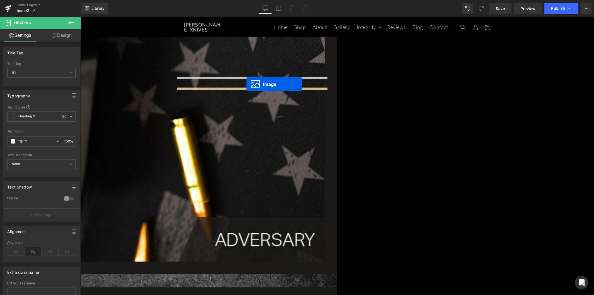
drag, startPoint x: 240, startPoint y: 178, endPoint x: 246, endPoint y: 84, distance: 94.5
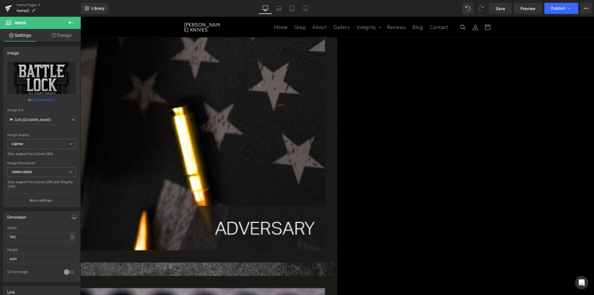
scroll to position [961, 0]
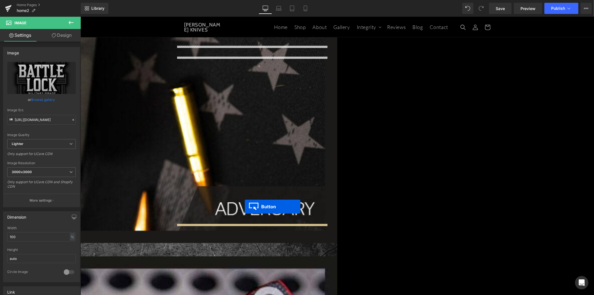
drag, startPoint x: 241, startPoint y: 234, endPoint x: 244, endPoint y: 207, distance: 26.6
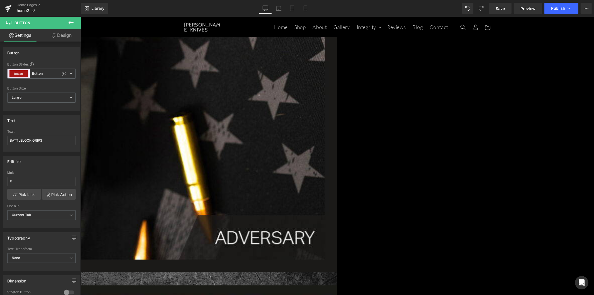
scroll to position [930, 0]
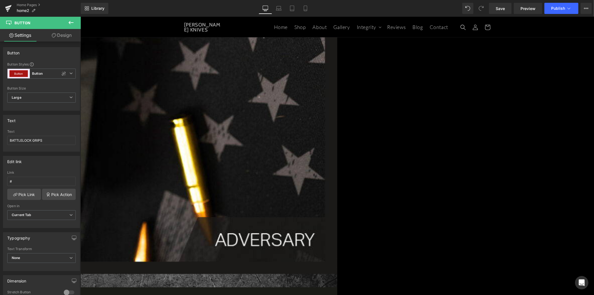
click at [80, 16] on span "Row" at bounding box center [80, 16] width 0 height 0
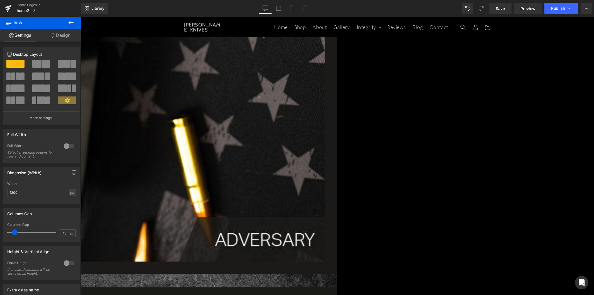
click at [69, 41] on link "Design" at bounding box center [60, 35] width 40 height 13
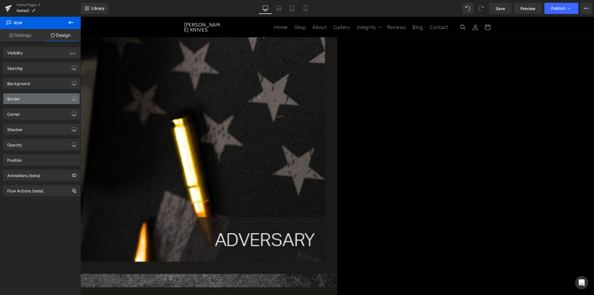
click at [48, 99] on div "Border" at bounding box center [41, 98] width 76 height 11
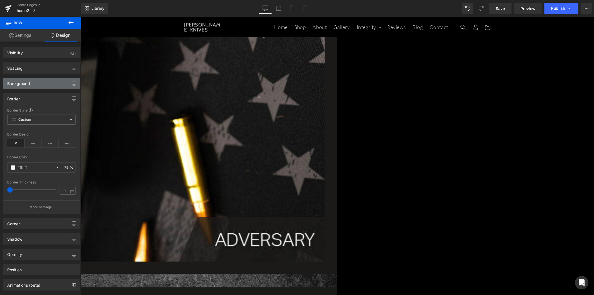
click at [49, 85] on div "Background" at bounding box center [41, 83] width 76 height 11
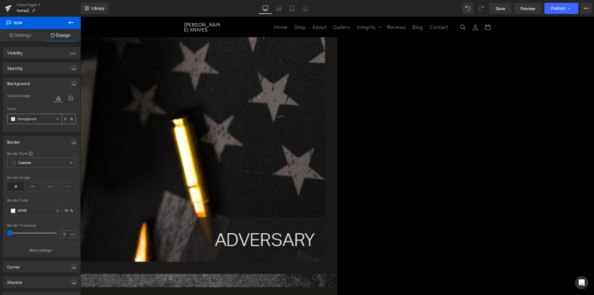
click at [51, 117] on input "transparent" at bounding box center [36, 119] width 36 height 6
paste input "#1B1B1B"
type input "#1B1B1B"
type input "100"
type input "#1b1b1b"
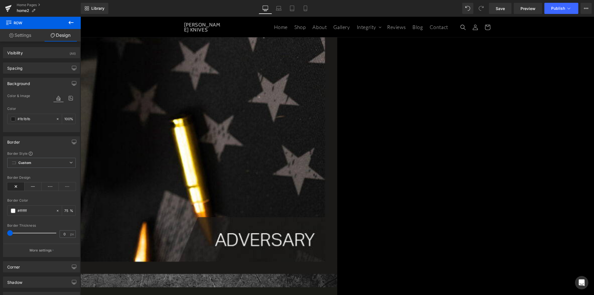
click at [74, 22] on icon at bounding box center [71, 22] width 7 height 7
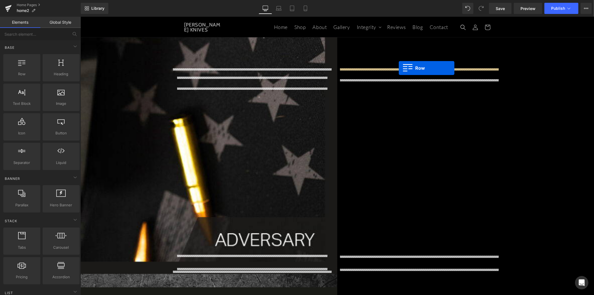
drag, startPoint x: 124, startPoint y: 80, endPoint x: 398, endPoint y: 68, distance: 275.0
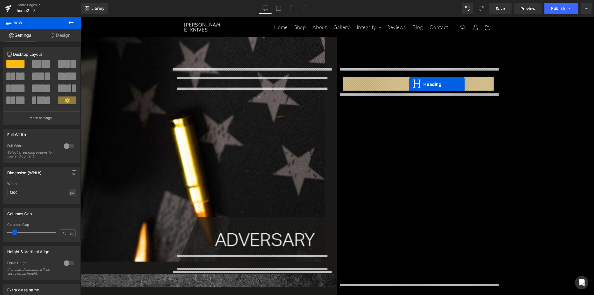
drag, startPoint x: 405, startPoint y: 98, endPoint x: 409, endPoint y: 84, distance: 14.7
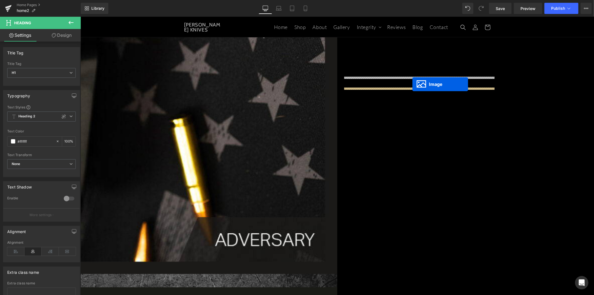
drag, startPoint x: 408, startPoint y: 178, endPoint x: 412, endPoint y: 84, distance: 94.7
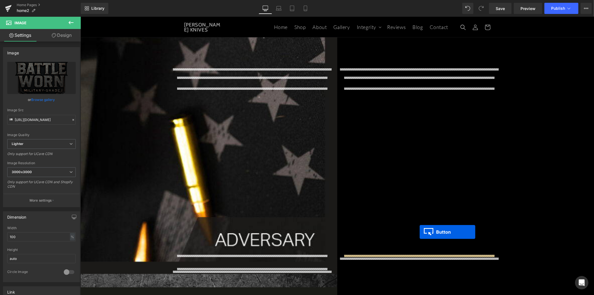
drag, startPoint x: 408, startPoint y: 262, endPoint x: 419, endPoint y: 231, distance: 33.0
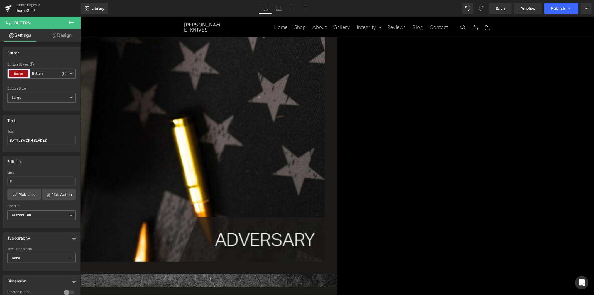
click at [80, 16] on span "Row" at bounding box center [80, 16] width 0 height 0
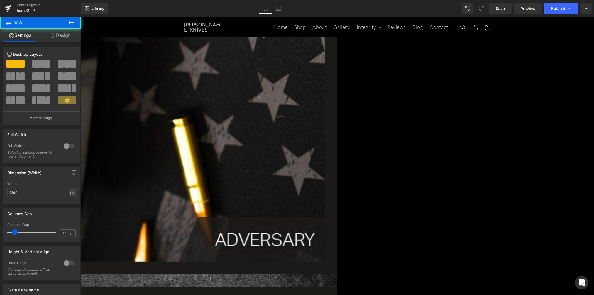
click at [59, 38] on link "Design" at bounding box center [60, 35] width 40 height 13
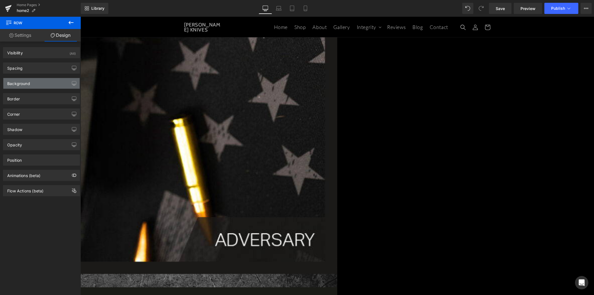
click at [36, 84] on div "Background" at bounding box center [41, 83] width 76 height 11
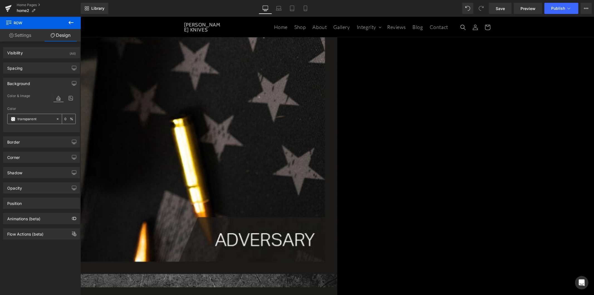
click at [43, 118] on input "transparent" at bounding box center [36, 119] width 36 height 6
paste input "#1B1B1B85"
type input "#1B1B1B85"
type input "52"
type input "#1b1b1b"
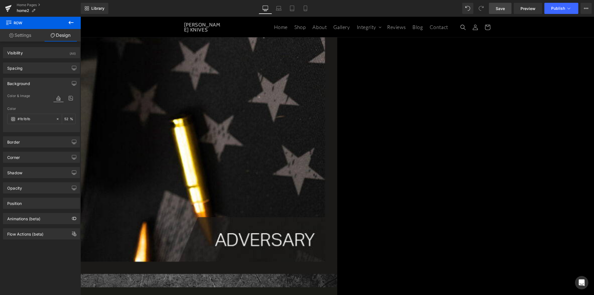
click at [505, 9] on link "Save" at bounding box center [500, 8] width 23 height 11
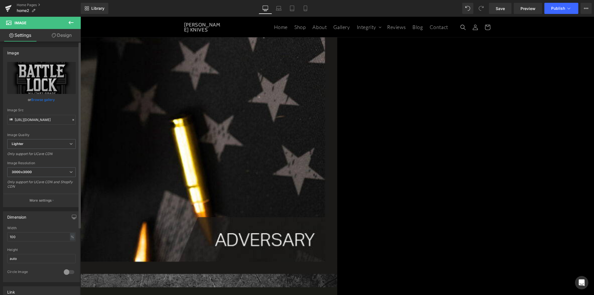
drag, startPoint x: 21, startPoint y: 254, endPoint x: 3, endPoint y: 252, distance: 18.5
click at [3, 253] on div "Dimension 100% Width 100 % % px auto Height auto 0 Circle Image" at bounding box center [41, 246] width 77 height 71
type input "100"
drag, startPoint x: 19, startPoint y: 235, endPoint x: 7, endPoint y: 235, distance: 12.0
click at [7, 235] on input "100" at bounding box center [41, 236] width 68 height 9
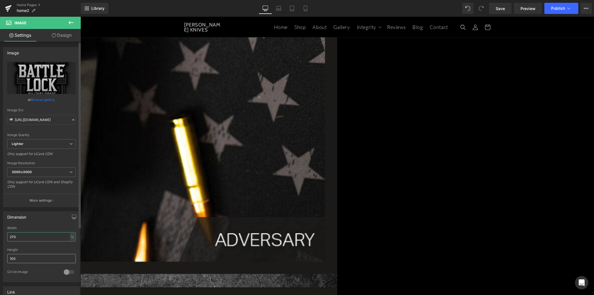
type input "270"
drag, startPoint x: 14, startPoint y: 257, endPoint x: 2, endPoint y: 257, distance: 12.5
click at [3, 257] on div "Dimension 270% Width 270 % % px 100px Height 100 0 Circle Image" at bounding box center [41, 246] width 77 height 71
type input "300"
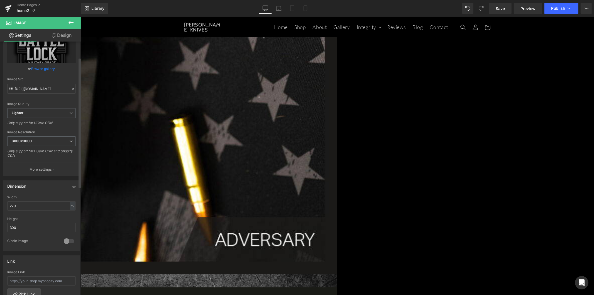
click at [70, 243] on div at bounding box center [68, 240] width 13 height 9
click at [64, 242] on div at bounding box center [68, 240] width 13 height 9
click at [15, 206] on input "270" at bounding box center [41, 205] width 68 height 9
click at [10, 206] on input "270" at bounding box center [41, 205] width 68 height 9
type input "170"
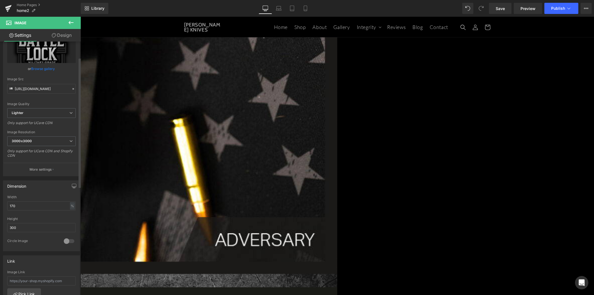
click at [42, 215] on div at bounding box center [41, 215] width 68 height 4
drag, startPoint x: 23, startPoint y: 227, endPoint x: 8, endPoint y: 227, distance: 15.3
click at [8, 227] on input "300" at bounding box center [41, 227] width 68 height 9
drag, startPoint x: 17, startPoint y: 226, endPoint x: 5, endPoint y: 227, distance: 12.1
click at [5, 227] on div "170% Width 170 % % px 400px Height 400 0 Circle Image" at bounding box center [41, 223] width 76 height 56
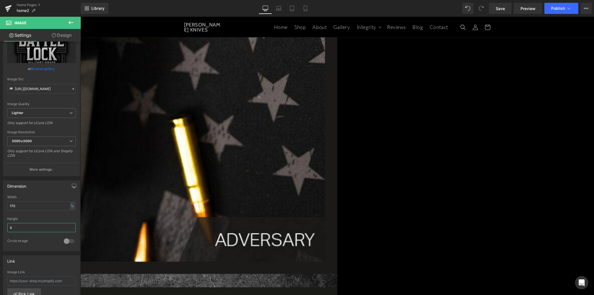
type input "300"
type input "270"
drag, startPoint x: 20, startPoint y: 225, endPoint x: -7, endPoint y: 224, distance: 26.7
click at [0, 224] on html "Row You are previewing how the will restyle your page. You can not edit Element…" at bounding box center [297, 147] width 594 height 295
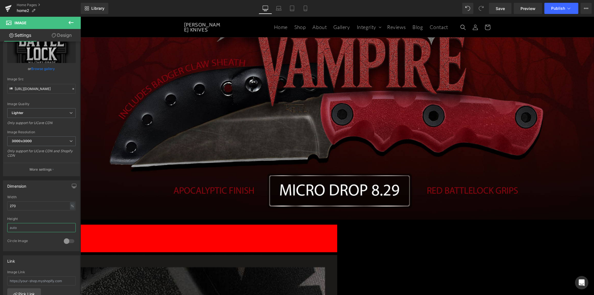
scroll to position [435, 0]
click at [505, 9] on span "Save" at bounding box center [499, 9] width 9 height 6
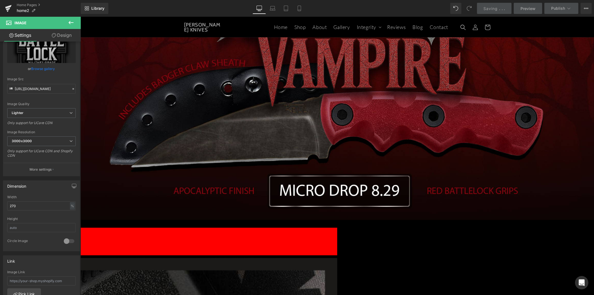
click at [247, 235] on h1 "AVAILABLE KNIVES" at bounding box center [80, 240] width 513 height 11
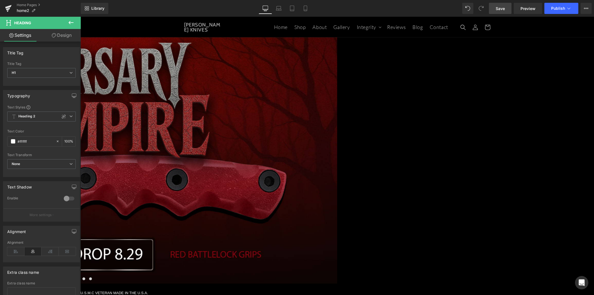
scroll to position [0, 0]
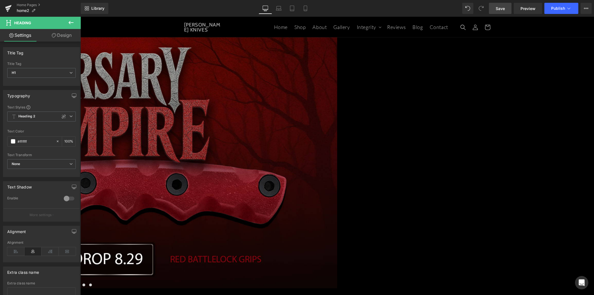
click at [505, 7] on span "Save" at bounding box center [499, 9] width 9 height 6
